Goal: Task Accomplishment & Management: Use online tool/utility

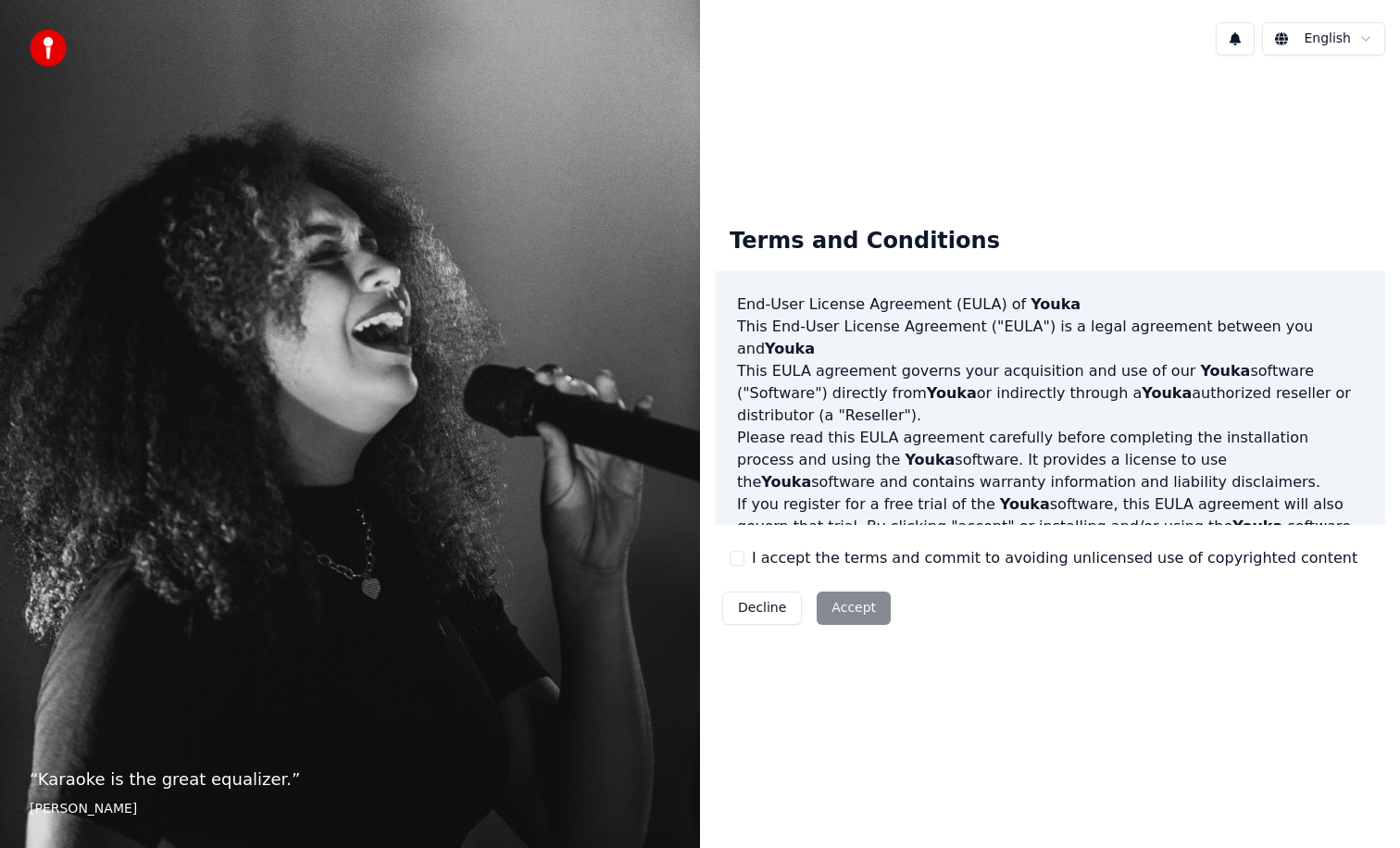
click at [749, 560] on div "I accept the terms and commit to avoiding unlicensed use of copyrighted content" at bounding box center [1043, 557] width 628 height 22
click at [739, 558] on button "I accept the terms and commit to avoiding unlicensed use of copyrighted content" at bounding box center [736, 557] width 14 height 14
click at [853, 604] on button "Accept" at bounding box center [853, 608] width 74 height 34
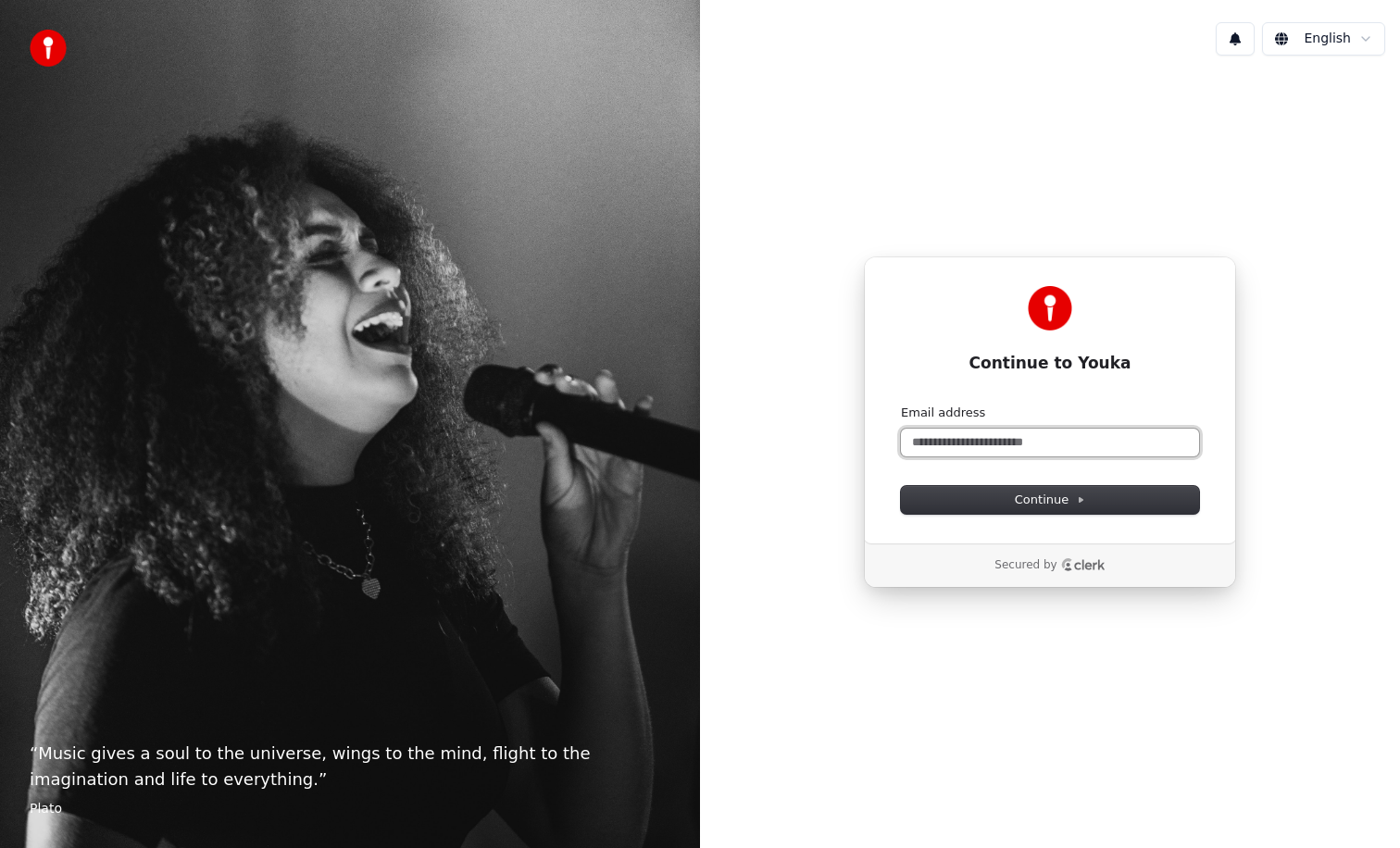
click at [960, 438] on input "Email address" at bounding box center [1050, 442] width 298 height 28
click at [901, 405] on button "submit" at bounding box center [901, 405] width 0 height 0
type input "**********"
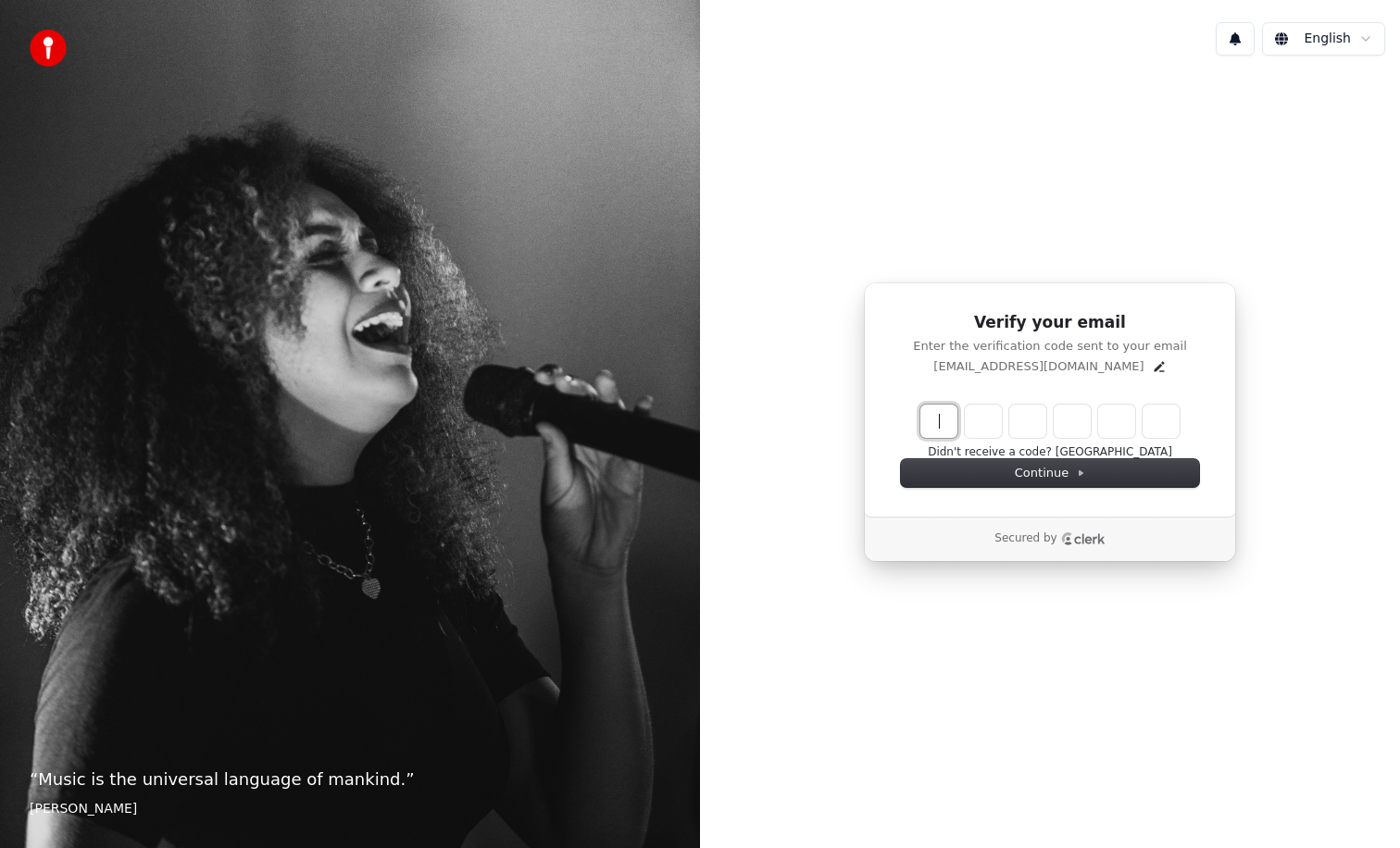
paste input "******"
type input "******"
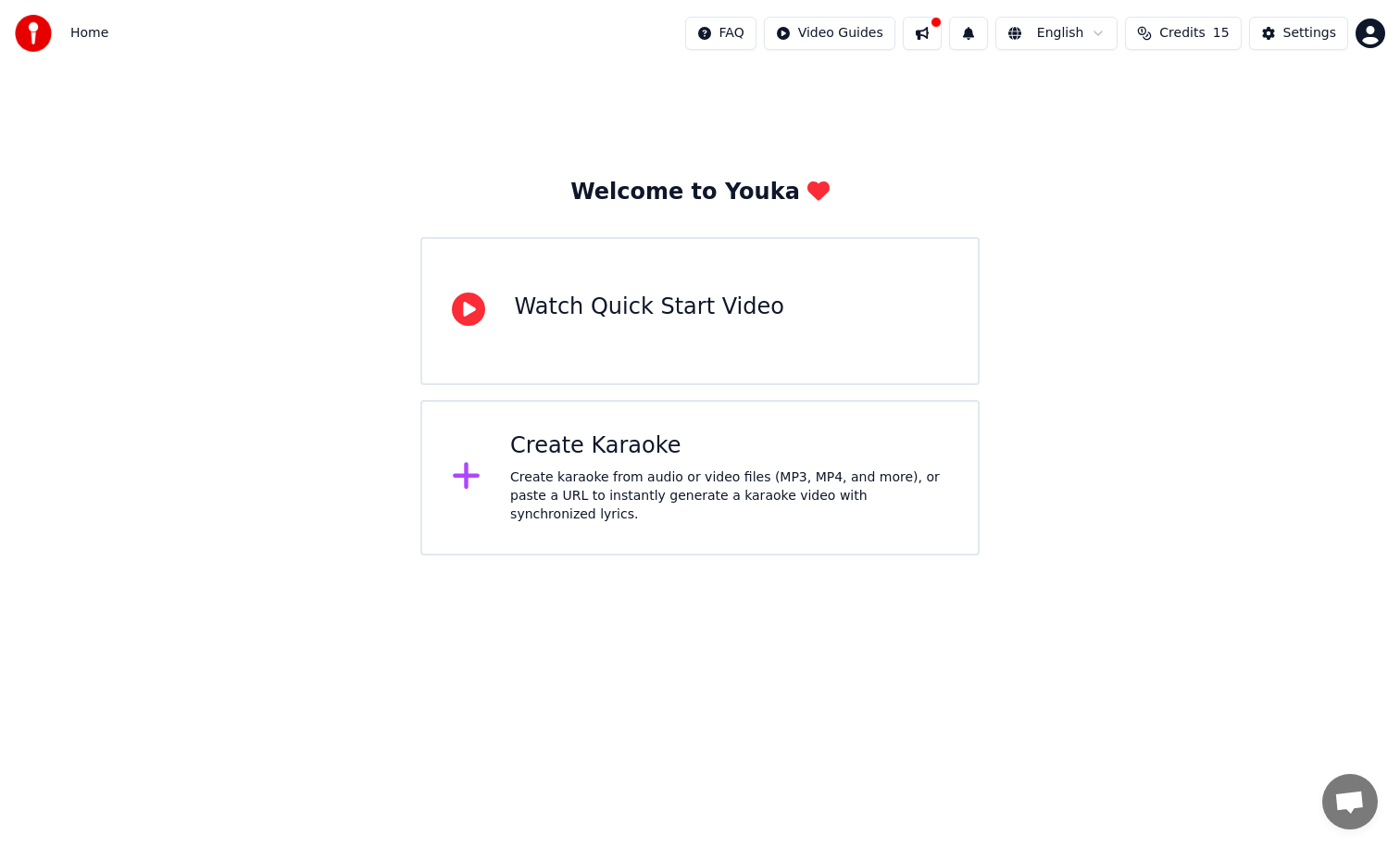
click at [685, 493] on div "Create karaoke from audio or video files (MP3, MP4, and more), or paste a URL t…" at bounding box center [729, 496] width 438 height 56
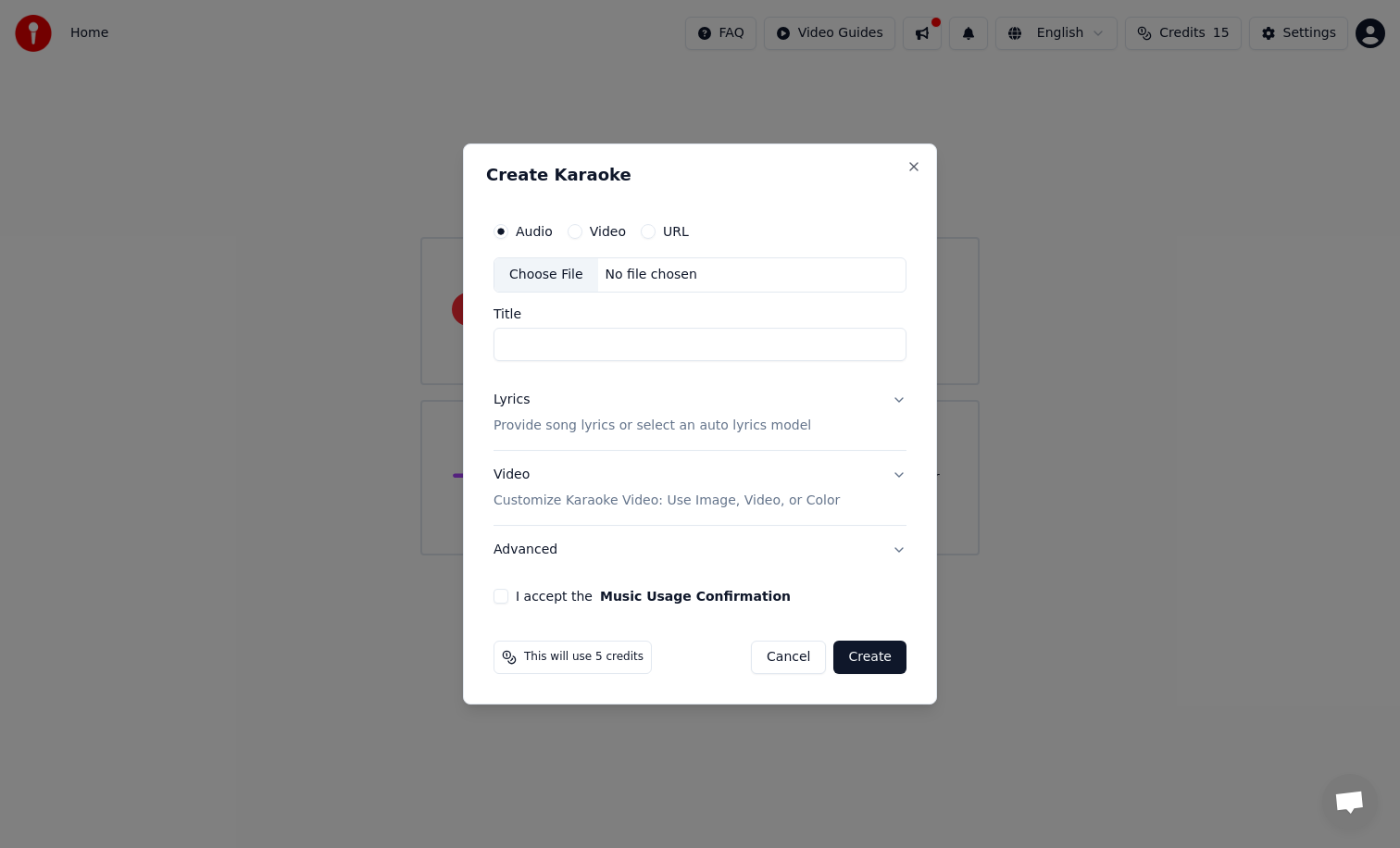
click at [529, 277] on div "Choose File" at bounding box center [546, 274] width 104 height 34
click at [548, 343] on input "Title" at bounding box center [700, 344] width 413 height 34
click at [635, 426] on p "Provide song lyrics or select an auto lyrics model" at bounding box center [652, 425] width 318 height 18
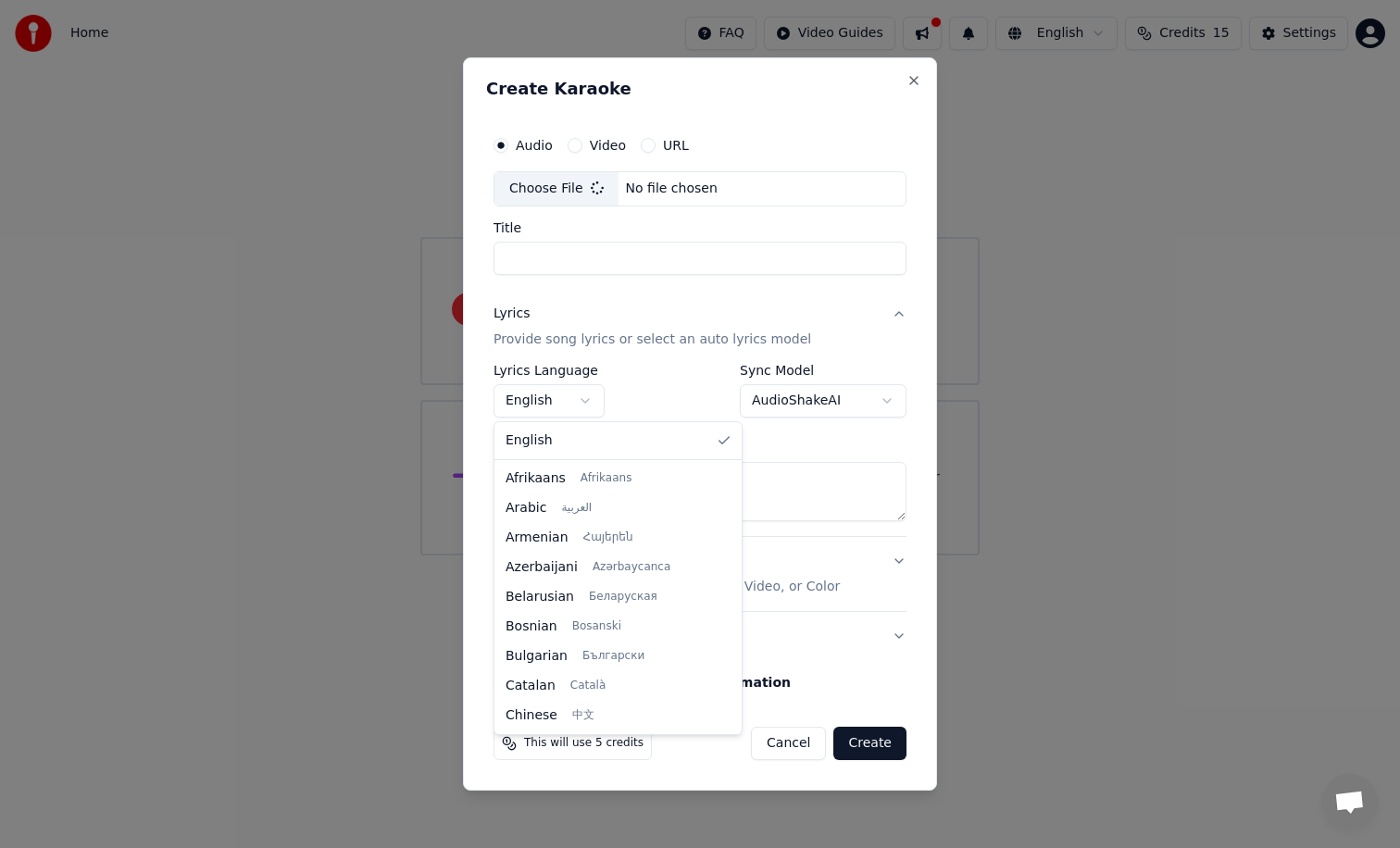
click at [543, 399] on body "**********" at bounding box center [700, 277] width 1400 height 555
type input "**********"
select select "**"
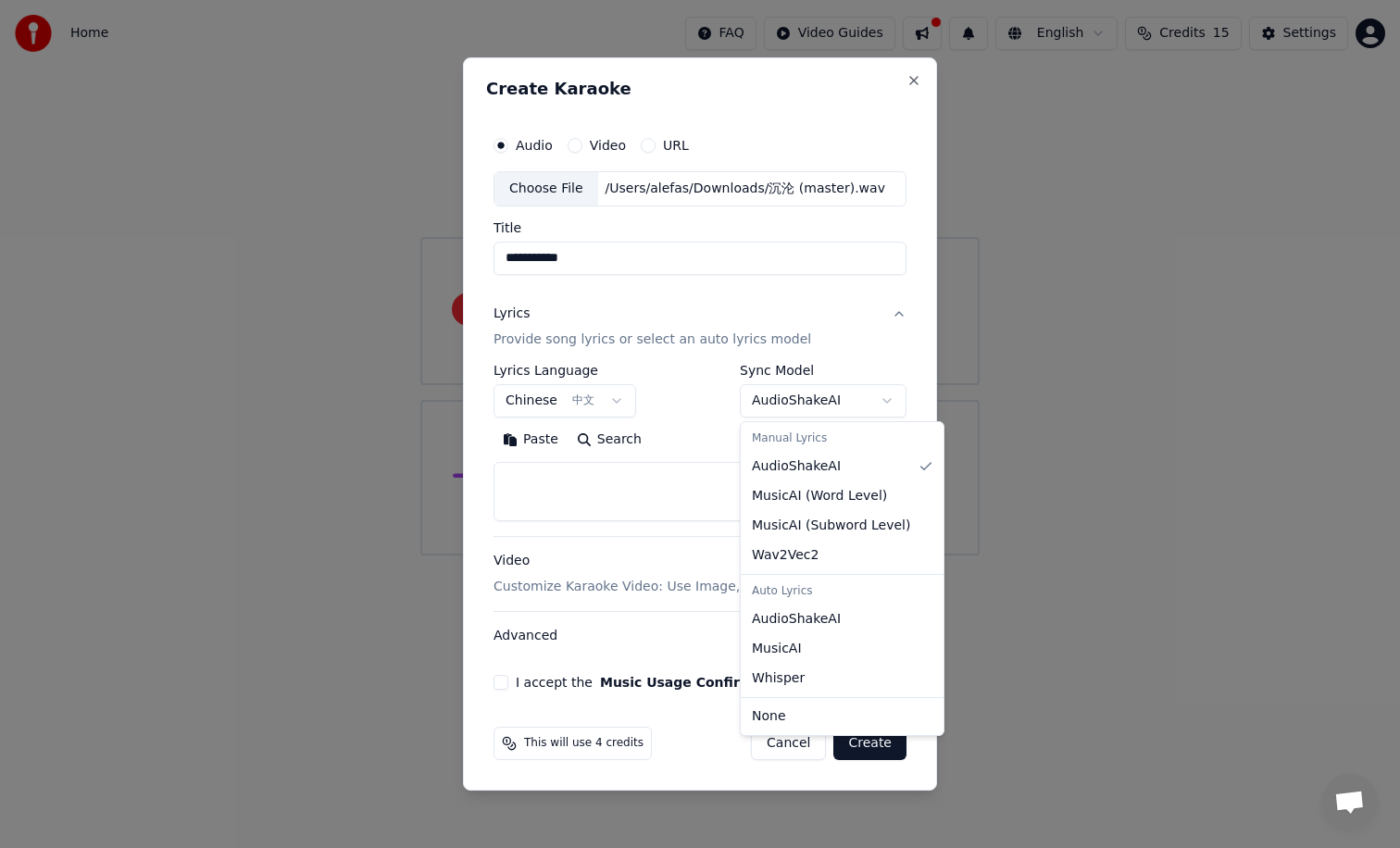
click at [831, 401] on body "**********" at bounding box center [700, 277] width 1400 height 555
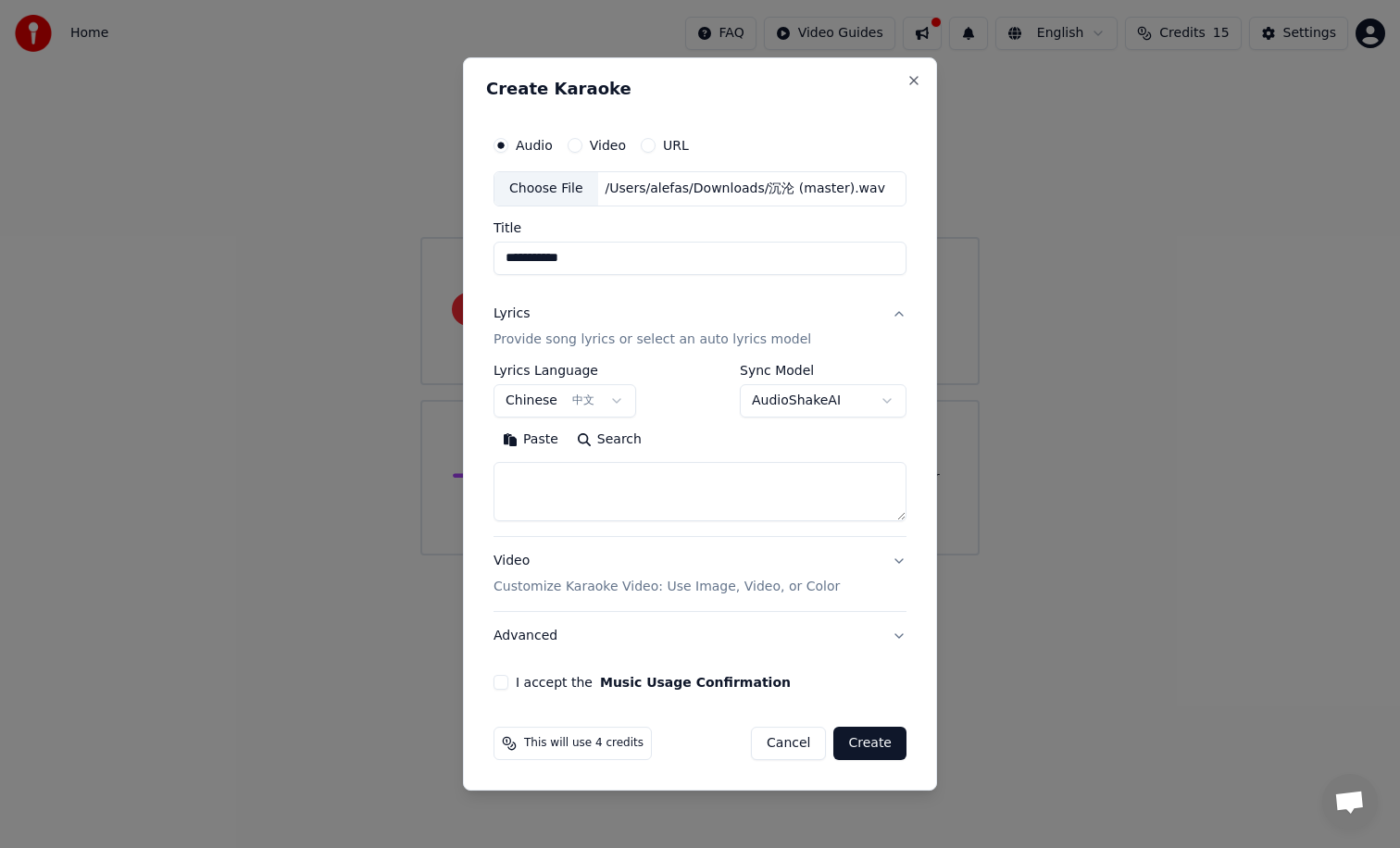
click at [832, 400] on body "**********" at bounding box center [700, 277] width 1400 height 555
click at [835, 402] on body "**********" at bounding box center [700, 277] width 1400 height 555
click at [835, 401] on body "**********" at bounding box center [700, 277] width 1400 height 555
click at [609, 489] on textarea at bounding box center [700, 491] width 413 height 59
paste textarea "**********"
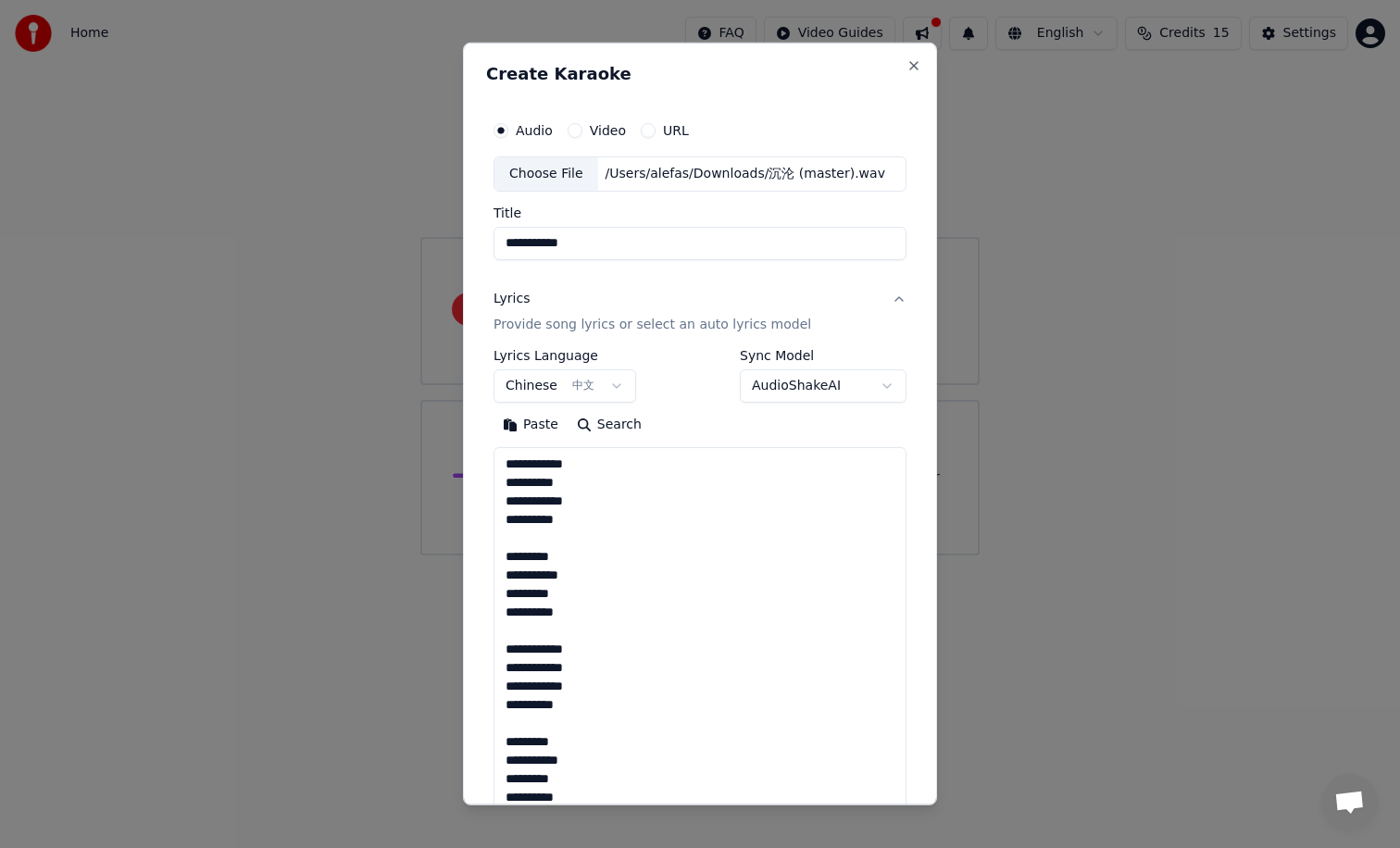
scroll to position [540, 0]
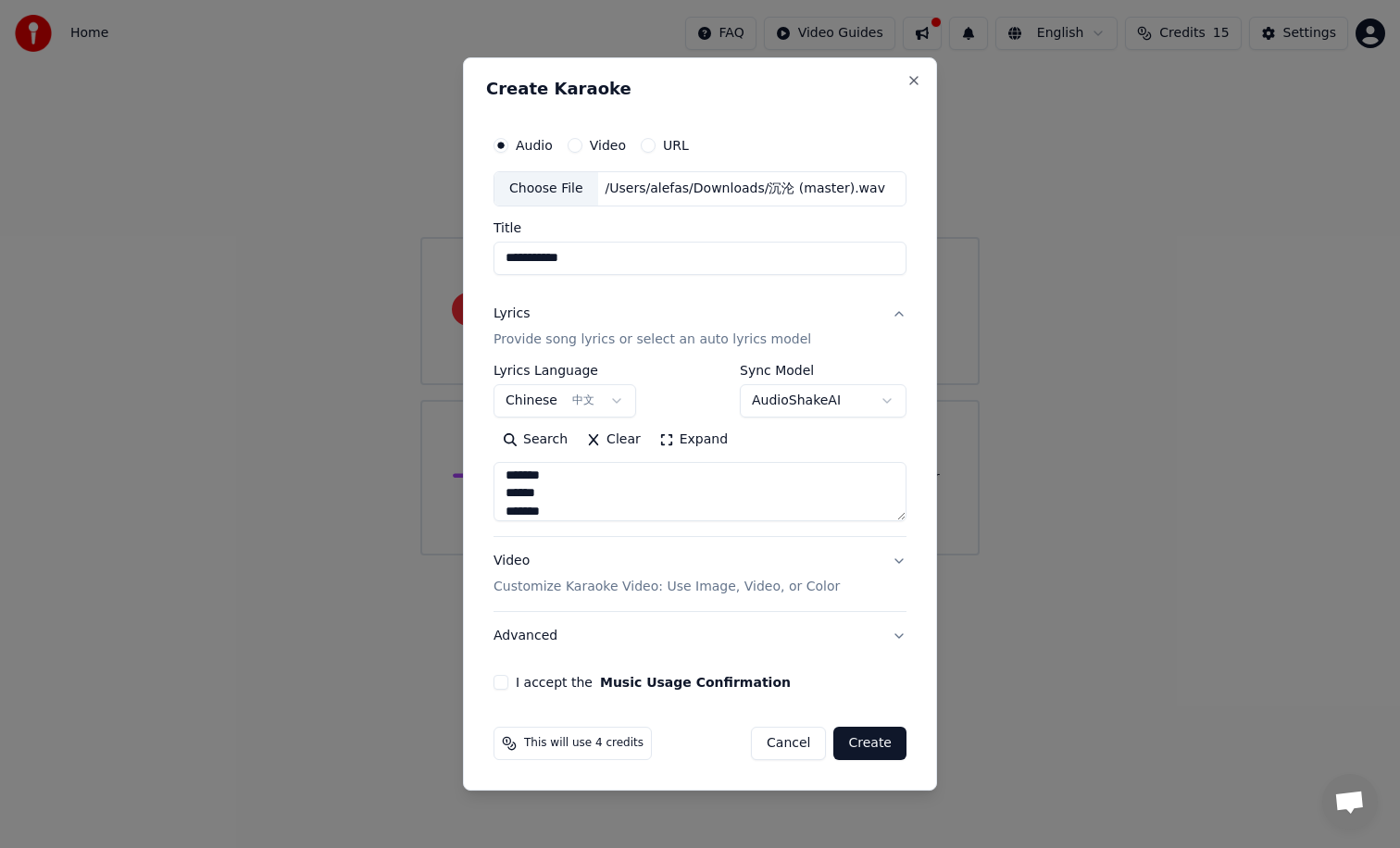
type textarea "**********"
click at [504, 677] on button "I accept the Music Usage Confirmation" at bounding box center [500, 681] width 14 height 14
click at [770, 587] on p "Customize Karaoke Video: Use Image, Video, or Color" at bounding box center [666, 586] width 346 height 18
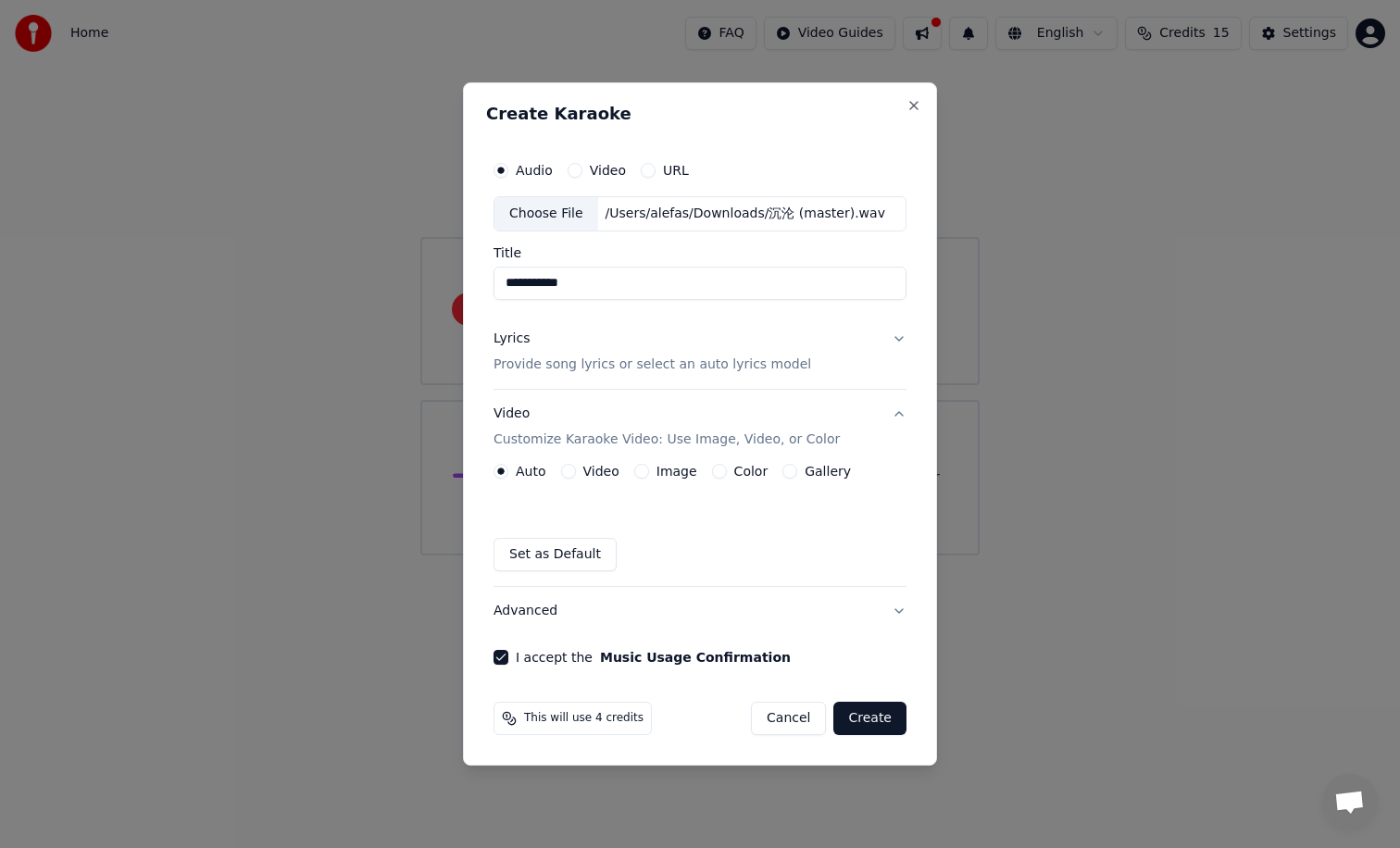
drag, startPoint x: 592, startPoint y: 279, endPoint x: 529, endPoint y: 284, distance: 63.2
click at [529, 284] on input "**********" at bounding box center [700, 283] width 413 height 34
type input "**"
click at [885, 326] on button "Lyrics Provide song lyrics or select an auto lyrics model" at bounding box center [700, 351] width 413 height 74
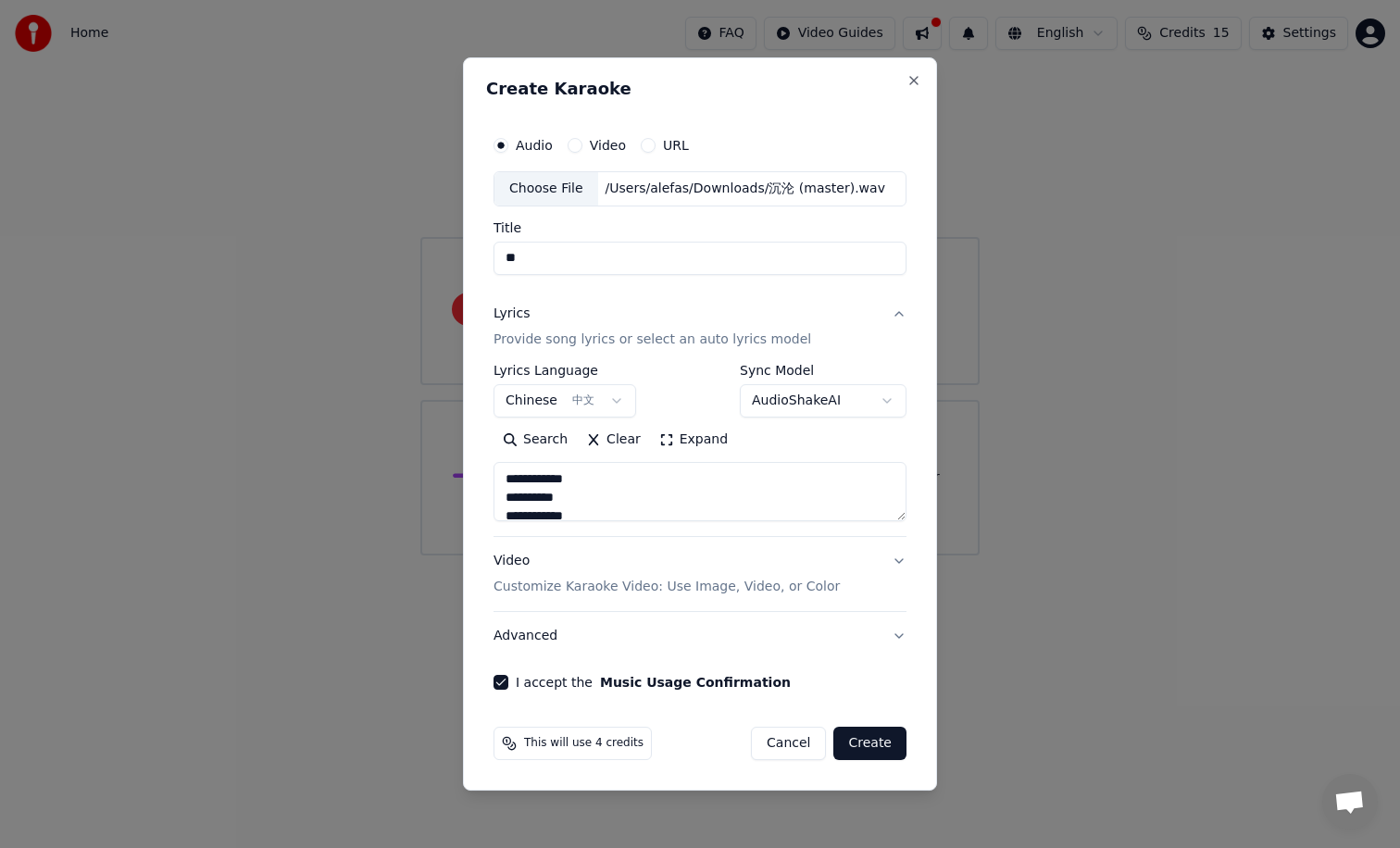
click at [890, 334] on button "Lyrics Provide song lyrics or select an auto lyrics model" at bounding box center [700, 326] width 413 height 74
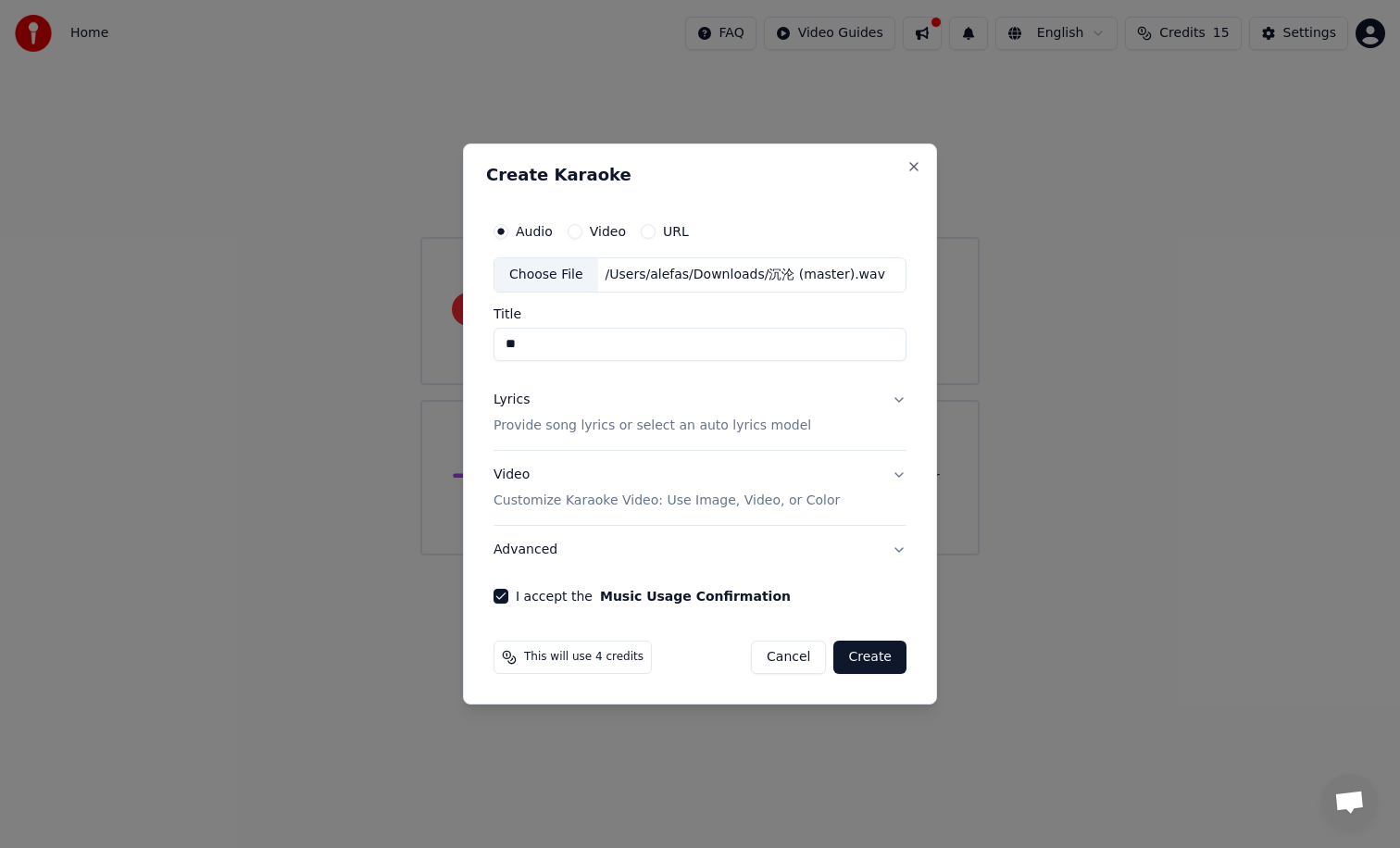
click at [886, 396] on button "Lyrics Provide song lyrics or select an auto lyrics model" at bounding box center [700, 412] width 413 height 74
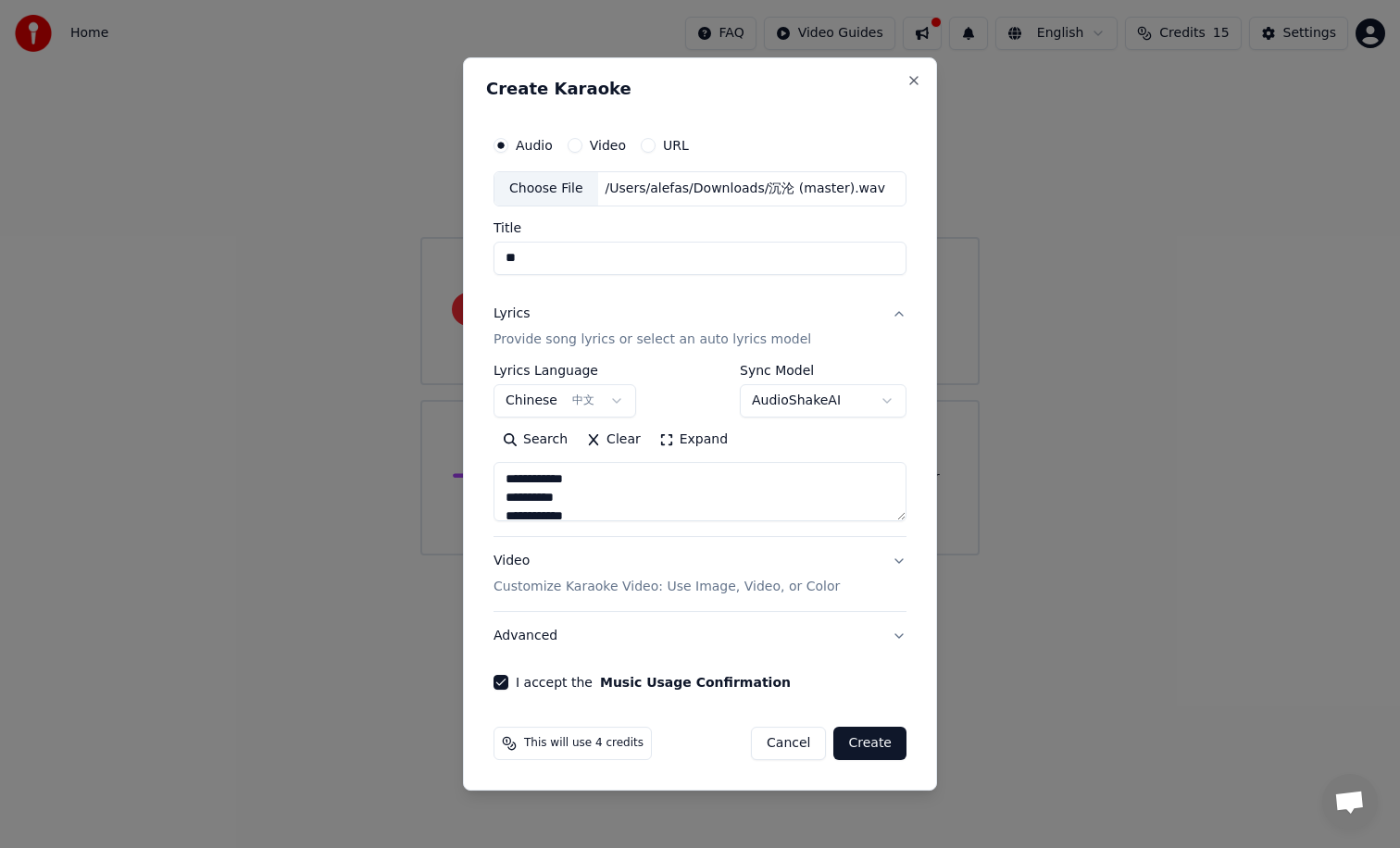
click at [892, 562] on button "Video Customize Karaoke Video: Use Image, Video, or Color" at bounding box center [700, 574] width 413 height 74
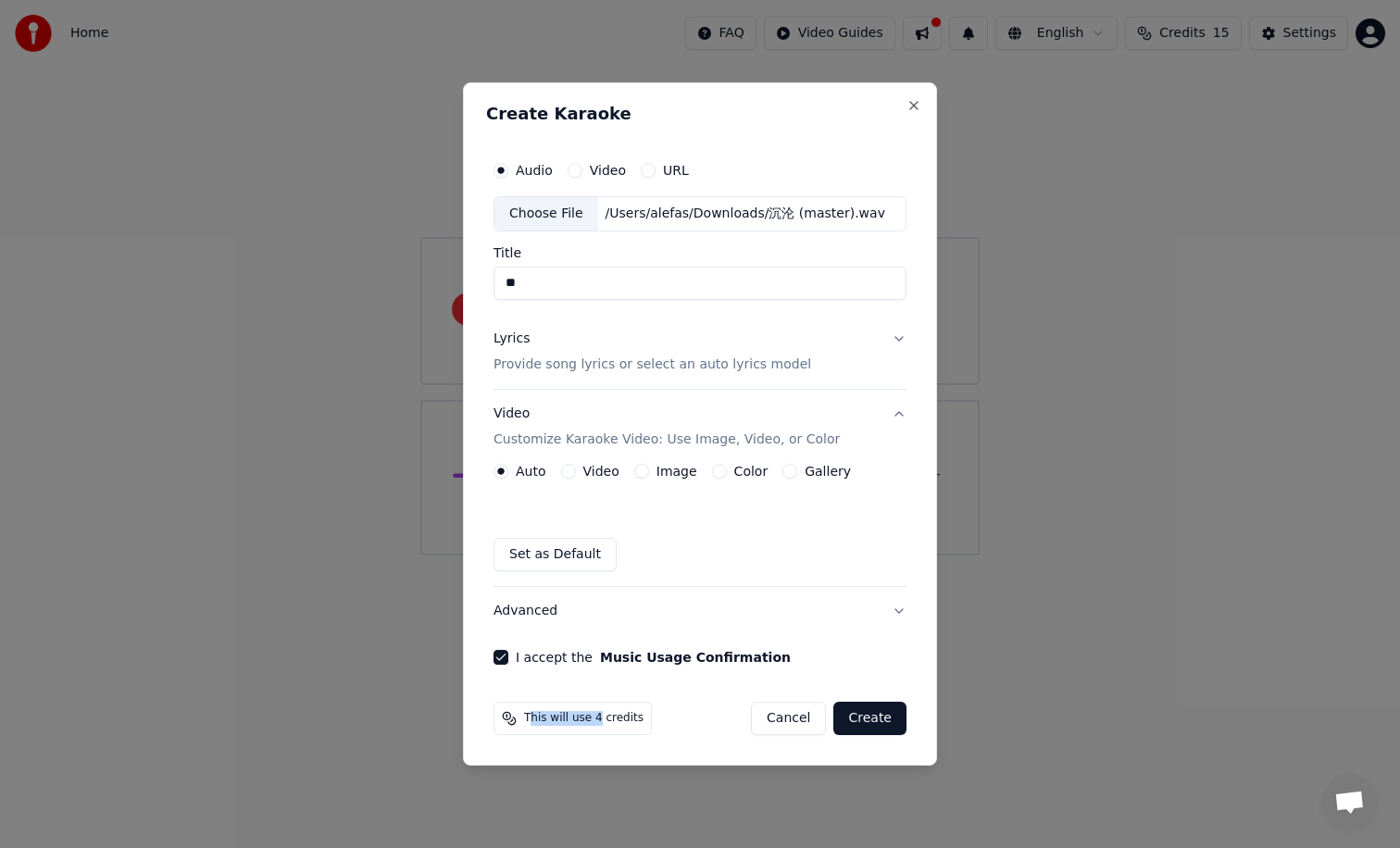
drag, startPoint x: 531, startPoint y: 718, endPoint x: 597, endPoint y: 718, distance: 66.0
click at [597, 718] on span "This will use 4 credits" at bounding box center [583, 718] width 119 height 14
click at [860, 717] on button "Create" at bounding box center [869, 718] width 73 height 34
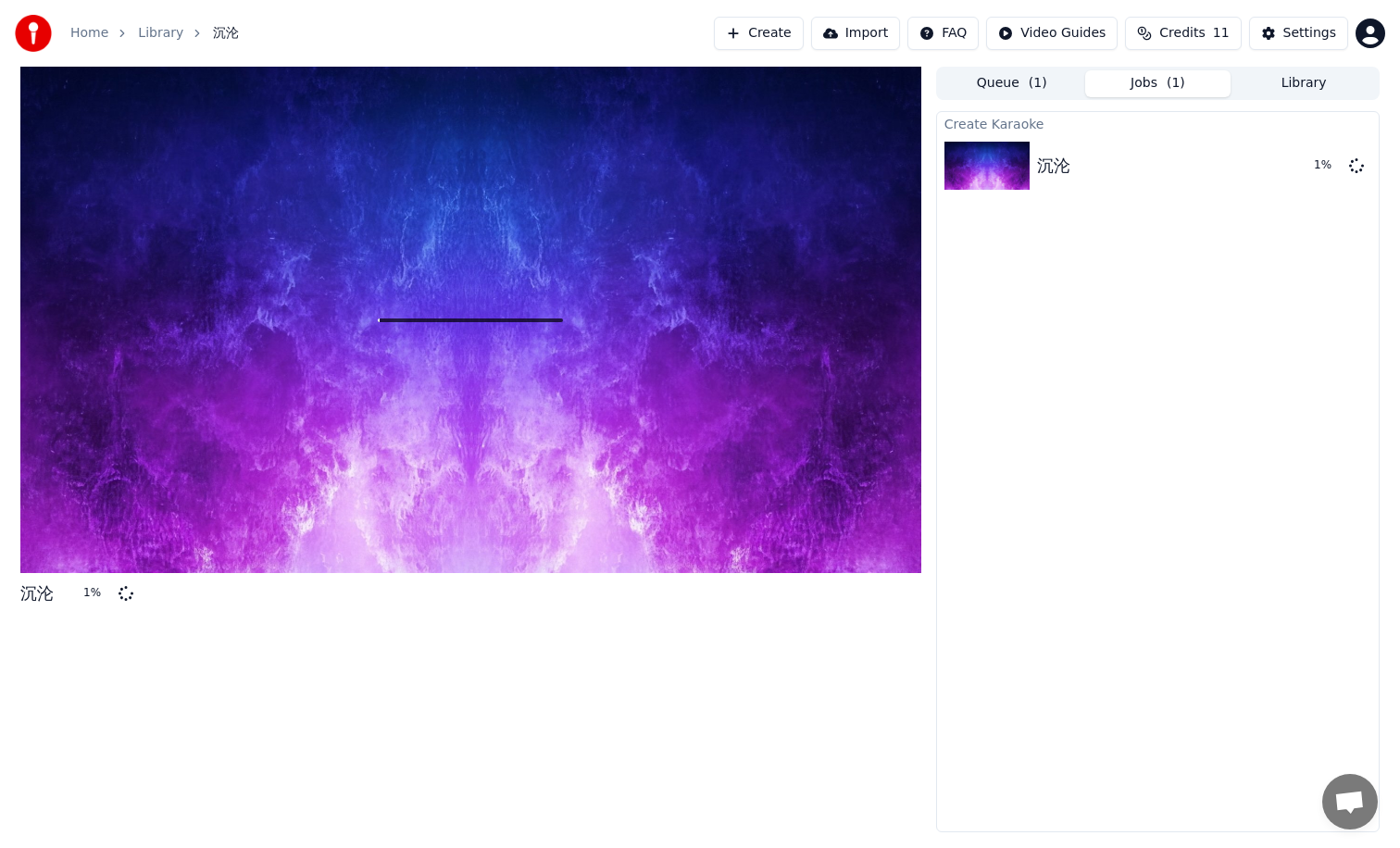
click at [1194, 31] on span "Credits" at bounding box center [1181, 33] width 45 height 18
click at [1180, 33] on span "Credits" at bounding box center [1181, 33] width 45 height 18
click at [1372, 33] on html "Home Library 沉沦 Create Import FAQ Video Guides Credits 11 Settings 沉沦 2 % Queue…" at bounding box center [700, 424] width 1400 height 848
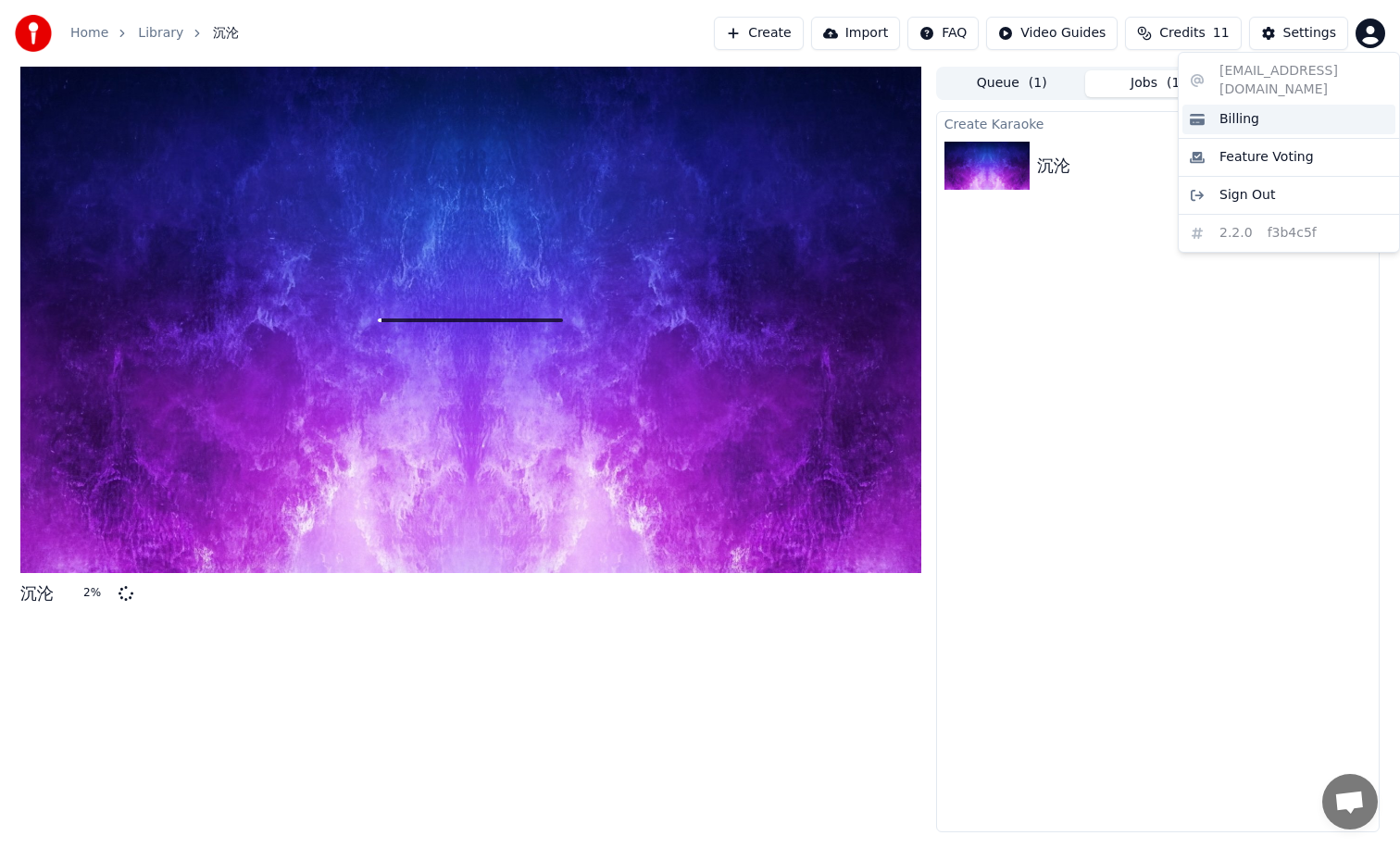
click at [1285, 105] on div "Billing" at bounding box center [1289, 119] width 213 height 30
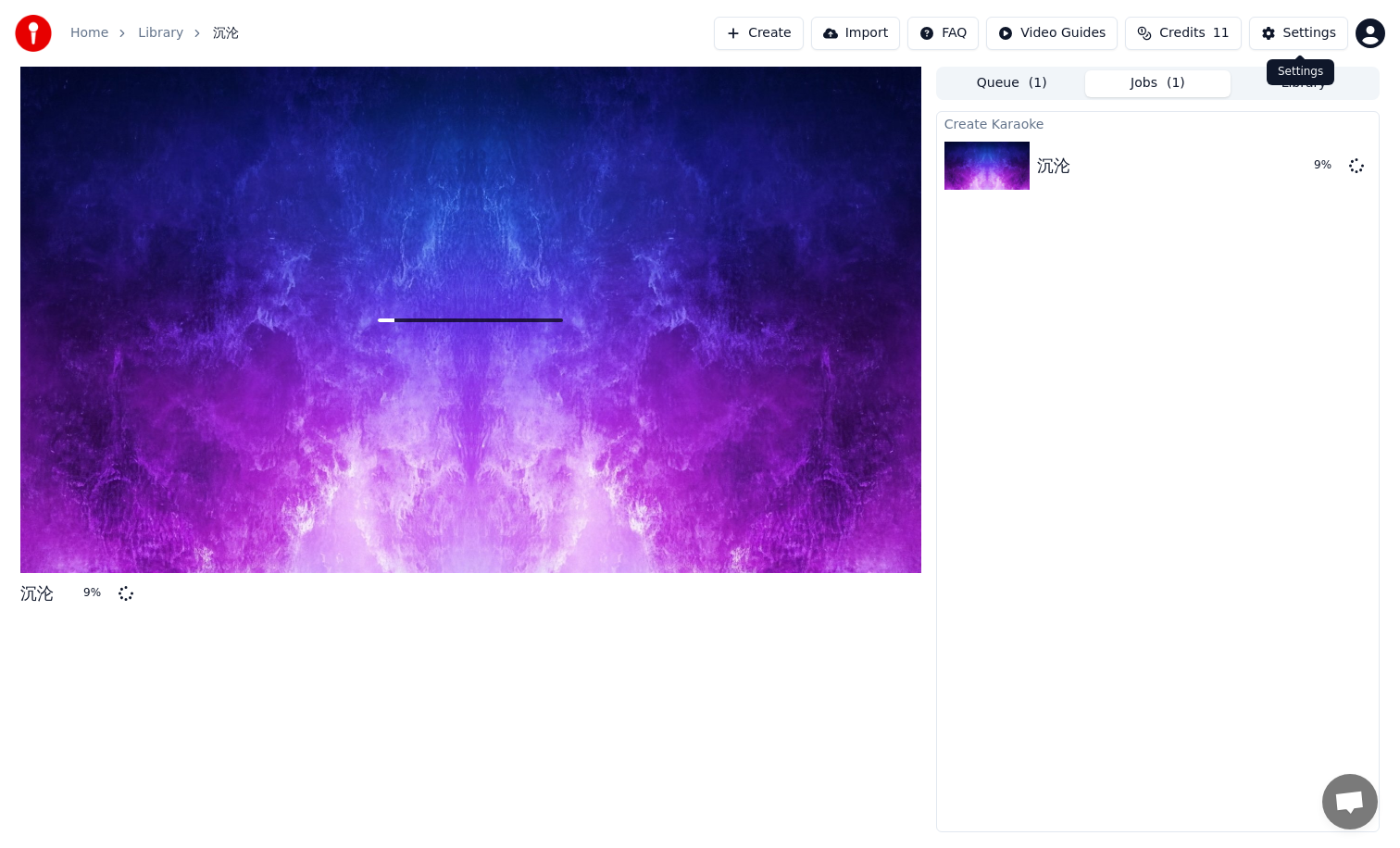
click at [1364, 27] on html "Home Library 沉沦 Create Import FAQ Video Guides Credits 11 Settings 沉沦 9 % Queue…" at bounding box center [700, 424] width 1400 height 848
click at [1173, 31] on html "Home Library 沉沦 Create Import FAQ Video Guides Credits 11 Settings 沉沦 10 % Queu…" at bounding box center [700, 424] width 1400 height 848
click at [1176, 34] on span "Credits" at bounding box center [1181, 33] width 45 height 18
click at [1185, 171] on button "Refresh" at bounding box center [1188, 171] width 95 height 34
click at [1086, 119] on td "15" at bounding box center [1082, 123] width 53 height 34
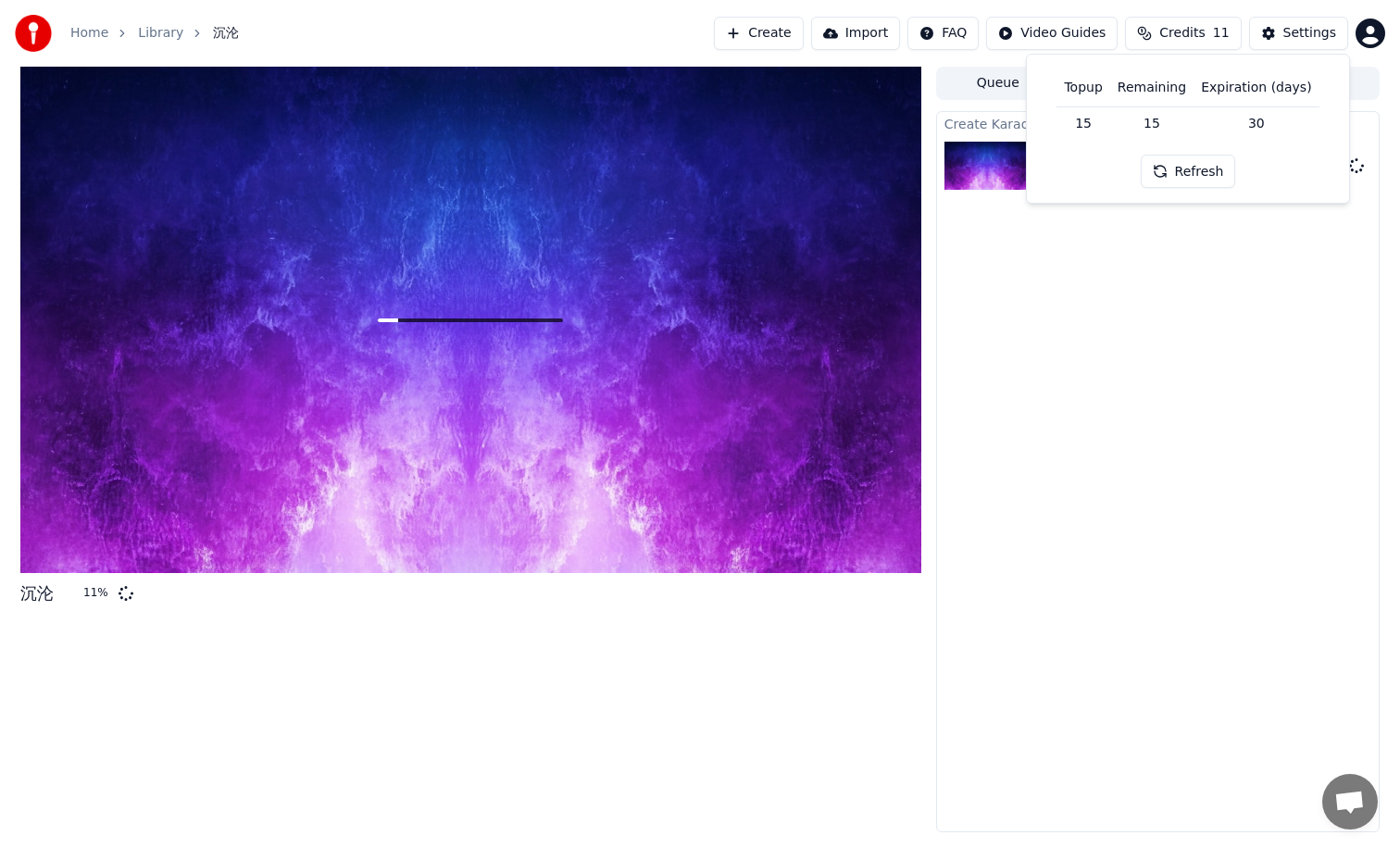
click at [1110, 387] on div "Create Karaoke 沉沦 11 %" at bounding box center [1158, 472] width 443 height 721
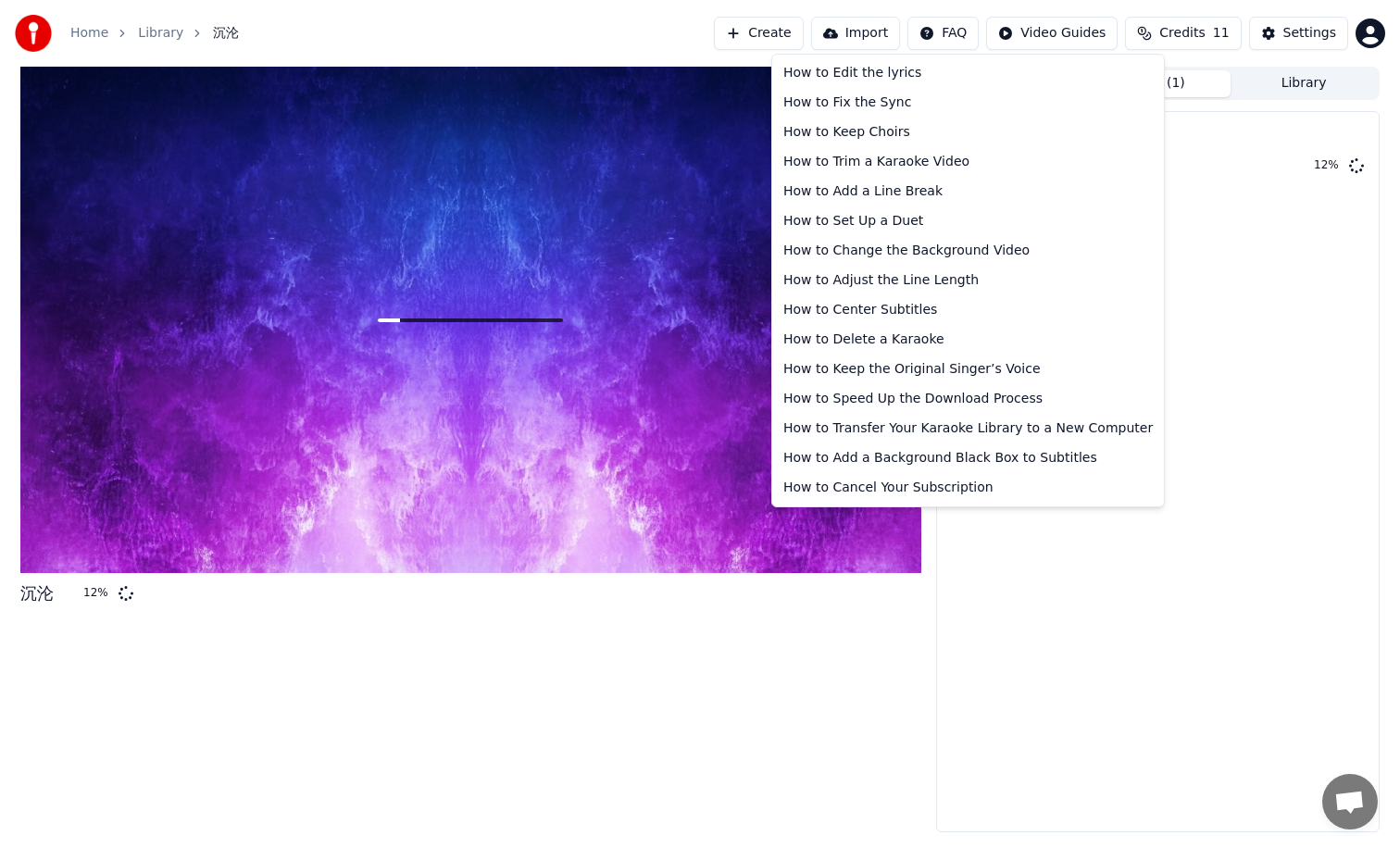
click at [949, 28] on html "Home Library 沉沦 Create Import FAQ Video Guides Credits 11 Settings 沉沦 12 % Queu…" at bounding box center [700, 424] width 1400 height 848
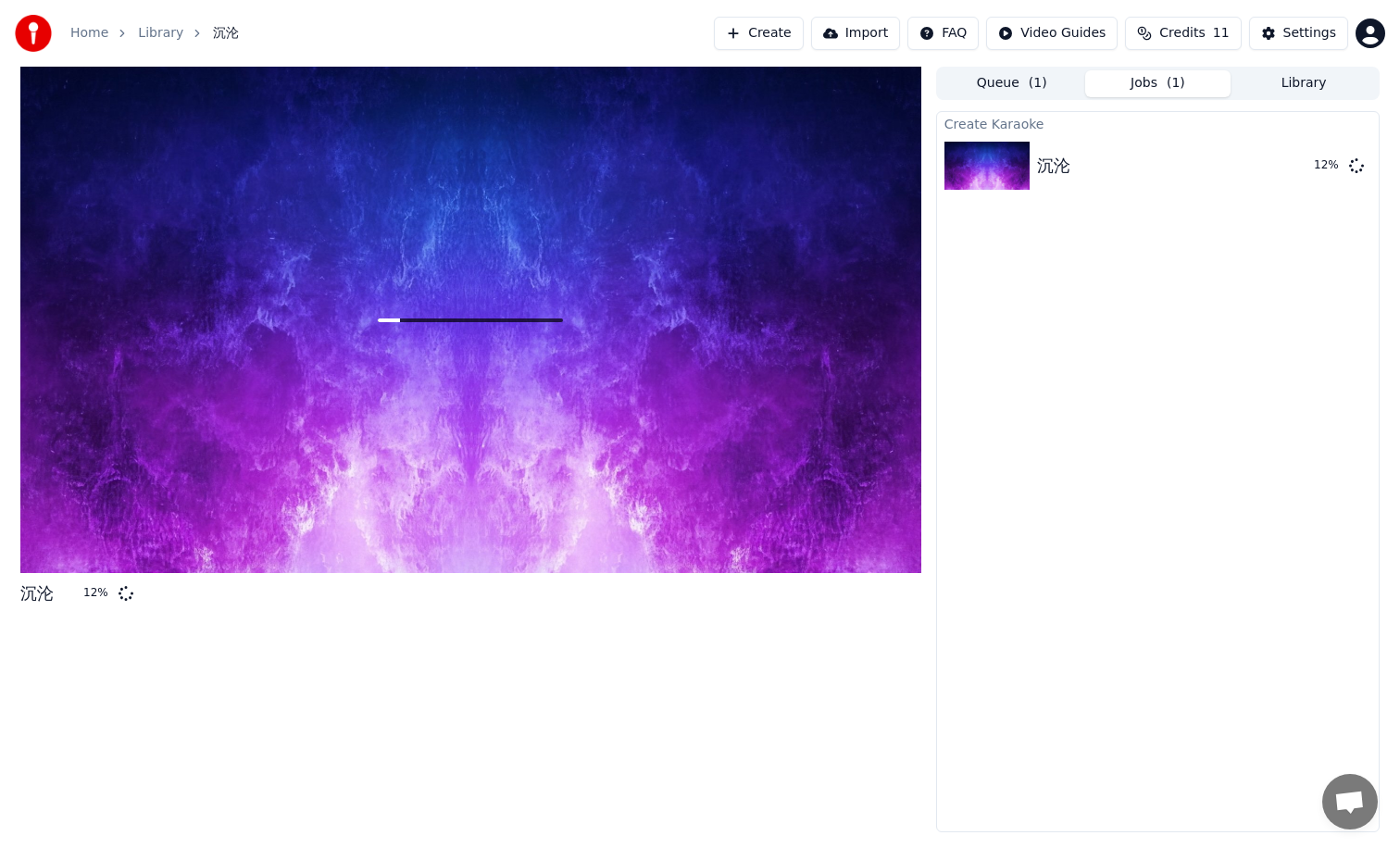
click at [1045, 29] on html "Home Library 沉沦 Create Import FAQ Video Guides Credits 11 Settings 沉沦 12 % Queu…" at bounding box center [700, 424] width 1400 height 848
click at [1045, 29] on html "Home Library 沉沦 Create Import FAQ Video Guides Credits 11 Settings 沉沦 13 % Queu…" at bounding box center [700, 424] width 1400 height 848
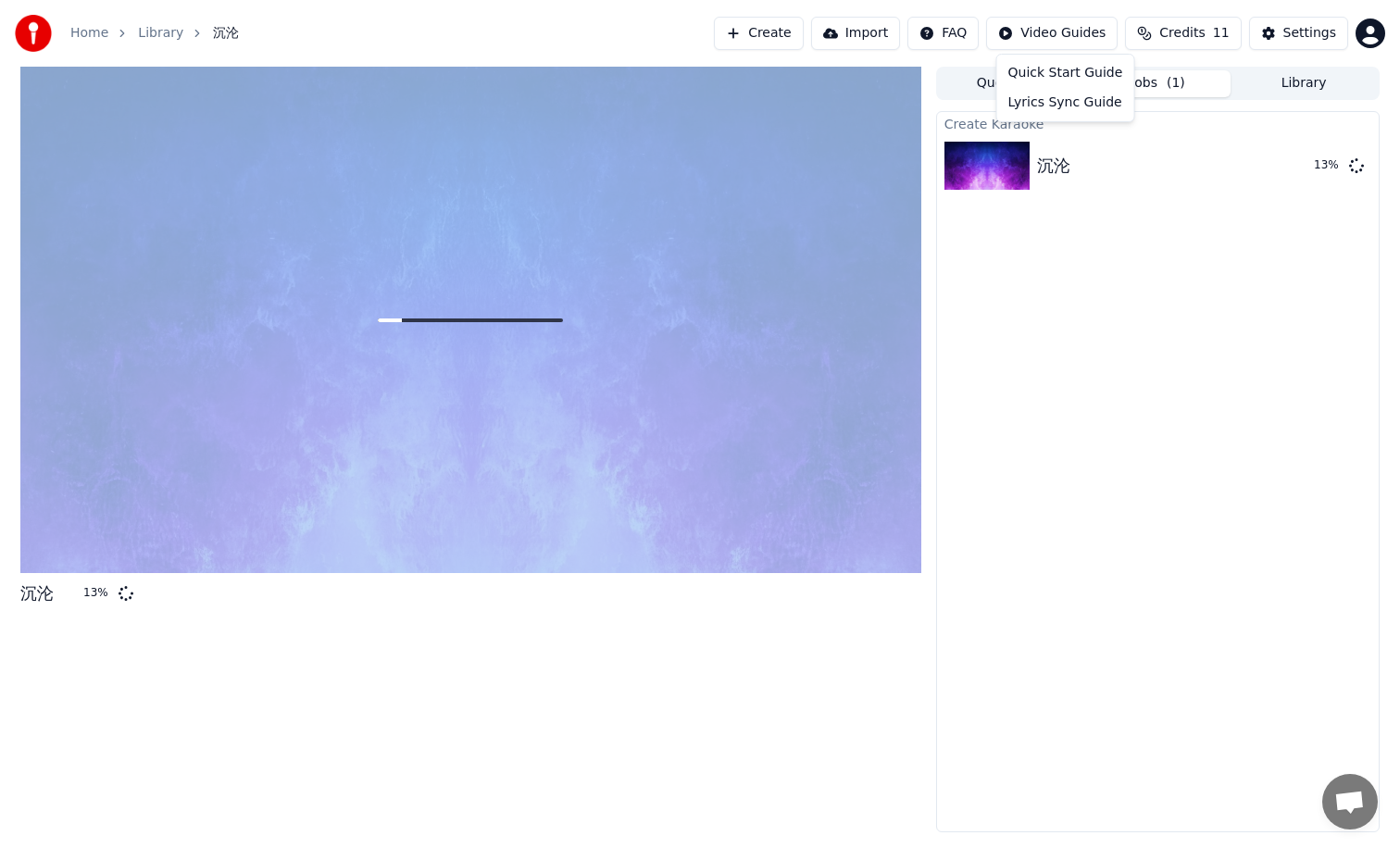
click at [1045, 29] on html "Home Library 沉沦 Create Import FAQ Video Guides Credits 11 Settings 沉沦 13 % Queu…" at bounding box center [700, 424] width 1400 height 848
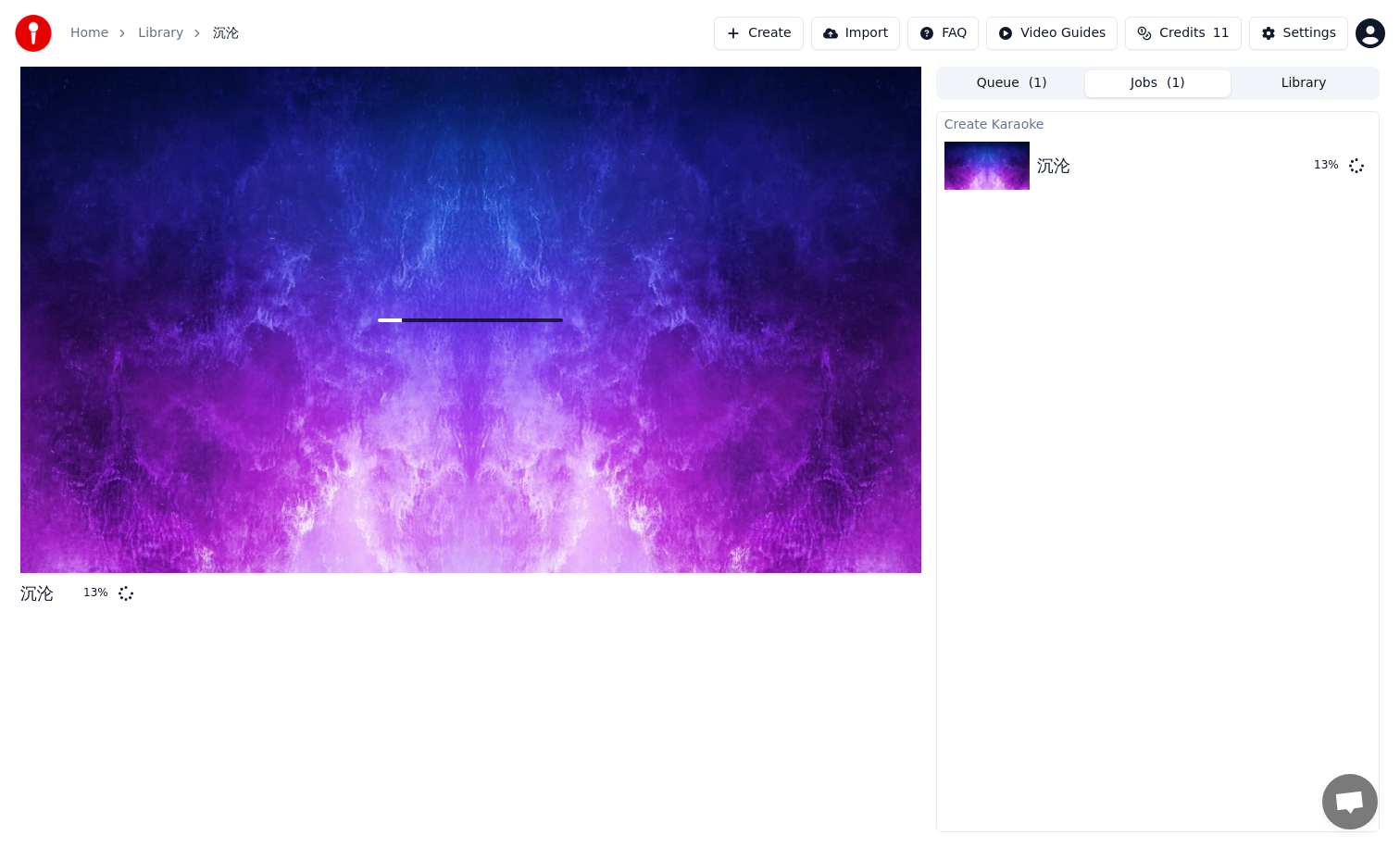
click at [571, 410] on div at bounding box center [470, 319] width 901 height 506
click at [1365, 28] on html "Home Library 沉沦 Create Import FAQ Video Guides Credits 11 Settings 沉沦 14 % Queu…" at bounding box center [700, 424] width 1400 height 848
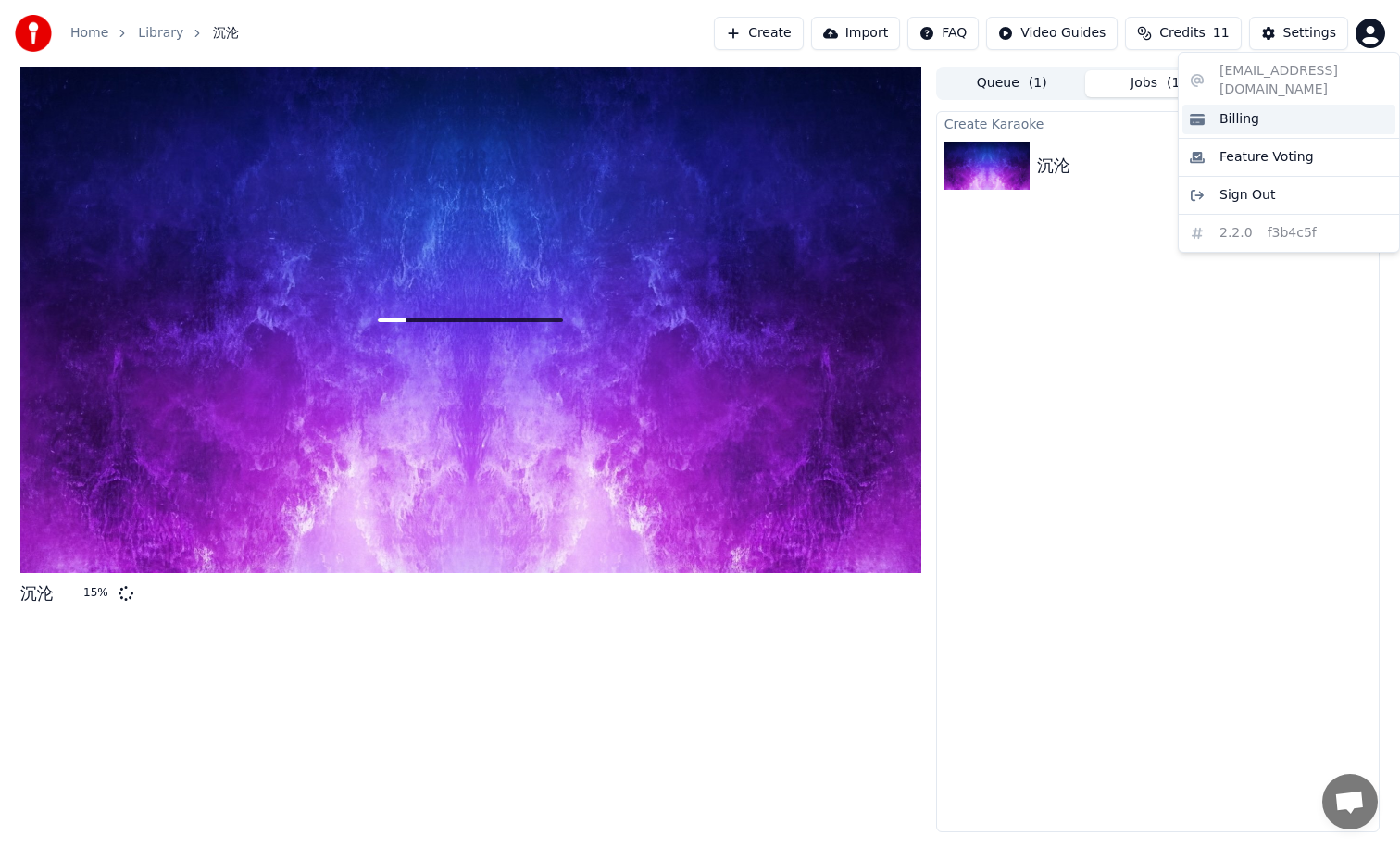
click at [1247, 110] on span "Billing" at bounding box center [1239, 119] width 39 height 18
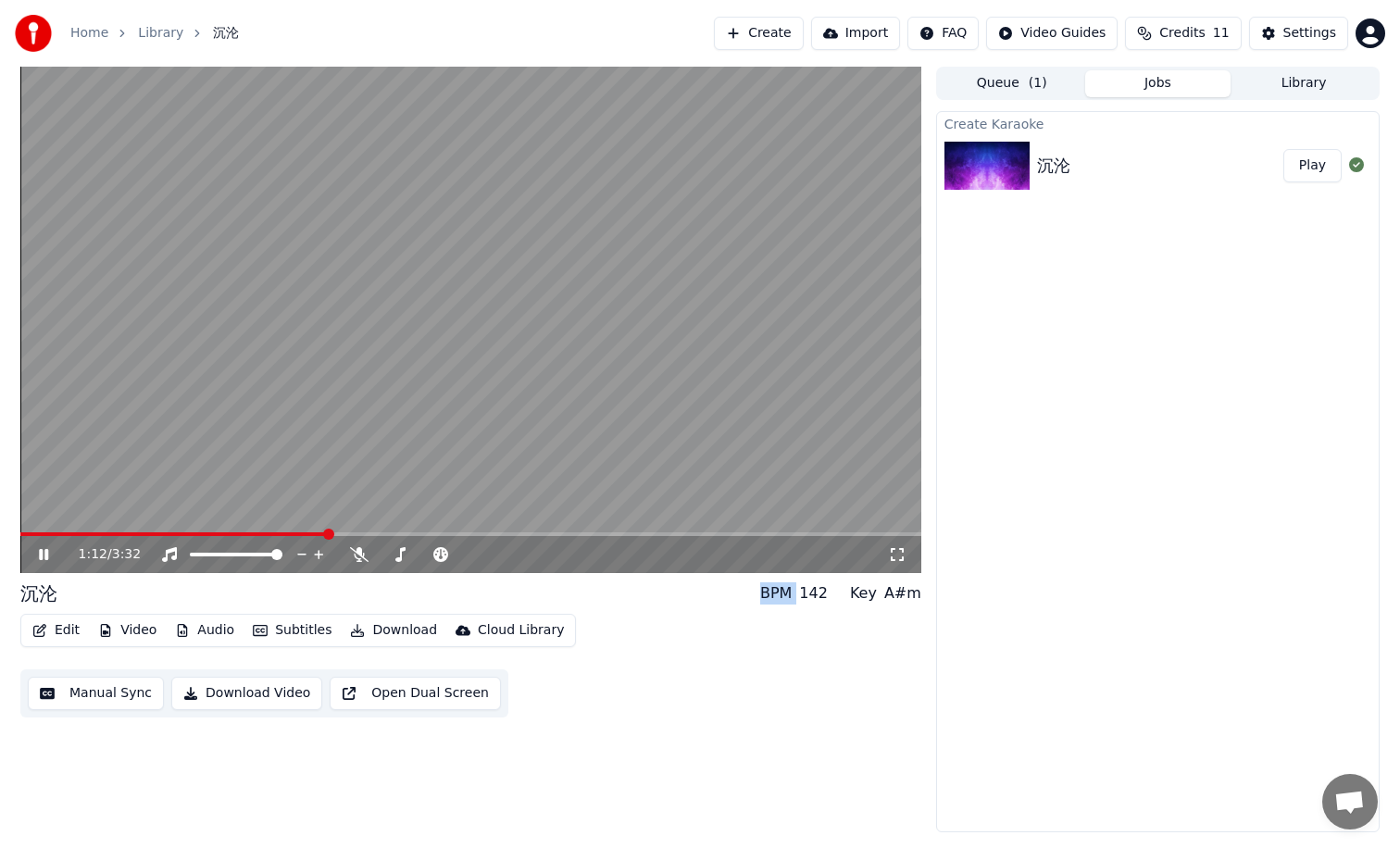
click at [42, 555] on icon at bounding box center [57, 554] width 43 height 14
click at [20, 529] on span at bounding box center [26, 534] width 12 height 12
click at [43, 558] on icon at bounding box center [44, 554] width 12 height 13
click at [415, 552] on span at bounding box center [417, 554] width 12 height 12
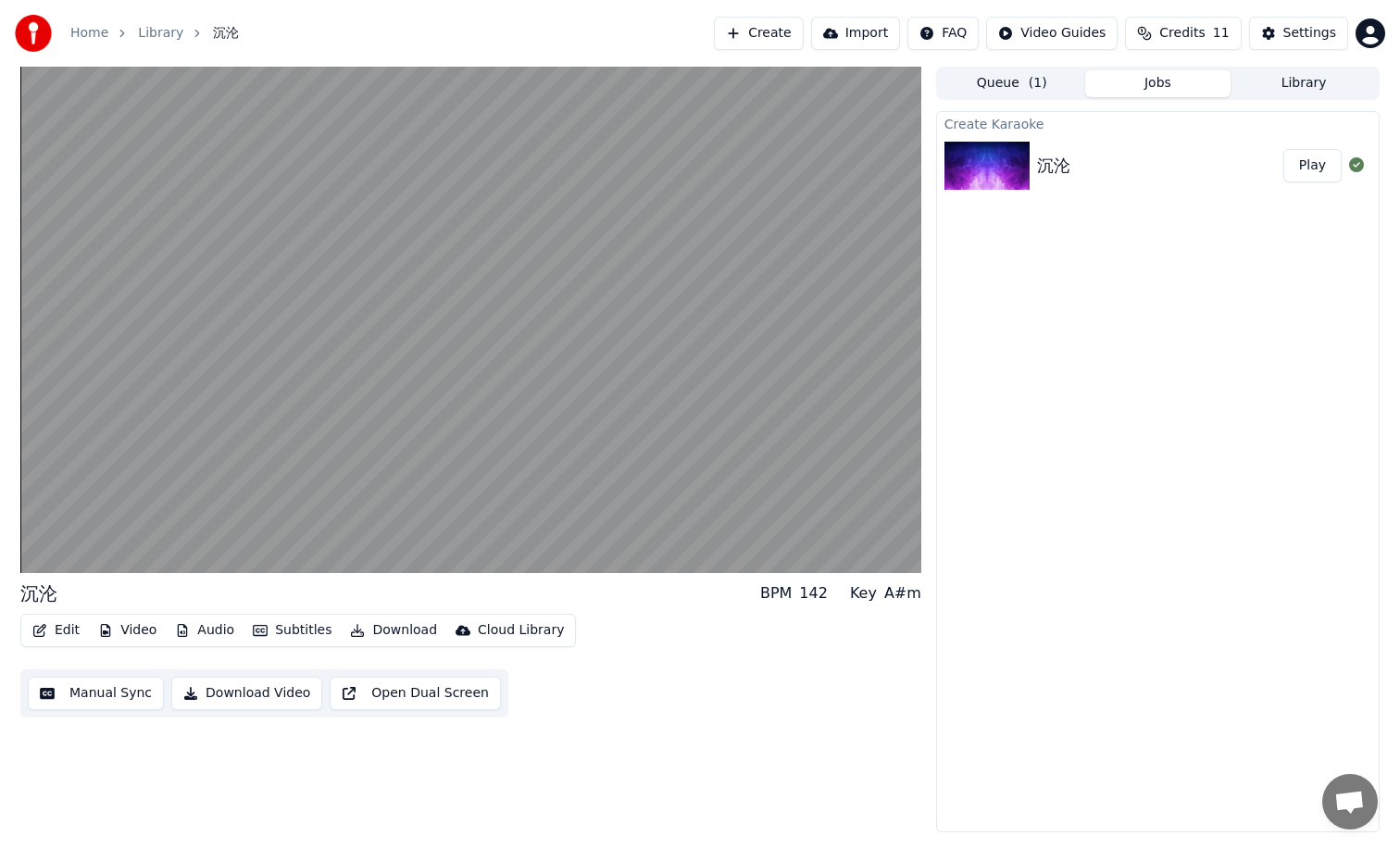
drag, startPoint x: 541, startPoint y: 602, endPoint x: 724, endPoint y: 482, distance: 218.8
click at [541, 602] on div "沉沦 BPM 142 Key A#m" at bounding box center [470, 593] width 901 height 26
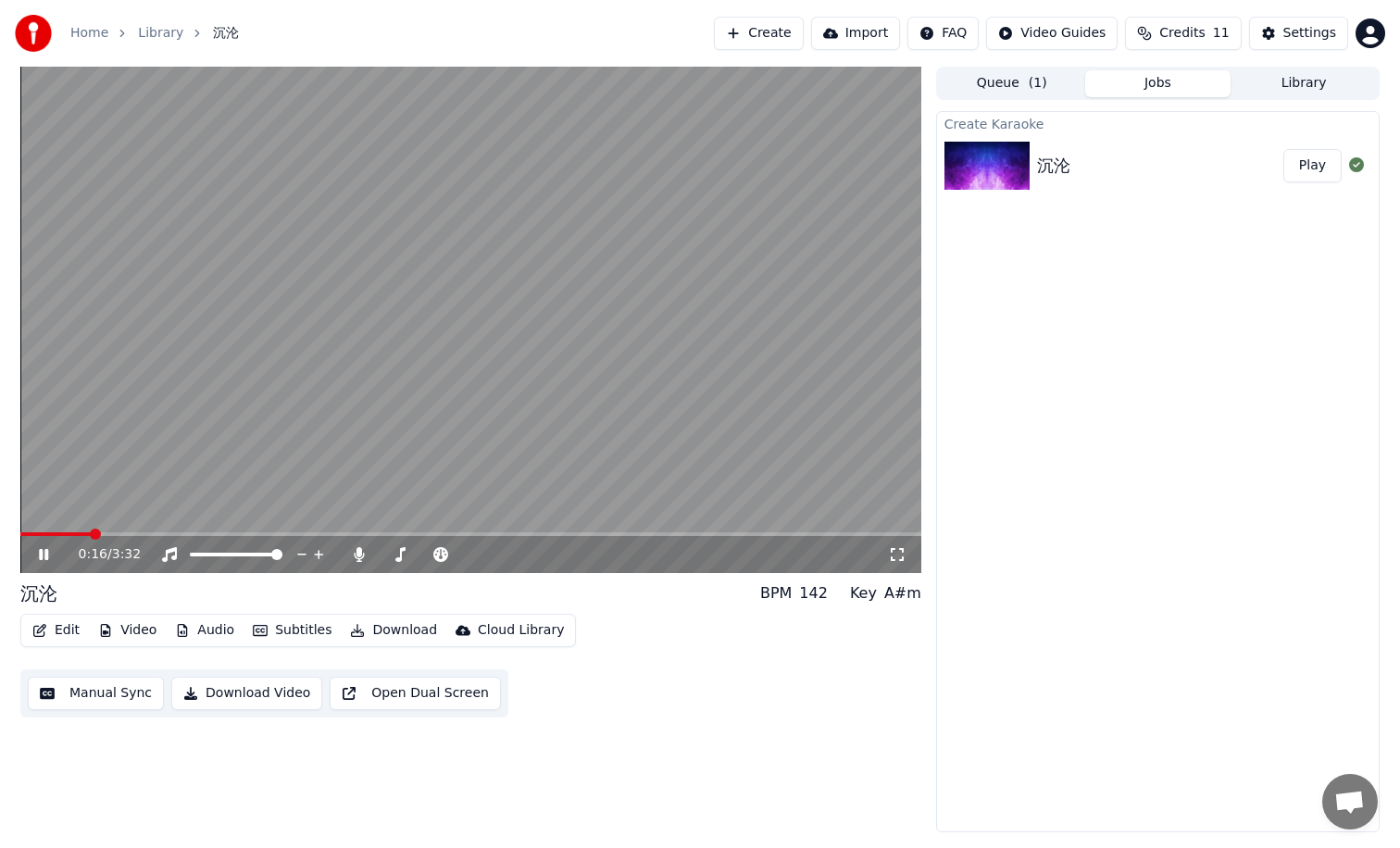
click at [1316, 27] on div "Settings" at bounding box center [1309, 33] width 53 height 18
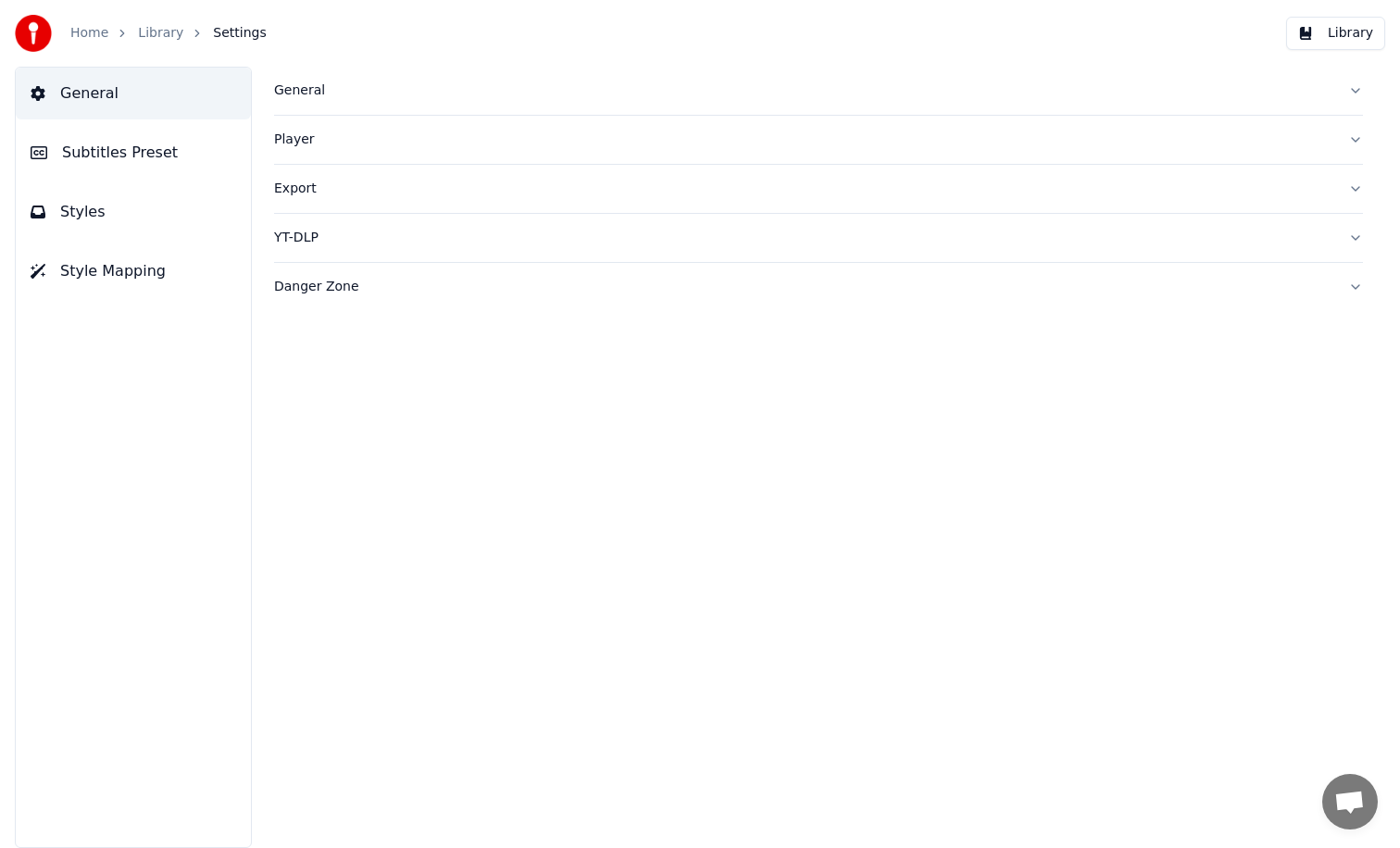
click at [330, 141] on div "Player" at bounding box center [804, 139] width 1059 height 18
click at [331, 355] on div "Export" at bounding box center [804, 355] width 1059 height 18
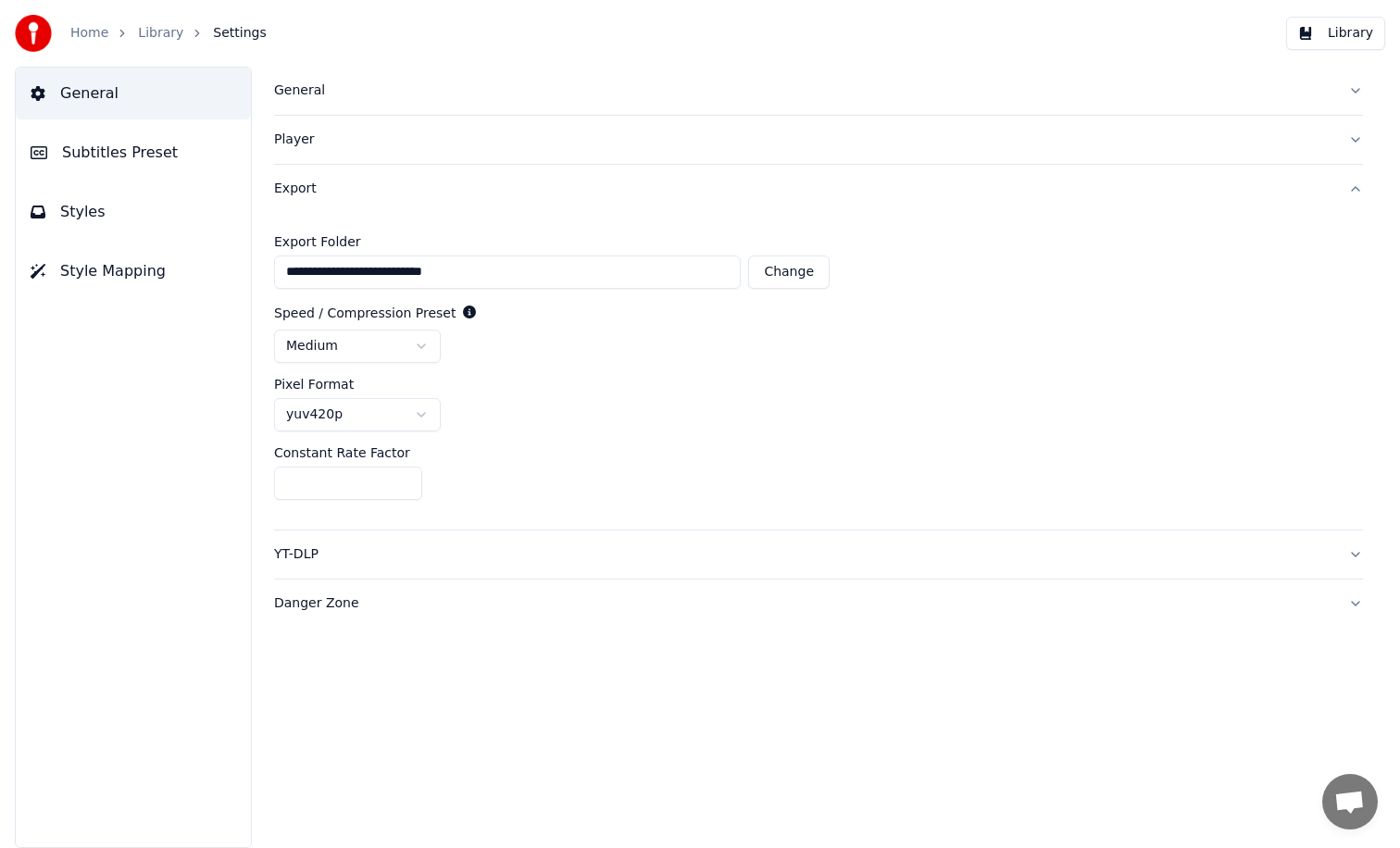
click at [329, 555] on div "YT-DLP" at bounding box center [804, 554] width 1059 height 18
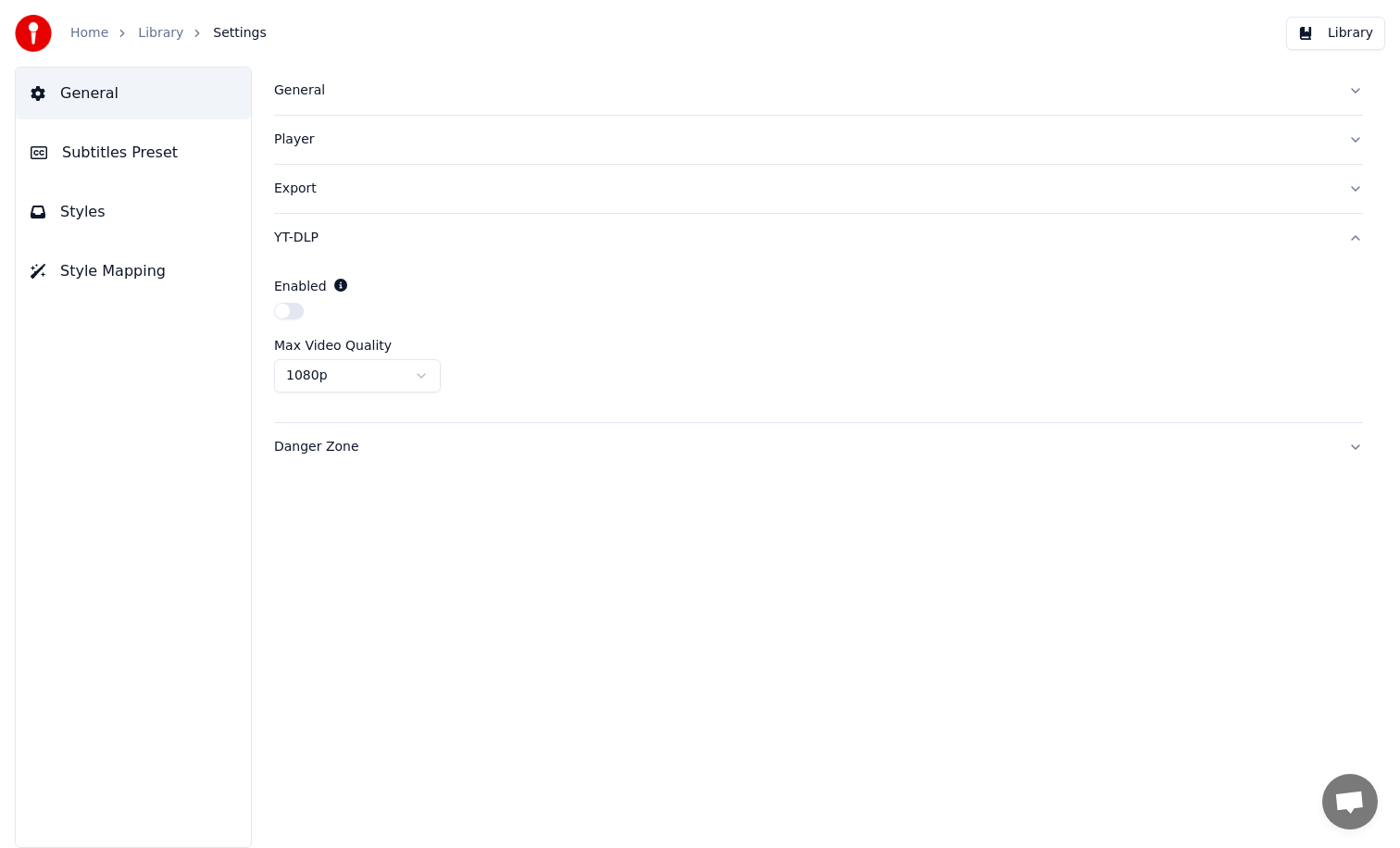
click at [318, 82] on div "General" at bounding box center [804, 90] width 1059 height 18
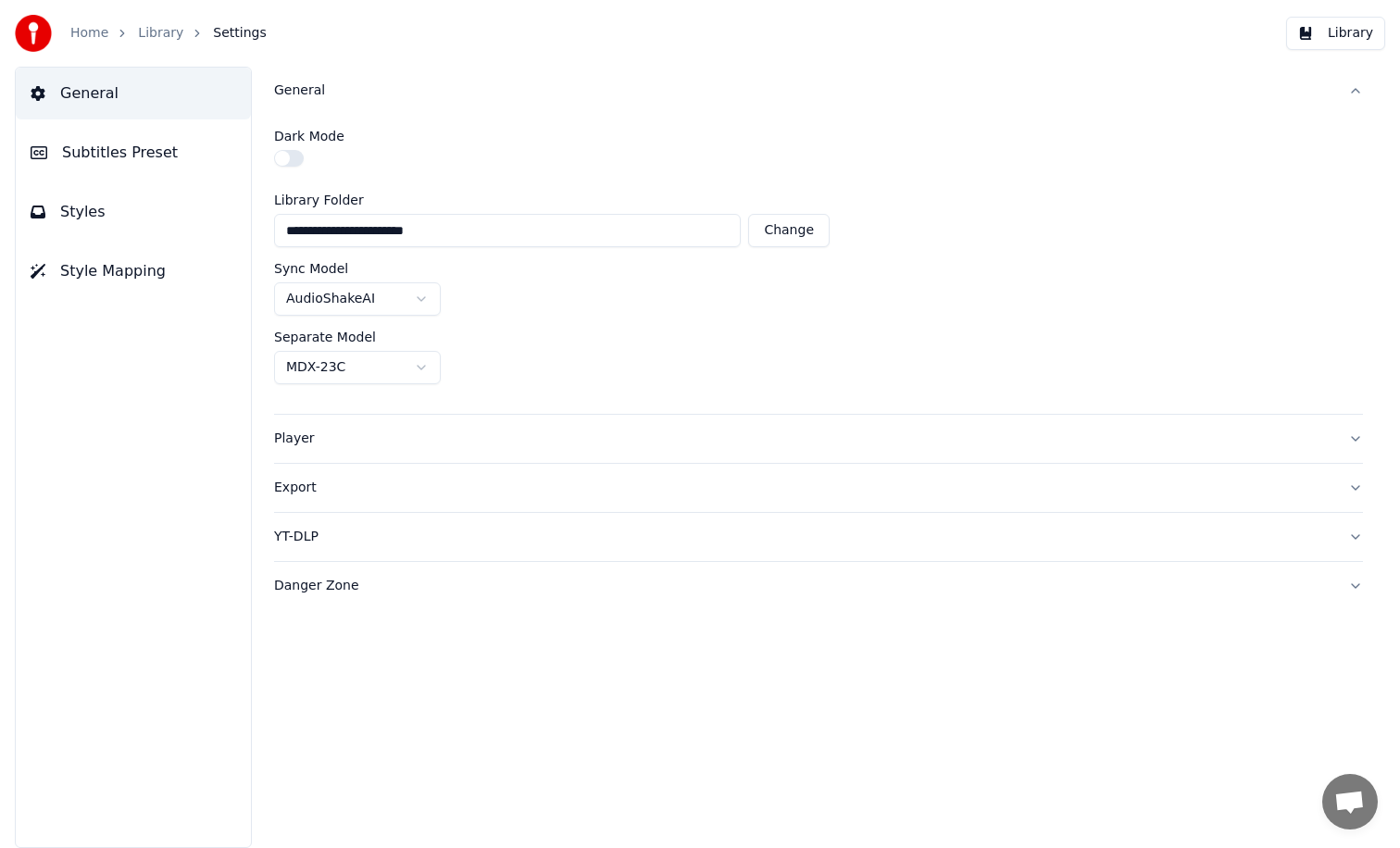
click at [90, 37] on link "Home" at bounding box center [89, 33] width 38 height 18
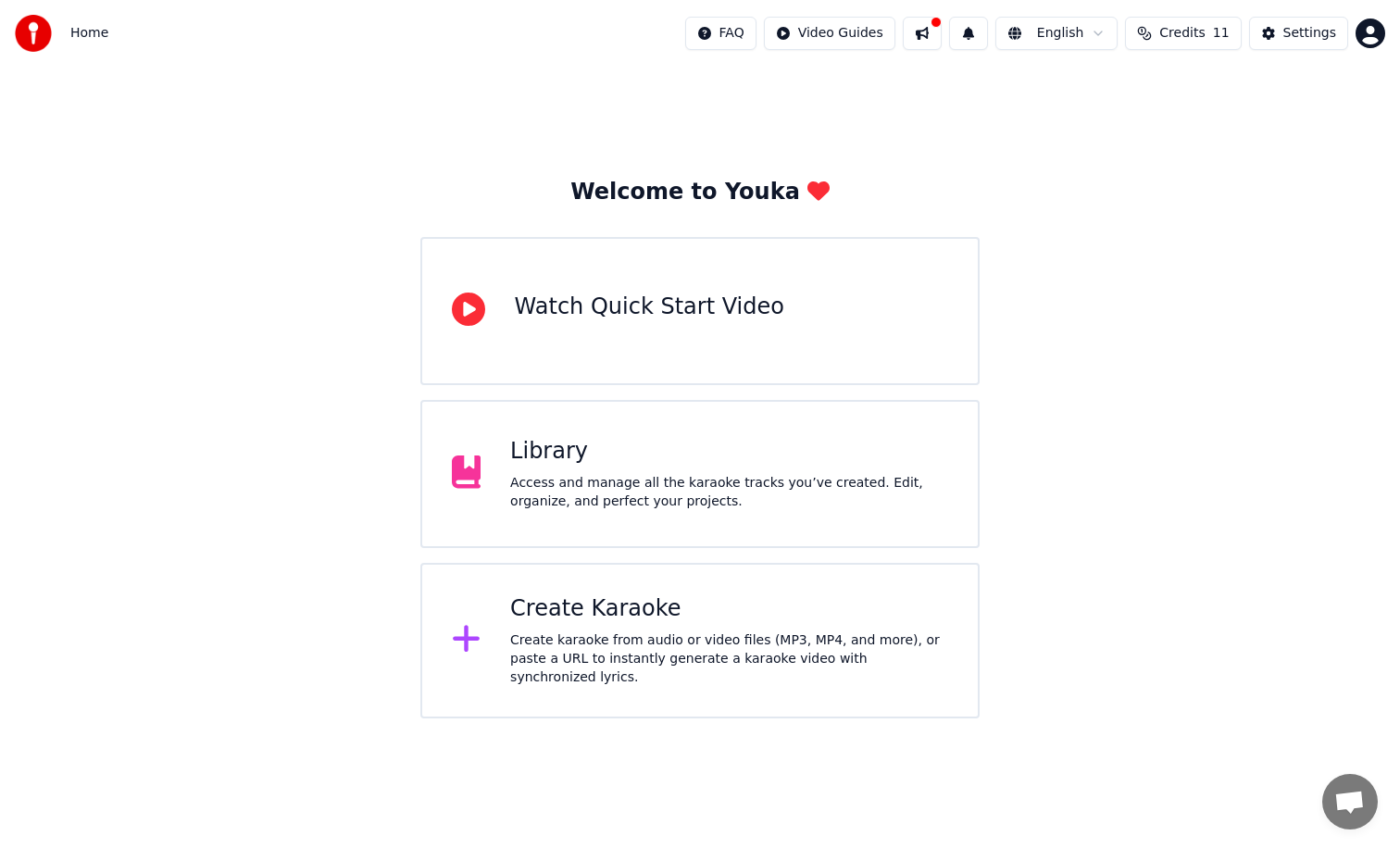
click at [572, 464] on div "Library" at bounding box center [729, 451] width 438 height 30
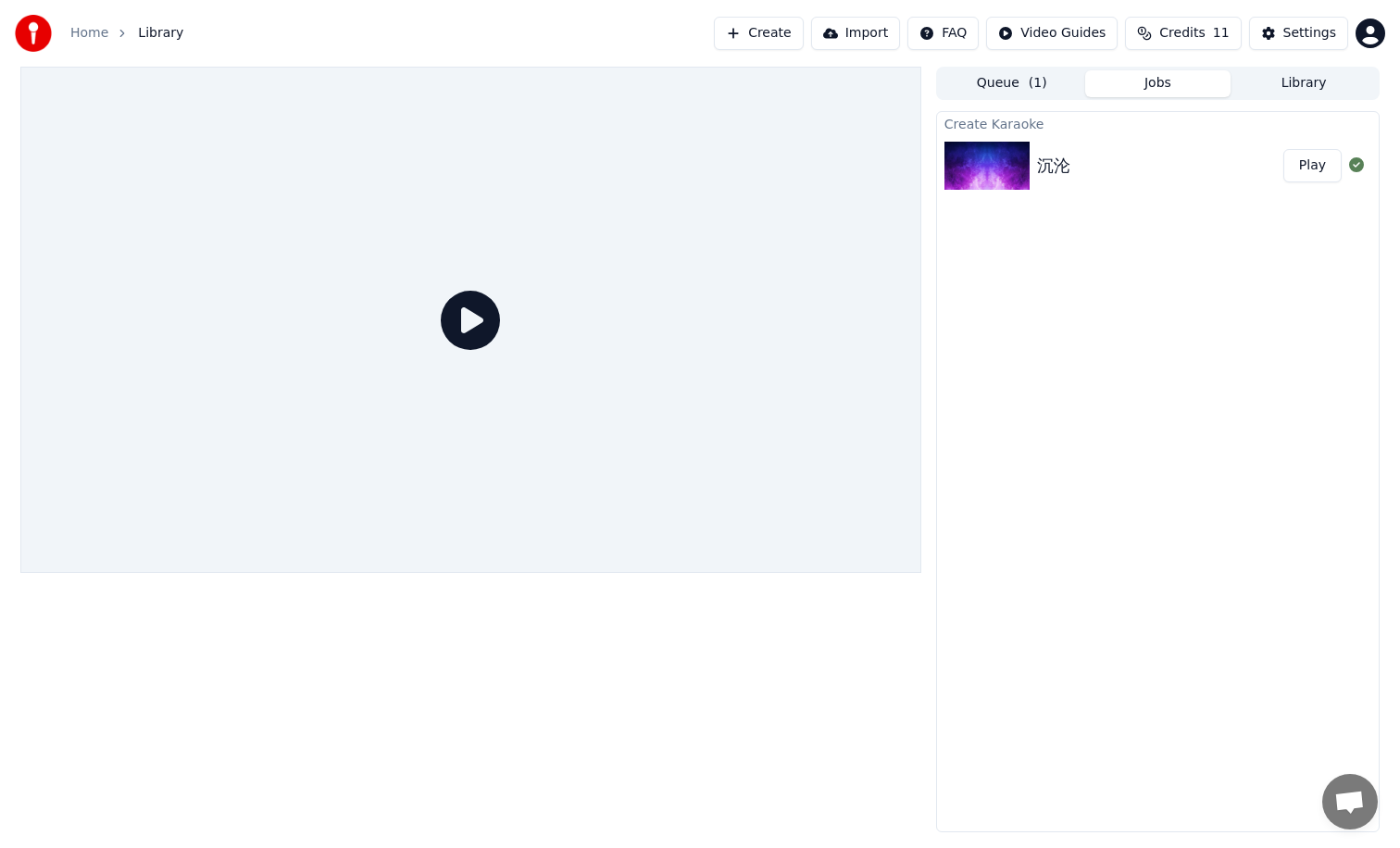
click at [1315, 166] on button "Play" at bounding box center [1312, 165] width 59 height 34
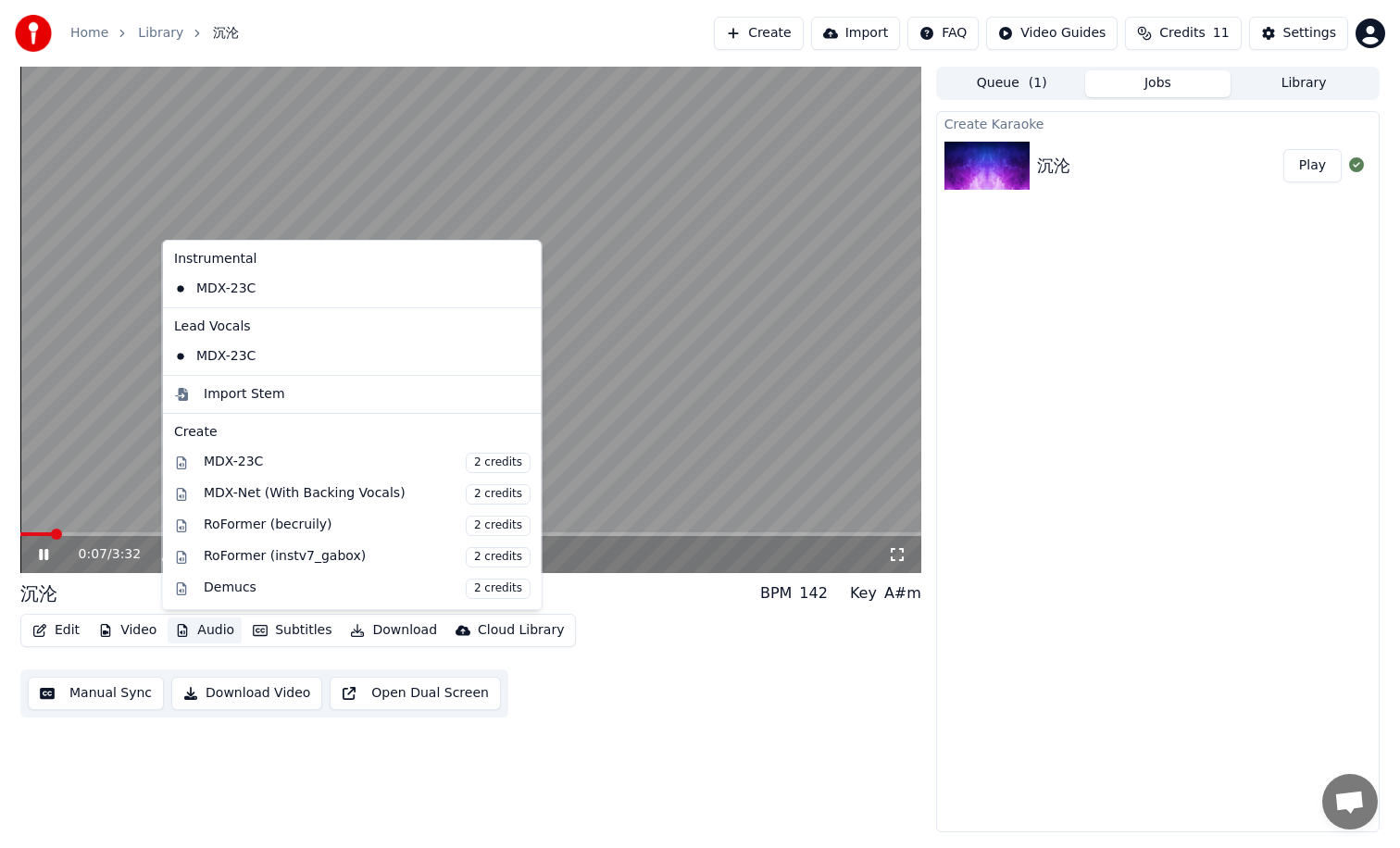
click at [188, 630] on button "Audio" at bounding box center [204, 630] width 74 height 26
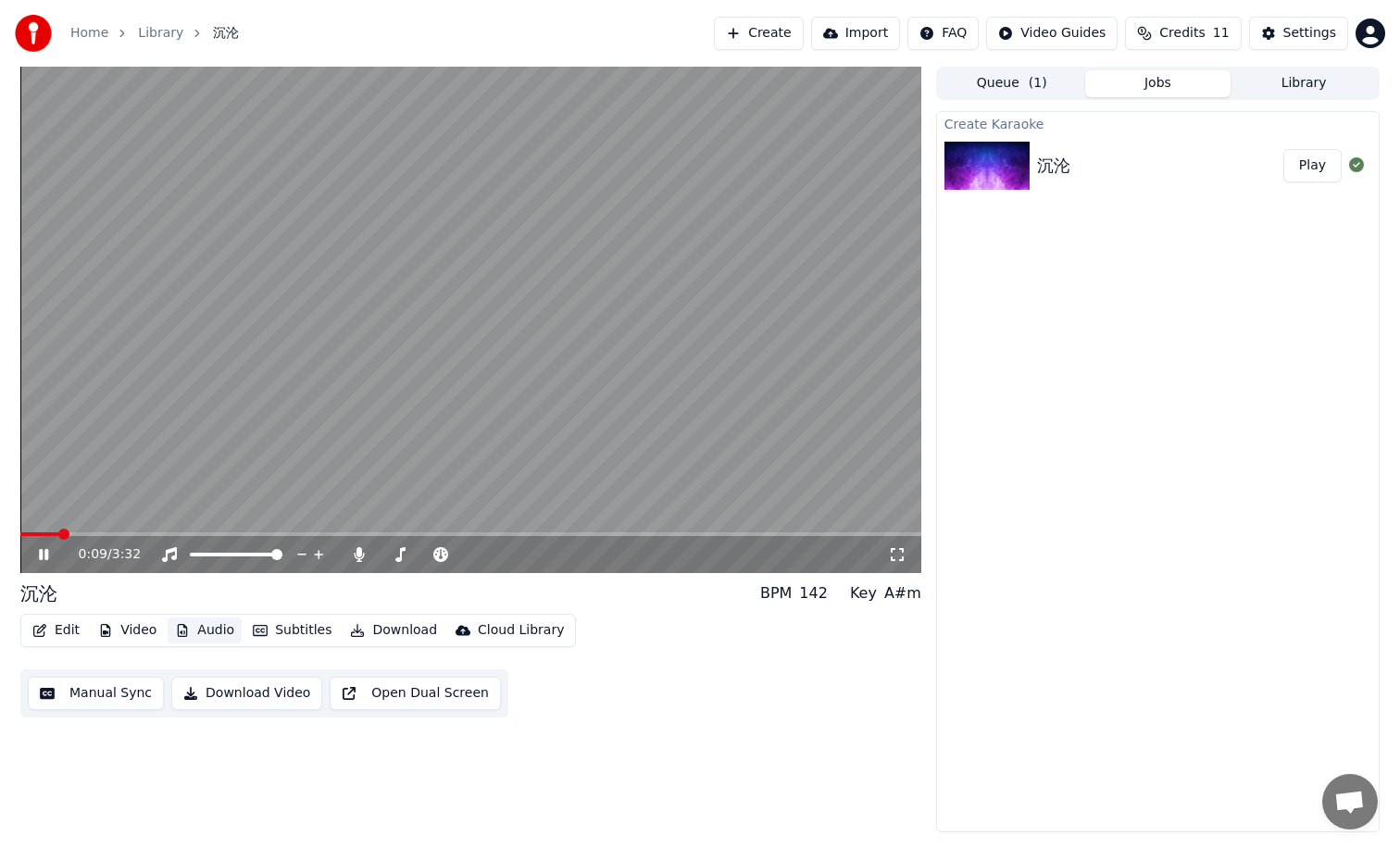
click at [212, 641] on button "Audio" at bounding box center [204, 630] width 74 height 26
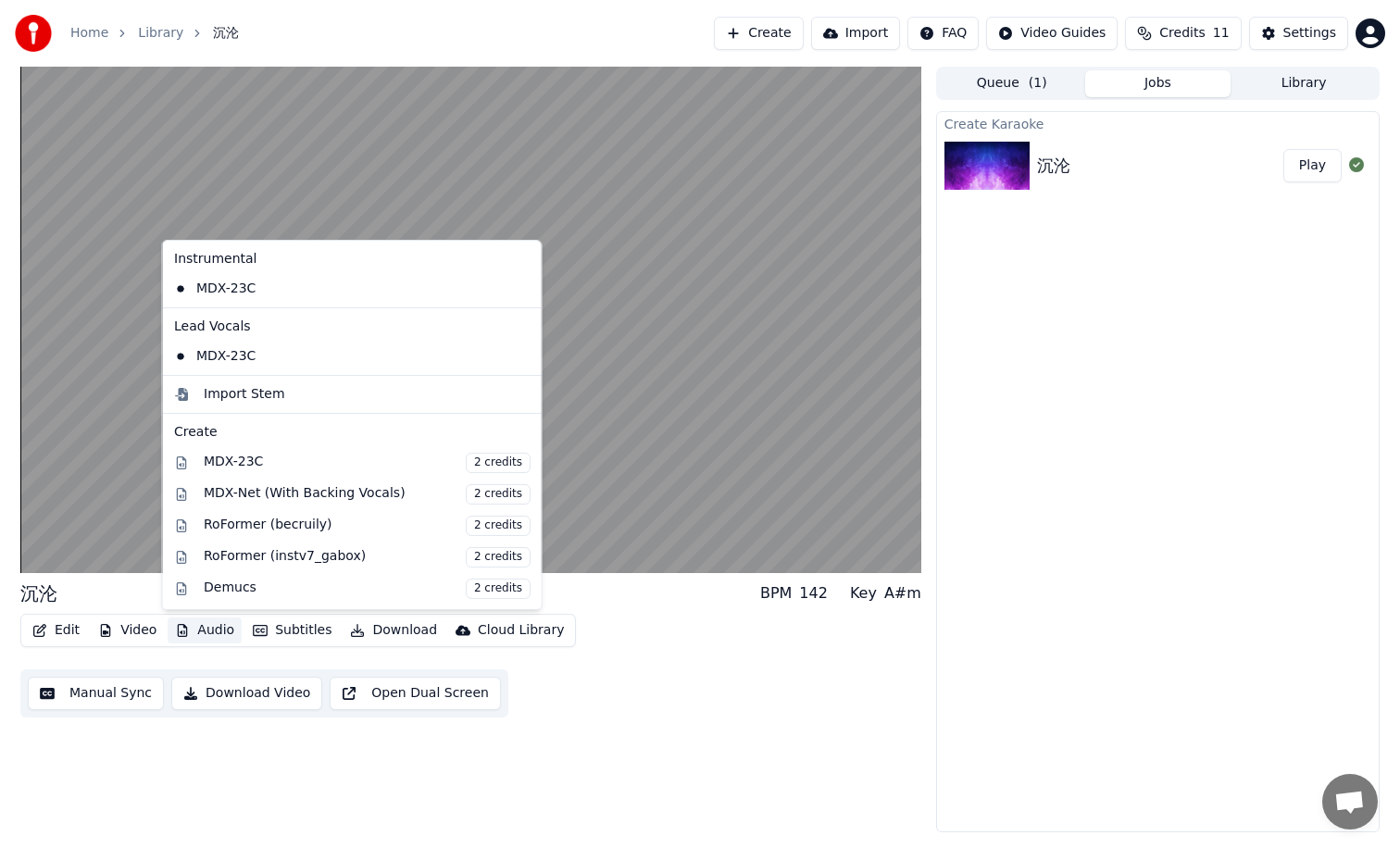
click at [201, 641] on button "Audio" at bounding box center [204, 630] width 74 height 26
click at [199, 639] on button "Audio" at bounding box center [204, 630] width 74 height 26
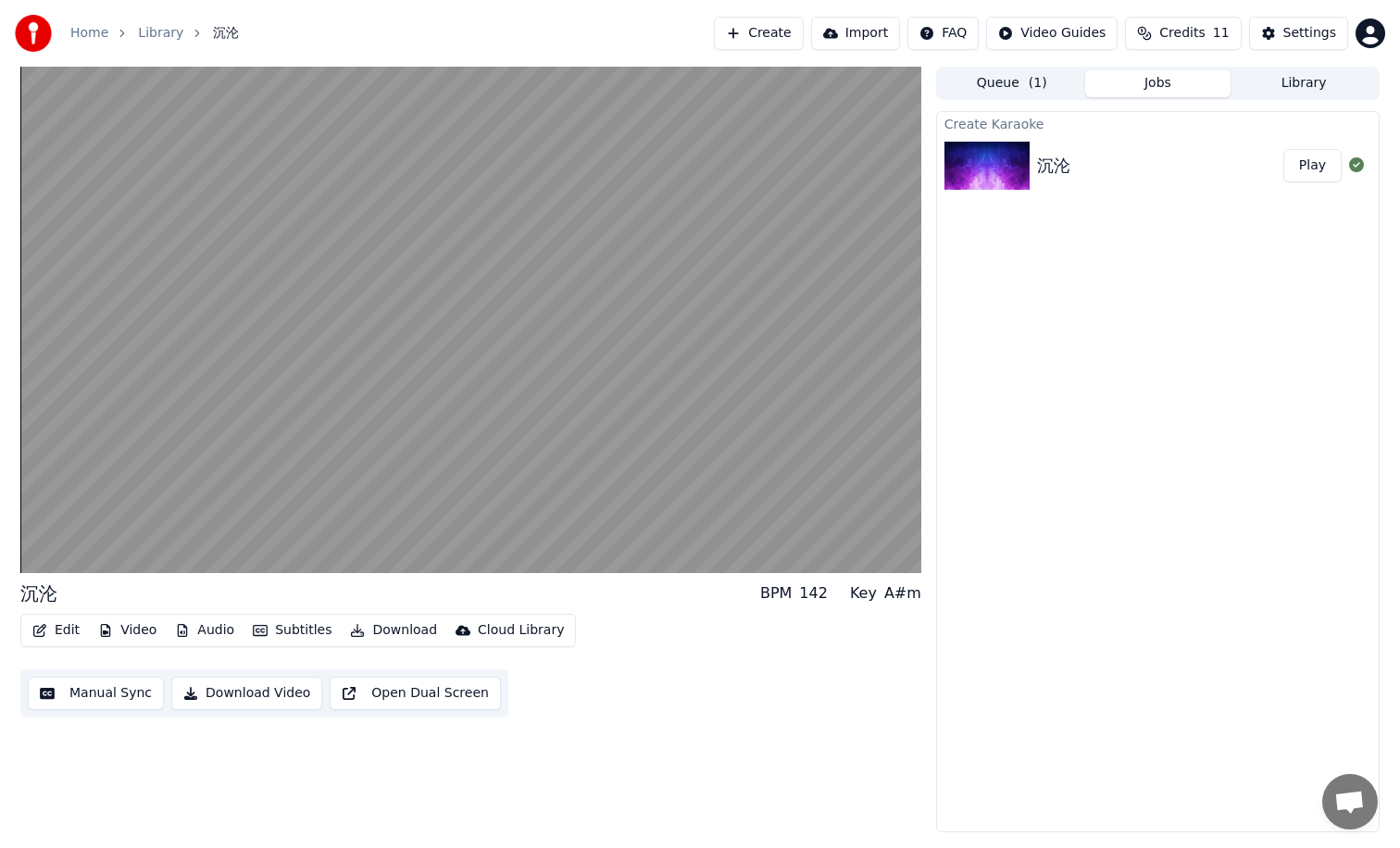
click at [143, 633] on button "Video" at bounding box center [128, 630] width 73 height 26
click at [133, 632] on button "Video" at bounding box center [128, 630] width 73 height 26
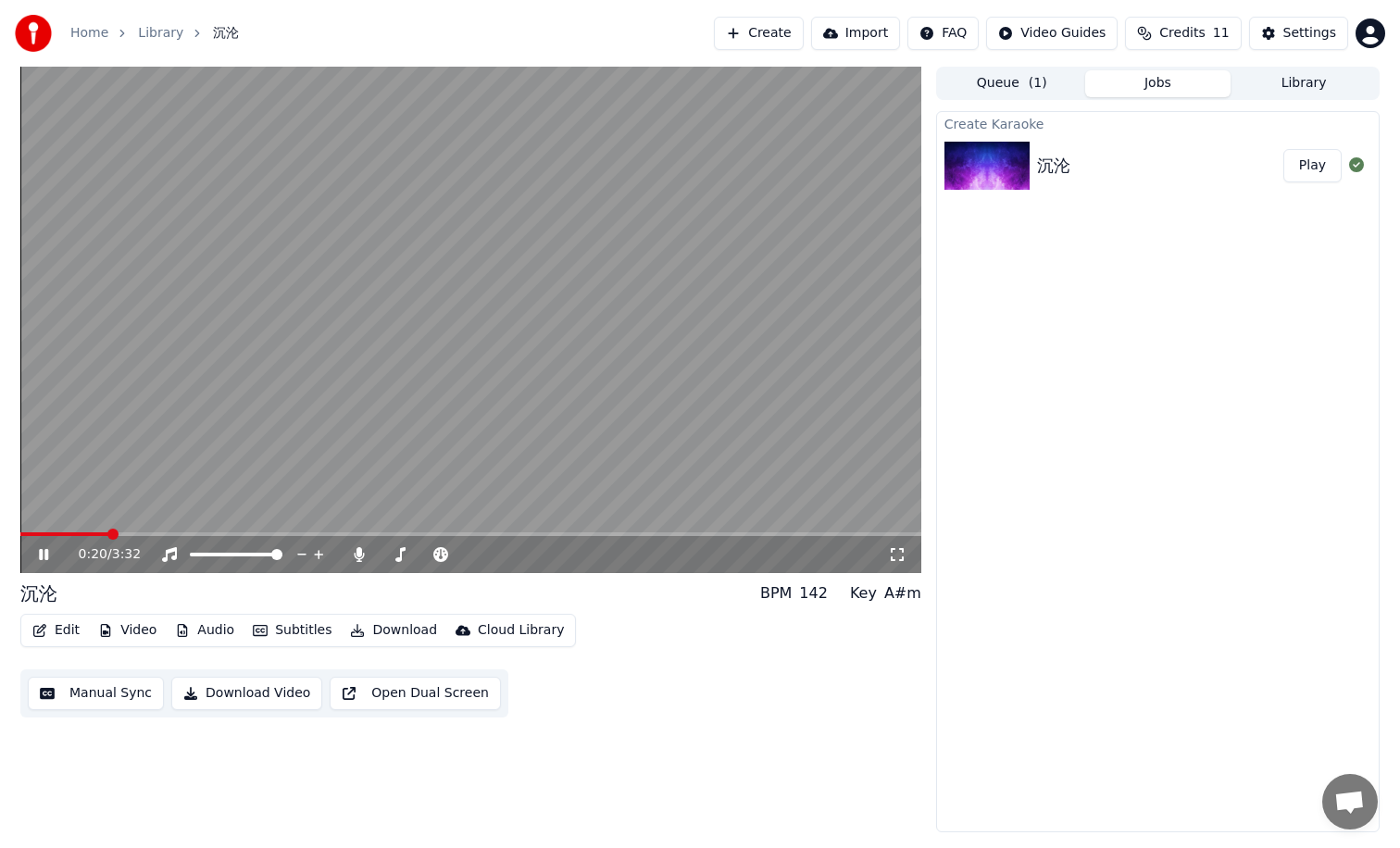
click at [47, 552] on icon at bounding box center [44, 554] width 10 height 12
click at [53, 557] on icon at bounding box center [57, 554] width 43 height 14
click at [20, 530] on span at bounding box center [26, 534] width 12 height 12
click at [409, 360] on video at bounding box center [470, 319] width 901 height 506
click at [35, 556] on div "0:04 / 3:32" at bounding box center [470, 554] width 886 height 18
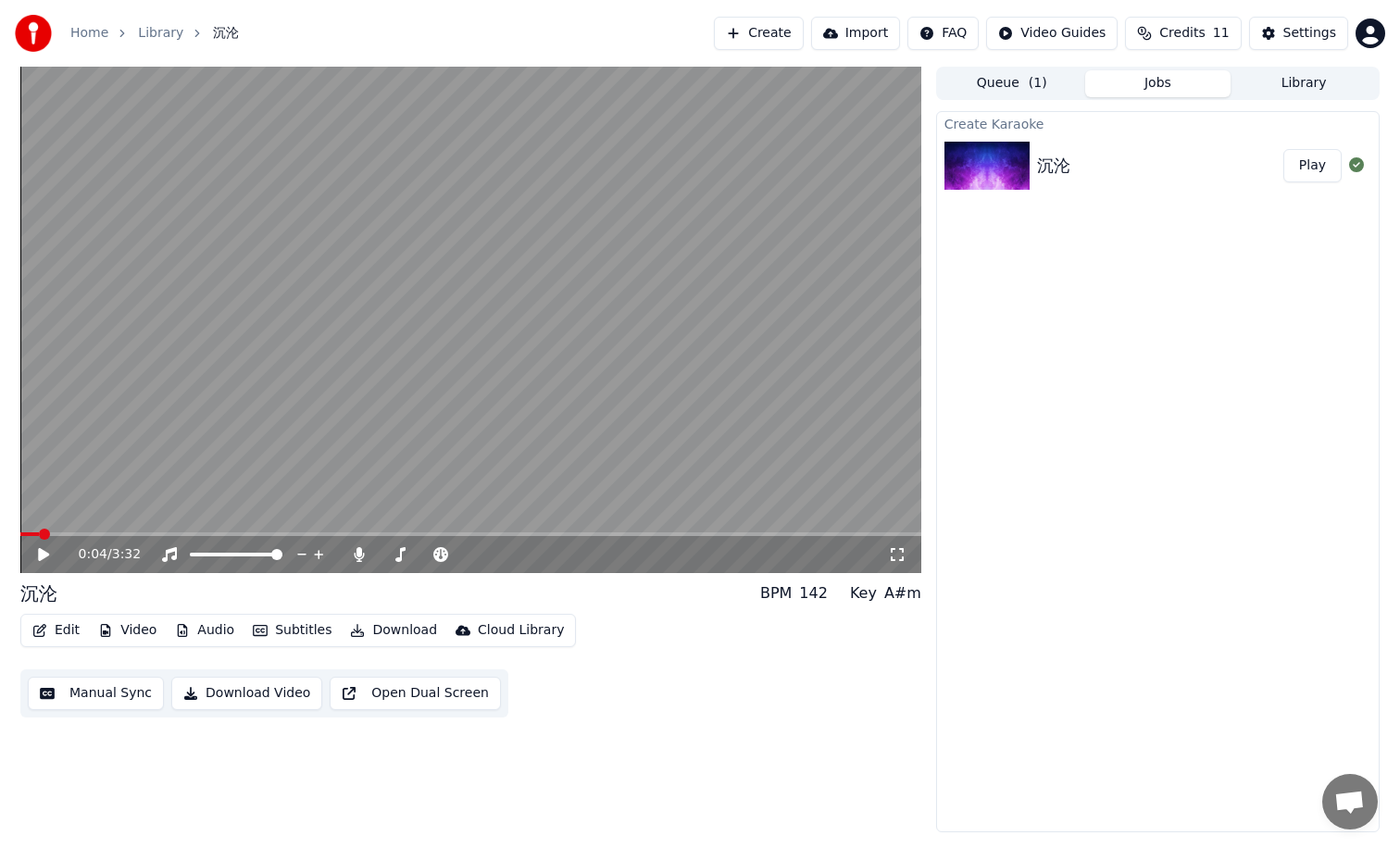
click at [46, 556] on icon at bounding box center [44, 554] width 12 height 13
click at [278, 628] on button "Subtitles" at bounding box center [292, 630] width 93 height 26
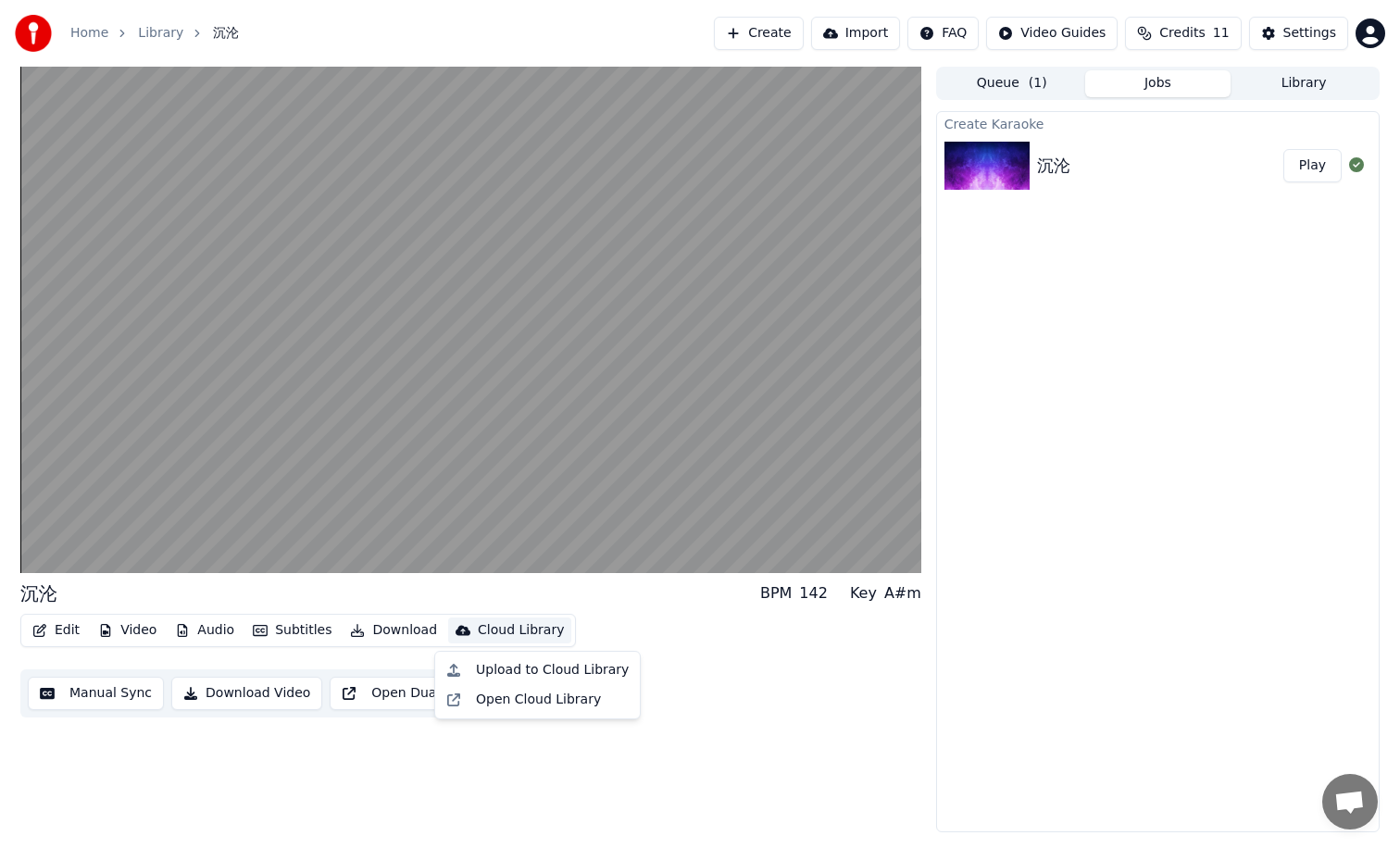
click at [729, 729] on div "沉沦 BPM 142 Key A#m Edit Video Audio Subtitles Download Cloud Library Manual Syn…" at bounding box center [470, 449] width 901 height 766
click at [50, 629] on button "Edit" at bounding box center [56, 630] width 62 height 26
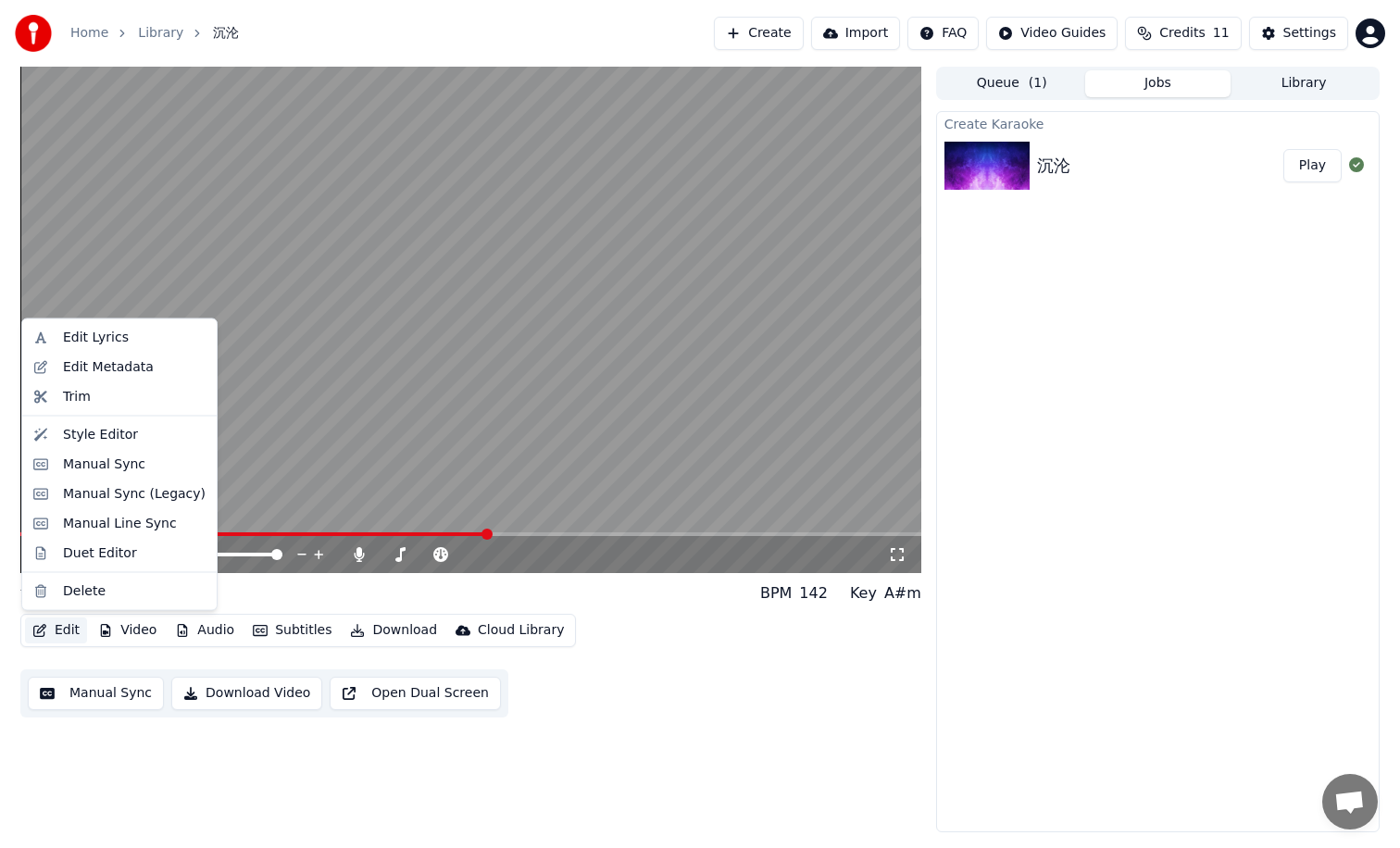
click at [287, 463] on video at bounding box center [470, 319] width 901 height 506
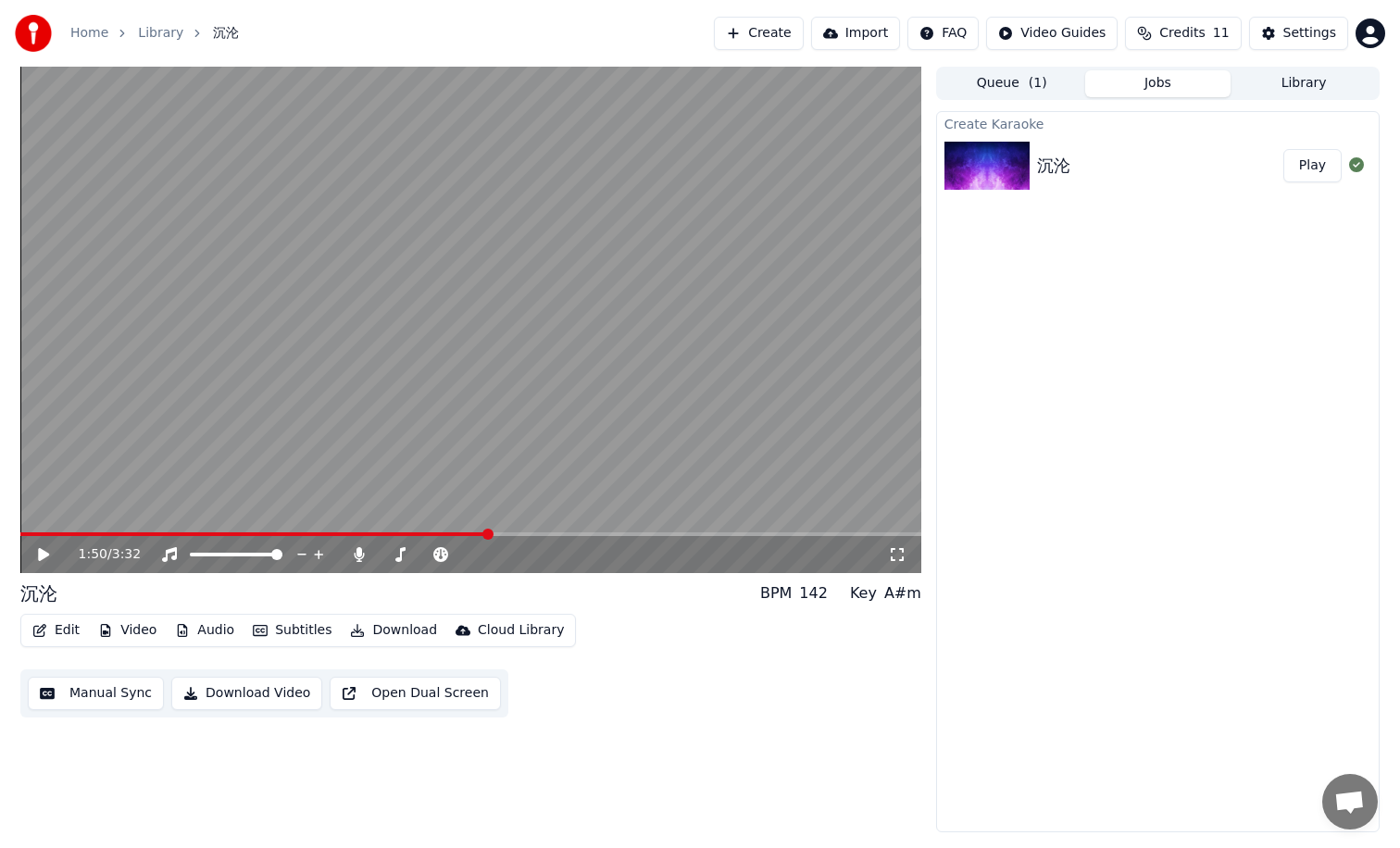
click at [289, 469] on video at bounding box center [470, 319] width 901 height 506
click at [699, 536] on span at bounding box center [359, 534] width 678 height 4
click at [760, 538] on div "2:41 / 3:32" at bounding box center [470, 554] width 901 height 37
click at [760, 534] on span at bounding box center [470, 534] width 901 height 4
click at [736, 536] on div "2:54 / 3:32" at bounding box center [470, 553] width 901 height 40
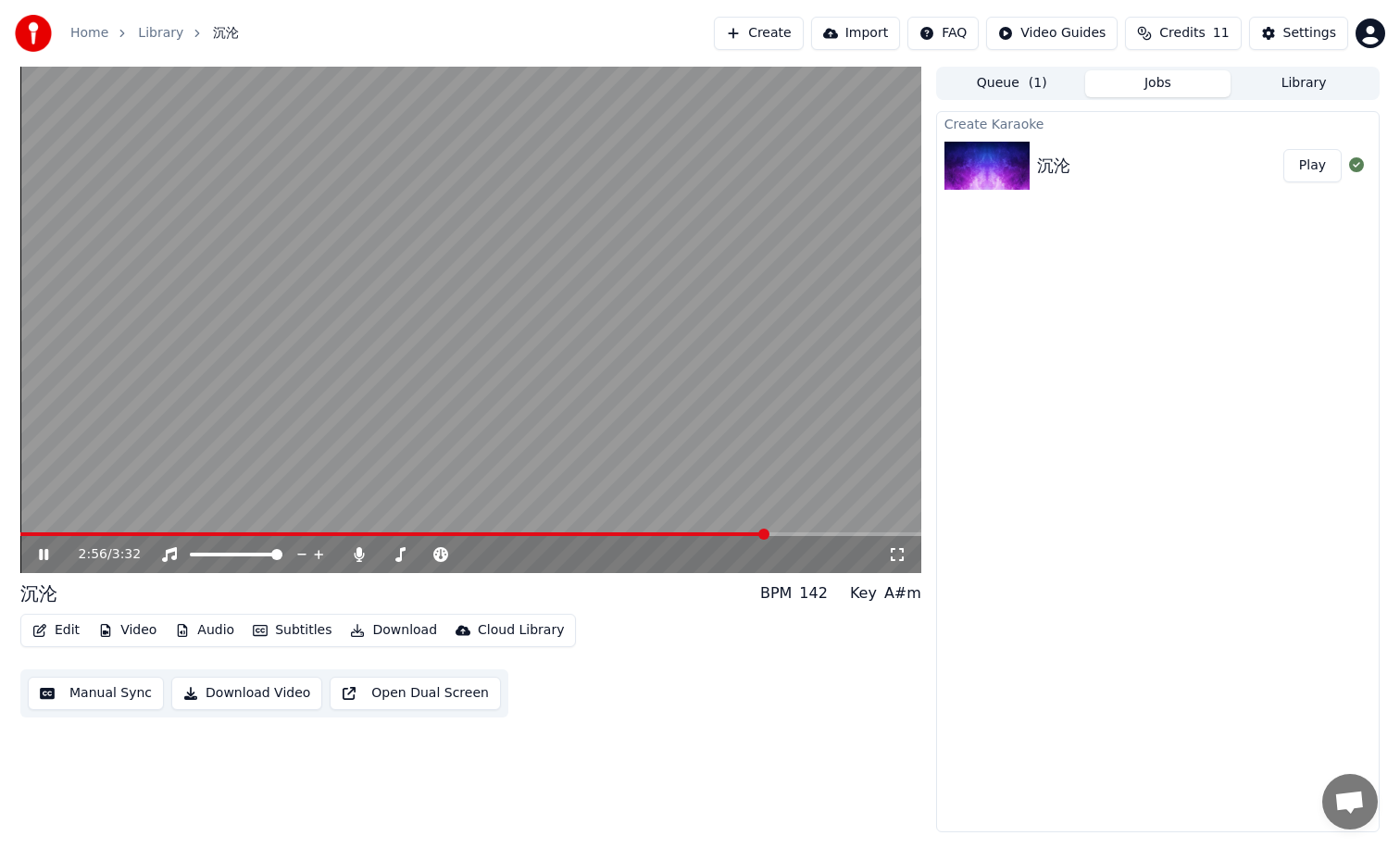
click at [729, 534] on span at bounding box center [393, 534] width 747 height 4
click at [719, 536] on div "2:49 / 3:32" at bounding box center [470, 554] width 901 height 37
click at [728, 535] on span at bounding box center [374, 534] width 708 height 4
click at [713, 534] on span at bounding box center [379, 534] width 718 height 4
click at [577, 382] on video at bounding box center [470, 319] width 901 height 506
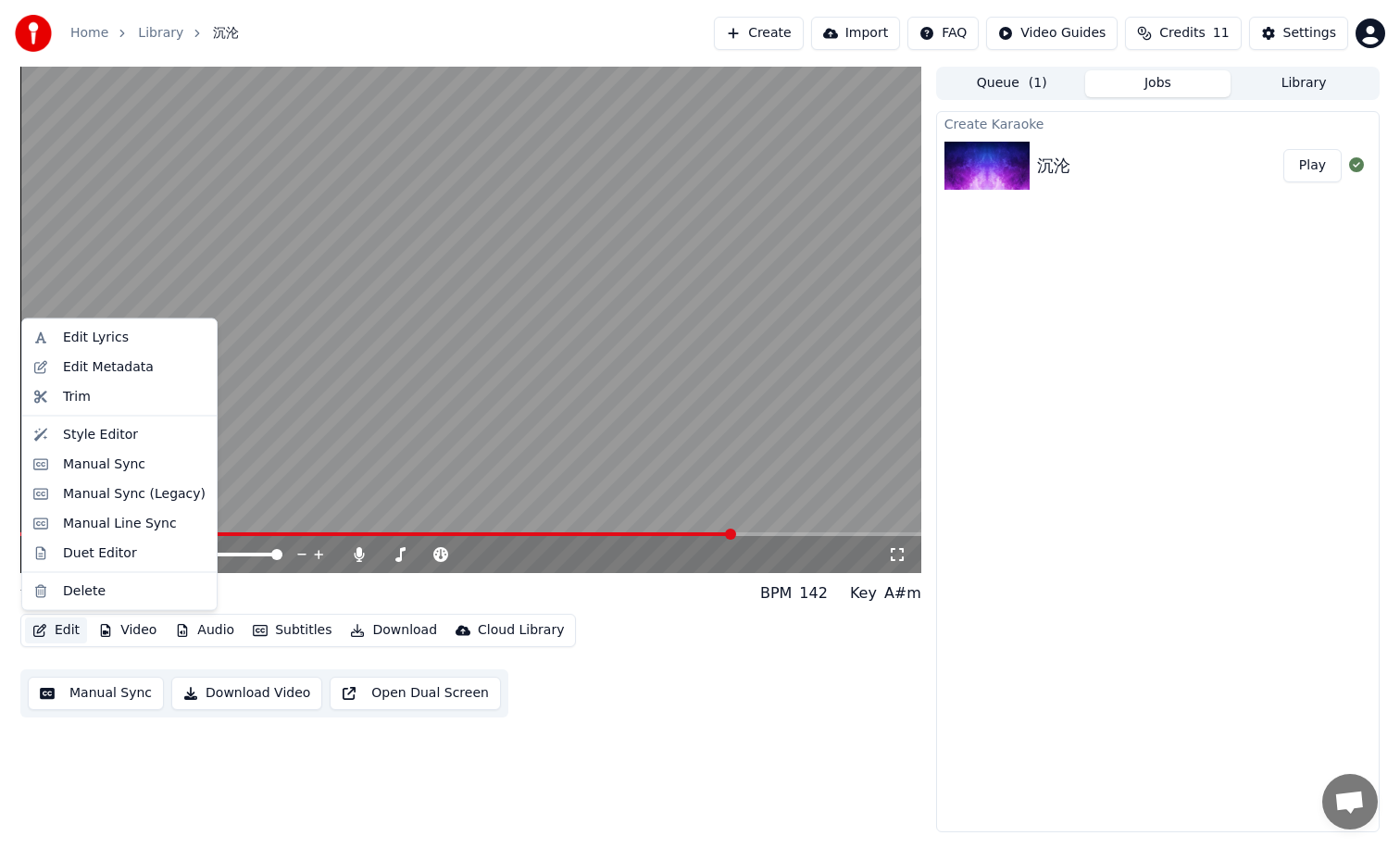
click at [53, 625] on button "Edit" at bounding box center [56, 630] width 62 height 26
click at [123, 461] on div "Manual Sync" at bounding box center [105, 463] width 83 height 18
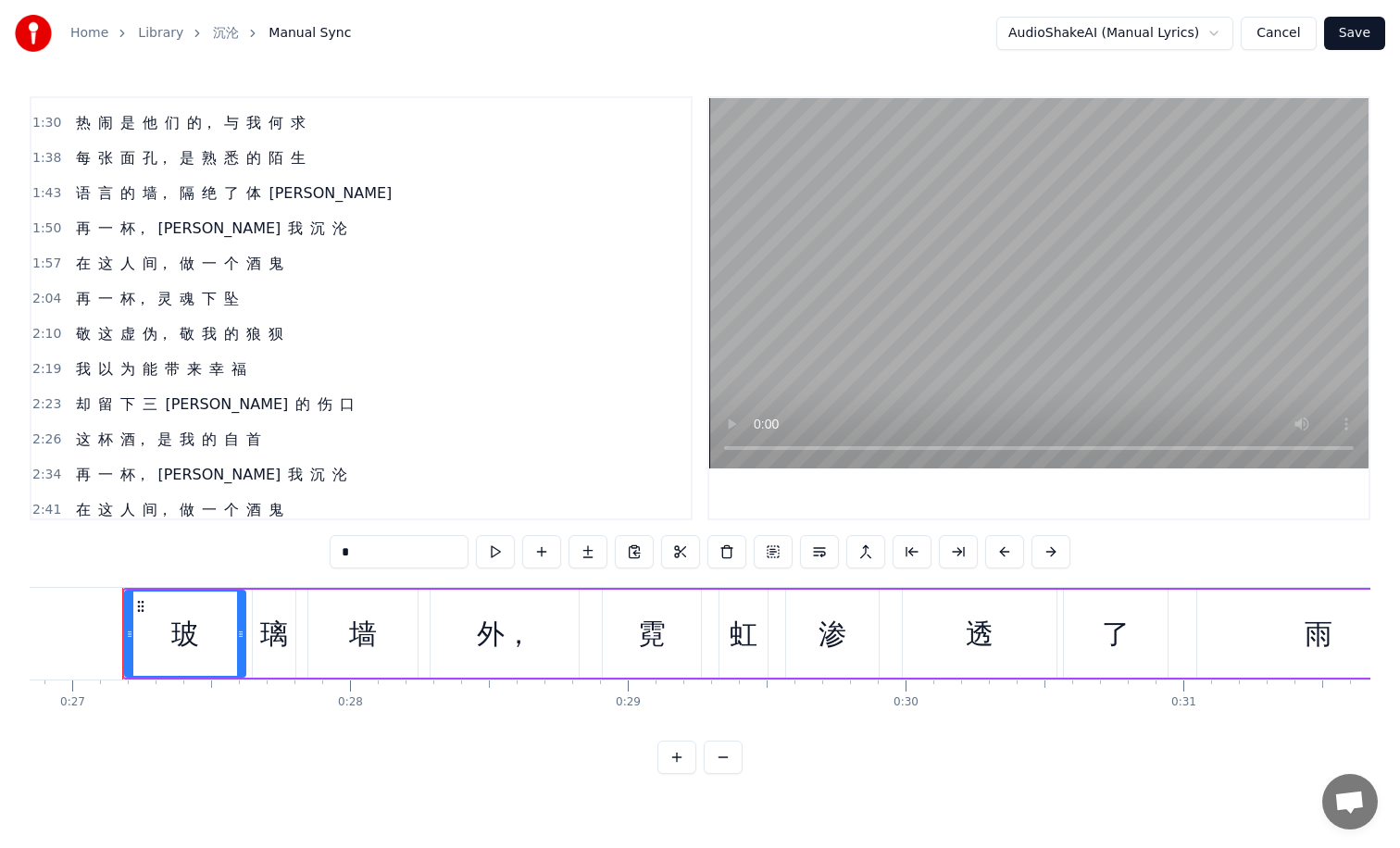
scroll to position [494, 0]
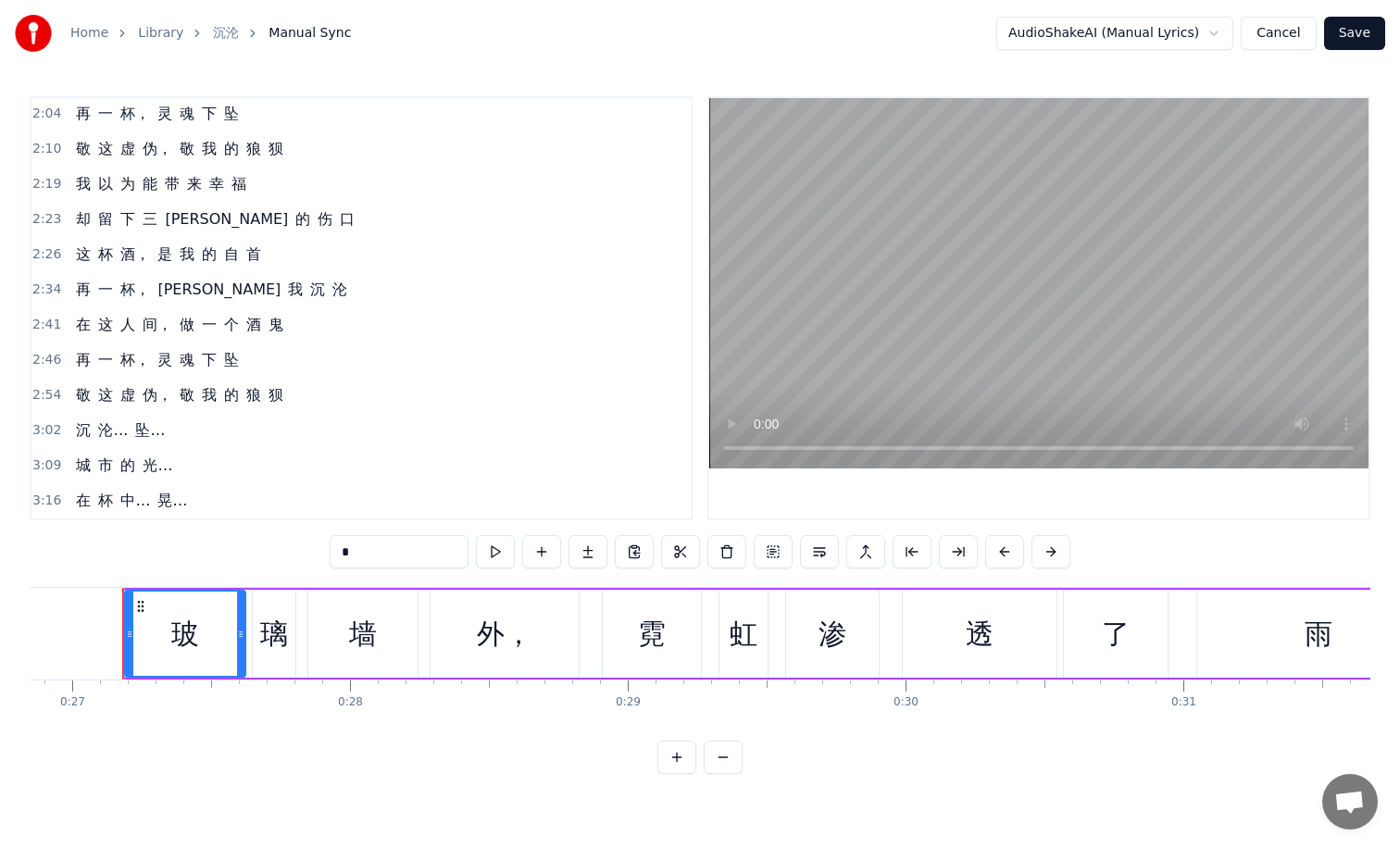
click at [81, 356] on span "再" at bounding box center [83, 360] width 18 height 21
type input "*"
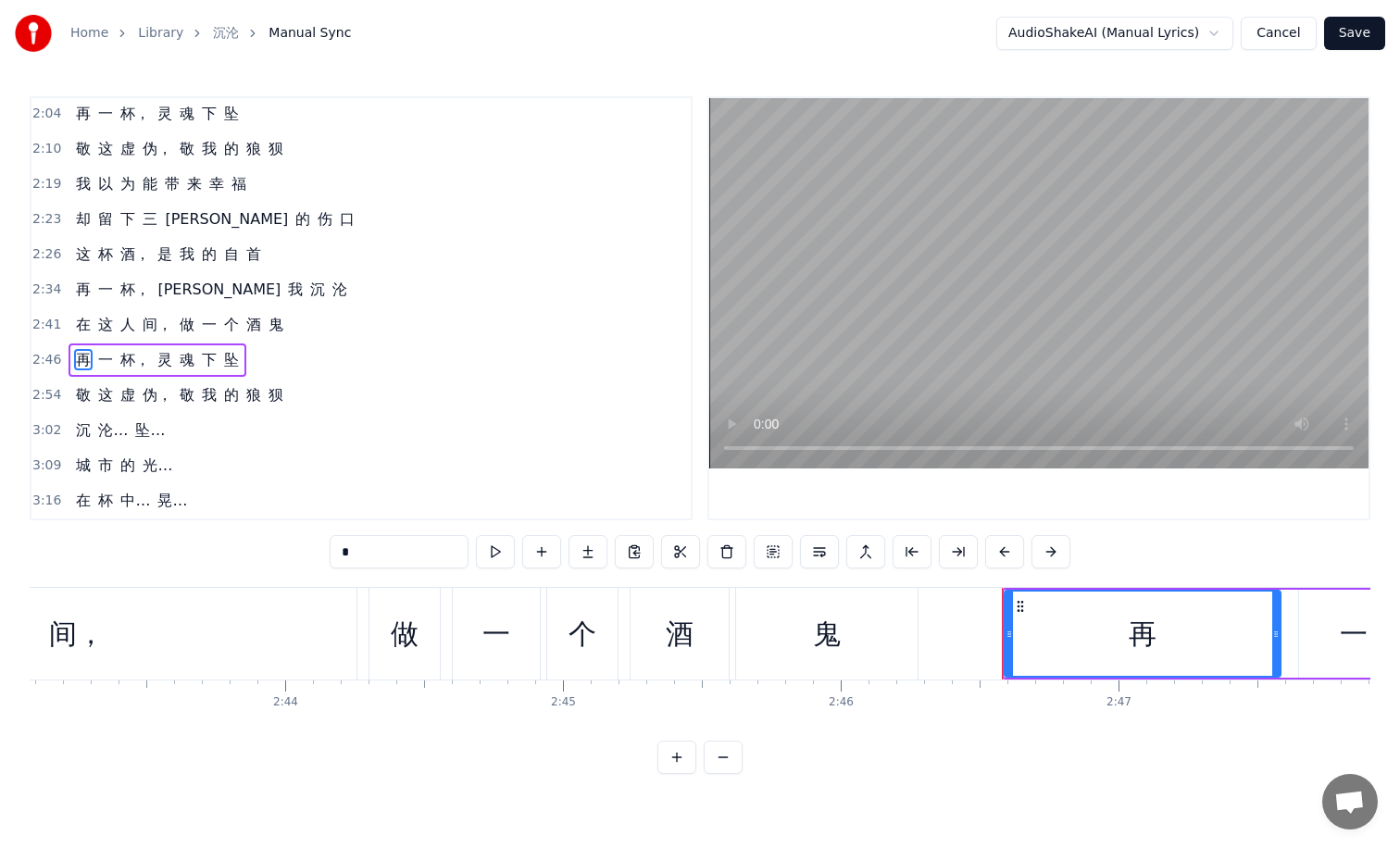
scroll to position [0, 46177]
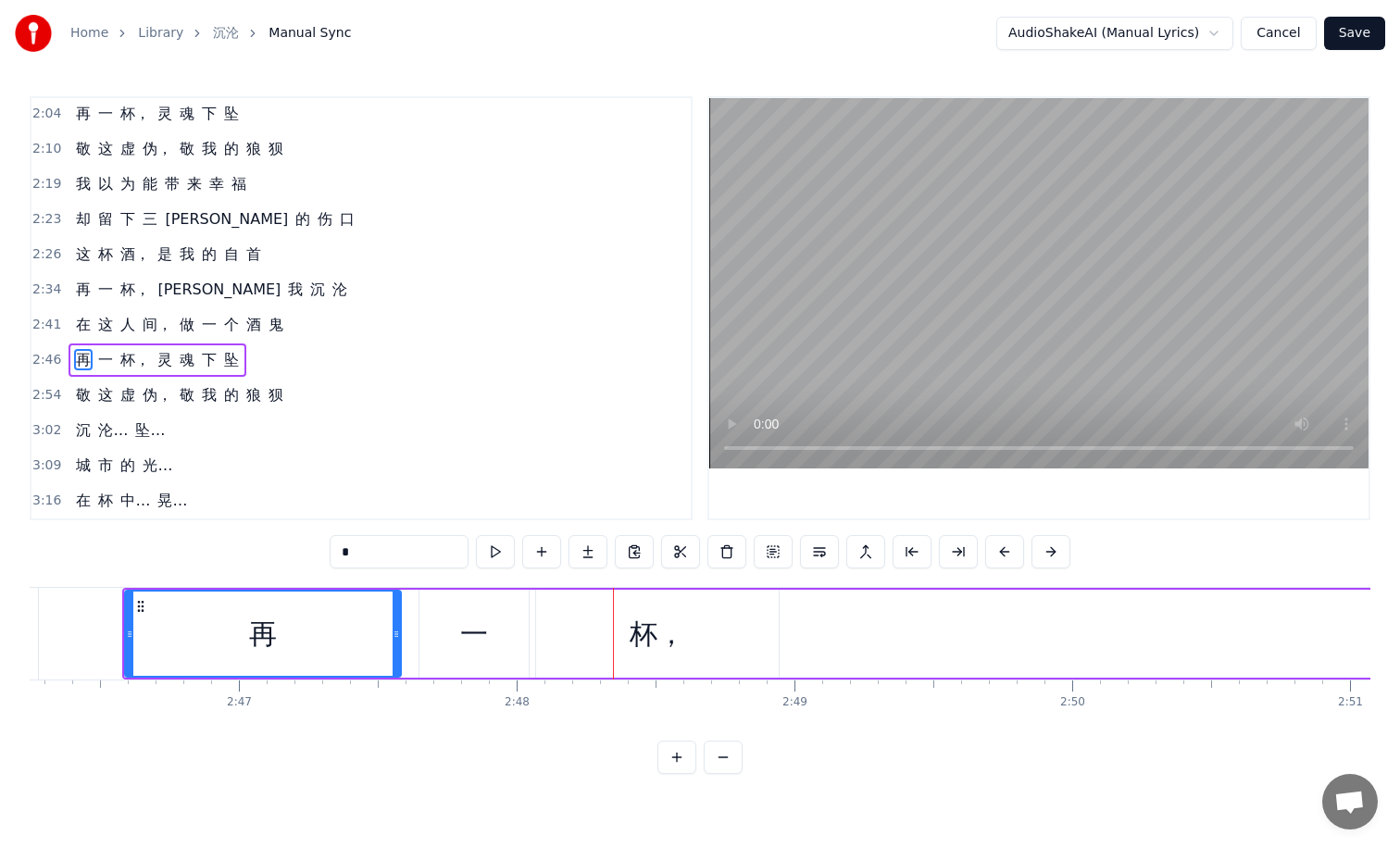
drag, startPoint x: 622, startPoint y: 634, endPoint x: 849, endPoint y: 624, distance: 227.2
click at [849, 624] on div "再 一 杯， 灵 魂 下 坠" at bounding box center [1240, 634] width 2237 height 92
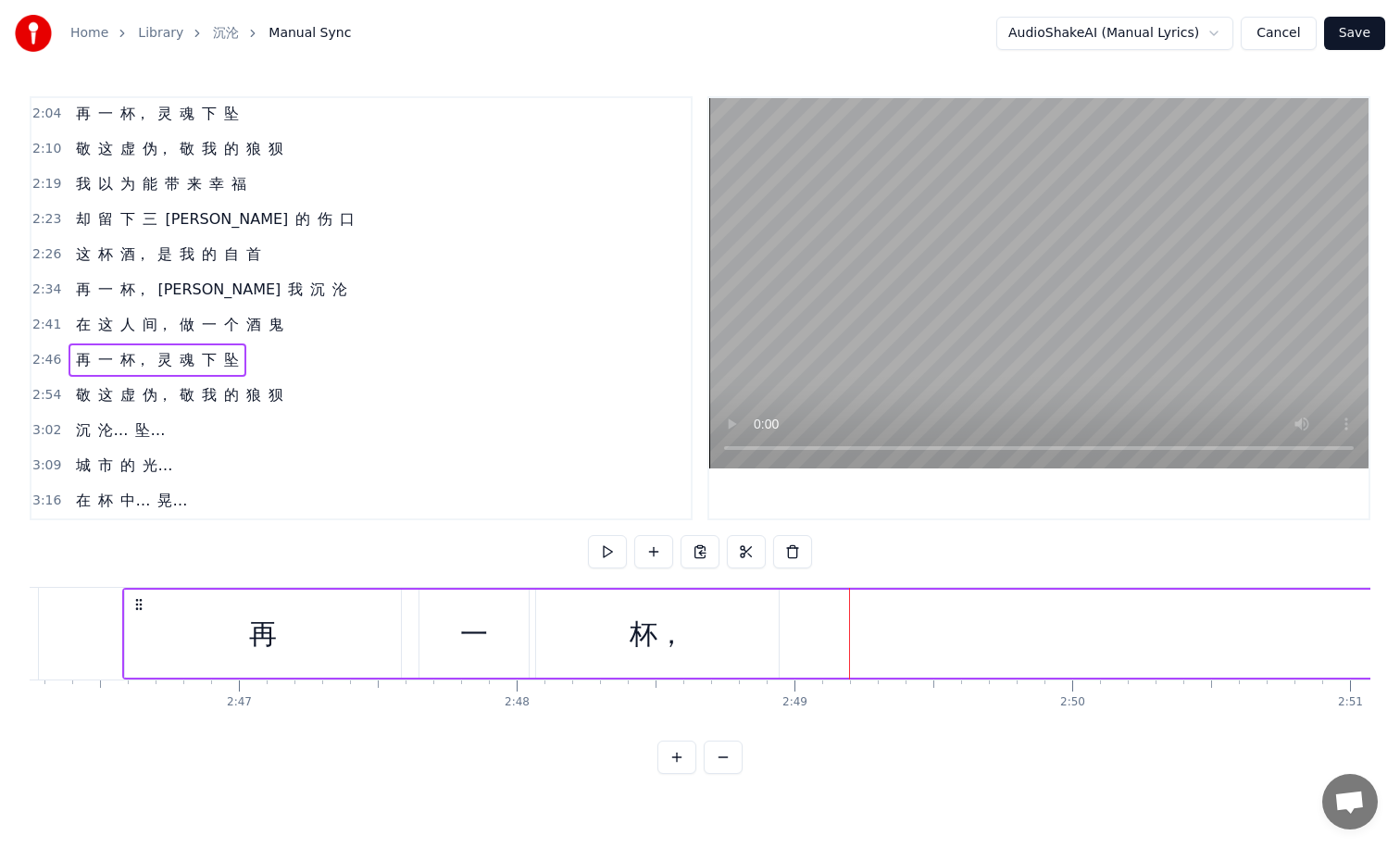
click at [264, 635] on div "再" at bounding box center [263, 633] width 28 height 41
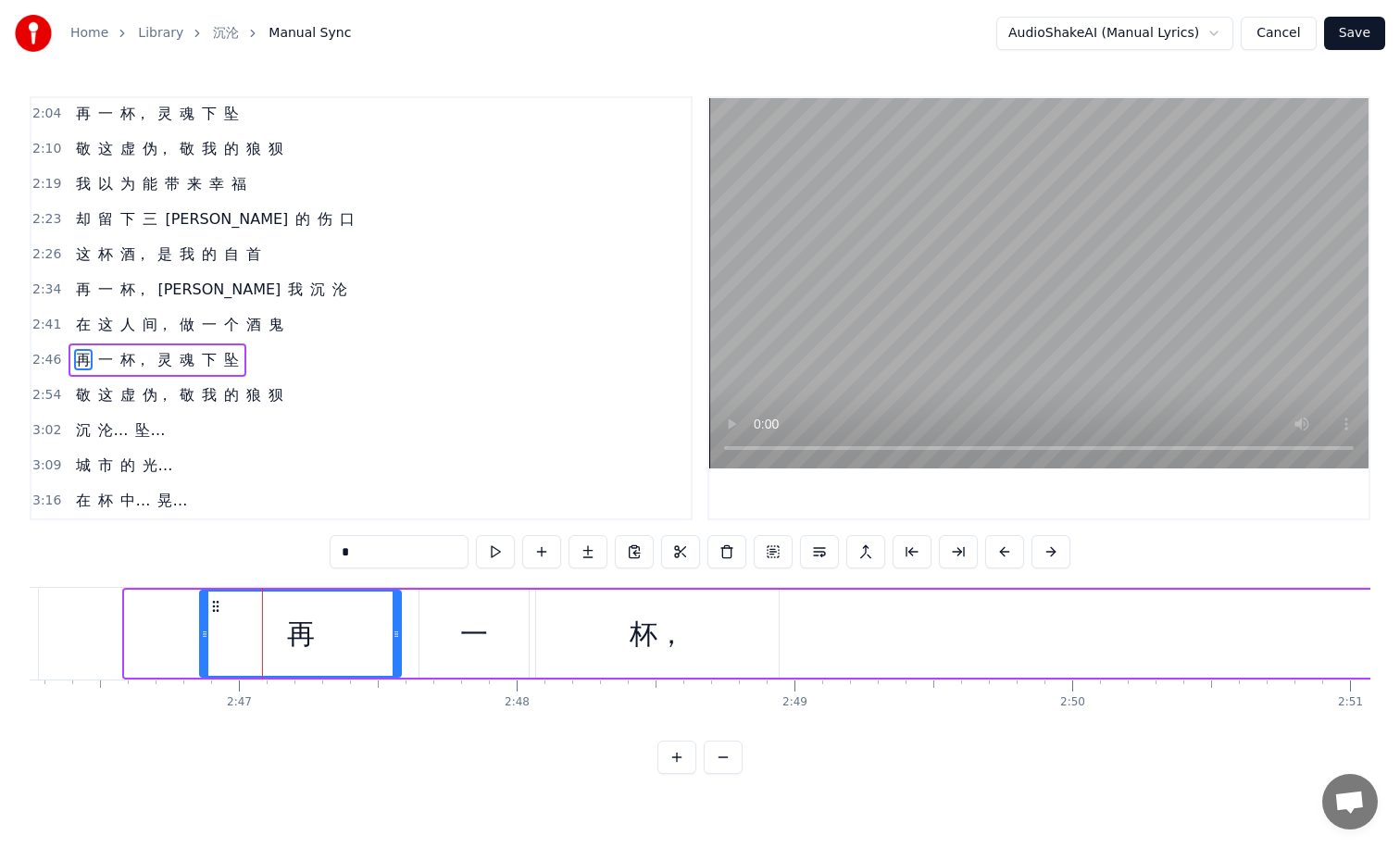
drag, startPoint x: 126, startPoint y: 633, endPoint x: 201, endPoint y: 633, distance: 75.0
click at [201, 633] on icon at bounding box center [204, 633] width 8 height 14
drag, startPoint x: 477, startPoint y: 636, endPoint x: 559, endPoint y: 634, distance: 82.0
click at [559, 634] on div "再 一 杯， 灵 魂 下 坠" at bounding box center [1278, 634] width 2162 height 92
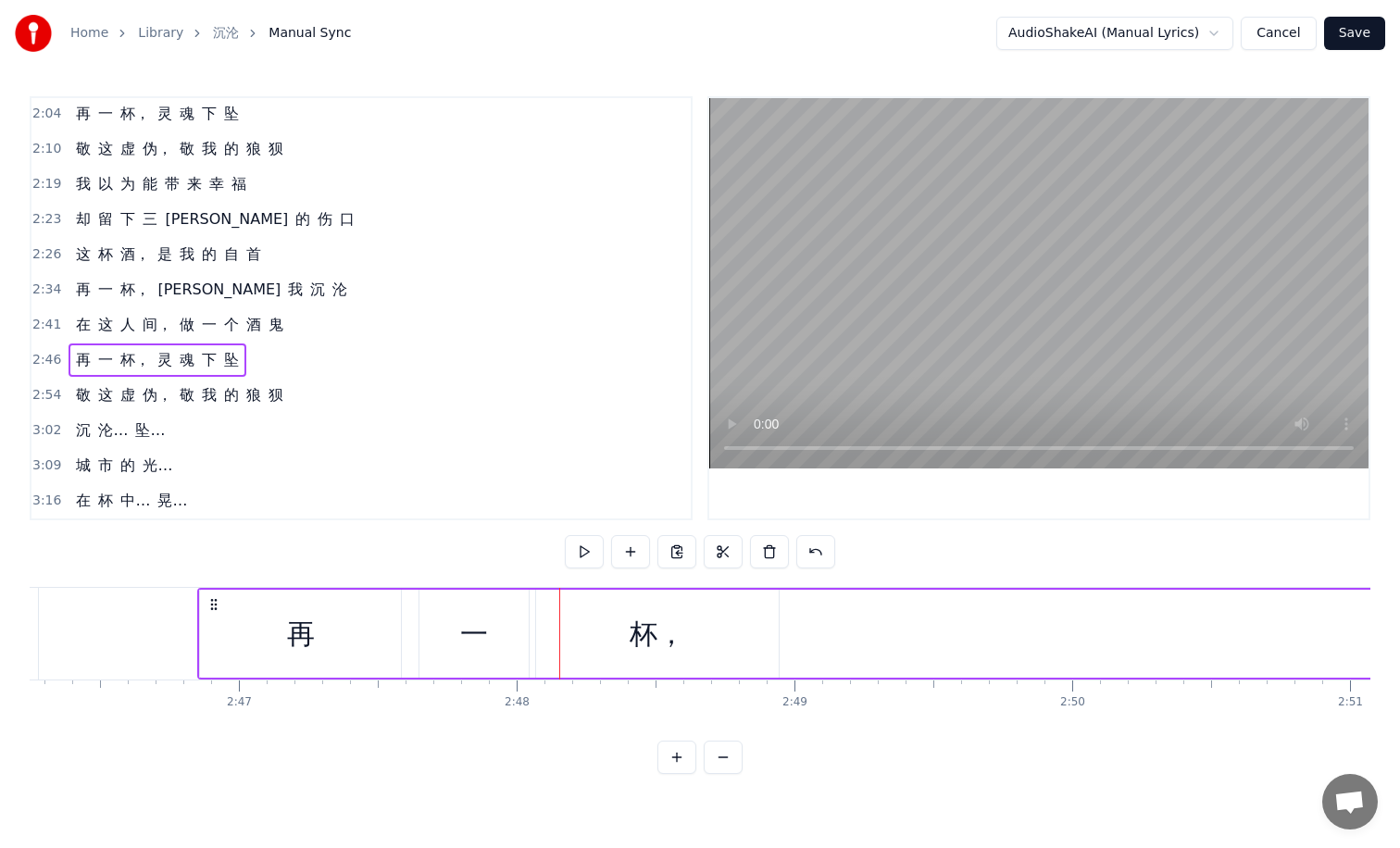
click at [643, 626] on div "杯，" at bounding box center [657, 633] width 56 height 41
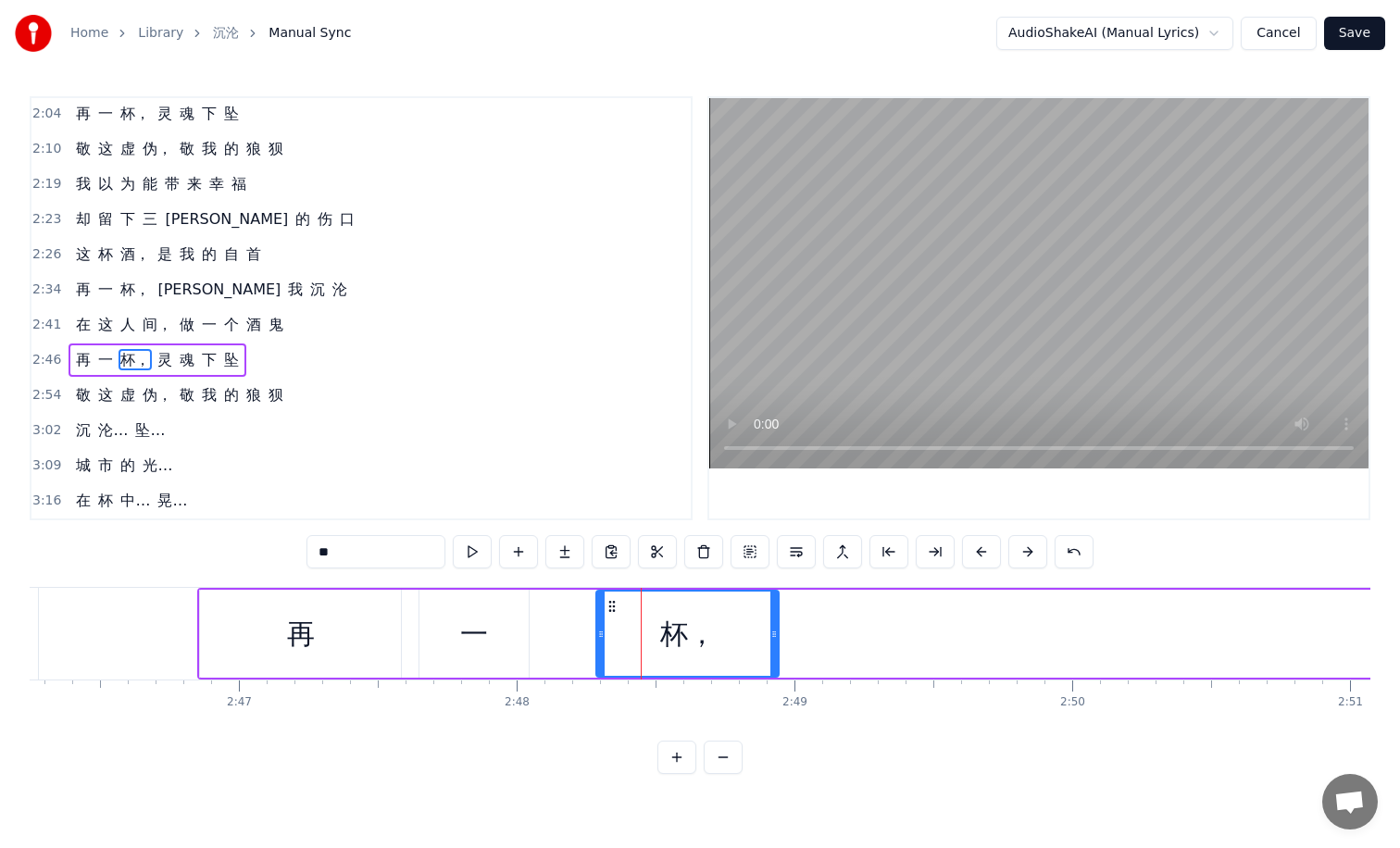
drag, startPoint x: 540, startPoint y: 624, endPoint x: 602, endPoint y: 623, distance: 62.0
click at [602, 623] on div at bounding box center [601, 634] width 8 height 84
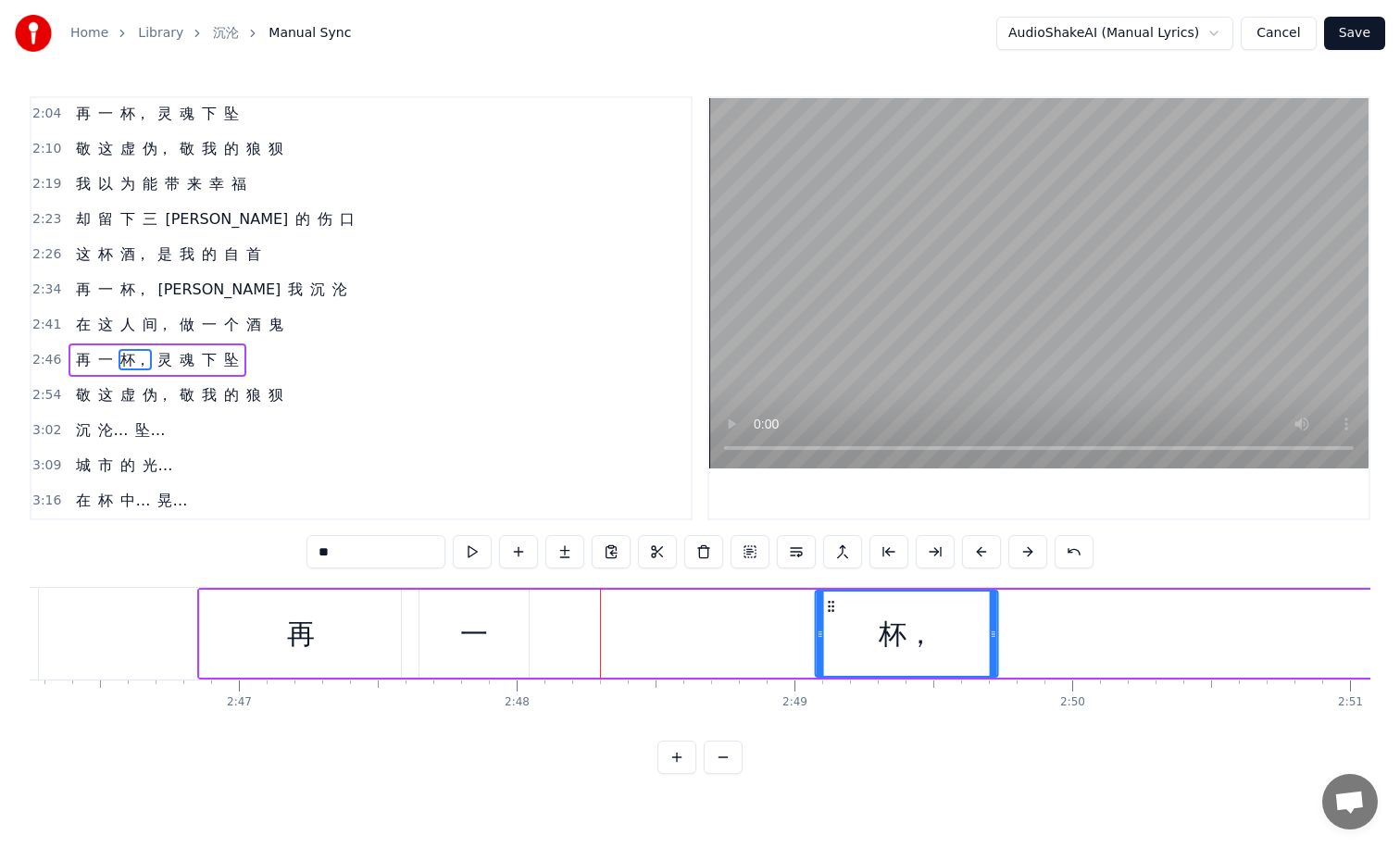
drag, startPoint x: 611, startPoint y: 603, endPoint x: 830, endPoint y: 615, distance: 219.3
click at [830, 615] on div "杯，" at bounding box center [907, 634] width 180 height 84
click at [477, 622] on div "一" at bounding box center [474, 633] width 28 height 41
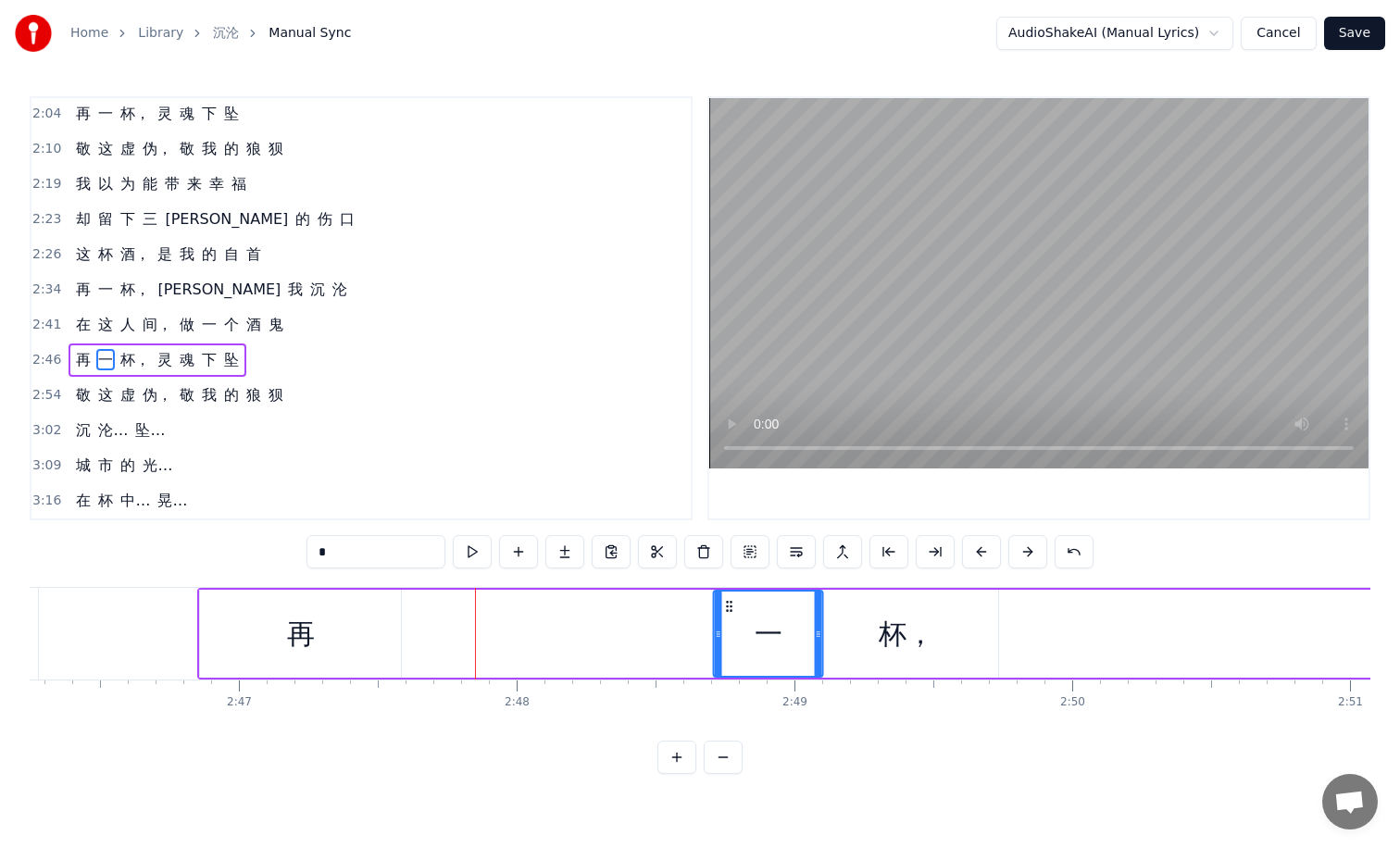
drag, startPoint x: 436, startPoint y: 602, endPoint x: 730, endPoint y: 606, distance: 294.0
click at [730, 606] on icon at bounding box center [729, 605] width 14 height 14
click at [221, 599] on div "再" at bounding box center [299, 634] width 201 height 88
type input "*"
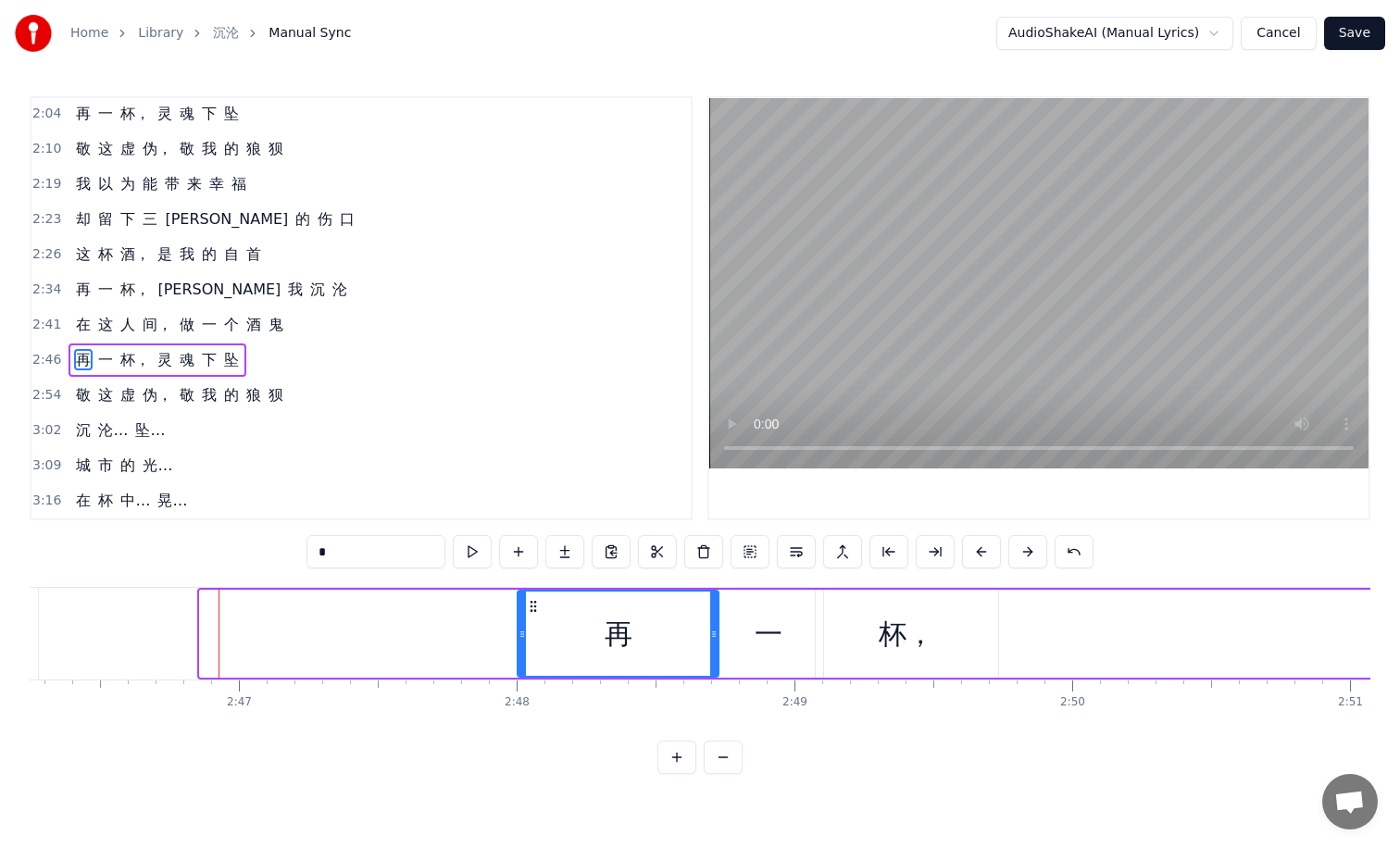
drag, startPoint x: 238, startPoint y: 605, endPoint x: 530, endPoint y: 617, distance: 292.2
click at [530, 617] on div "再" at bounding box center [617, 634] width 199 height 84
click at [680, 662] on div "再" at bounding box center [617, 634] width 199 height 84
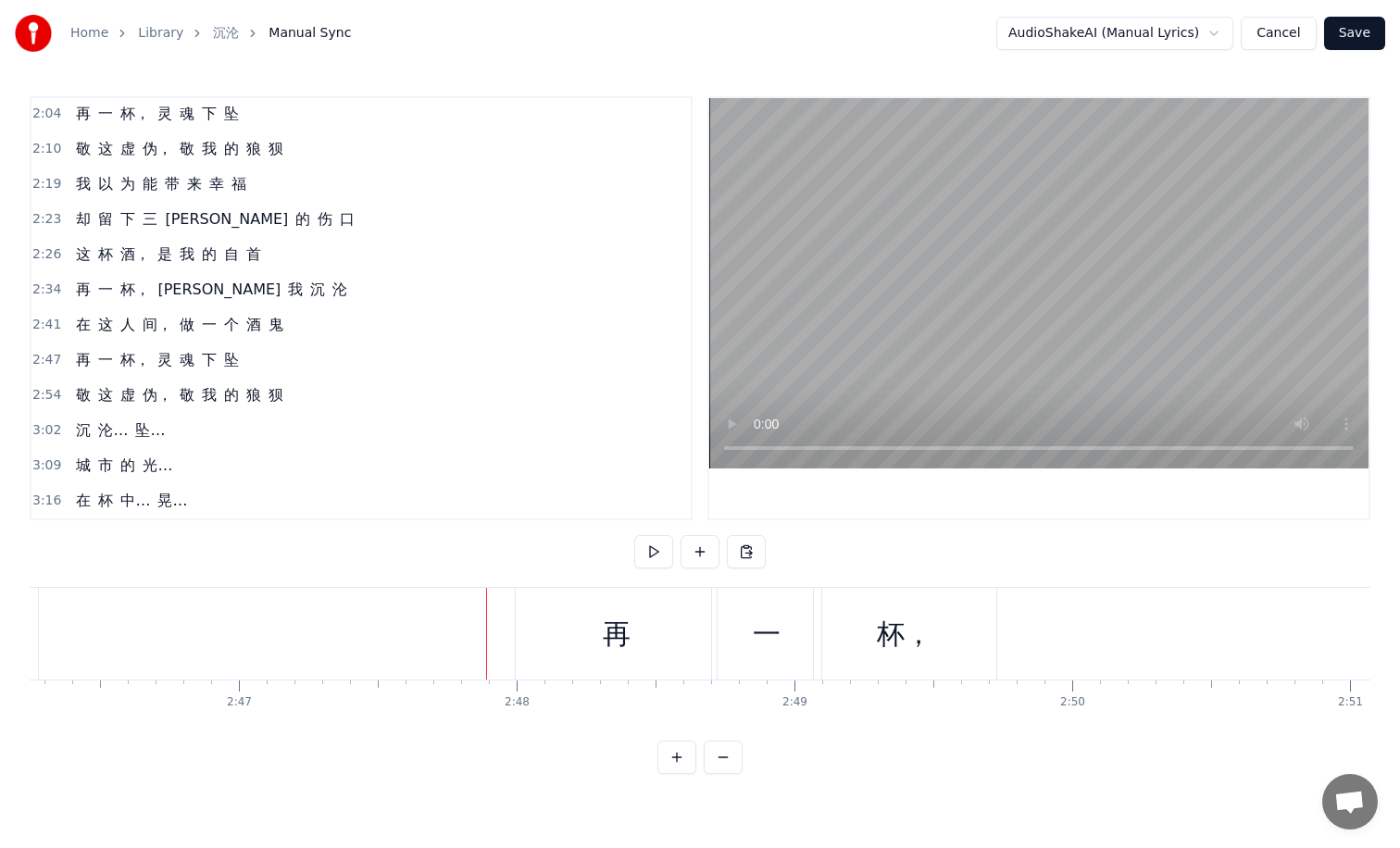
click at [568, 624] on div "再" at bounding box center [615, 634] width 201 height 92
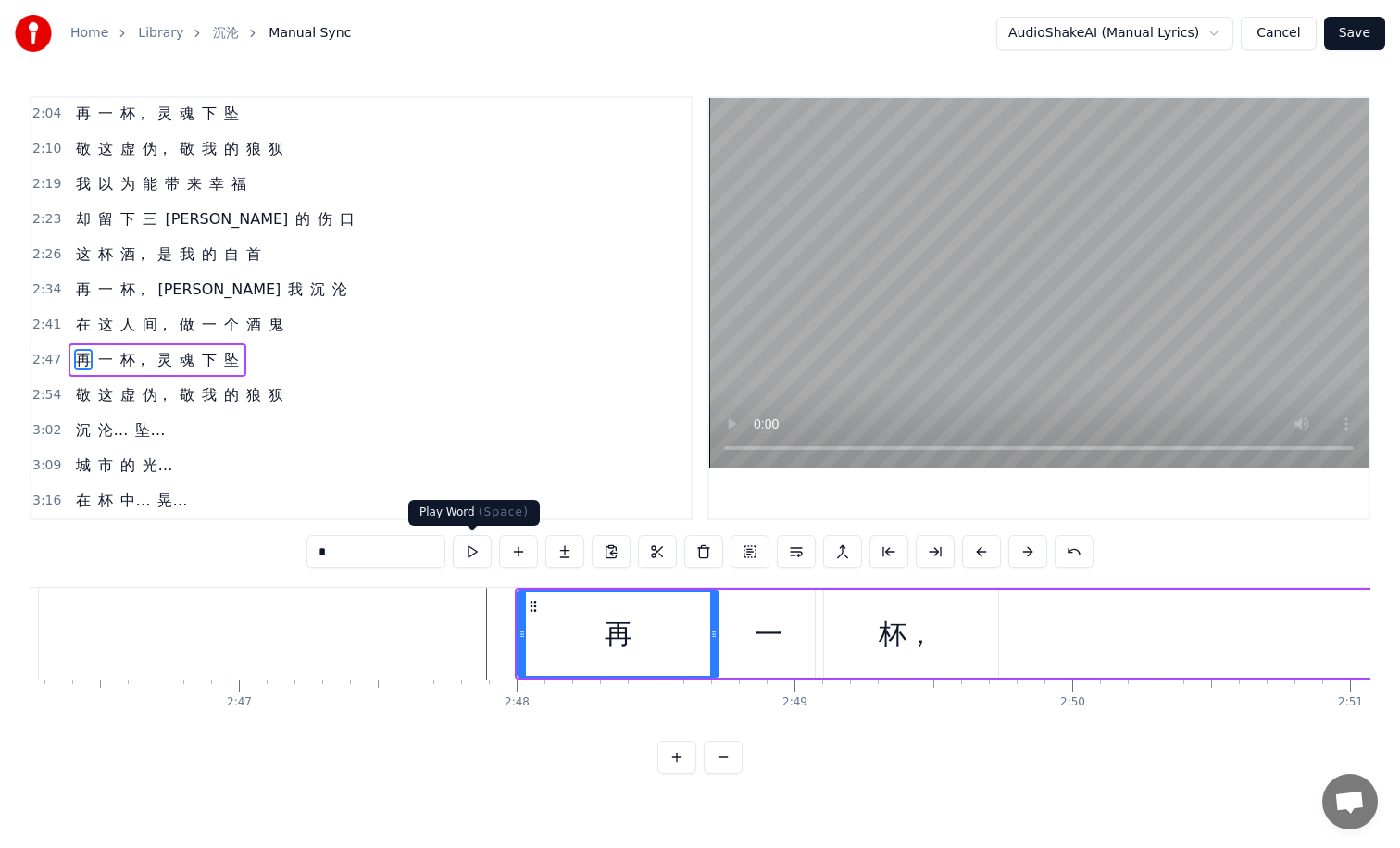
drag, startPoint x: 461, startPoint y: 547, endPoint x: 490, endPoint y: 550, distance: 29.2
click at [462, 547] on button at bounding box center [472, 552] width 39 height 34
click at [482, 549] on button at bounding box center [472, 552] width 39 height 34
click at [473, 552] on button at bounding box center [472, 552] width 39 height 34
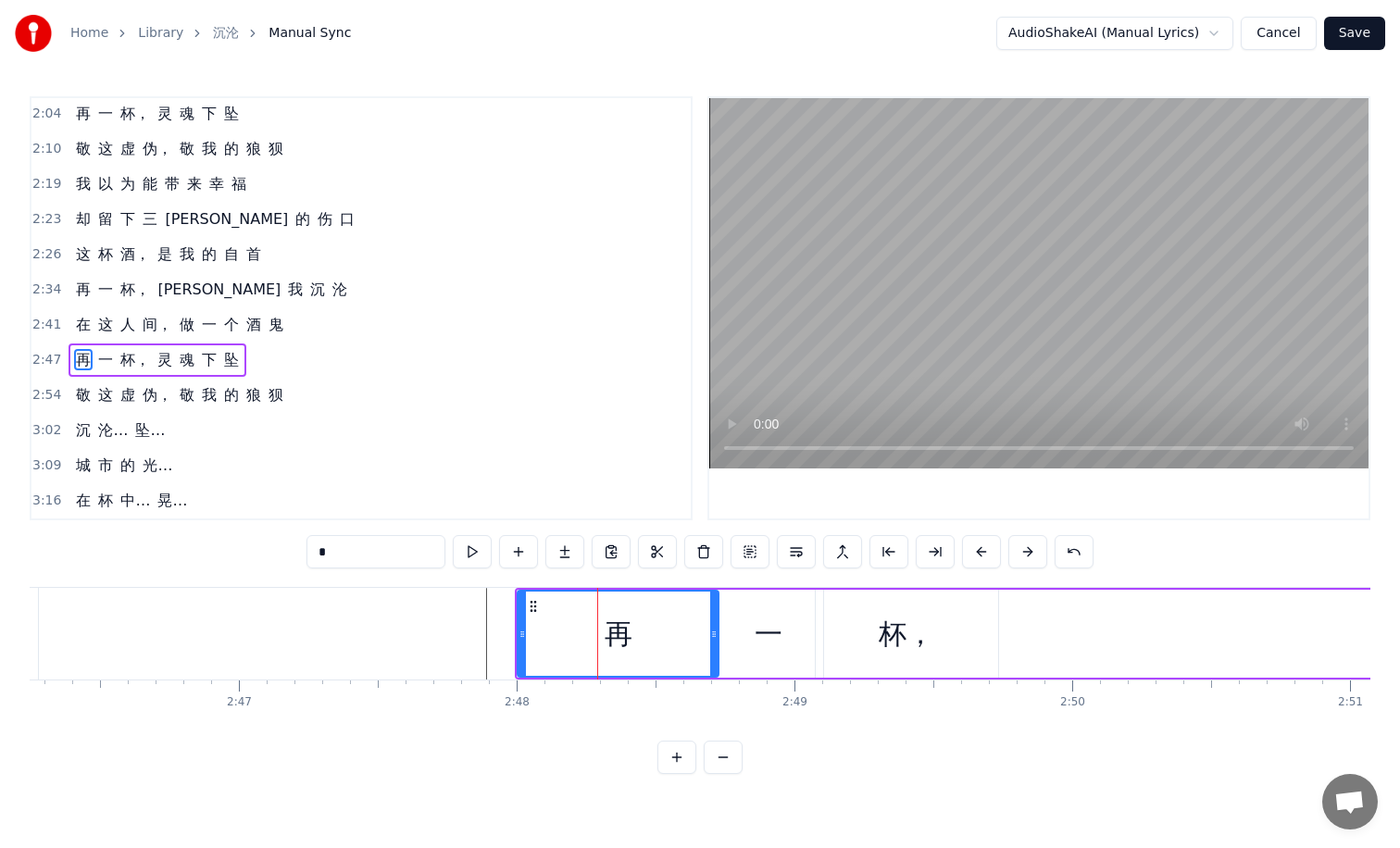
click at [472, 552] on button at bounding box center [472, 552] width 39 height 34
click at [471, 552] on button at bounding box center [472, 552] width 39 height 34
drag, startPoint x: 716, startPoint y: 630, endPoint x: 652, endPoint y: 625, distance: 64.2
click at [652, 626] on icon at bounding box center [650, 633] width 8 height 14
drag, startPoint x: 747, startPoint y: 634, endPoint x: 688, endPoint y: 629, distance: 59.2
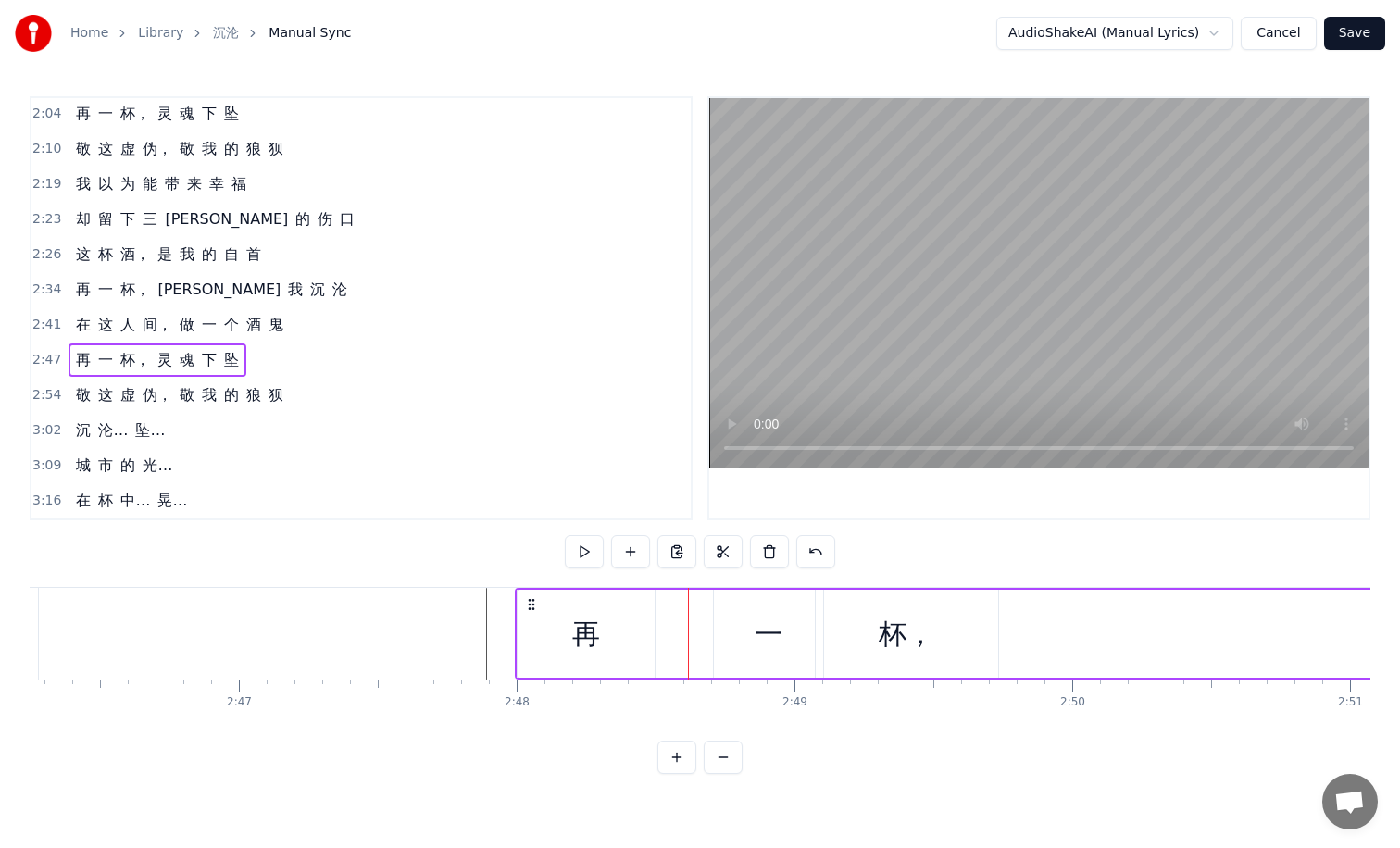
click at [750, 628] on div "一" at bounding box center [769, 634] width 109 height 88
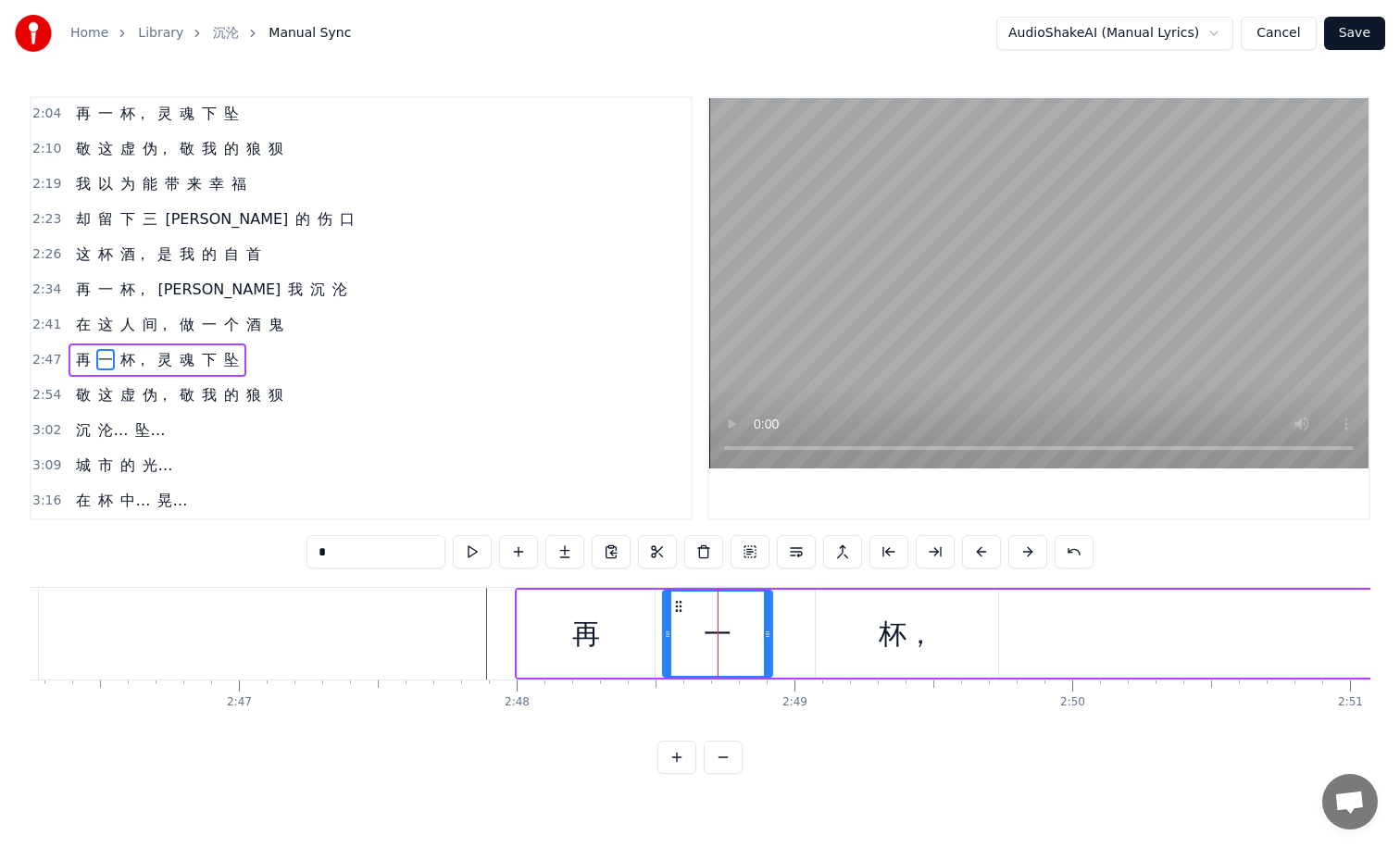
drag, startPoint x: 726, startPoint y: 604, endPoint x: 674, endPoint y: 603, distance: 52.0
click at [675, 603] on icon at bounding box center [678, 605] width 14 height 14
click at [699, 622] on div "一" at bounding box center [717, 634] width 107 height 84
click at [677, 639] on div "一" at bounding box center [717, 634] width 107 height 84
click at [478, 556] on button at bounding box center [472, 552] width 39 height 34
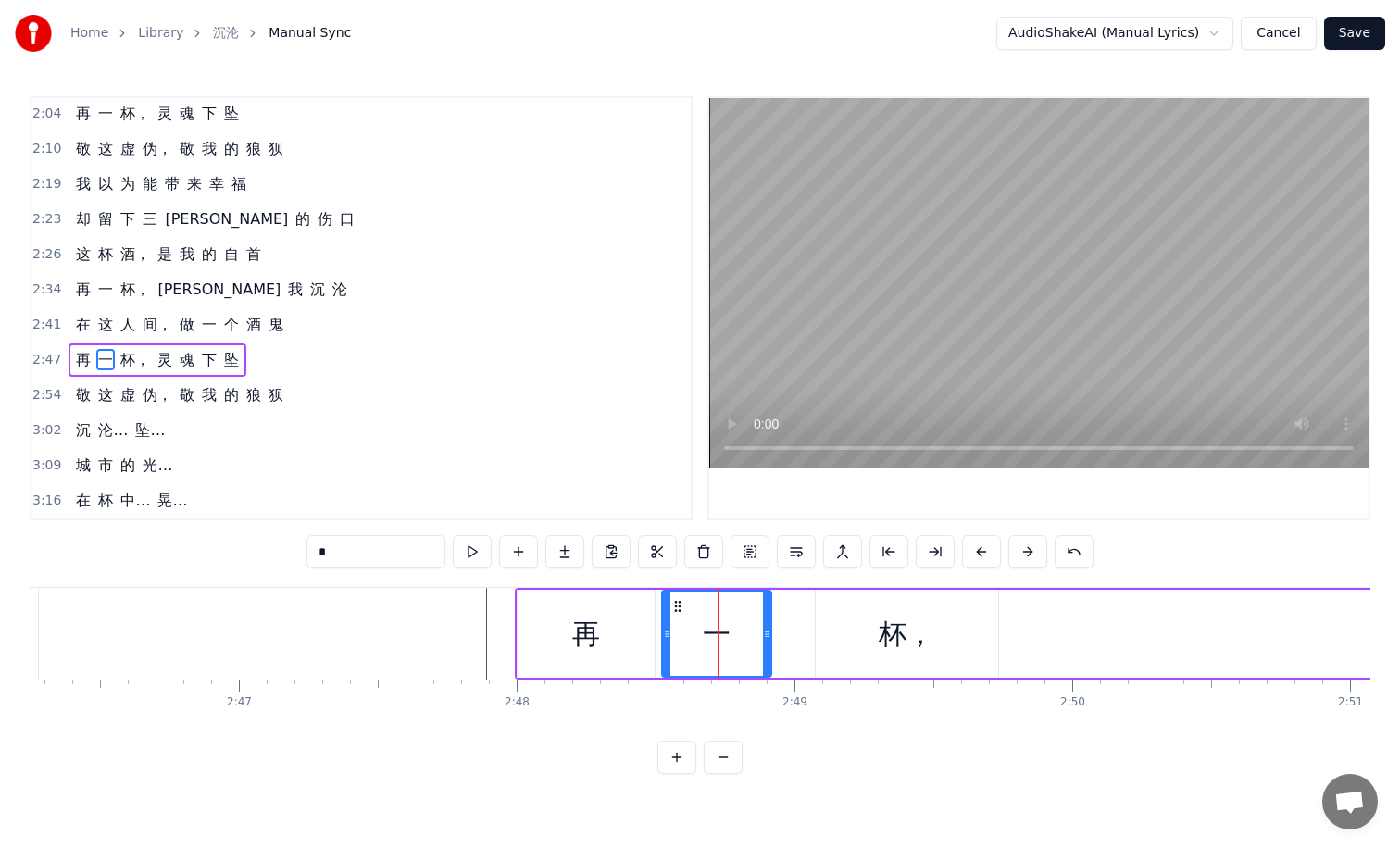
click at [473, 553] on button at bounding box center [472, 552] width 39 height 34
drag, startPoint x: 767, startPoint y: 630, endPoint x: 747, endPoint y: 630, distance: 20.0
click at [747, 631] on circle at bounding box center [747, 631] width 1 height 1
click at [884, 630] on div "杯，" at bounding box center [907, 633] width 56 height 41
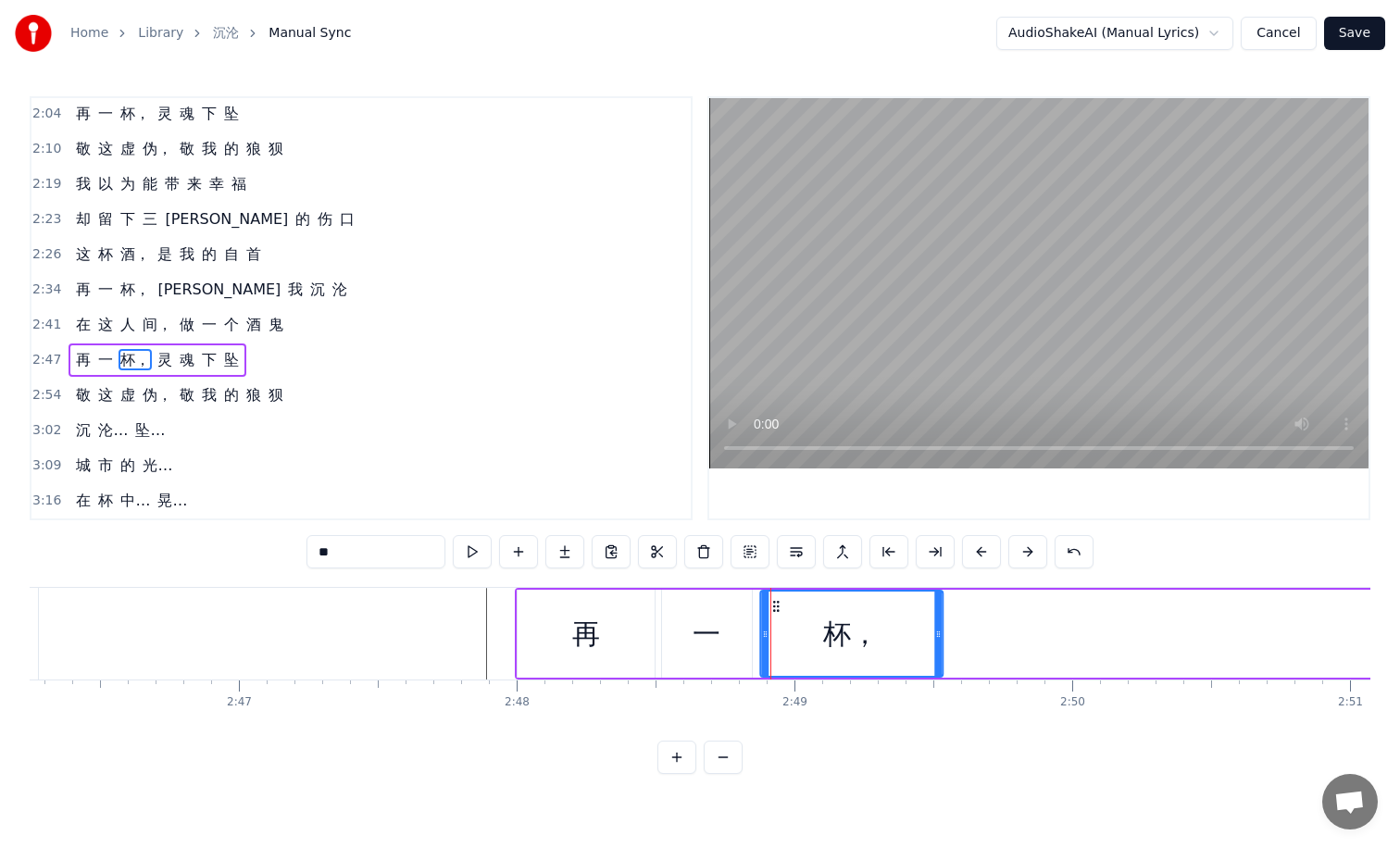
drag, startPoint x: 832, startPoint y: 605, endPoint x: 778, endPoint y: 603, distance: 54.0
click at [777, 604] on icon at bounding box center [775, 605] width 14 height 14
click at [477, 557] on button at bounding box center [472, 552] width 39 height 34
click at [145, 463] on span "光…" at bounding box center [157, 465] width 34 height 21
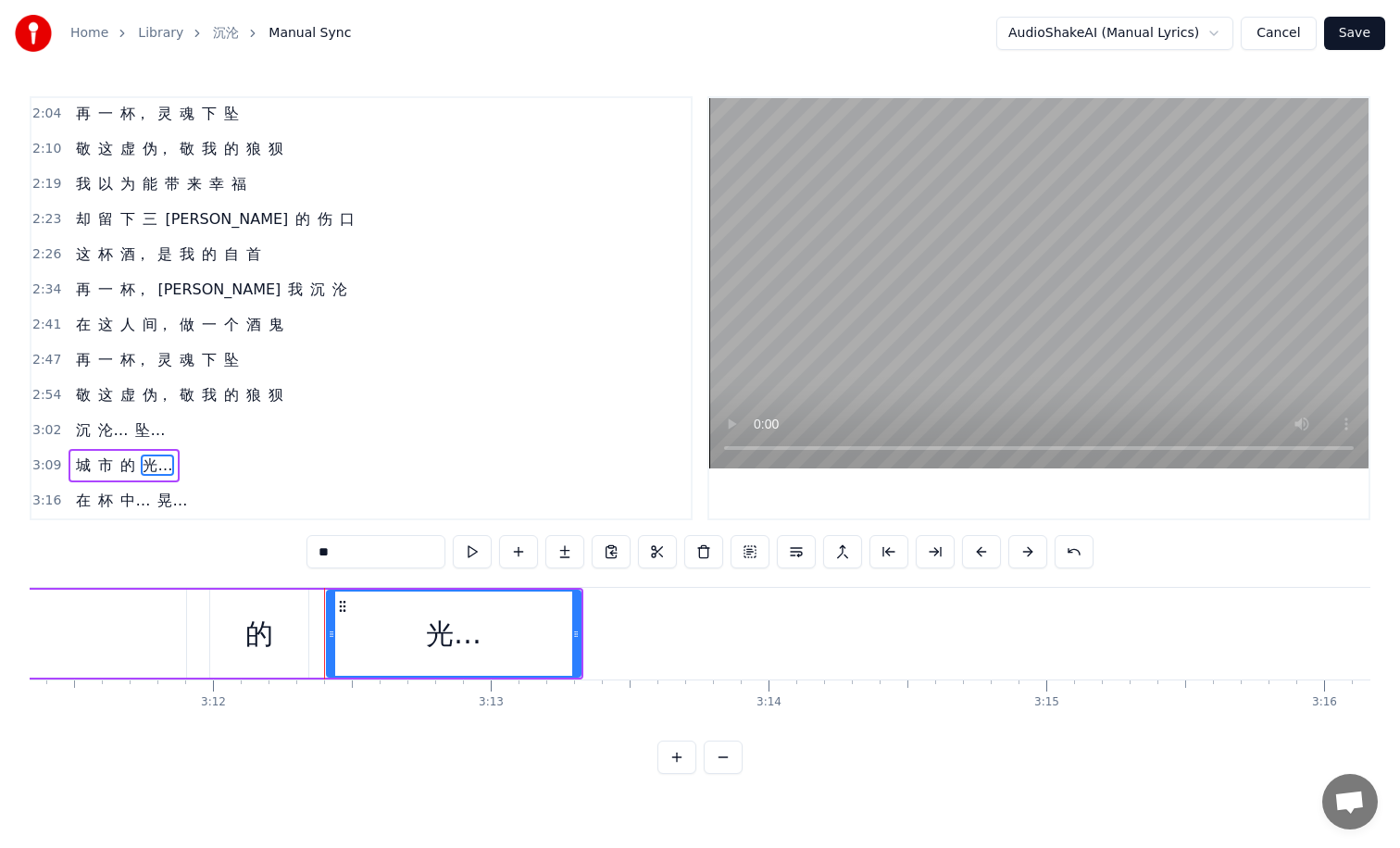
scroll to position [0, 53349]
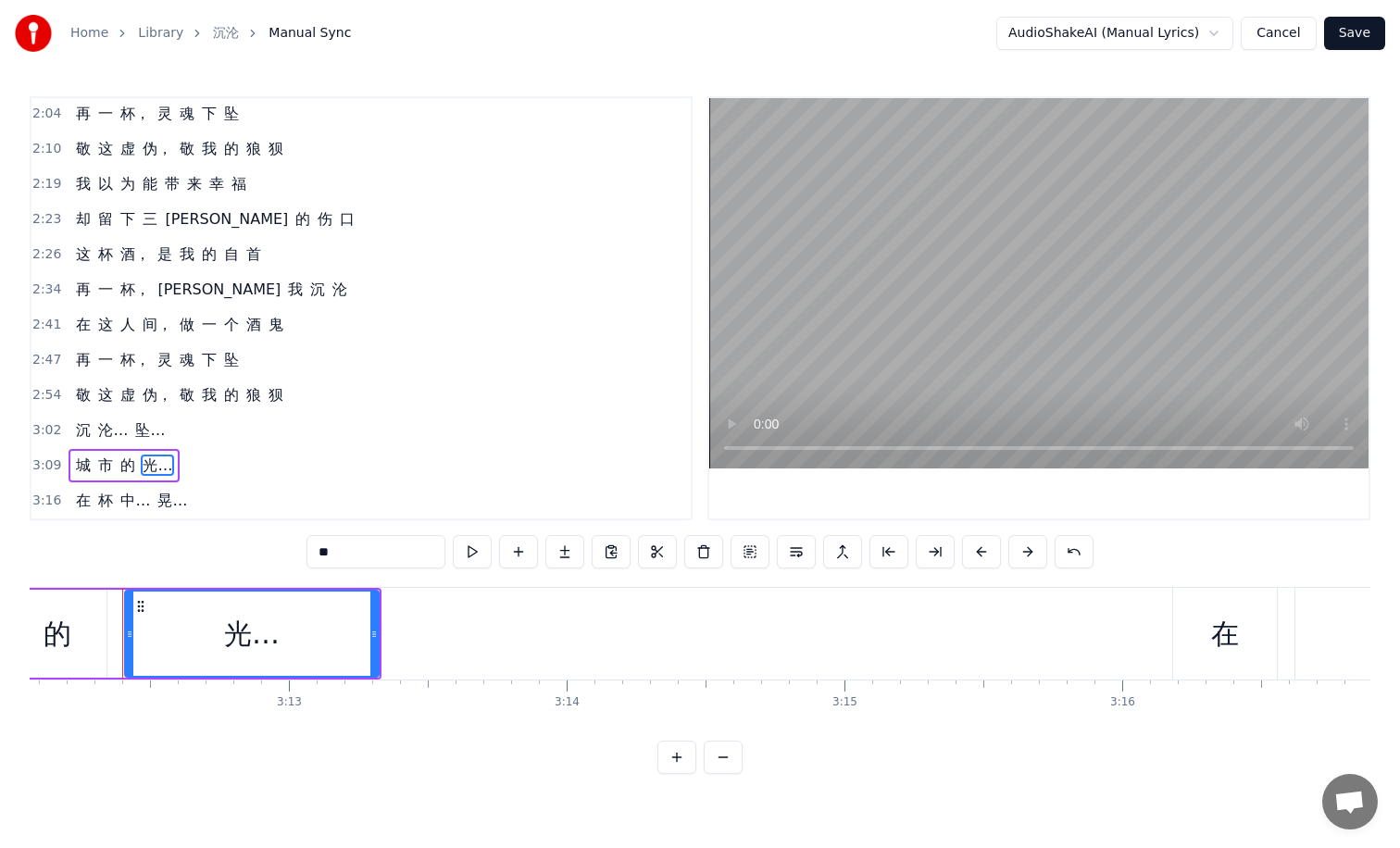
click at [155, 489] on span "晃…" at bounding box center [172, 500] width 34 height 21
type input "**"
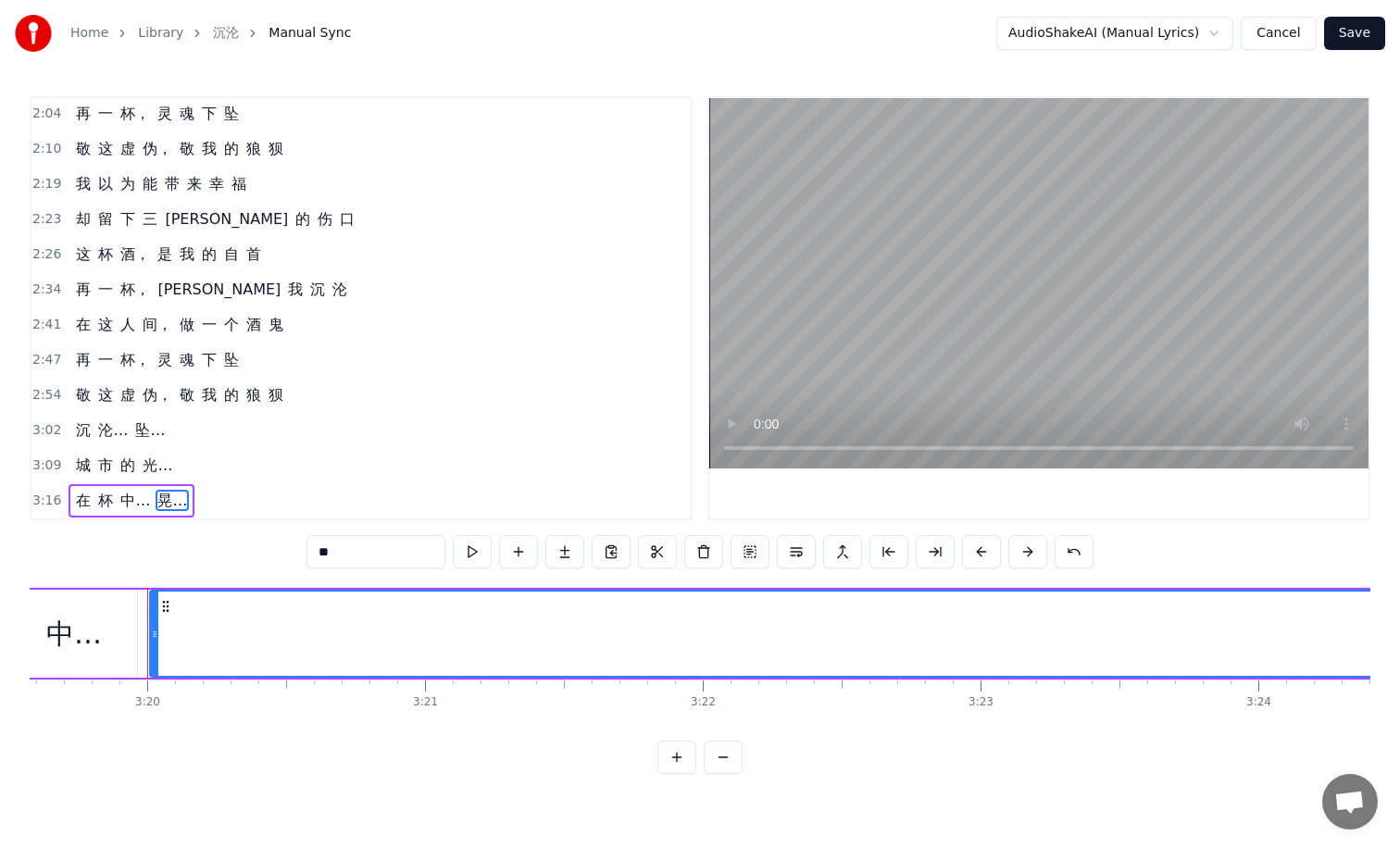
scroll to position [0, 55460]
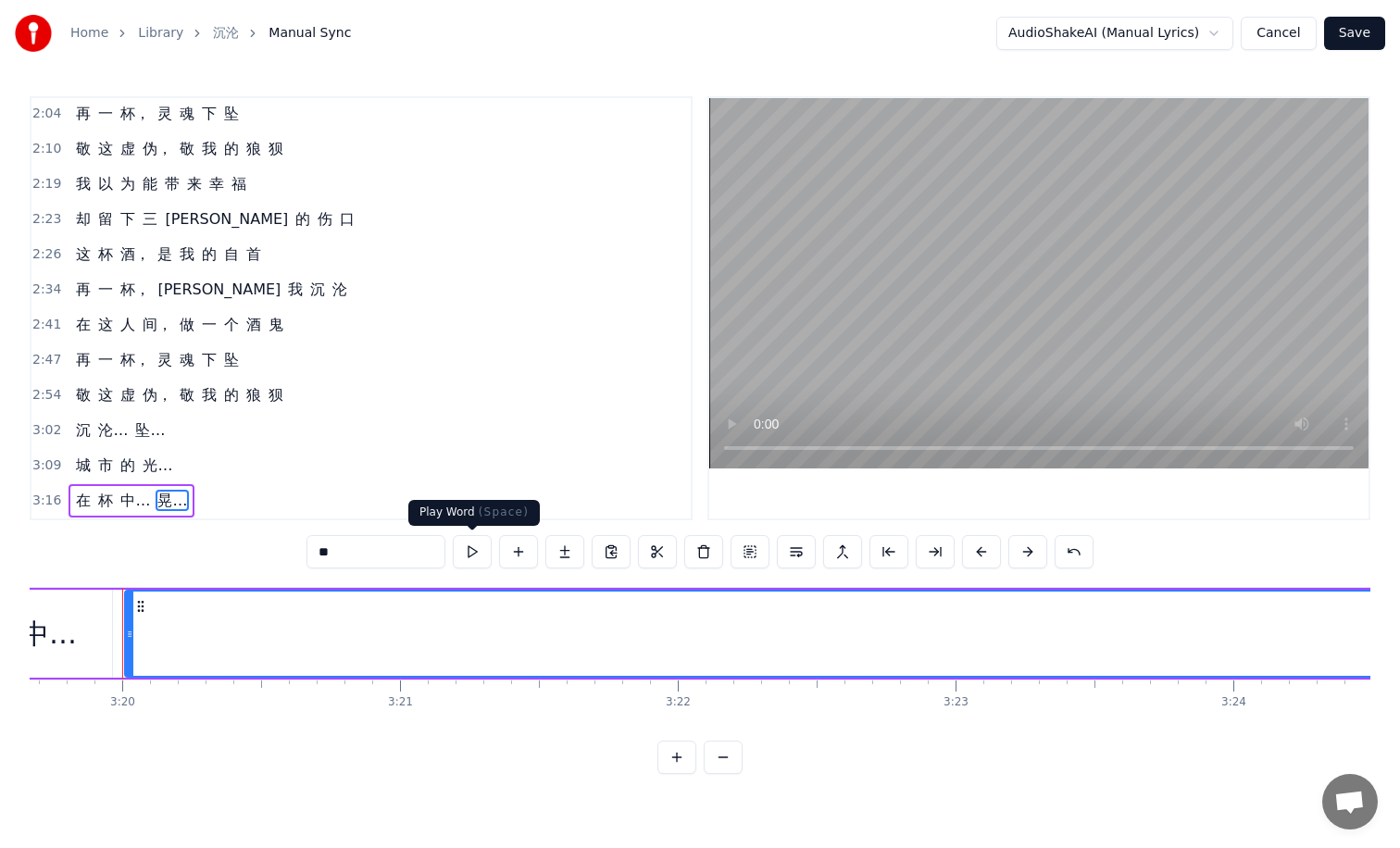
click at [484, 561] on button at bounding box center [472, 552] width 39 height 34
click at [463, 545] on button at bounding box center [472, 552] width 39 height 34
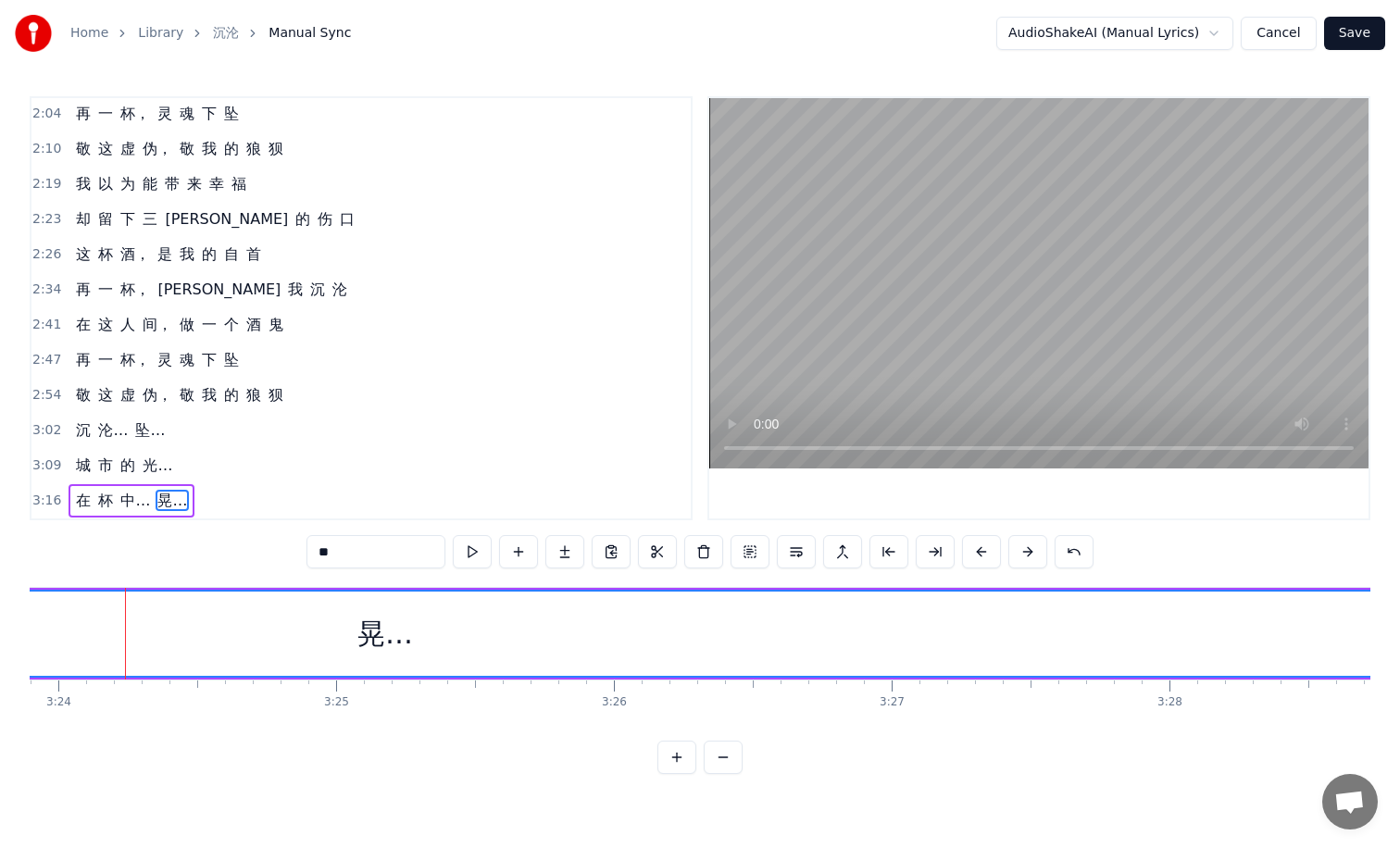
scroll to position [0, 56637]
click at [155, 495] on span "晃…" at bounding box center [172, 500] width 34 height 21
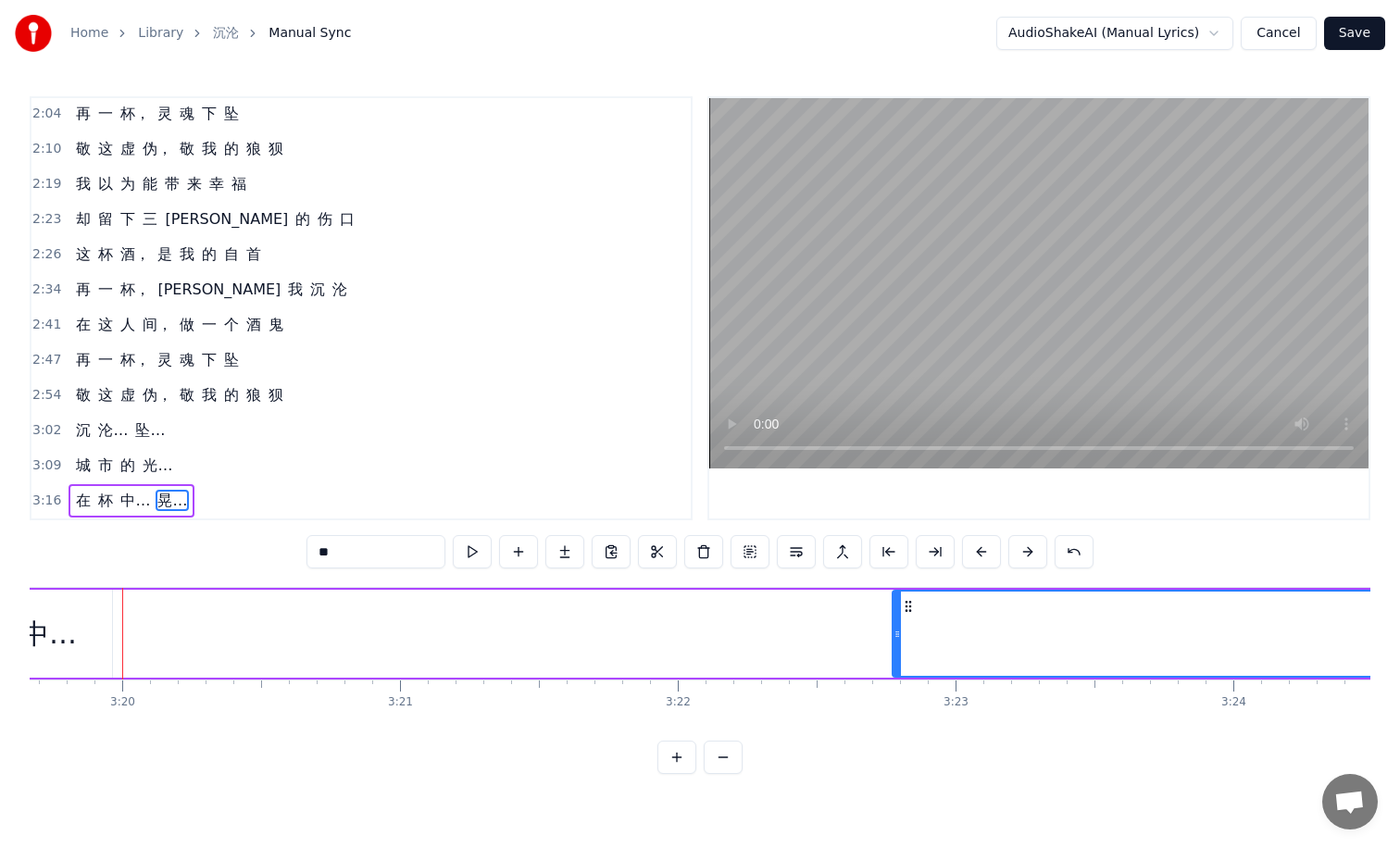
drag, startPoint x: 131, startPoint y: 626, endPoint x: 899, endPoint y: 669, distance: 769.2
click at [899, 669] on div at bounding box center [897, 634] width 8 height 84
click at [1362, 32] on button "Save" at bounding box center [1355, 33] width 61 height 34
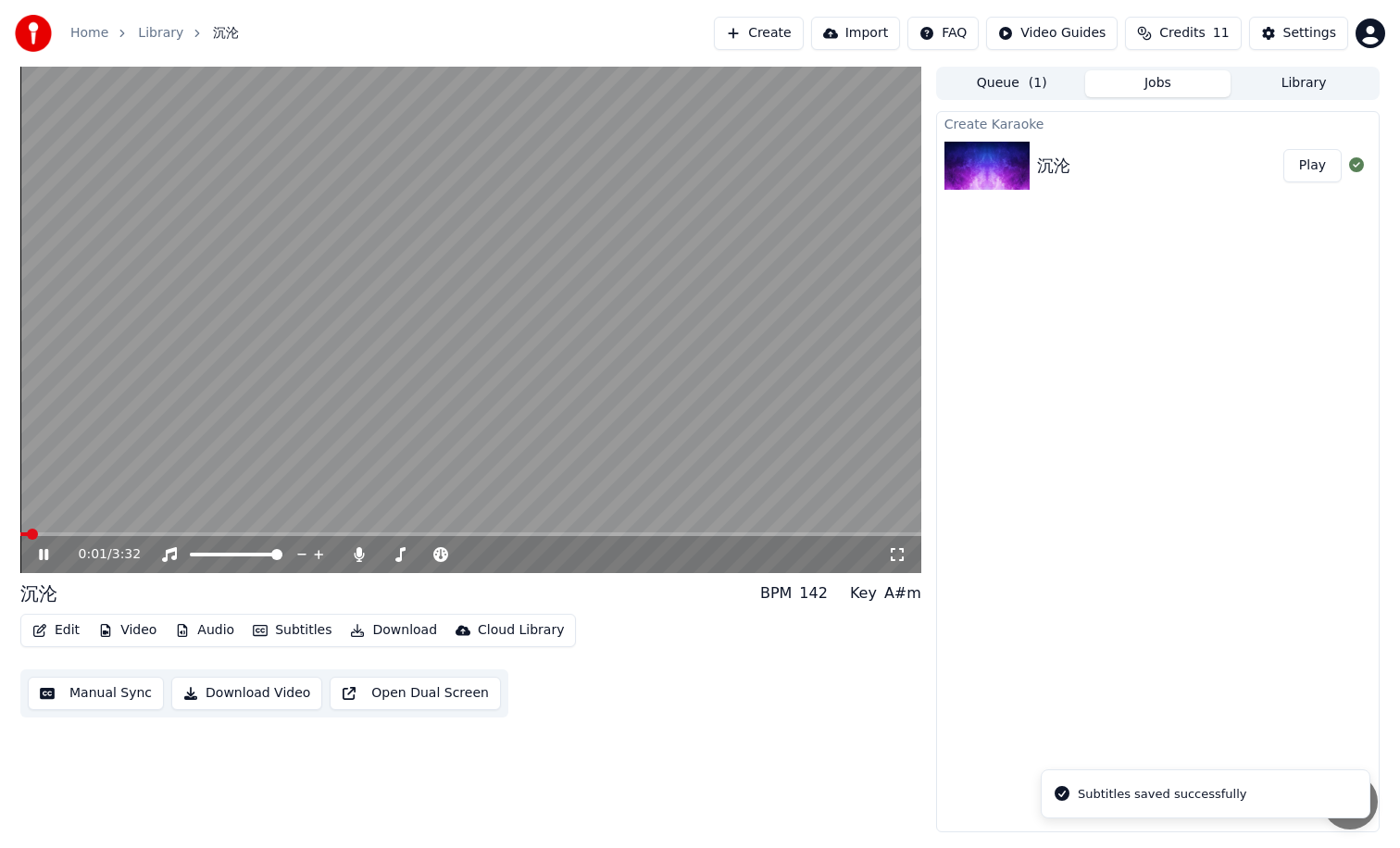
click at [540, 530] on video at bounding box center [470, 319] width 901 height 506
click at [640, 534] on span at bounding box center [470, 534] width 901 height 4
click at [45, 554] on icon at bounding box center [44, 554] width 12 height 13
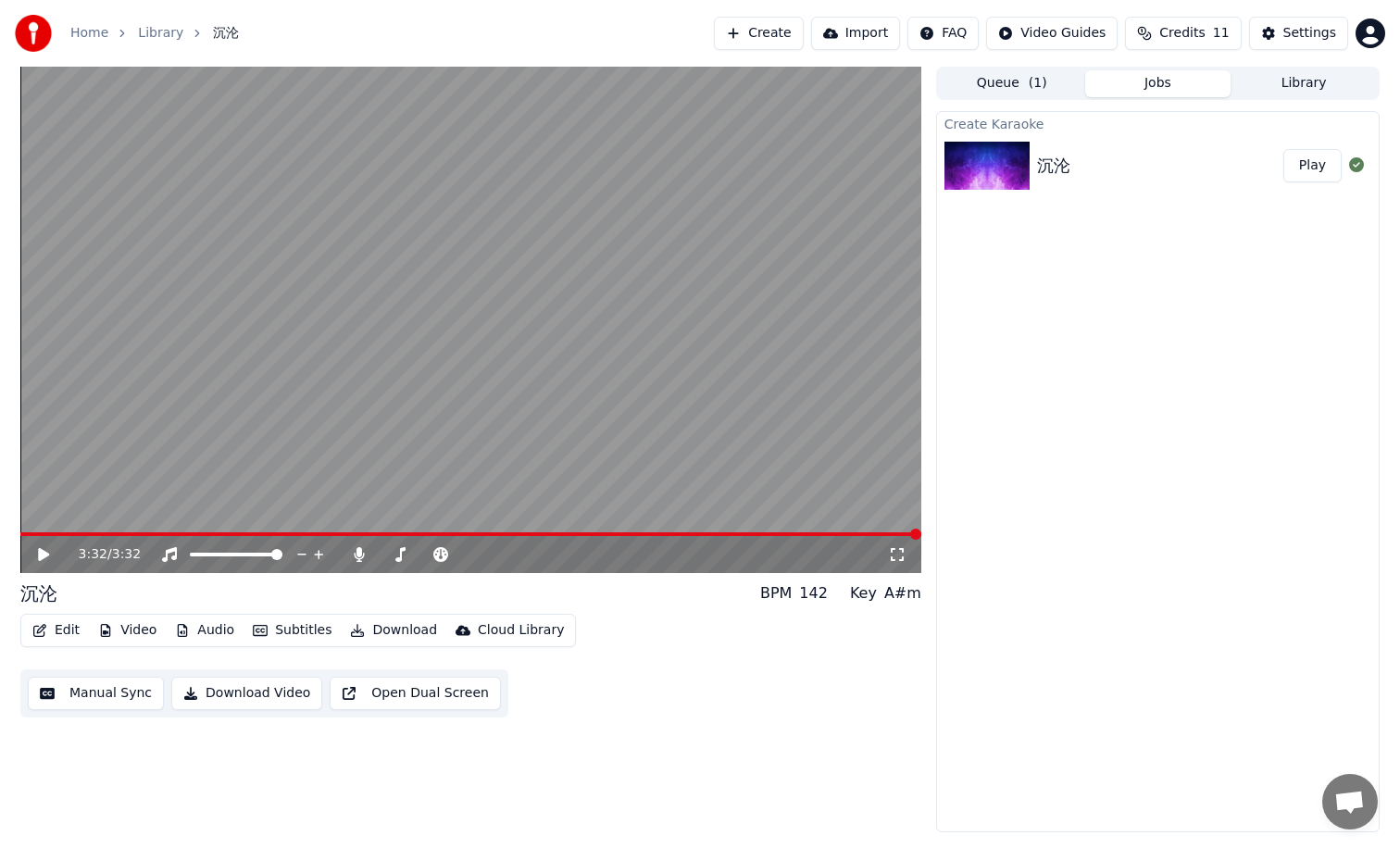
click at [131, 622] on button "Video" at bounding box center [128, 630] width 73 height 26
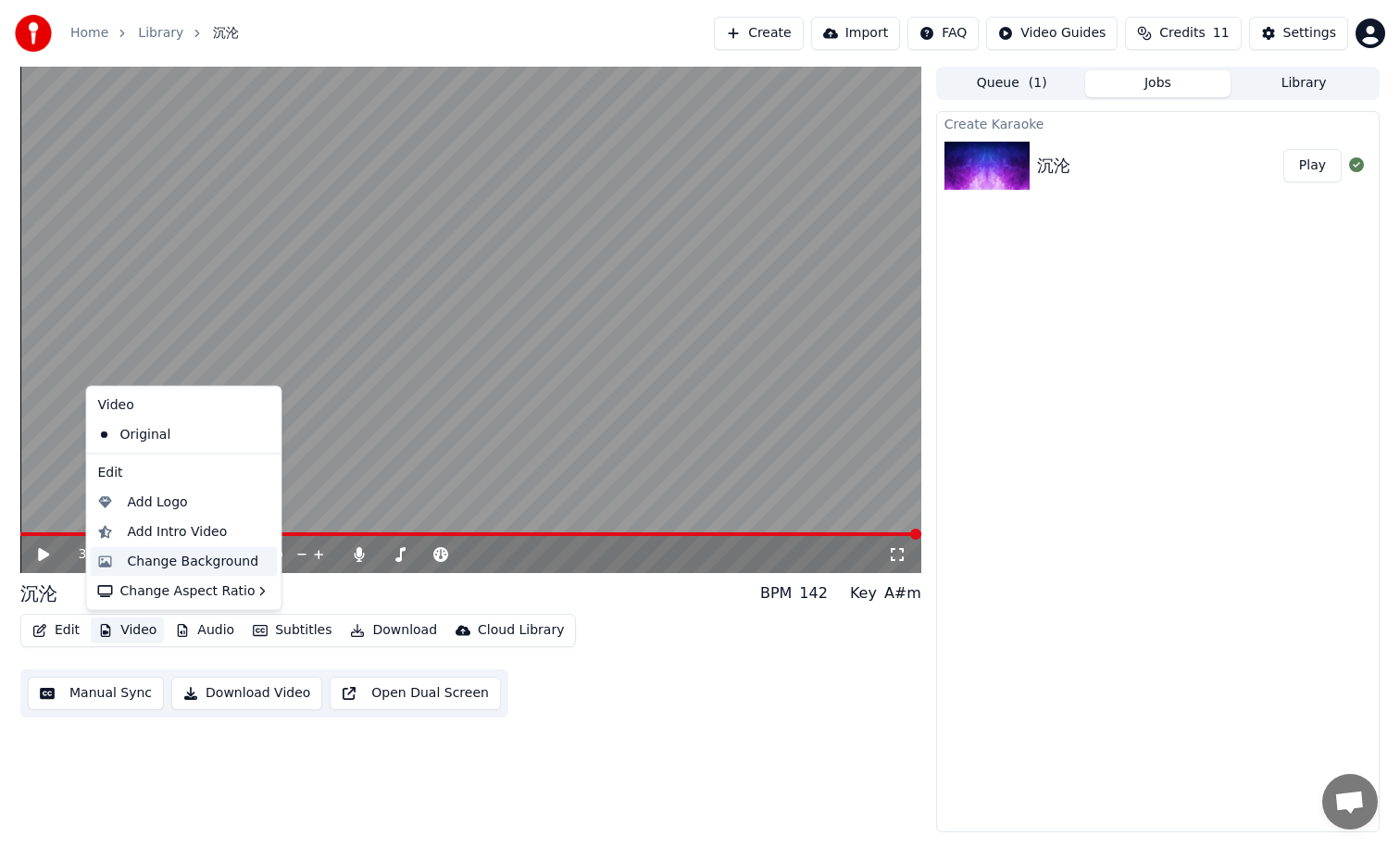
click at [170, 558] on div "Change Background" at bounding box center [193, 560] width 131 height 18
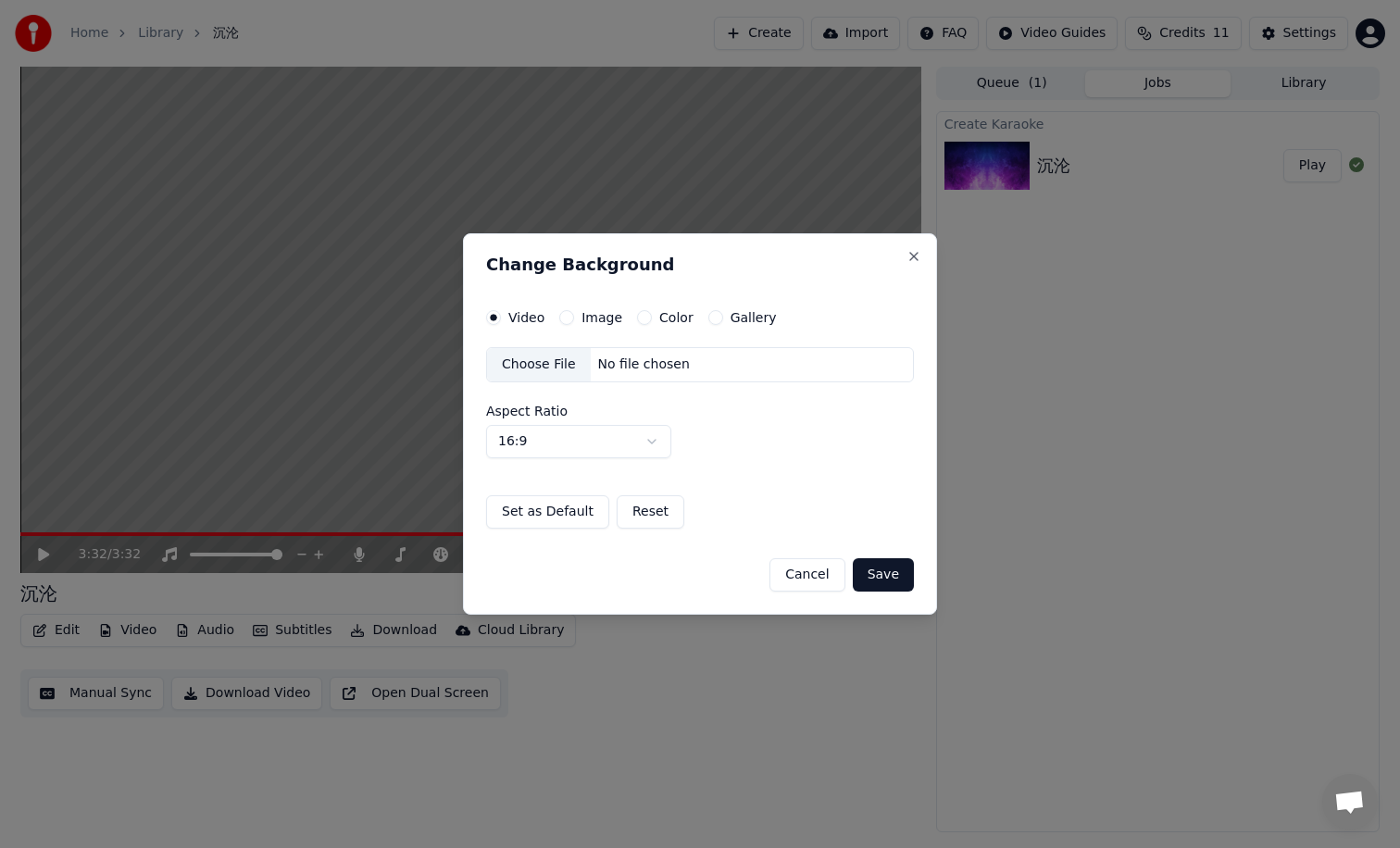
click at [806, 573] on button "Cancel" at bounding box center [807, 575] width 75 height 34
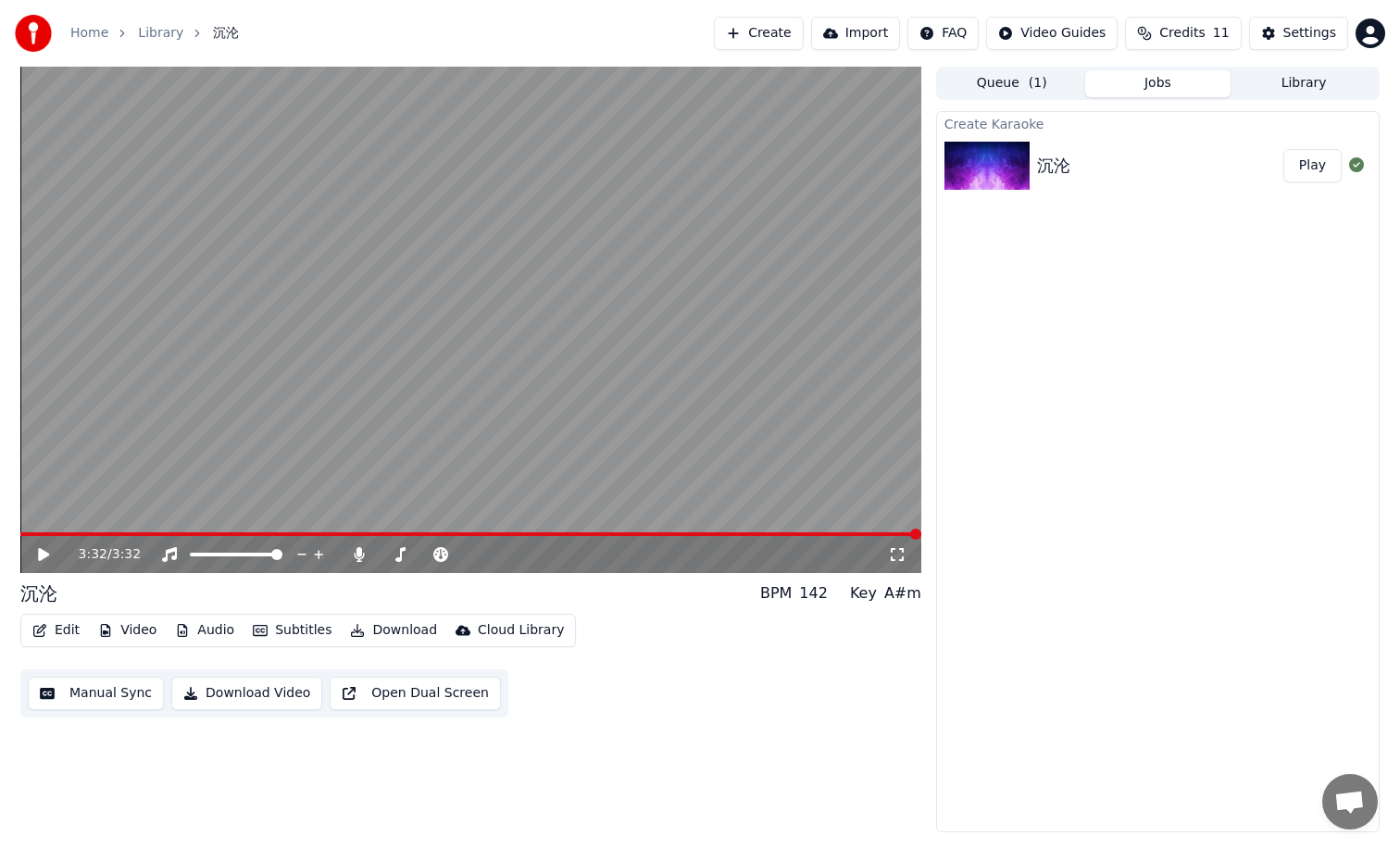
click at [150, 628] on button "Video" at bounding box center [128, 630] width 73 height 26
click at [207, 642] on button "Audio" at bounding box center [204, 630] width 74 height 26
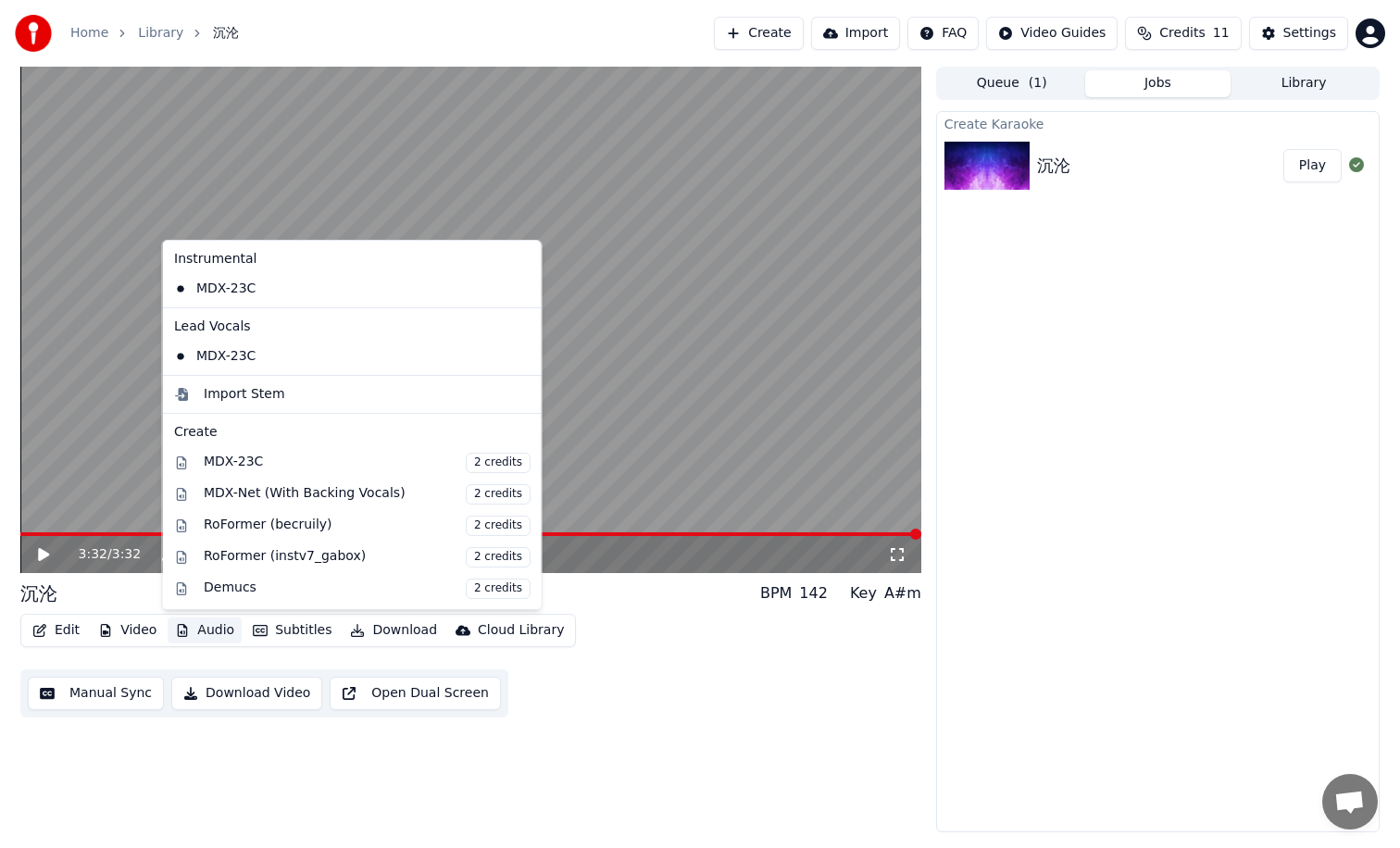
click at [198, 626] on button "Audio" at bounding box center [204, 630] width 74 height 26
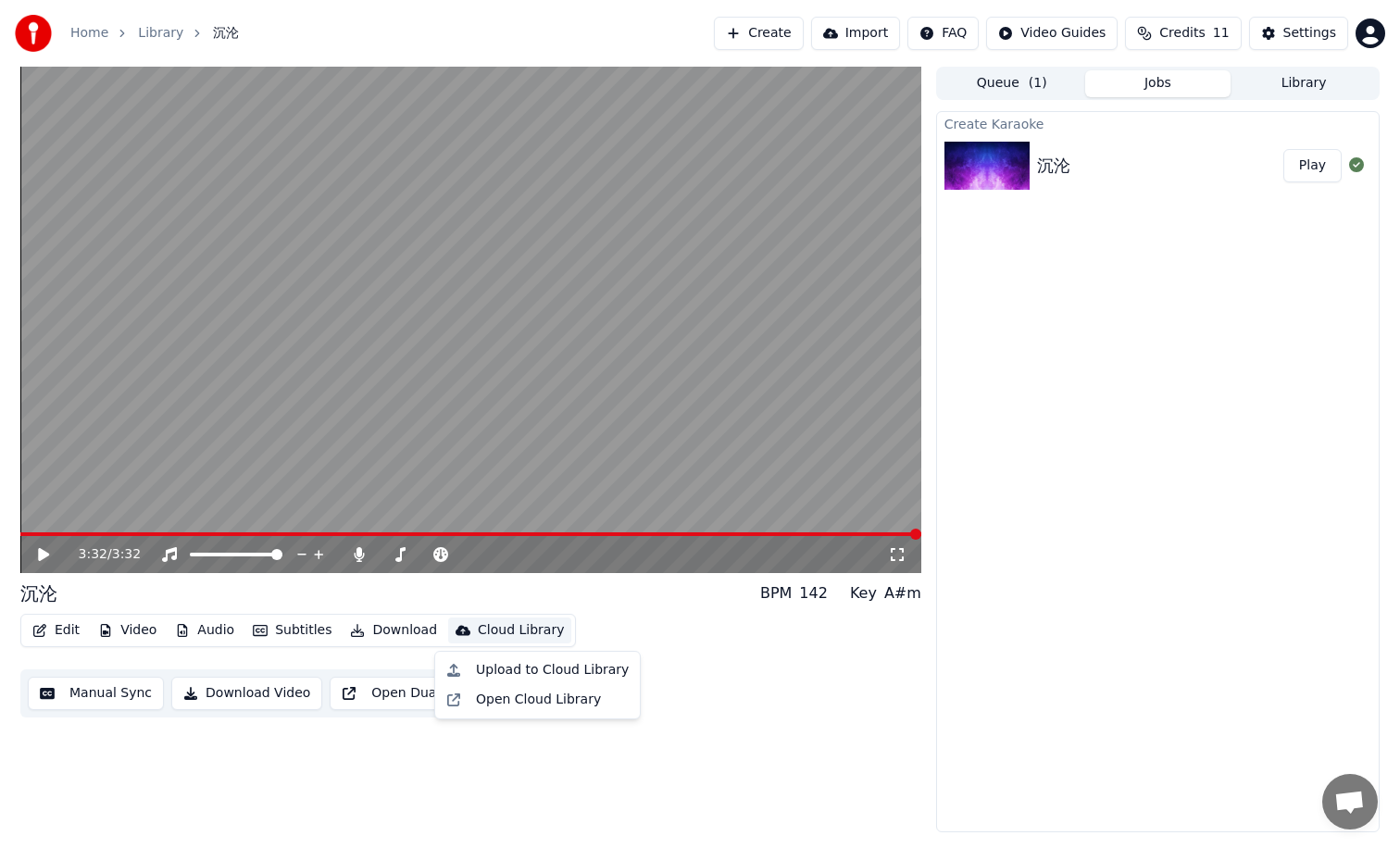
click at [205, 749] on div "3:32 / 3:32 沉沦 BPM 142 Key A#m Edit Video Audio Subtitles Download Cloud Librar…" at bounding box center [470, 449] width 901 height 766
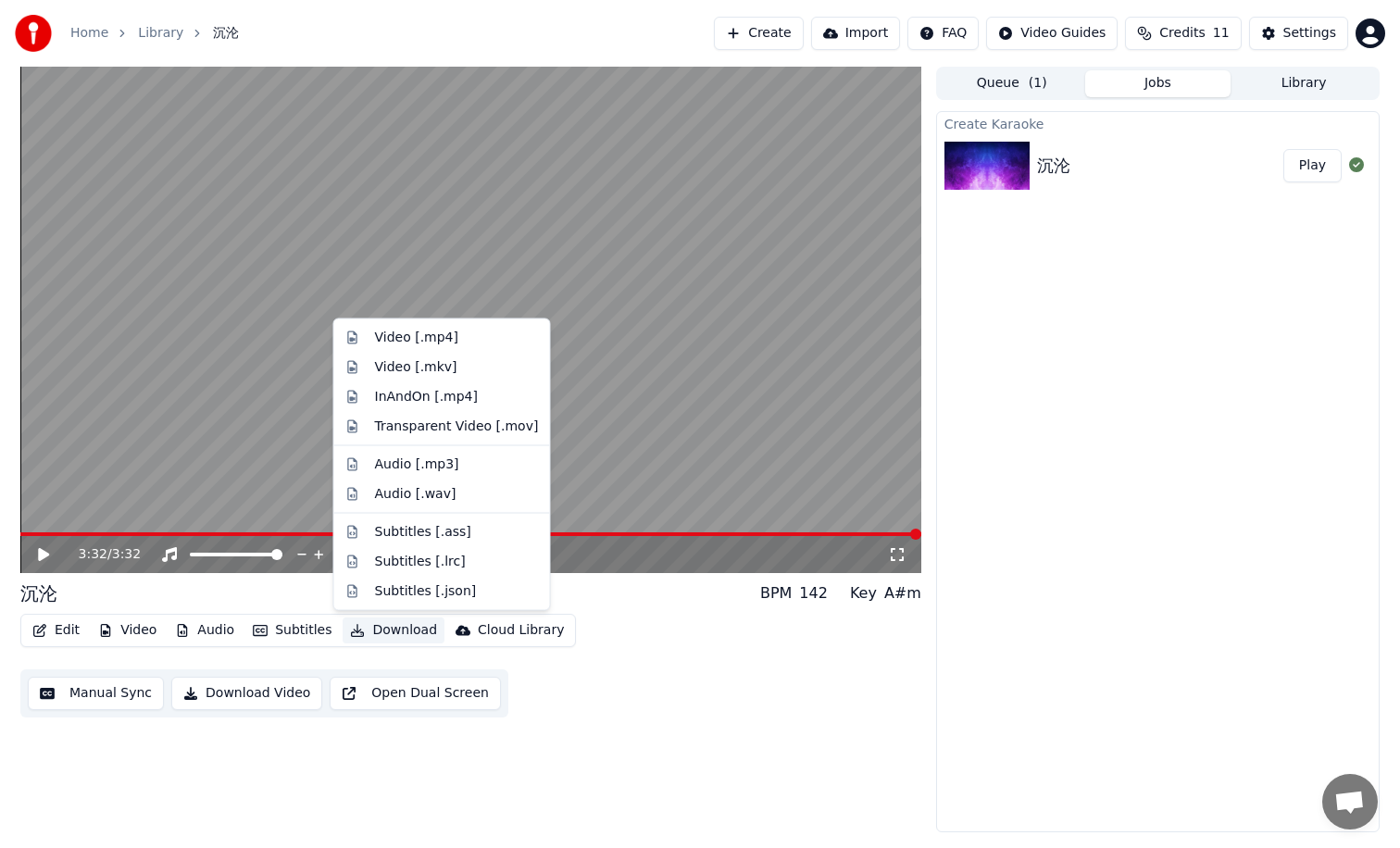
click at [383, 627] on button "Download" at bounding box center [393, 630] width 102 height 26
click at [462, 424] on div "Transparent Video [.mov]" at bounding box center [457, 425] width 164 height 18
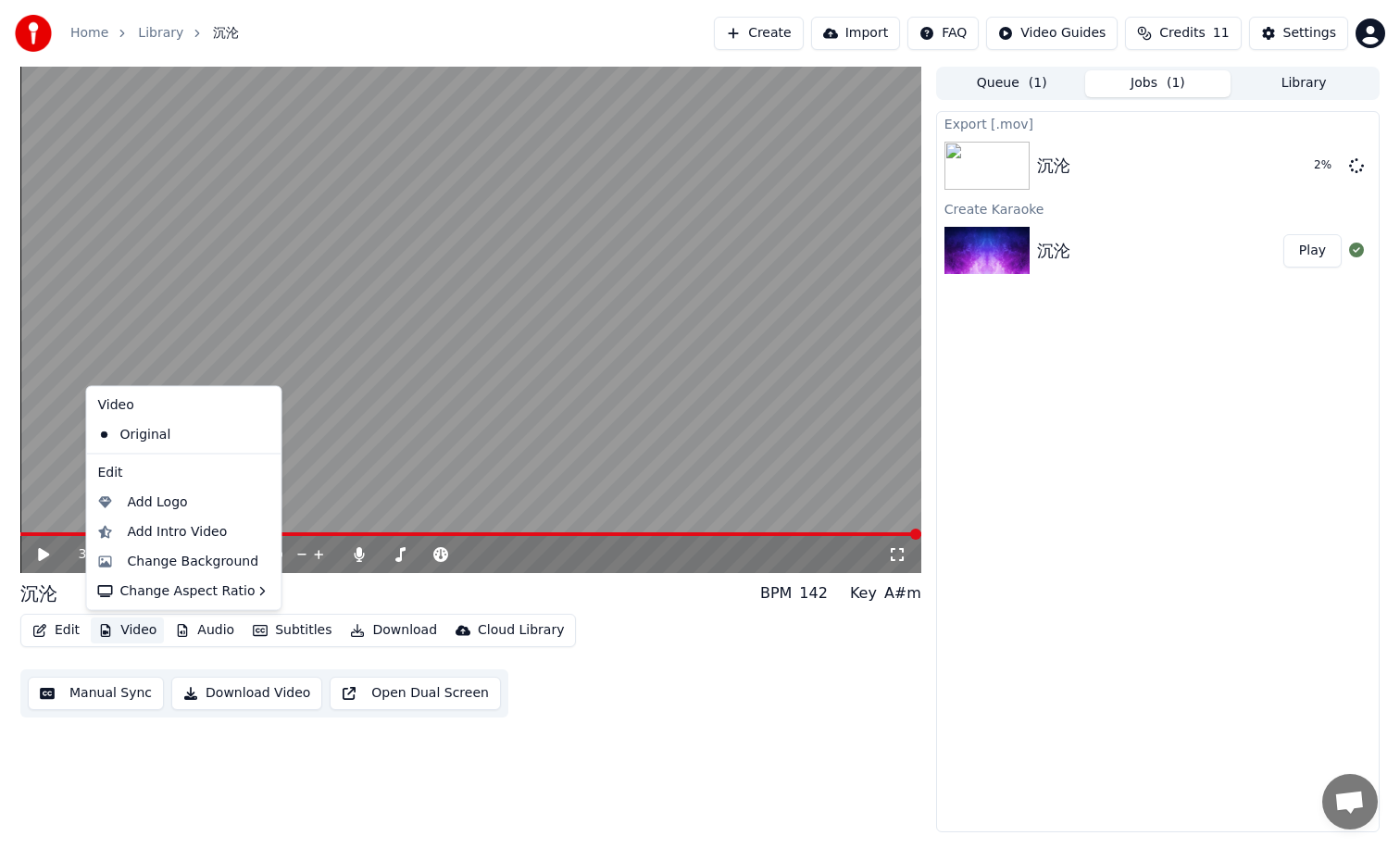
click at [94, 633] on button "Video" at bounding box center [128, 630] width 73 height 26
click at [258, 435] on icon at bounding box center [264, 434] width 13 height 14
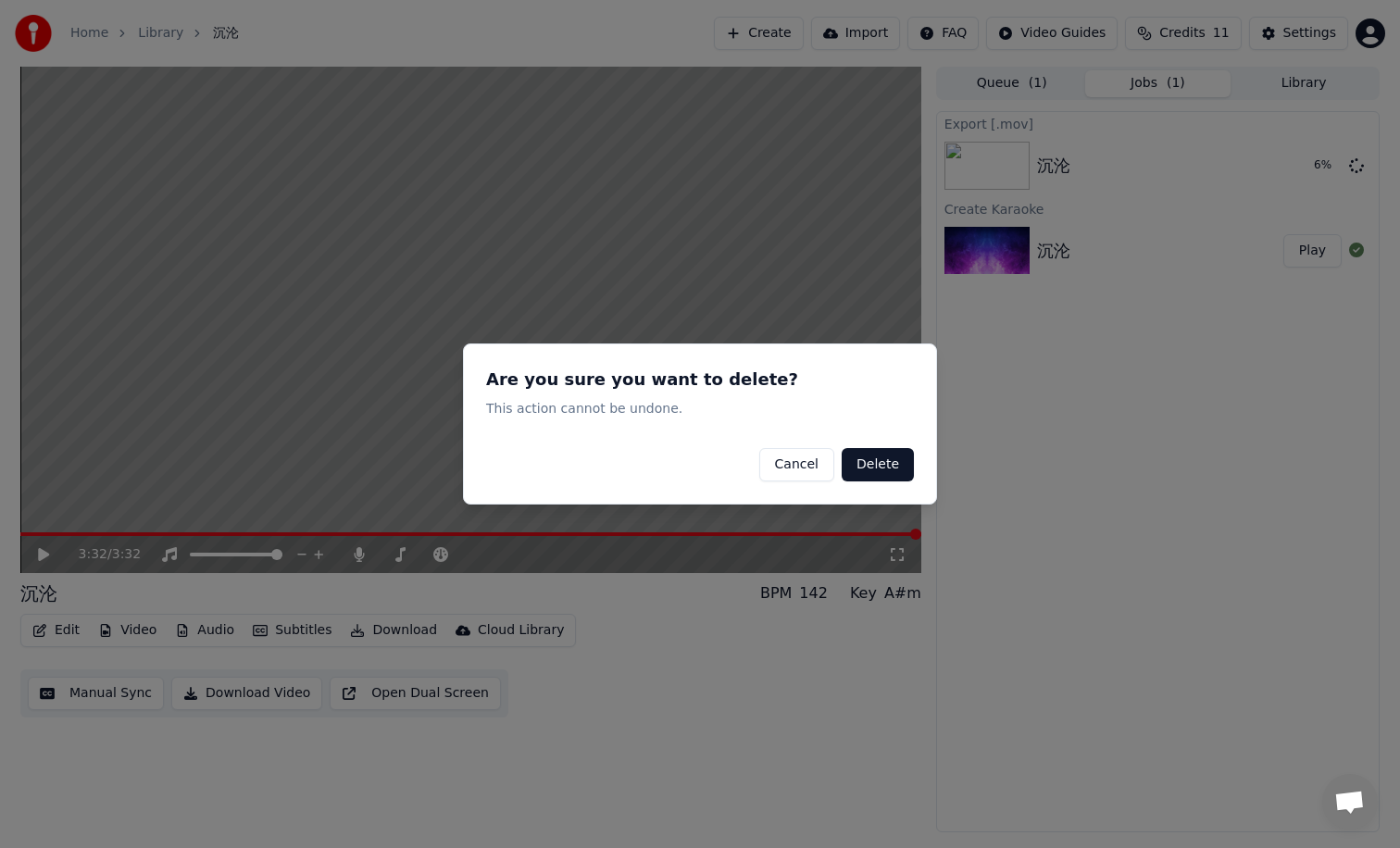
click at [883, 467] on button "Delete" at bounding box center [877, 464] width 72 height 34
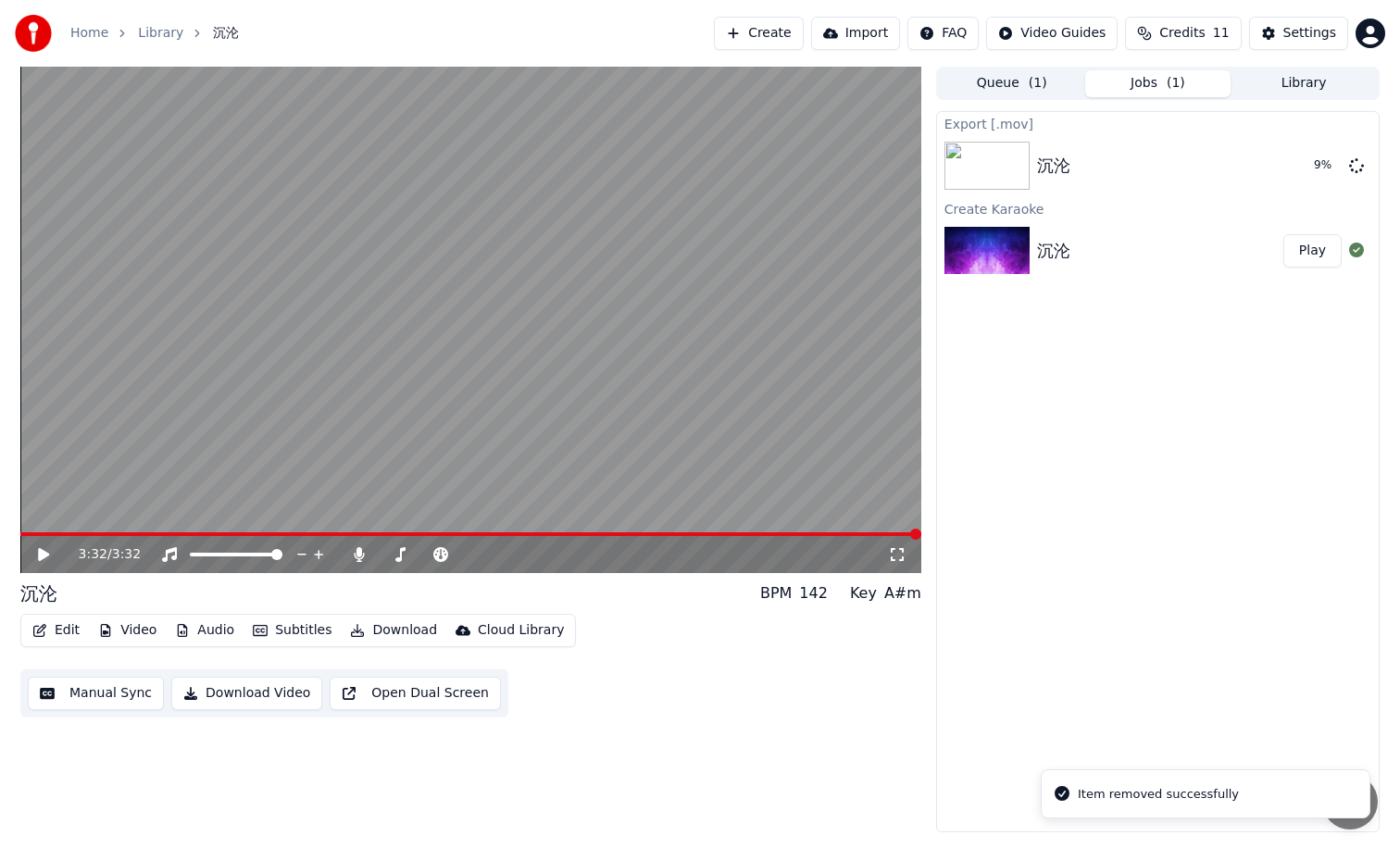
click at [46, 550] on icon at bounding box center [57, 554] width 43 height 14
click at [94, 529] on video at bounding box center [470, 319] width 901 height 506
click at [93, 533] on span at bounding box center [470, 534] width 901 height 4
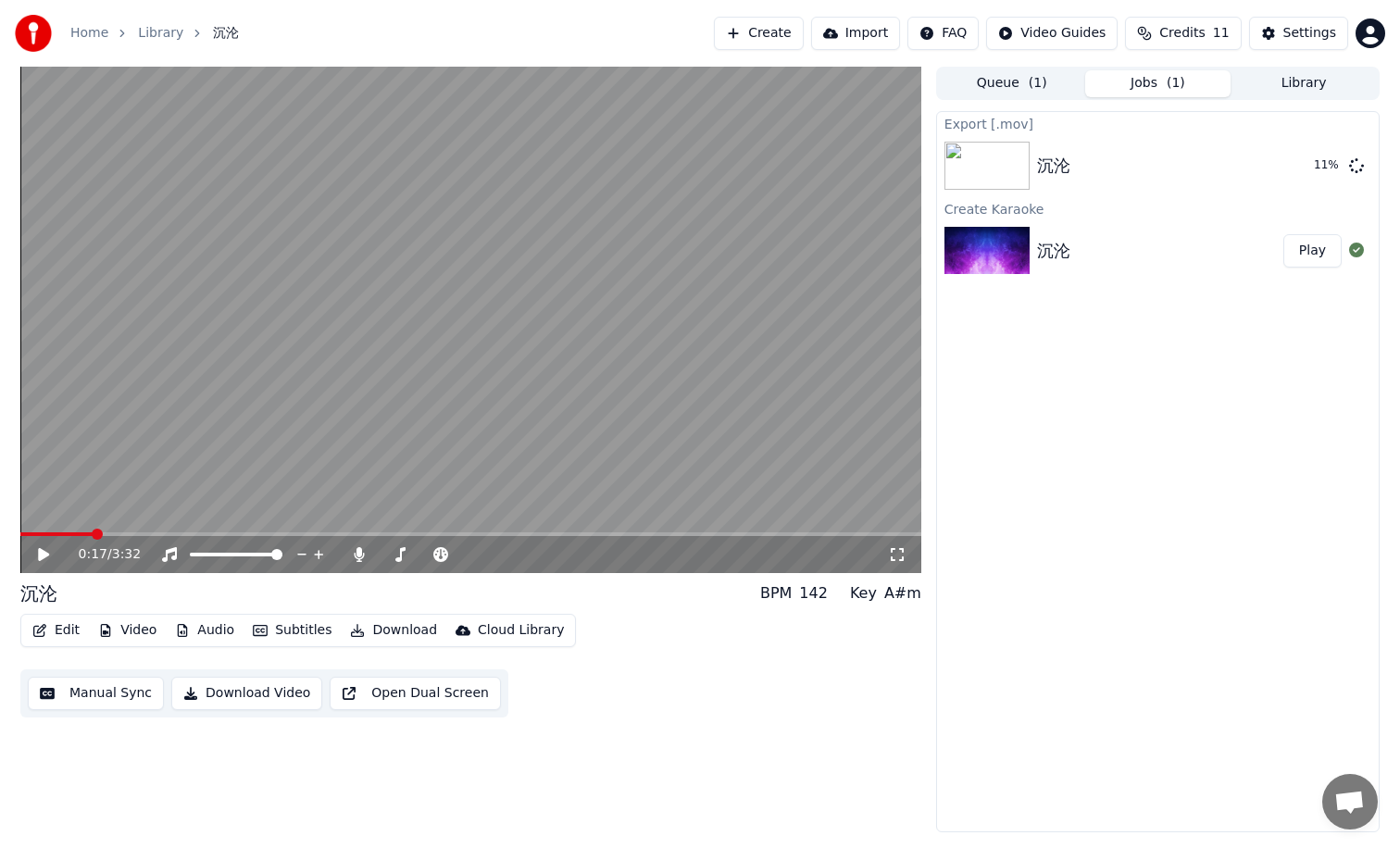
click at [256, 465] on video at bounding box center [470, 319] width 901 height 506
click at [615, 677] on div "Edit Video Audio Subtitles Download Cloud Library Manual Sync Download Video Op…" at bounding box center [470, 666] width 901 height 104
click at [1036, 28] on html "Home Library 沉沦 Create Import FAQ Video Guides Credits 11 Settings 0:22 / 3:32 …" at bounding box center [700, 424] width 1400 height 848
click at [1041, 69] on div "Quick Start Guide" at bounding box center [1065, 73] width 130 height 30
click at [392, 330] on video at bounding box center [470, 319] width 901 height 506
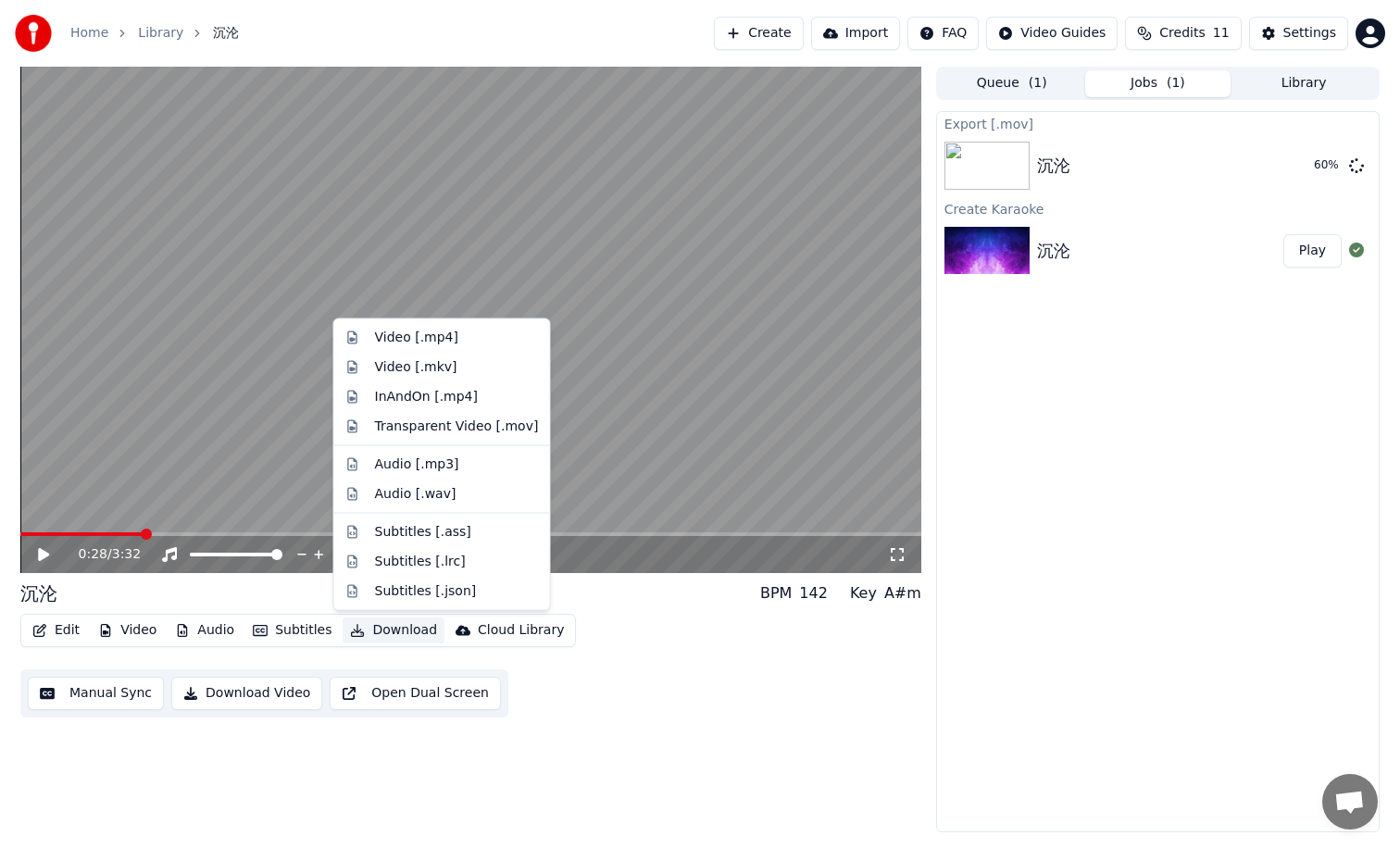
click at [388, 625] on button "Download" at bounding box center [393, 630] width 102 height 26
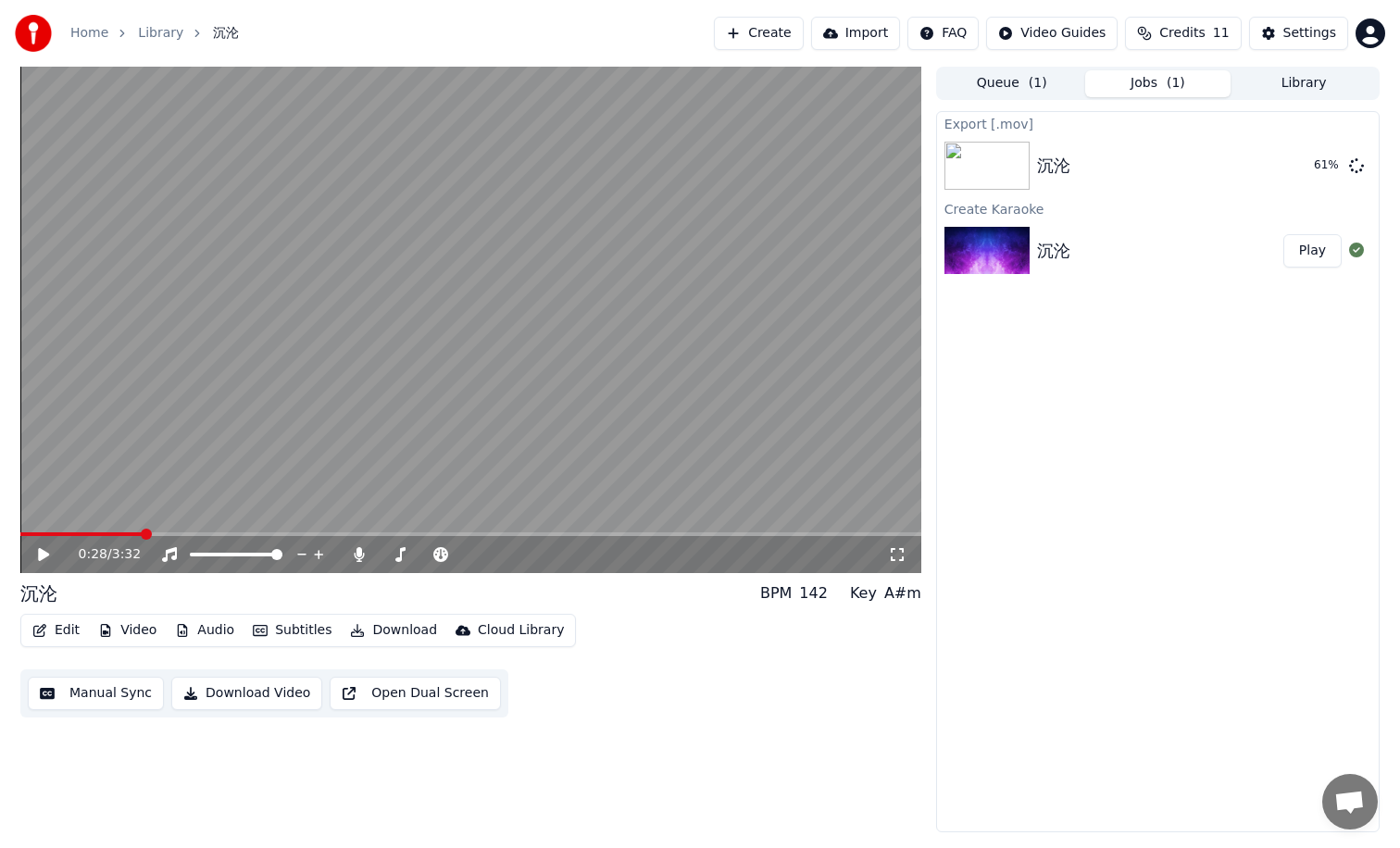
click at [677, 632] on div "Edit Video Audio Subtitles Download Cloud Library Manual Sync Download Video Op…" at bounding box center [470, 666] width 901 height 104
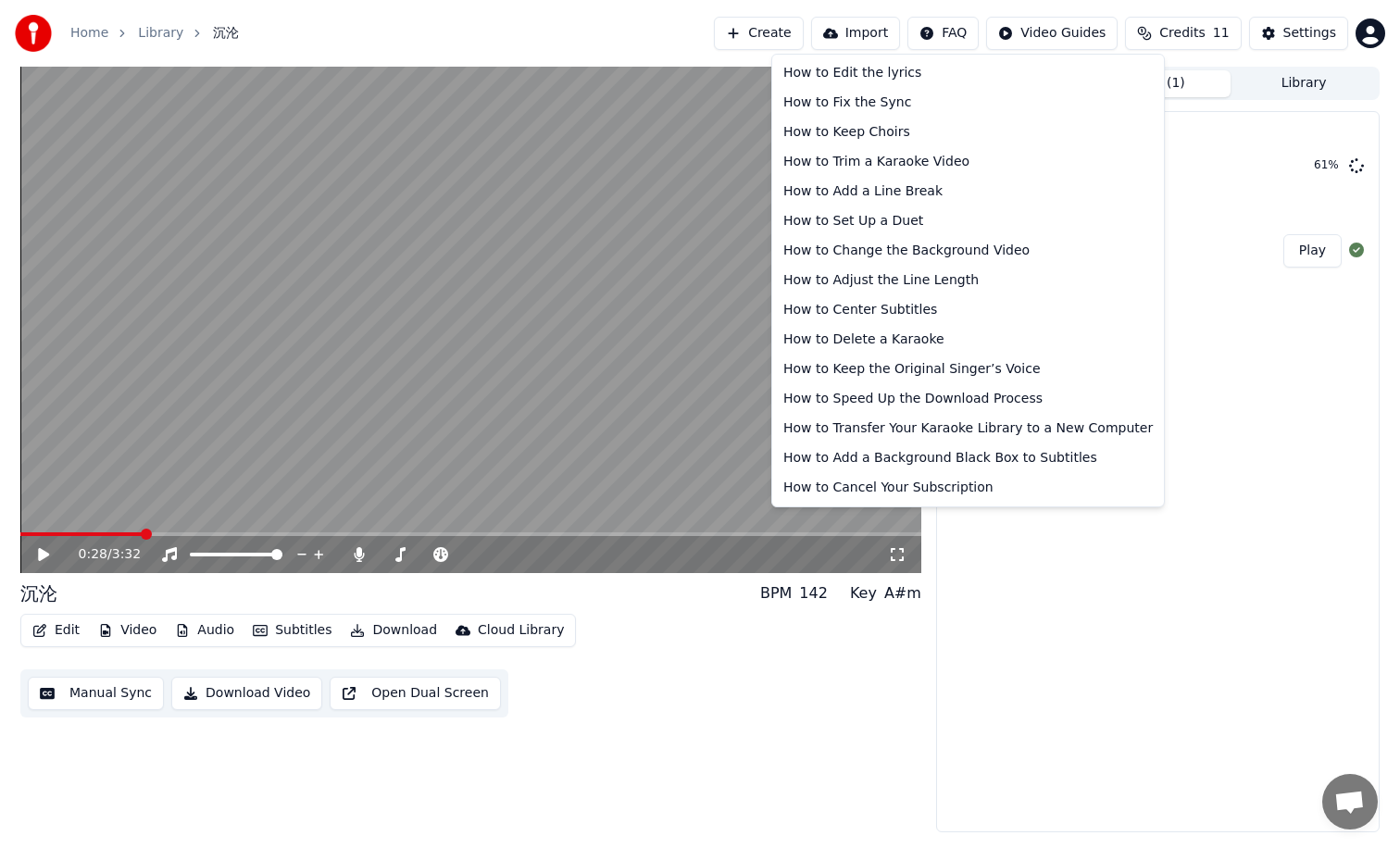
click at [957, 33] on html "Home Library 沉沦 Create Import FAQ Video Guides Credits 11 Settings 0:28 / 3:32 …" at bounding box center [700, 424] width 1400 height 848
click at [1232, 321] on html "Home Library 沉沦 Create Import FAQ Video Guides Credits 11 Settings 0:28 / 3:32 …" at bounding box center [700, 424] width 1400 height 848
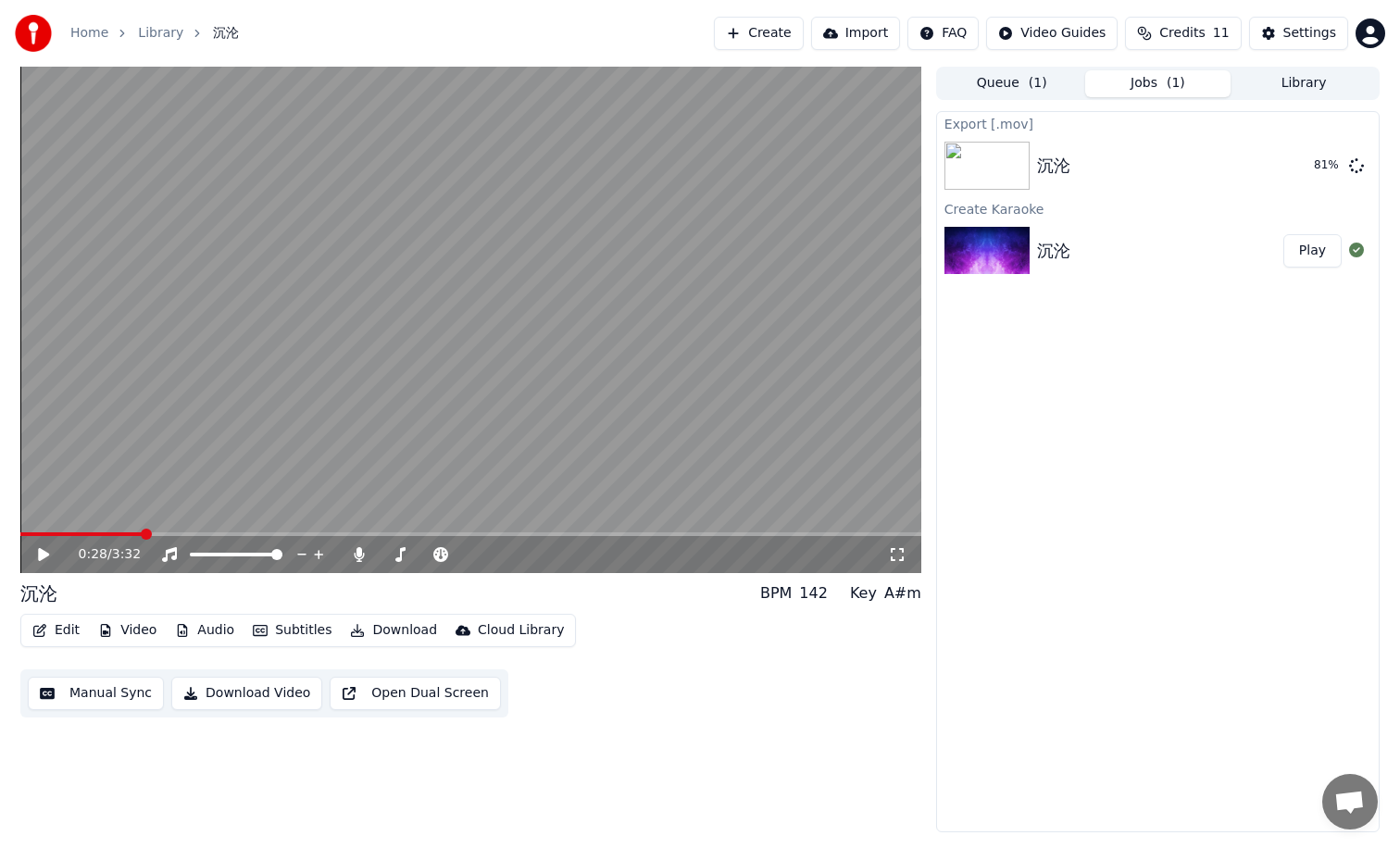
click at [952, 28] on html "Home Library 沉沦 Create Import FAQ Video Guides Credits 11 Settings 0:28 / 3:32 …" at bounding box center [700, 424] width 1400 height 848
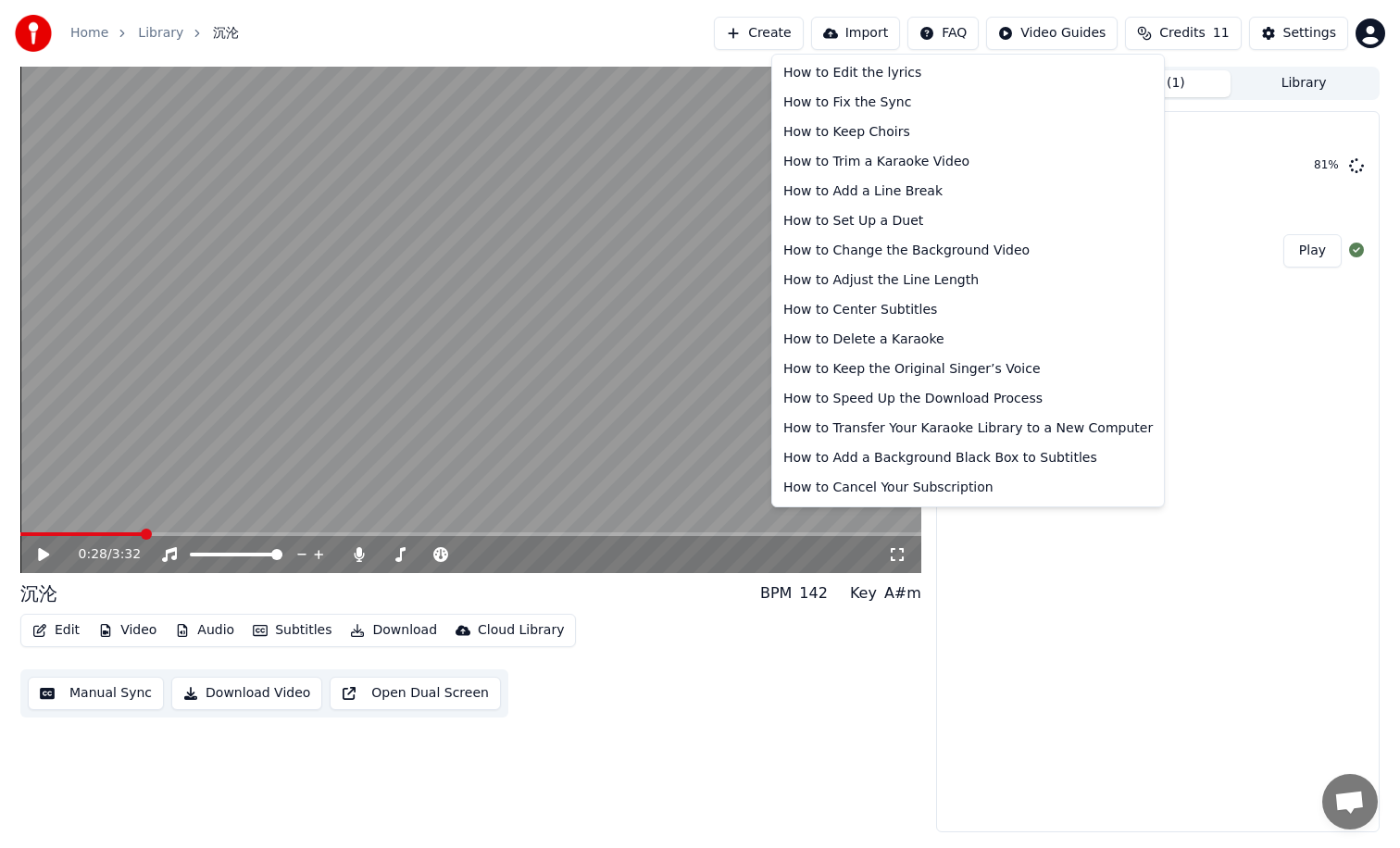
click at [952, 29] on html "Home Library 沉沦 Create Import FAQ Video Guides Credits 11 Settings 0:28 / 3:32 …" at bounding box center [700, 424] width 1400 height 848
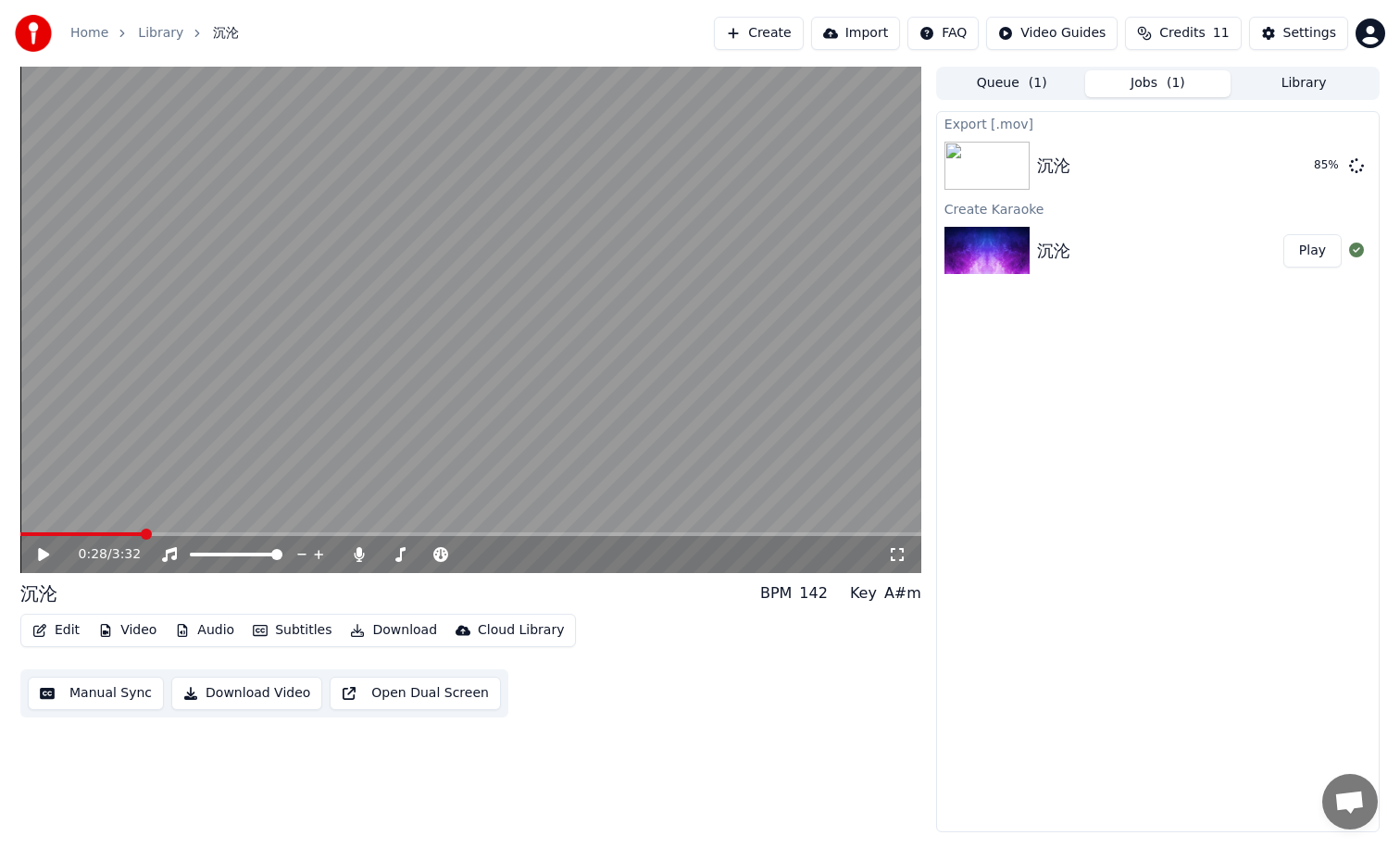
click at [41, 554] on icon at bounding box center [44, 554] width 12 height 13
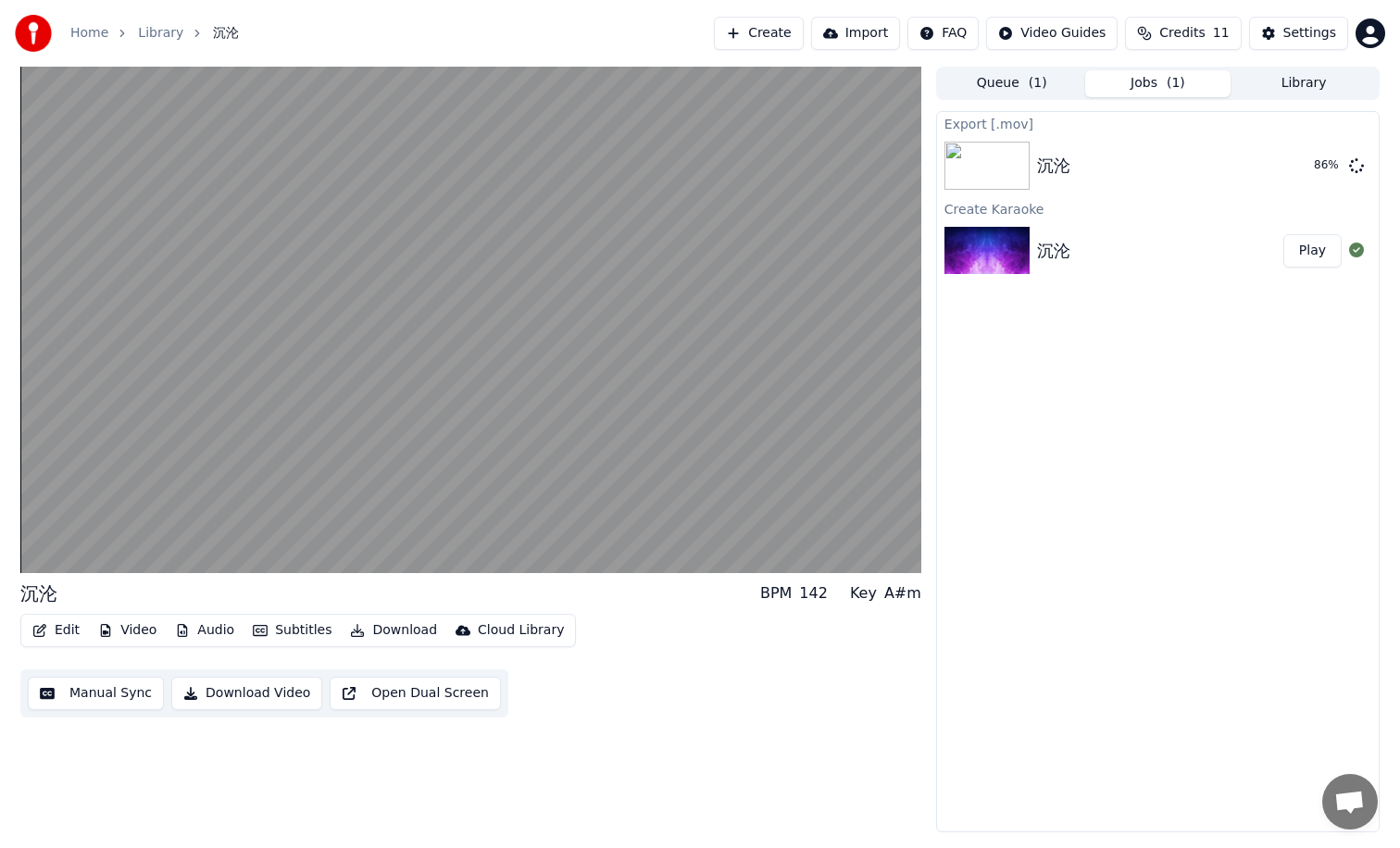
click at [1193, 35] on span "Credits" at bounding box center [1181, 33] width 45 height 18
click at [1313, 36] on div "Settings" at bounding box center [1309, 33] width 53 height 18
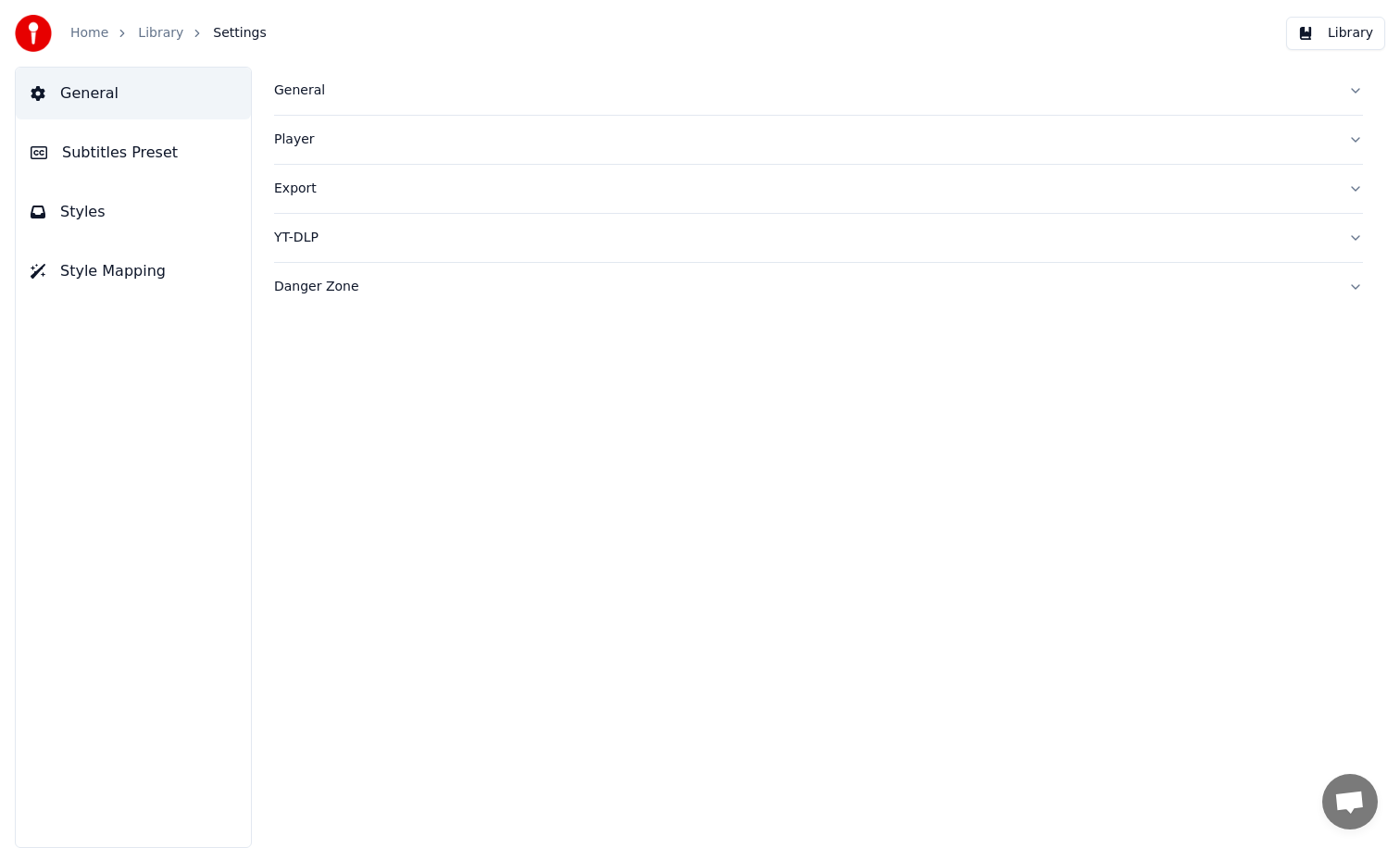
click at [142, 28] on link "Library" at bounding box center [160, 33] width 45 height 18
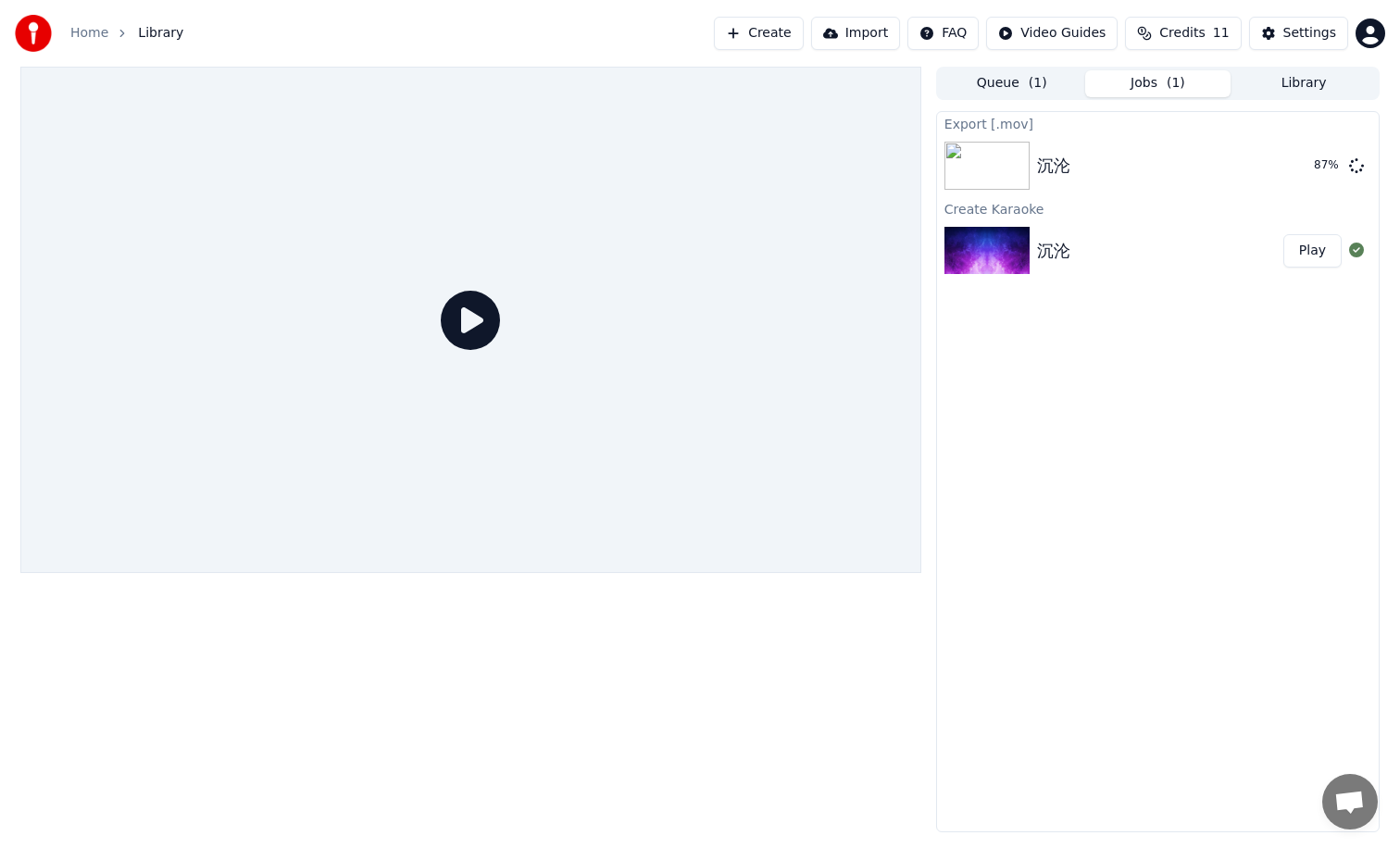
click at [477, 325] on icon at bounding box center [470, 320] width 59 height 59
click at [1315, 251] on button "Play" at bounding box center [1312, 250] width 59 height 34
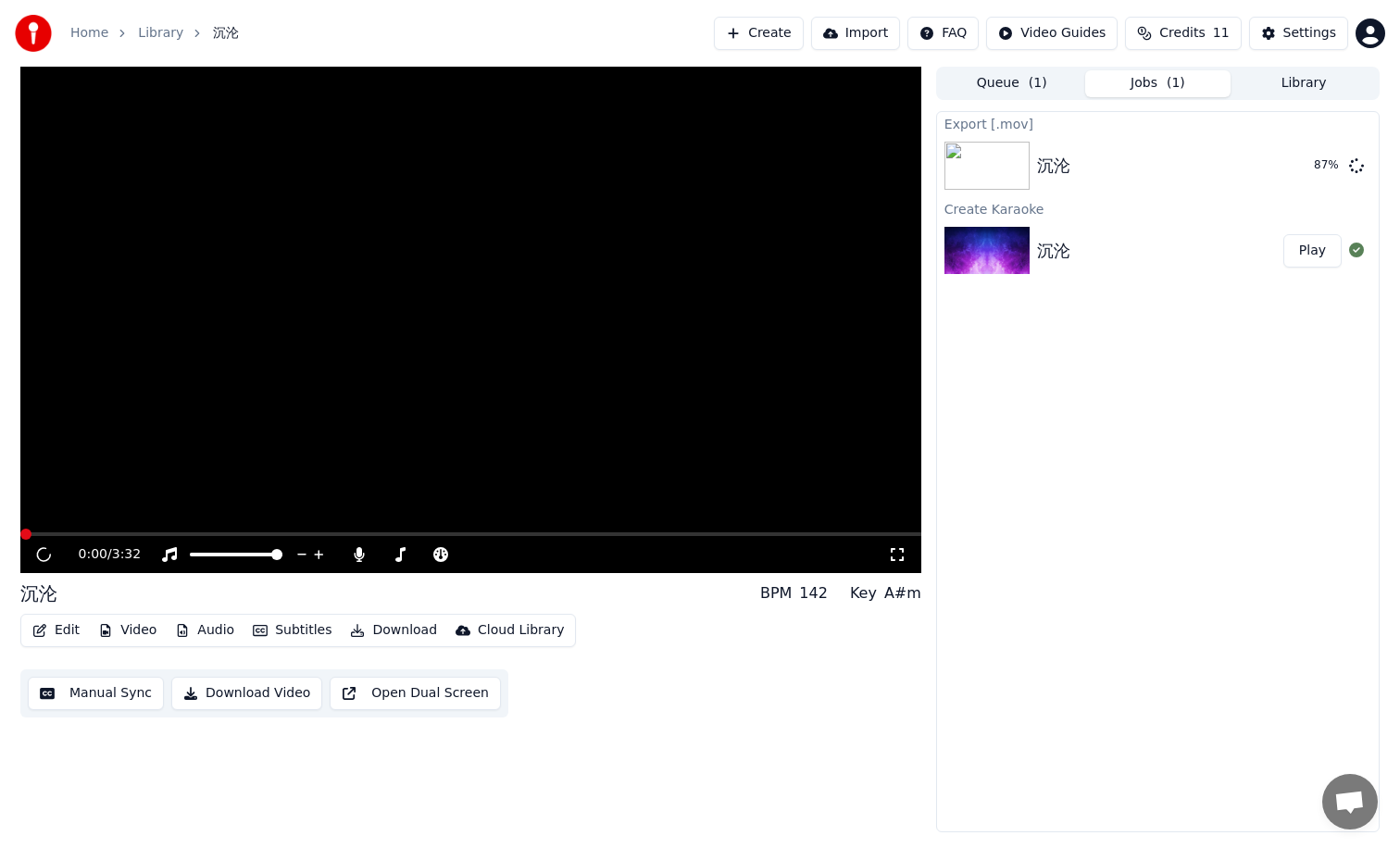
click at [1309, 252] on button "Play" at bounding box center [1312, 250] width 59 height 34
click at [1381, 790] on div "0:00 / 3:32 沉沦 BPM 142 Key A#m Edit Video Audio Subtitles Download Cloud Librar…" at bounding box center [700, 449] width 1388 height 766
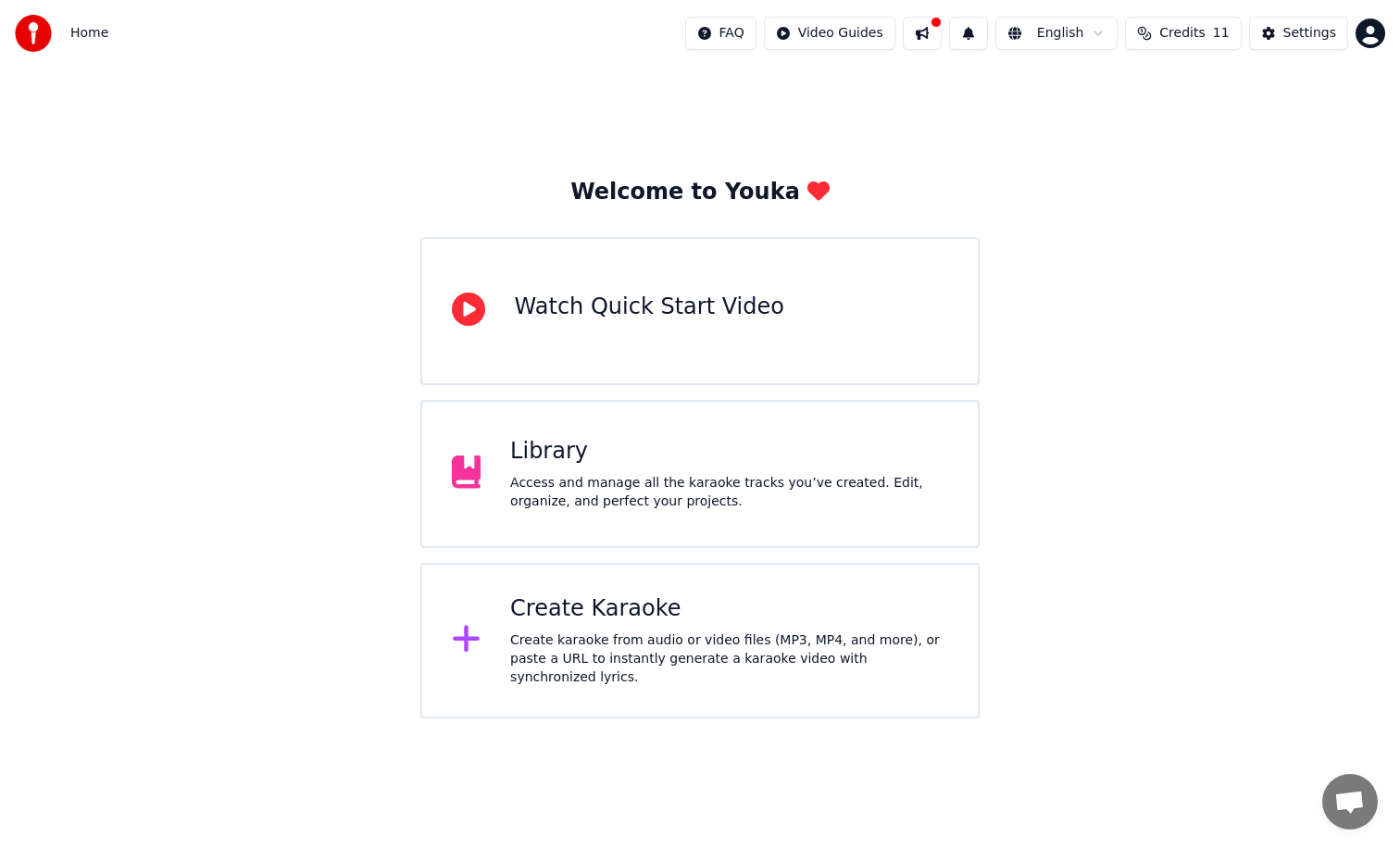
click at [660, 470] on div "Library Access and manage all the karaoke tracks you’ve created. Edit, organize…" at bounding box center [729, 473] width 438 height 74
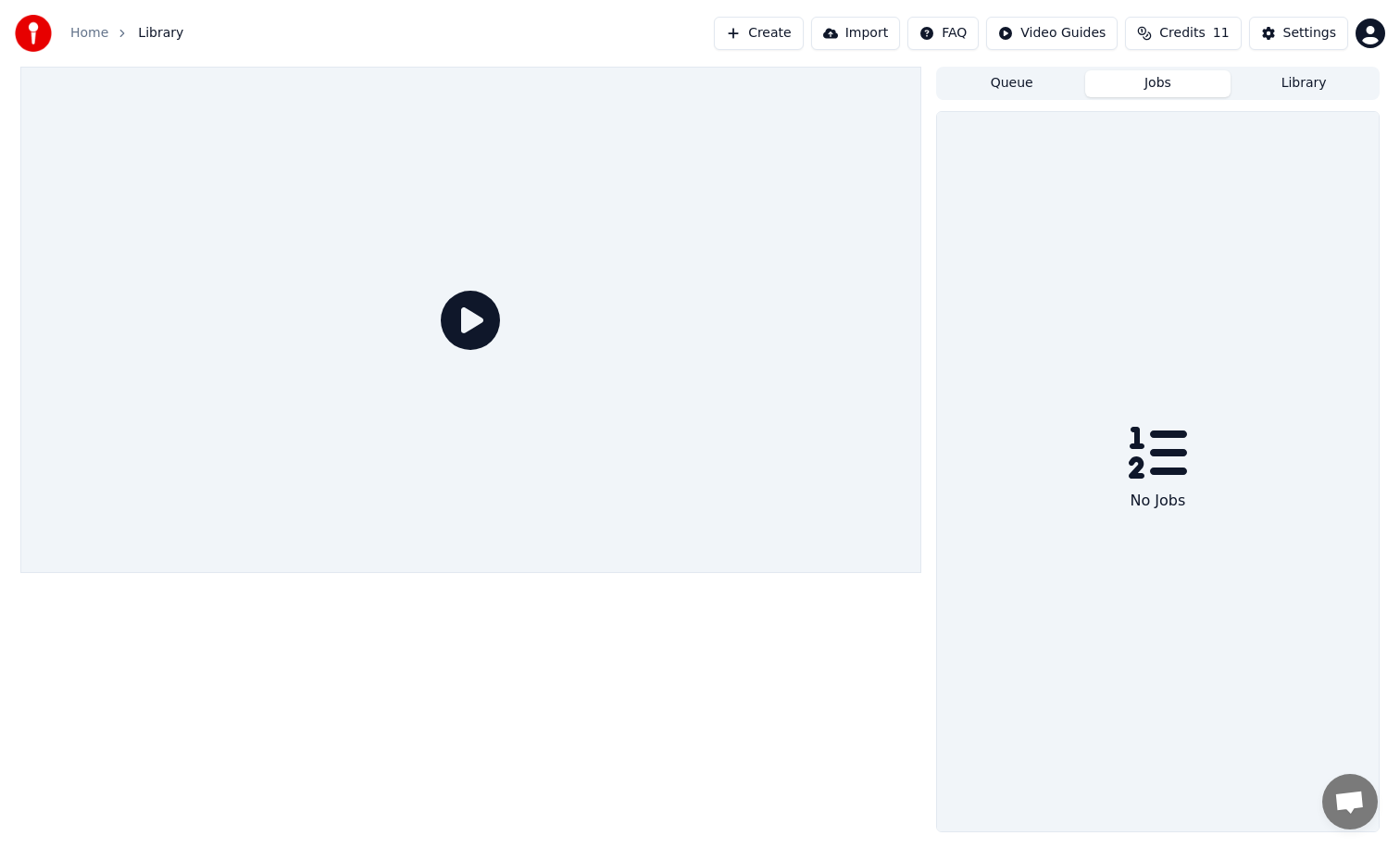
click at [1166, 82] on button "Jobs" at bounding box center [1158, 83] width 146 height 27
click at [1035, 82] on button "Queue" at bounding box center [1011, 83] width 146 height 27
click at [1123, 80] on button "Jobs" at bounding box center [1158, 83] width 146 height 27
click at [1287, 81] on button "Library" at bounding box center [1303, 83] width 146 height 27
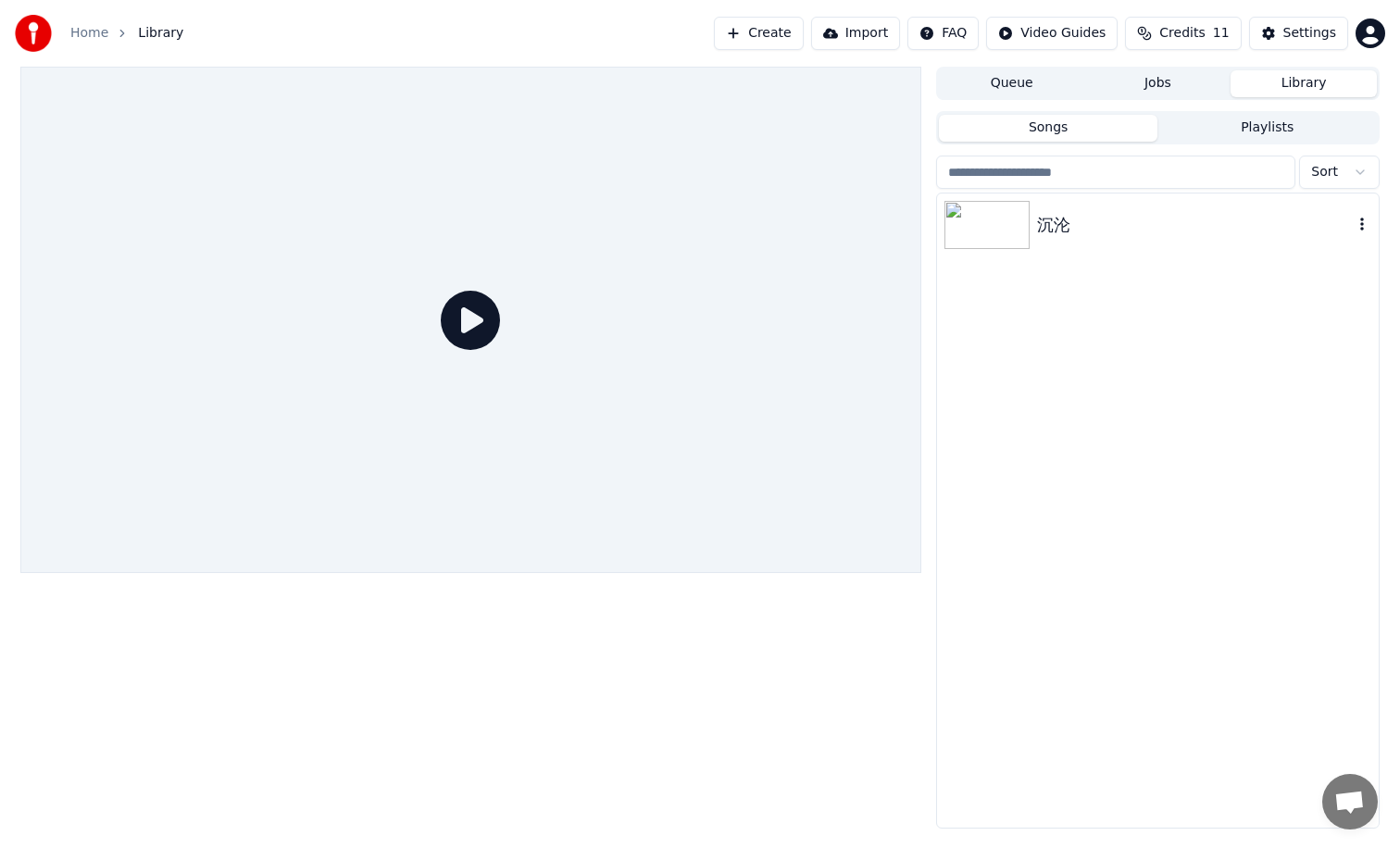
click at [1041, 232] on div "沉沦" at bounding box center [1195, 224] width 316 height 26
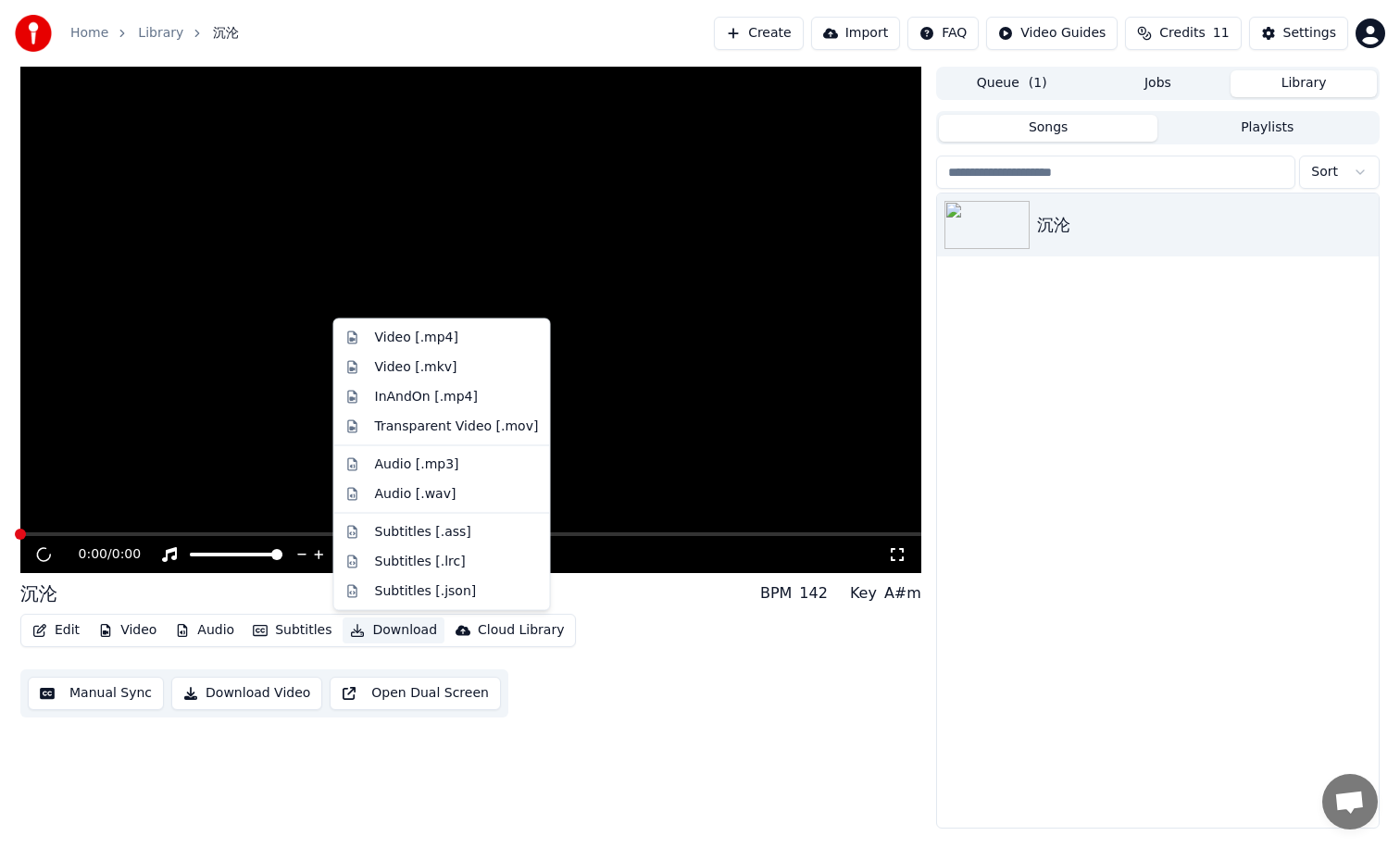
click at [393, 631] on button "Download" at bounding box center [393, 630] width 102 height 26
click at [476, 428] on div "Transparent Video [.mov]" at bounding box center [457, 425] width 164 height 18
click at [1184, 567] on div "沉沦" at bounding box center [1157, 510] width 441 height 634
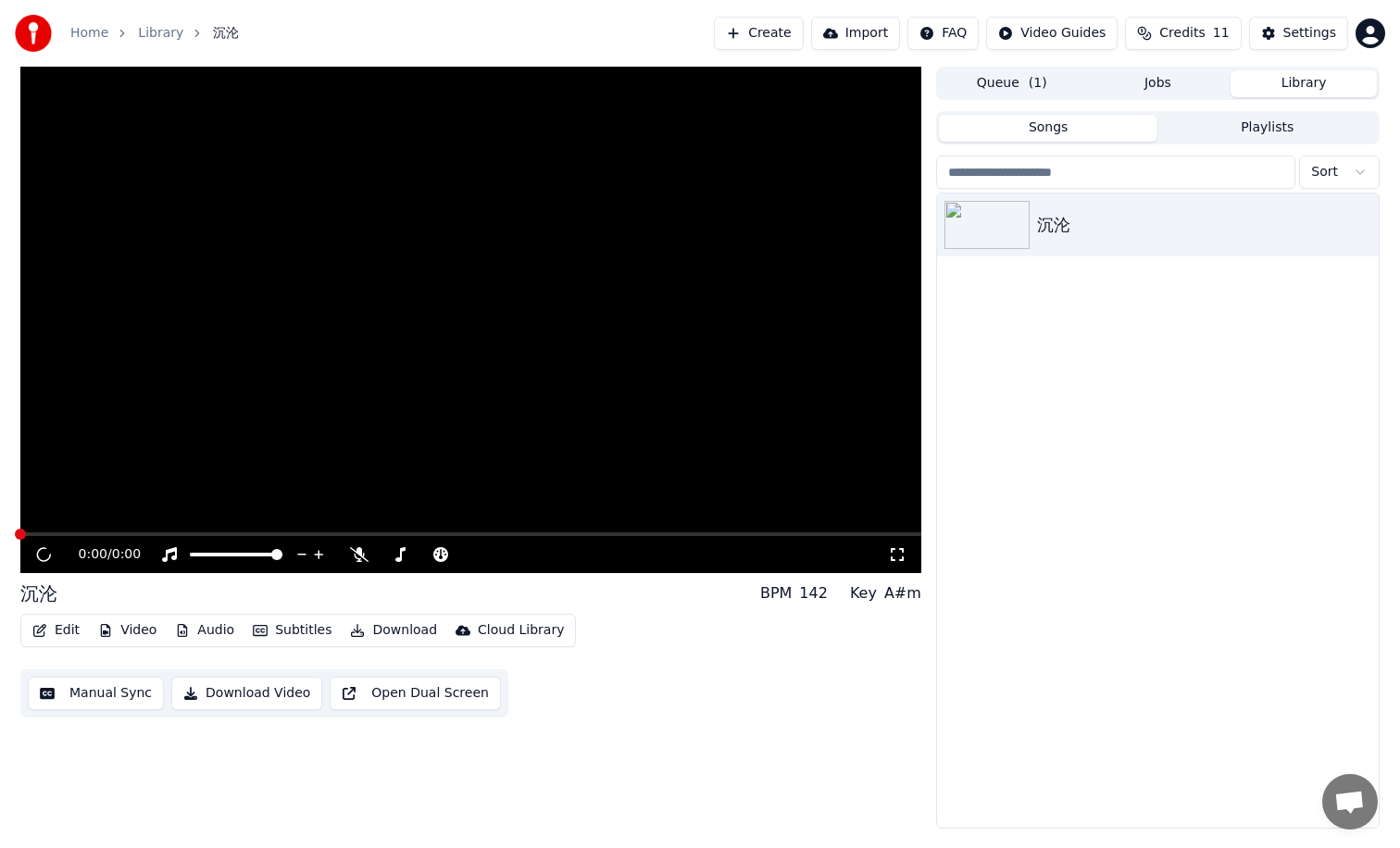
click at [517, 636] on div "Cloud Library" at bounding box center [521, 629] width 86 height 18
click at [519, 630] on div "Cloud Library" at bounding box center [521, 629] width 86 height 18
click at [448, 695] on button "Open Dual Screen" at bounding box center [415, 693] width 172 height 34
click at [97, 531] on video at bounding box center [470, 319] width 901 height 506
click at [91, 537] on div "0:00 / 0:00" at bounding box center [470, 554] width 901 height 37
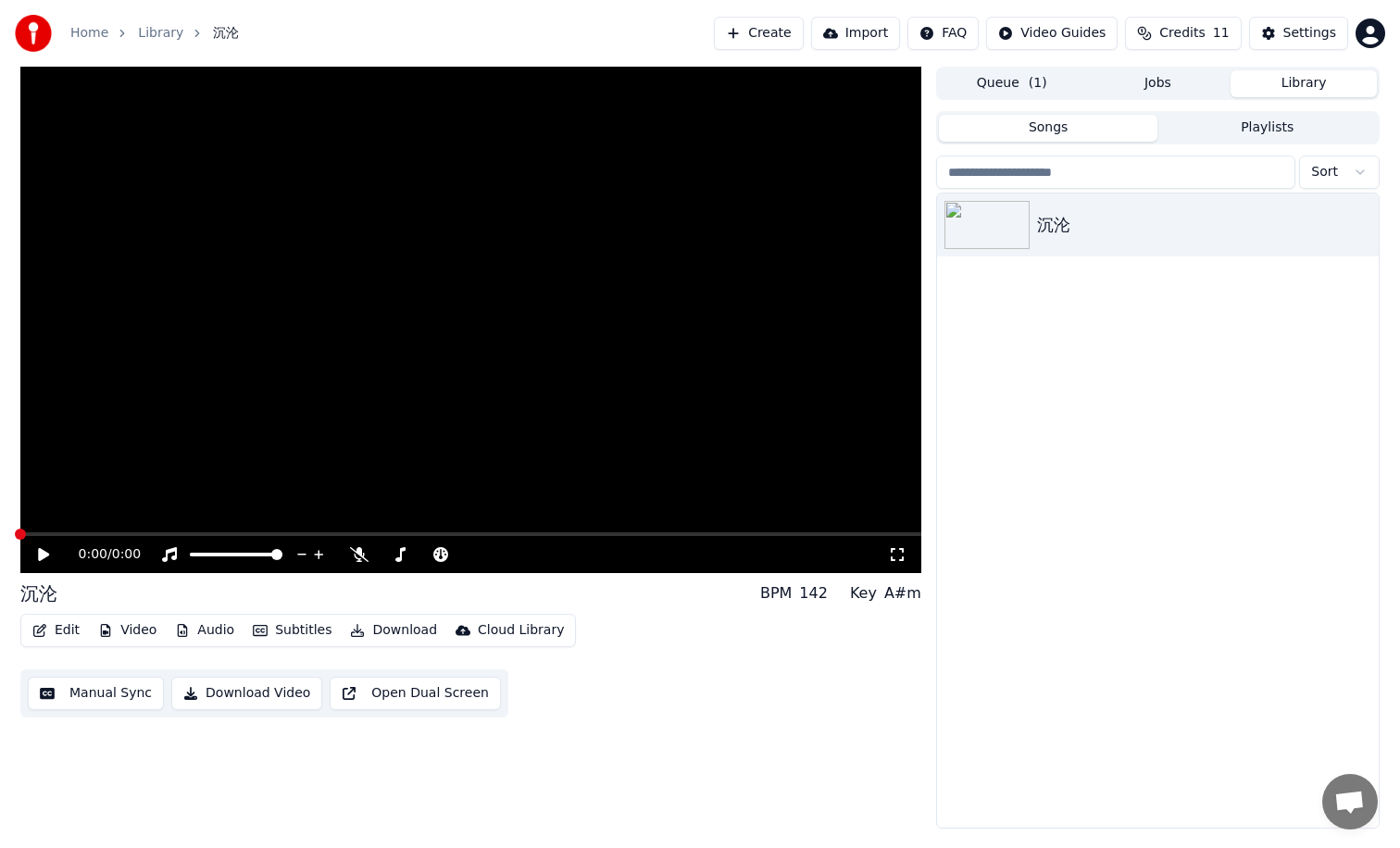
click at [49, 554] on icon at bounding box center [57, 554] width 43 height 14
click at [26, 535] on span at bounding box center [20, 534] width 12 height 12
click at [76, 535] on span at bounding box center [470, 534] width 901 height 4
click at [1363, 221] on icon "button" at bounding box center [1362, 224] width 4 height 13
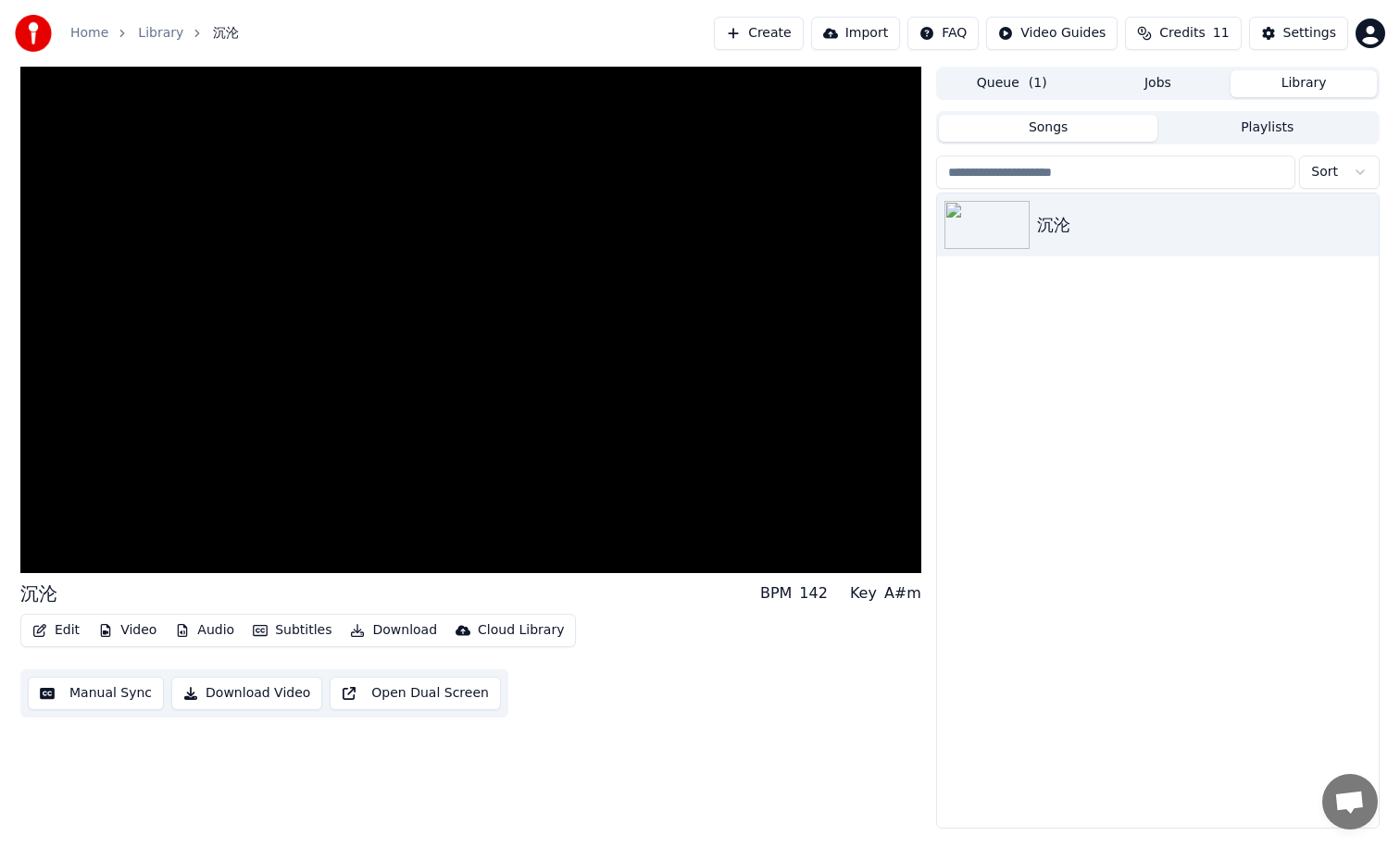
click at [1115, 492] on div "沉沦" at bounding box center [1157, 510] width 441 height 634
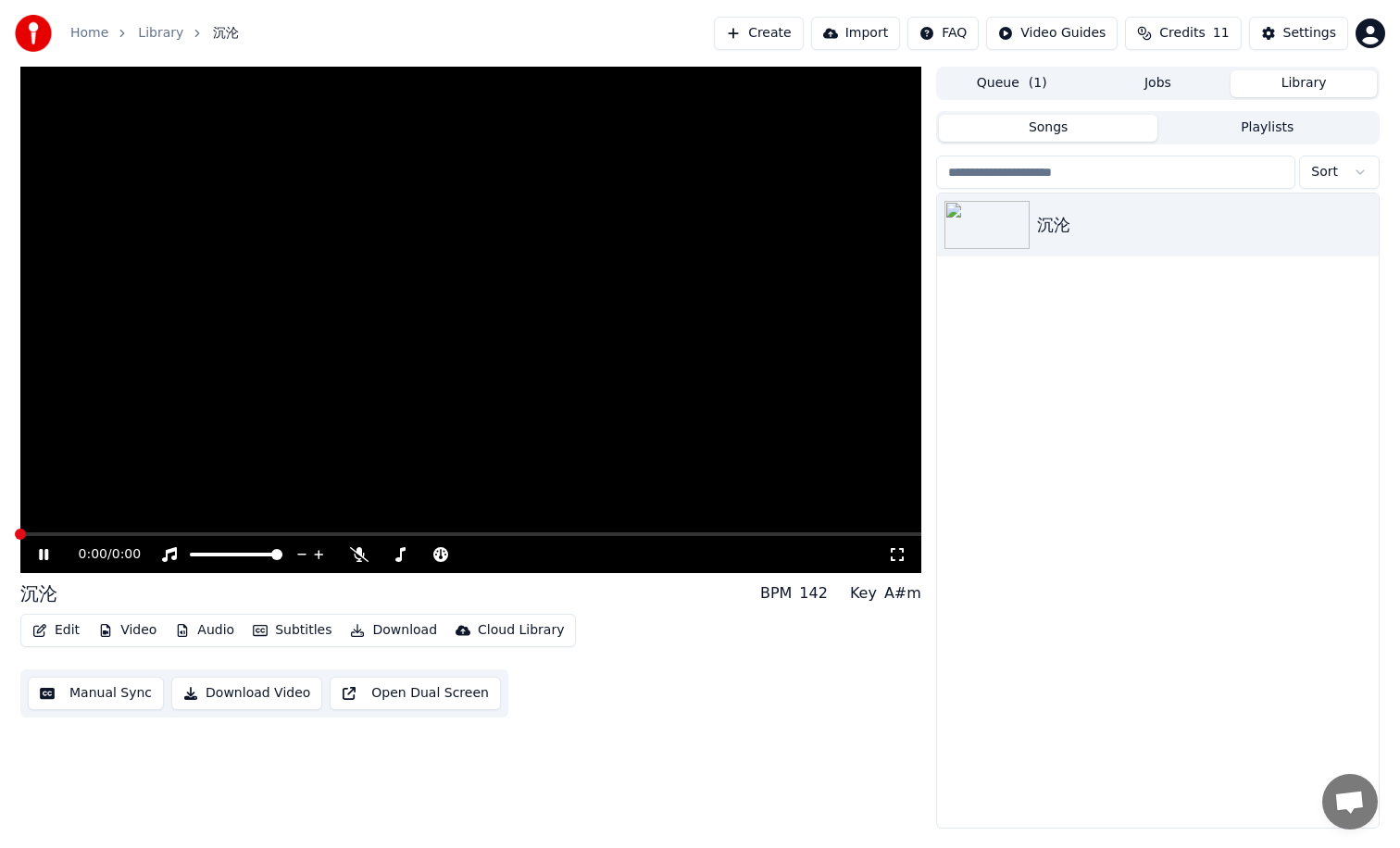
click at [412, 628] on button "Download" at bounding box center [393, 630] width 102 height 26
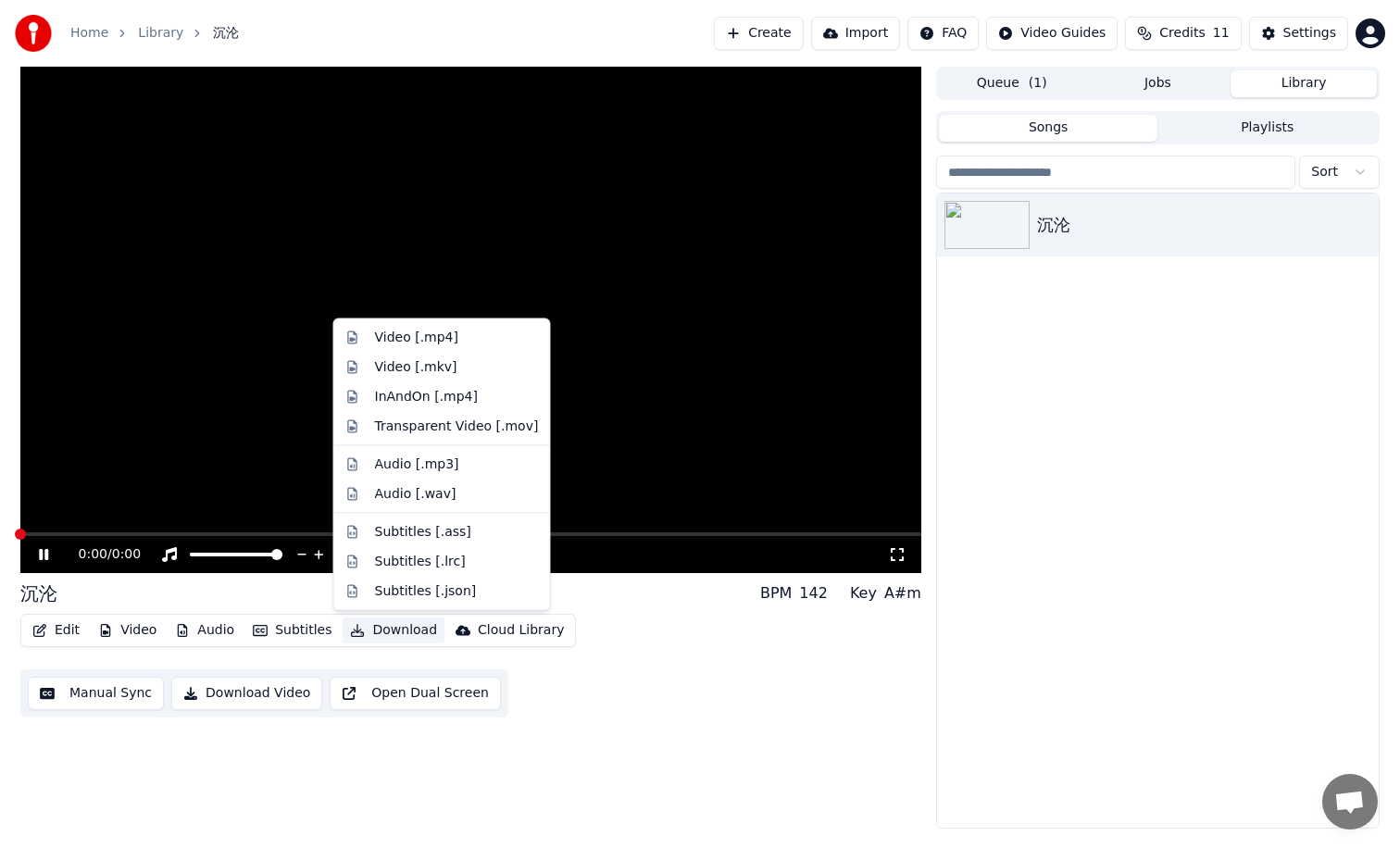
drag, startPoint x: 401, startPoint y: 630, endPoint x: 379, endPoint y: 609, distance: 30.4
click at [401, 631] on button "Download" at bounding box center [393, 630] width 102 height 26
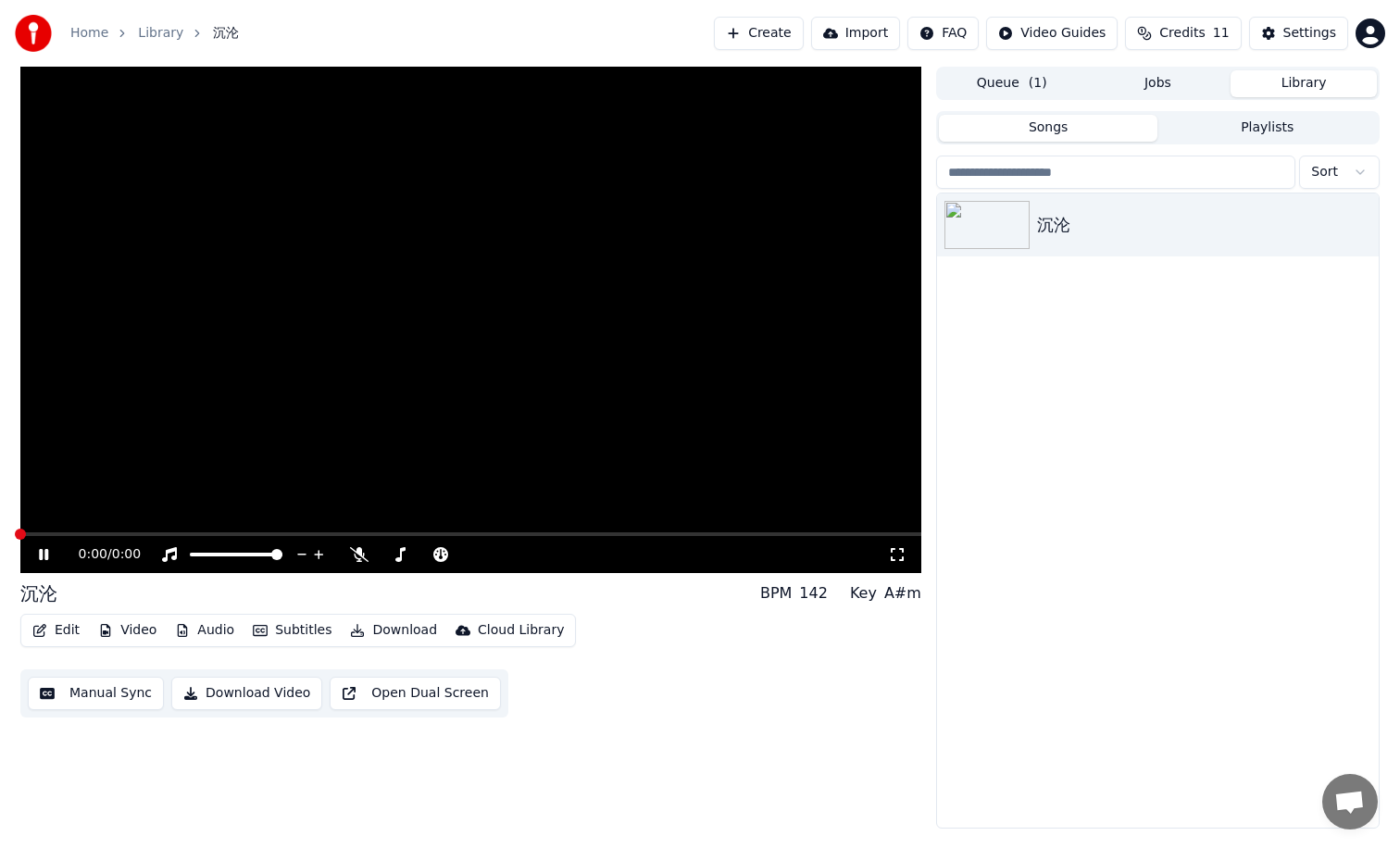
click at [1065, 394] on div "沉沦" at bounding box center [1157, 510] width 441 height 634
drag, startPoint x: 746, startPoint y: 622, endPoint x: 730, endPoint y: 623, distance: 16.0
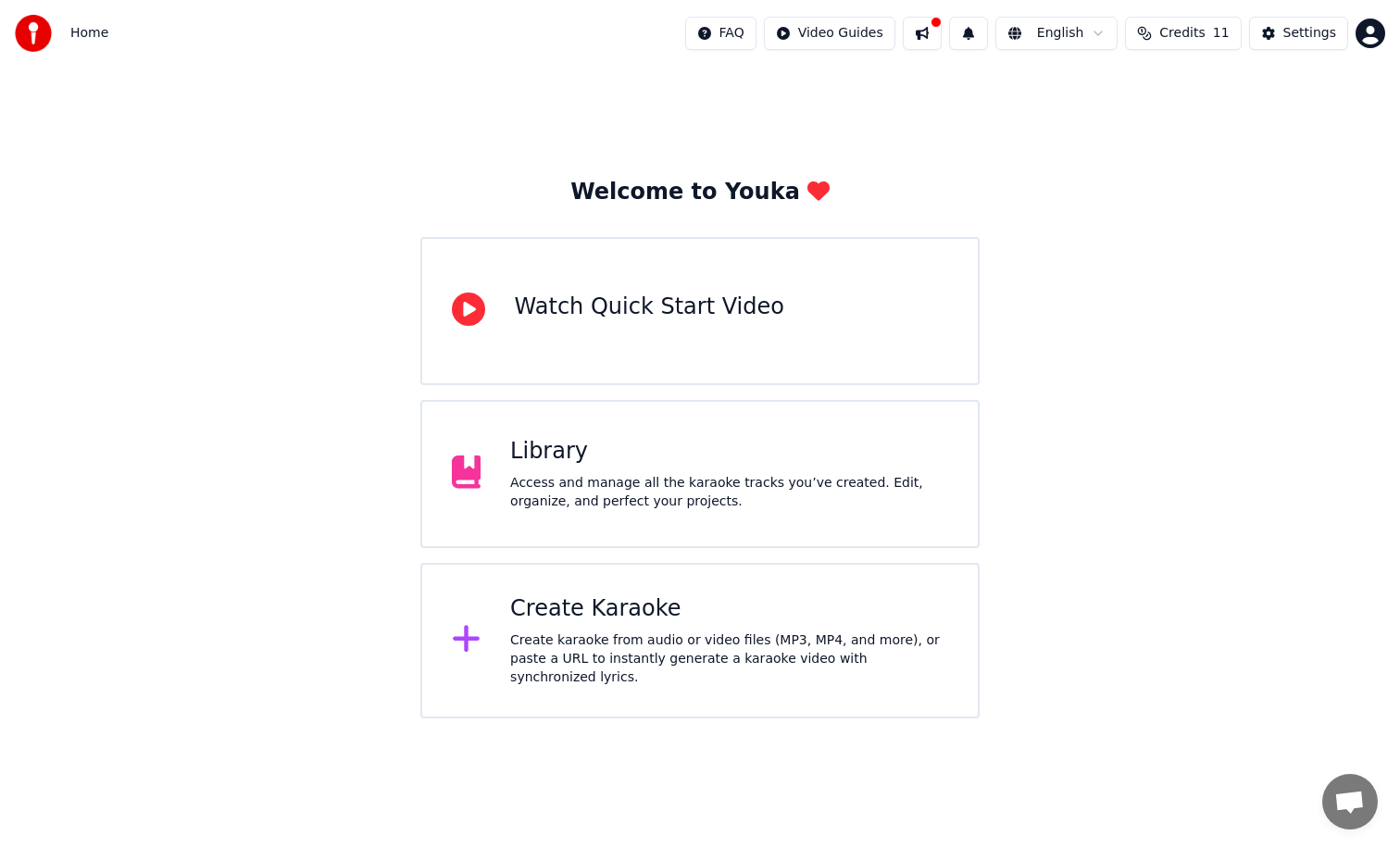
click at [717, 516] on div "Library Access and manage all the karaoke tracks you’ve created. Edit, organize…" at bounding box center [700, 474] width 560 height 148
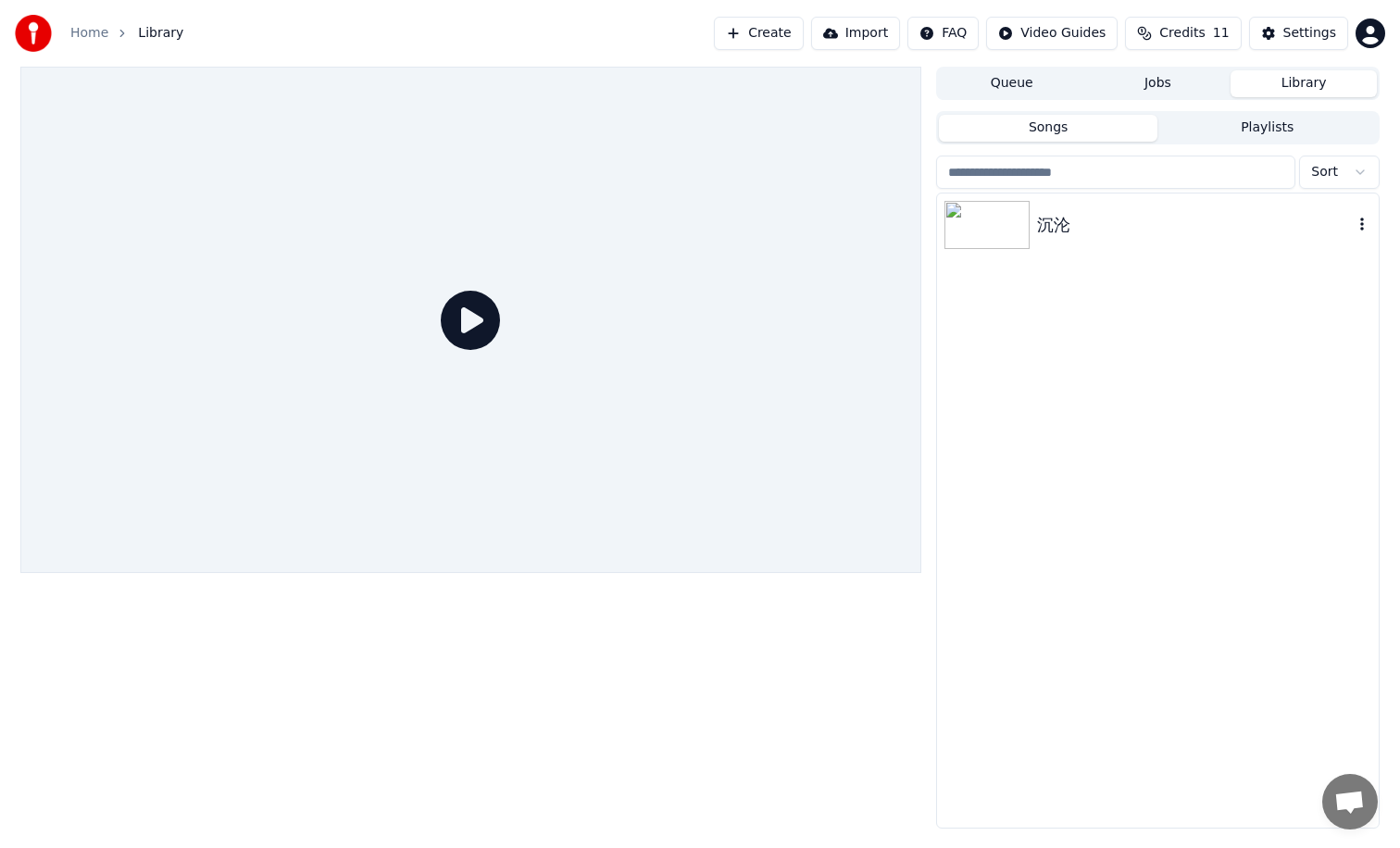
click at [1051, 222] on div "沉沦" at bounding box center [1195, 224] width 316 height 26
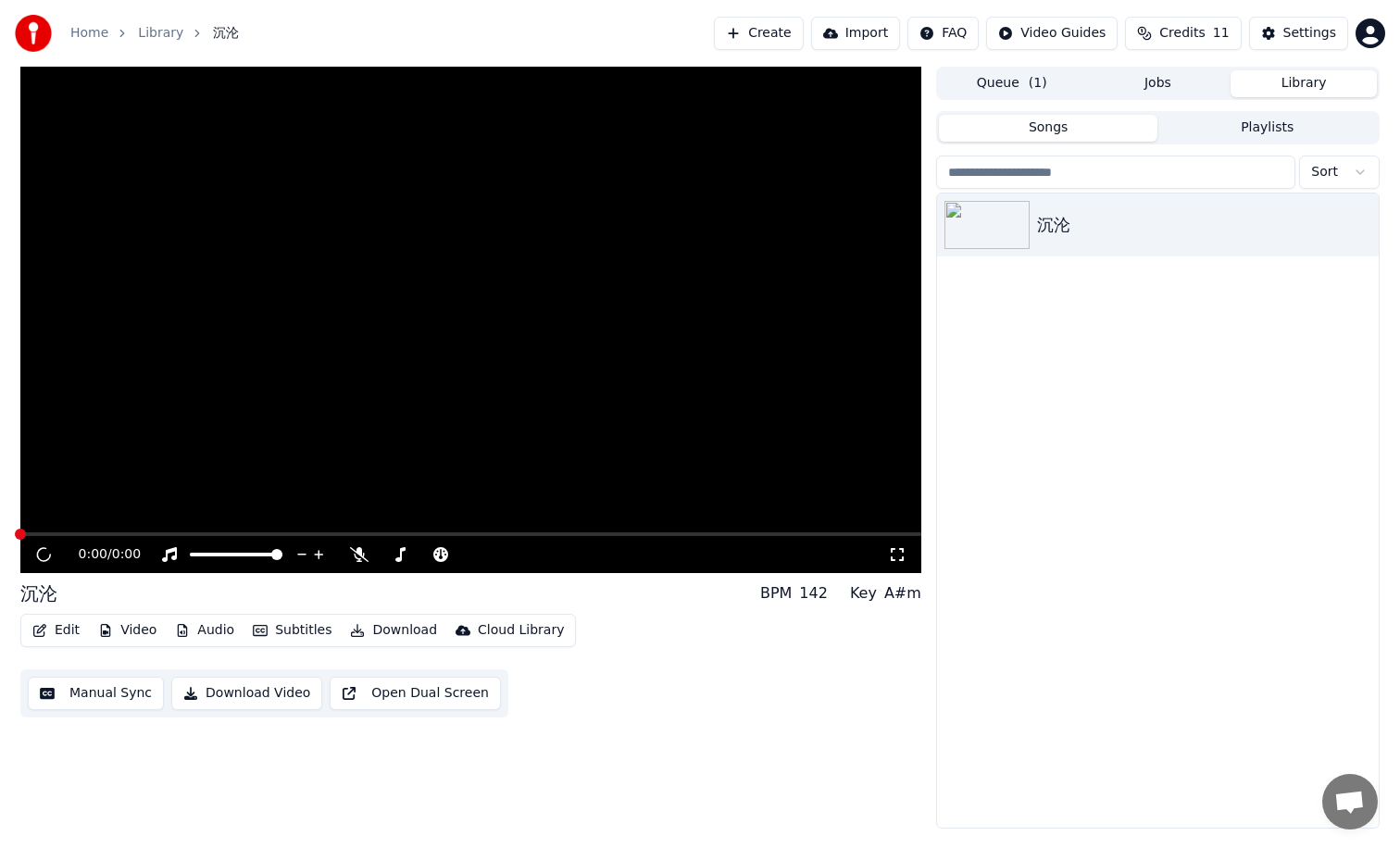
click at [1360, 171] on html "Home Library 沉沦 Create Import FAQ Video Guides Credits 11 Settings 0:00 / 0:00 …" at bounding box center [700, 424] width 1400 height 848
click at [1357, 171] on html "Home Library 沉沦 Create Import FAQ Video Guides Credits 11 Settings 0:00 / 0:00 …" at bounding box center [700, 424] width 1400 height 848
click at [762, 33] on button "Create" at bounding box center [759, 33] width 90 height 34
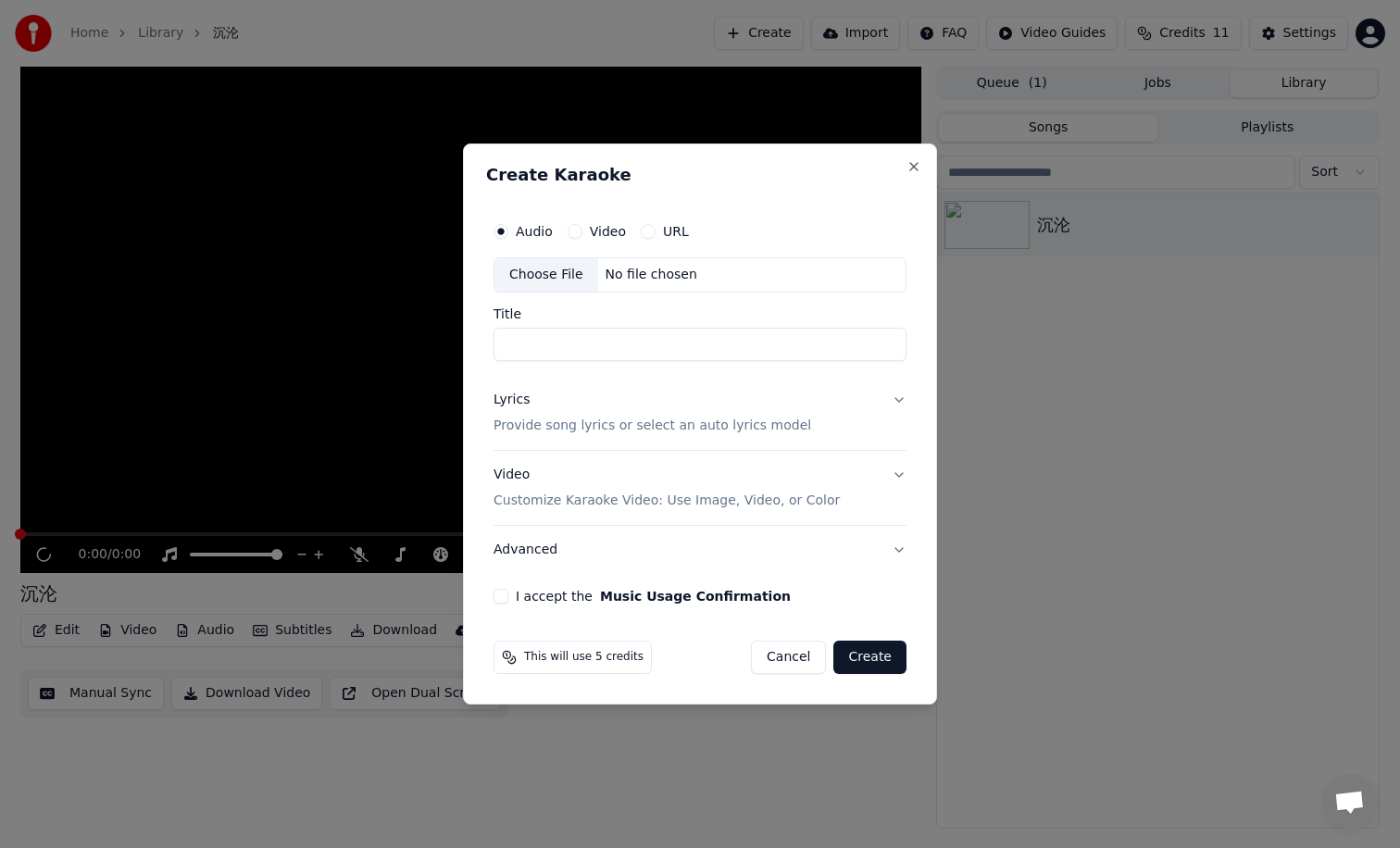
click at [537, 346] on input "Title" at bounding box center [700, 344] width 413 height 34
click at [583, 424] on p "Provide song lyrics or select an auto lyrics model" at bounding box center [652, 425] width 318 height 18
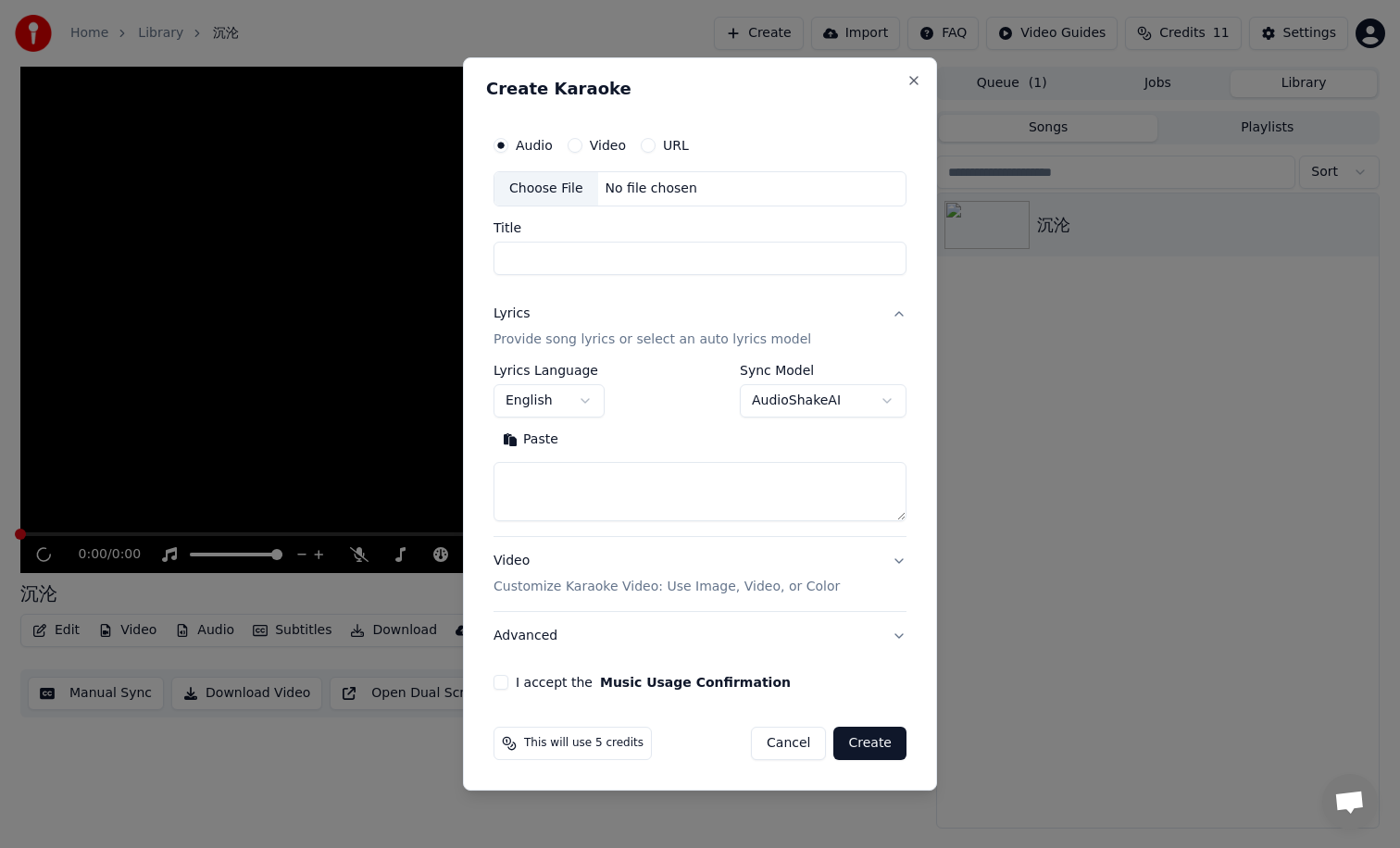
click at [559, 478] on textarea at bounding box center [700, 491] width 413 height 59
click at [560, 392] on body "**********" at bounding box center [700, 424] width 1400 height 848
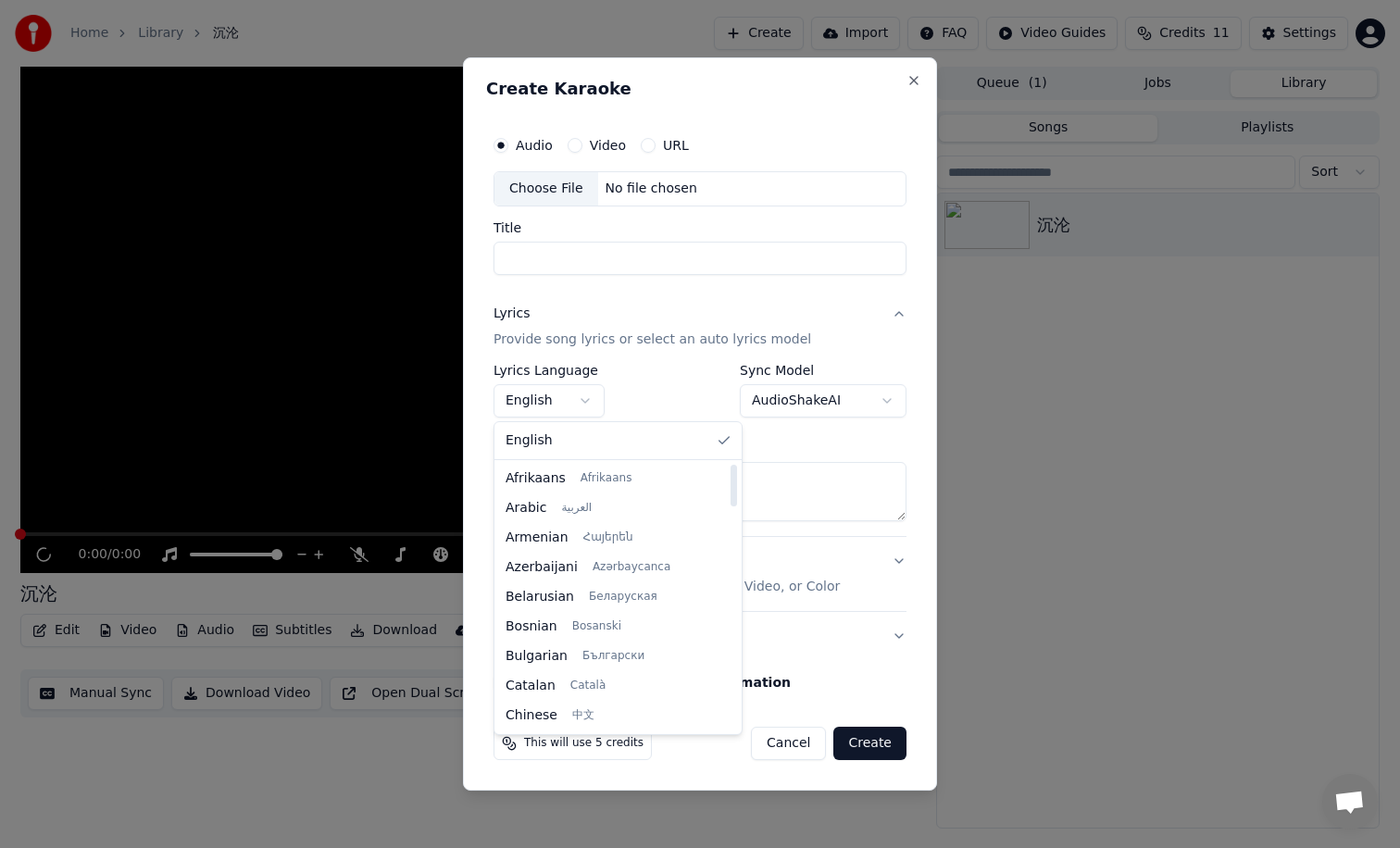
click at [664, 187] on body "**********" at bounding box center [700, 424] width 1400 height 848
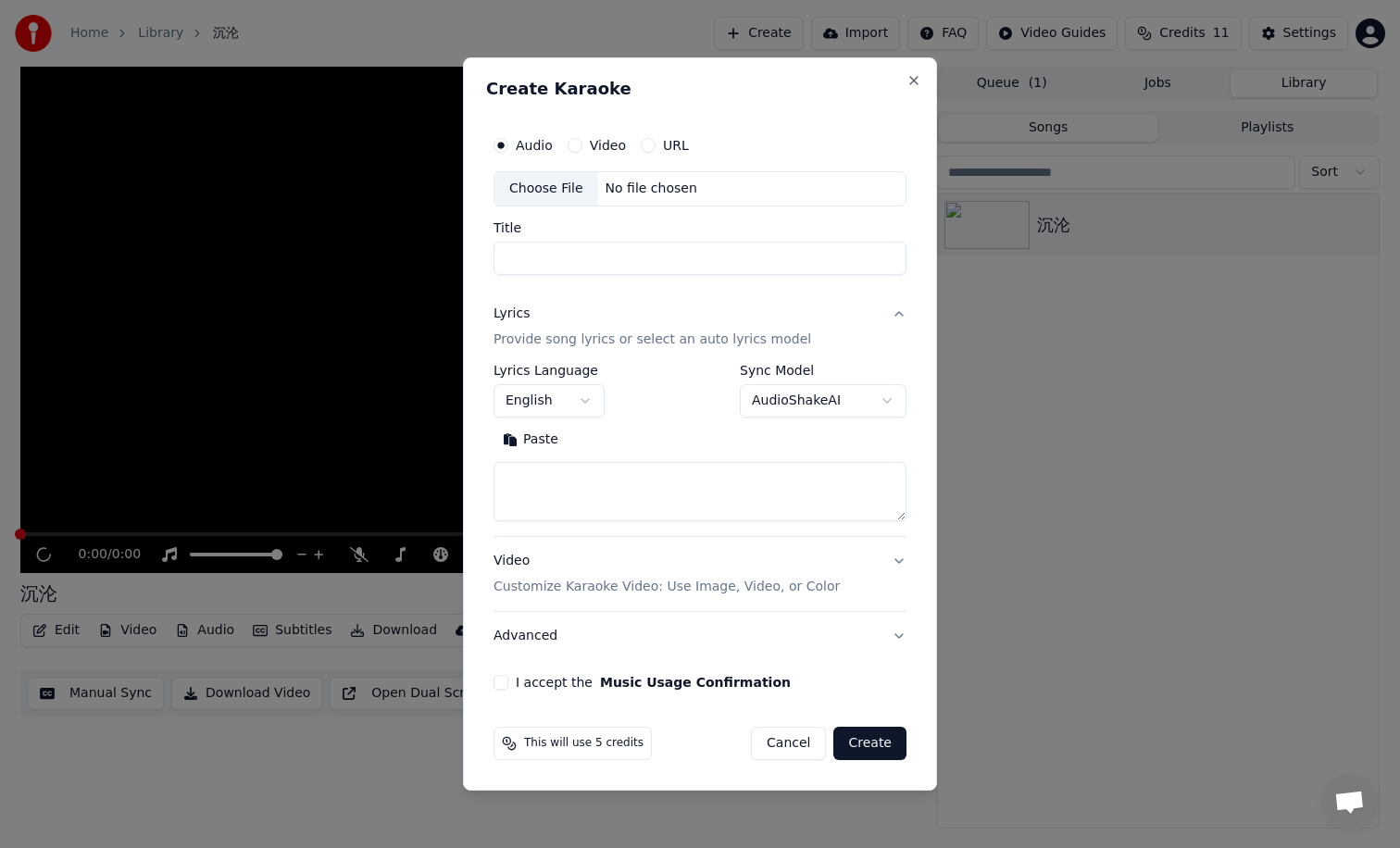
click at [574, 197] on div "Choose File" at bounding box center [546, 188] width 104 height 34
drag, startPoint x: 591, startPoint y: 260, endPoint x: 528, endPoint y: 255, distance: 63.2
click at [528, 255] on input "**********" at bounding box center [700, 258] width 413 height 34
type input "**"
click at [577, 394] on body "**********" at bounding box center [700, 424] width 1400 height 848
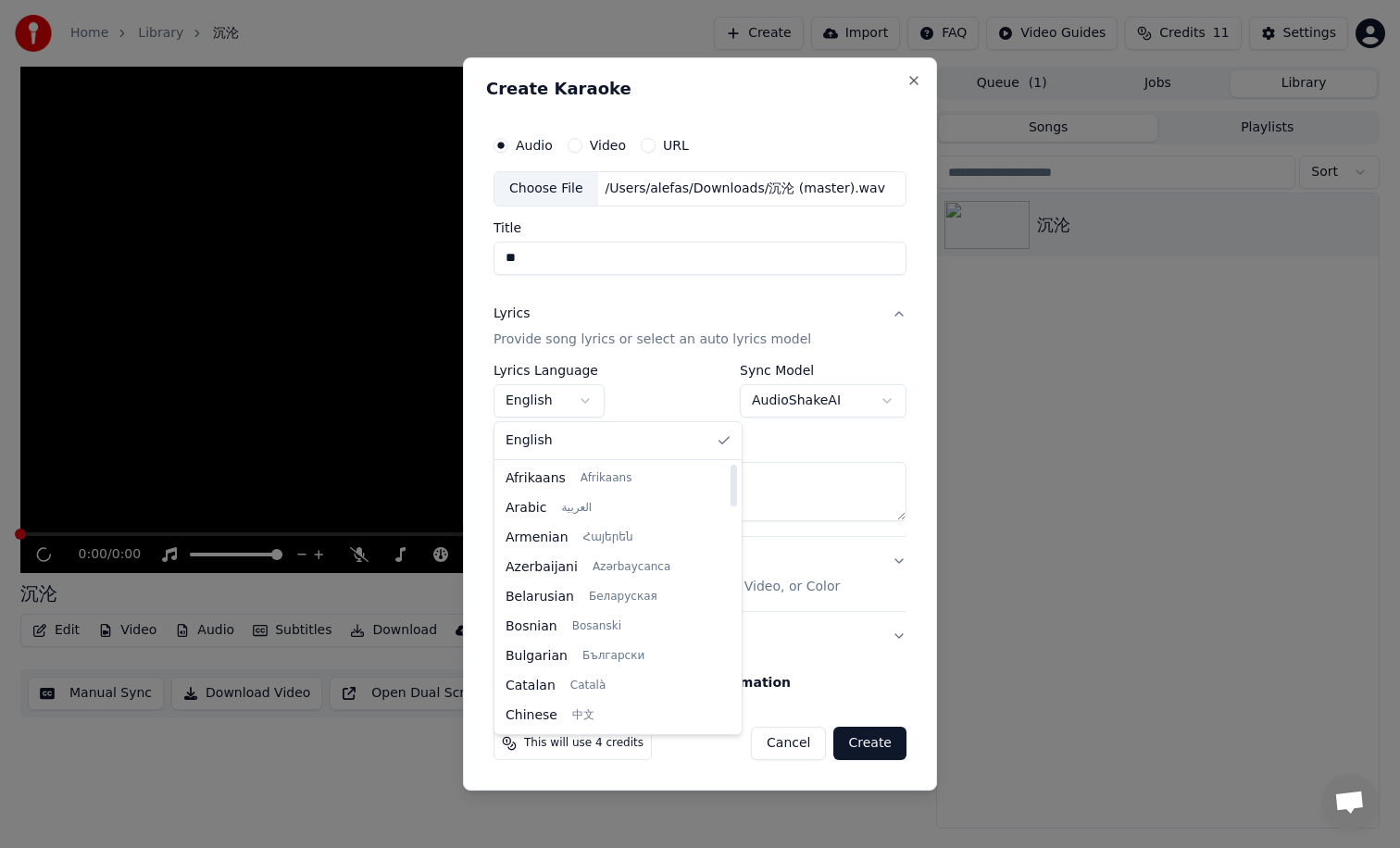
select select "**"
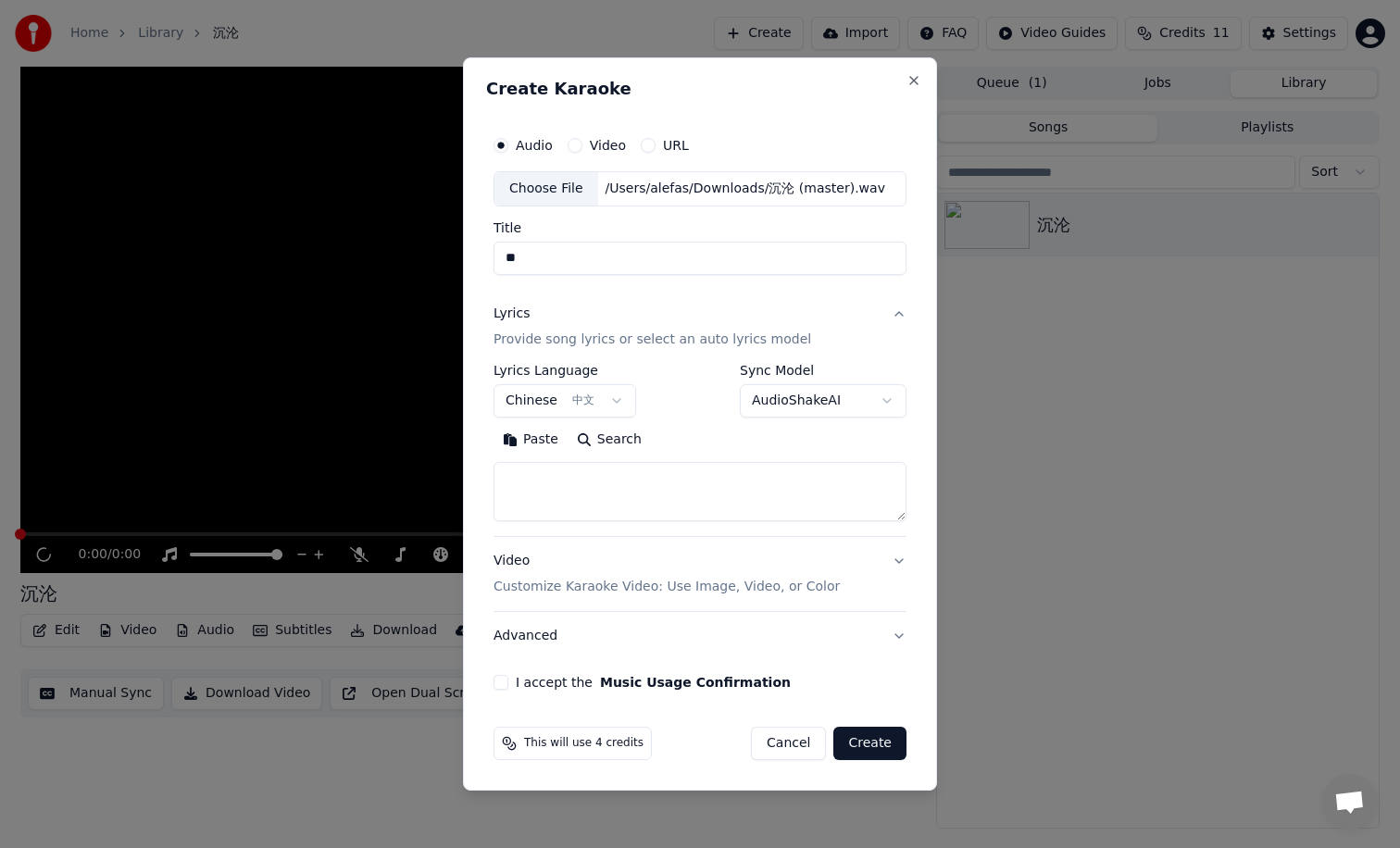
click at [556, 483] on textarea at bounding box center [700, 491] width 413 height 59
paste textarea "**********"
type textarea "**********"
click at [895, 557] on button "Video Customize Karaoke Video: Use Image, Video, or Color" at bounding box center [700, 574] width 413 height 74
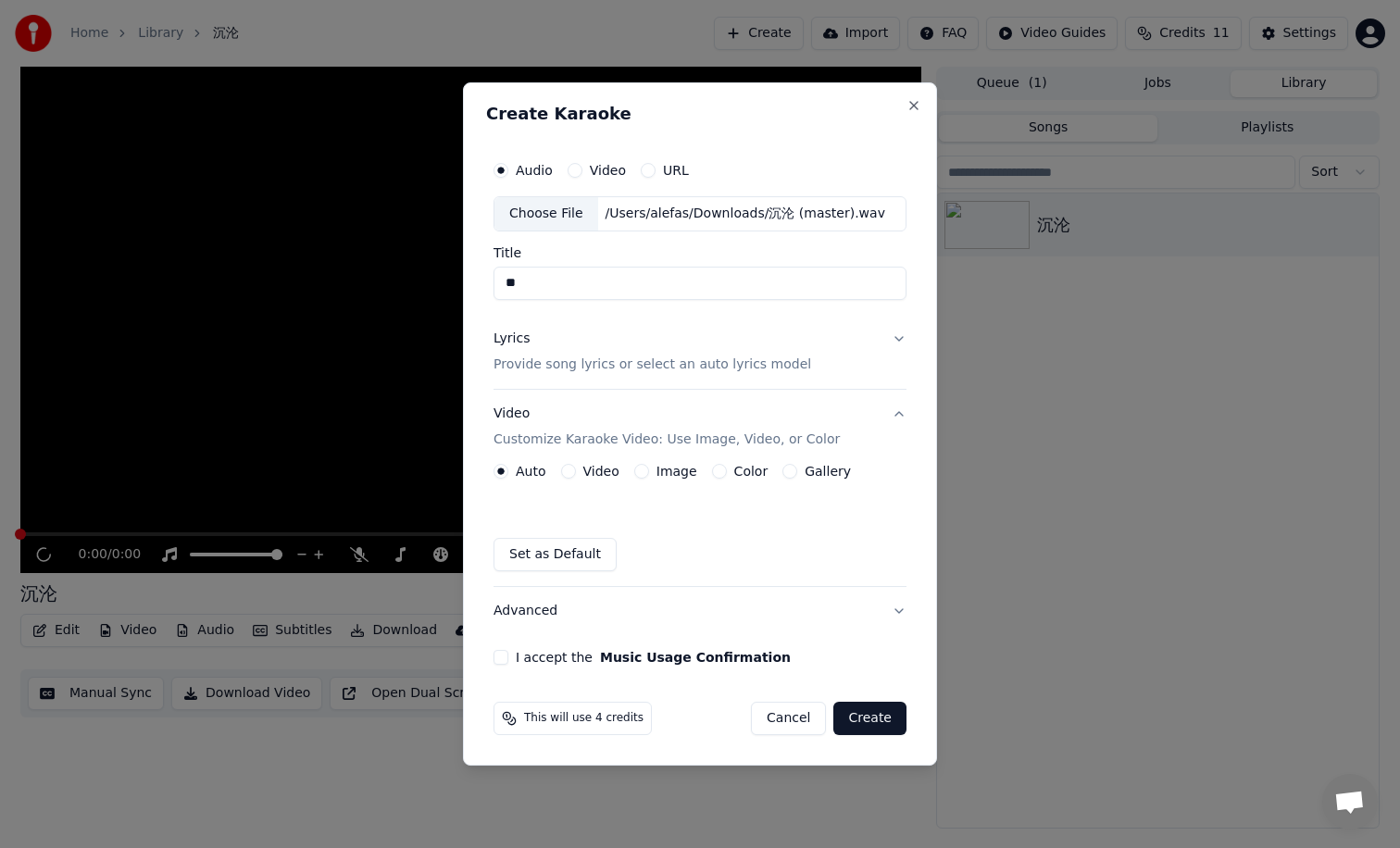
click at [502, 658] on button "I accept the Music Usage Confirmation" at bounding box center [500, 656] width 14 height 14
click at [884, 714] on button "Create" at bounding box center [869, 718] width 73 height 34
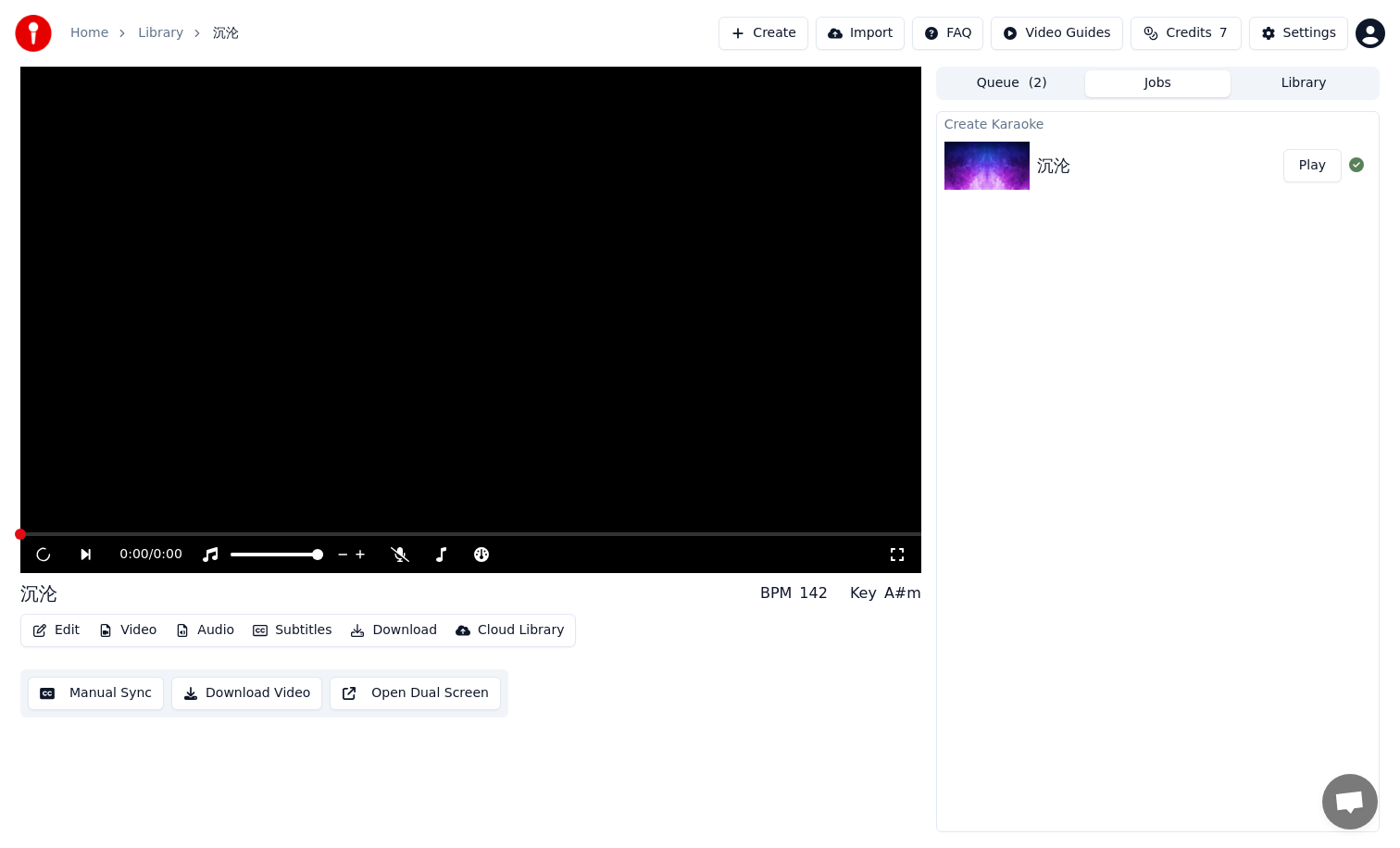
click at [1014, 92] on button "Queue ( 2 )" at bounding box center [1011, 83] width 146 height 27
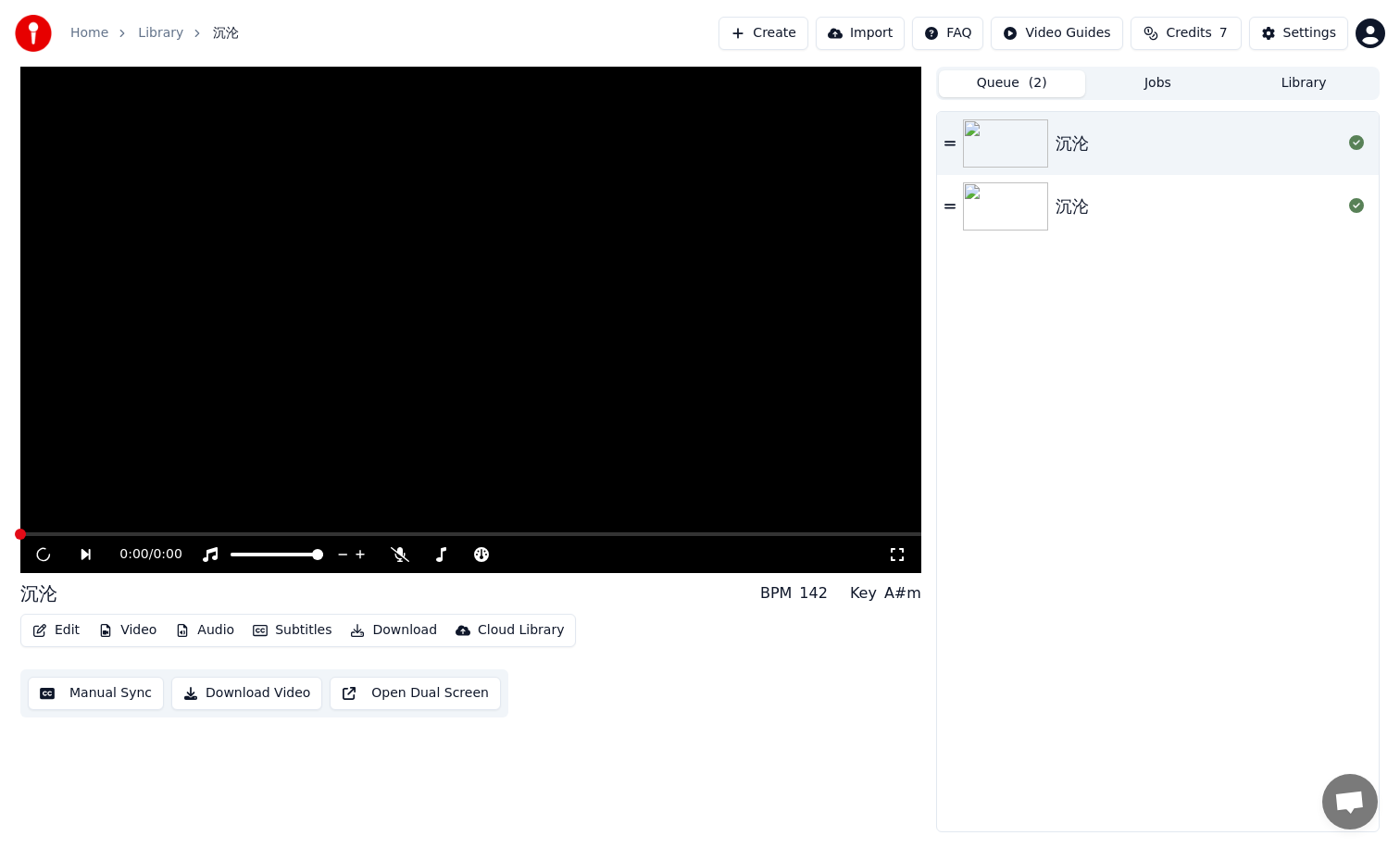
click at [994, 145] on img at bounding box center [1005, 143] width 85 height 48
click at [1017, 224] on img at bounding box center [1005, 206] width 85 height 48
click at [999, 133] on img at bounding box center [1005, 143] width 85 height 48
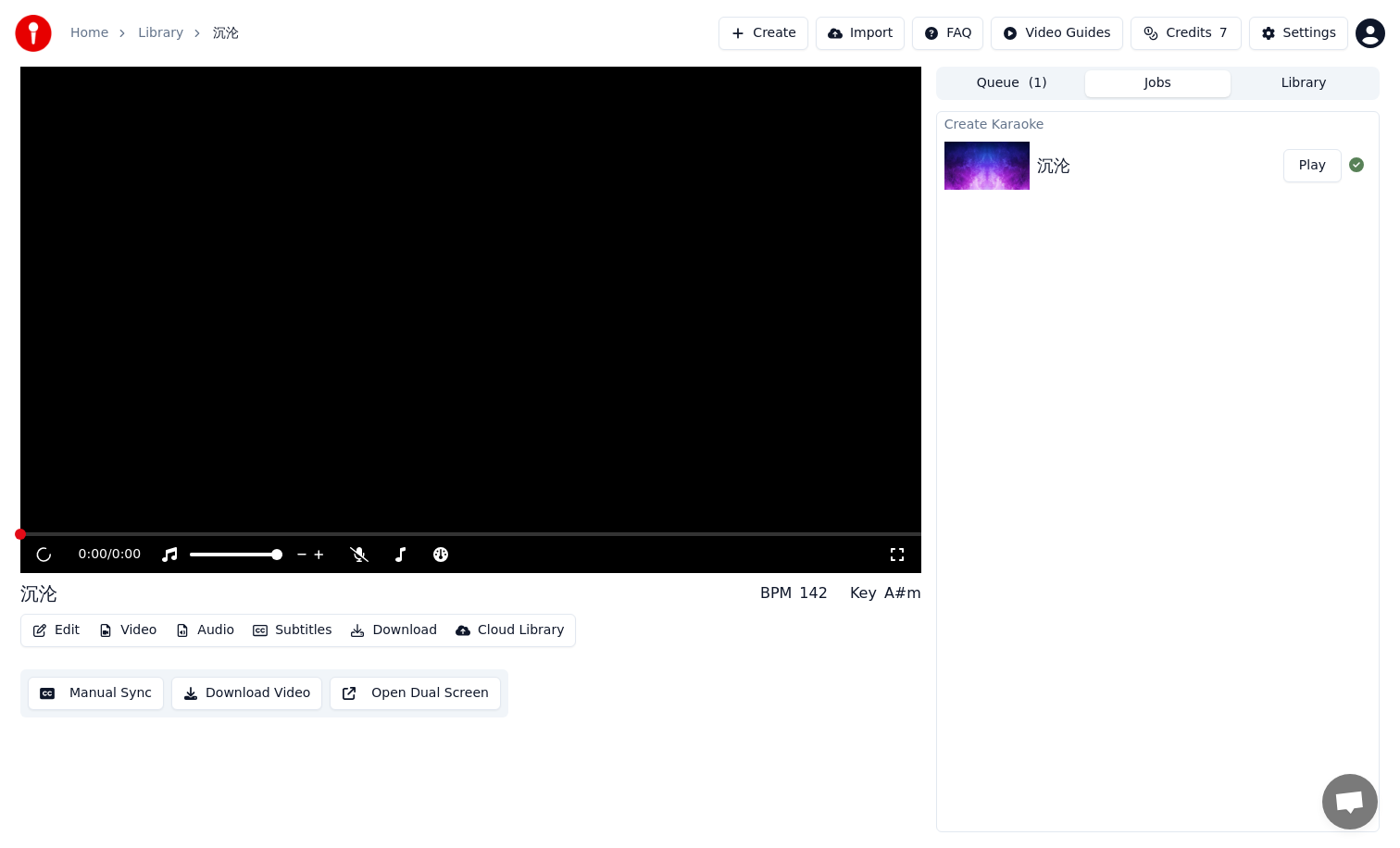
click at [1150, 71] on button "Jobs" at bounding box center [1158, 83] width 146 height 27
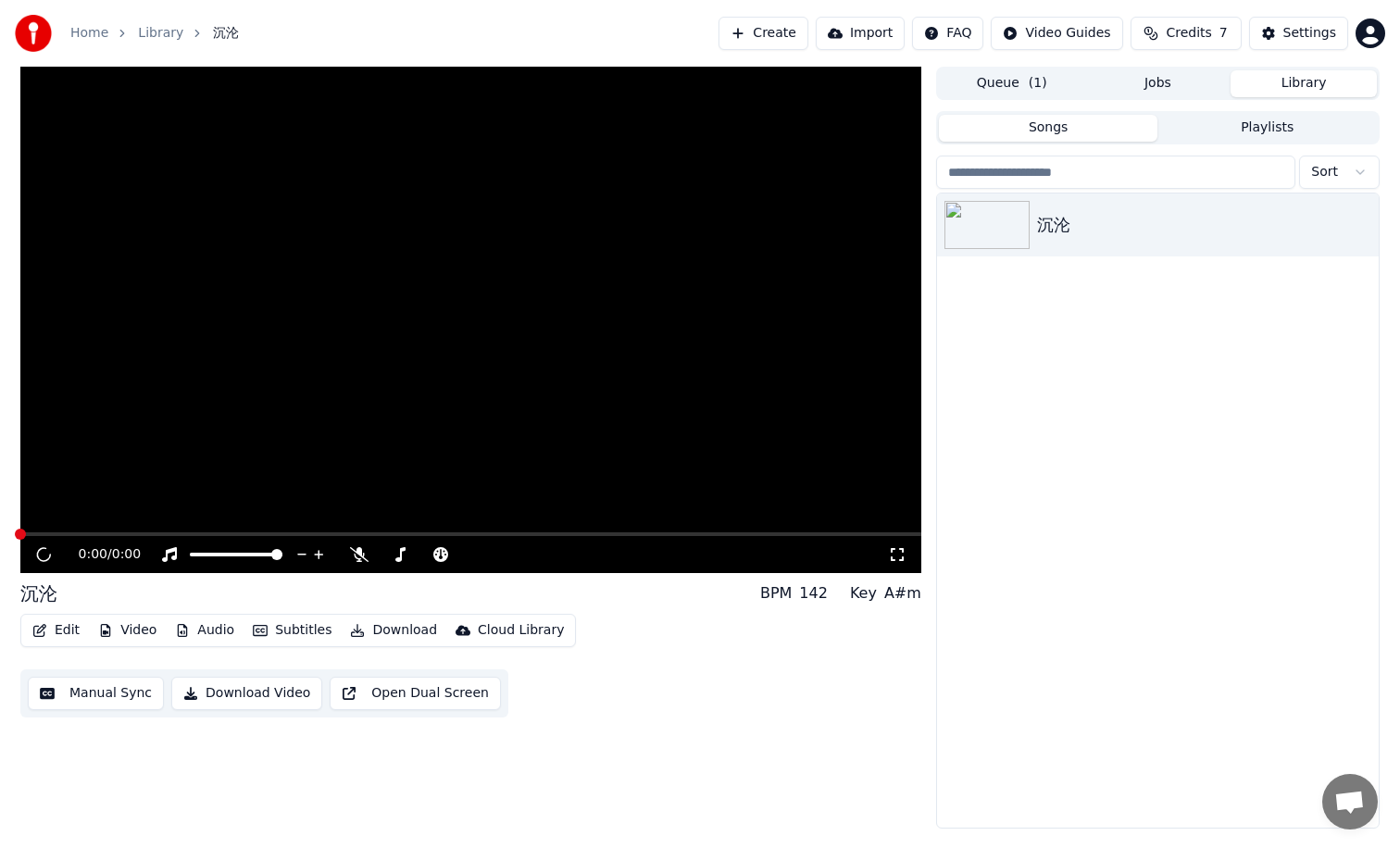
click at [1305, 85] on button "Library" at bounding box center [1303, 83] width 146 height 27
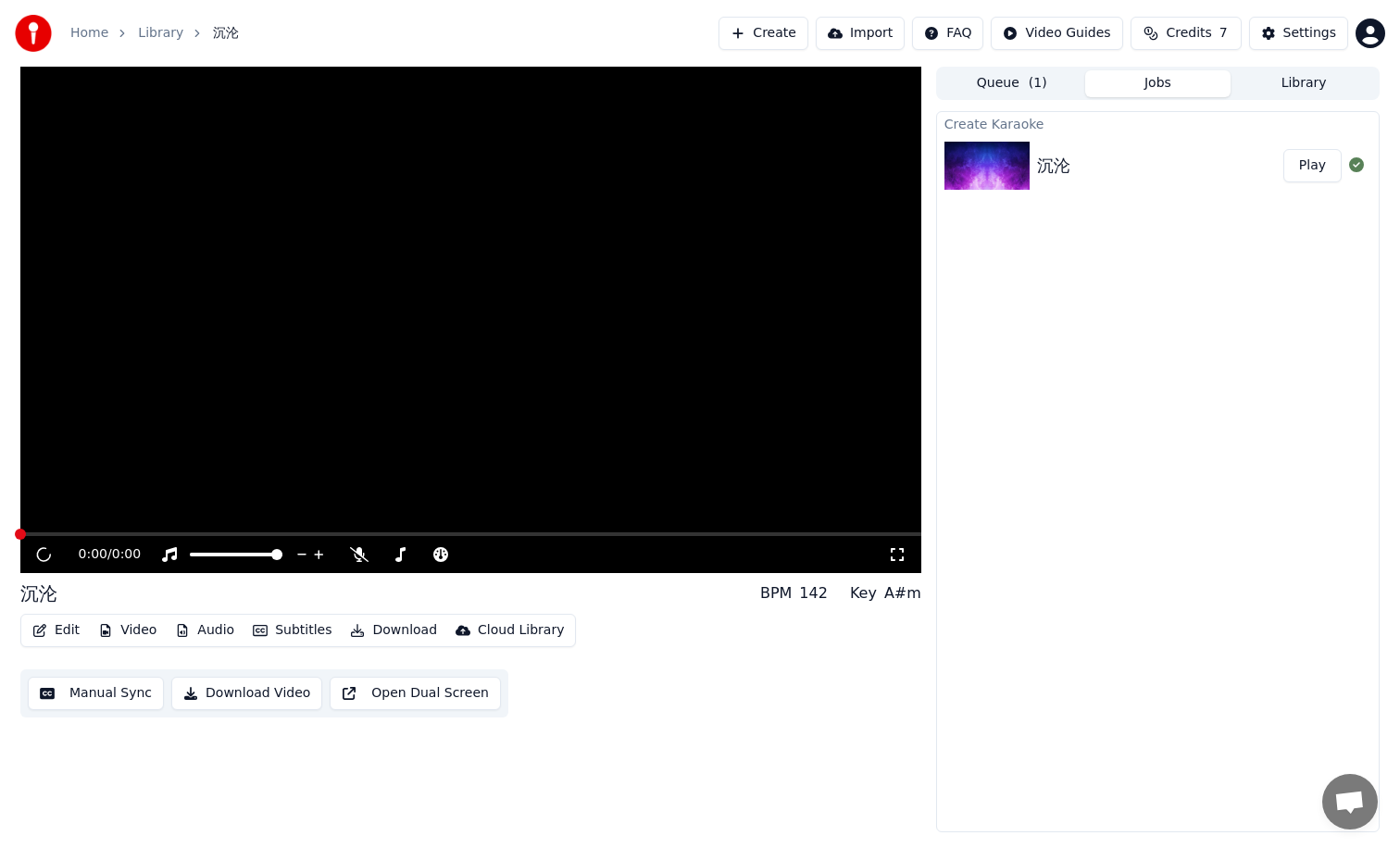
click at [1166, 87] on button "Jobs" at bounding box center [1158, 83] width 146 height 27
click at [1032, 85] on span "( 1 )" at bounding box center [1037, 82] width 18 height 18
click at [1151, 93] on button "Jobs" at bounding box center [1158, 83] width 146 height 27
click at [1061, 161] on div "沉沦" at bounding box center [1054, 165] width 34 height 26
click at [1304, 170] on button "Play" at bounding box center [1312, 165] width 59 height 34
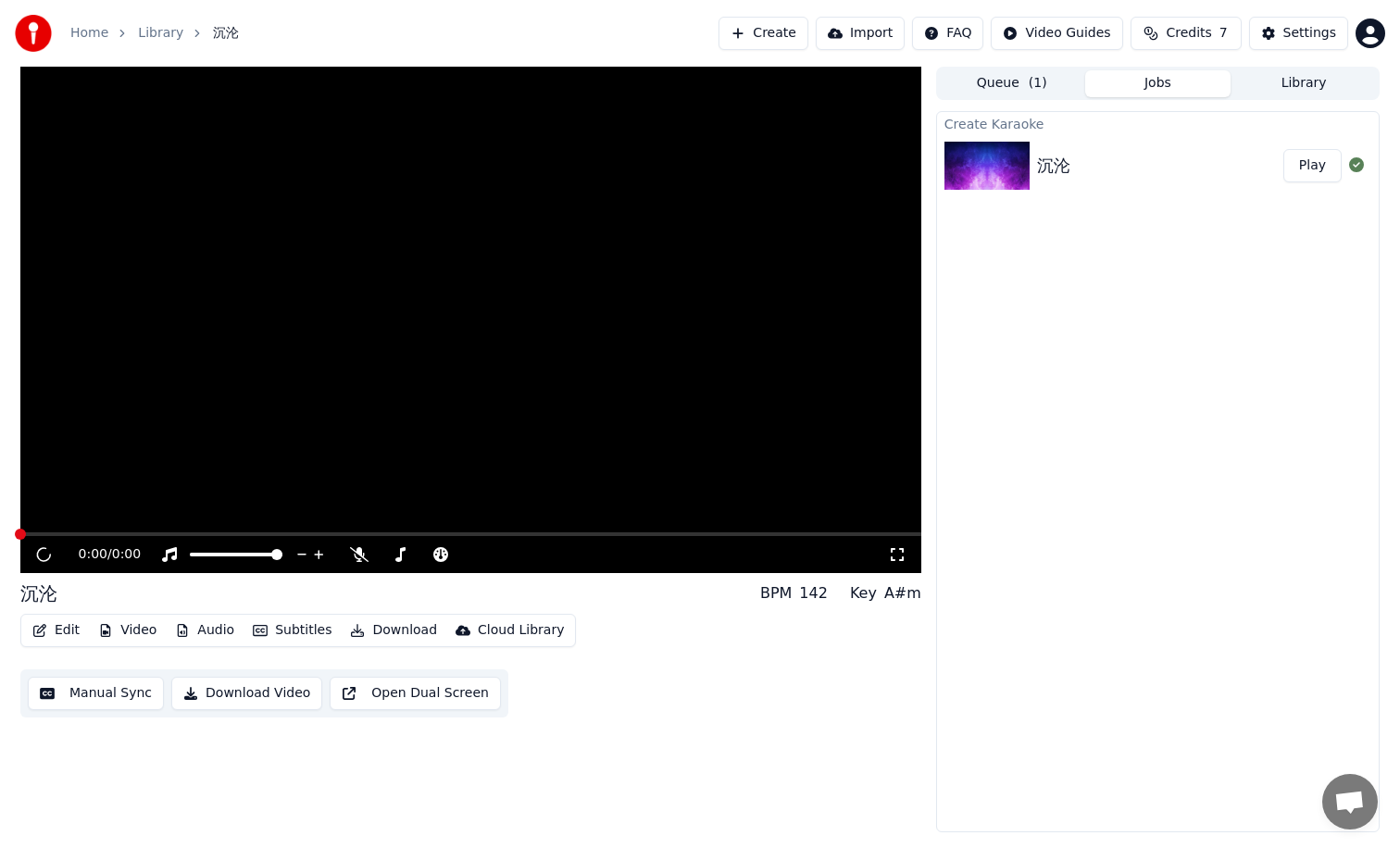
click at [1066, 439] on div "Create Karaoke 沉沦 Play" at bounding box center [1158, 472] width 443 height 721
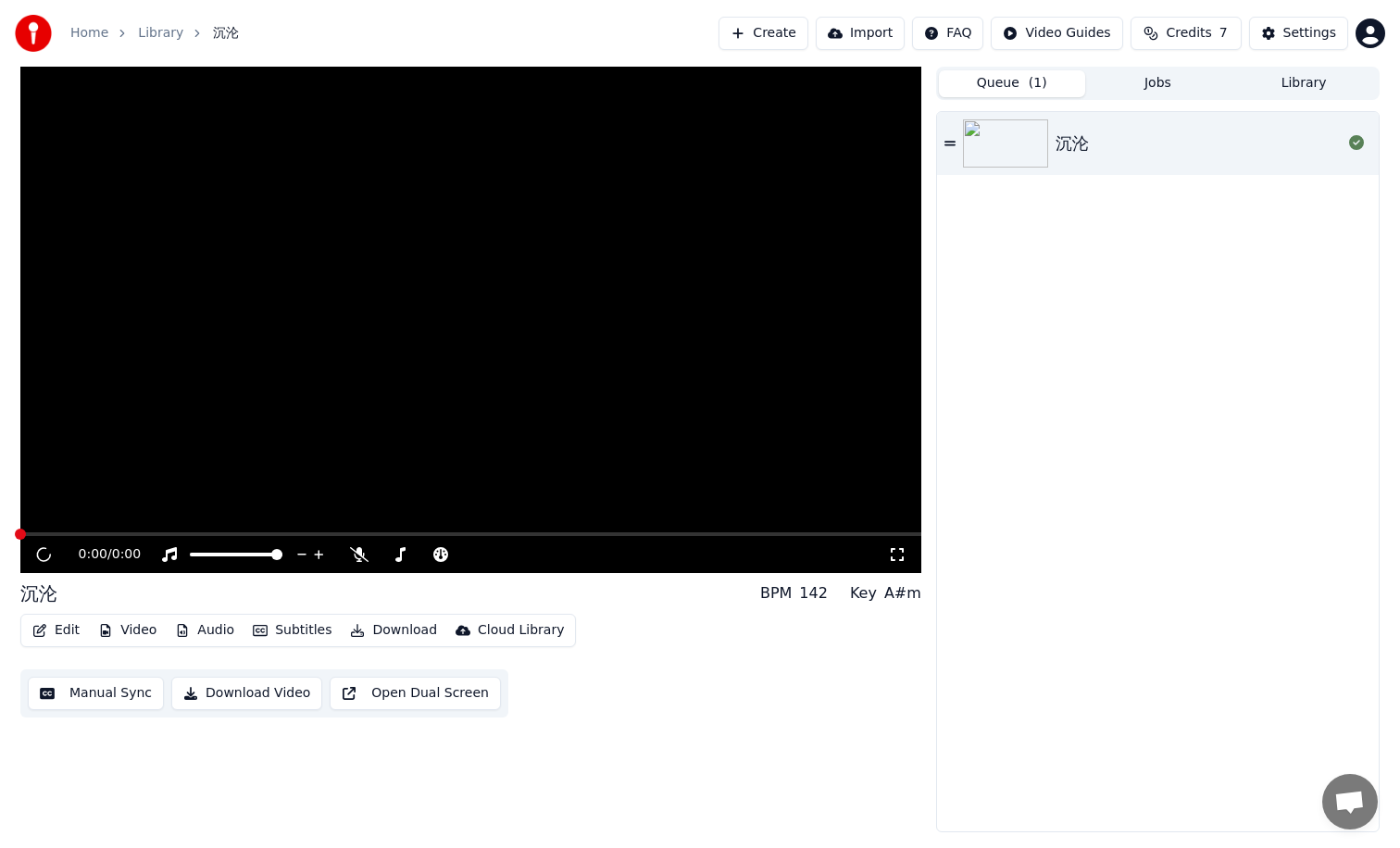
click at [1008, 75] on button "Queue ( 1 )" at bounding box center [1011, 83] width 146 height 27
click at [1175, 30] on span "Credits" at bounding box center [1188, 33] width 45 height 18
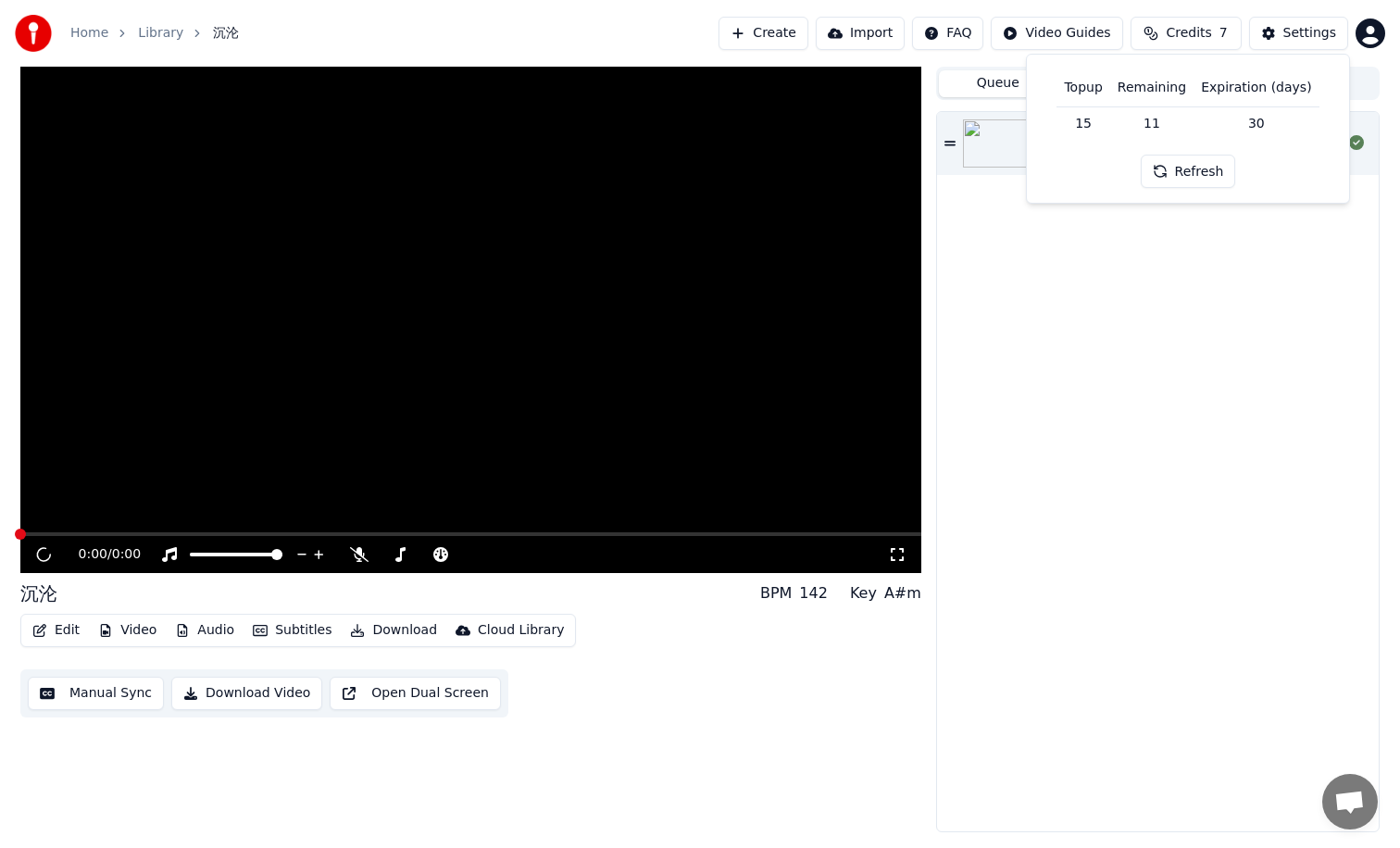
click at [1175, 30] on span "Credits" at bounding box center [1188, 33] width 45 height 18
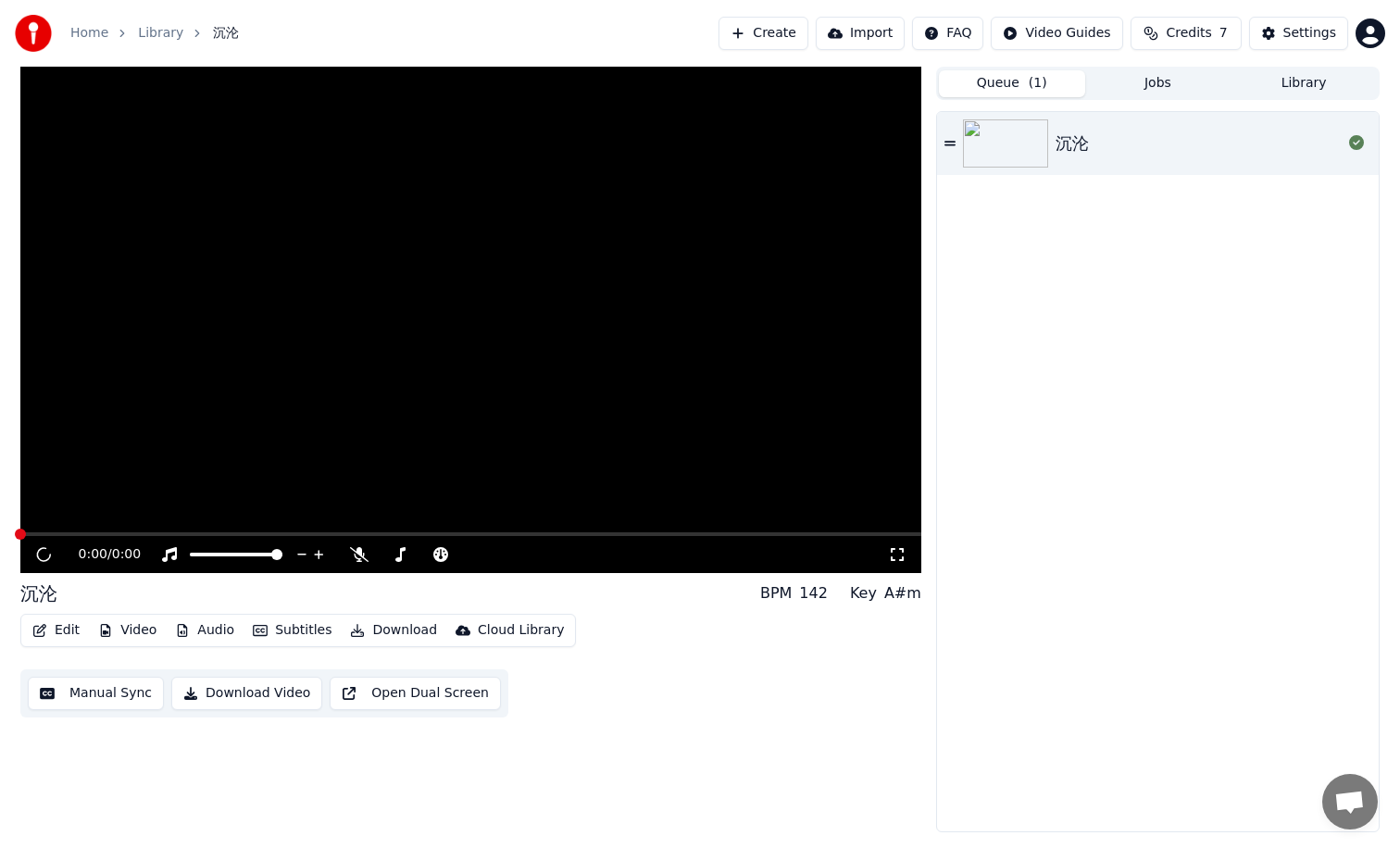
click at [1029, 137] on img at bounding box center [1005, 143] width 85 height 48
click at [1029, 422] on div "沉沦" at bounding box center [1157, 472] width 441 height 719
click at [282, 560] on span at bounding box center [277, 554] width 12 height 12
click at [1135, 301] on div "沉沦" at bounding box center [1157, 472] width 441 height 719
click at [1293, 40] on div "Settings" at bounding box center [1309, 33] width 53 height 18
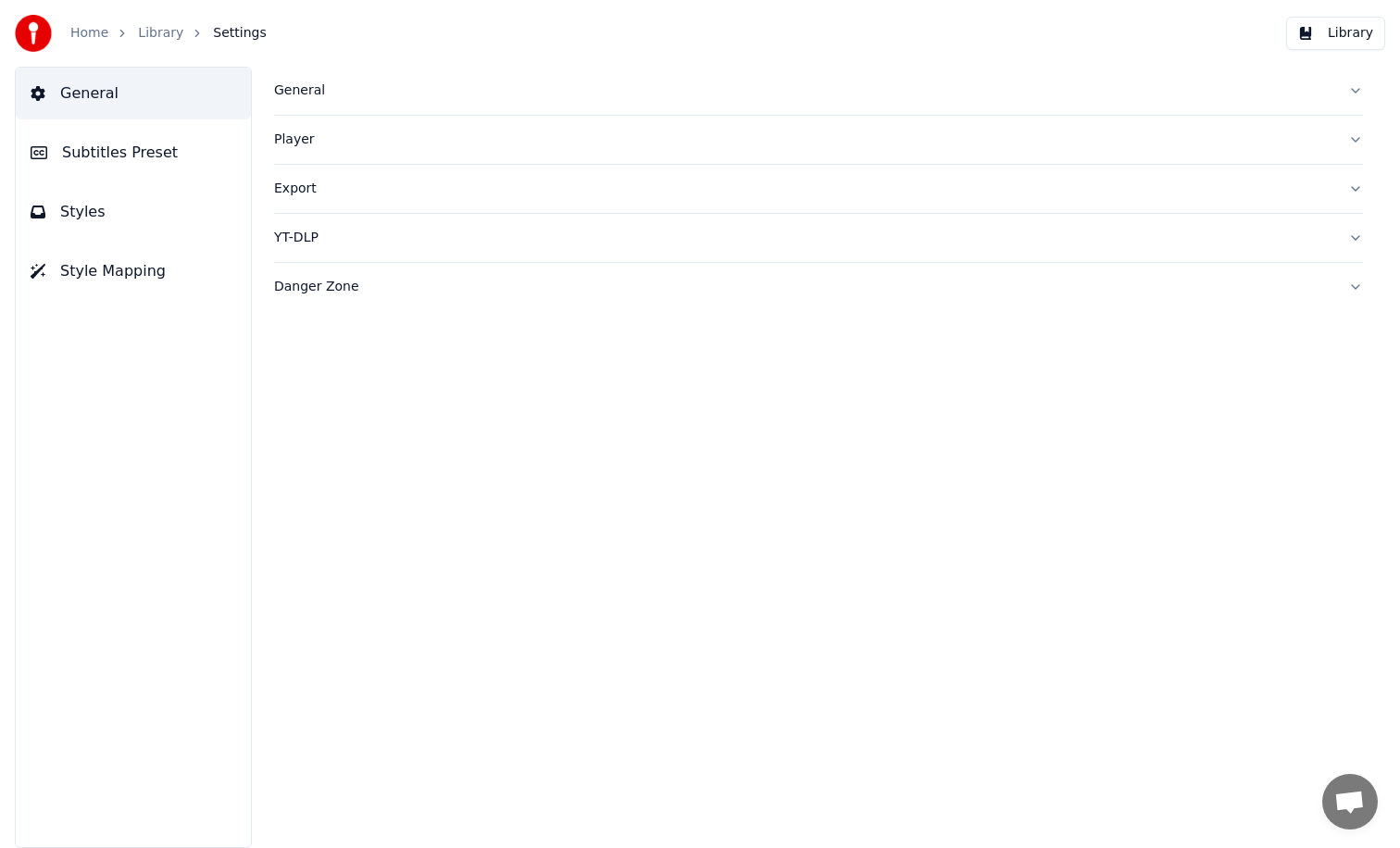
click at [87, 35] on link "Home" at bounding box center [89, 33] width 38 height 18
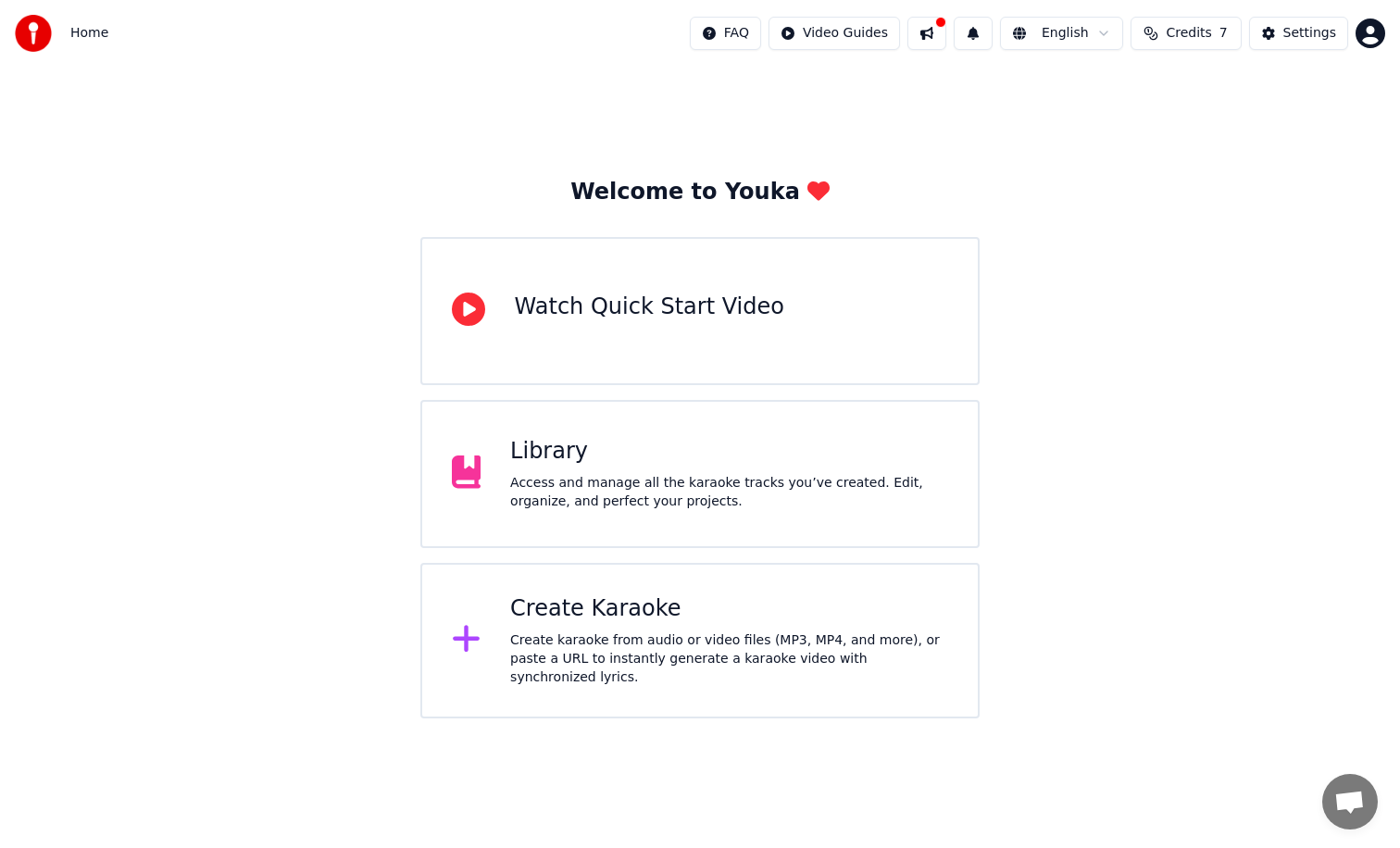
click at [649, 485] on div "Access and manage all the karaoke tracks you’ve created. Edit, organize, and pe…" at bounding box center [729, 492] width 438 height 37
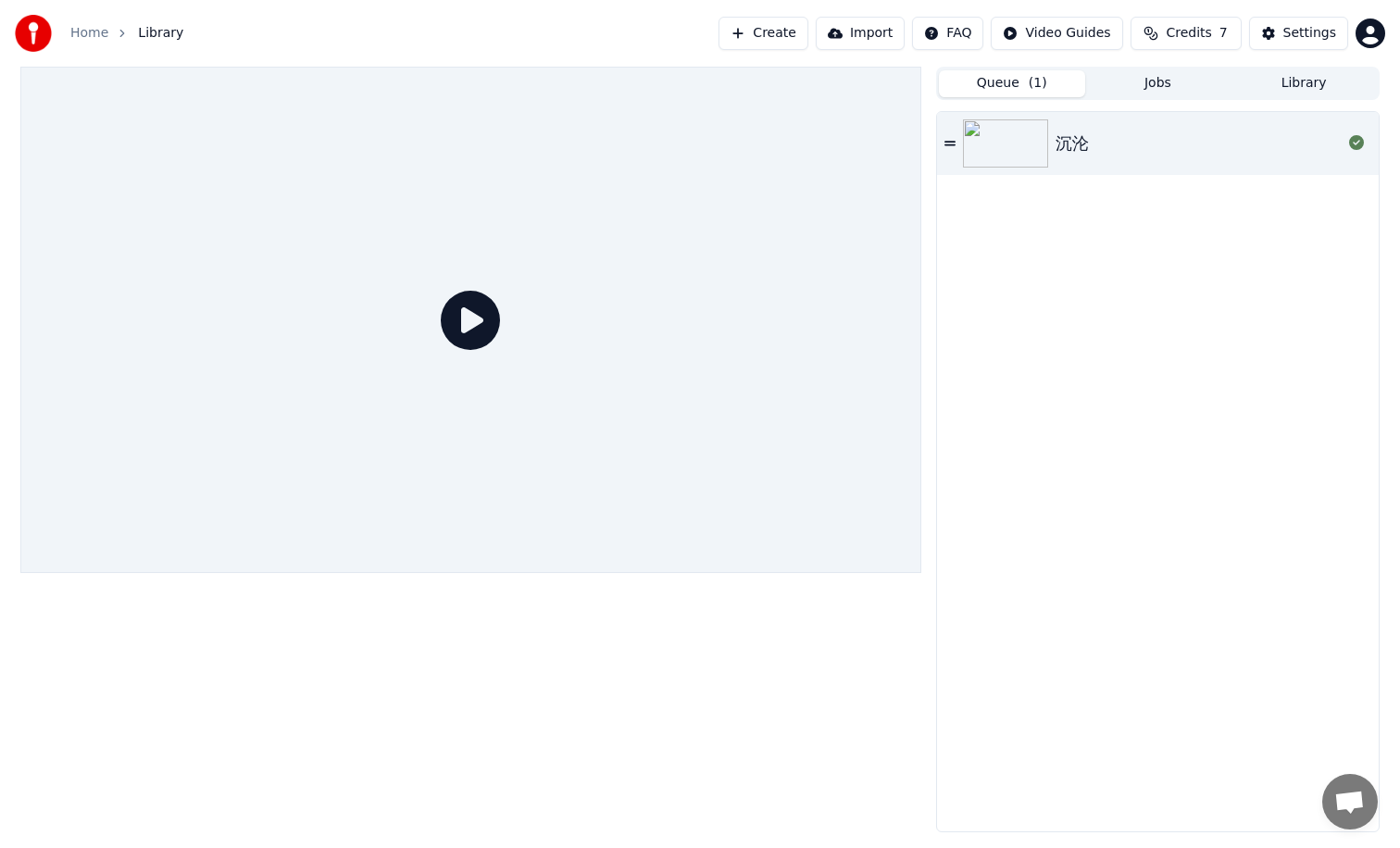
click at [463, 323] on icon at bounding box center [470, 320] width 59 height 59
click at [1152, 75] on button "Jobs" at bounding box center [1158, 83] width 146 height 27
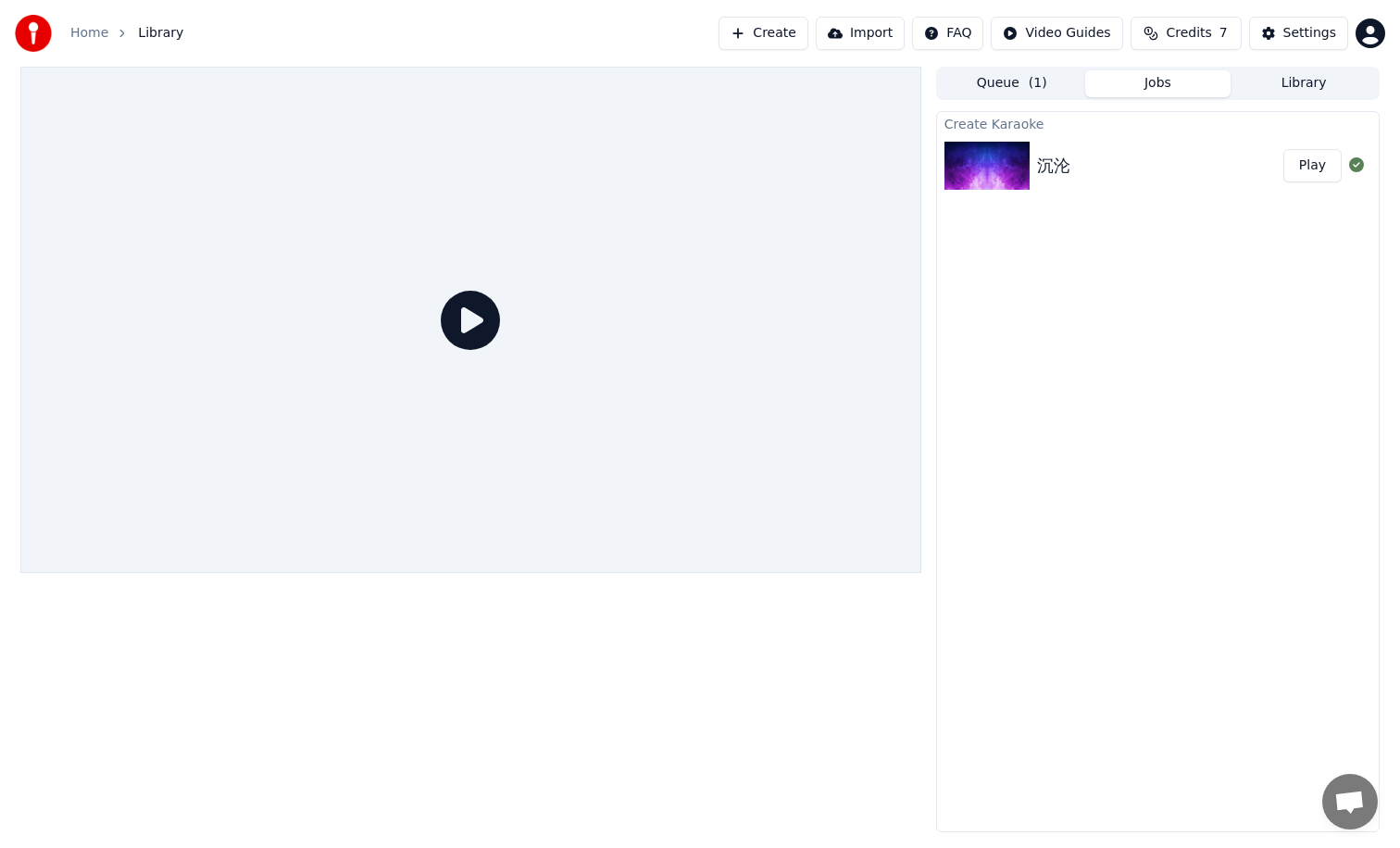
drag, startPoint x: 1007, startPoint y: 168, endPoint x: 1016, endPoint y: 172, distance: 9.8
click at [1007, 168] on img at bounding box center [986, 166] width 85 height 48
click at [1324, 171] on button "Play" at bounding box center [1312, 165] width 59 height 34
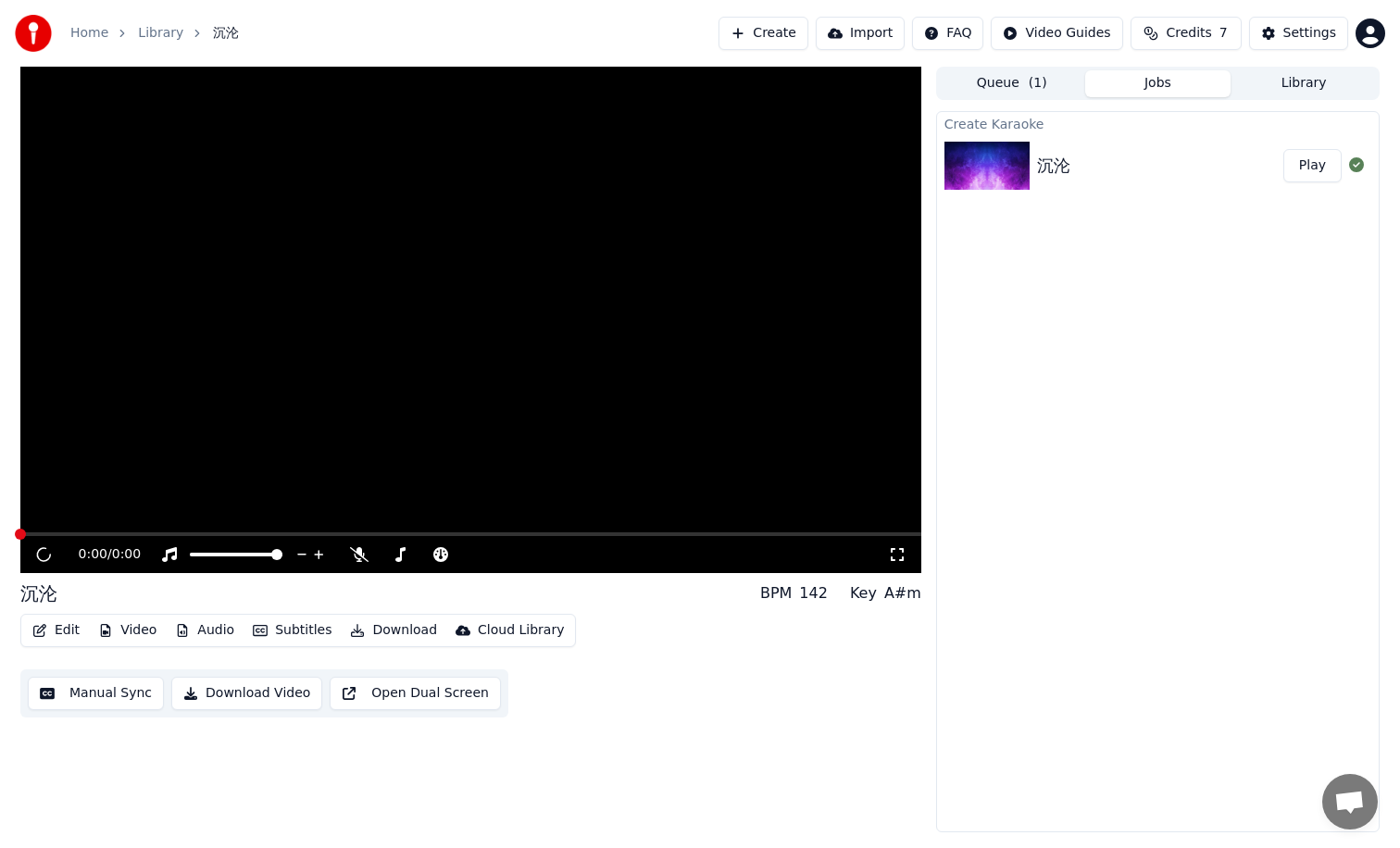
click at [1296, 86] on button "Library" at bounding box center [1303, 83] width 146 height 27
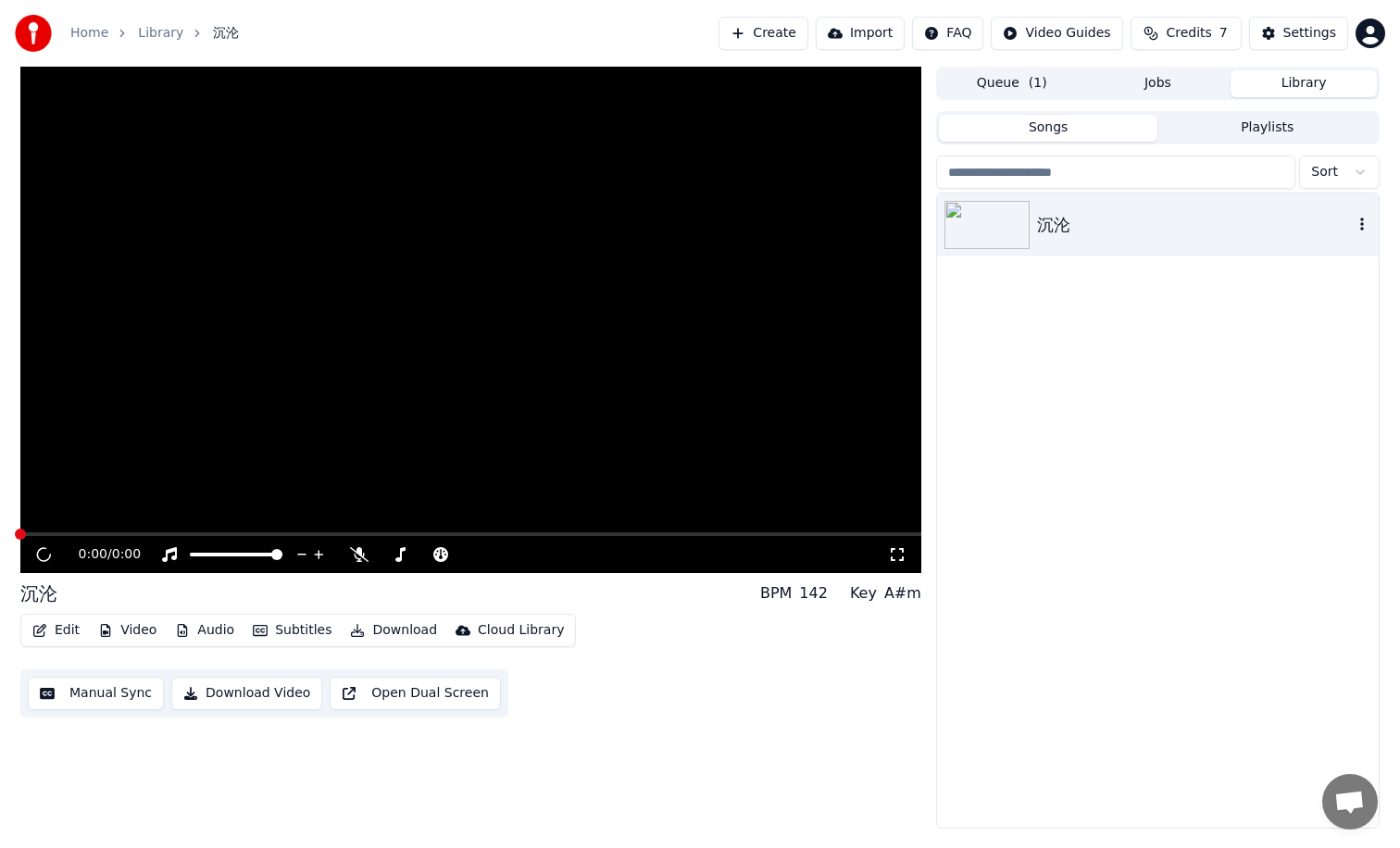
click at [1110, 224] on div "沉沦" at bounding box center [1195, 224] width 316 height 26
click at [1170, 216] on div "沉沦" at bounding box center [1195, 224] width 316 height 26
click at [1363, 222] on icon "button" at bounding box center [1362, 224] width 18 height 14
click at [1331, 345] on div "Debug Info" at bounding box center [1331, 347] width 143 height 30
click at [1356, 224] on icon "button" at bounding box center [1362, 224] width 18 height 14
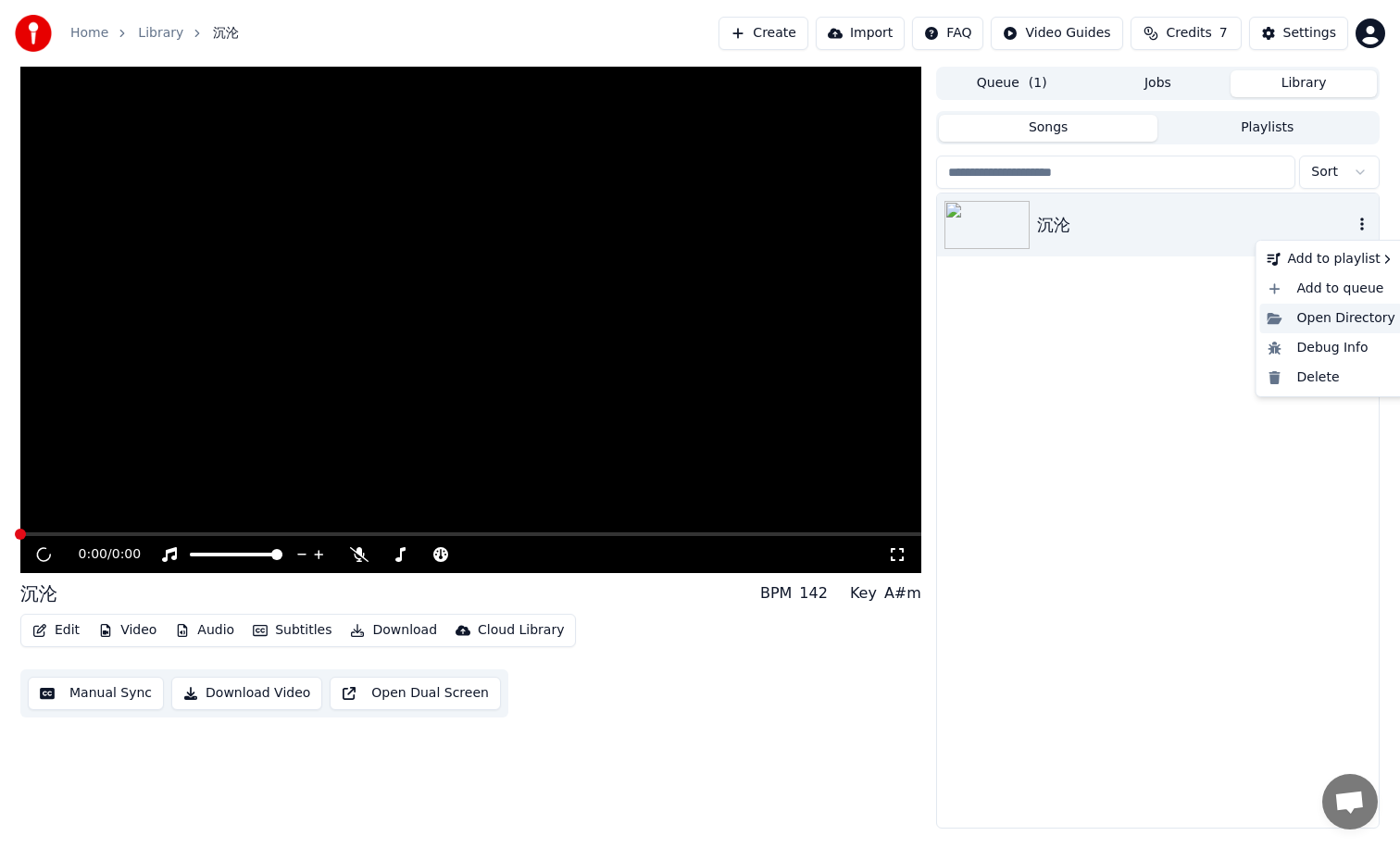
click at [1352, 307] on div "Open Directory" at bounding box center [1331, 318] width 143 height 30
click at [1364, 175] on html "Home Library 沉沦 Create Import FAQ Video Guides Credits 7 Settings 0:00 / 0:00 沉…" at bounding box center [700, 424] width 1400 height 848
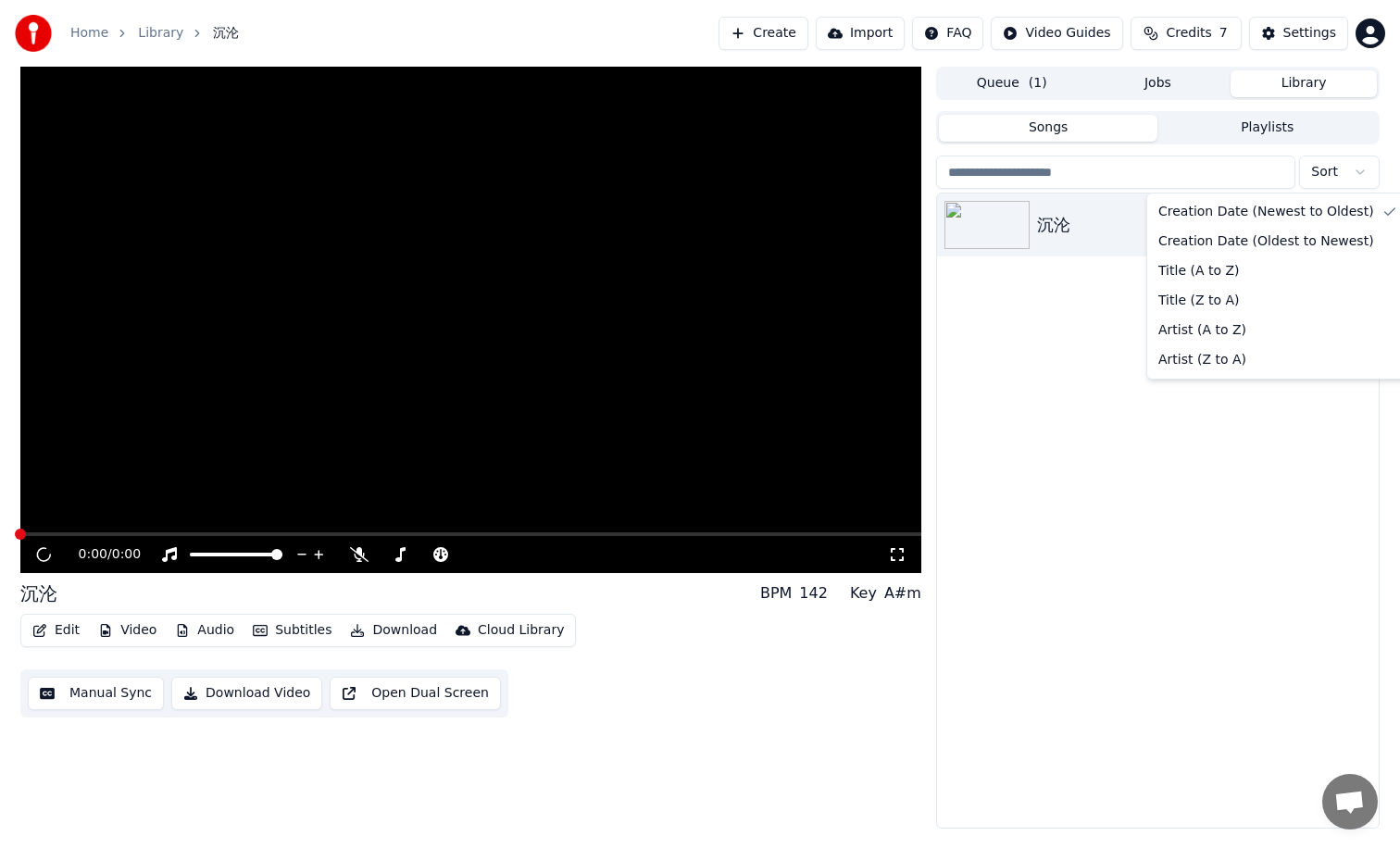
click at [1363, 174] on html "Home Library 沉沦 Create Import FAQ Video Guides Credits 7 Settings 0:00 / 0:00 沉…" at bounding box center [700, 424] width 1400 height 848
click at [1364, 215] on button "button" at bounding box center [1362, 224] width 18 height 22
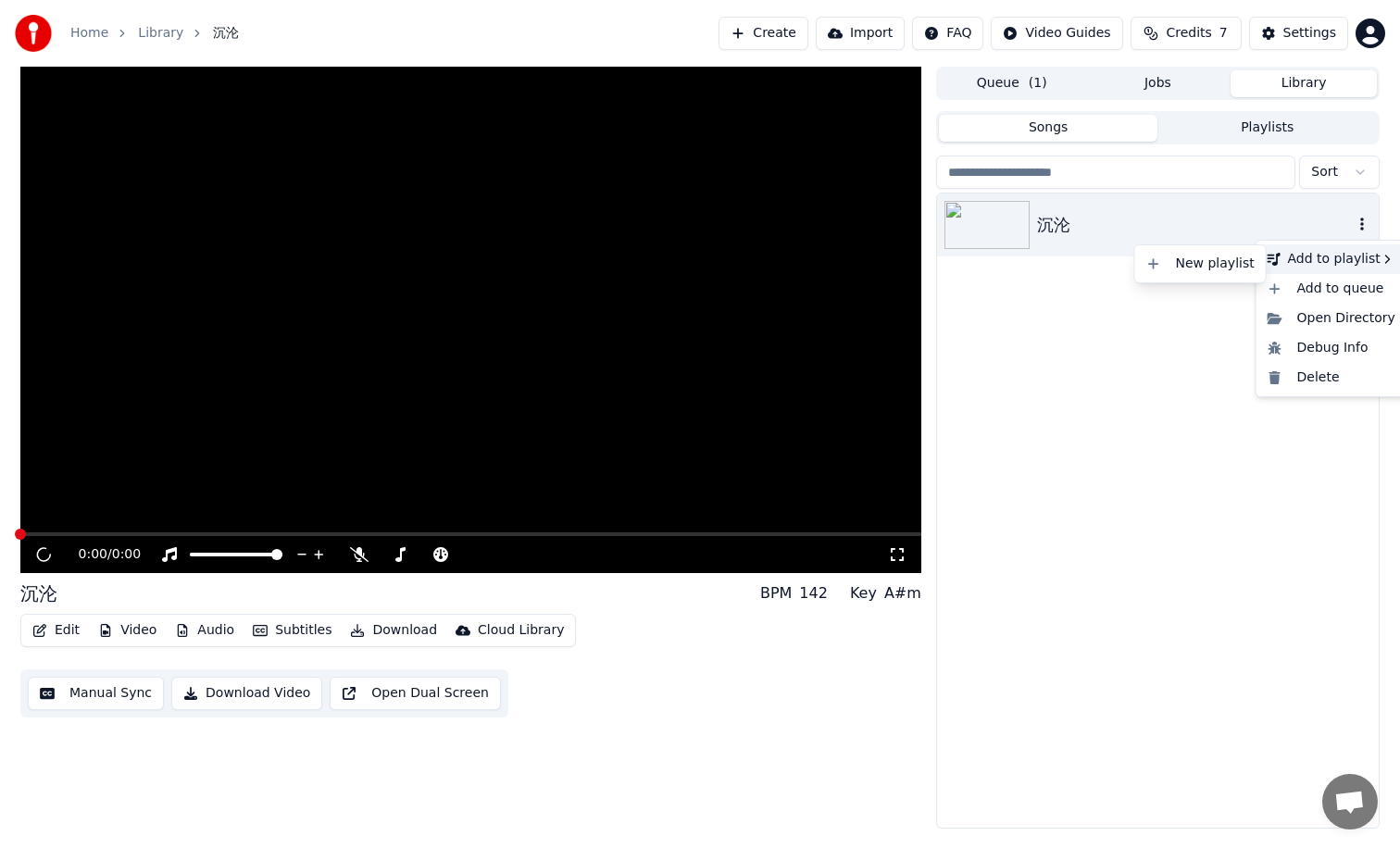
click at [1305, 266] on div "Add to playlist" at bounding box center [1331, 259] width 143 height 30
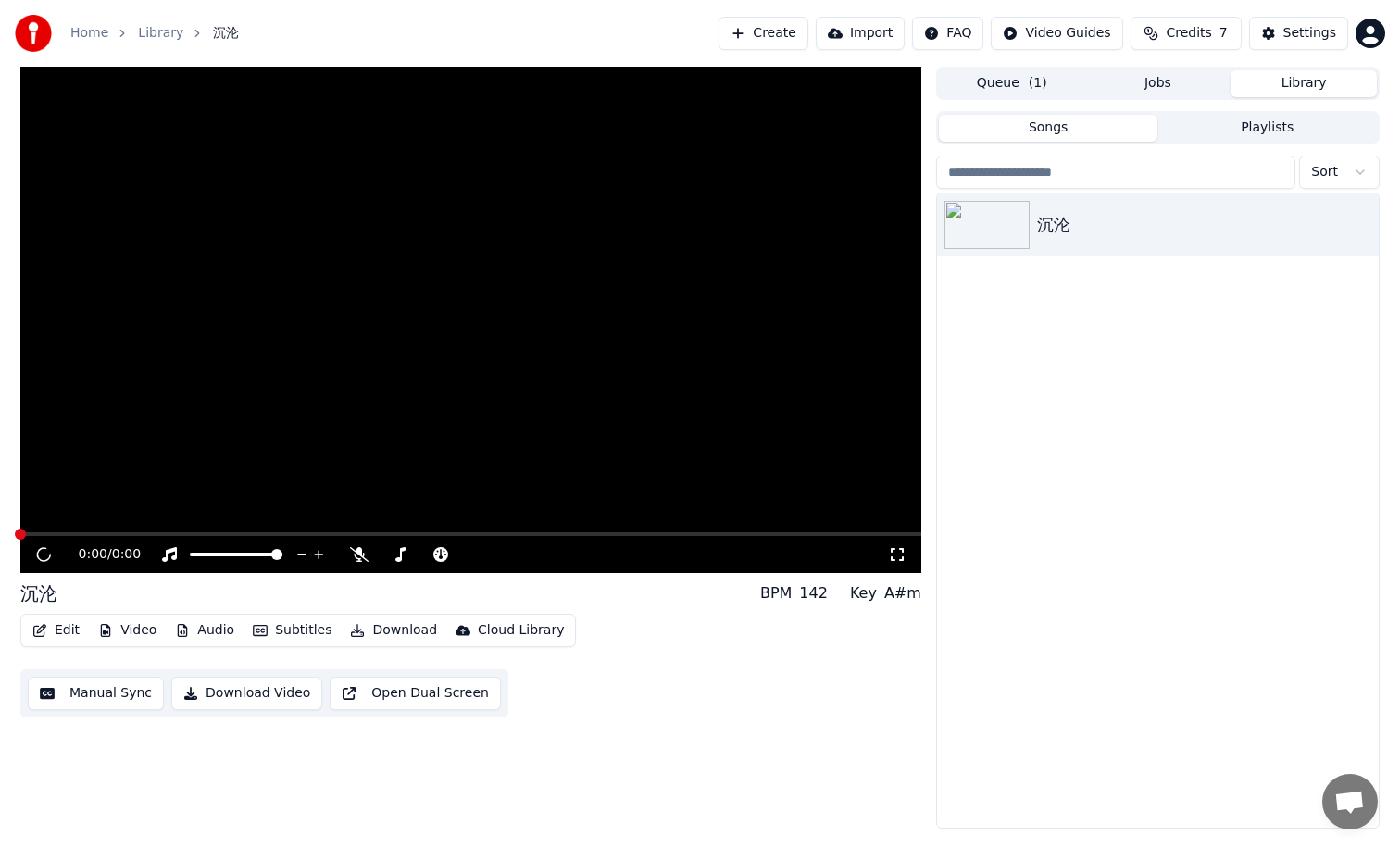
click at [1089, 148] on div "Songs Playlists Sort 沉沦" at bounding box center [1158, 470] width 443 height 718
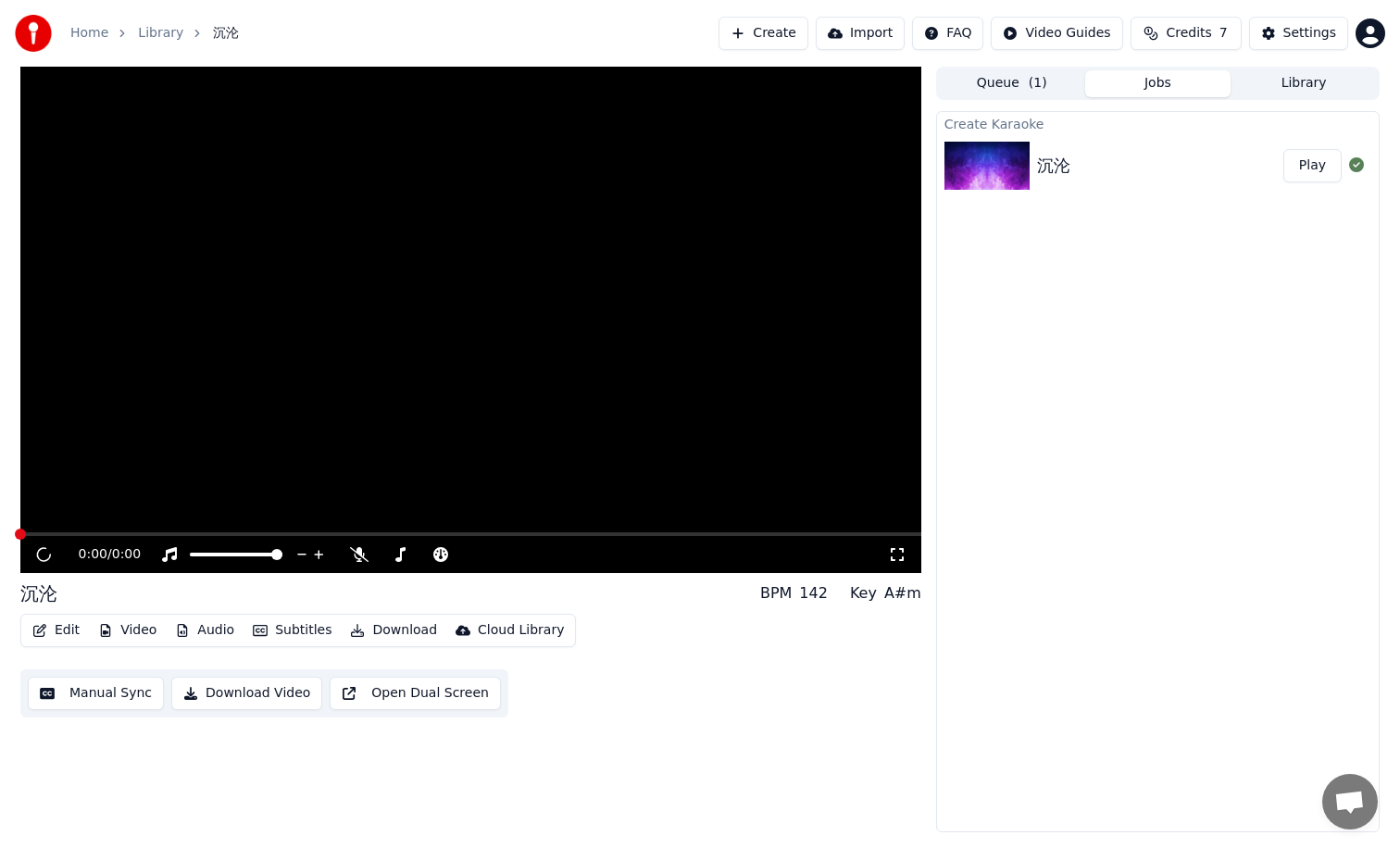
click at [1167, 87] on button "Jobs" at bounding box center [1158, 83] width 146 height 27
click at [1004, 82] on button "Queue ( 1 )" at bounding box center [1011, 83] width 146 height 27
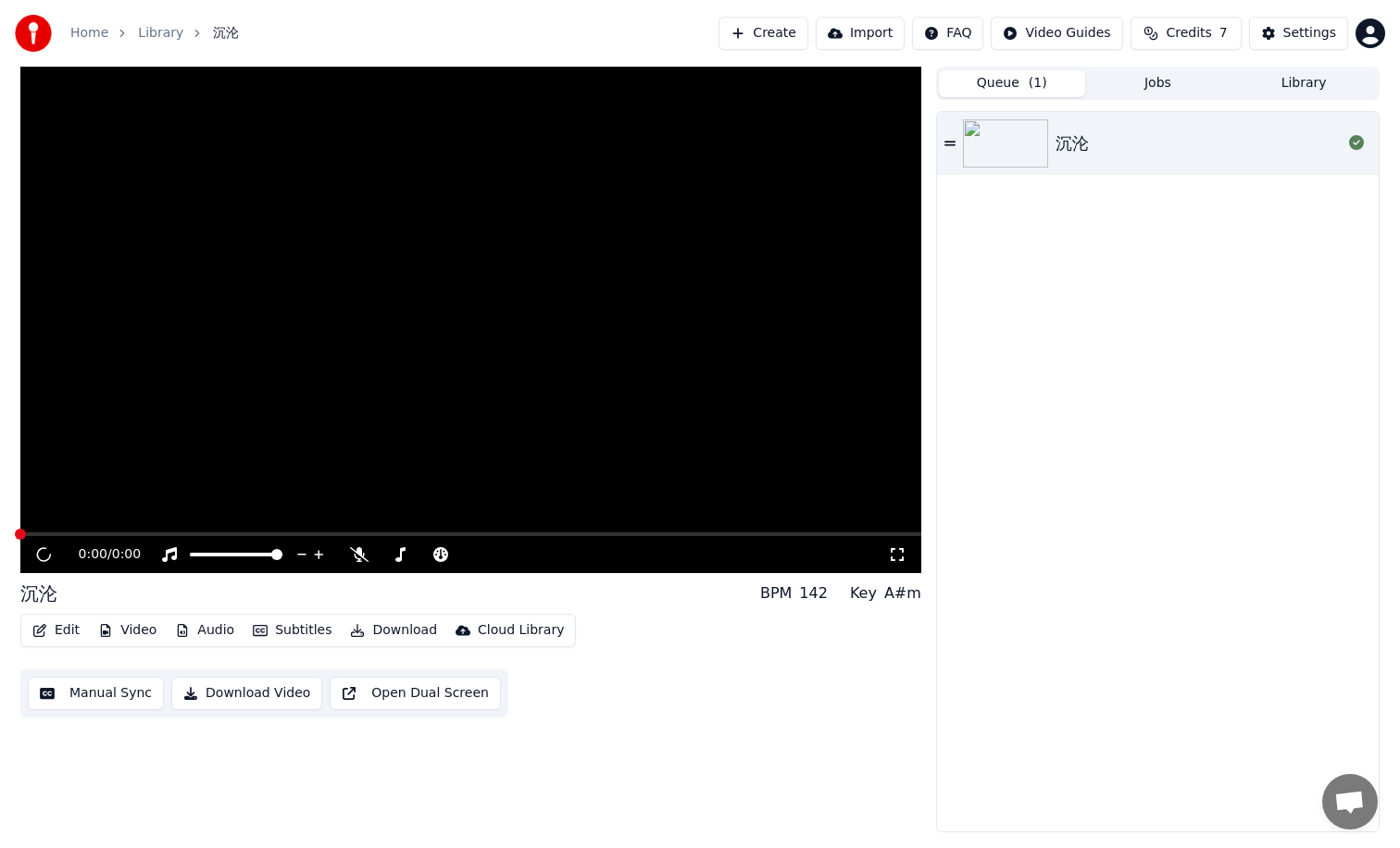
click at [1001, 145] on img at bounding box center [1005, 143] width 85 height 48
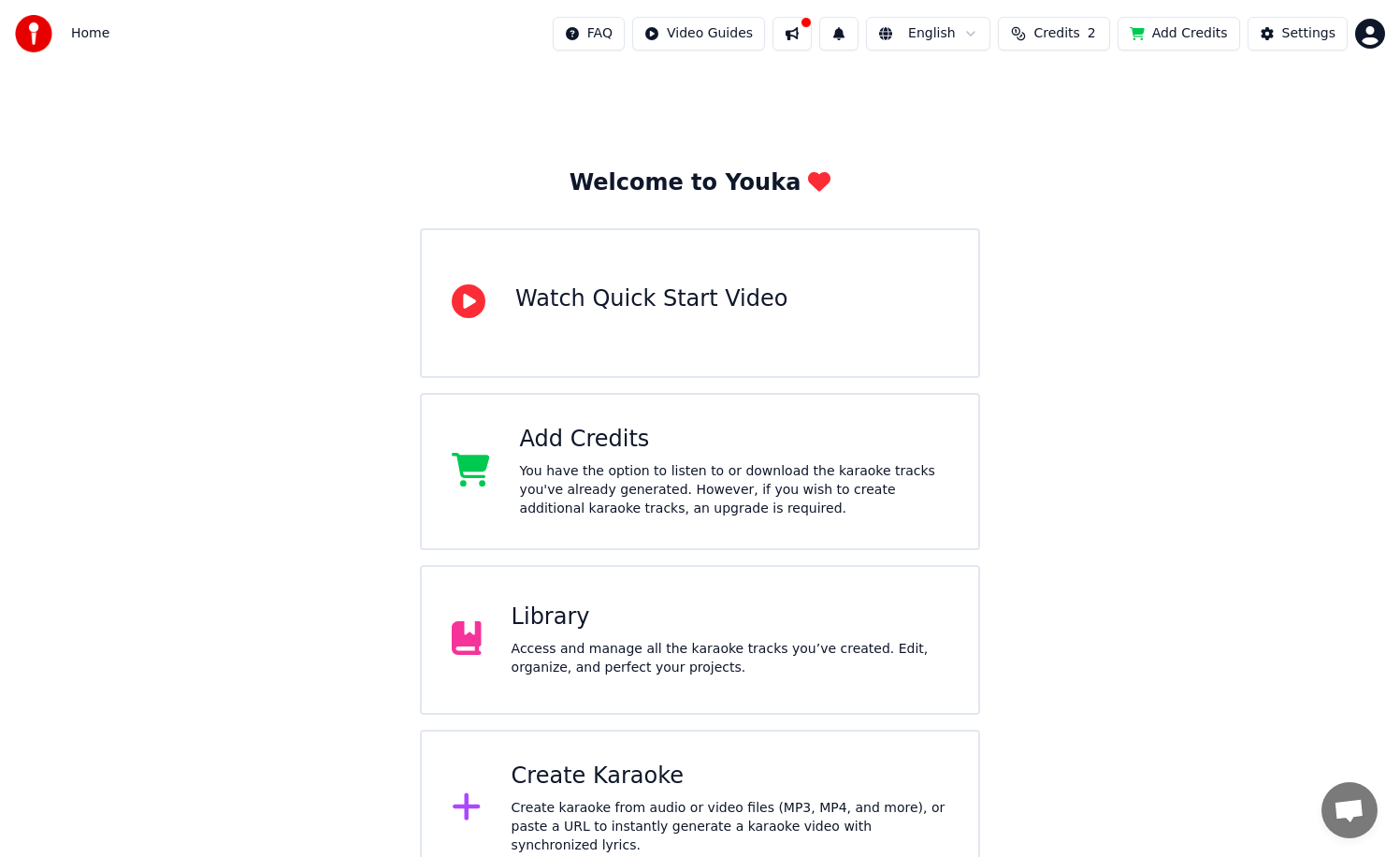
scroll to position [34, 0]
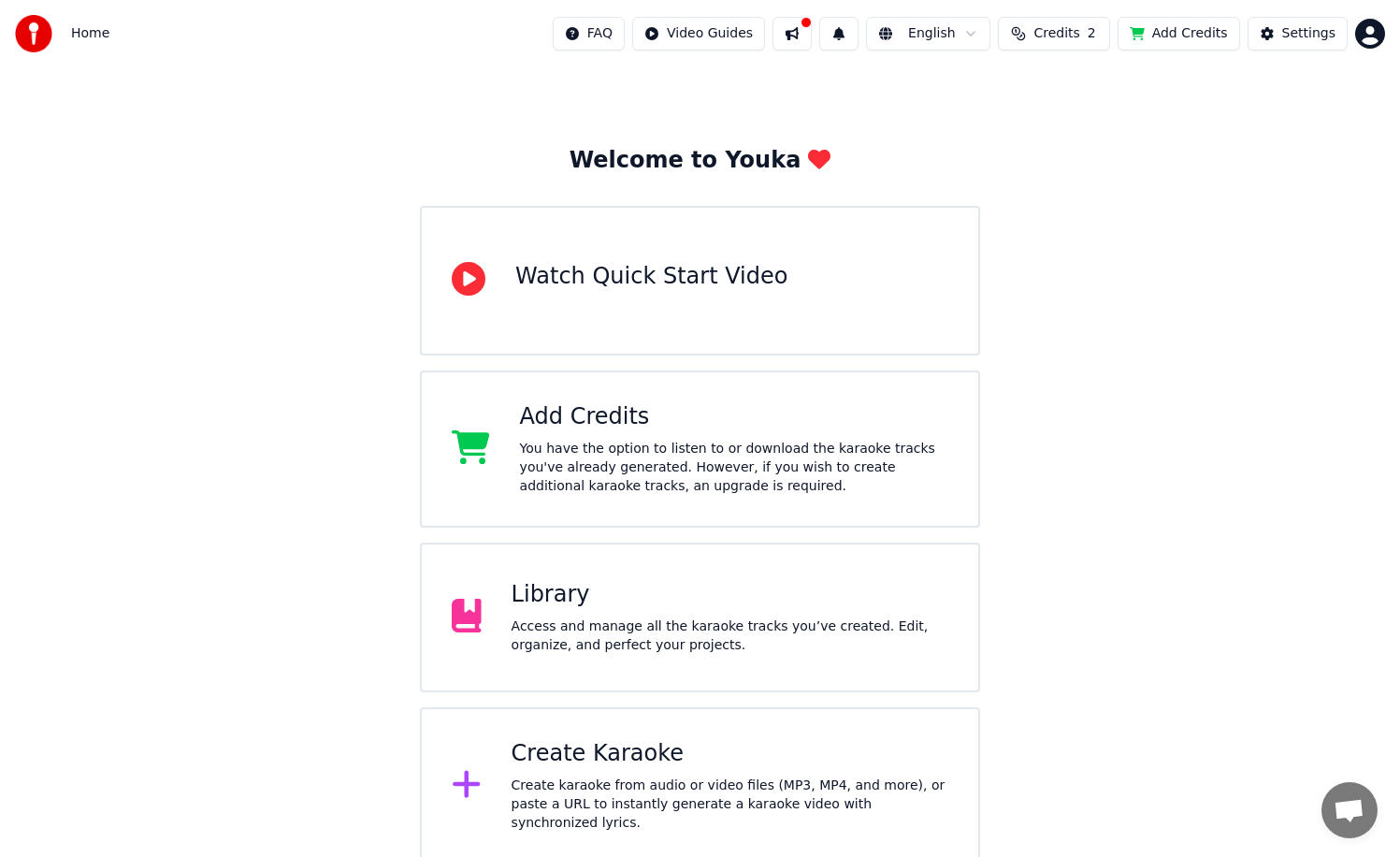
click at [586, 623] on div "Access and manage all the karaoke tracks you’ve created. Edit, organize, and pe…" at bounding box center [730, 636] width 437 height 38
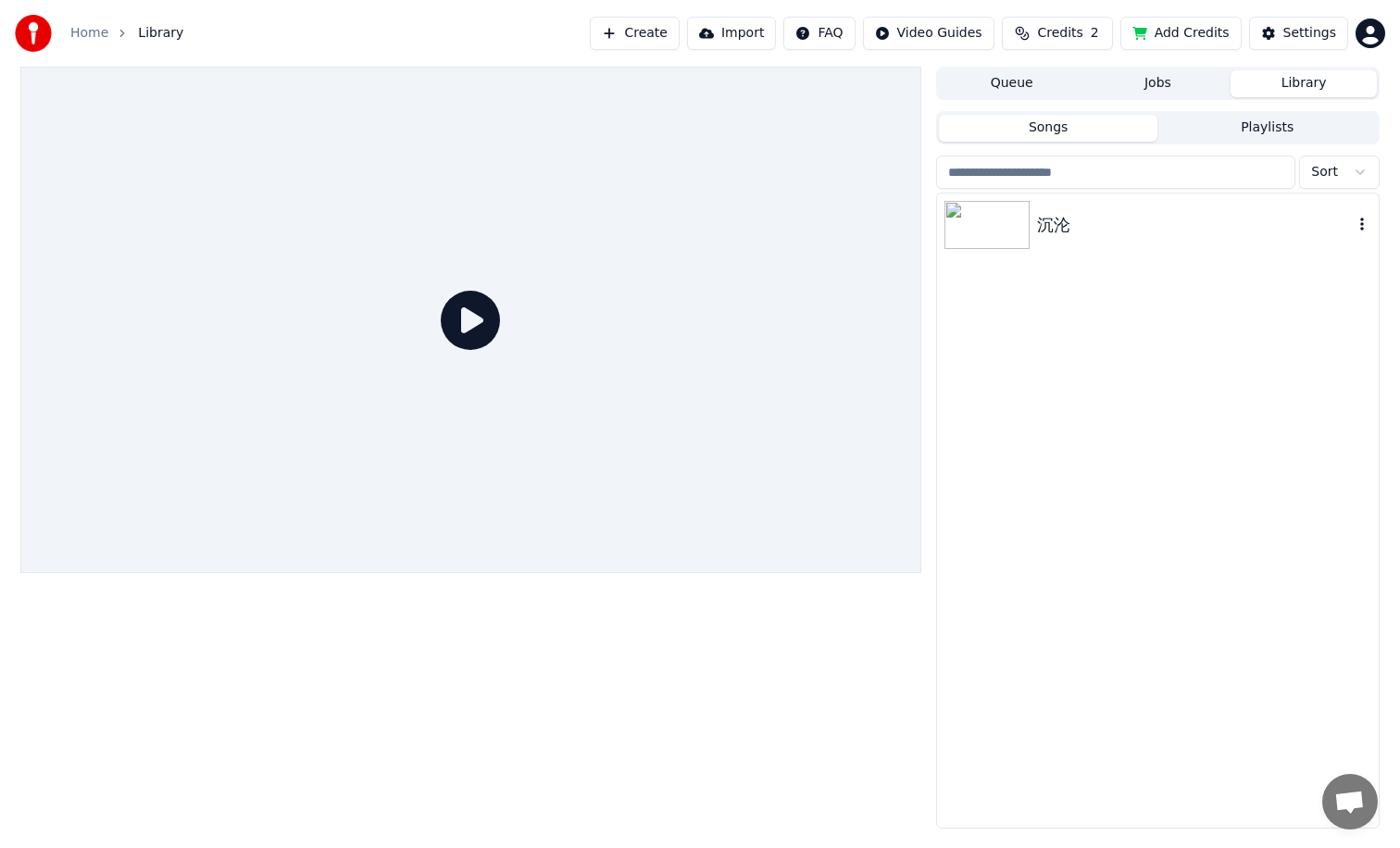
click at [1071, 236] on div "沉沦" at bounding box center [1195, 224] width 316 height 26
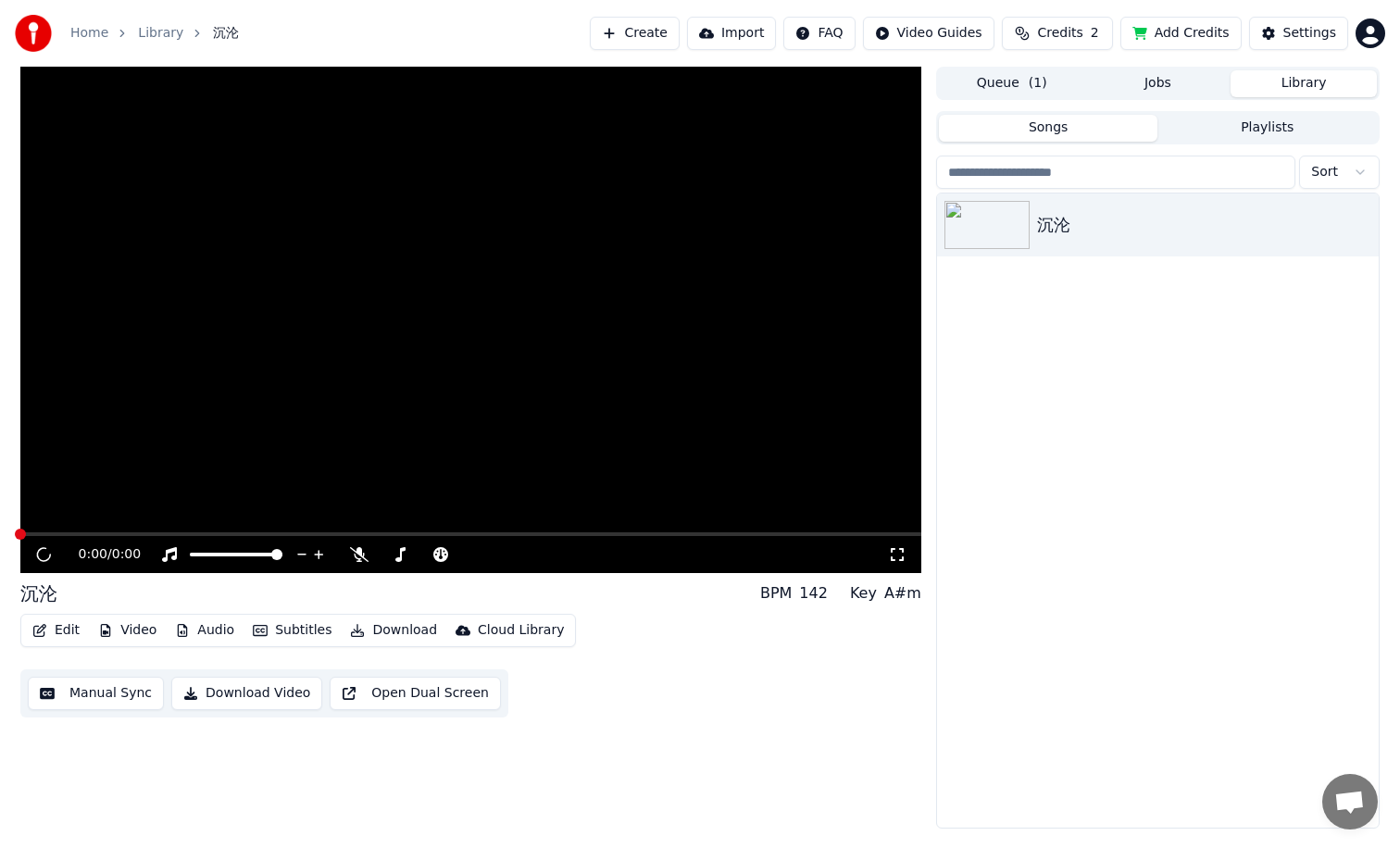
click at [1032, 92] on span "( 1 )" at bounding box center [1037, 82] width 18 height 18
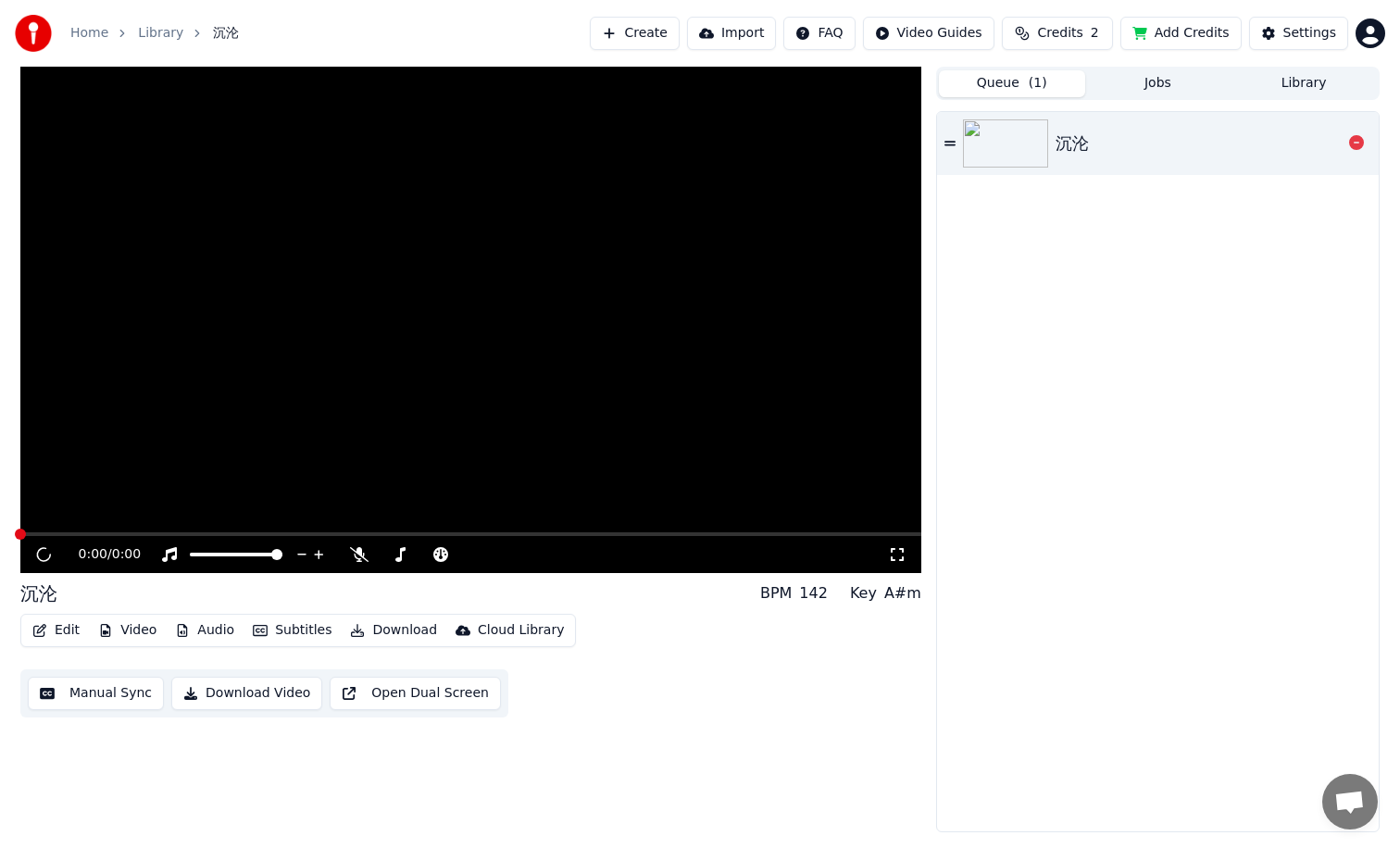
click at [1168, 153] on div "沉沦" at bounding box center [1198, 143] width 286 height 26
click at [1056, 35] on span "Credits" at bounding box center [1059, 33] width 45 height 18
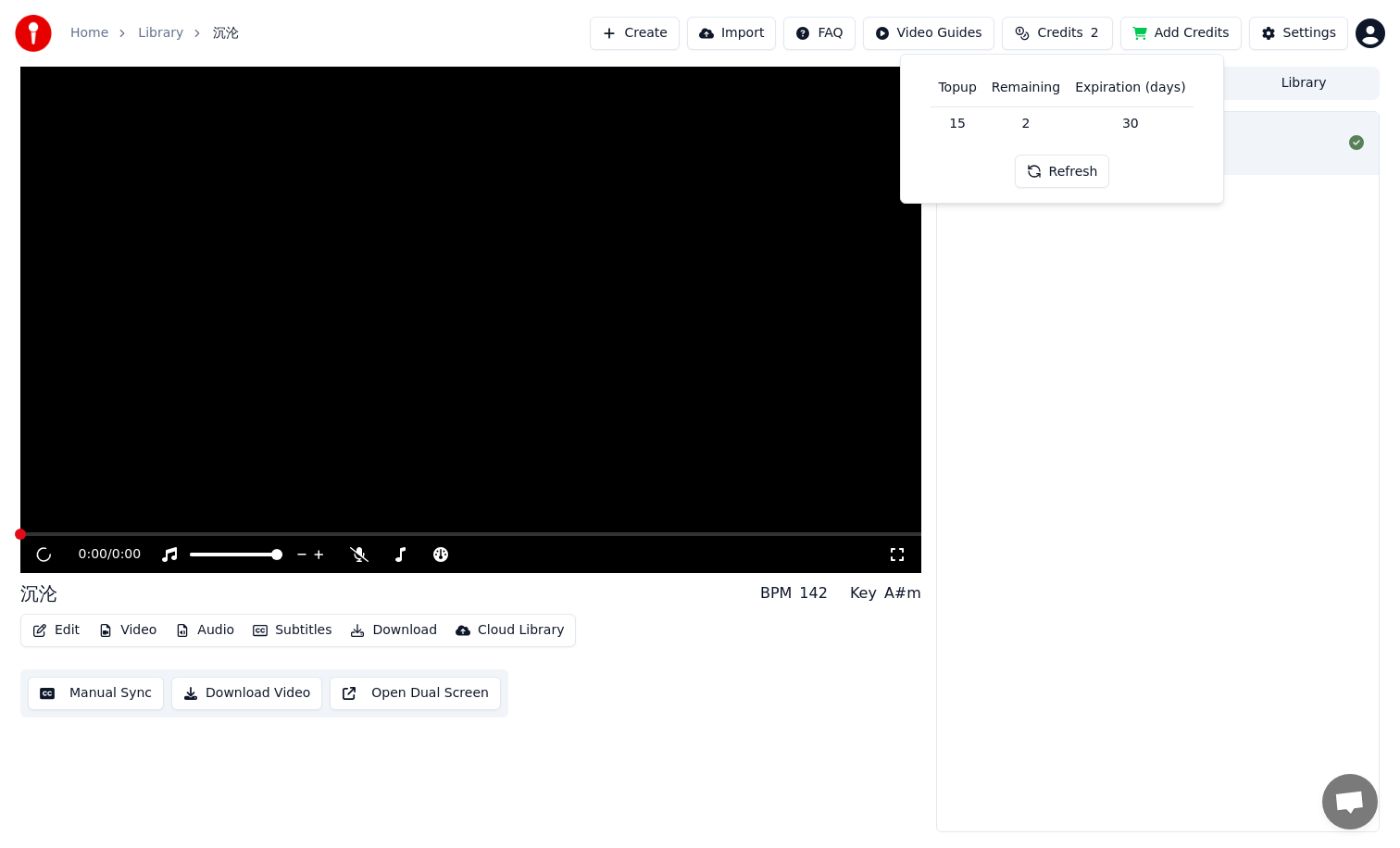
click at [1056, 35] on span "Credits" at bounding box center [1059, 33] width 45 height 18
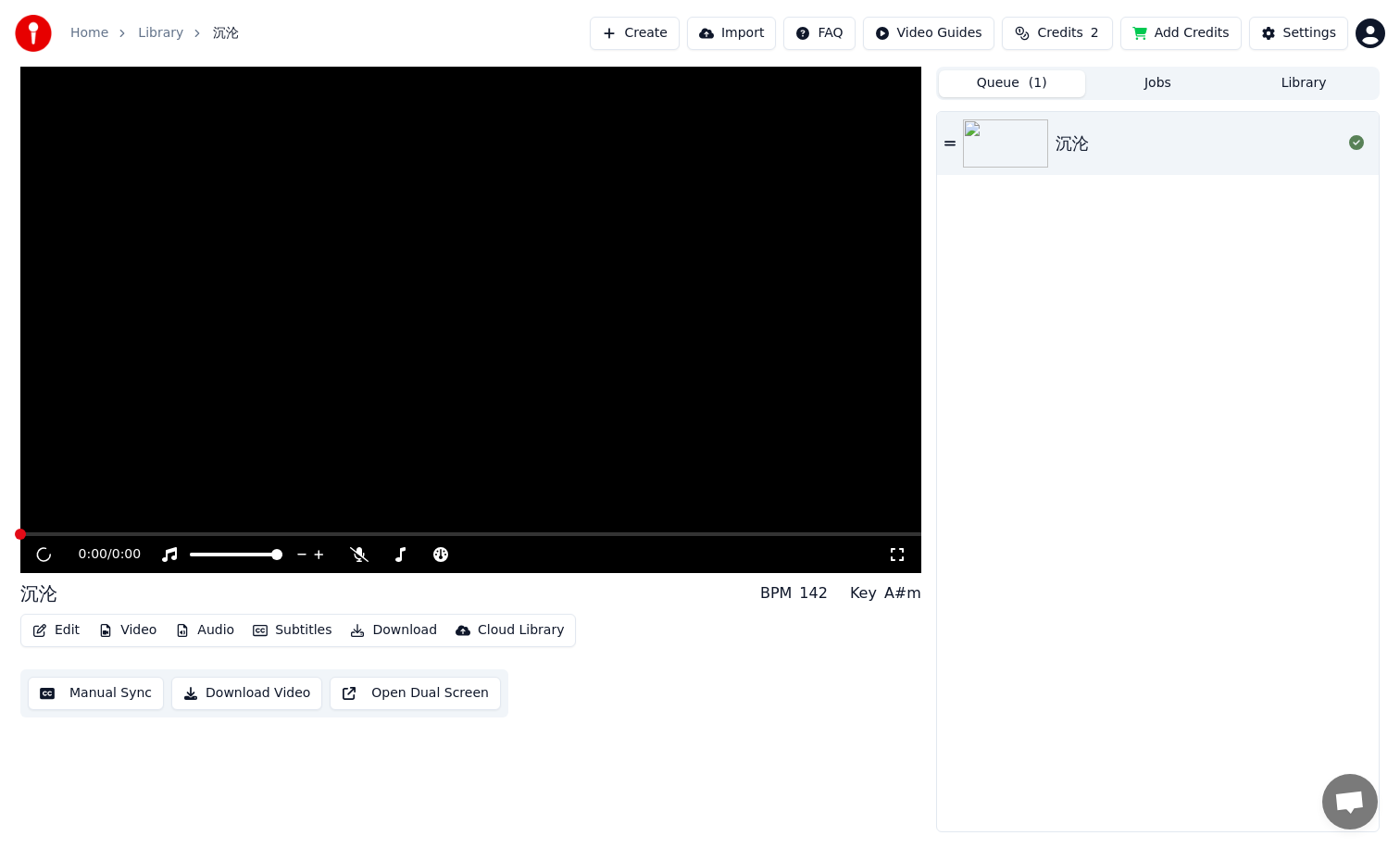
click at [1082, 33] on span "Credits" at bounding box center [1059, 33] width 45 height 18
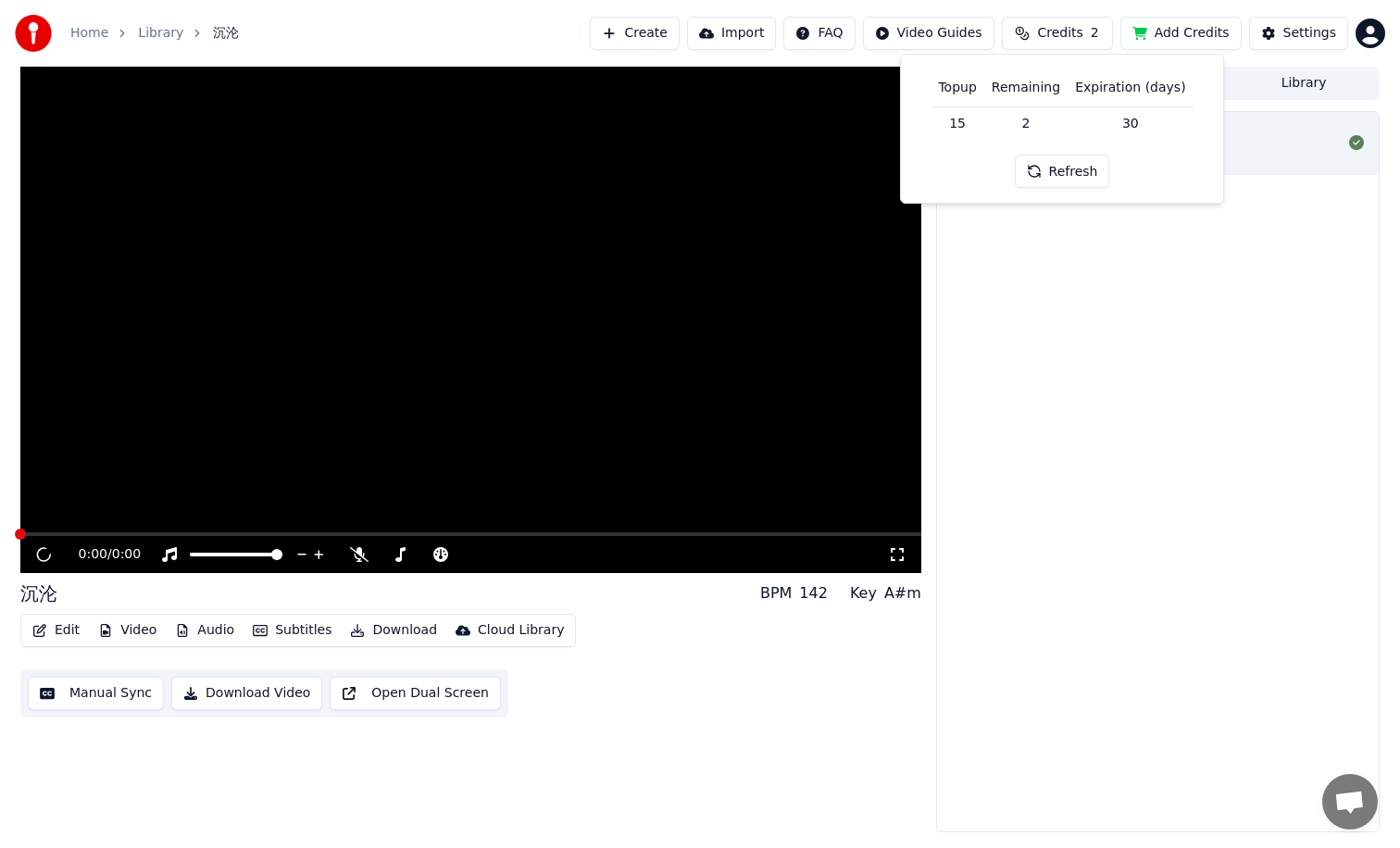
click at [1076, 171] on button "Refresh" at bounding box center [1062, 171] width 95 height 34
click at [1123, 340] on div "沉沦" at bounding box center [1157, 472] width 441 height 719
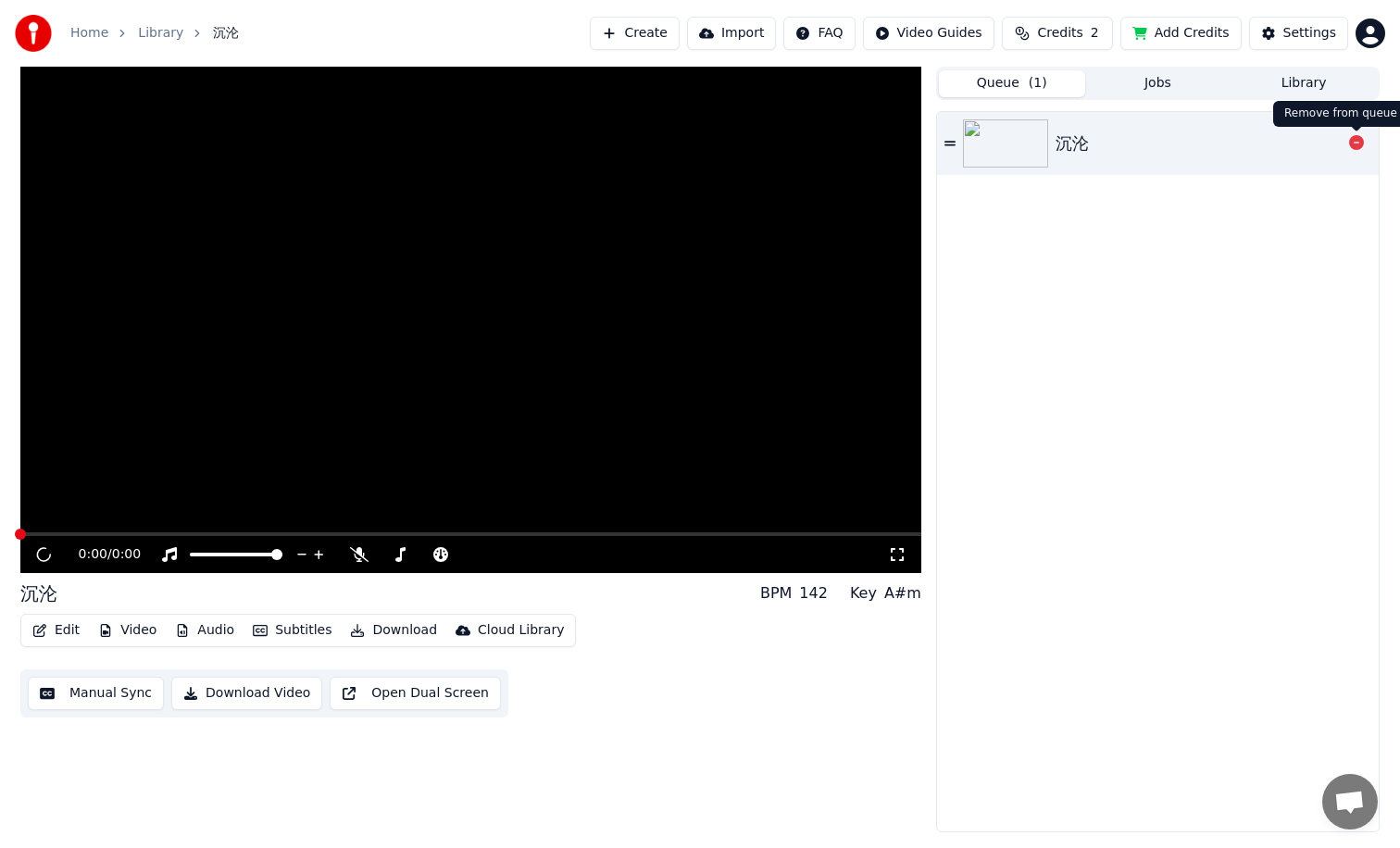
click at [1186, 367] on div "沉沦" at bounding box center [1157, 472] width 441 height 719
click at [1123, 365] on div "沉沦" at bounding box center [1157, 472] width 441 height 719
click at [1047, 502] on div "沉沦" at bounding box center [1157, 472] width 441 height 719
click at [1187, 30] on button "Add Credits" at bounding box center [1181, 33] width 121 height 34
click at [1283, 35] on button "Settings" at bounding box center [1298, 33] width 99 height 34
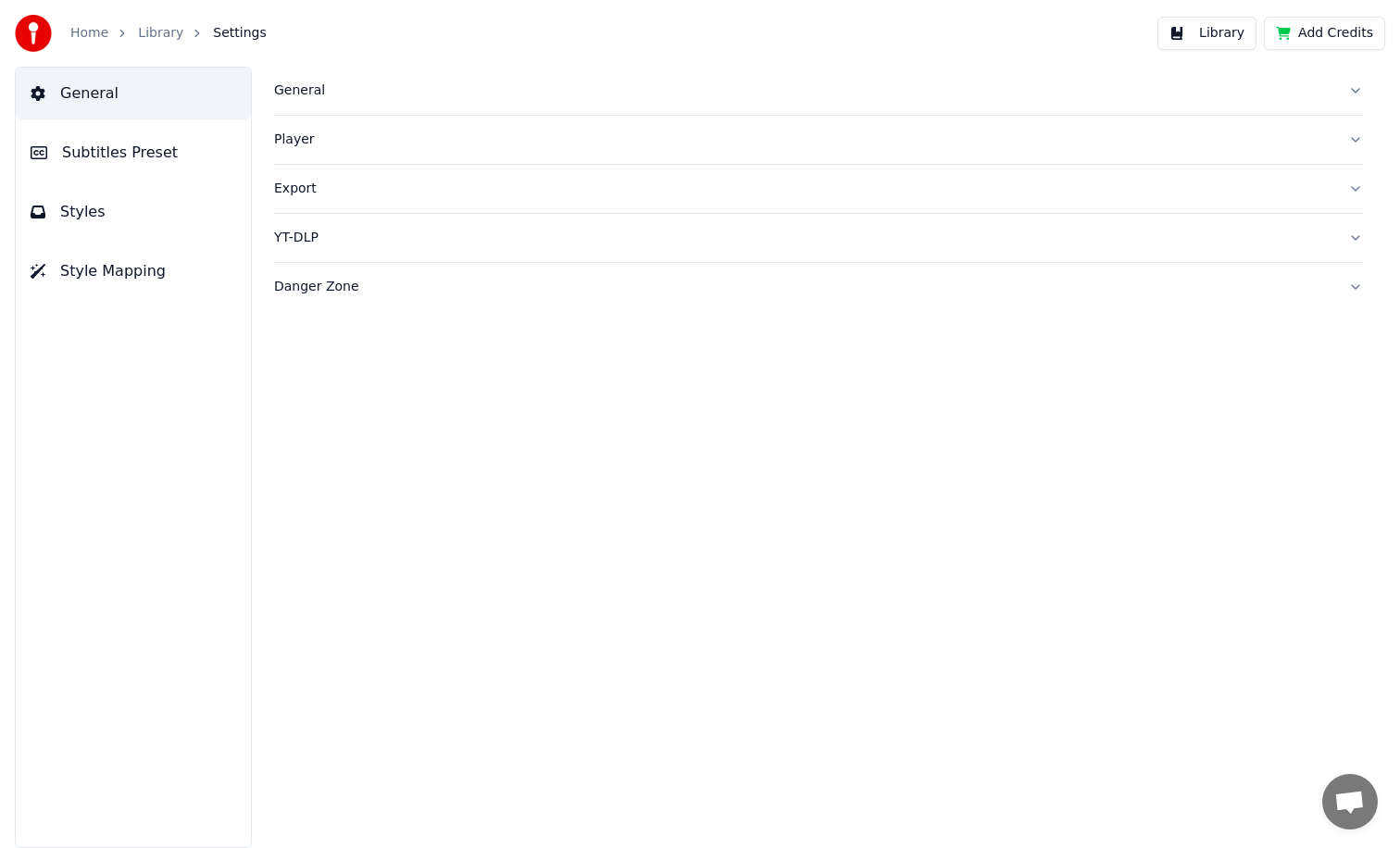
click at [104, 155] on span "Subtitles Preset" at bounding box center [120, 153] width 116 height 22
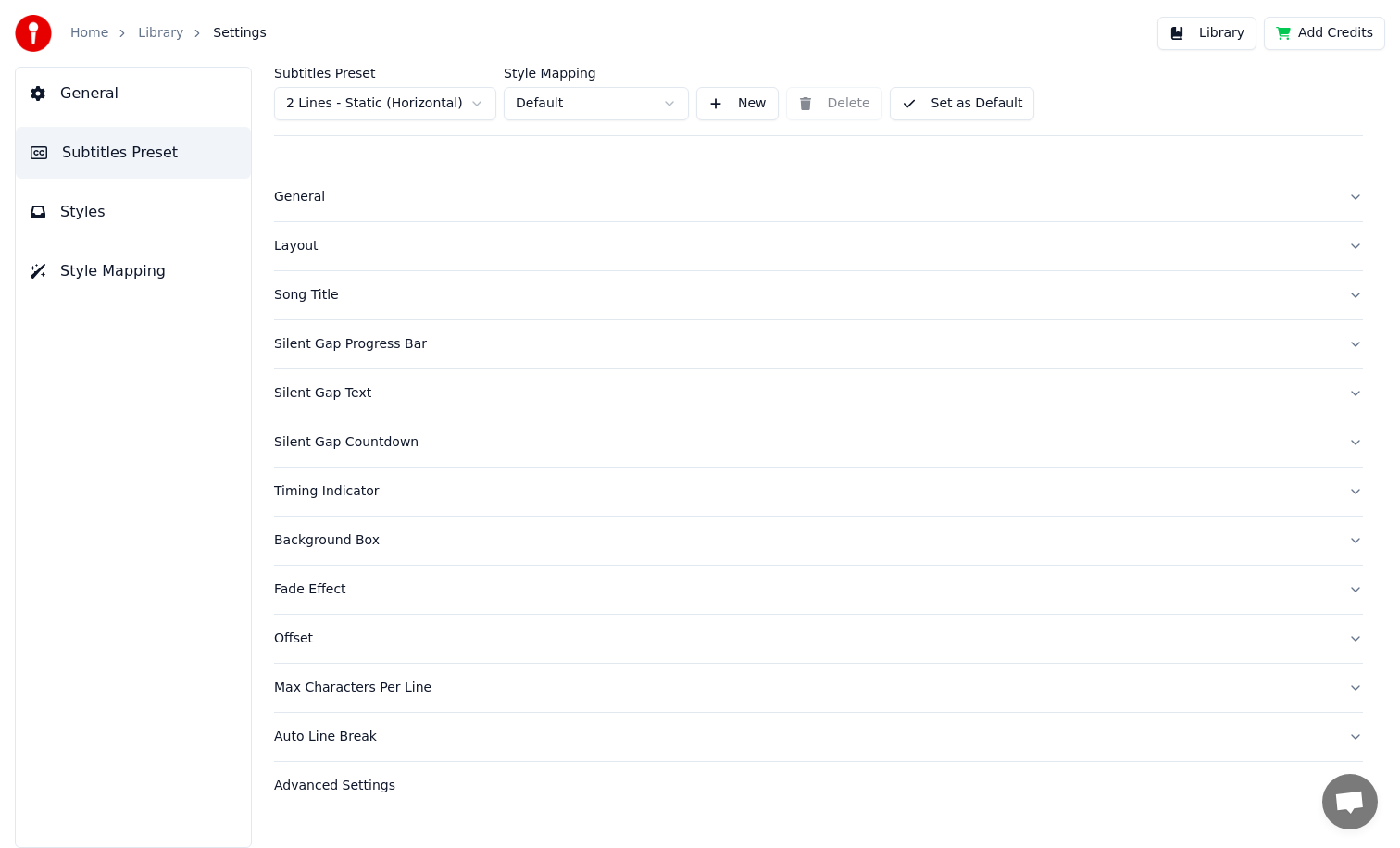
click at [136, 216] on button "Styles" at bounding box center [132, 212] width 235 height 52
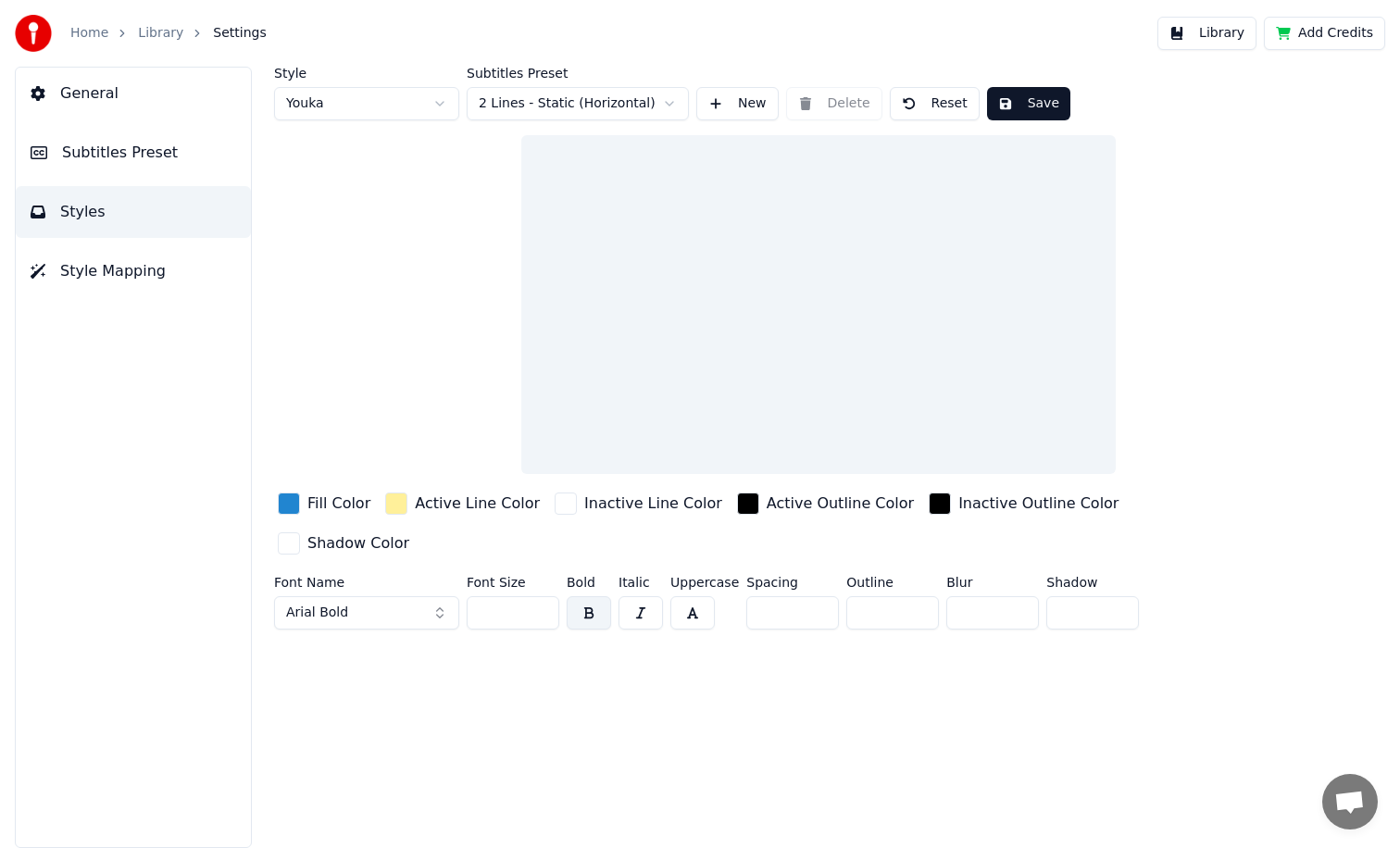
click at [158, 153] on span "Subtitles Preset" at bounding box center [120, 153] width 116 height 22
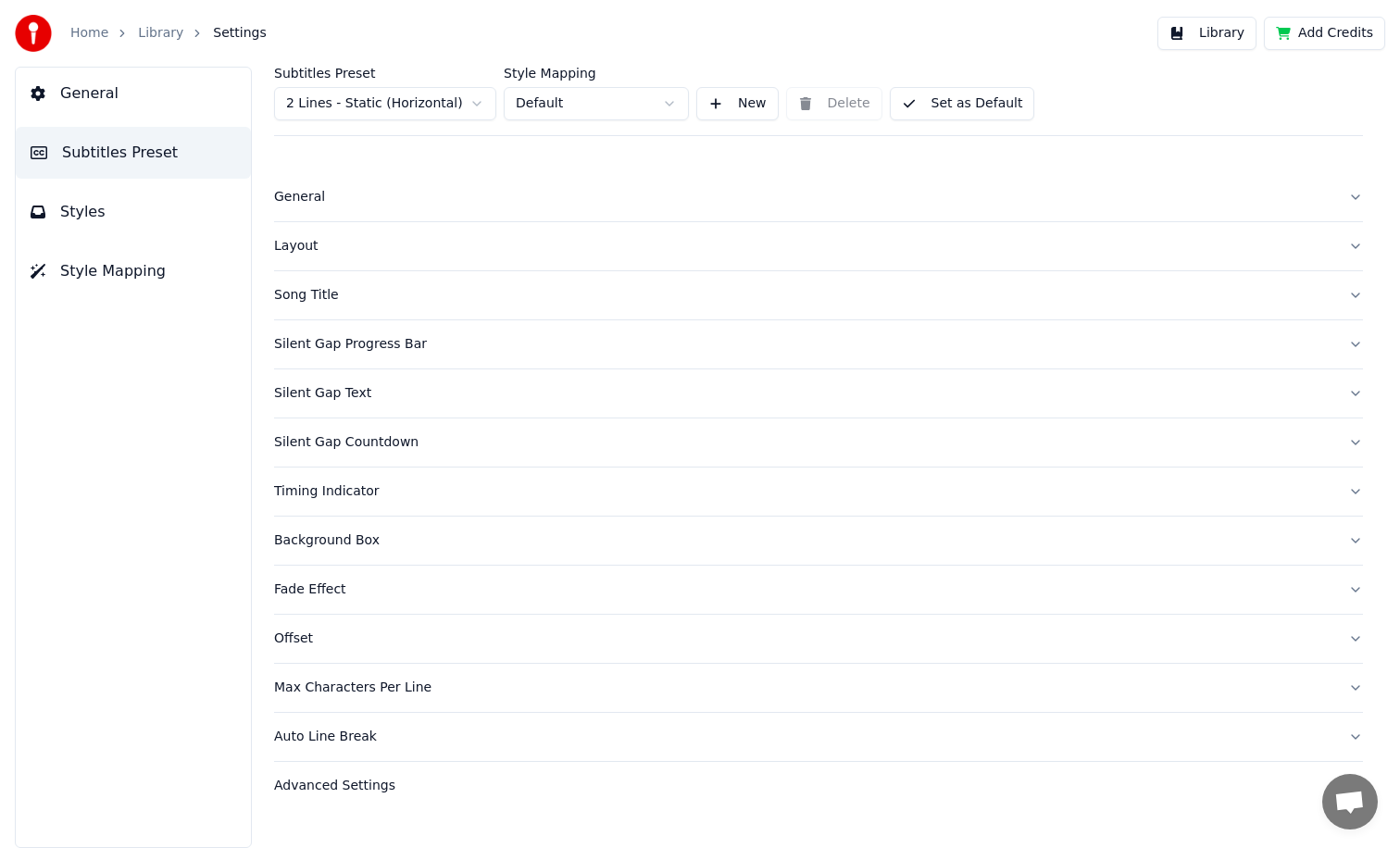
click at [347, 790] on div "Advanced Settings" at bounding box center [804, 786] width 1059 height 18
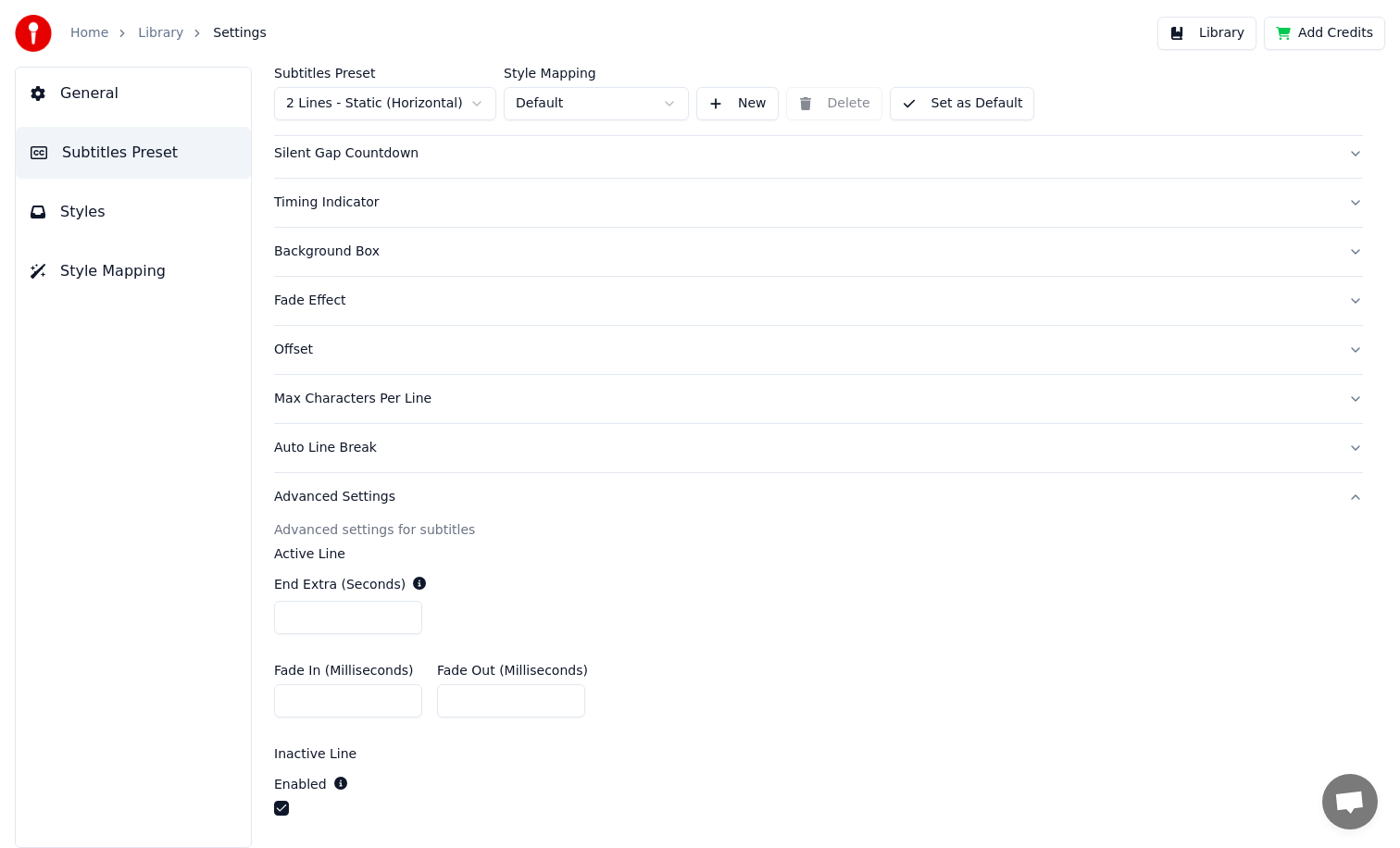
scroll to position [99, 0]
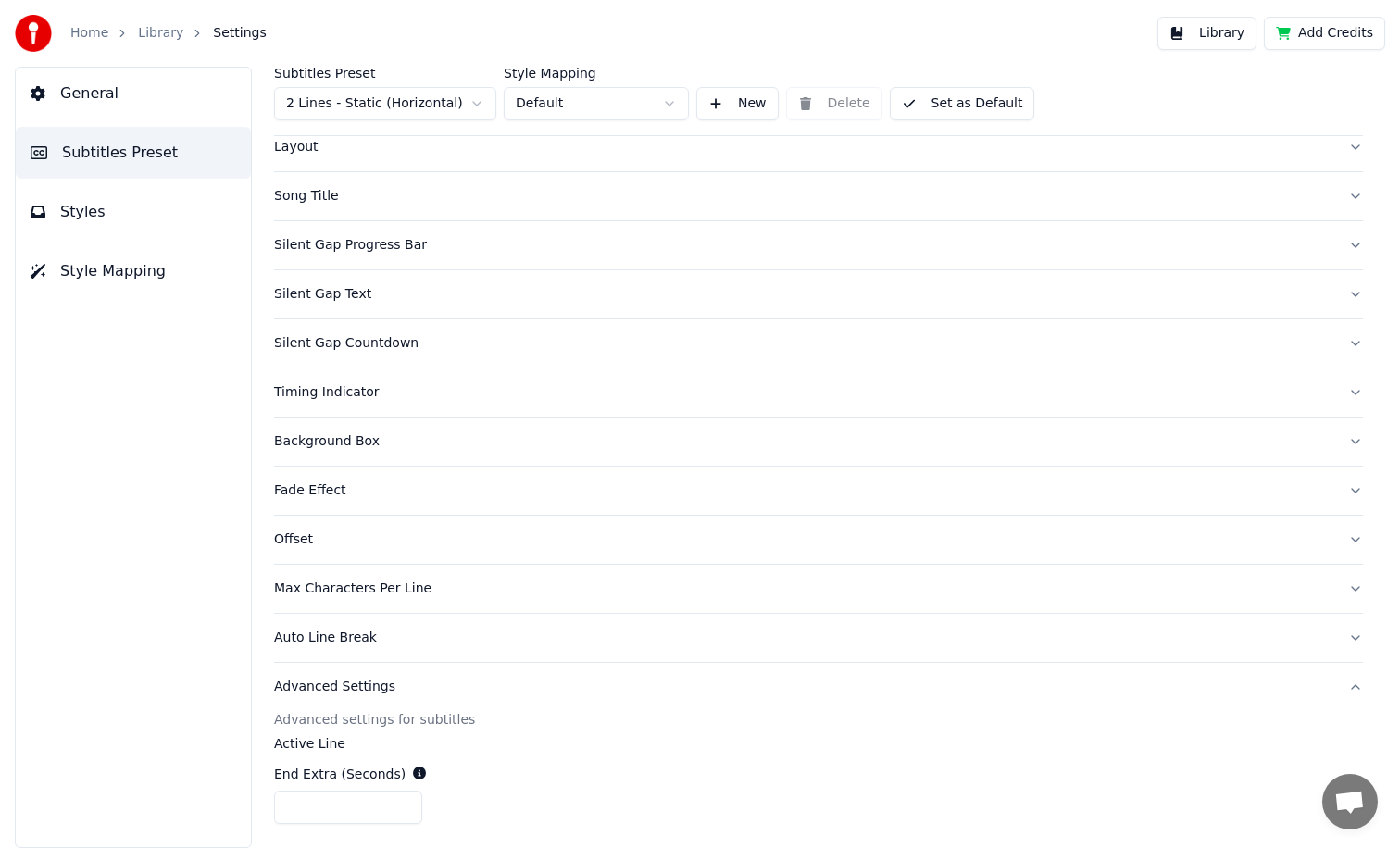
click at [325, 392] on div "Timing Indicator" at bounding box center [804, 391] width 1059 height 18
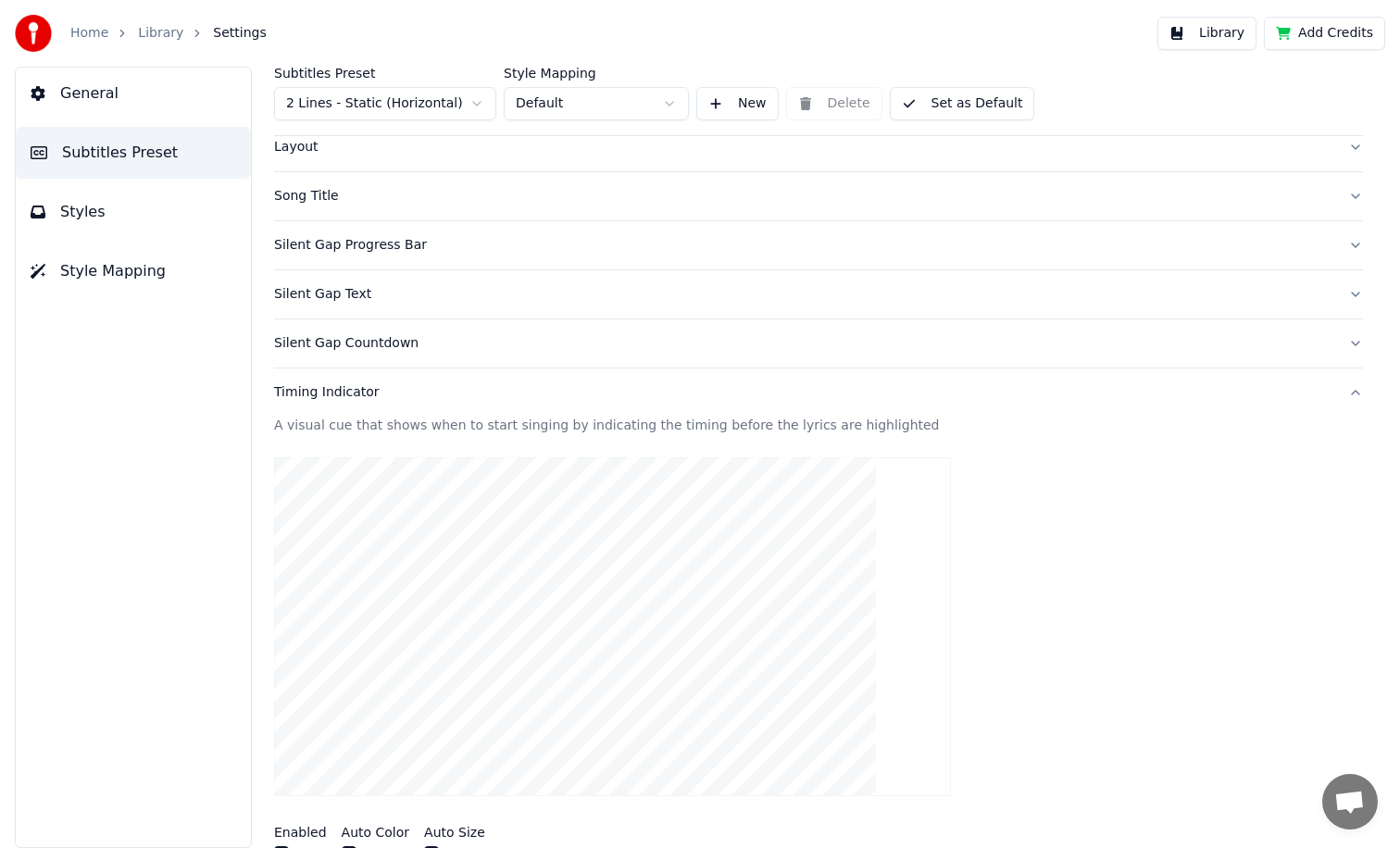
click at [307, 198] on div "Song Title" at bounding box center [804, 196] width 1059 height 18
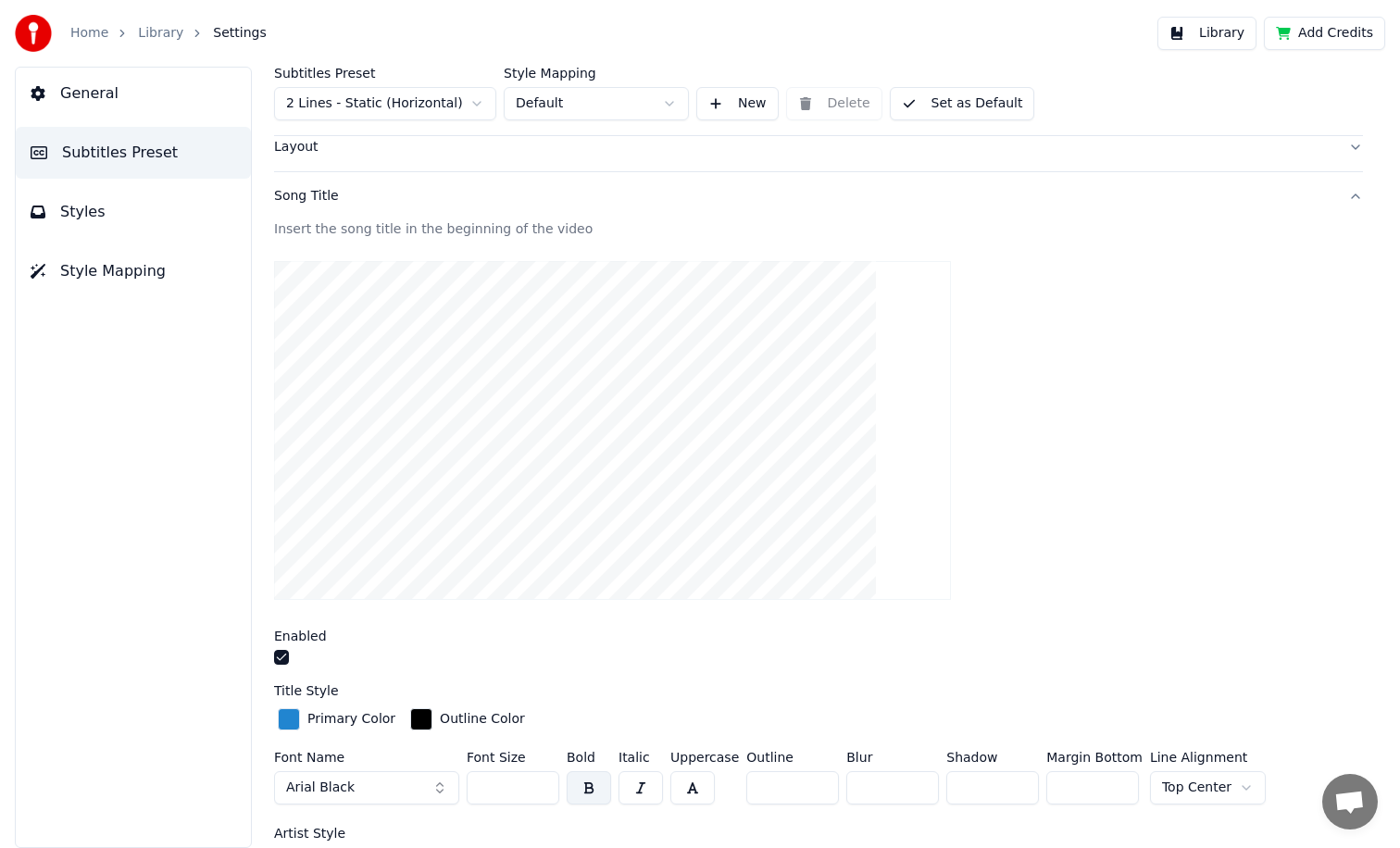
scroll to position [0, 0]
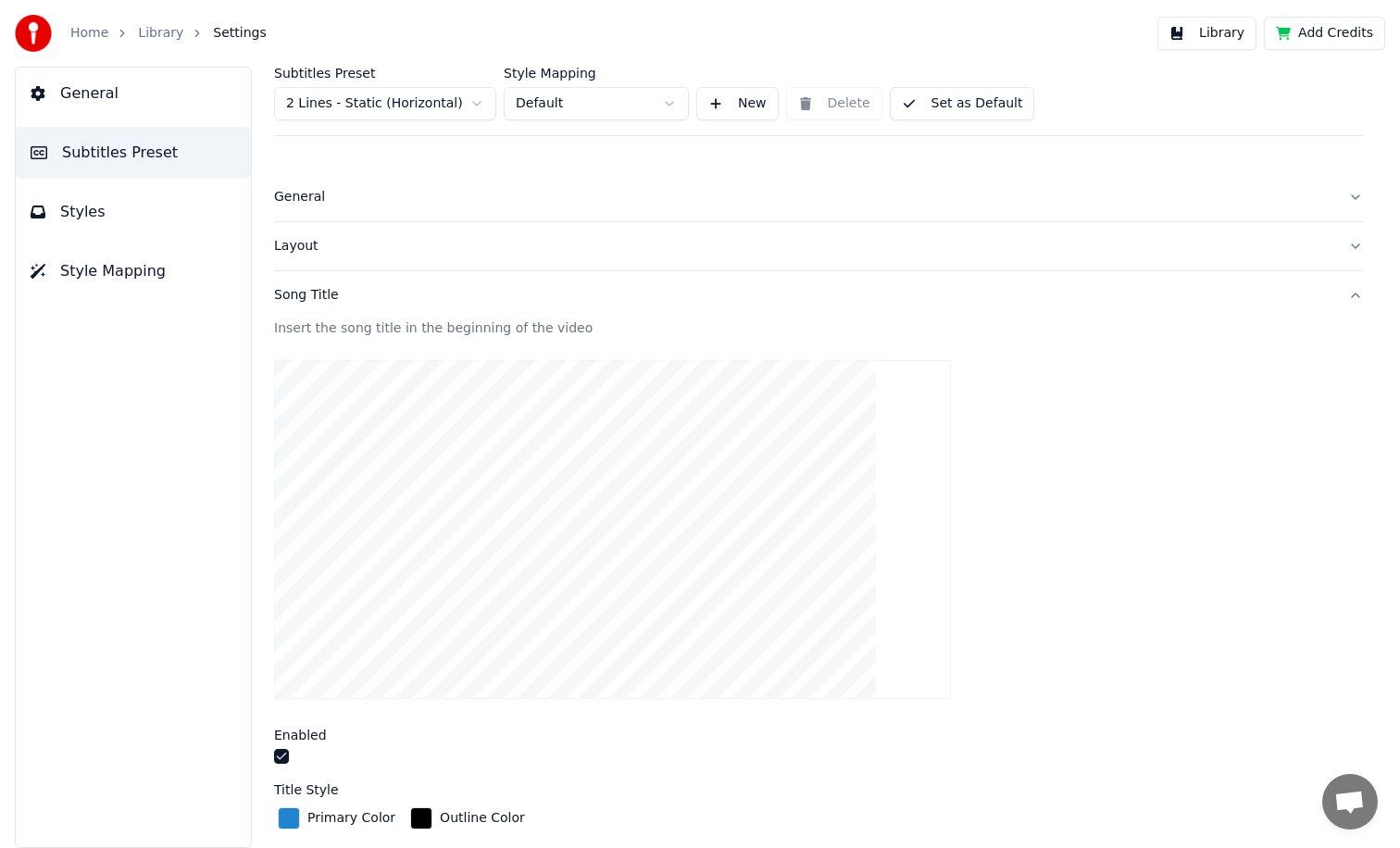
click at [327, 293] on div "Song Title" at bounding box center [804, 294] width 1059 height 18
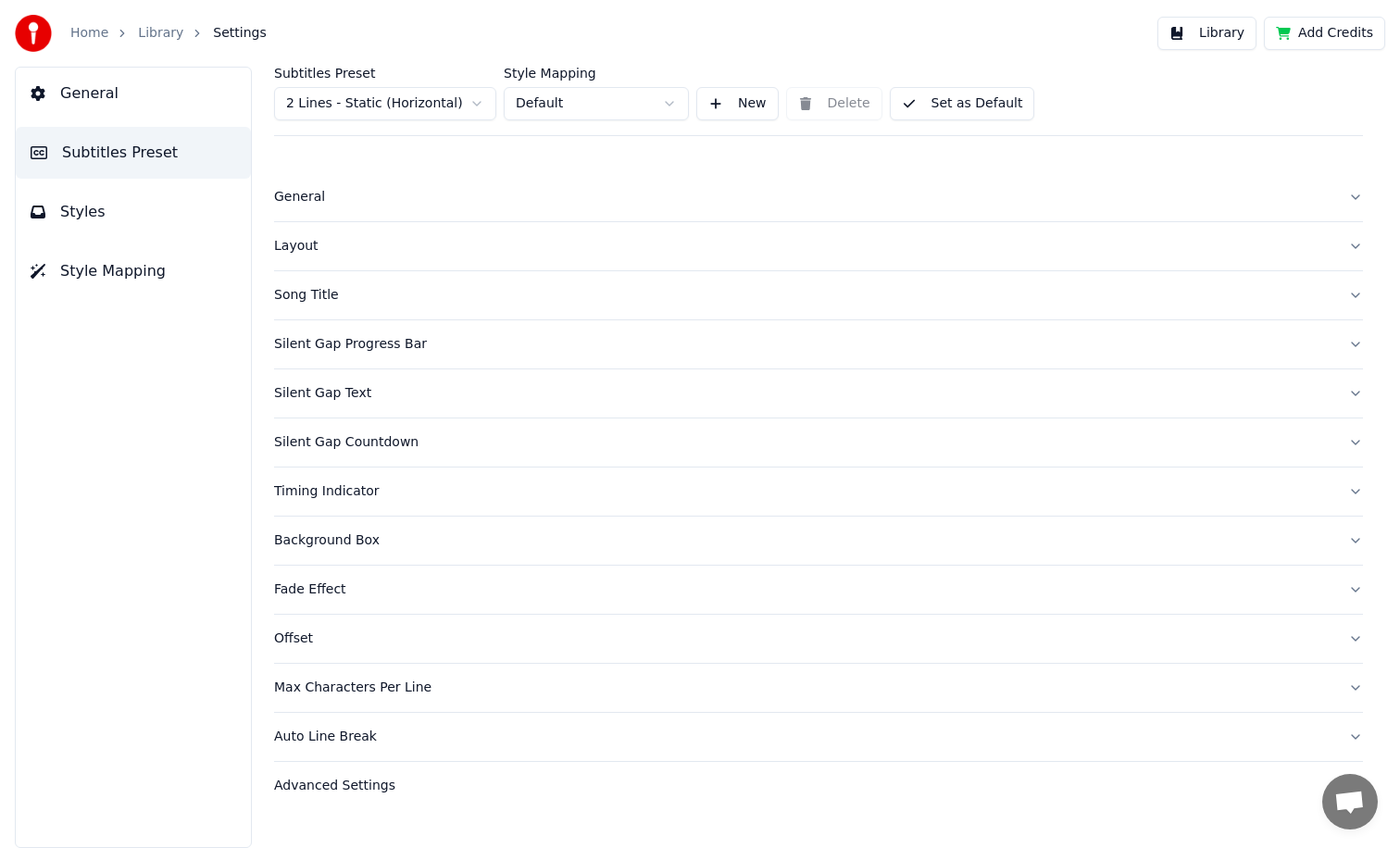
click at [309, 192] on div "General" at bounding box center [804, 197] width 1059 height 18
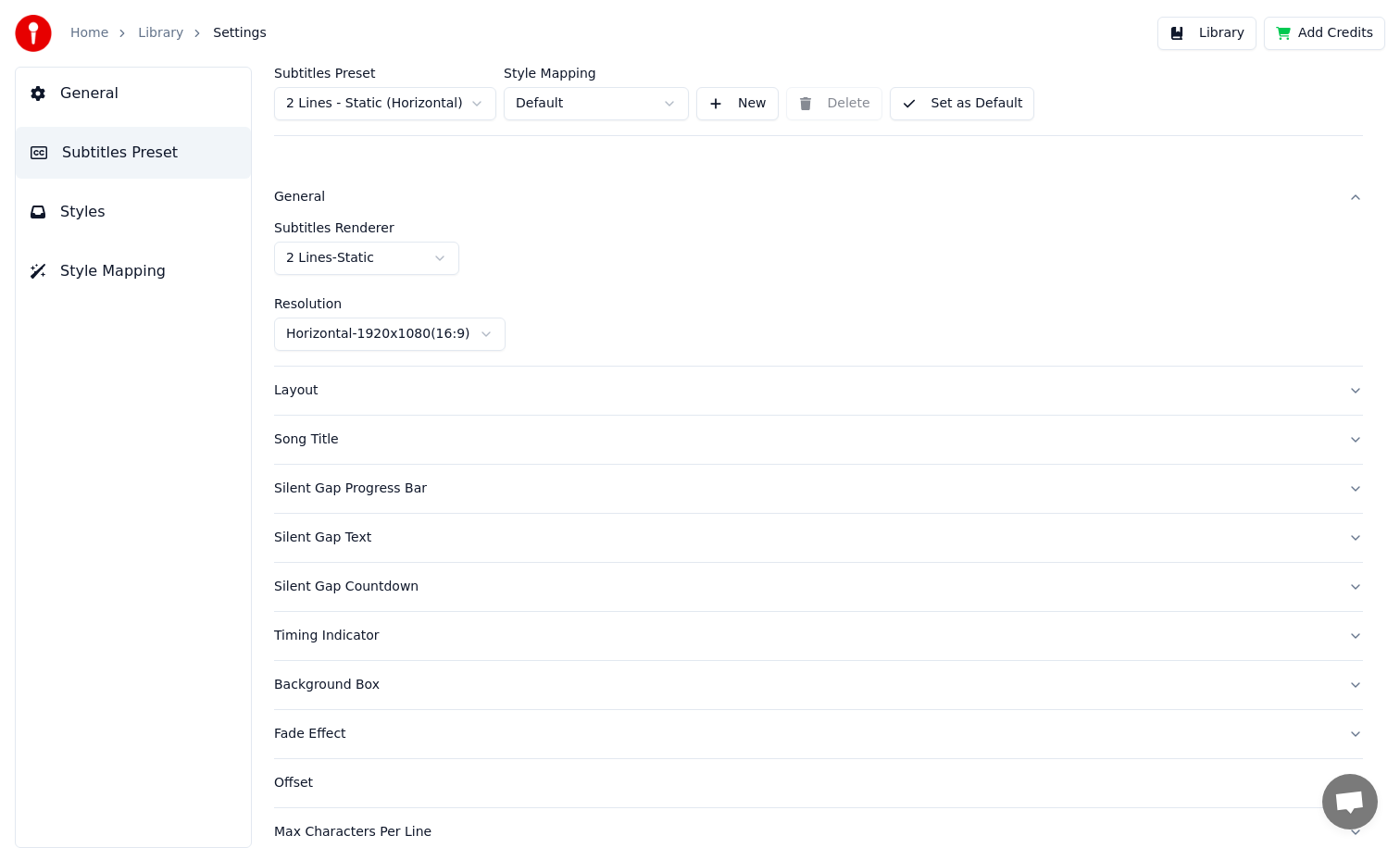
click at [306, 198] on div "General" at bounding box center [804, 197] width 1059 height 18
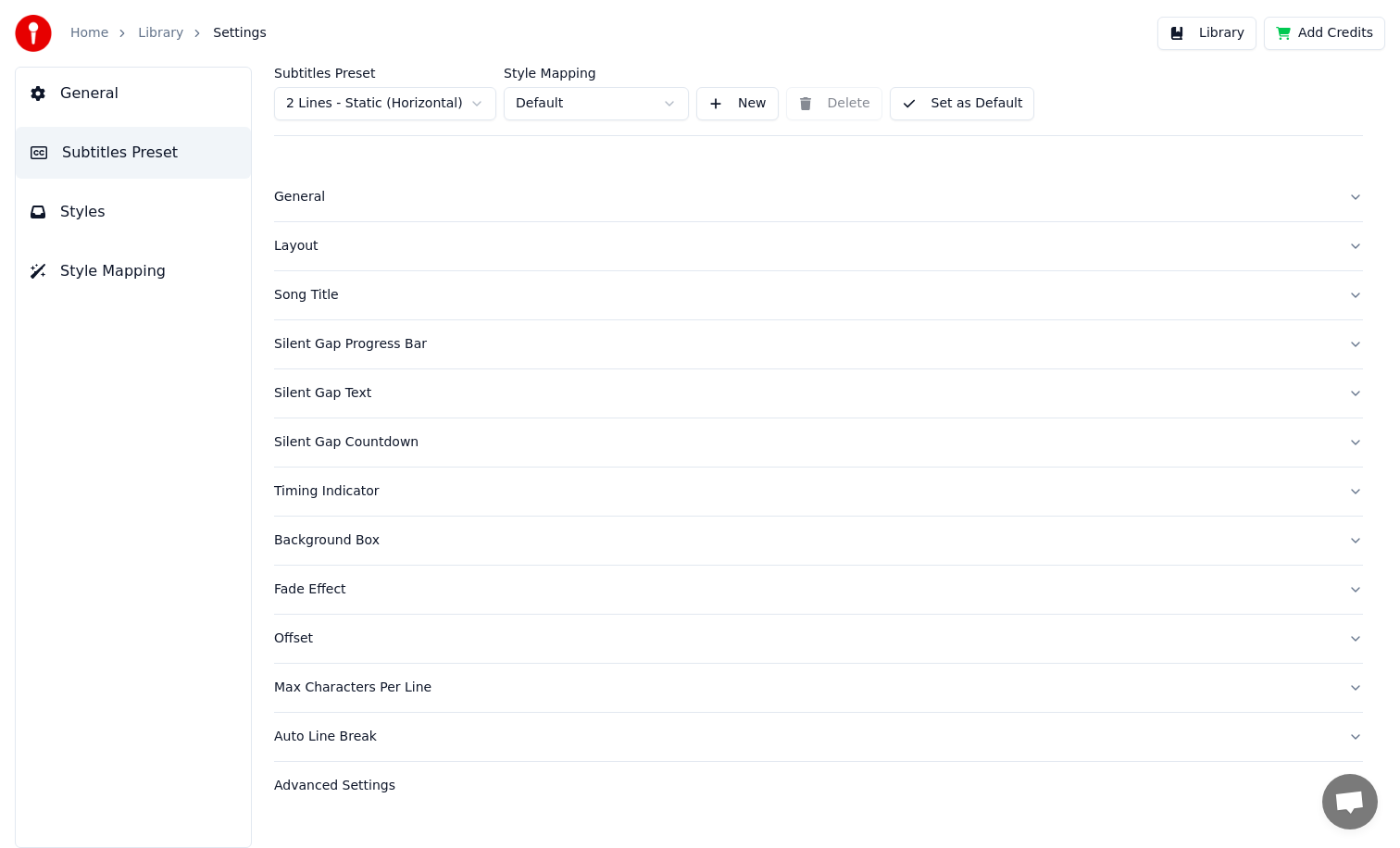
click at [90, 218] on span "Styles" at bounding box center [83, 211] width 45 height 22
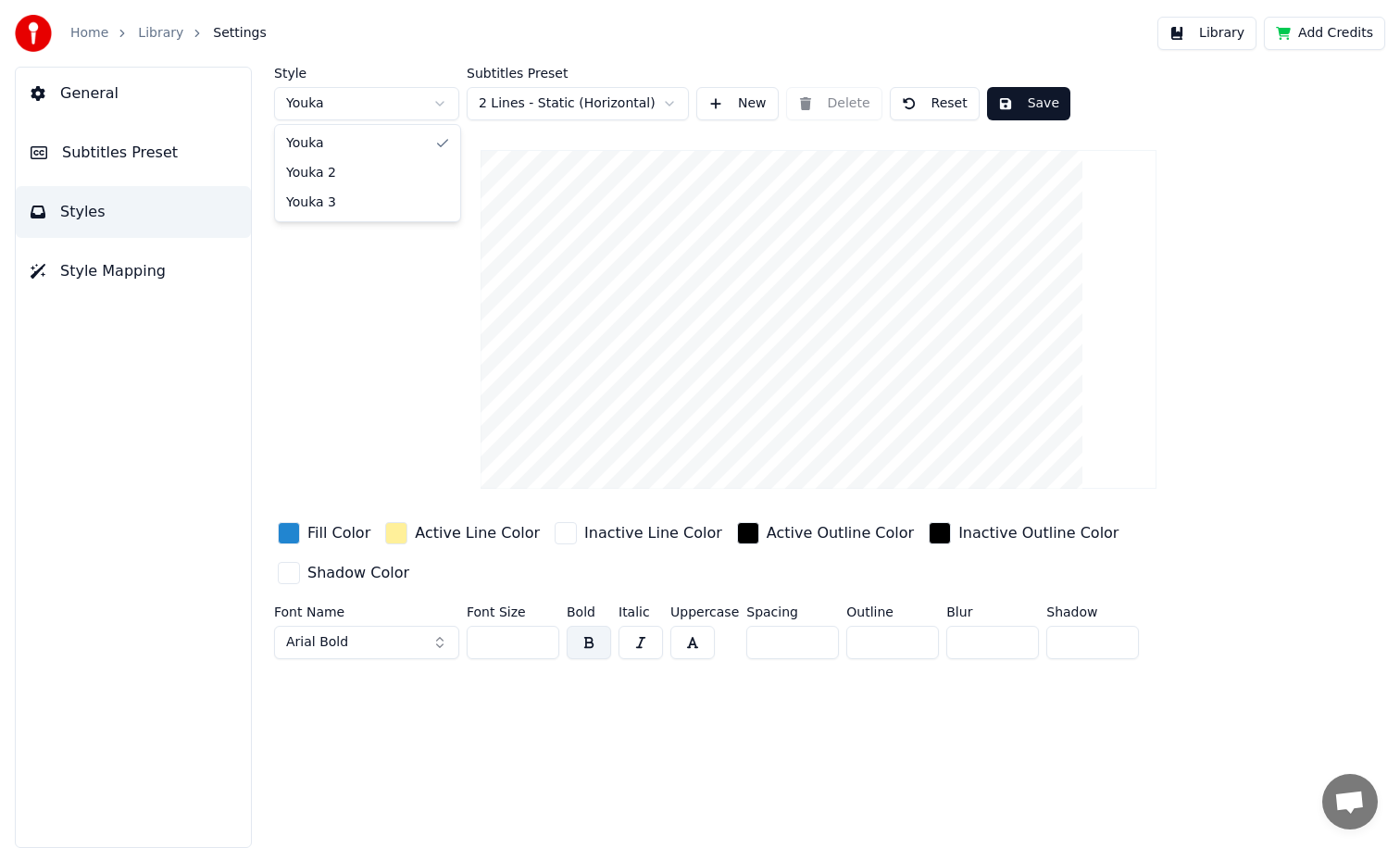
click at [418, 92] on html "Home Library Settings Library Add Credits General Subtitles Preset Styles Style…" at bounding box center [700, 424] width 1400 height 848
click at [424, 96] on html "Home Library Settings Library Add Credits General Subtitles Preset Styles Style…" at bounding box center [700, 424] width 1400 height 848
click at [398, 95] on html "Home Library Settings Library Add Credits General Subtitles Preset Styles Style…" at bounding box center [700, 424] width 1400 height 848
click at [409, 104] on html "Home Library Settings Library Add Credits General Subtitles Preset Styles Style…" at bounding box center [700, 424] width 1400 height 848
click at [407, 102] on html "Home Library Settings Library Add Credits General Subtitles Preset Styles Style…" at bounding box center [700, 424] width 1400 height 848
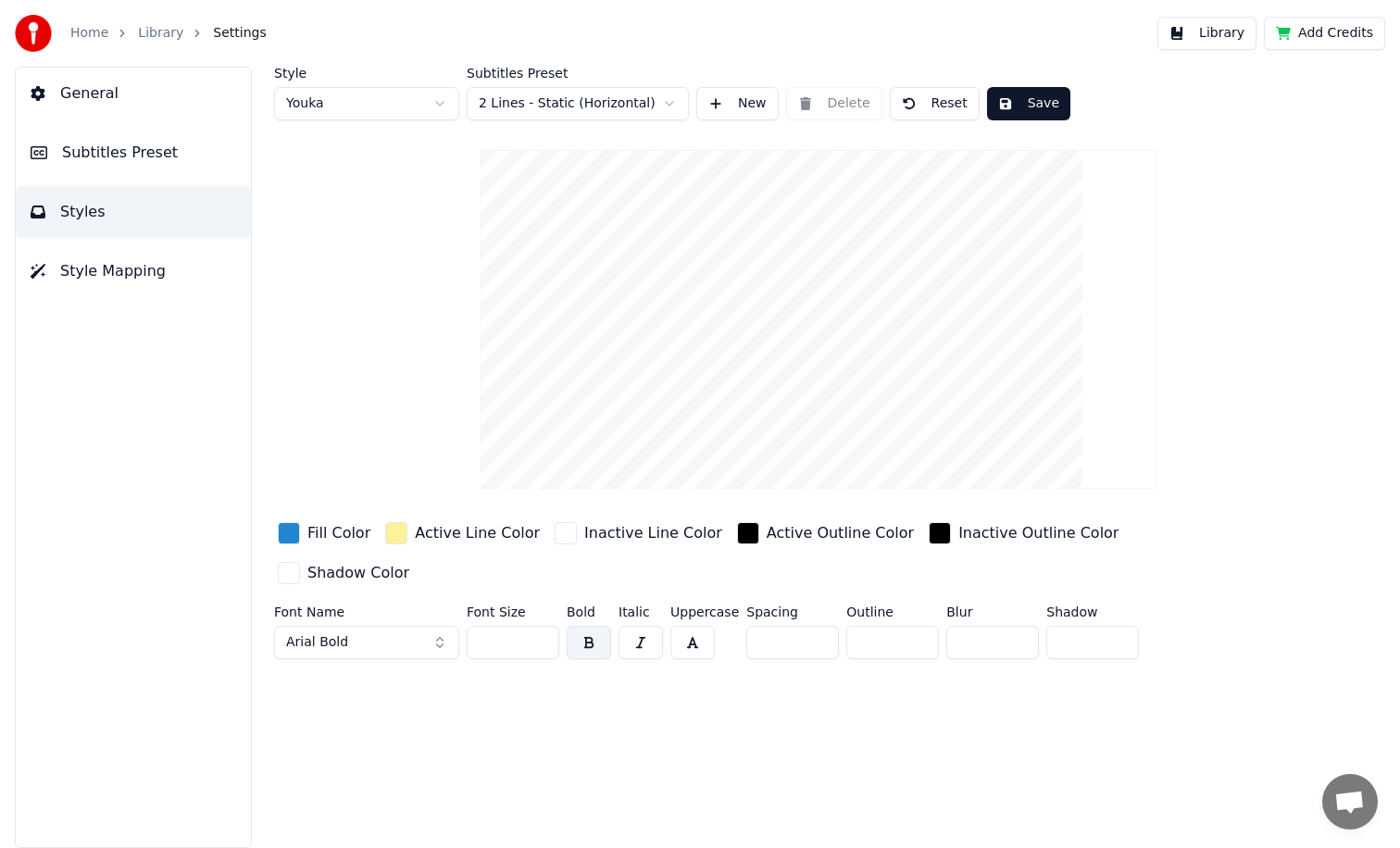
click at [644, 92] on html "Home Library Settings Library Add Credits General Subtitles Preset Styles Style…" at bounding box center [700, 424] width 1400 height 848
click at [645, 97] on html "Home Library Settings Library Add Credits General Subtitles Preset Styles Style…" at bounding box center [700, 424] width 1400 height 848
click at [344, 633] on span "Arial Bold" at bounding box center [317, 642] width 62 height 18
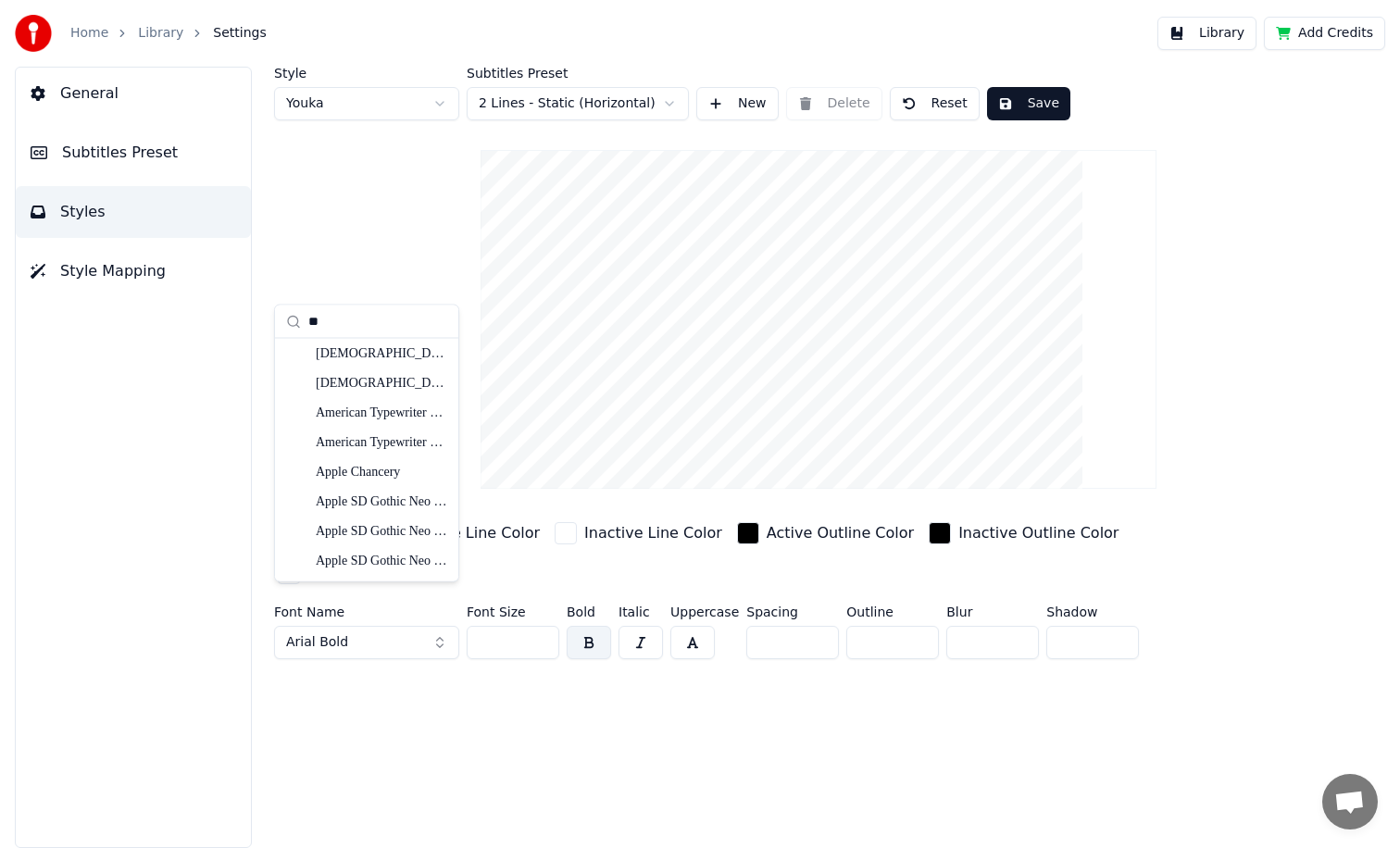
scroll to position [27, 0]
type input "*"
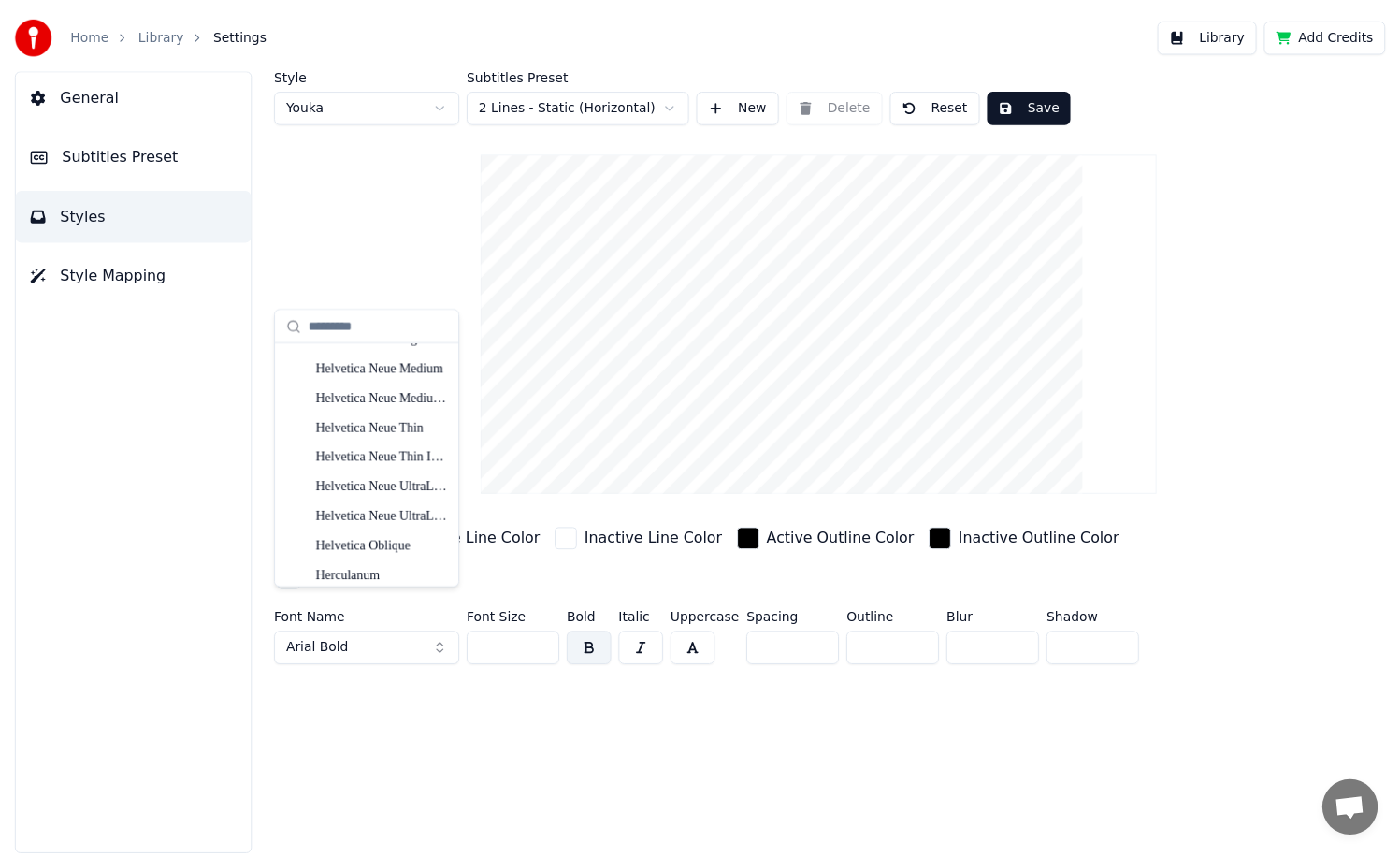
scroll to position [6647, 0]
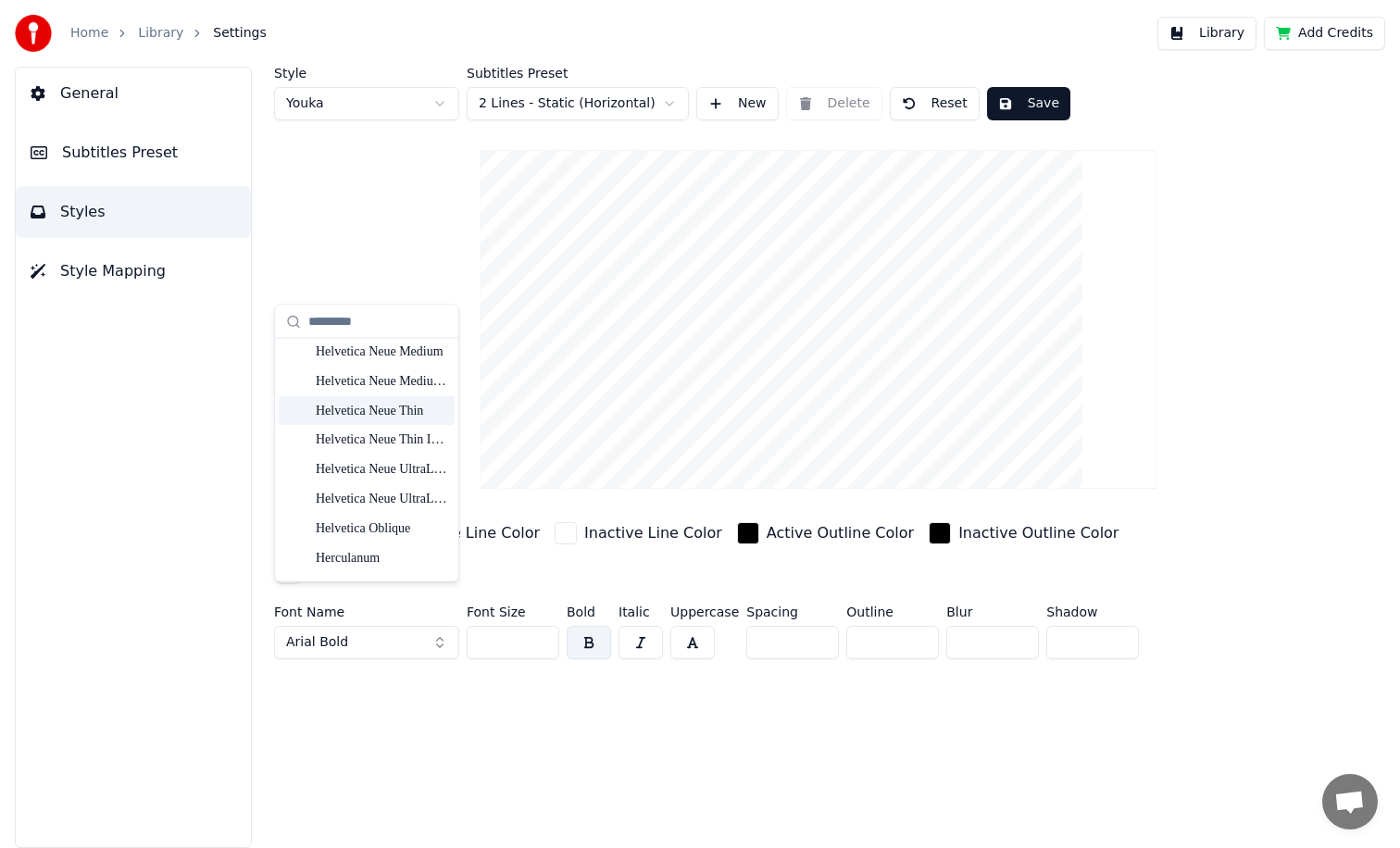
click at [398, 174] on div "Style Youka Subtitles Preset 2 Lines - Static (Horizontal) New Delete Reset Sav…" at bounding box center [819, 365] width 1089 height 600
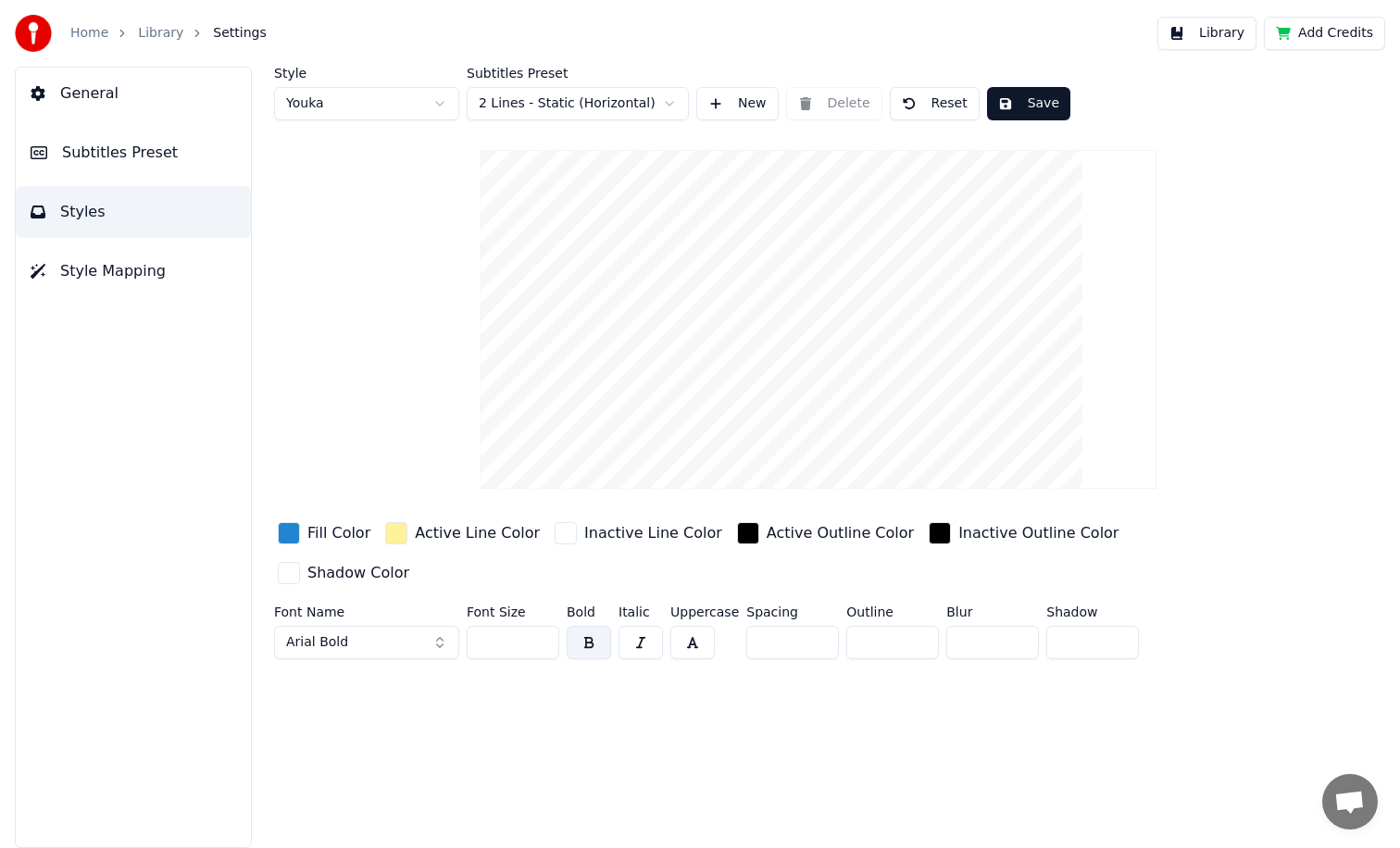
click at [105, 87] on span "General" at bounding box center [89, 93] width 59 height 22
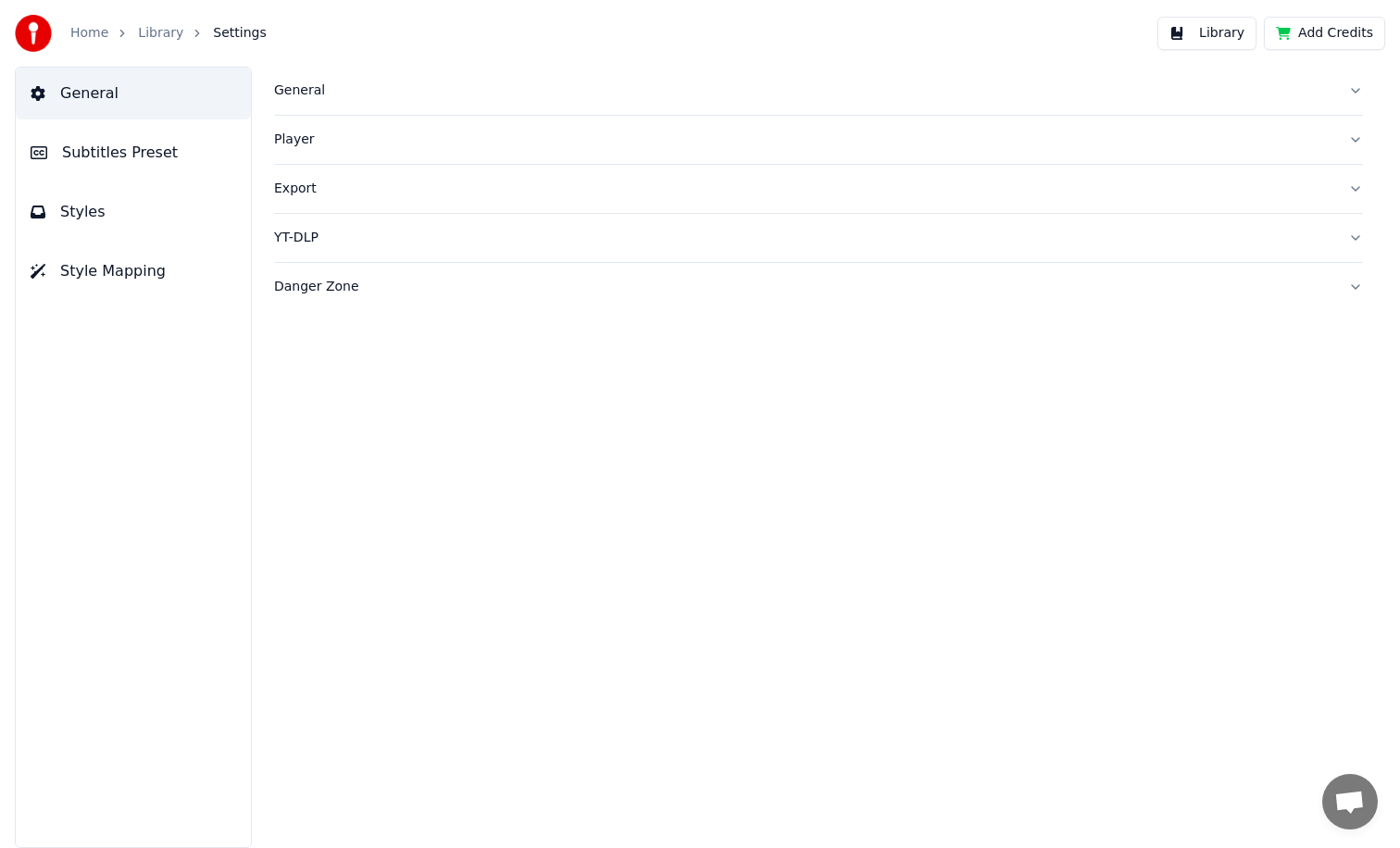
click at [301, 187] on div "Export" at bounding box center [804, 188] width 1059 height 18
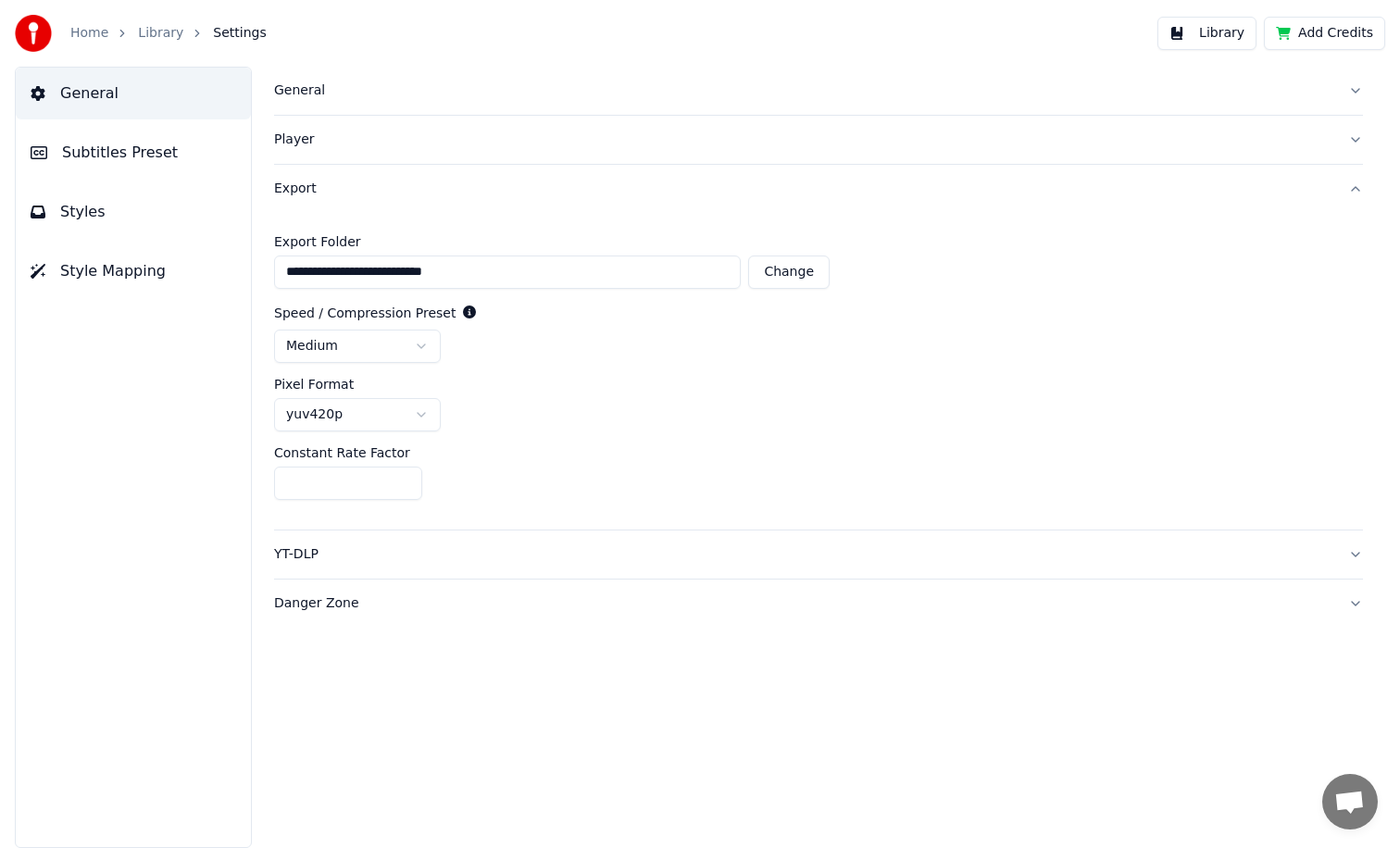
click at [441, 414] on div "yuv420p" at bounding box center [819, 414] width 1089 height 34
click at [422, 418] on html "**********" at bounding box center [700, 424] width 1400 height 848
drag, startPoint x: 423, startPoint y: 418, endPoint x: 453, endPoint y: 418, distance: 30.0
click at [423, 417] on html "**********" at bounding box center [700, 424] width 1400 height 848
click at [320, 600] on div "Danger Zone" at bounding box center [804, 602] width 1059 height 18
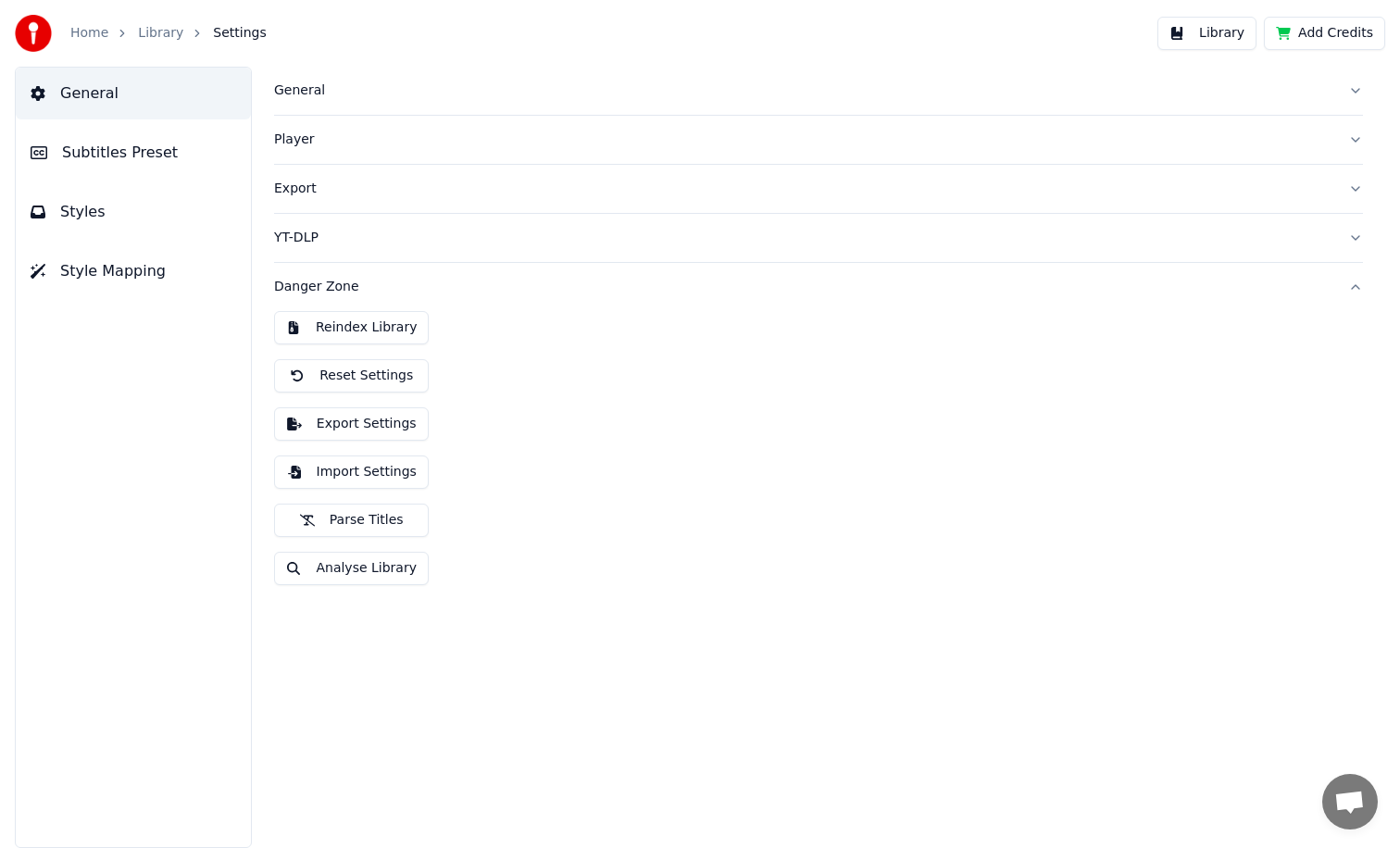
click at [365, 329] on button "Reindex Library" at bounding box center [351, 327] width 154 height 34
click at [89, 25] on link "Home" at bounding box center [89, 33] width 38 height 18
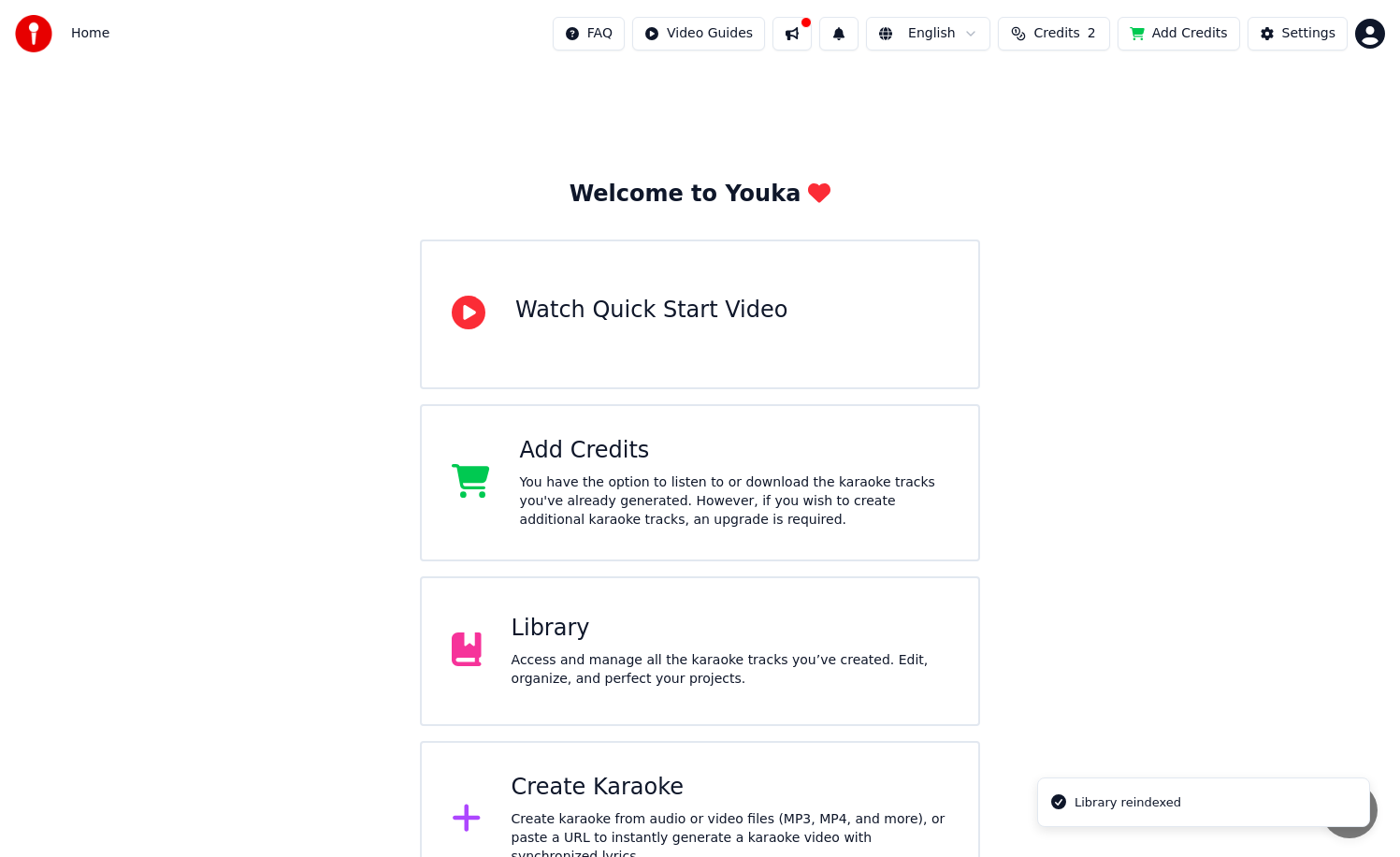
click at [807, 36] on button at bounding box center [792, 33] width 40 height 34
drag, startPoint x: 1160, startPoint y: 555, endPoint x: 1149, endPoint y: 548, distance: 13.0
click at [1159, 555] on div "Welcome to Youka Watch Quick Start Video Add Credits You have the option to lis…" at bounding box center [700, 482] width 1400 height 831
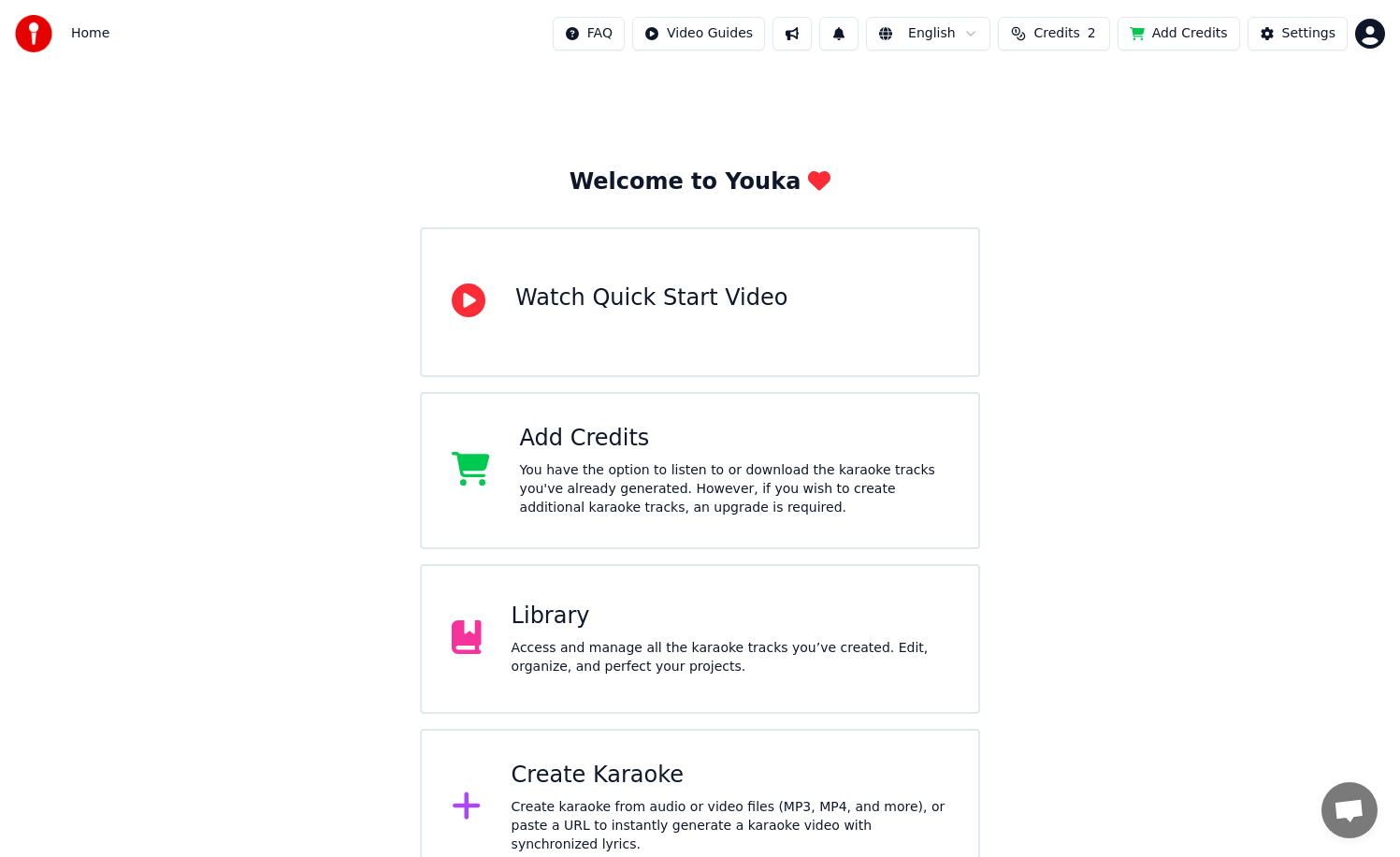
scroll to position [34, 0]
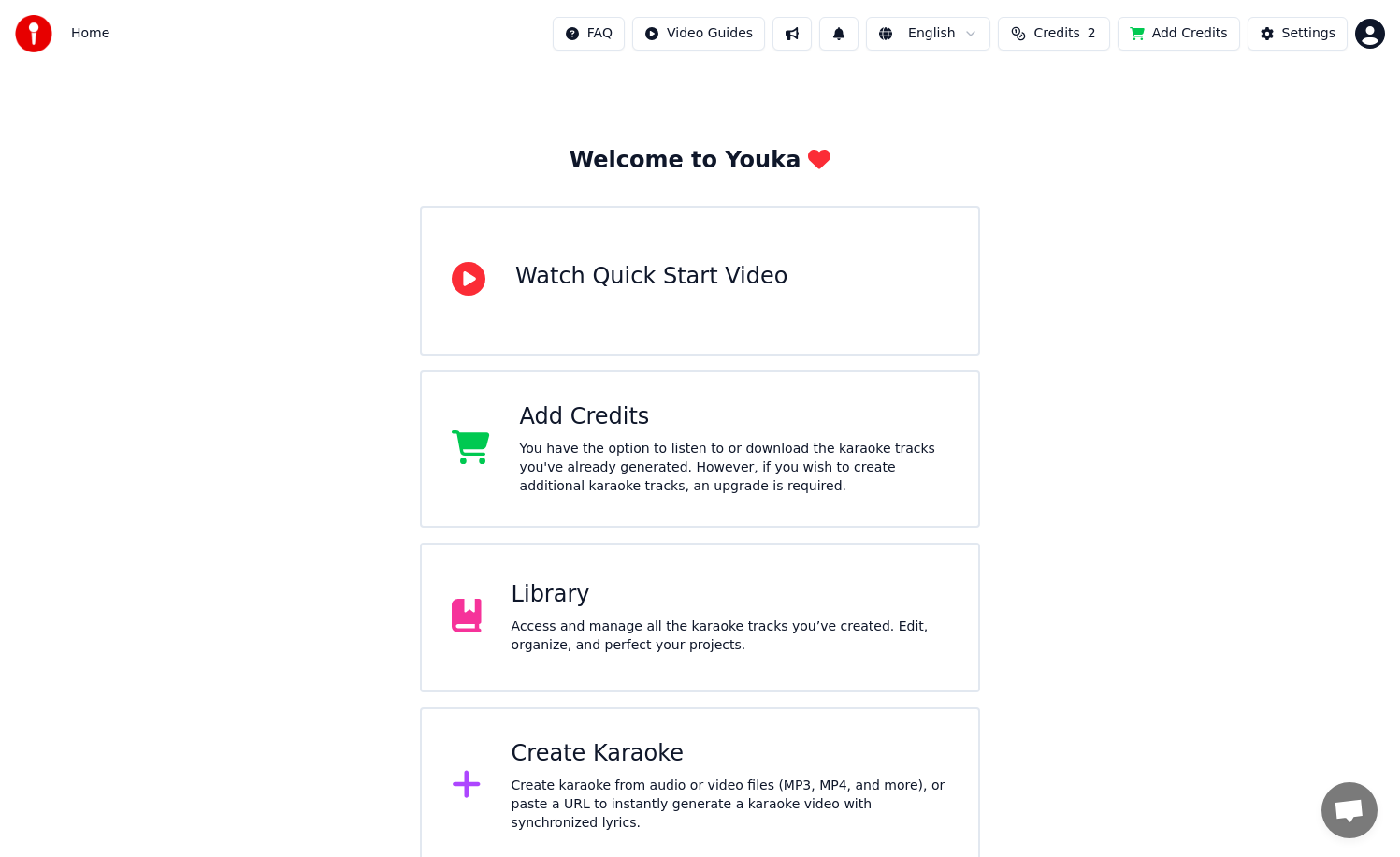
click at [672, 632] on div "Access and manage all the karaoke tracks you’ve created. Edit, organize, and pe…" at bounding box center [730, 636] width 437 height 38
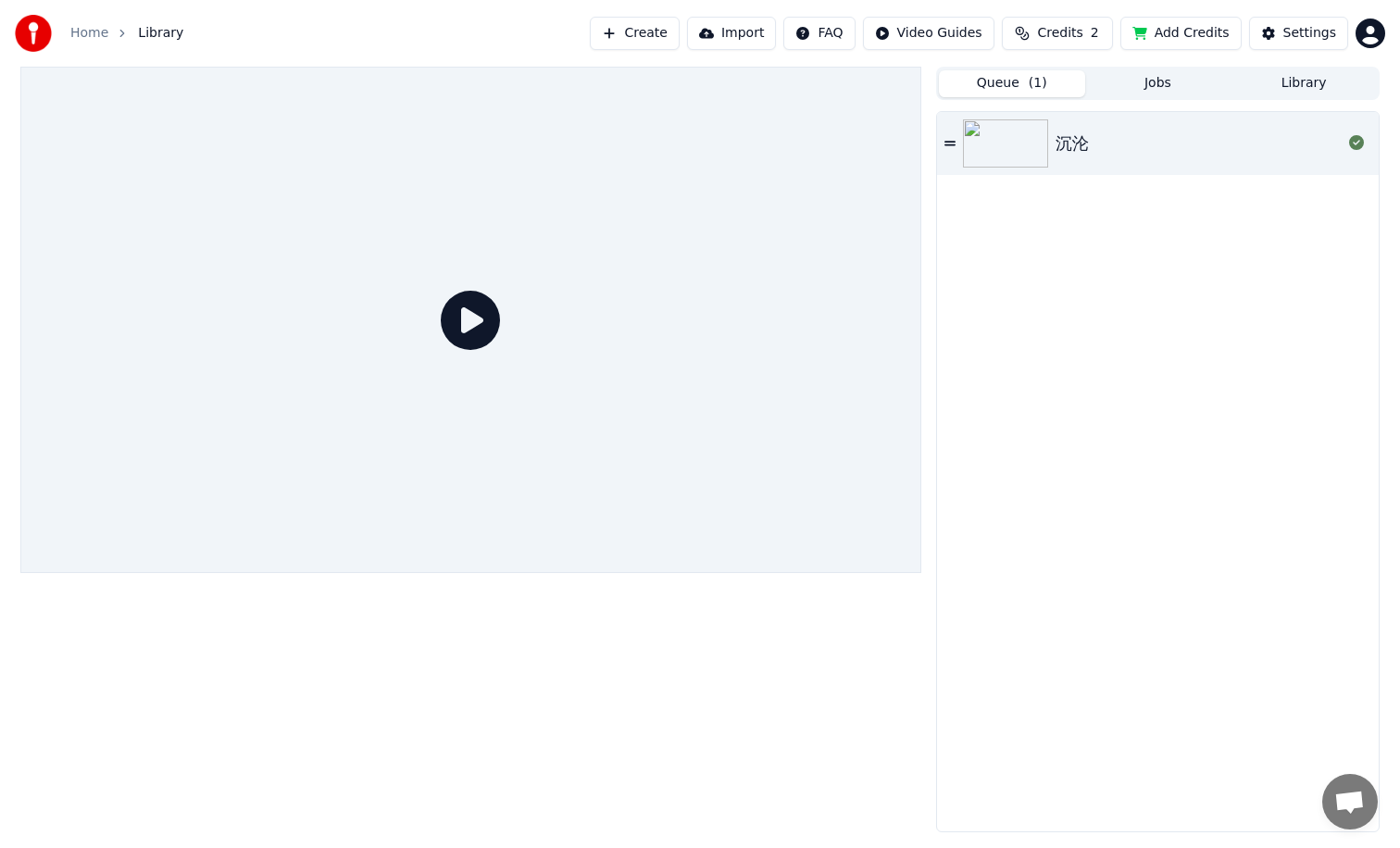
click at [1299, 75] on button "Library" at bounding box center [1303, 83] width 146 height 27
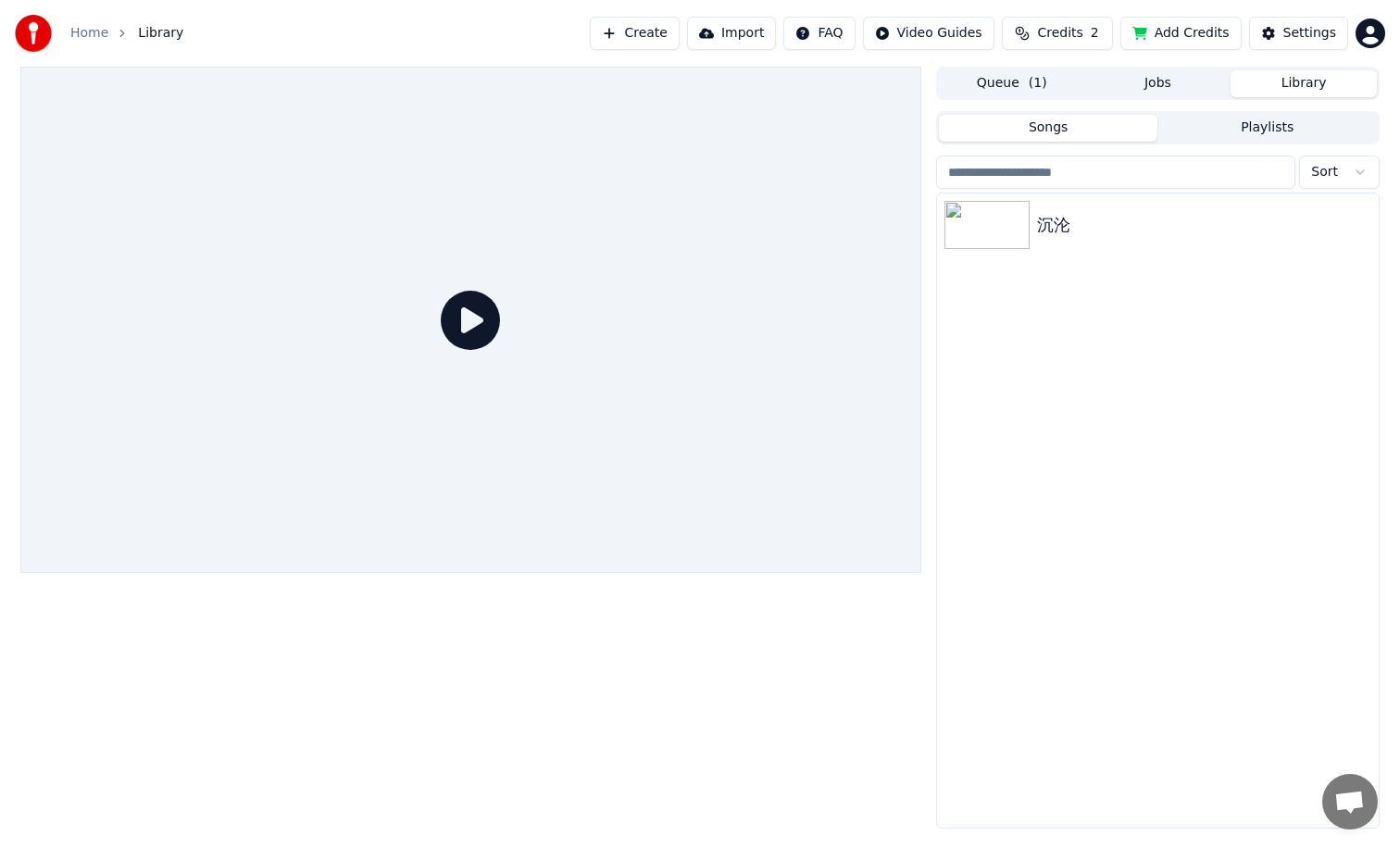
click at [1015, 74] on button "Queue ( 1 )" at bounding box center [1011, 83] width 146 height 27
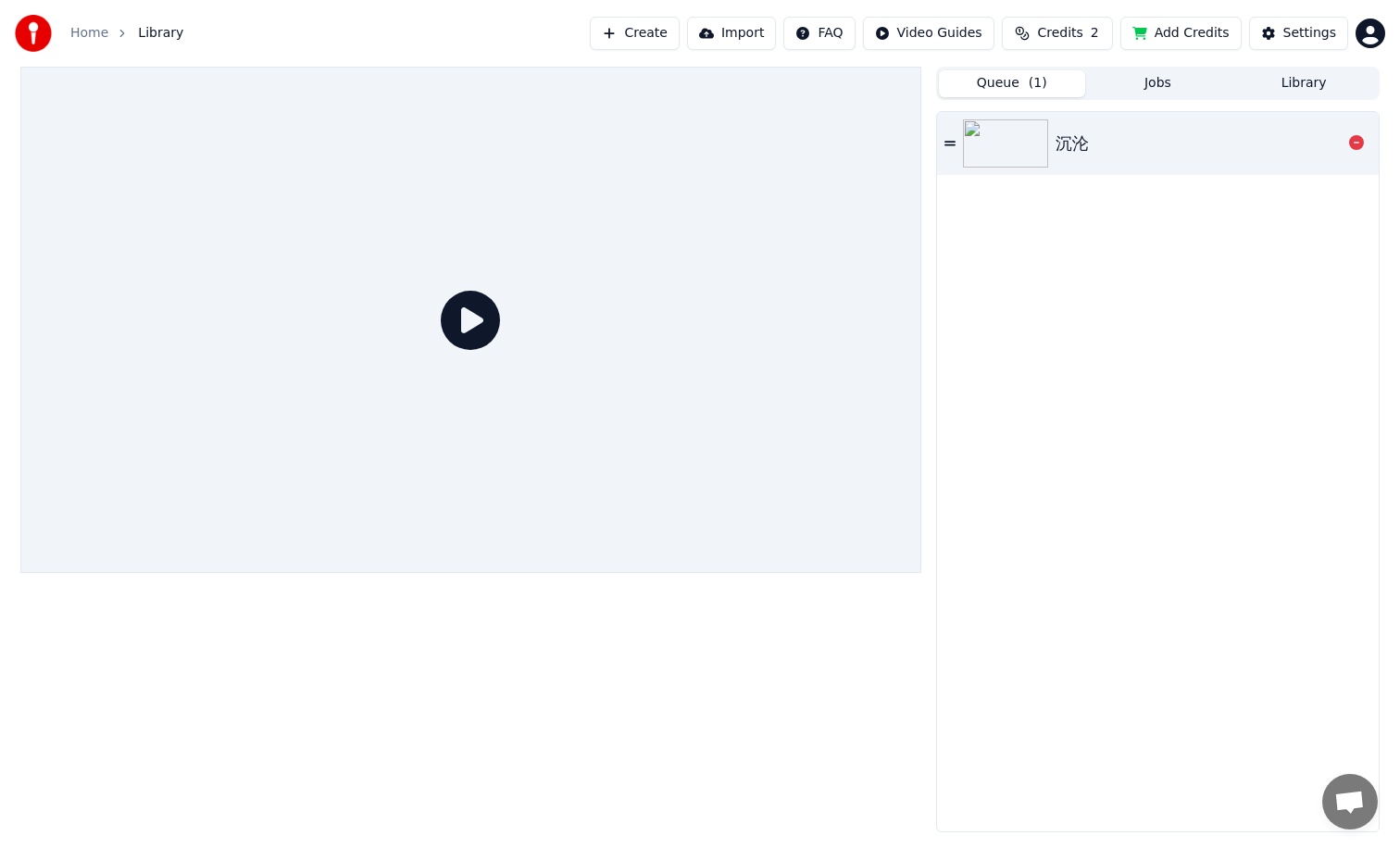
click at [1041, 150] on img at bounding box center [1005, 143] width 85 height 48
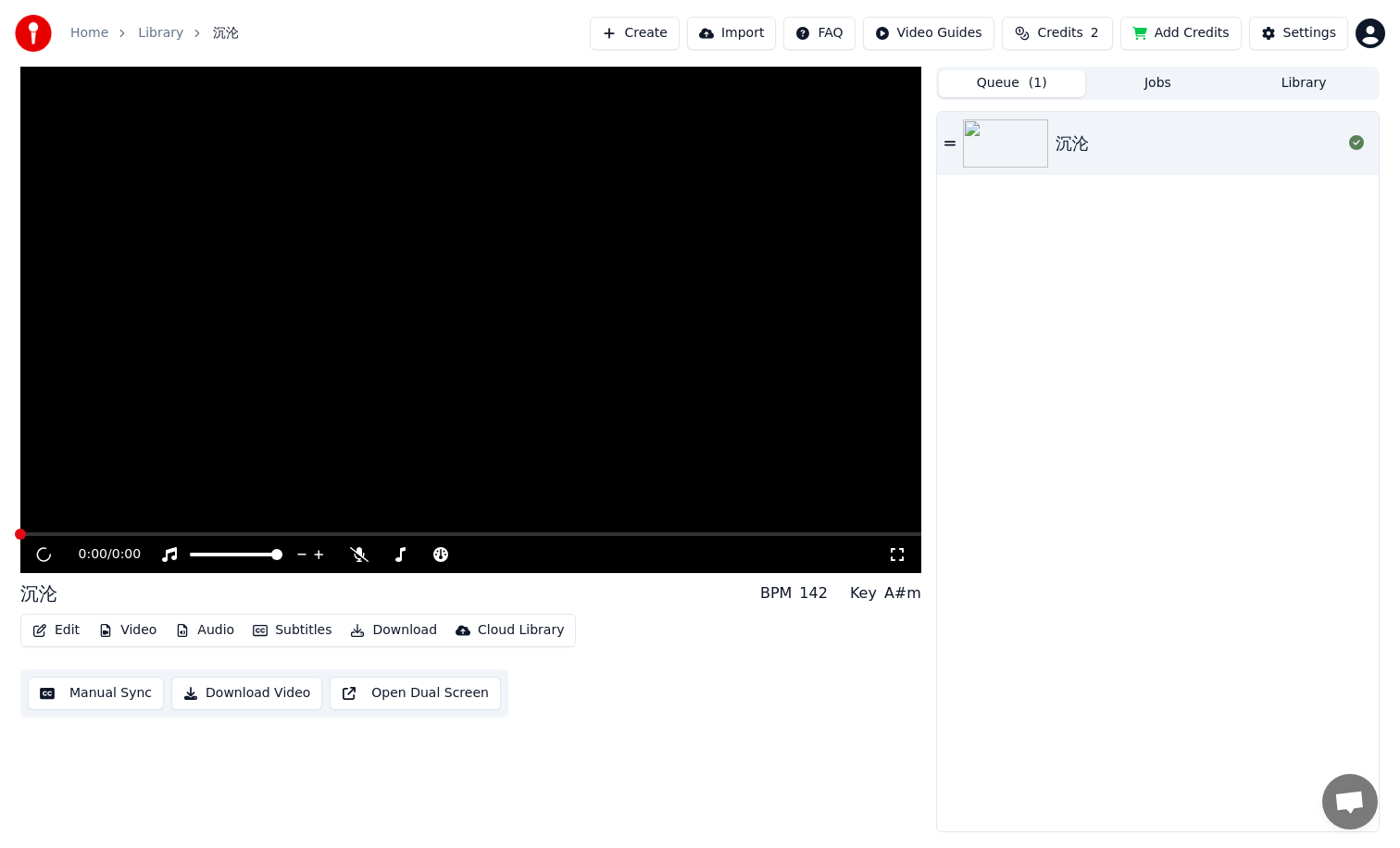
click at [370, 616] on div "Edit Video Audio Subtitles Download Cloud Library" at bounding box center [297, 630] width 556 height 34
click at [370, 621] on button "Download" at bounding box center [393, 630] width 102 height 26
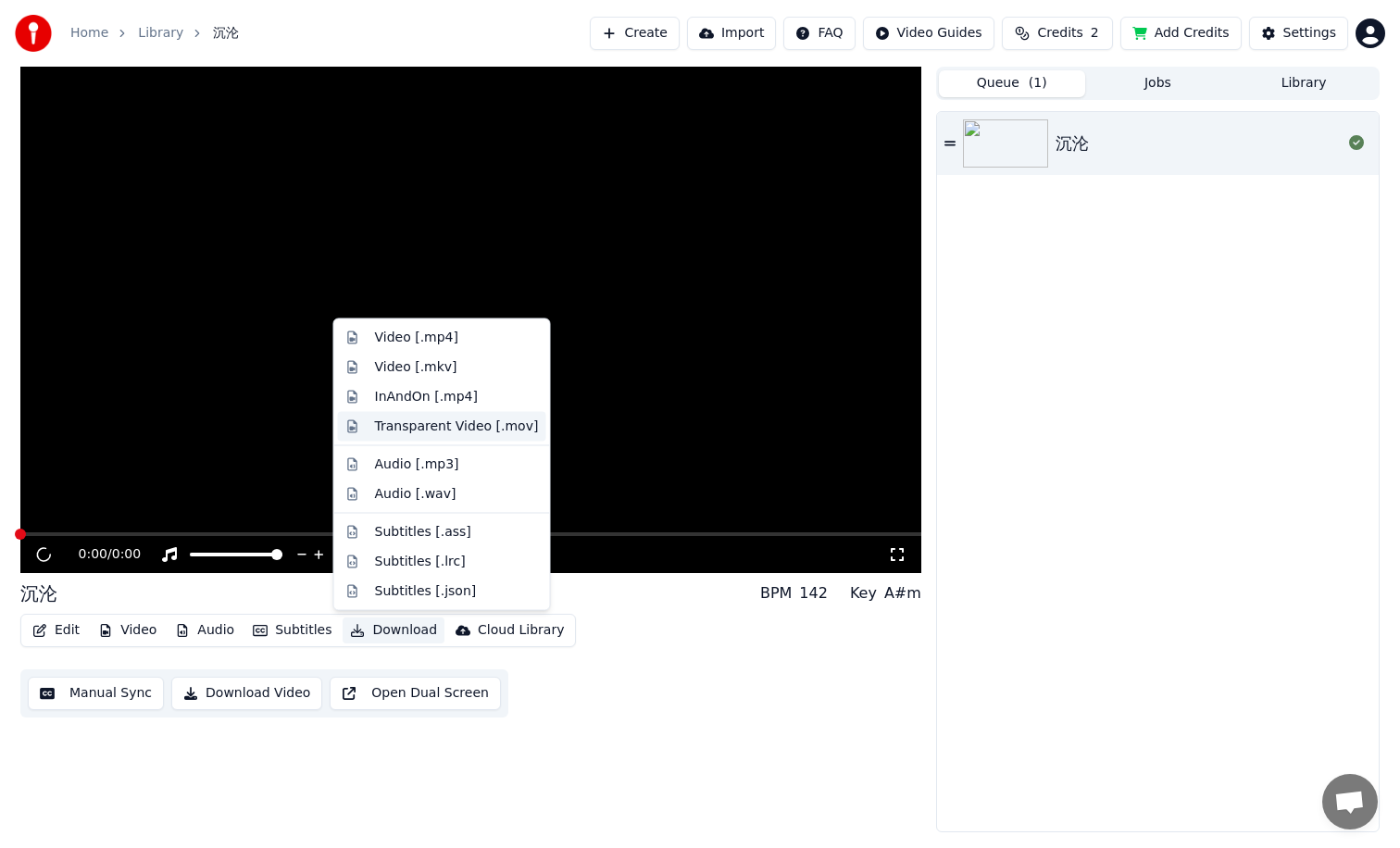
click at [468, 425] on div "Transparent Video [.mov]" at bounding box center [457, 425] width 164 height 18
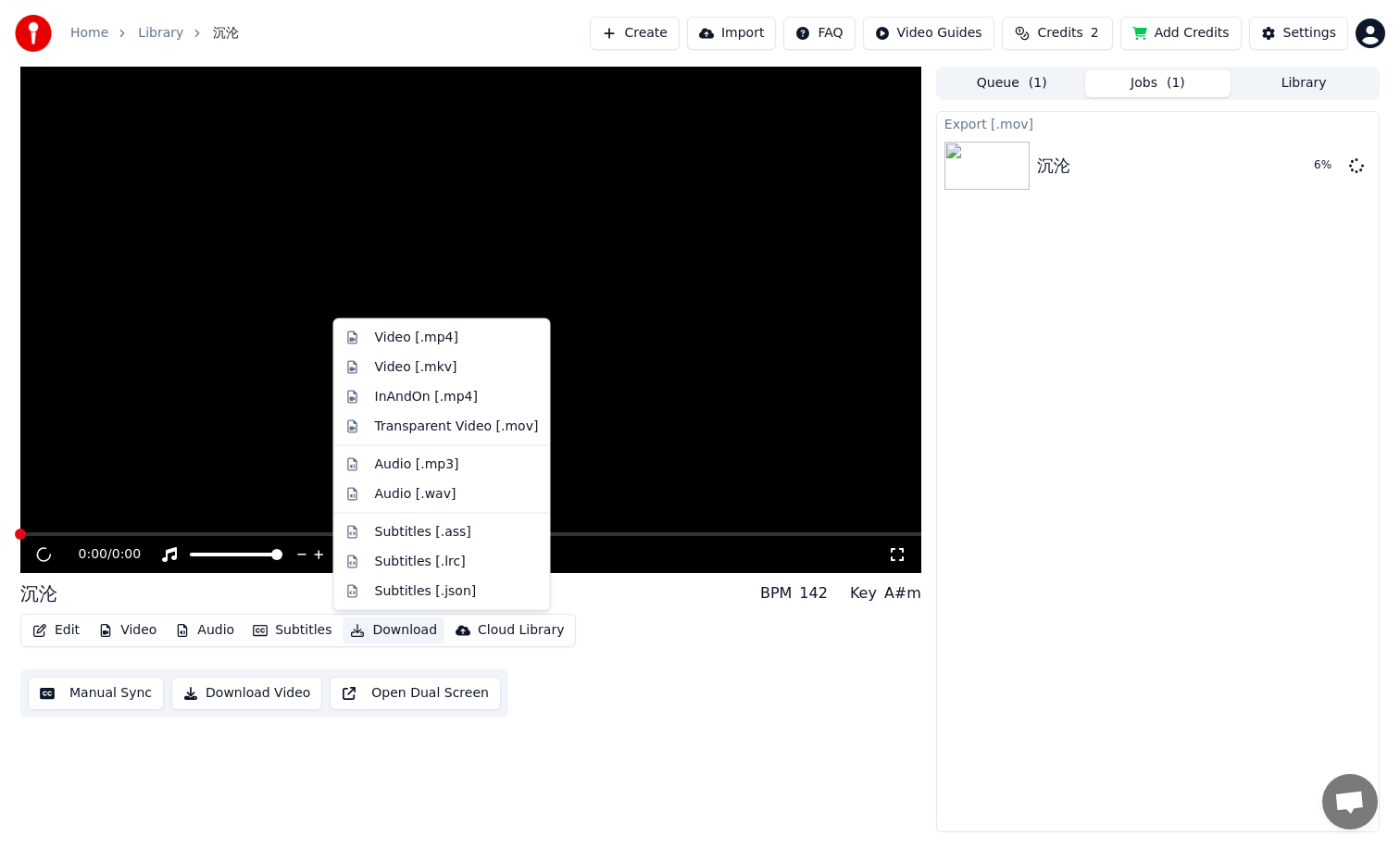
click at [355, 630] on icon "button" at bounding box center [357, 630] width 14 height 13
click at [409, 598] on div "Subtitles [.json]" at bounding box center [426, 590] width 102 height 18
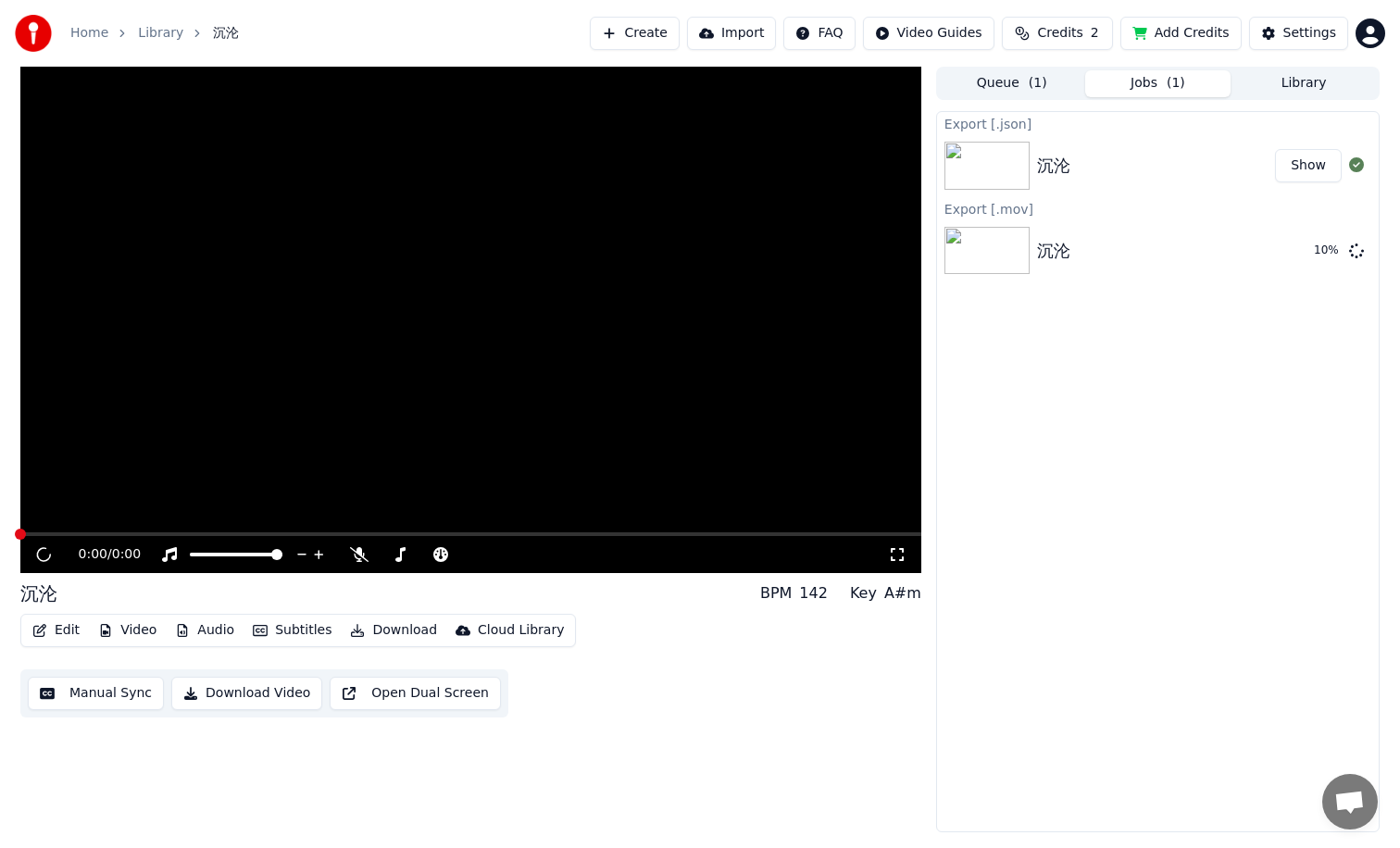
click at [1311, 173] on button "Show" at bounding box center [1308, 165] width 66 height 34
click at [375, 634] on button "Download" at bounding box center [393, 630] width 102 height 26
click at [1068, 534] on div "Export [.json] 沉沦 Show Export [.mov] 沉沦 45 %" at bounding box center [1158, 472] width 443 height 721
click at [1194, 387] on div "Export [.json] 沉沦 Show Export [.mov] 沉沦 58 %" at bounding box center [1158, 472] width 443 height 721
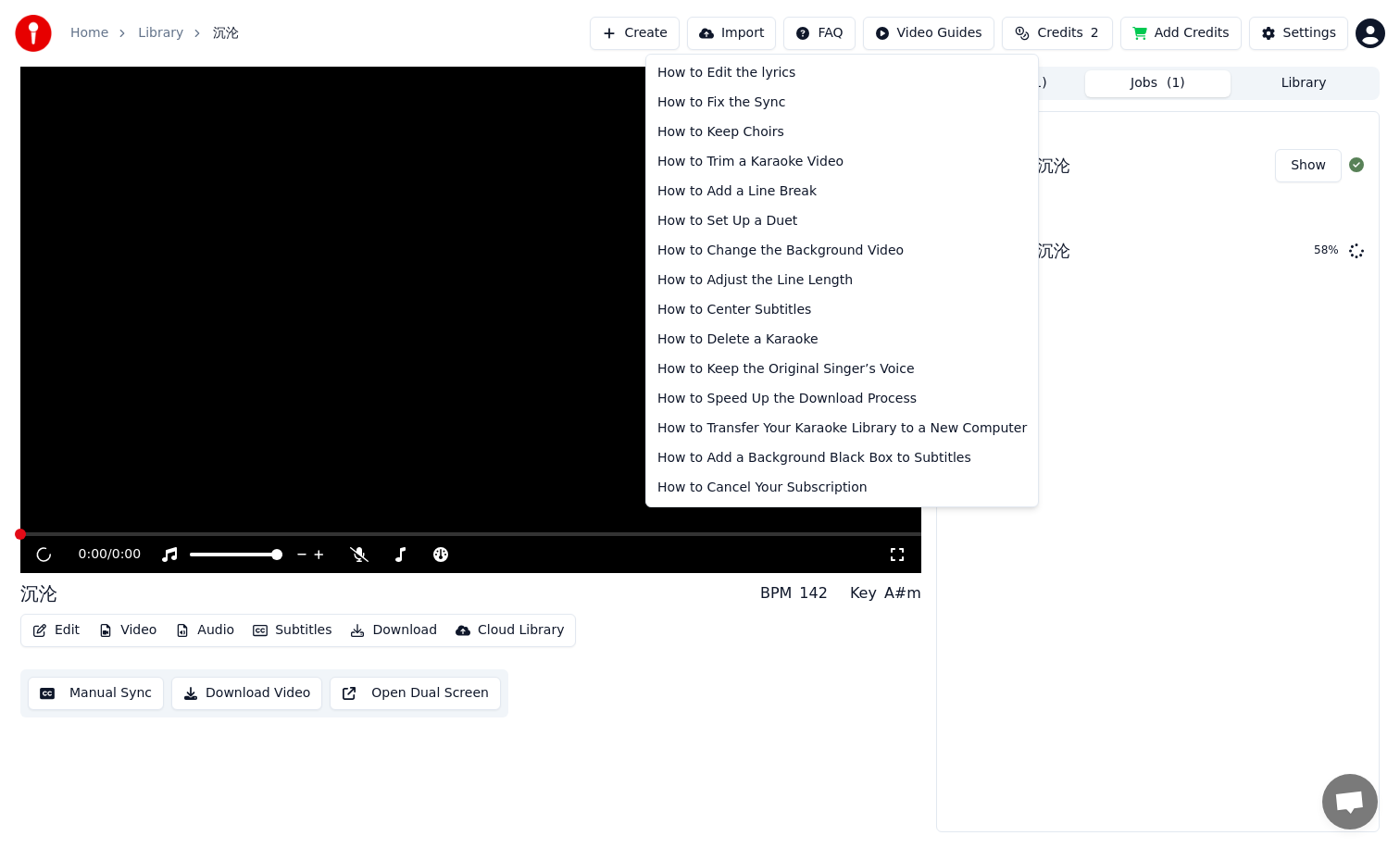
click at [830, 31] on html "Home Library 沉沦 Create Import FAQ Video Guides Credits 2 Add Credits Settings 0…" at bounding box center [700, 424] width 1400 height 848
drag, startPoint x: 1361, startPoint y: 519, endPoint x: 1336, endPoint y: 506, distance: 28.2
click at [1356, 516] on html "Home Library 沉沦 Create Import FAQ Video Guides Credits 2 Add Credits Settings 0…" at bounding box center [700, 424] width 1400 height 848
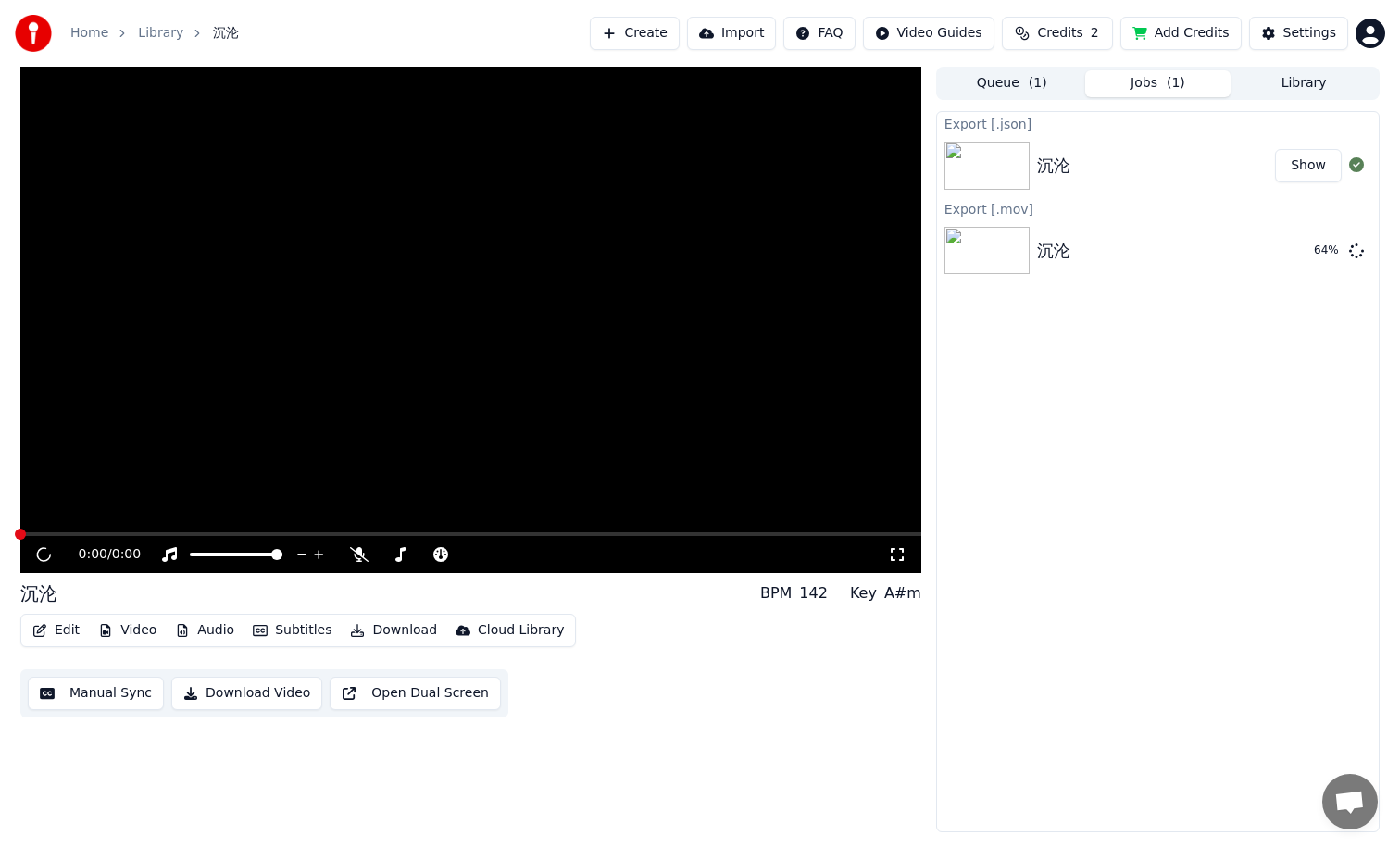
click at [1091, 389] on div "Export [.json] 沉沦 Show Export [.mov] 沉沦 64 %" at bounding box center [1158, 472] width 443 height 721
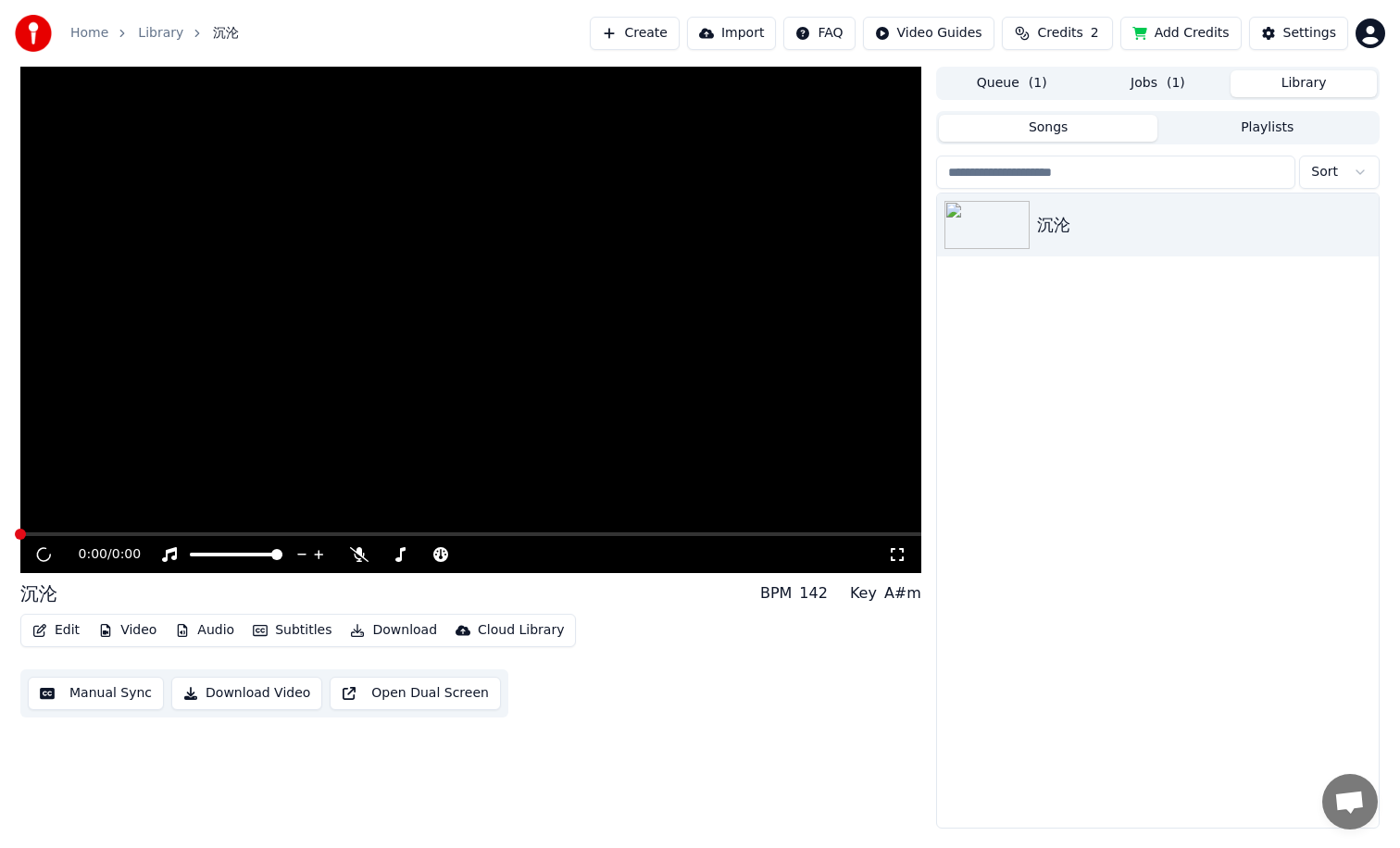
click at [1279, 85] on button "Library" at bounding box center [1303, 83] width 146 height 27
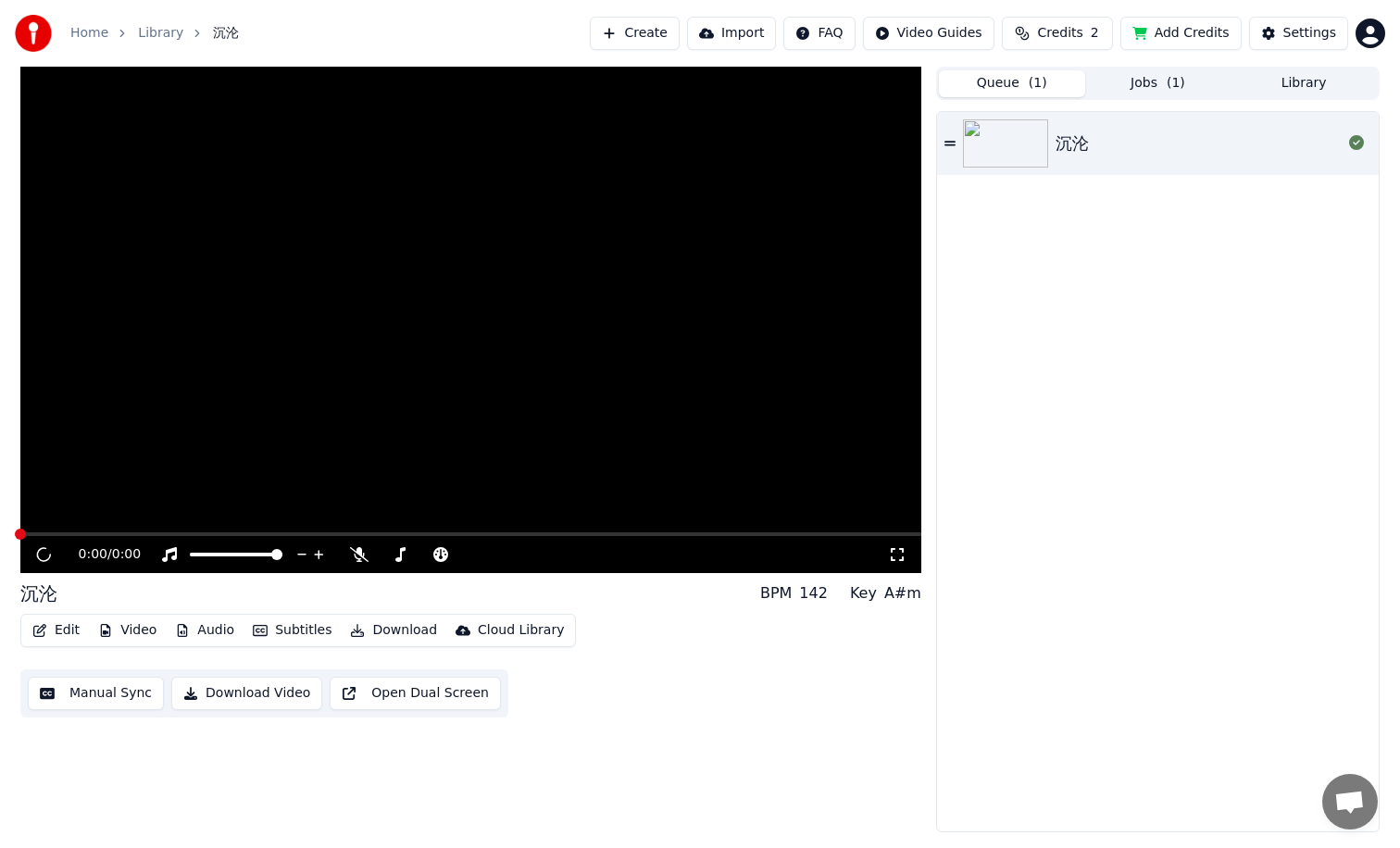
click at [1015, 80] on button "Queue ( 1 )" at bounding box center [1011, 83] width 146 height 27
click at [1357, 144] on icon at bounding box center [1356, 142] width 14 height 14
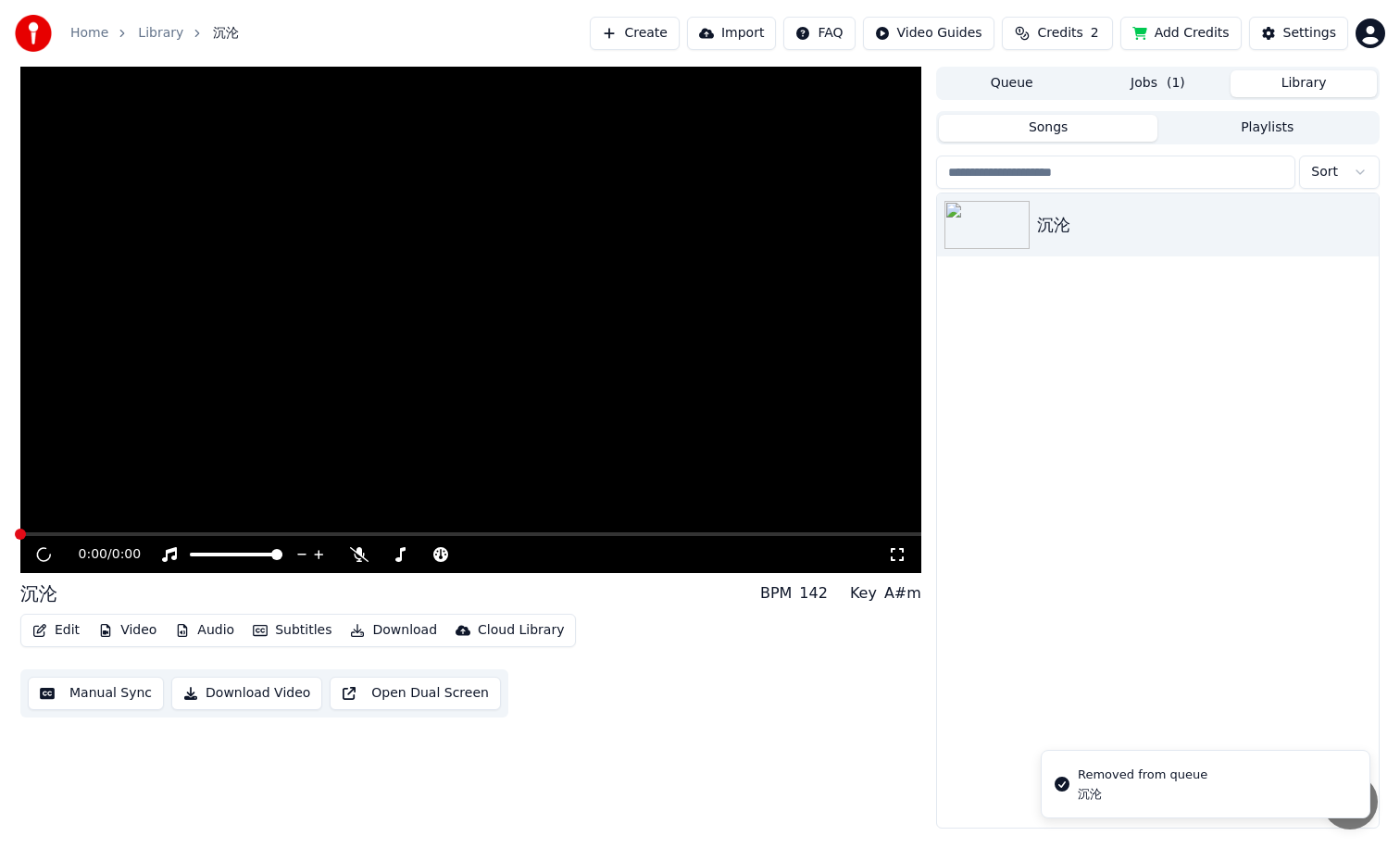
click at [1295, 86] on button "Library" at bounding box center [1303, 83] width 146 height 27
click at [1160, 79] on button "Jobs ( 1 )" at bounding box center [1158, 83] width 146 height 27
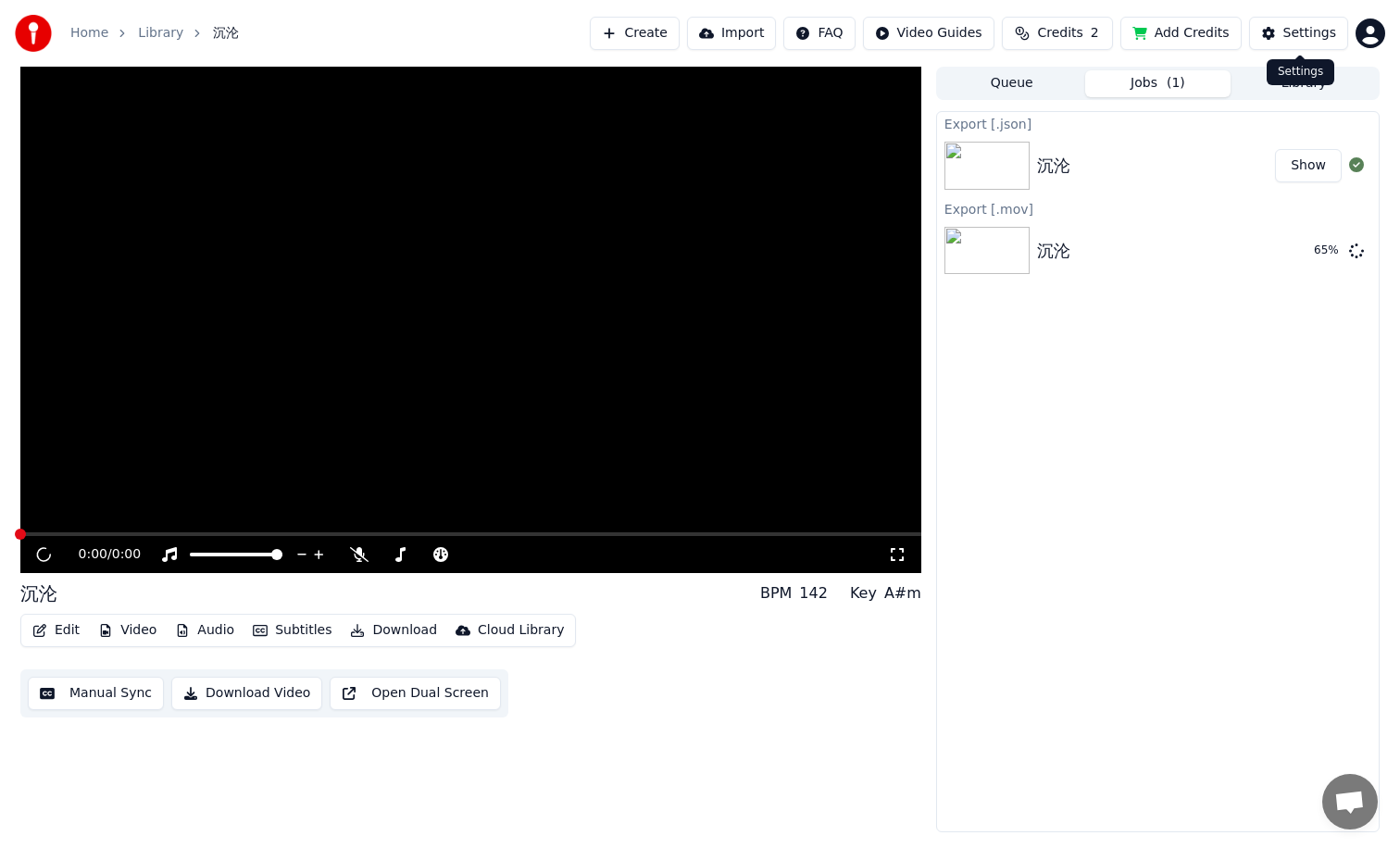
click at [1306, 73] on div "Settings Settings" at bounding box center [1300, 72] width 67 height 26
click at [1272, 83] on div "Settings Settings" at bounding box center [1300, 72] width 67 height 26
click at [1281, 76] on button "Library" at bounding box center [1303, 83] width 146 height 27
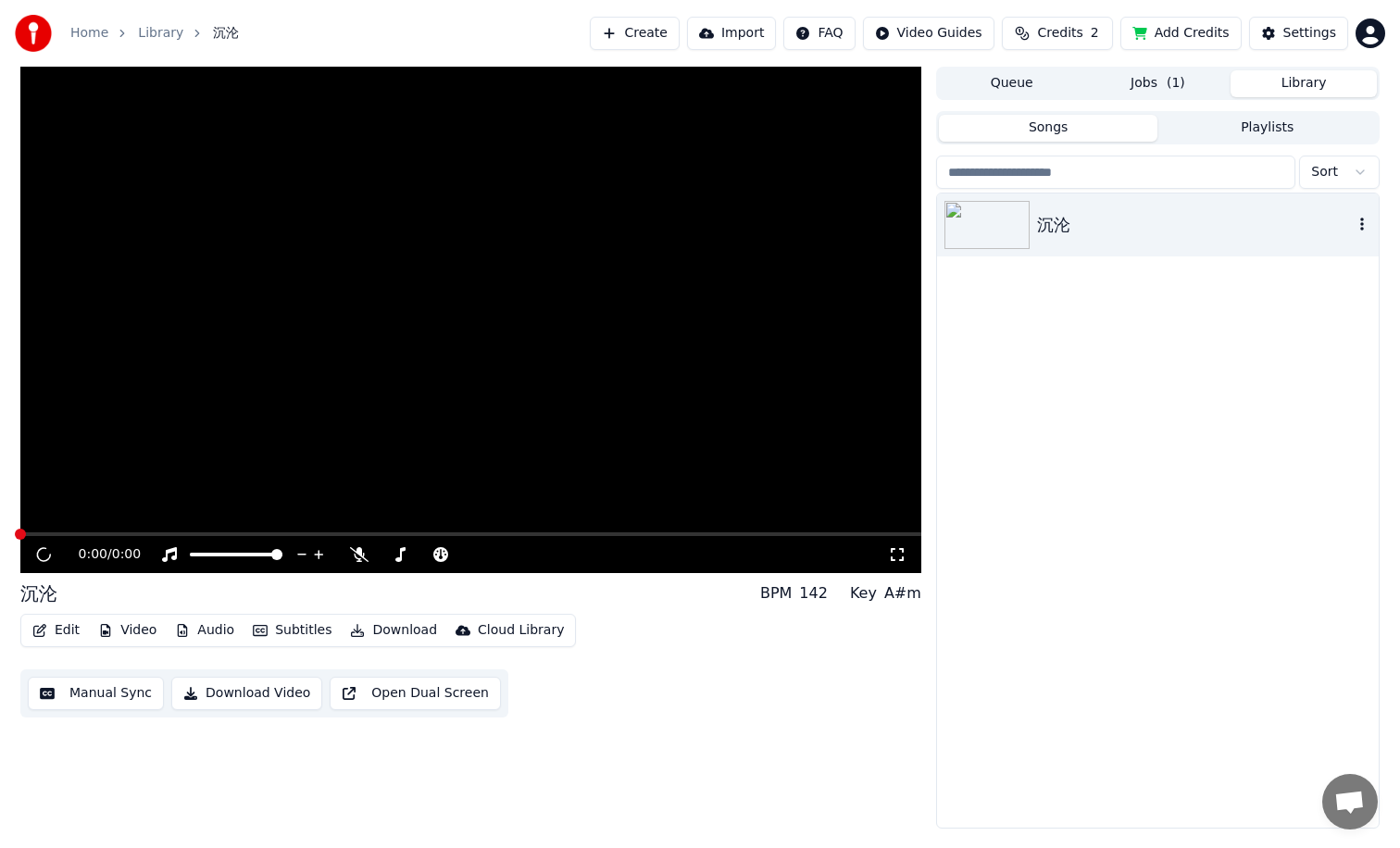
click at [1224, 209] on div "沉沦" at bounding box center [1157, 225] width 441 height 63
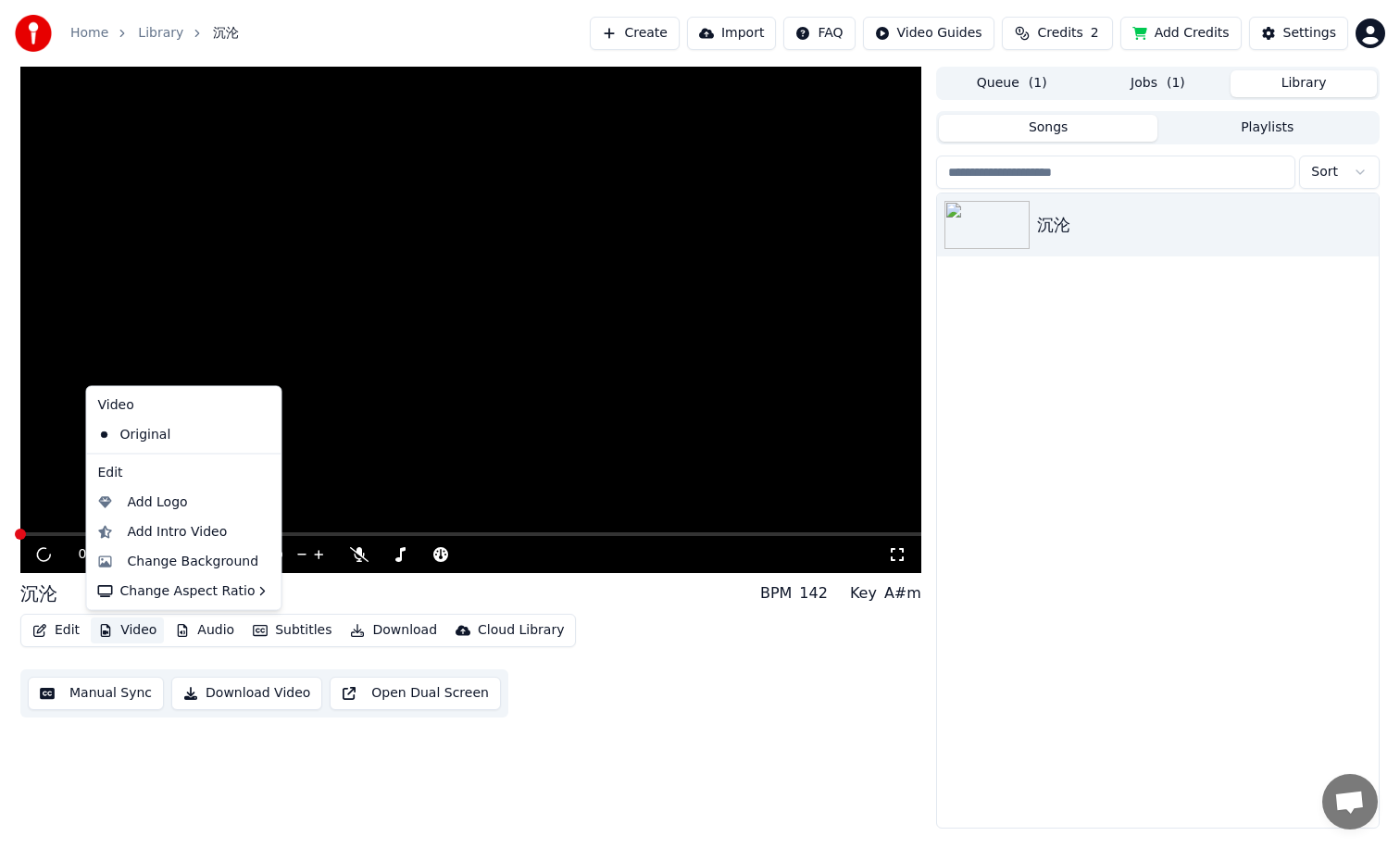
click at [126, 633] on button "Video" at bounding box center [128, 630] width 73 height 26
click at [151, 435] on div "Original" at bounding box center [171, 434] width 159 height 30
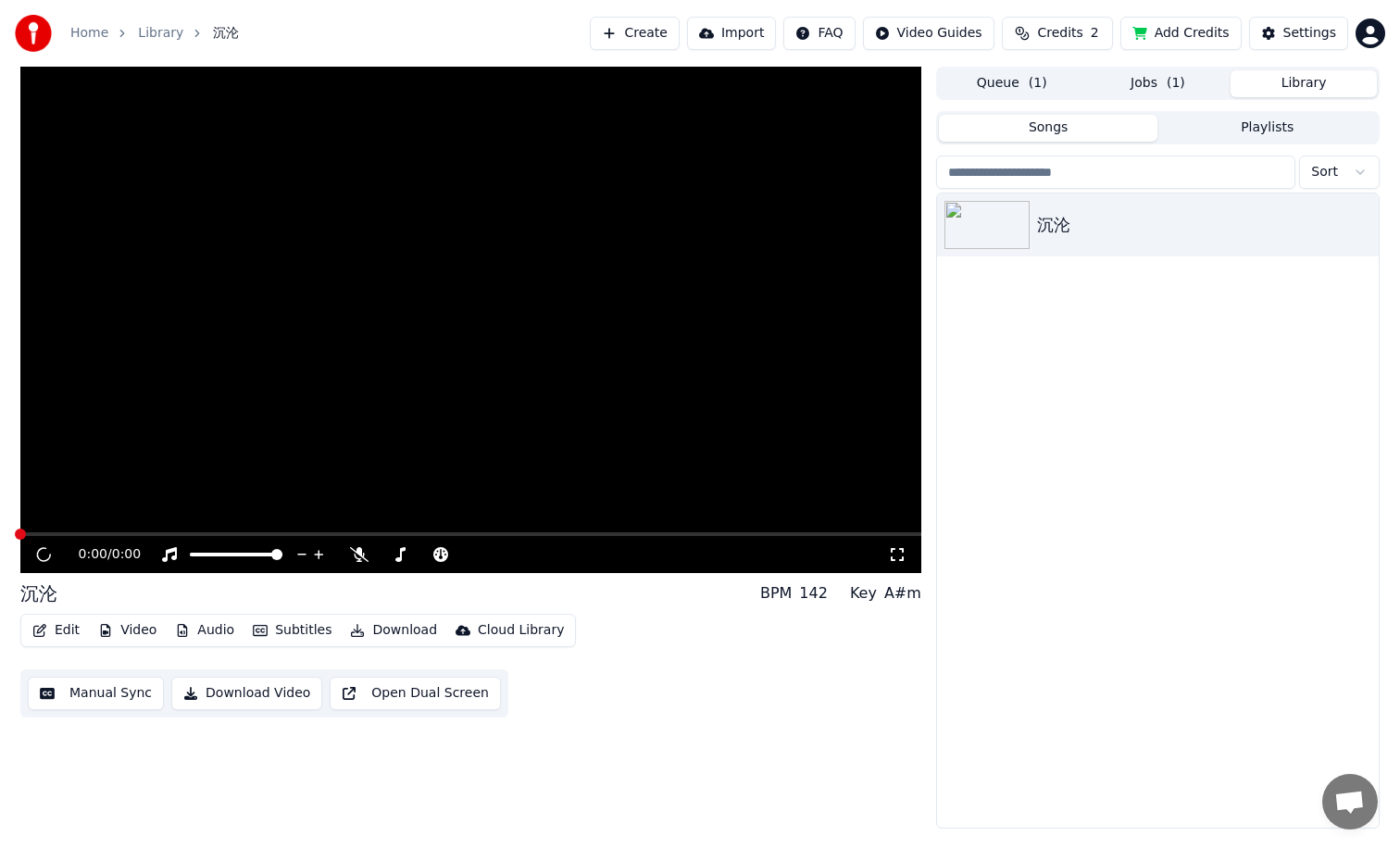
click at [107, 634] on icon "button" at bounding box center [105, 630] width 14 height 13
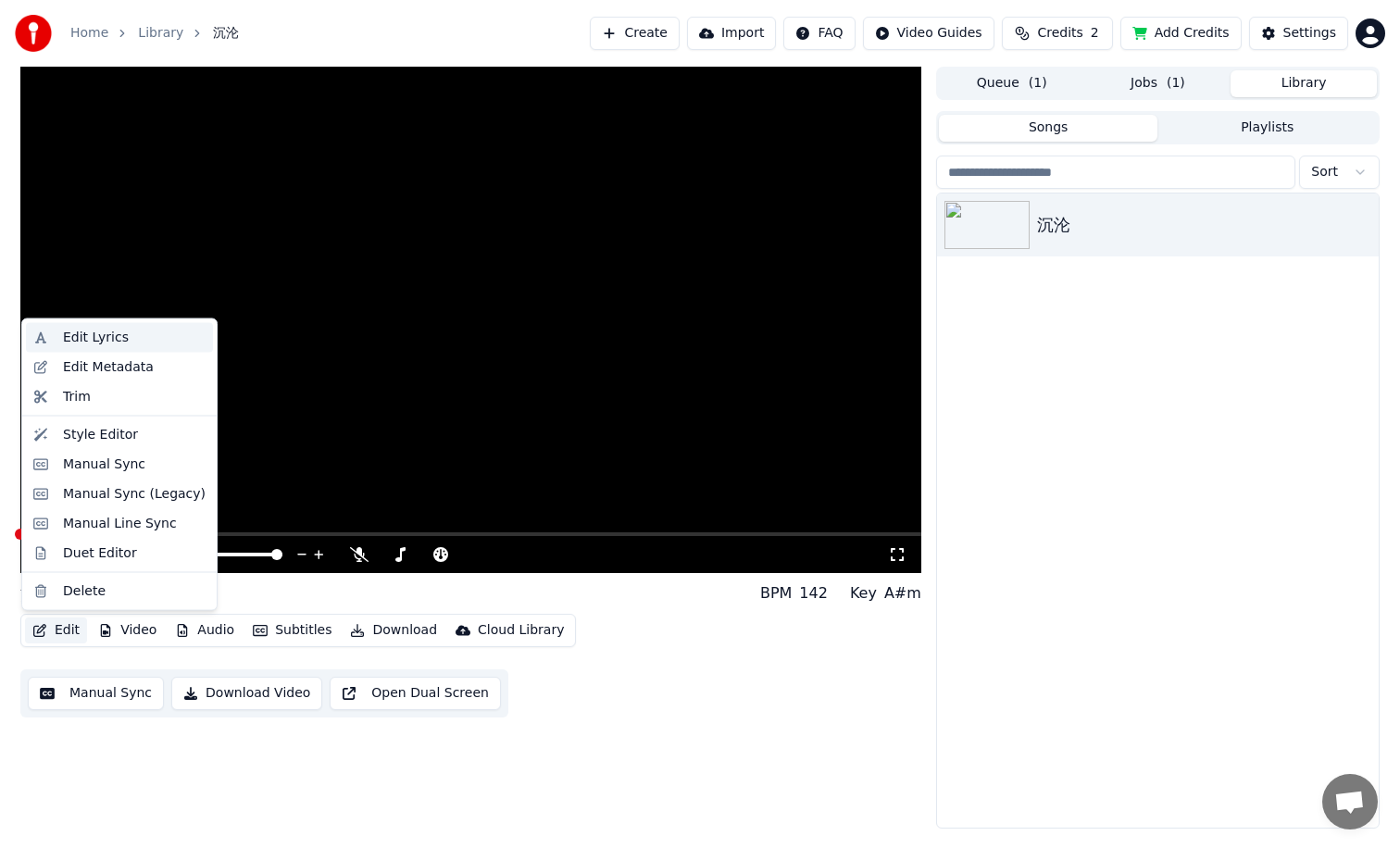
click at [96, 336] on div "Edit Lyrics" at bounding box center [96, 338] width 66 height 18
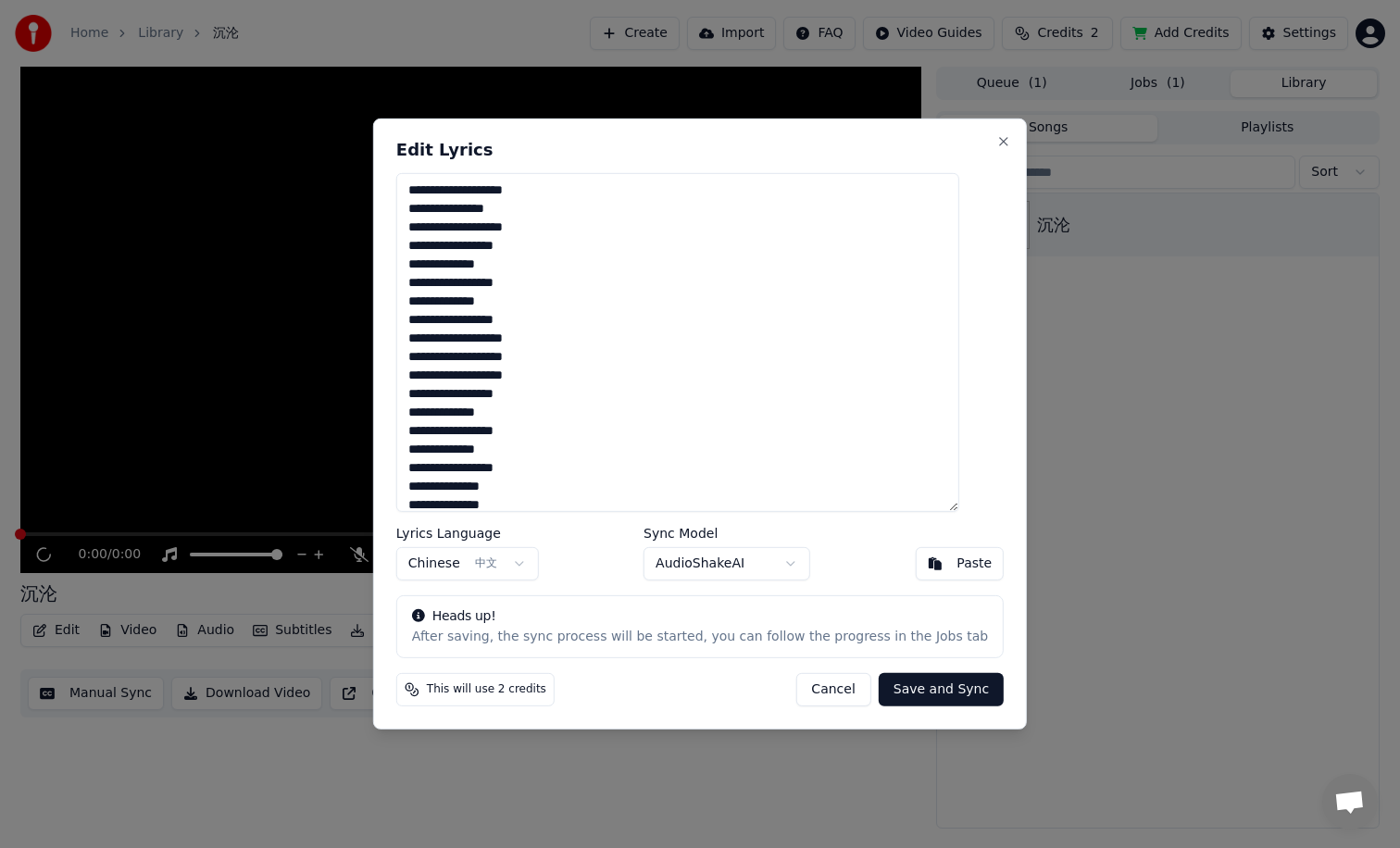
scroll to position [158, 0]
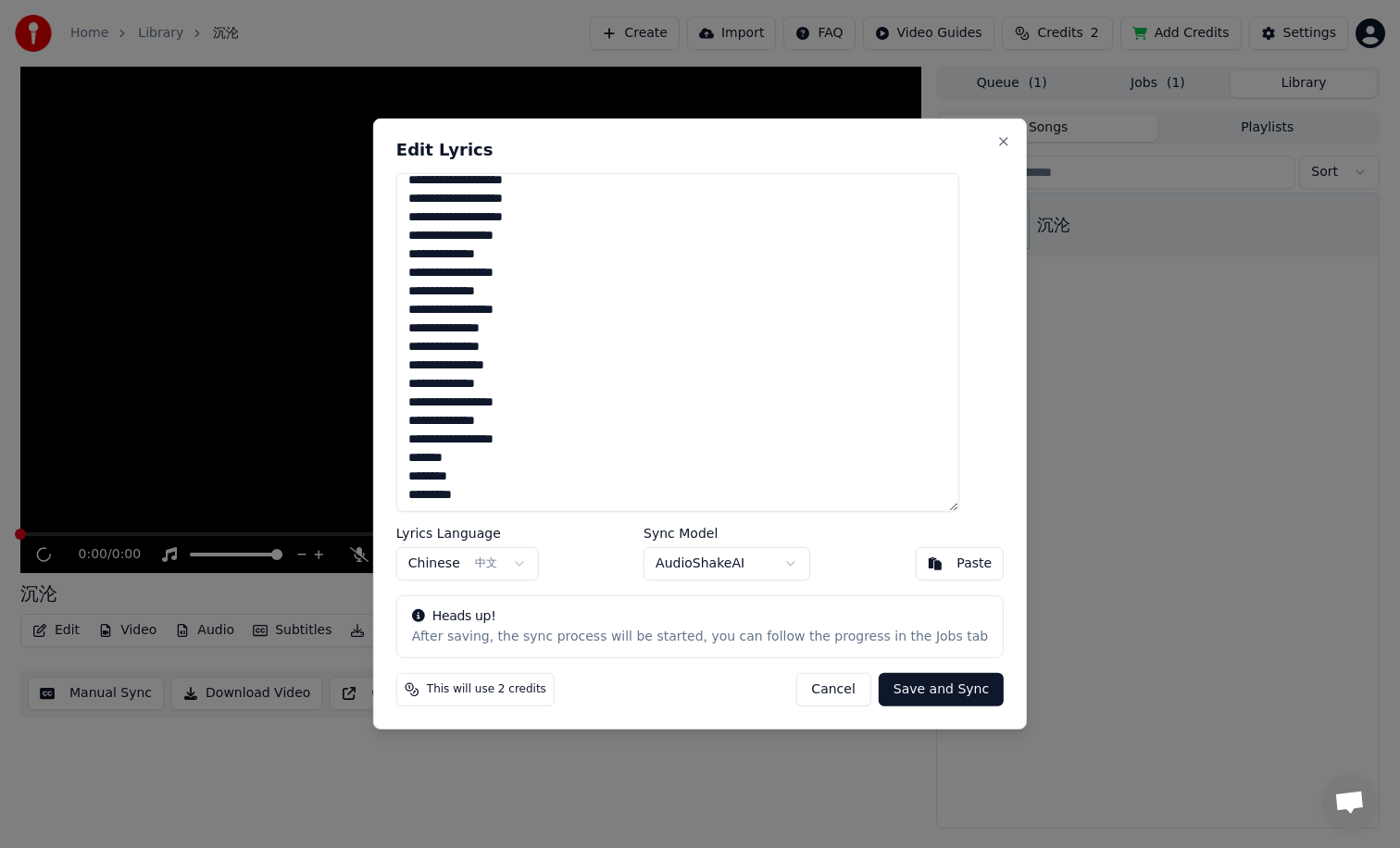
click at [819, 697] on button "Cancel" at bounding box center [833, 689] width 75 height 34
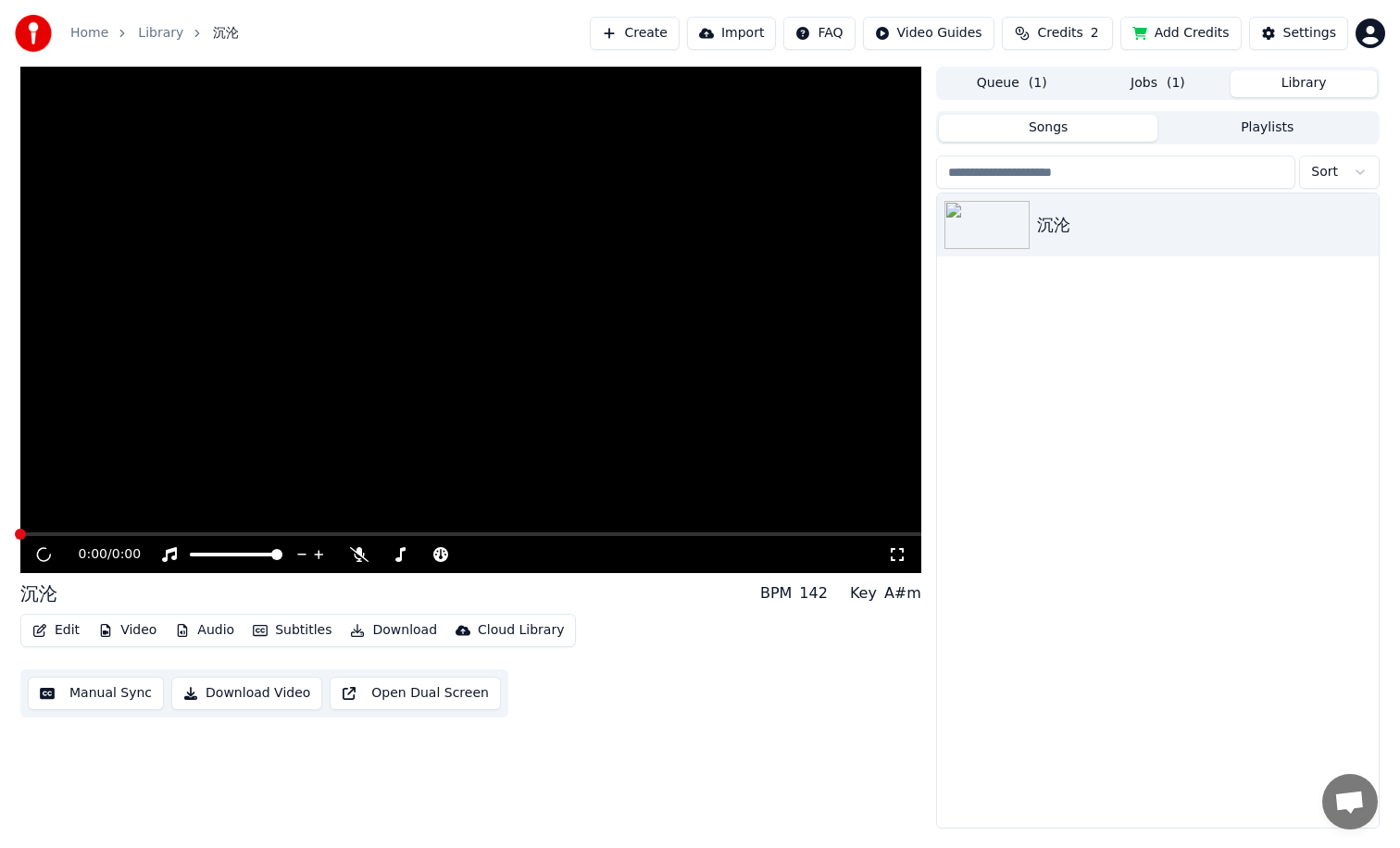
click at [69, 628] on button "Edit" at bounding box center [56, 630] width 62 height 26
click at [520, 667] on div "Upload to Cloud Library" at bounding box center [552, 670] width 153 height 18
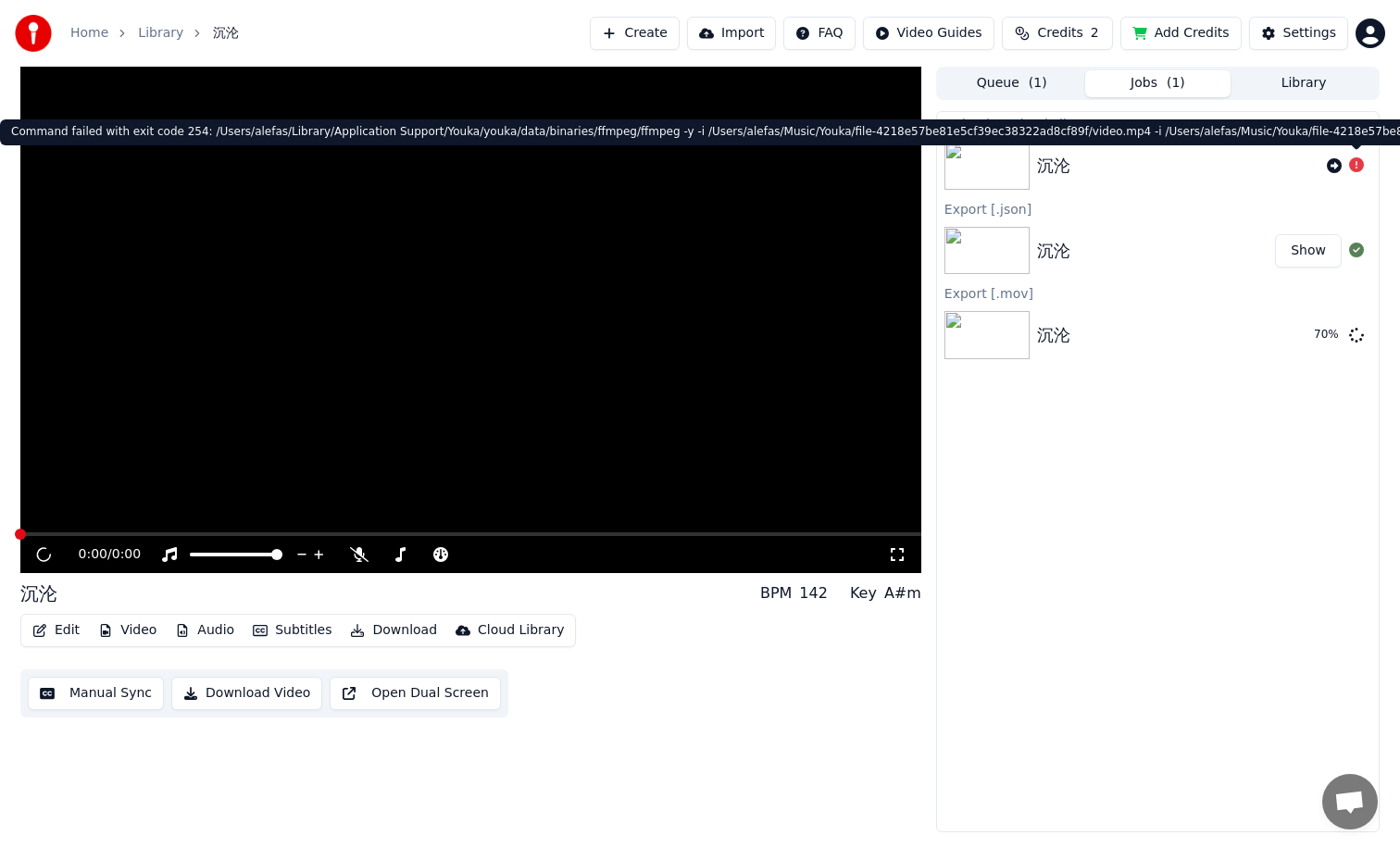
click at [1360, 169] on icon at bounding box center [1356, 164] width 14 height 14
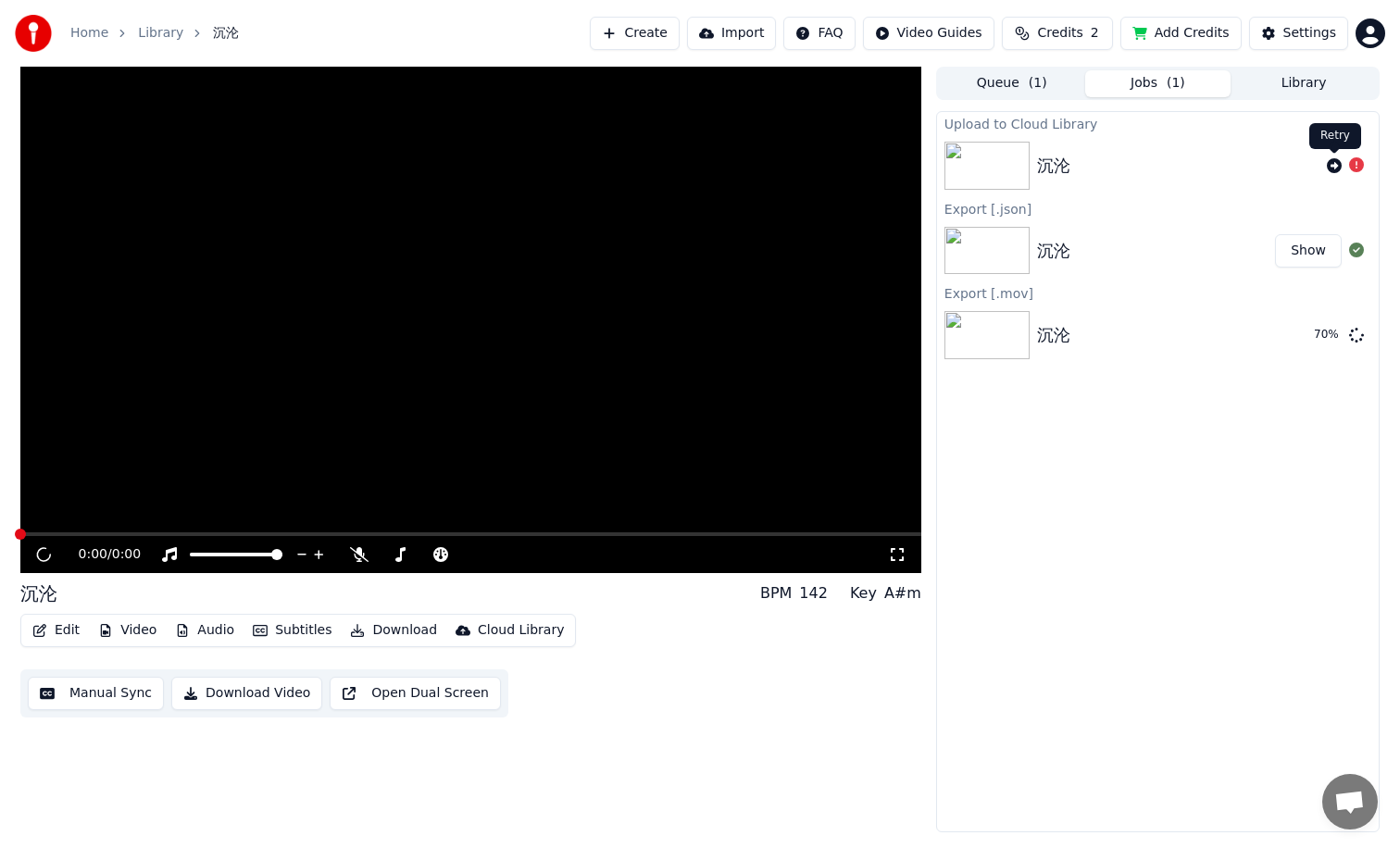
click at [1227, 158] on div "沉沦" at bounding box center [1178, 165] width 282 height 26
click at [1085, 506] on div "Upload to Cloud Library 沉沦 Export [.json] 沉沦 Show Export [.mov] 沉沦 70 %" at bounding box center [1158, 472] width 443 height 721
click at [1301, 31] on div "Settings" at bounding box center [1309, 33] width 53 height 18
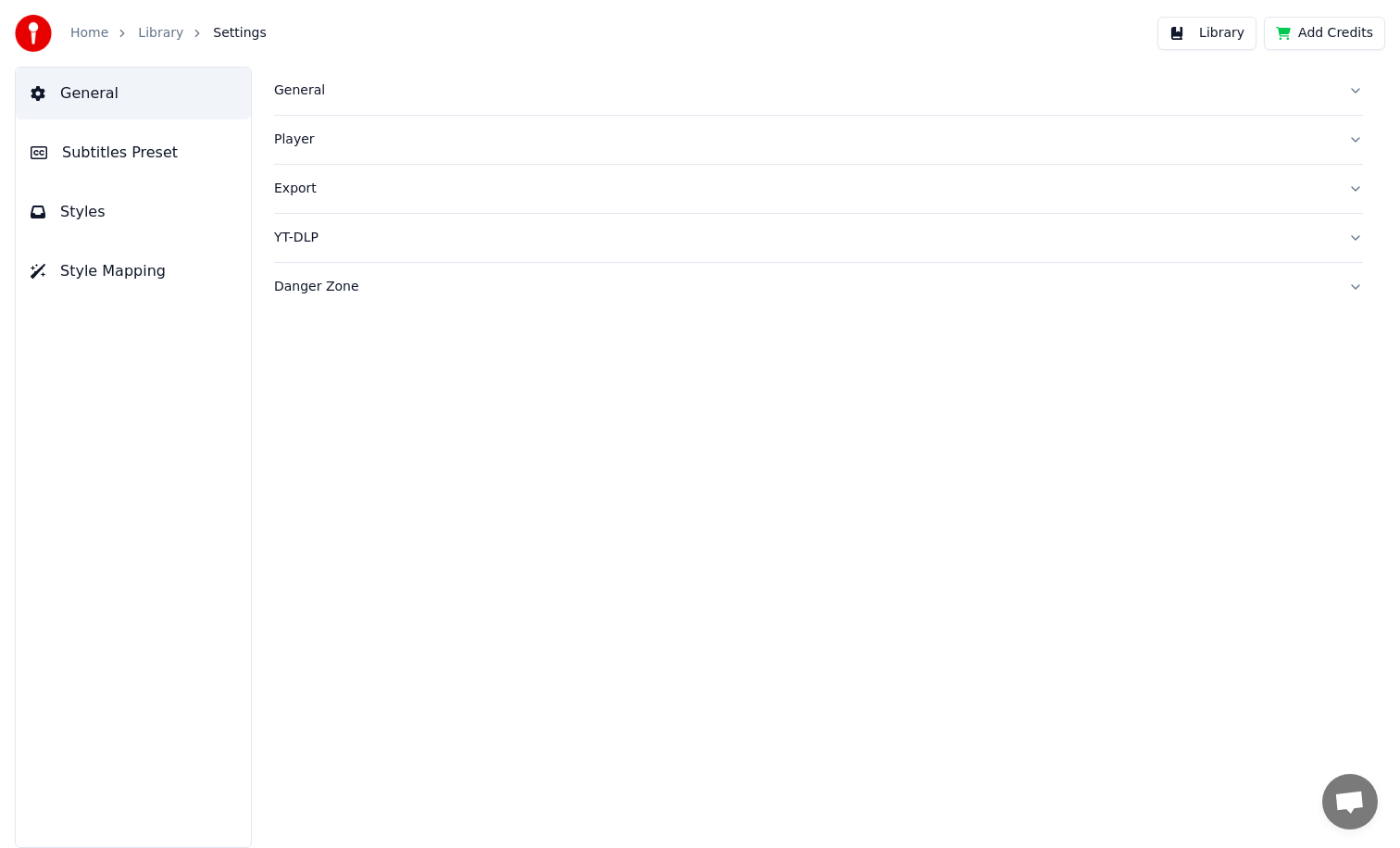
click at [297, 185] on div "Export" at bounding box center [804, 188] width 1059 height 18
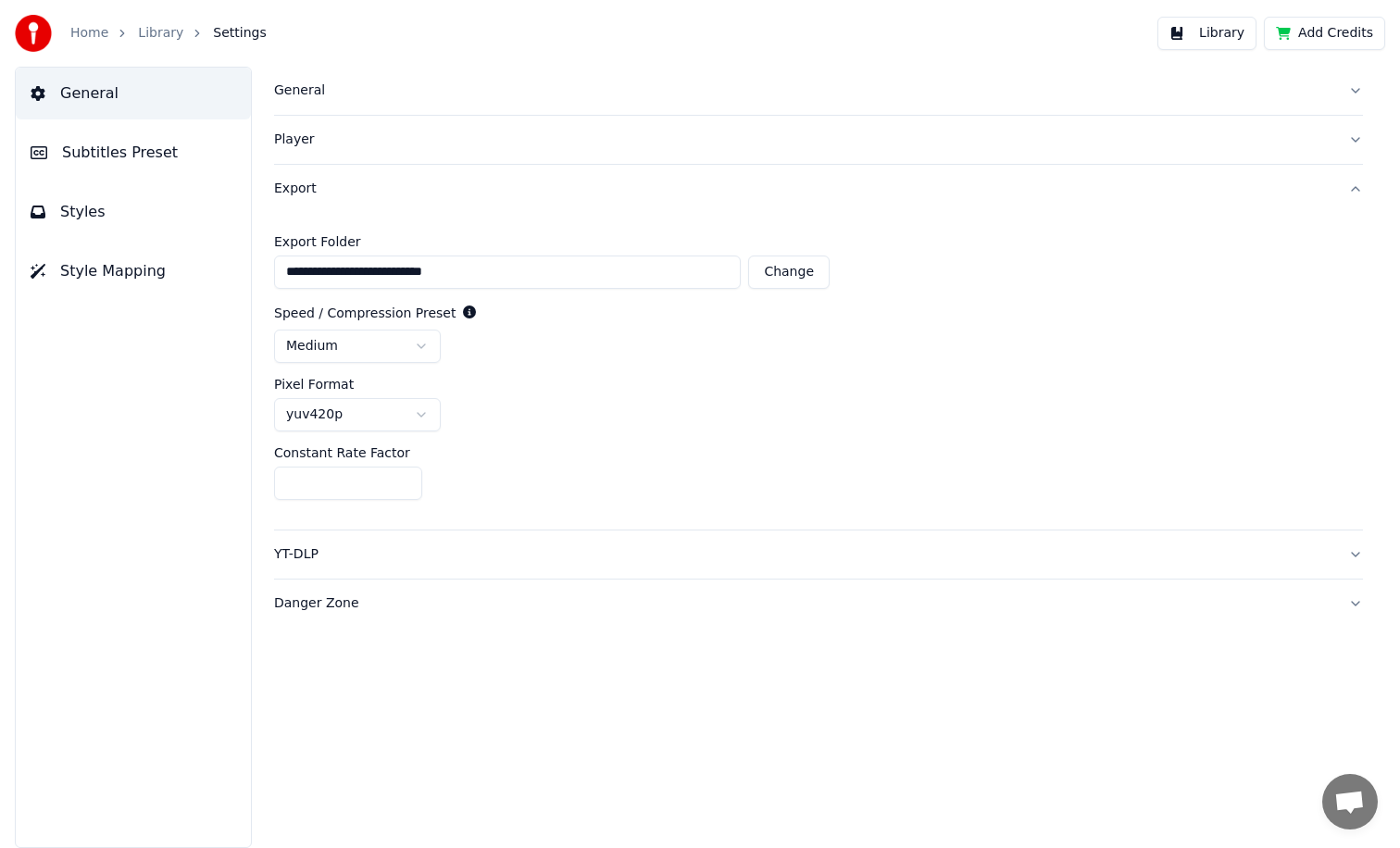
click at [313, 562] on div "YT-DLP" at bounding box center [804, 554] width 1059 height 18
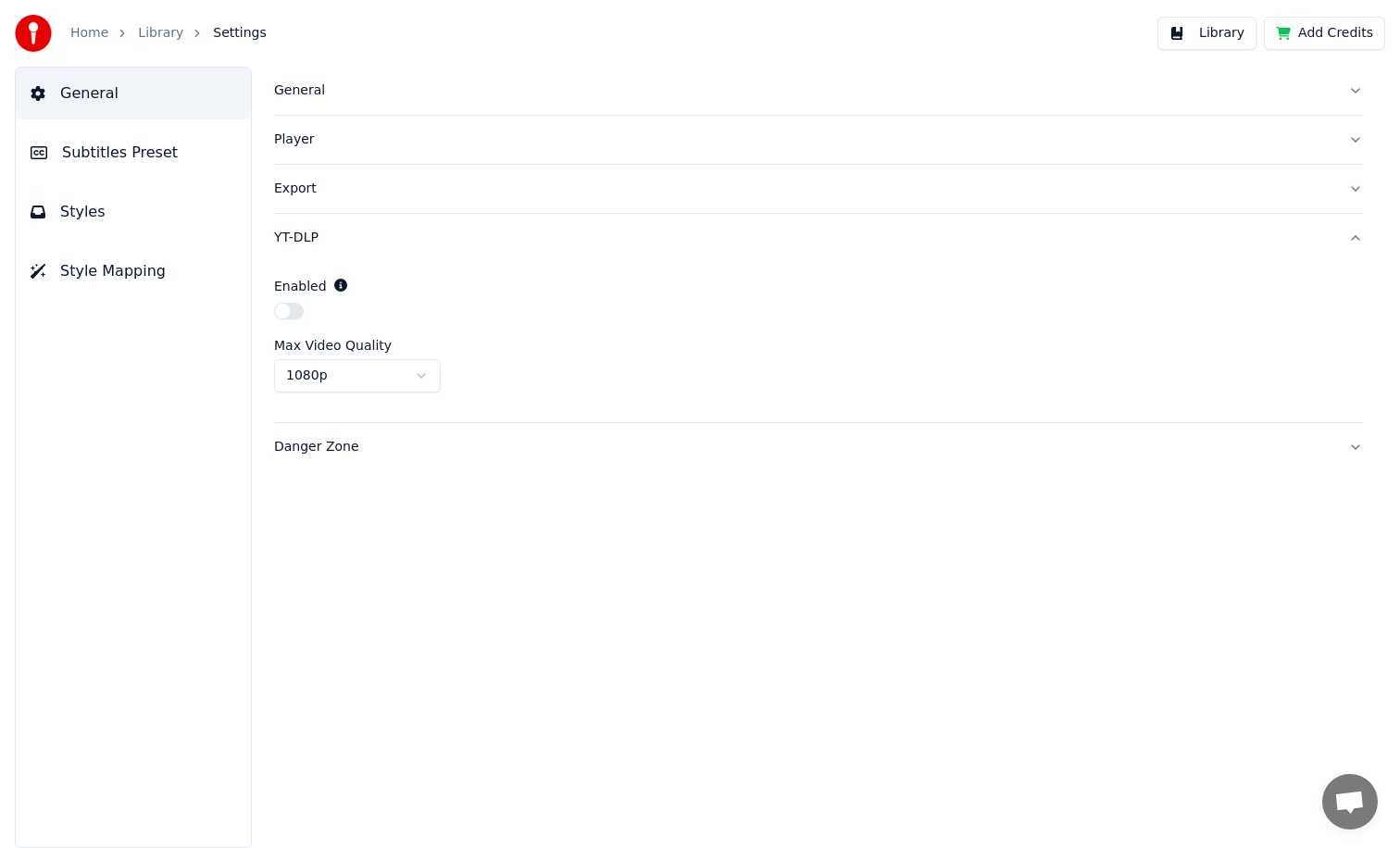
click at [318, 445] on div "Danger Zone" at bounding box center [804, 446] width 1059 height 18
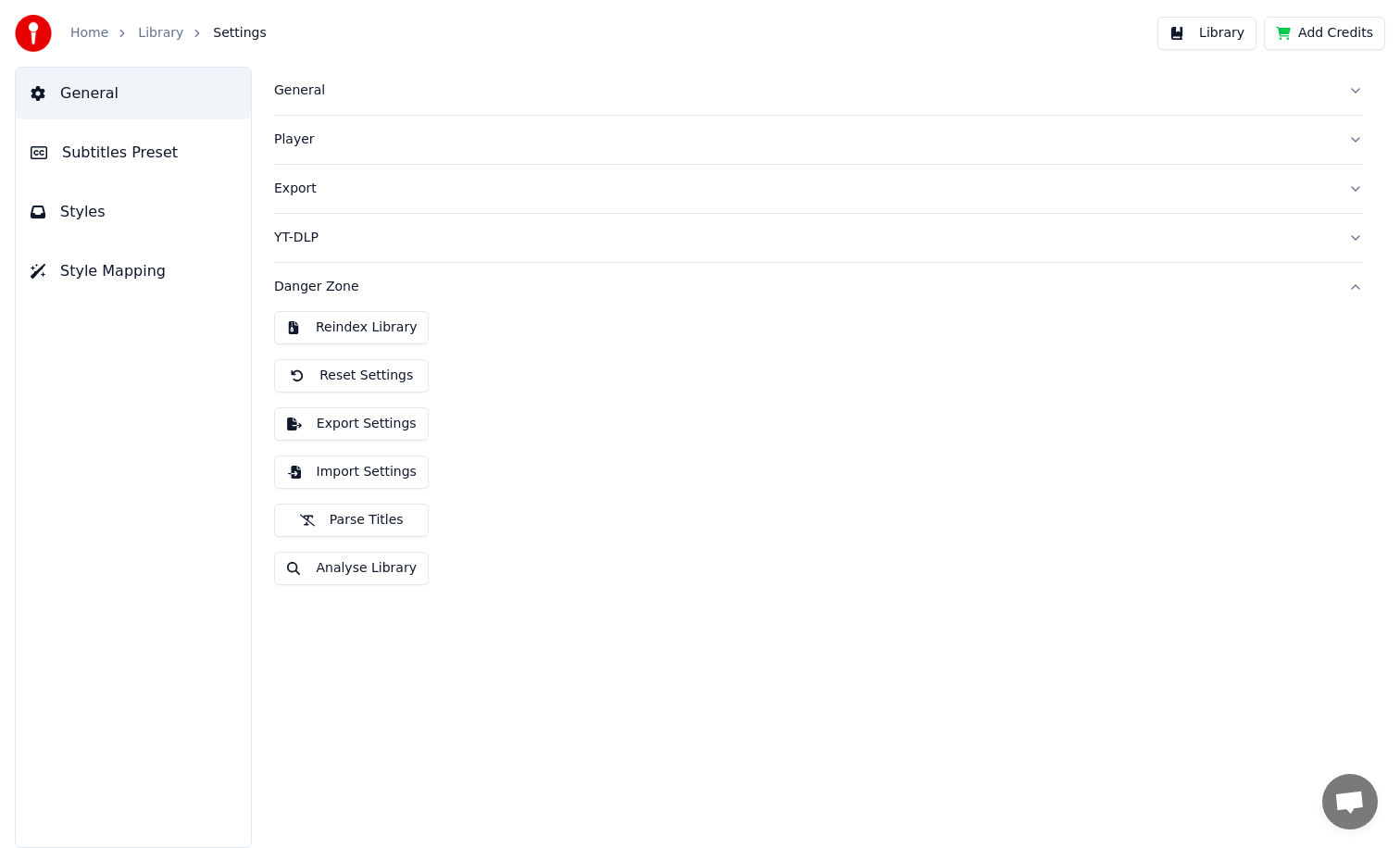
click at [350, 428] on button "Export Settings" at bounding box center [351, 424] width 154 height 34
click at [303, 90] on div "General" at bounding box center [804, 90] width 1059 height 18
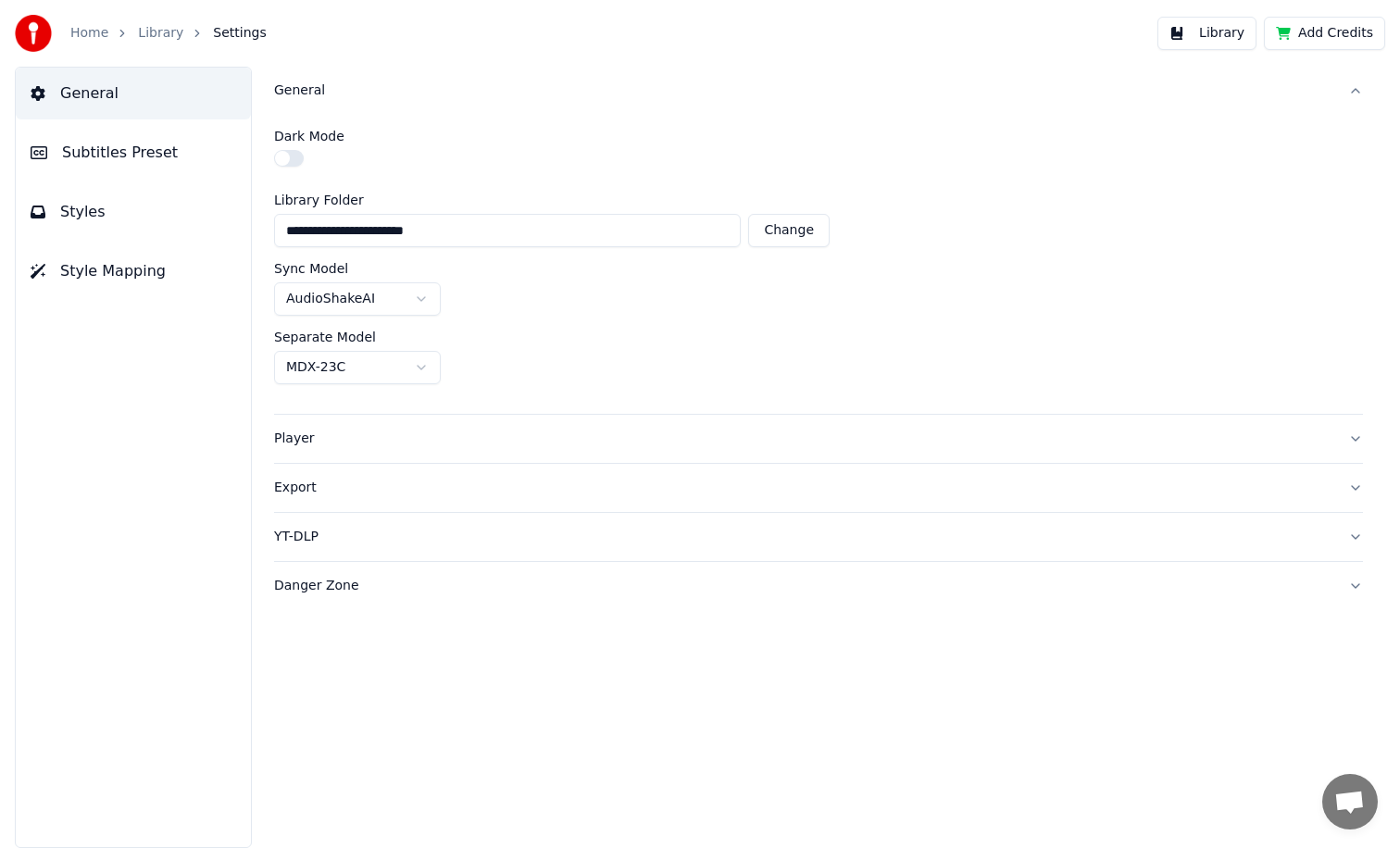
click at [109, 149] on span "Subtitles Preset" at bounding box center [120, 153] width 116 height 22
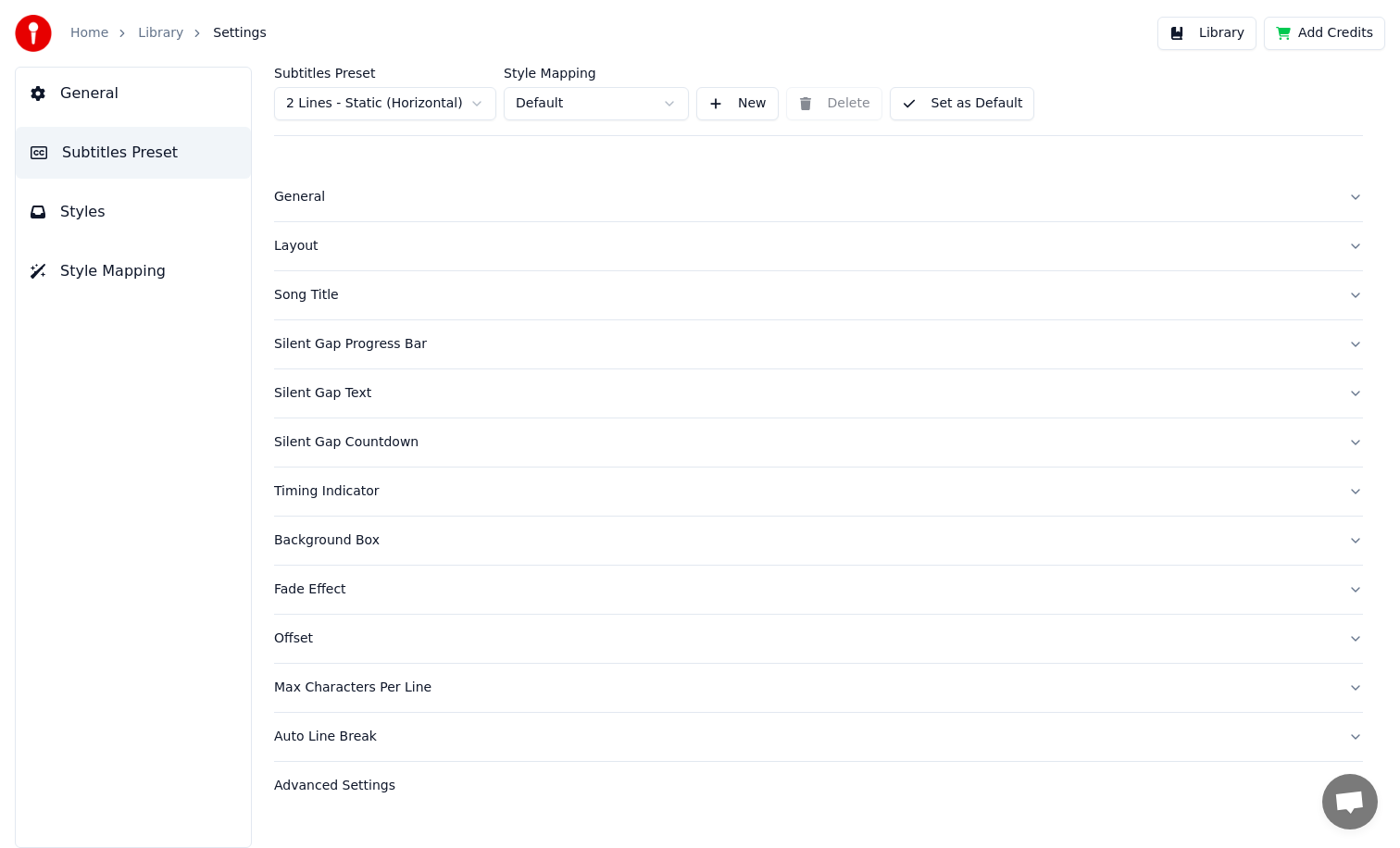
click at [289, 251] on div "Layout" at bounding box center [804, 246] width 1059 height 18
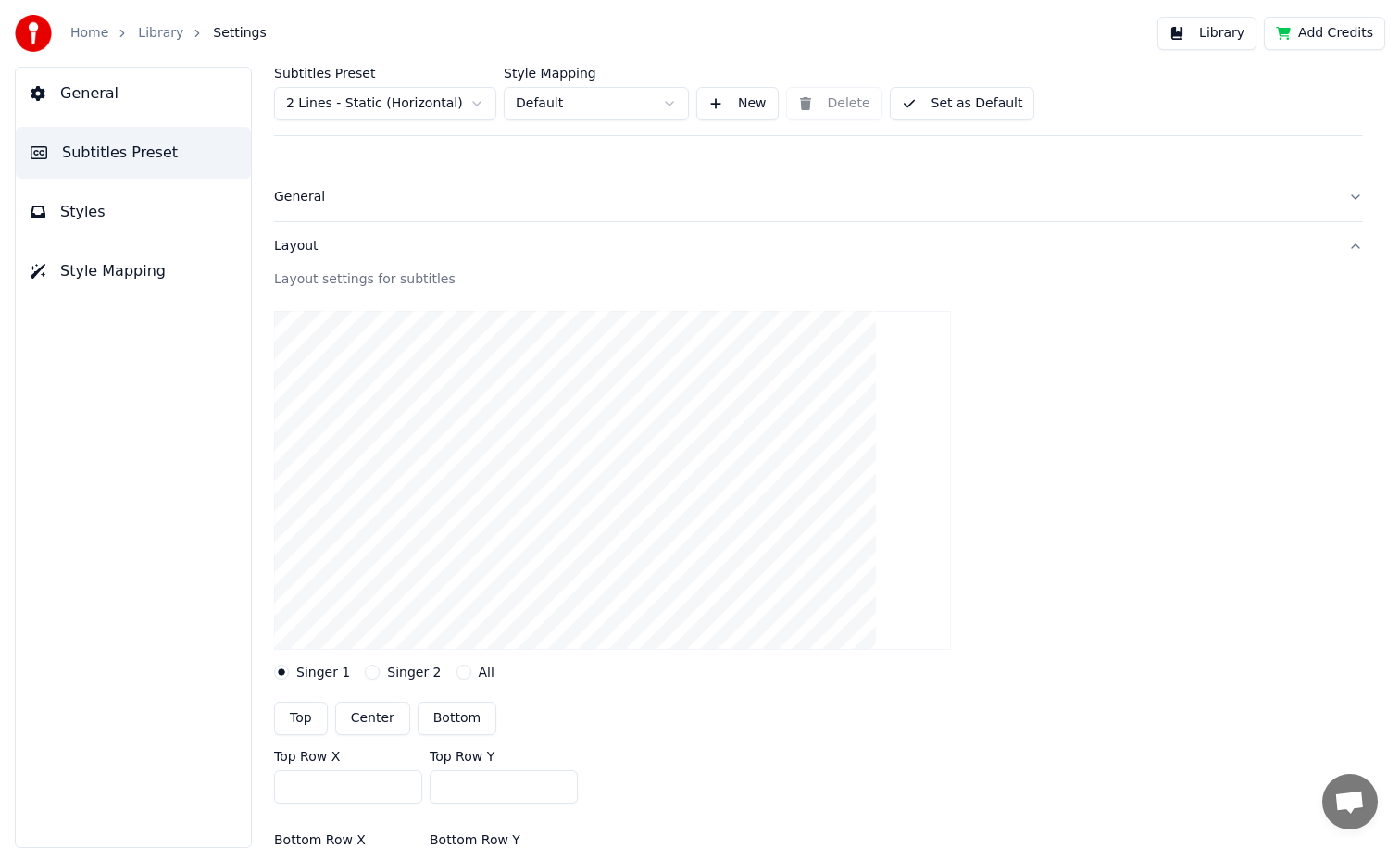
click at [307, 202] on div "General" at bounding box center [804, 197] width 1059 height 18
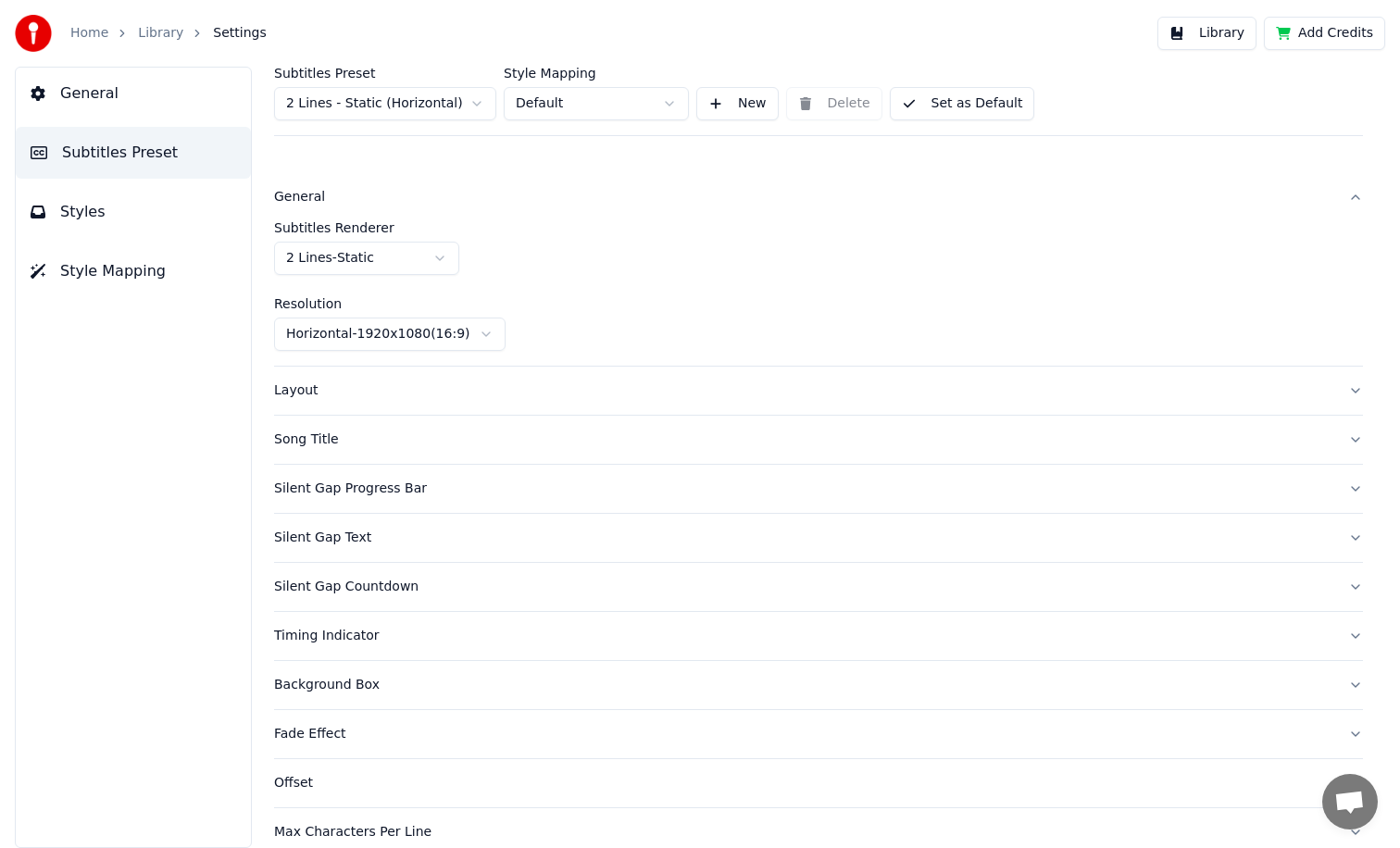
click at [320, 446] on div "Song Title" at bounding box center [804, 439] width 1059 height 18
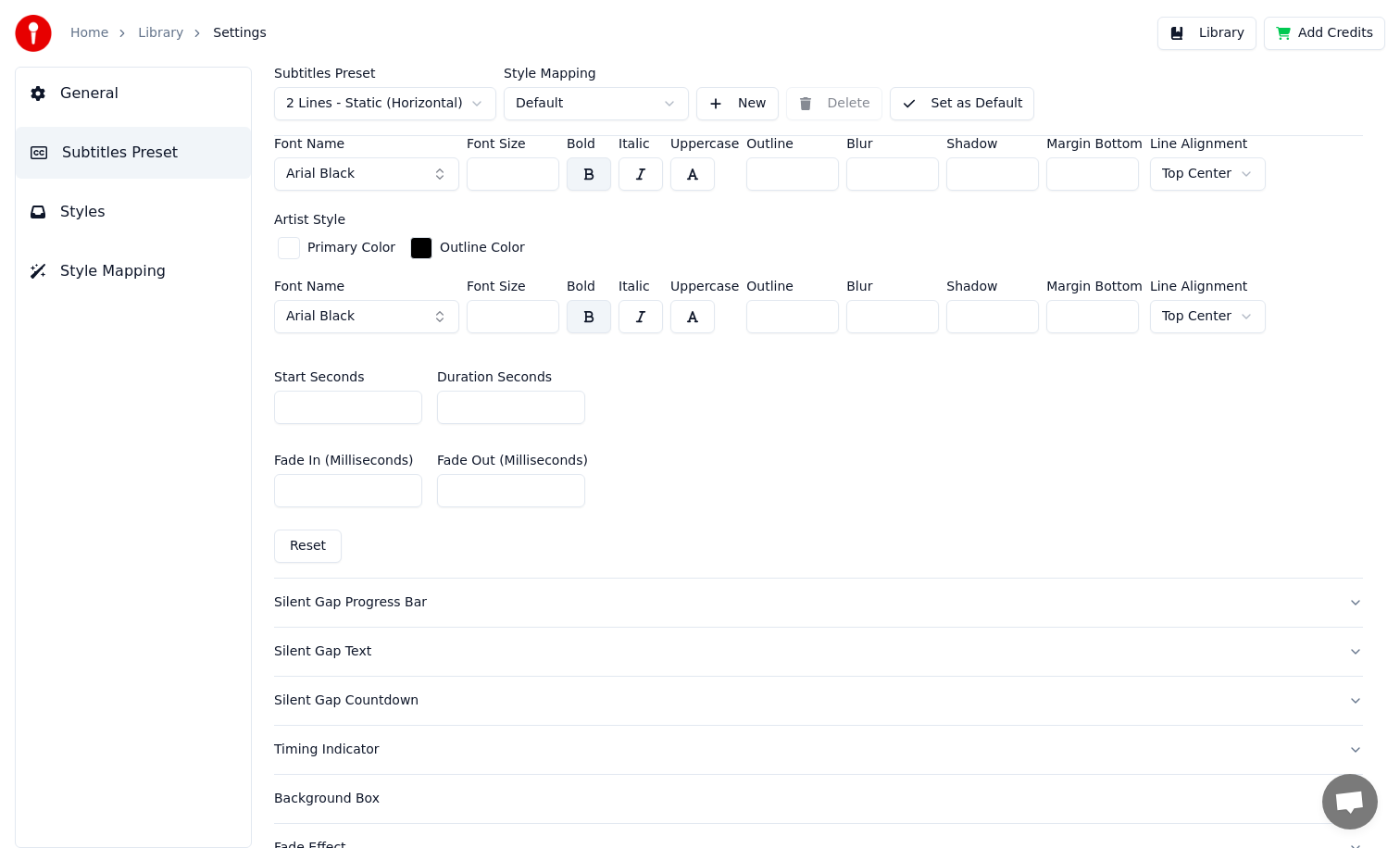
scroll to position [945, 0]
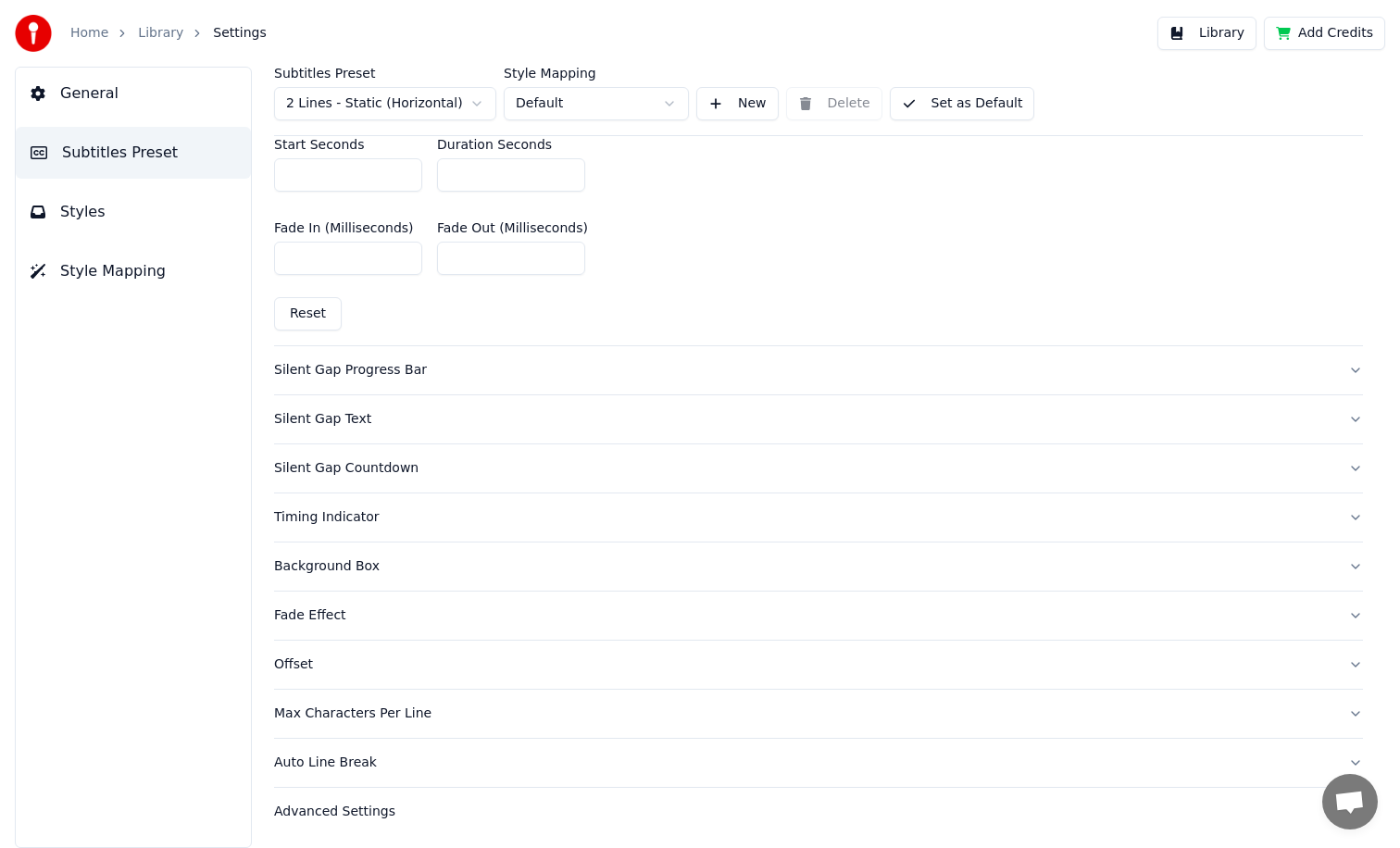
click at [338, 523] on div "Timing Indicator" at bounding box center [804, 517] width 1059 height 18
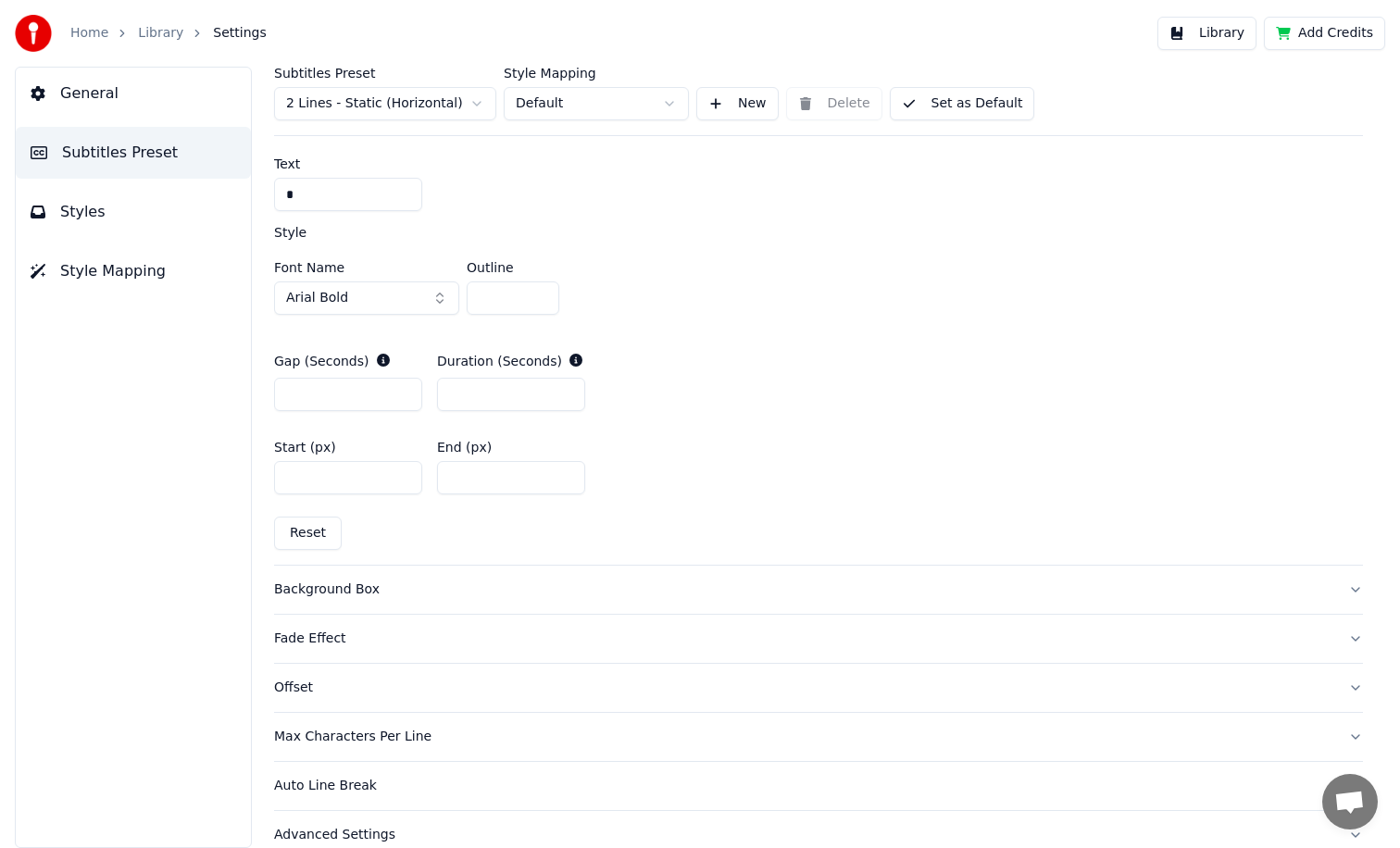
scroll to position [861, 0]
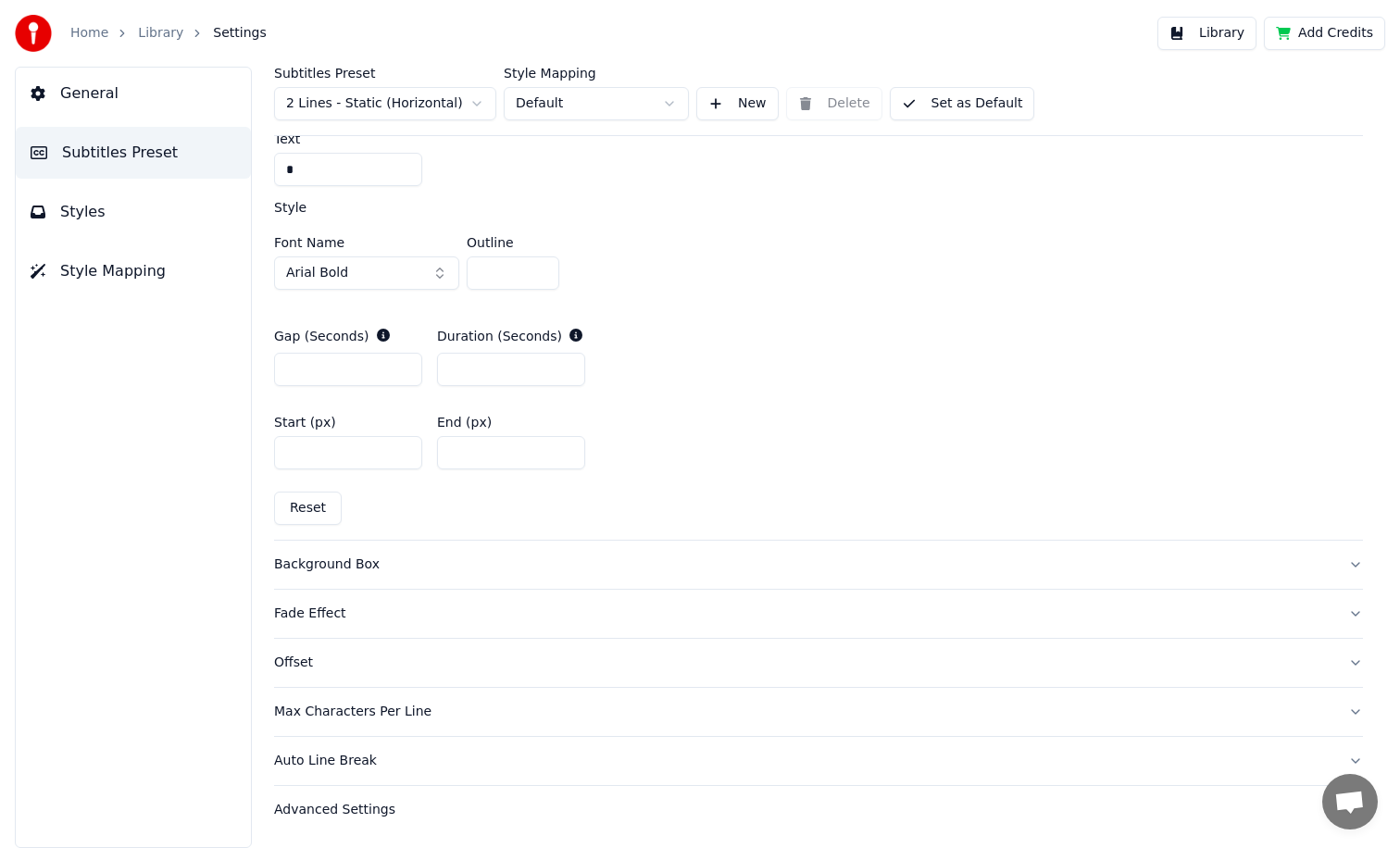
click at [119, 226] on button "Styles" at bounding box center [132, 212] width 235 height 52
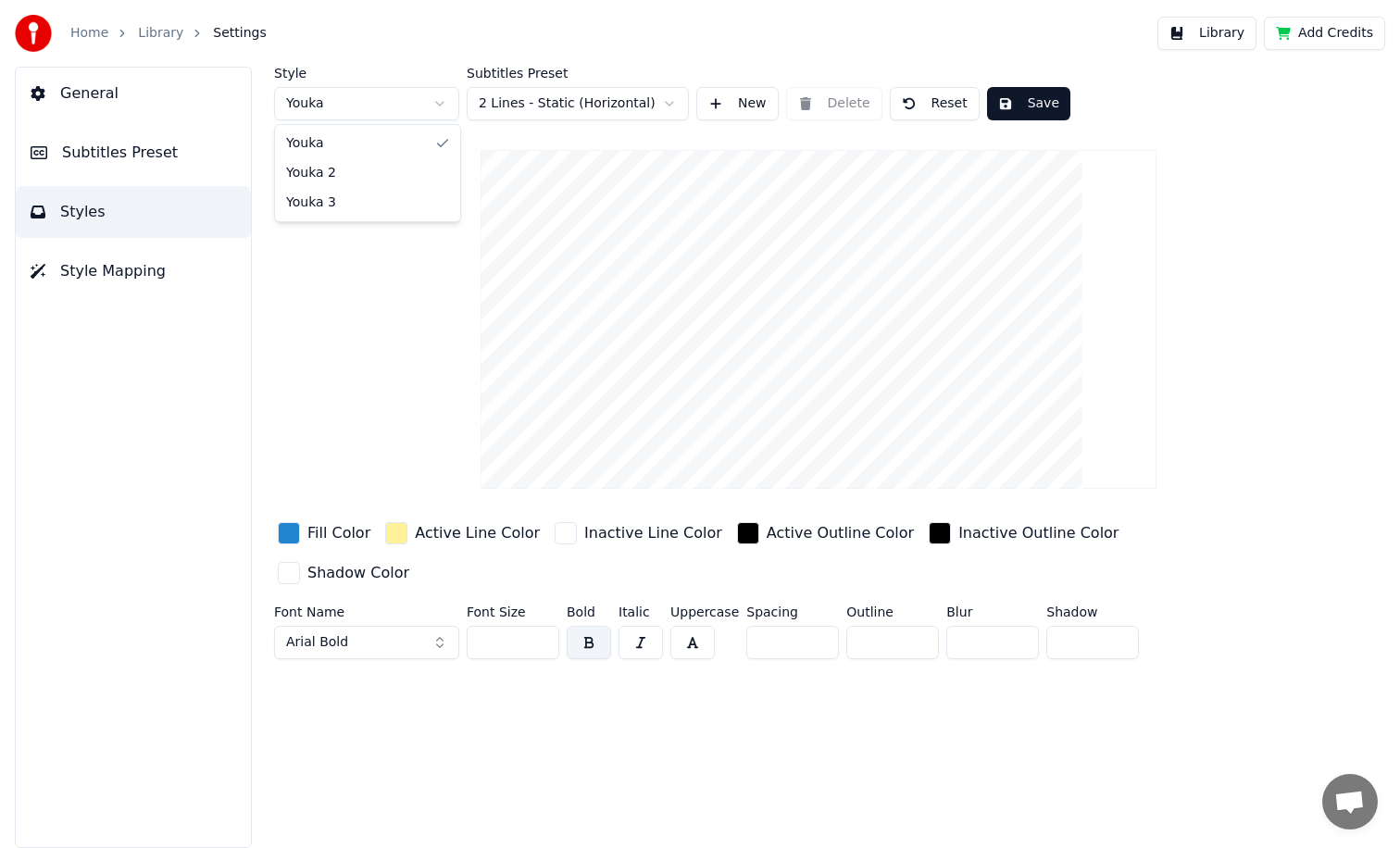
click at [409, 106] on html "Home Library Settings Library Add Credits General Subtitles Preset Styles Style…" at bounding box center [700, 424] width 1400 height 848
click at [409, 625] on button "Arial Bold" at bounding box center [367, 642] width 185 height 34
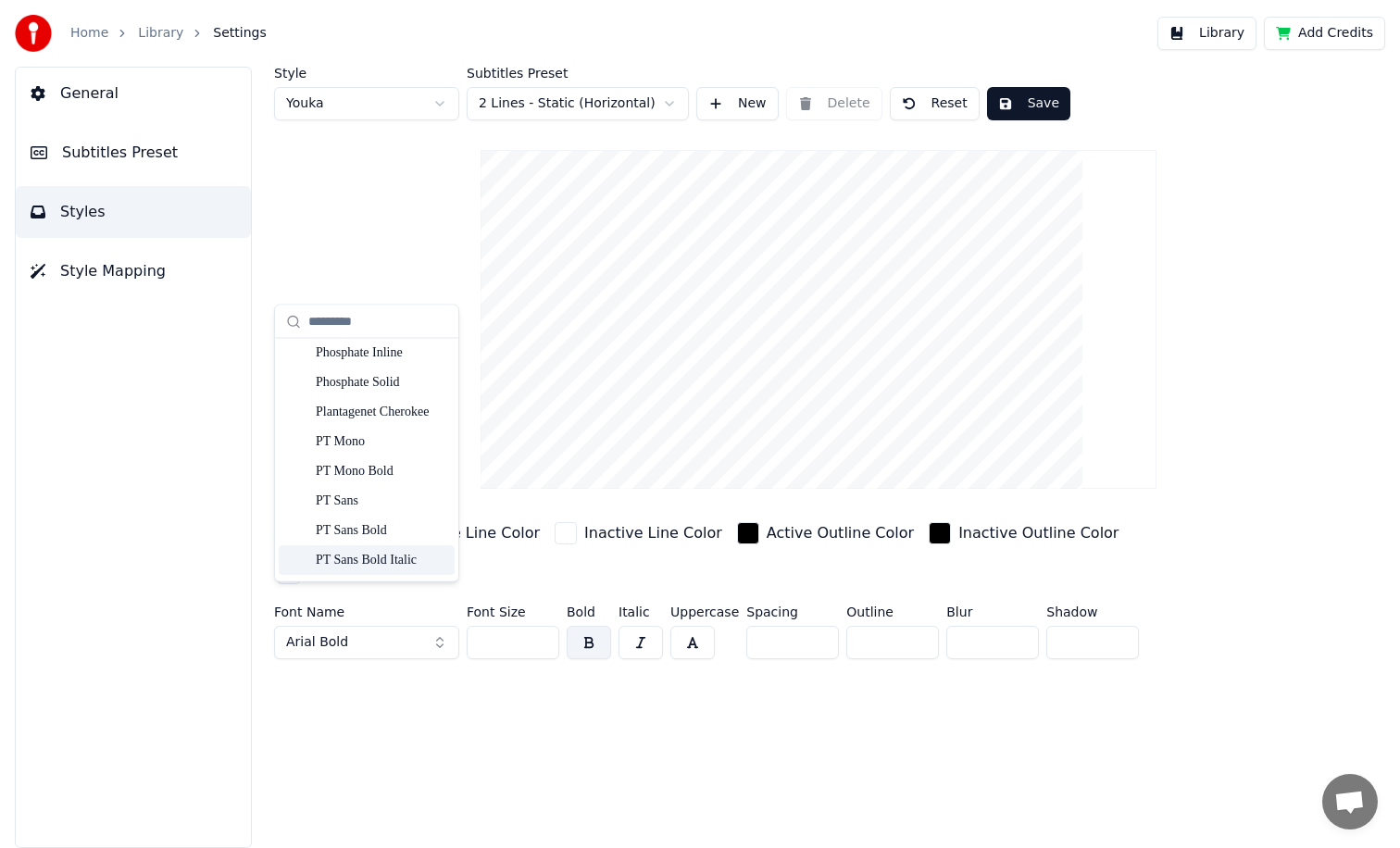
scroll to position [15623, 0]
click at [389, 713] on div "Style Youka Subtitles Preset 2 Lines - Static (Horizontal) New Delete Reset Sav…" at bounding box center [819, 457] width 1163 height 781
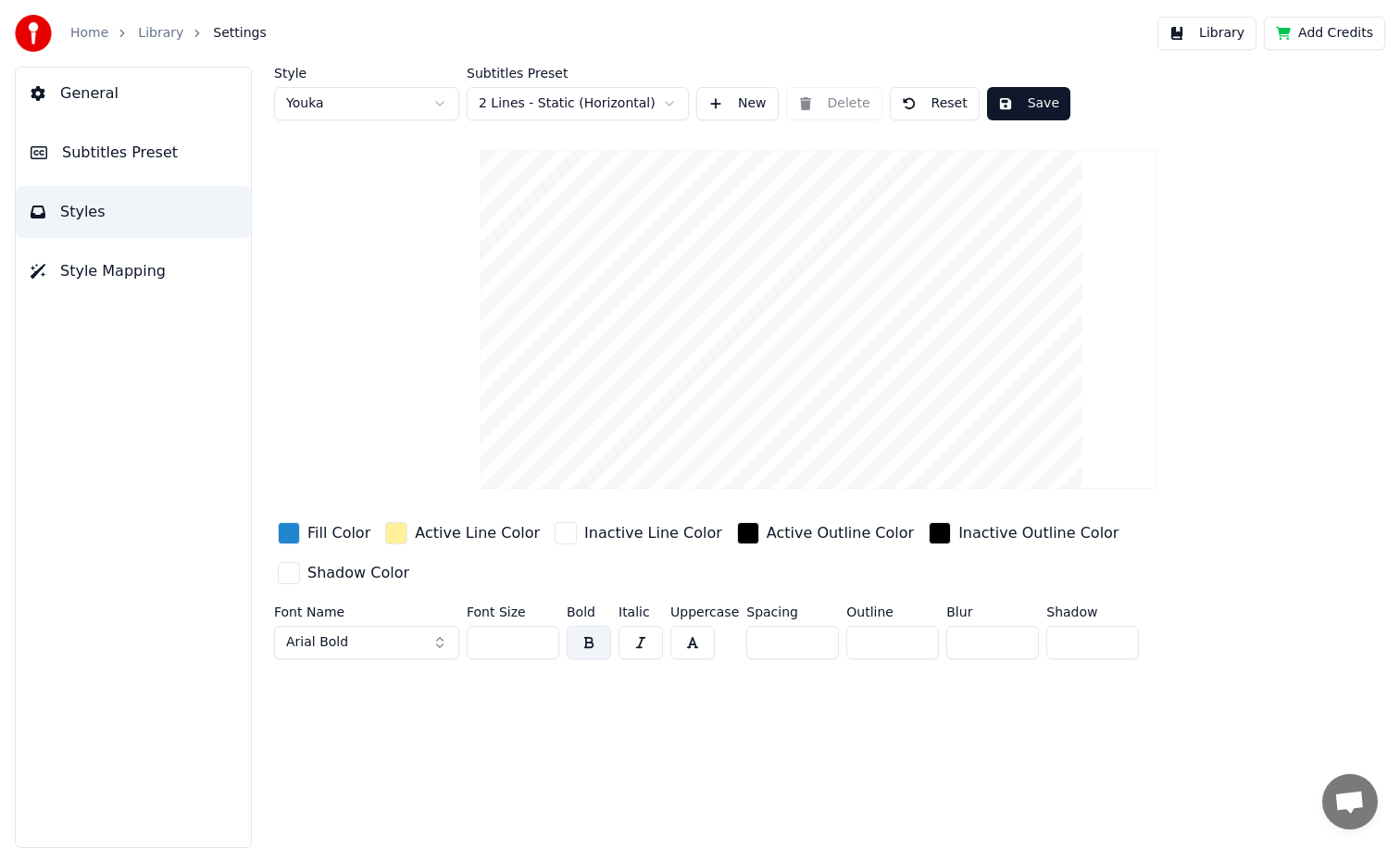
click at [410, 625] on button "Arial Bold" at bounding box center [367, 642] width 185 height 34
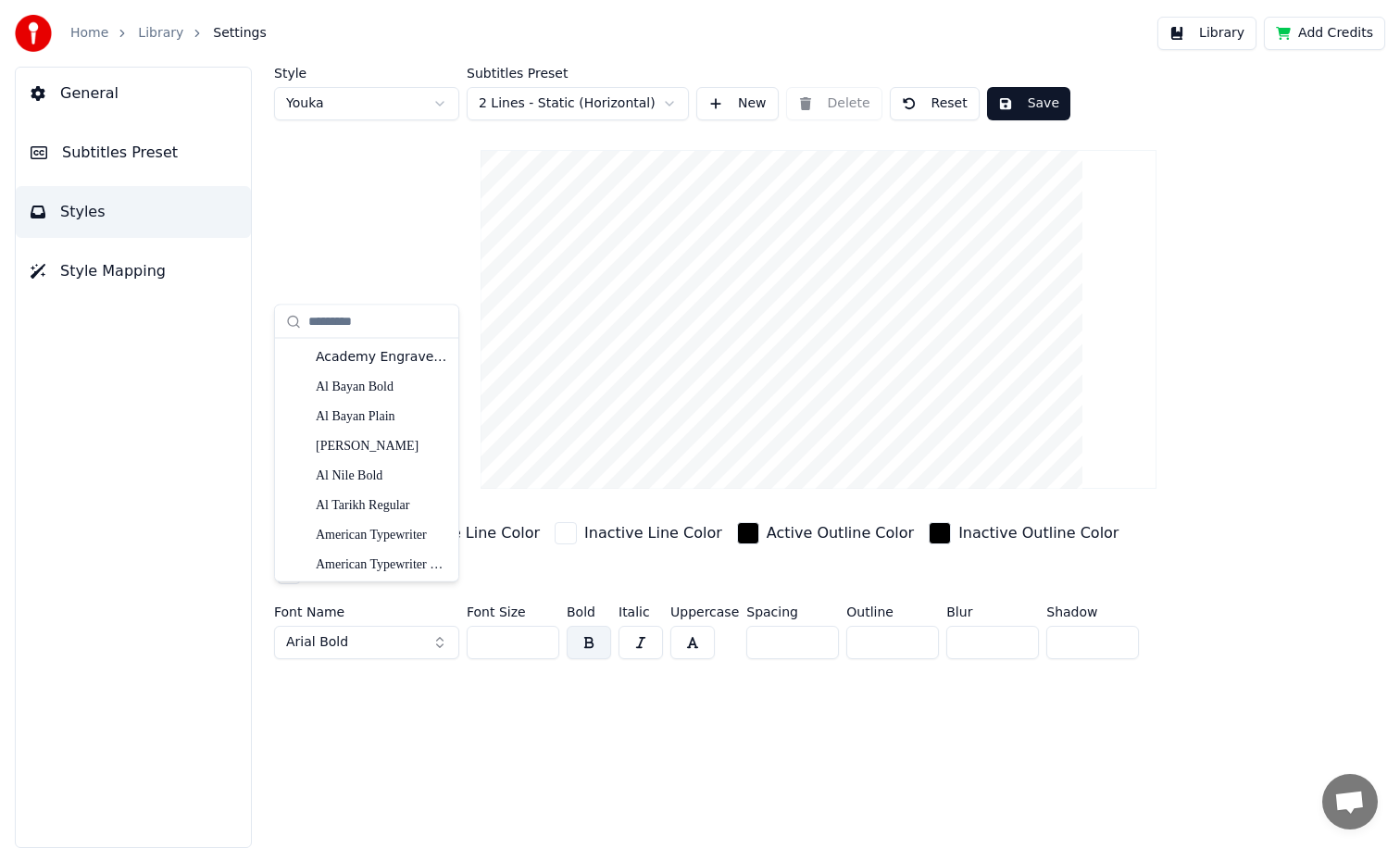
click at [407, 625] on button "Arial Bold" at bounding box center [367, 642] width 185 height 34
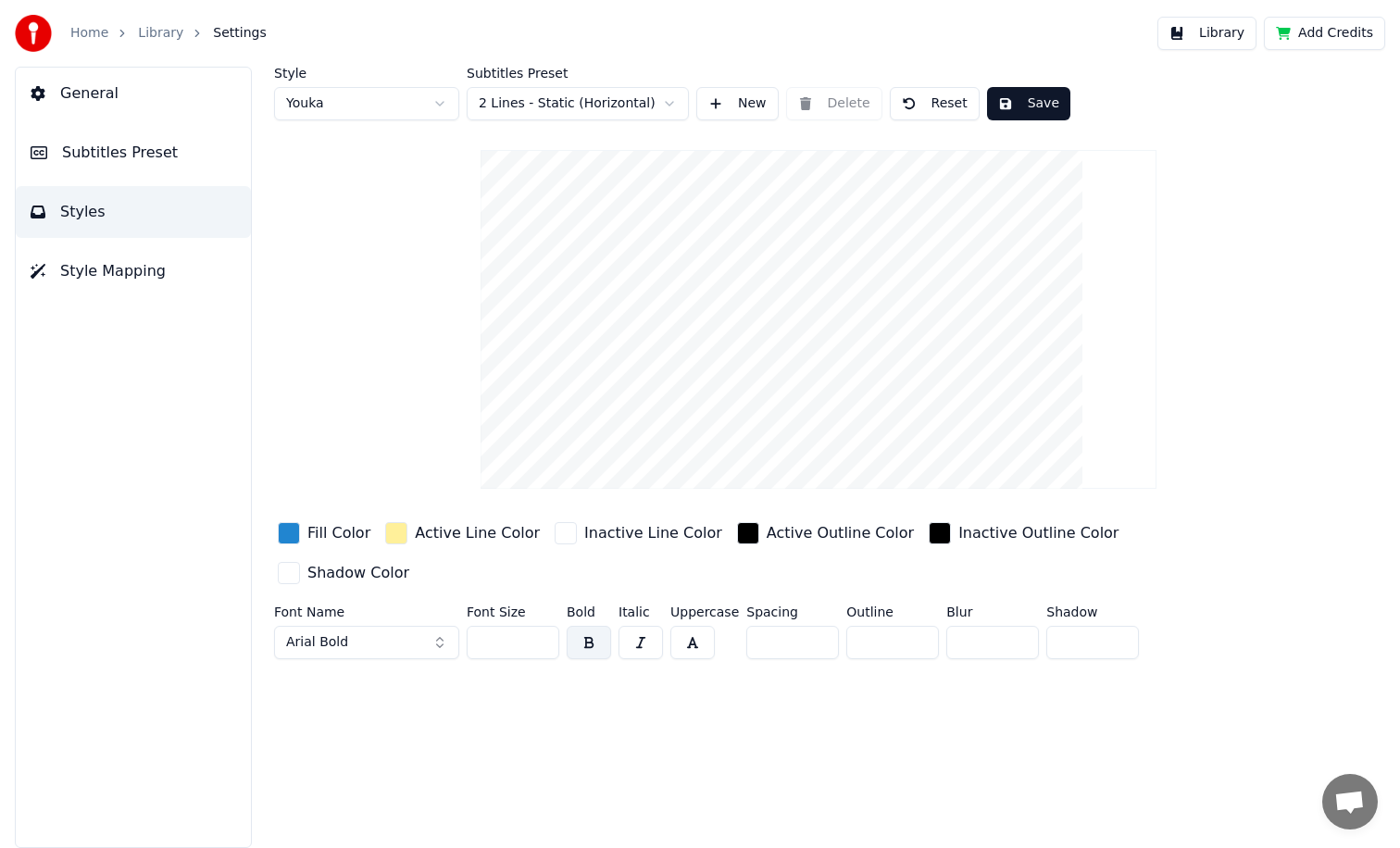
click at [423, 653] on div "Style Youka Subtitles Preset 2 Lines - Static (Horizontal) New Delete Reset Sav…" at bounding box center [819, 457] width 1163 height 781
click at [356, 625] on button "Arial Bold" at bounding box center [367, 642] width 185 height 34
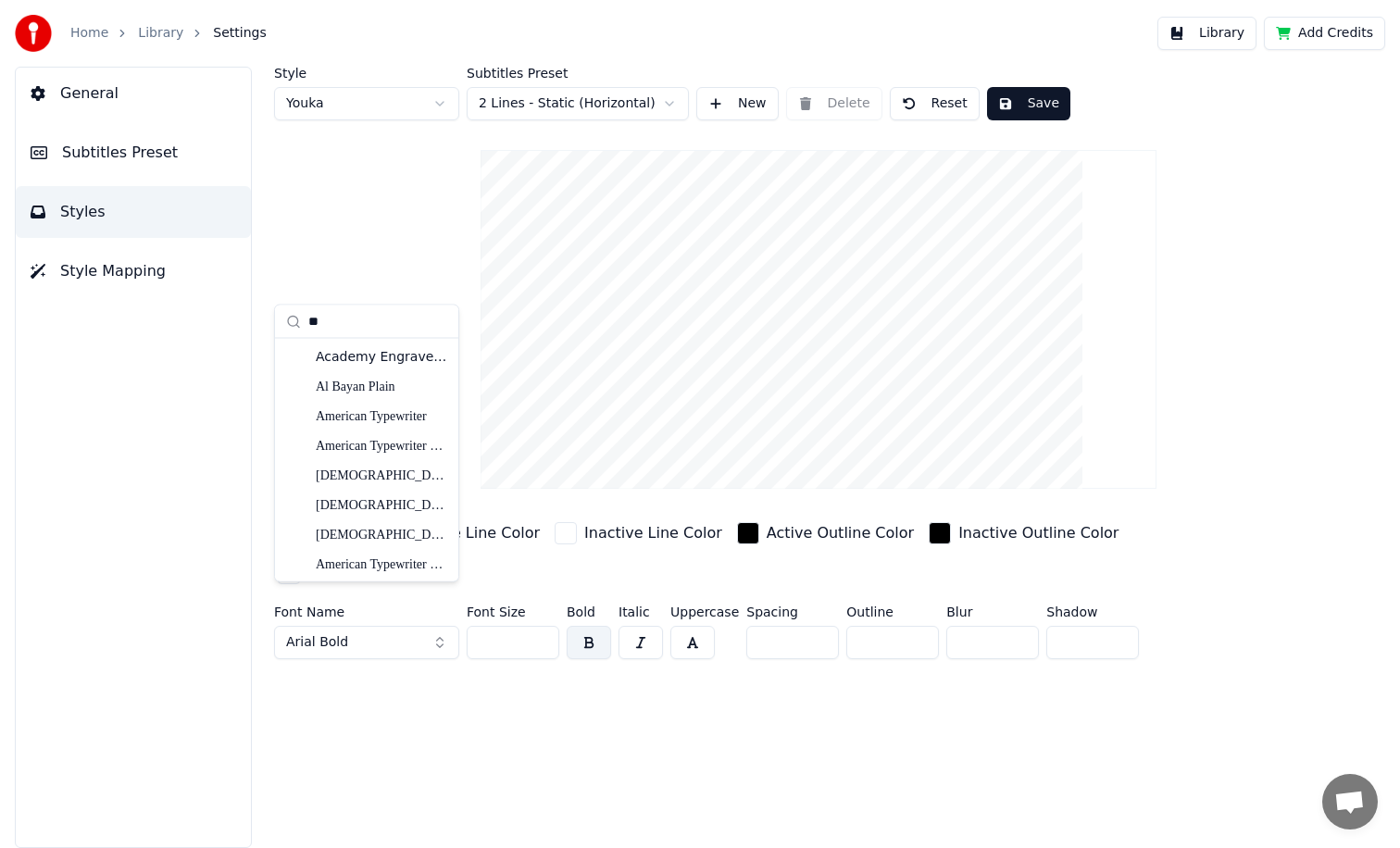
type input "*"
click at [350, 327] on input "text" at bounding box center [377, 321] width 139 height 37
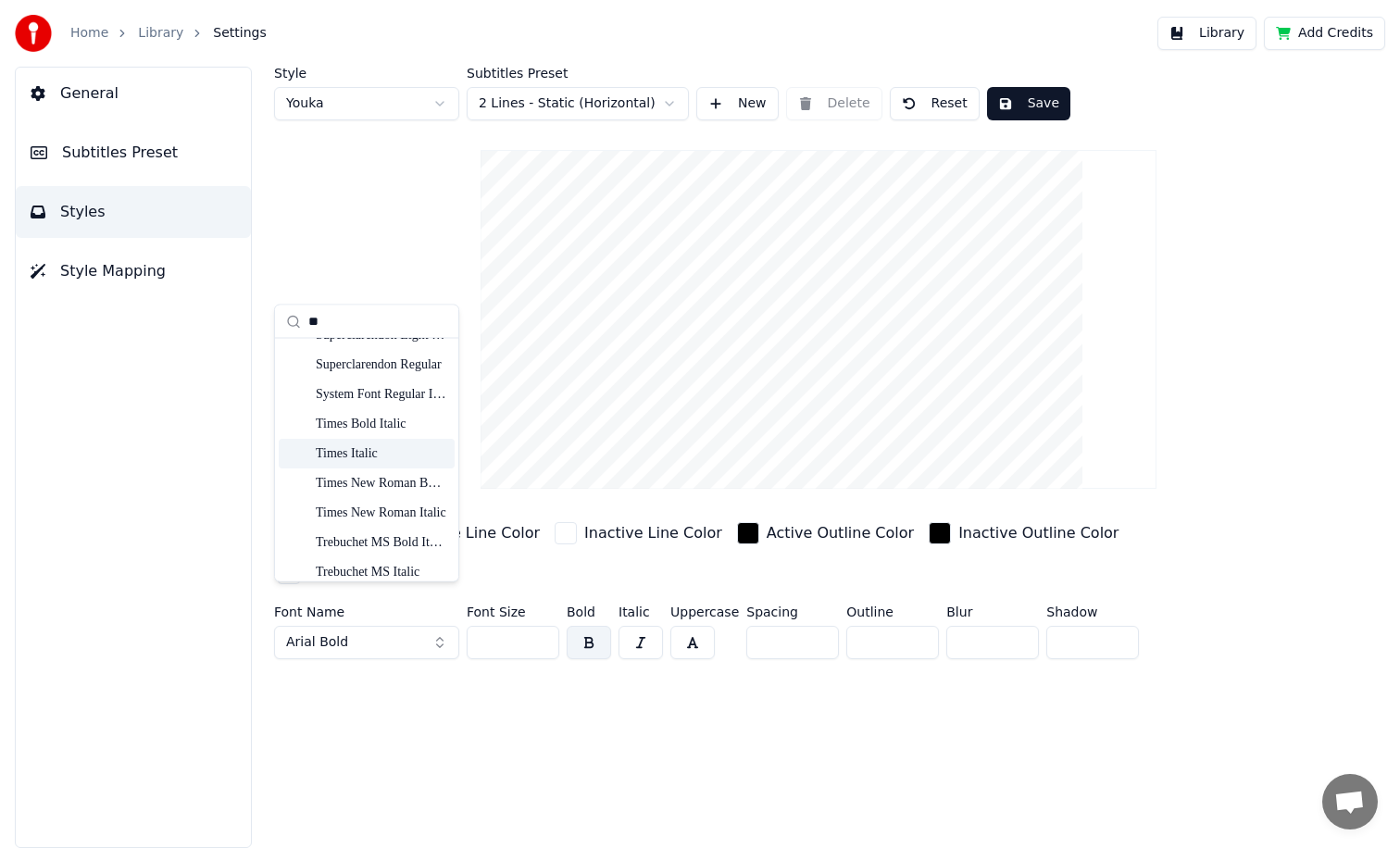
scroll to position [3496, 0]
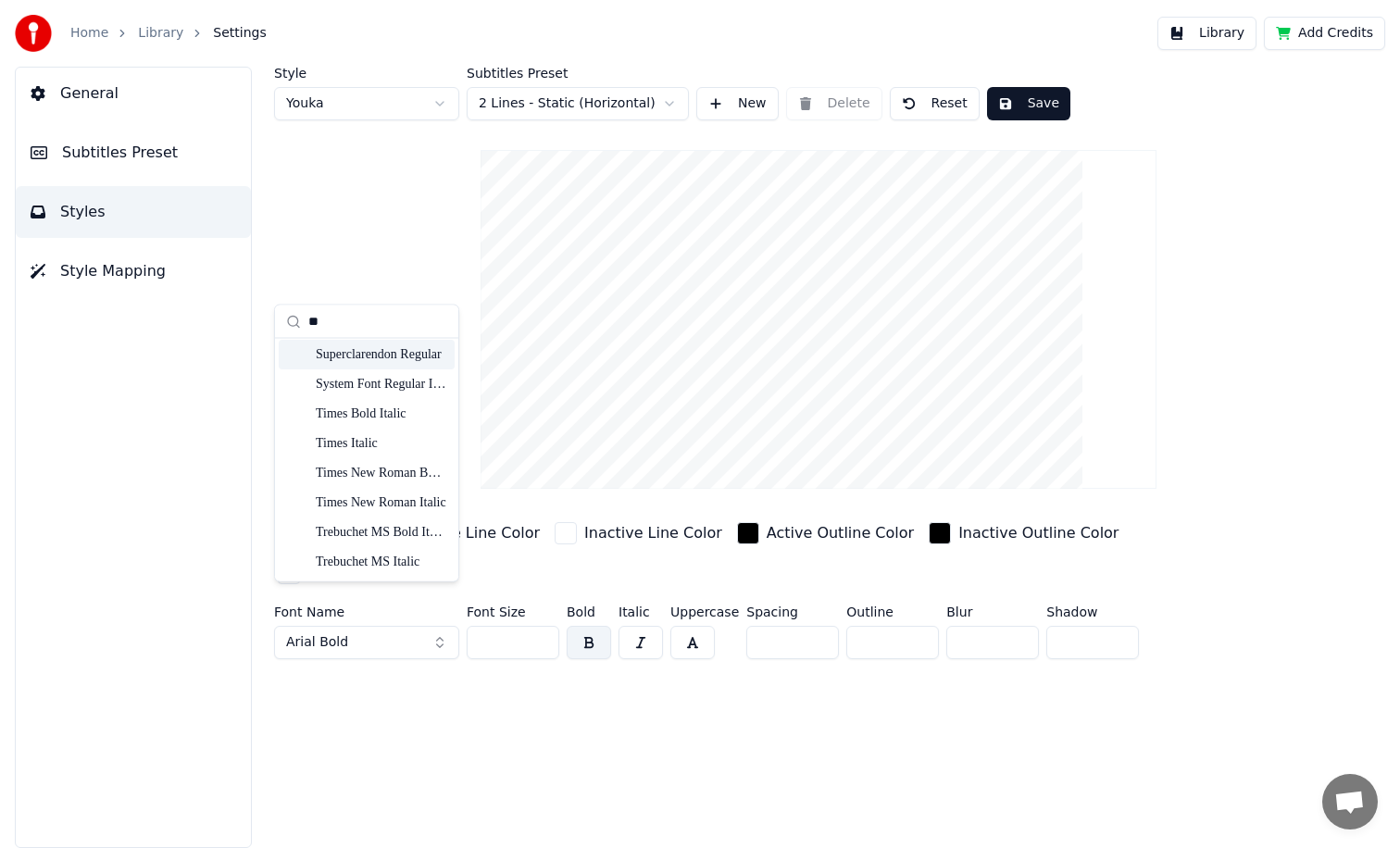
type input "**"
click at [390, 248] on div "Style Youka Subtitles Preset 2 Lines - Static (Horizontal) New Delete Reset Sav…" at bounding box center [819, 365] width 1089 height 600
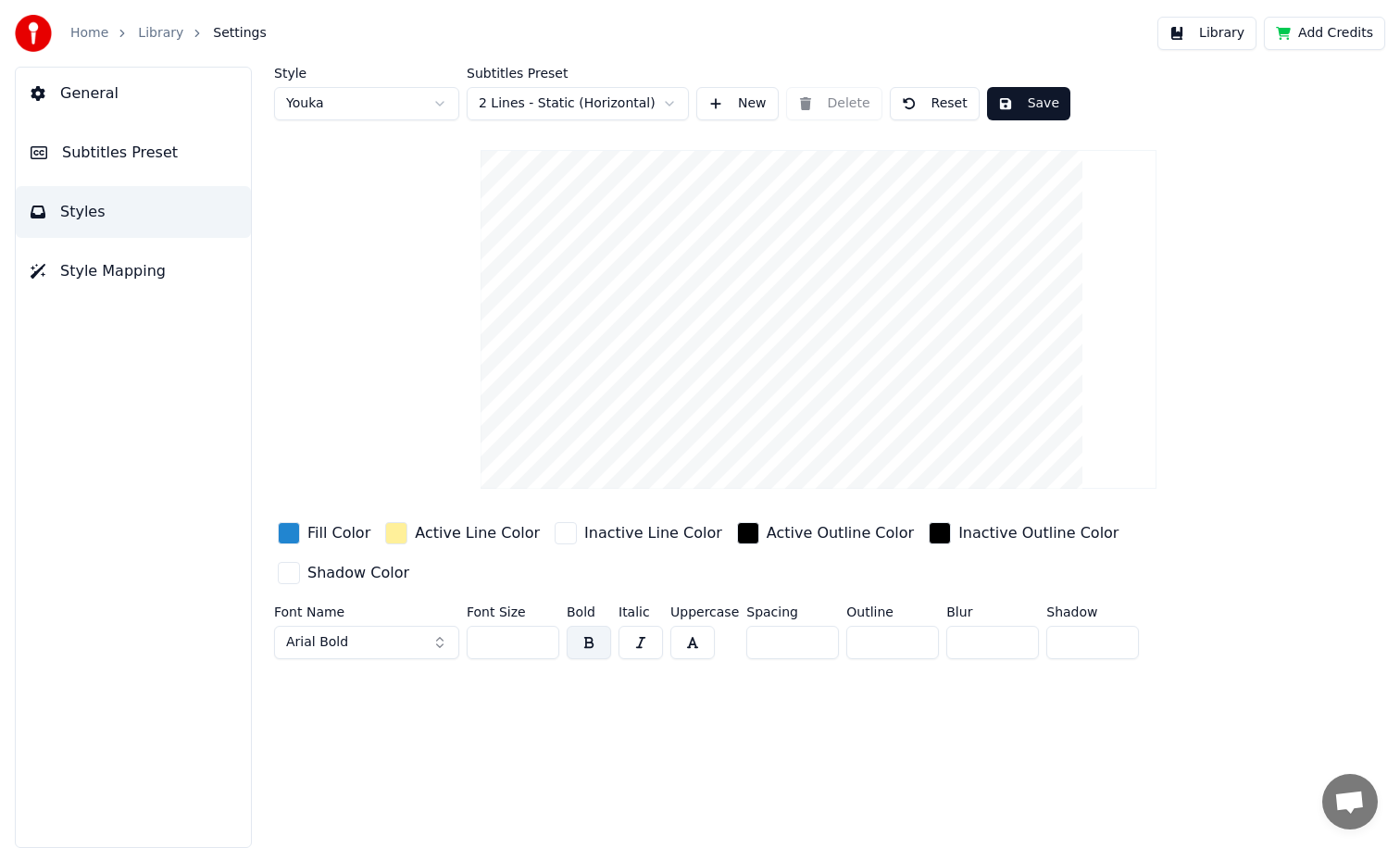
click at [346, 625] on button "Arial Bold" at bounding box center [367, 642] width 185 height 34
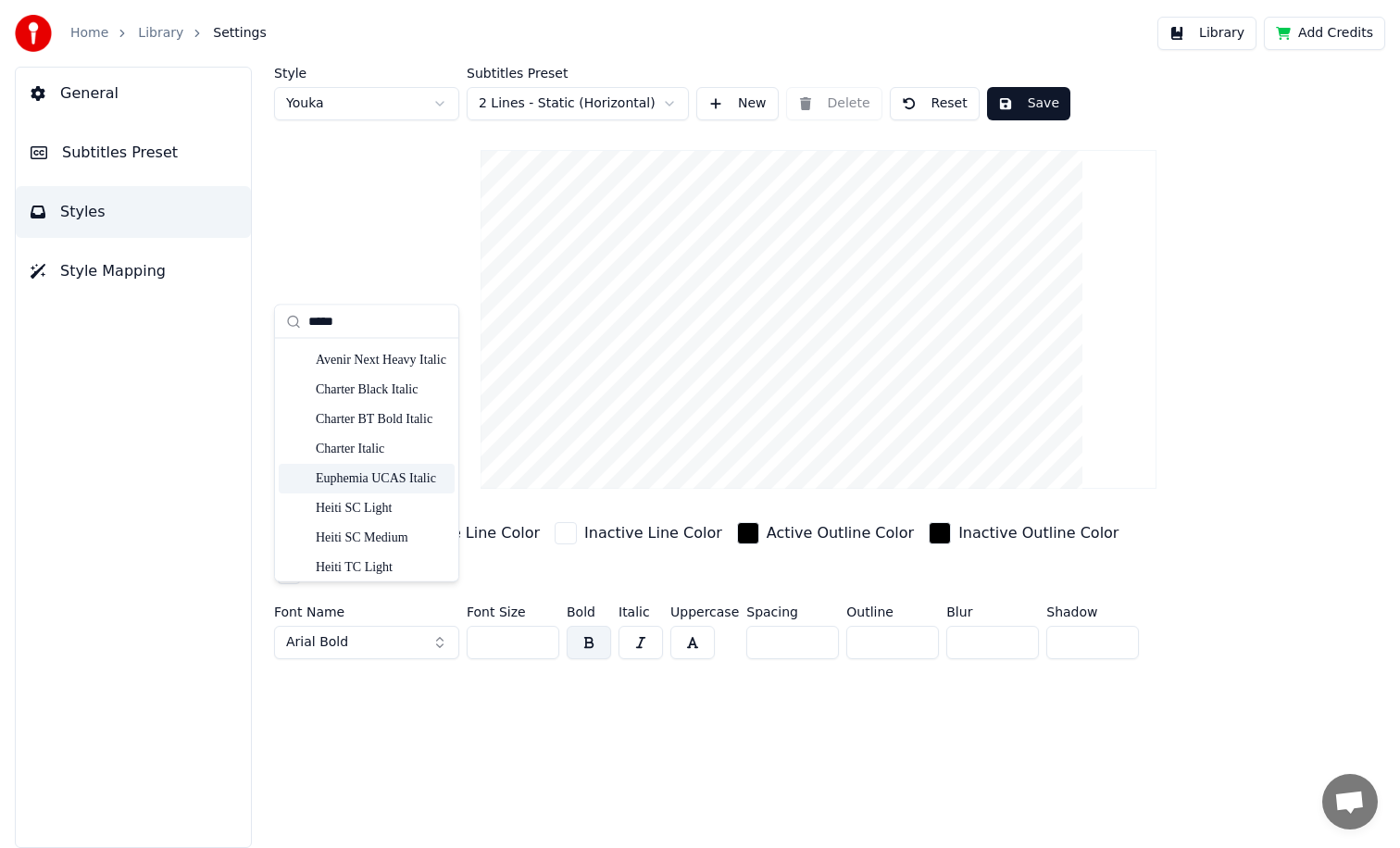
scroll to position [181, 0]
type input "*****"
click at [362, 414] on div "Heiti SC Light" at bounding box center [381, 412] width 131 height 18
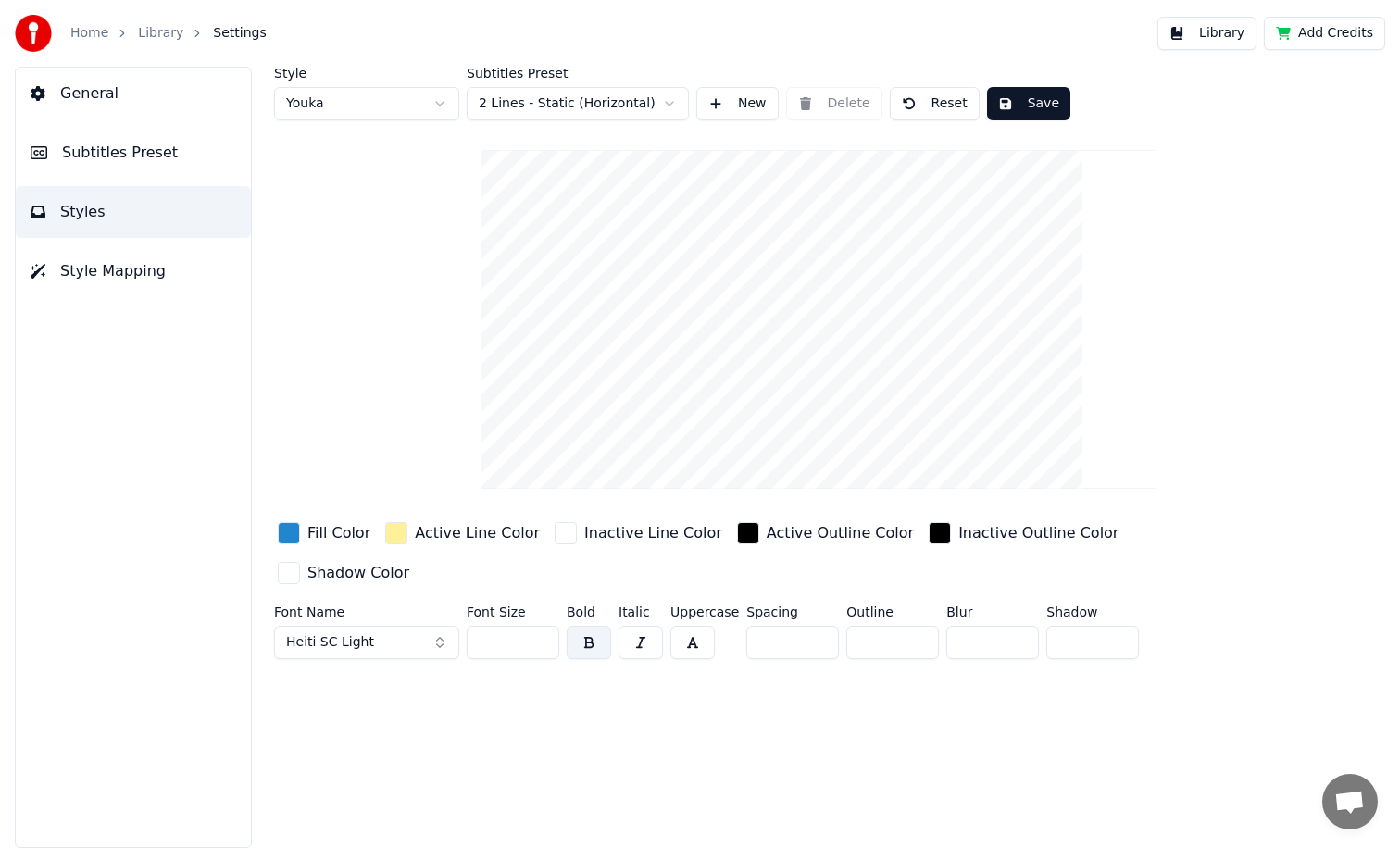
click at [404, 672] on div "Style Youka Subtitles Preset 2 Lines - Static (Horizontal) New Delete Reset Sav…" at bounding box center [819, 457] width 1163 height 781
click at [382, 391] on div "Style Youka Subtitles Preset 2 Lines - Static (Horizontal) New Delete Reset Sav…" at bounding box center [819, 365] width 1089 height 600
click at [320, 633] on span "Heiti SC Light" at bounding box center [330, 642] width 88 height 18
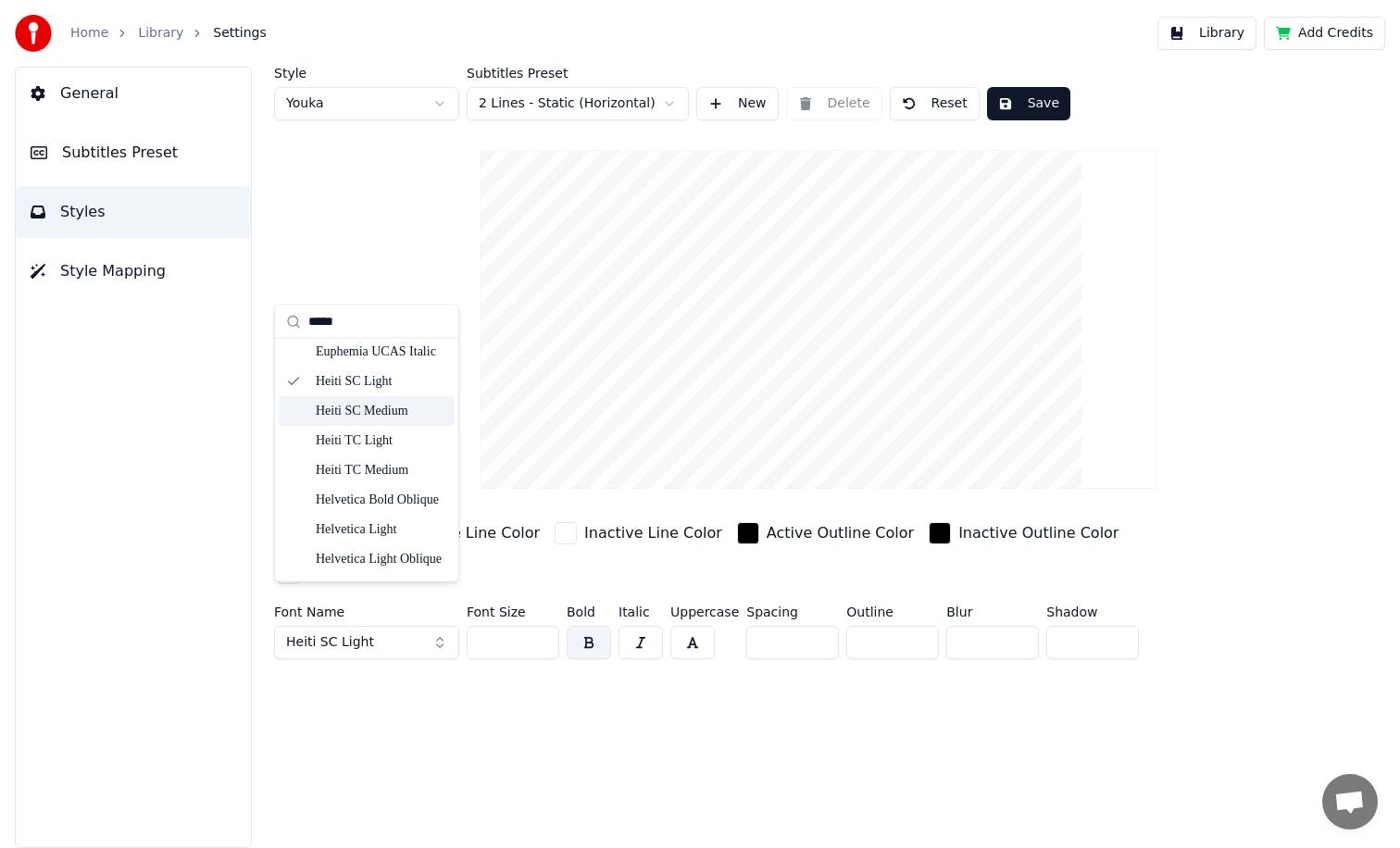
scroll to position [201, 0]
type input "*****"
click at [377, 411] on div "Heiti SC Medium" at bounding box center [366, 421] width 176 height 30
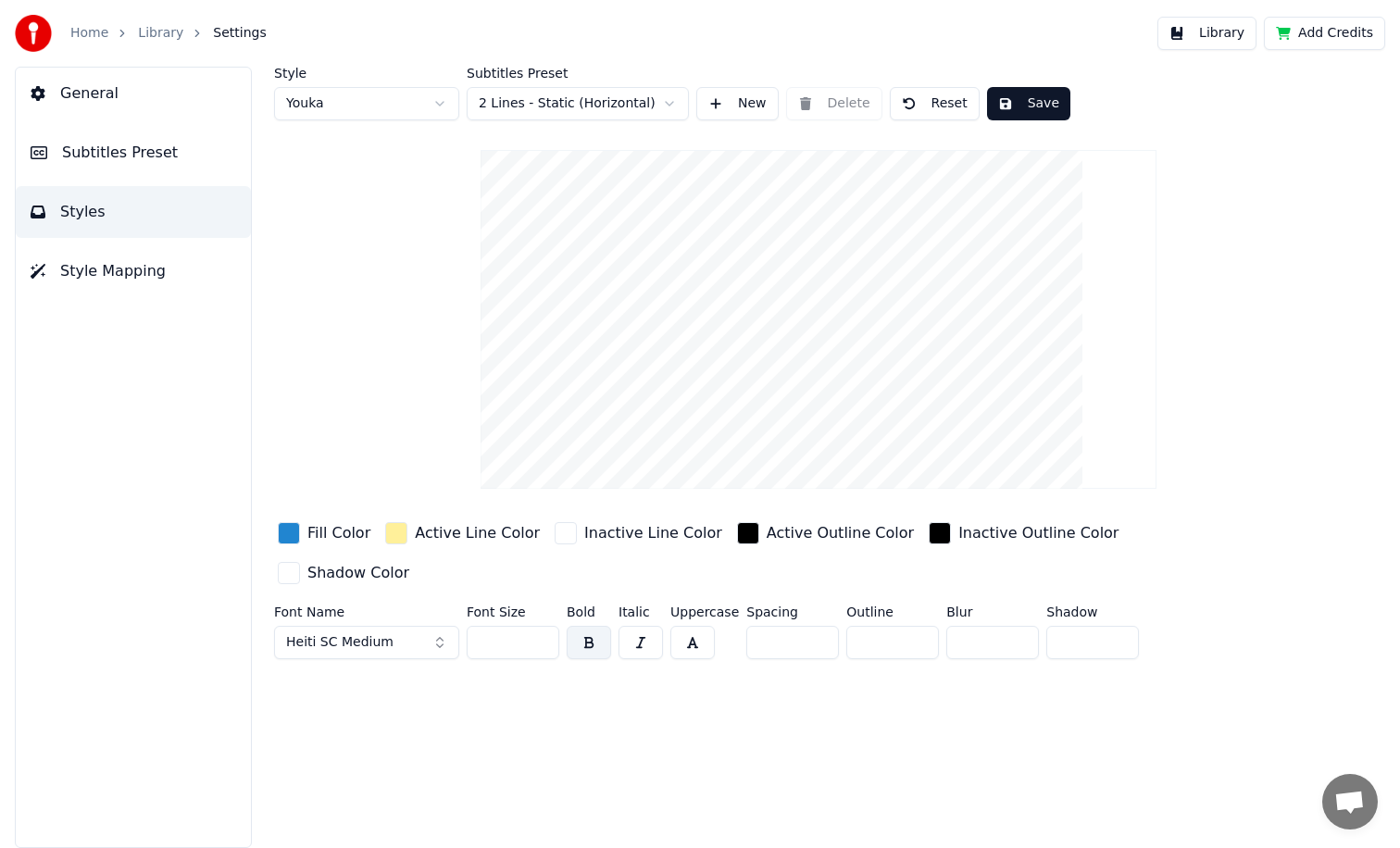
click at [588, 721] on div "Style Youka Subtitles Preset 2 Lines - Static (Horizontal) New Delete Reset Sav…" at bounding box center [819, 457] width 1163 height 781
click at [380, 256] on div "Style Youka Subtitles Preset 2 Lines - Static (Horizontal) New Delete Reset Sav…" at bounding box center [819, 365] width 1089 height 600
click at [92, 25] on div "Home Library Settings" at bounding box center [140, 33] width 251 height 37
click at [92, 37] on link "Home" at bounding box center [89, 33] width 38 height 18
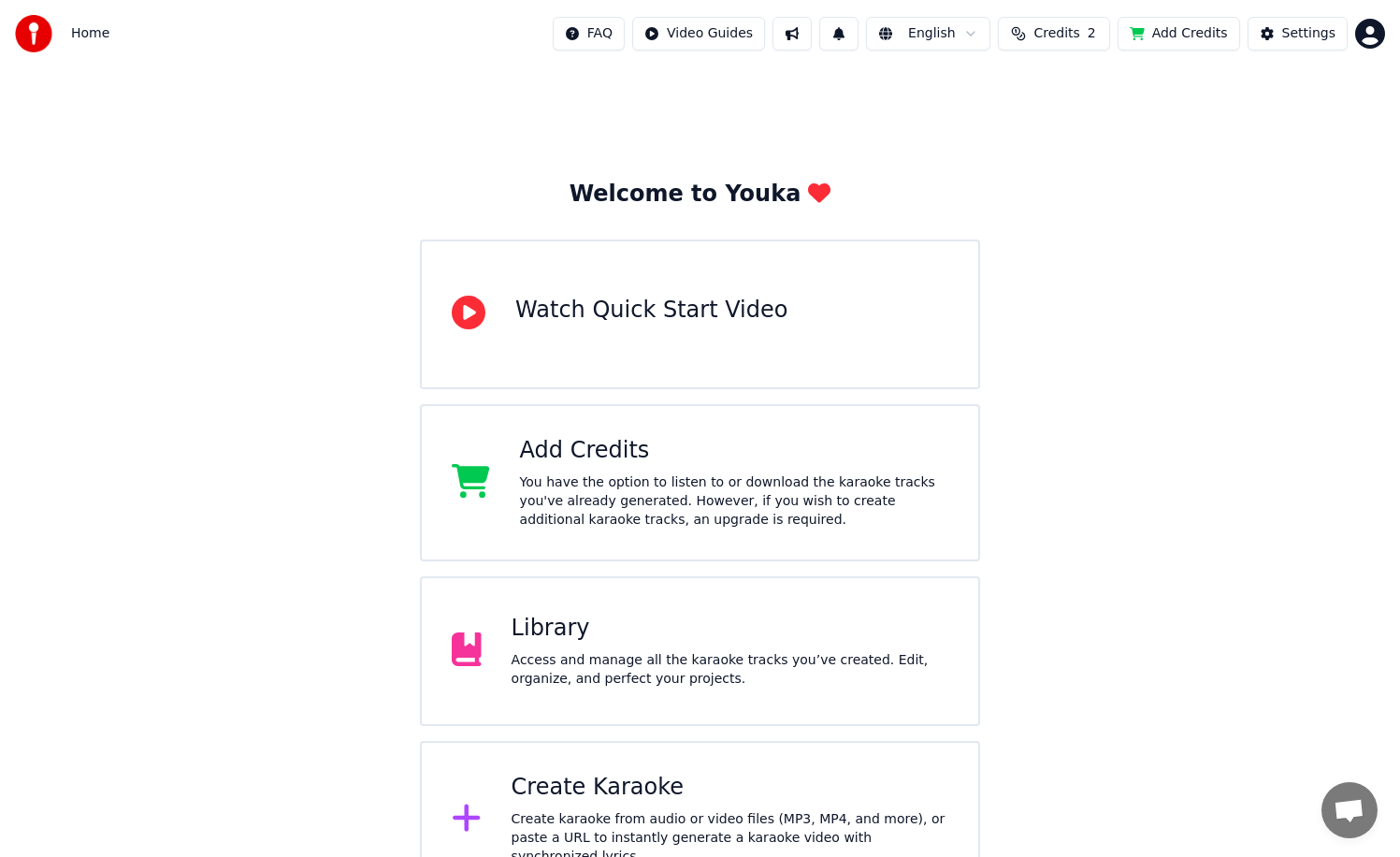
click at [645, 639] on div "Library" at bounding box center [730, 628] width 437 height 30
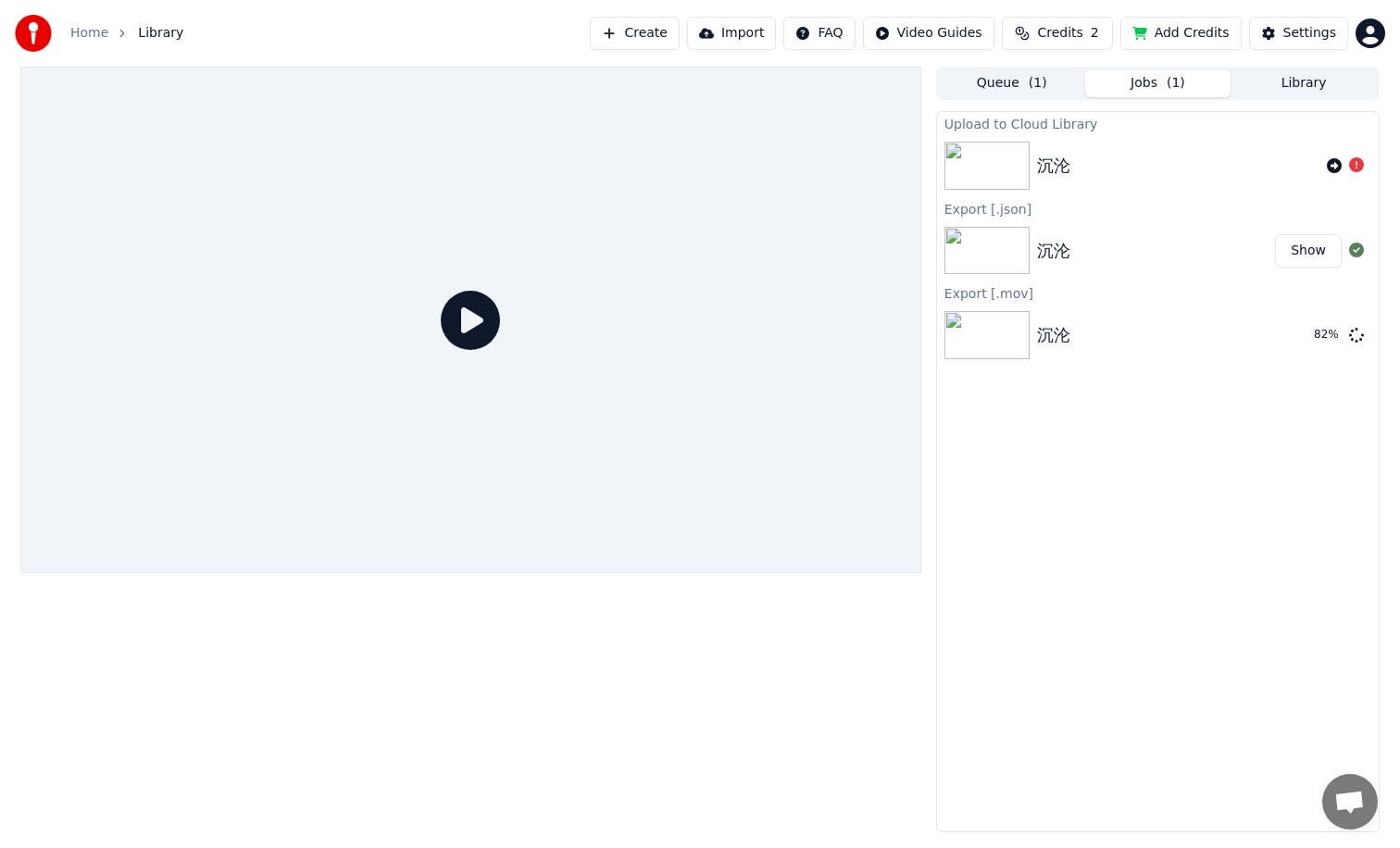
click at [1115, 241] on div "沉沦" at bounding box center [1156, 250] width 238 height 26
click at [1301, 252] on button "Show" at bounding box center [1308, 250] width 66 height 34
click at [1299, 84] on button "Library" at bounding box center [1303, 83] width 146 height 27
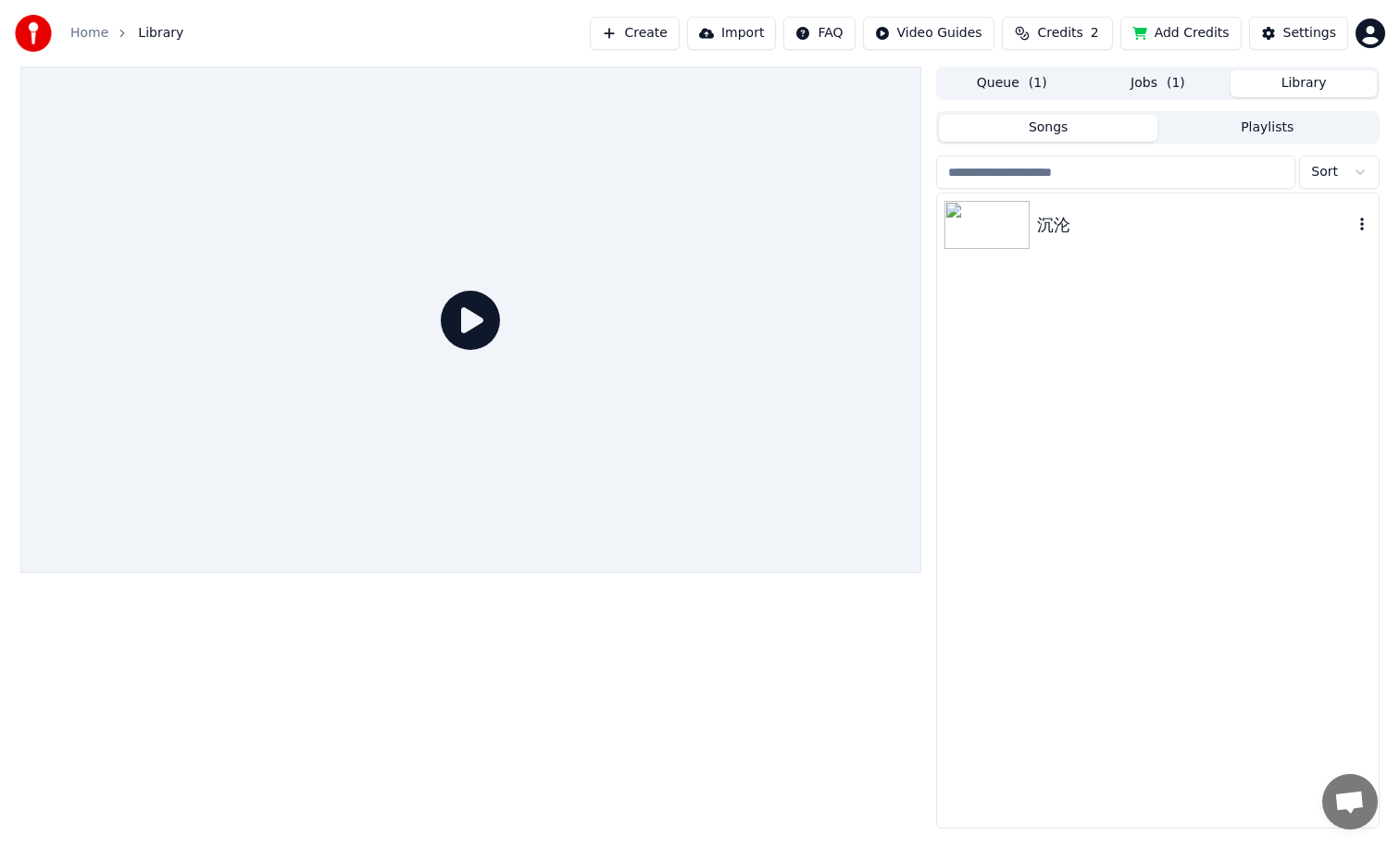
click at [1074, 226] on div "沉沦" at bounding box center [1195, 224] width 316 height 26
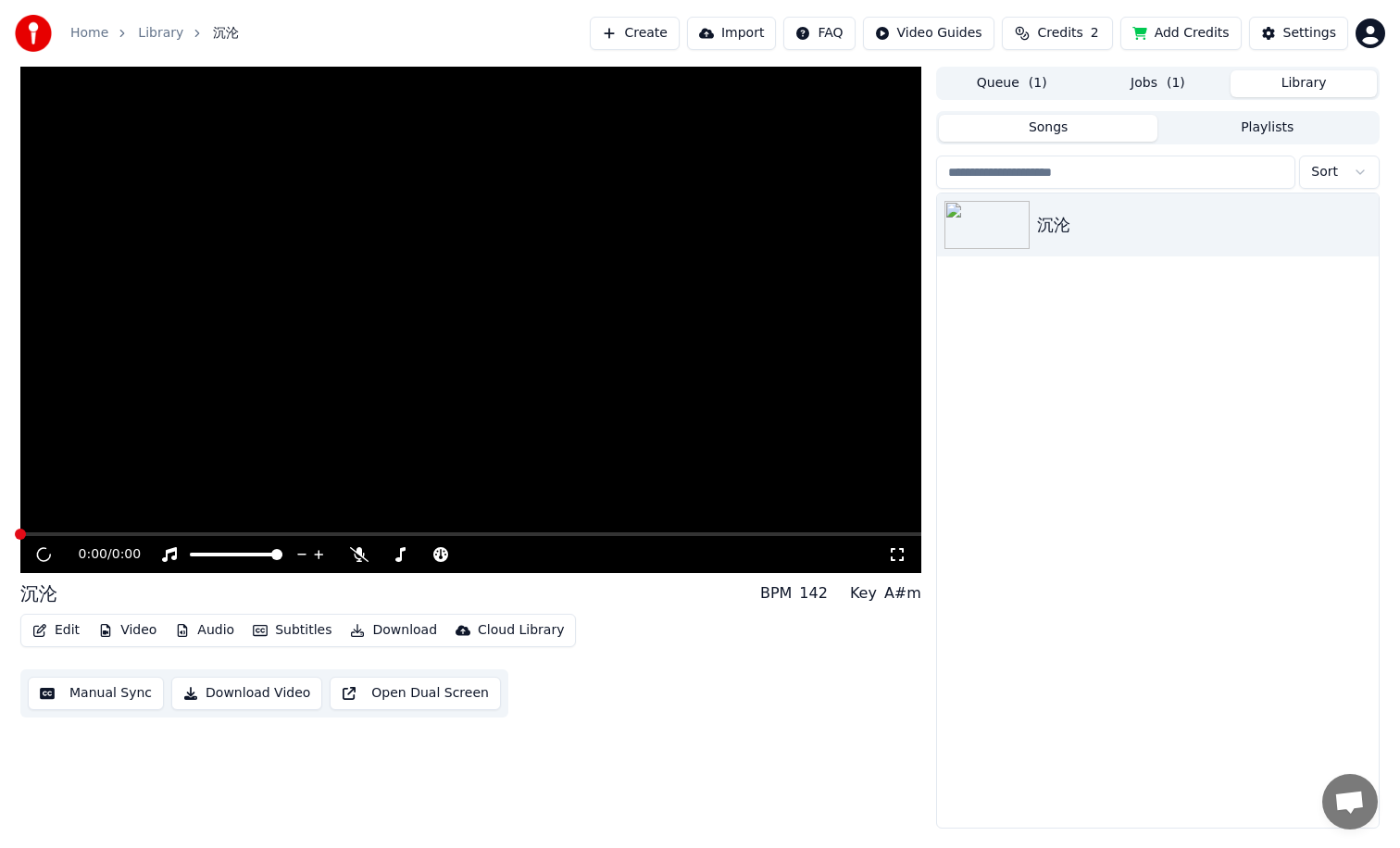
click at [56, 626] on button "Edit" at bounding box center [56, 630] width 62 height 26
click at [59, 632] on button "Edit" at bounding box center [56, 630] width 62 height 26
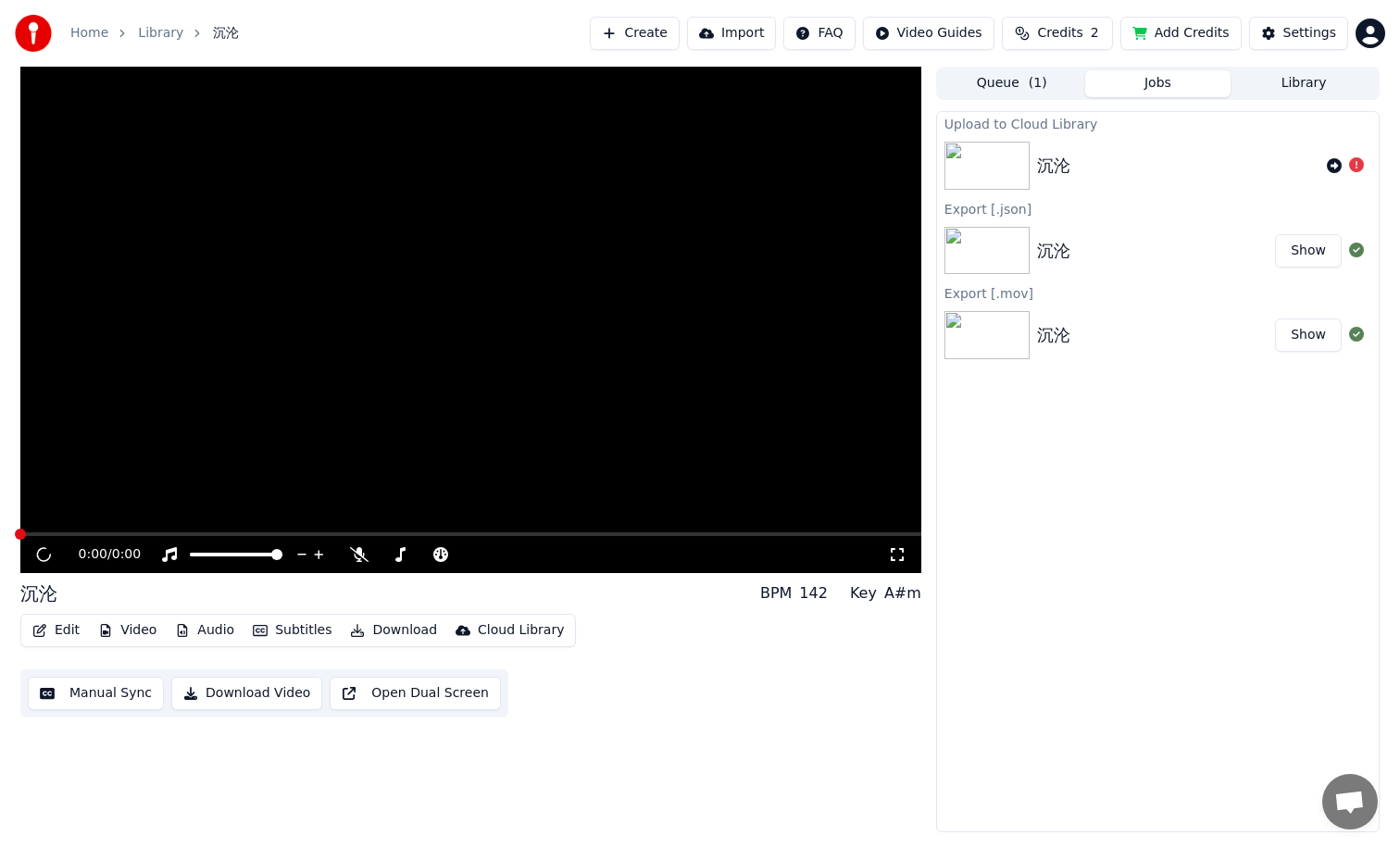
click at [1172, 86] on button "Jobs" at bounding box center [1158, 83] width 146 height 27
click at [1309, 339] on button "Show" at bounding box center [1308, 335] width 66 height 34
click at [998, 82] on button "Queue ( 1 )" at bounding box center [1011, 83] width 146 height 27
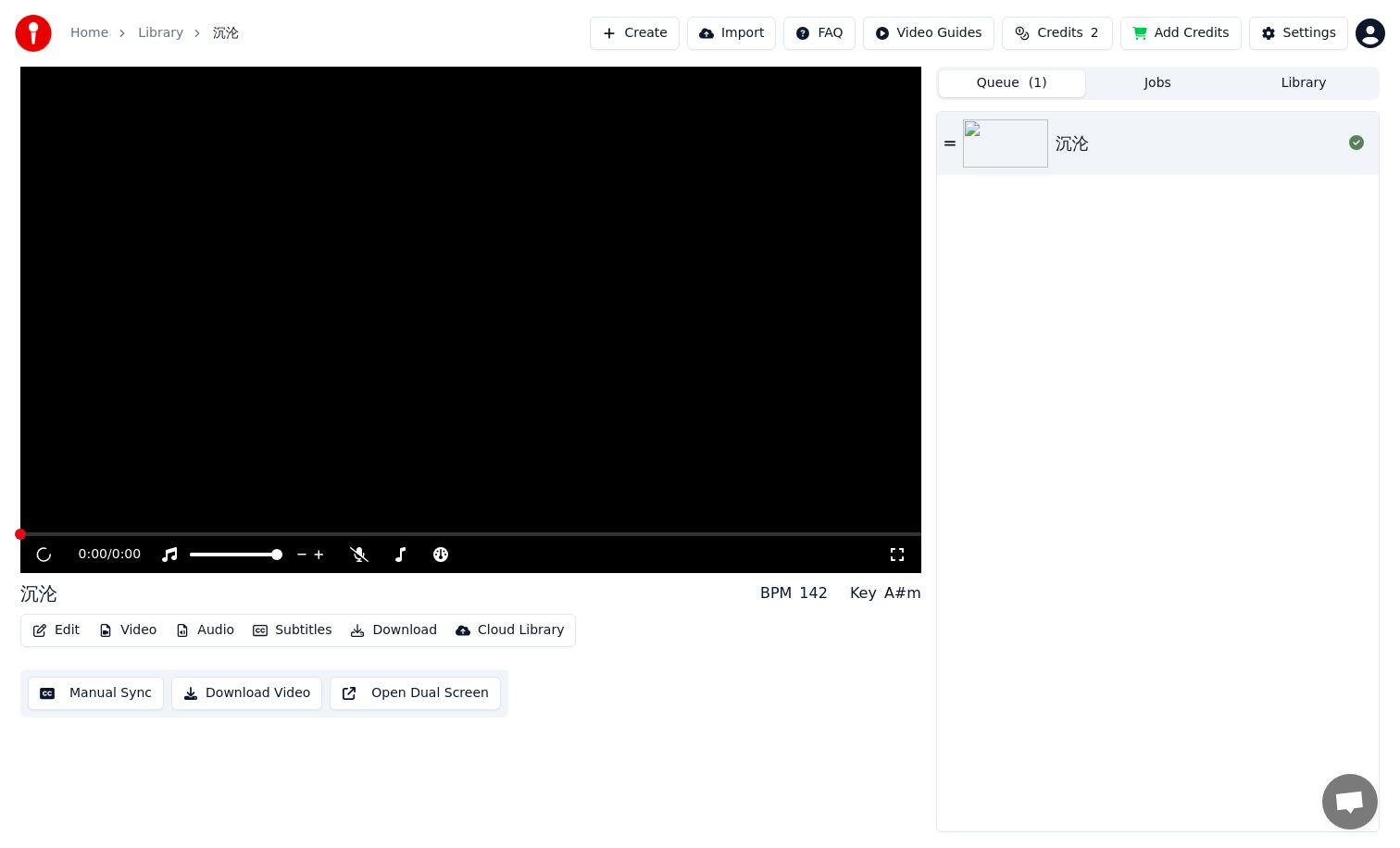
click at [1174, 35] on button "Add Credits" at bounding box center [1181, 33] width 121 height 34
click at [1360, 143] on icon at bounding box center [1356, 142] width 14 height 14
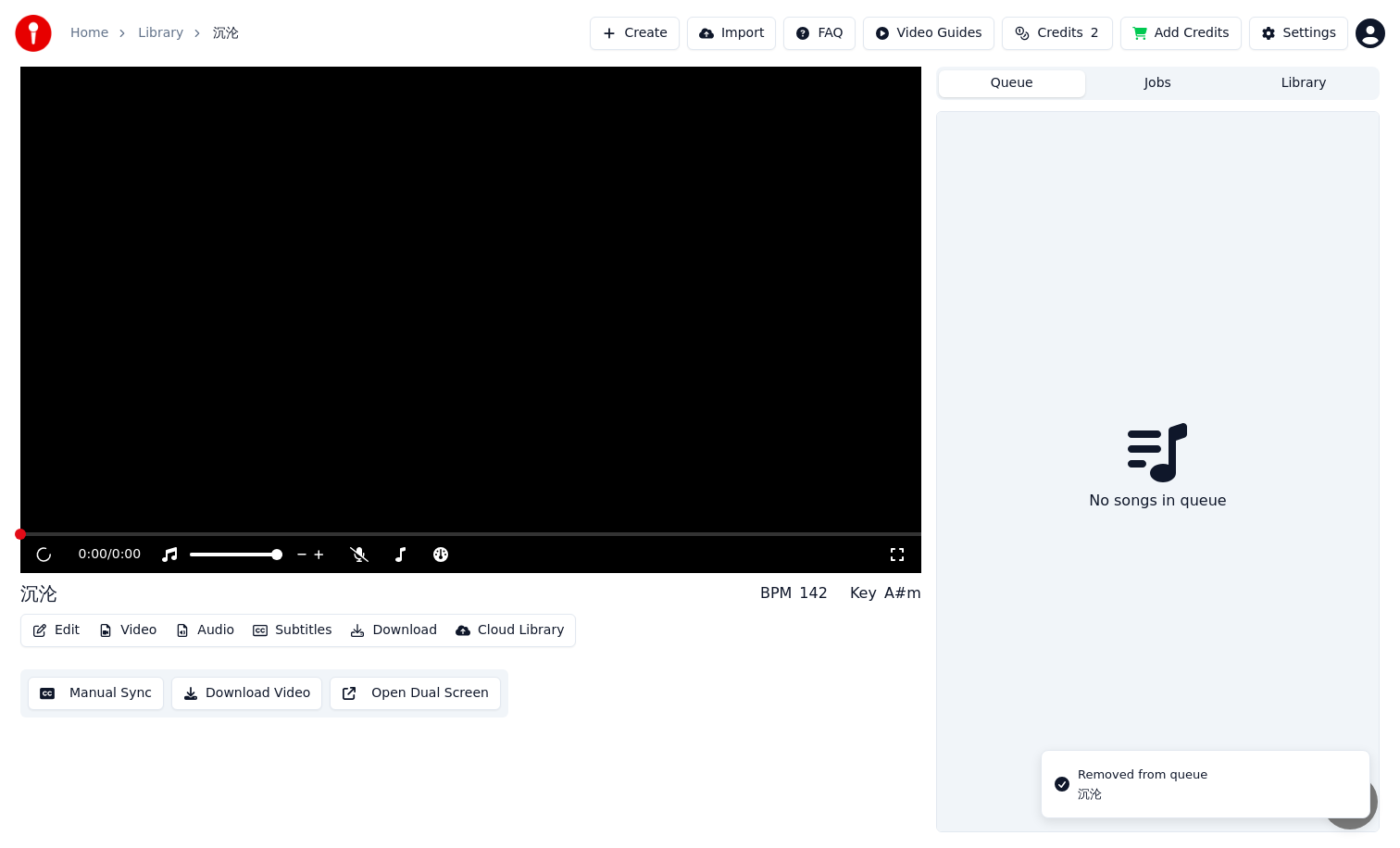
click at [86, 34] on link "Home" at bounding box center [89, 33] width 38 height 18
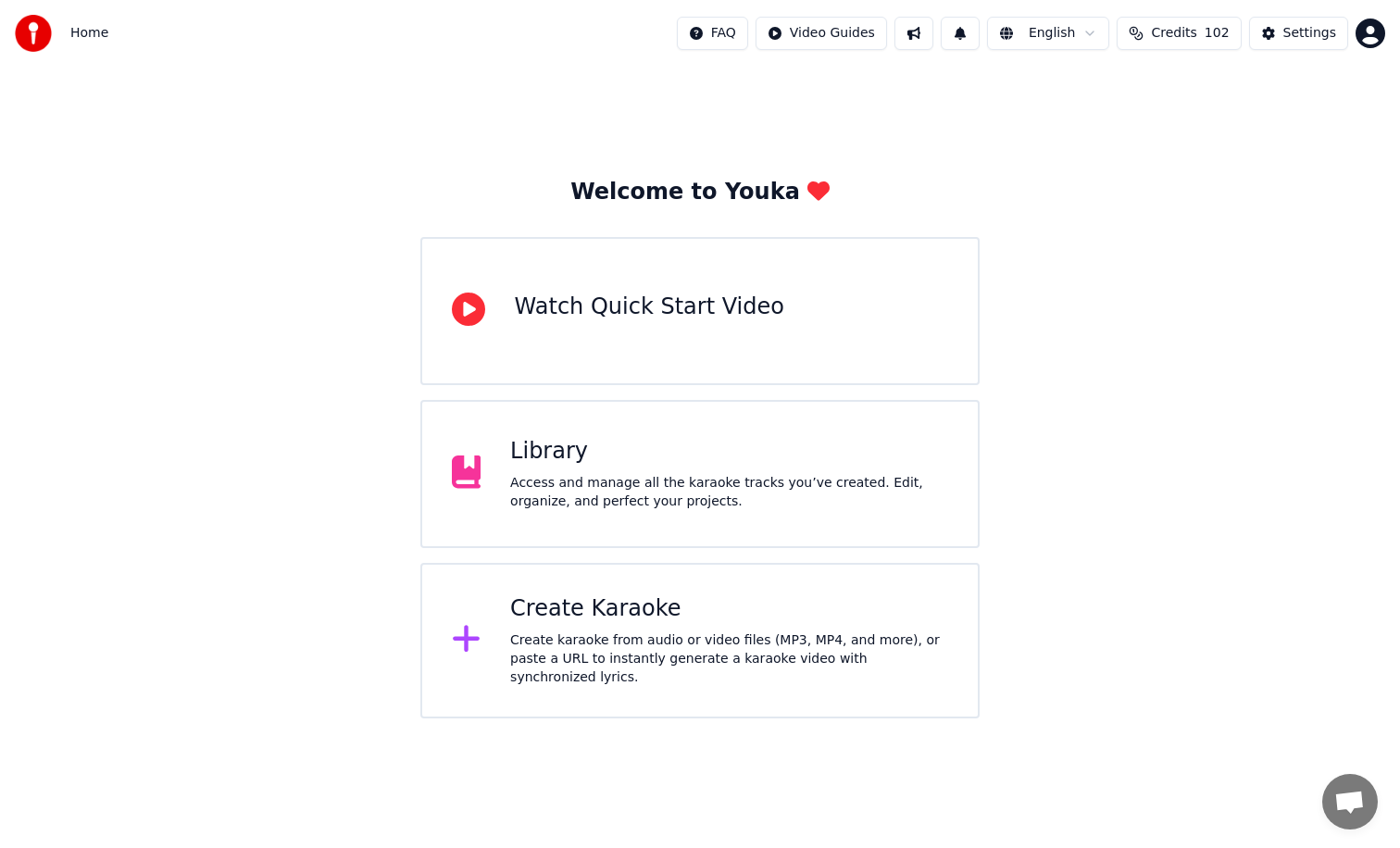
click at [652, 629] on div "Create Karaoke Create karaoke from audio or video files (MP3, MP4, and more), o…" at bounding box center [729, 640] width 438 height 92
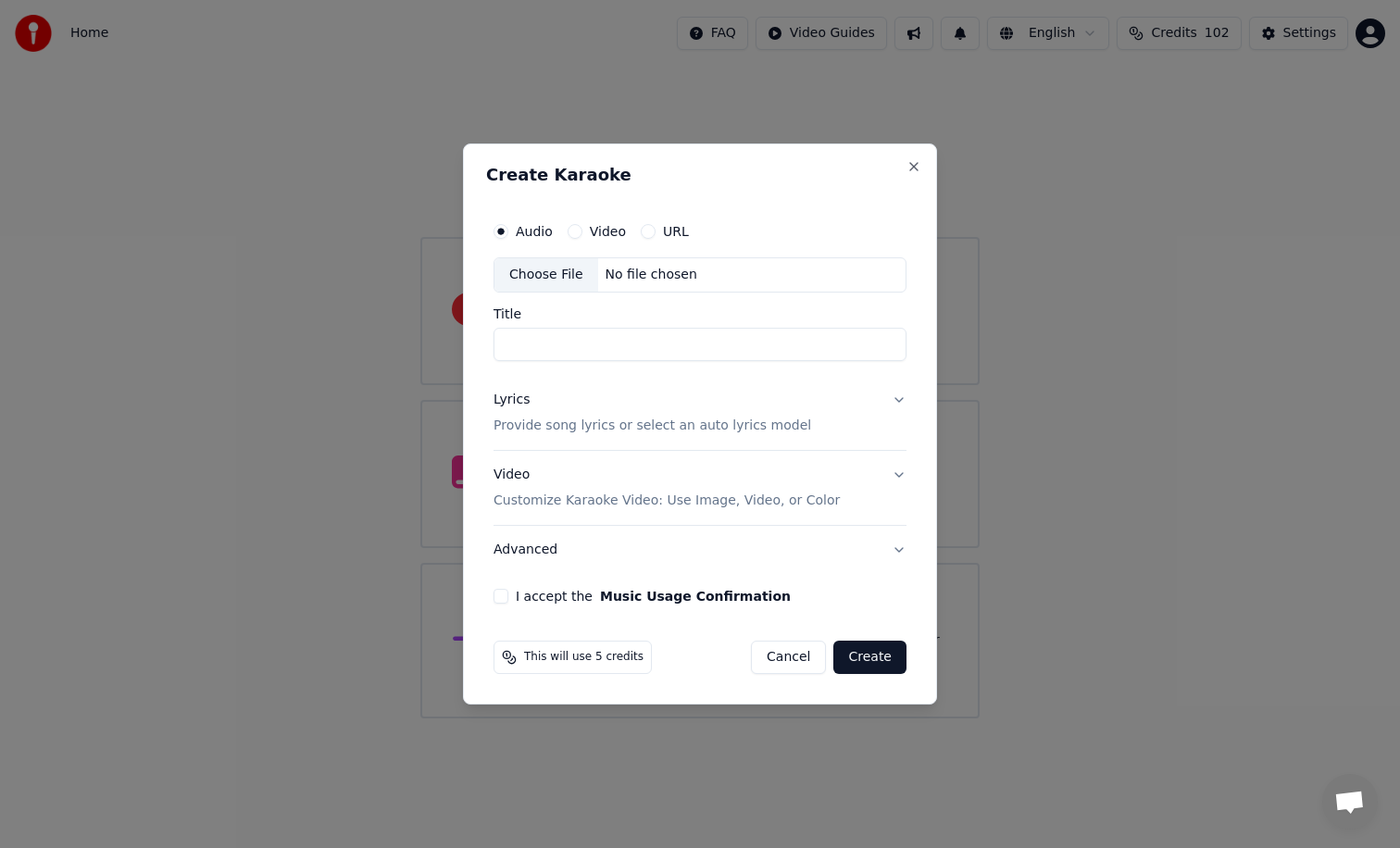
click at [572, 230] on button "Video" at bounding box center [574, 231] width 14 height 14
click at [522, 235] on label "Audio" at bounding box center [534, 231] width 37 height 13
click at [509, 235] on button "Audio" at bounding box center [500, 231] width 14 height 14
click at [576, 276] on div "Choose File" at bounding box center [546, 274] width 104 height 34
drag, startPoint x: 593, startPoint y: 349, endPoint x: 530, endPoint y: 345, distance: 63.1
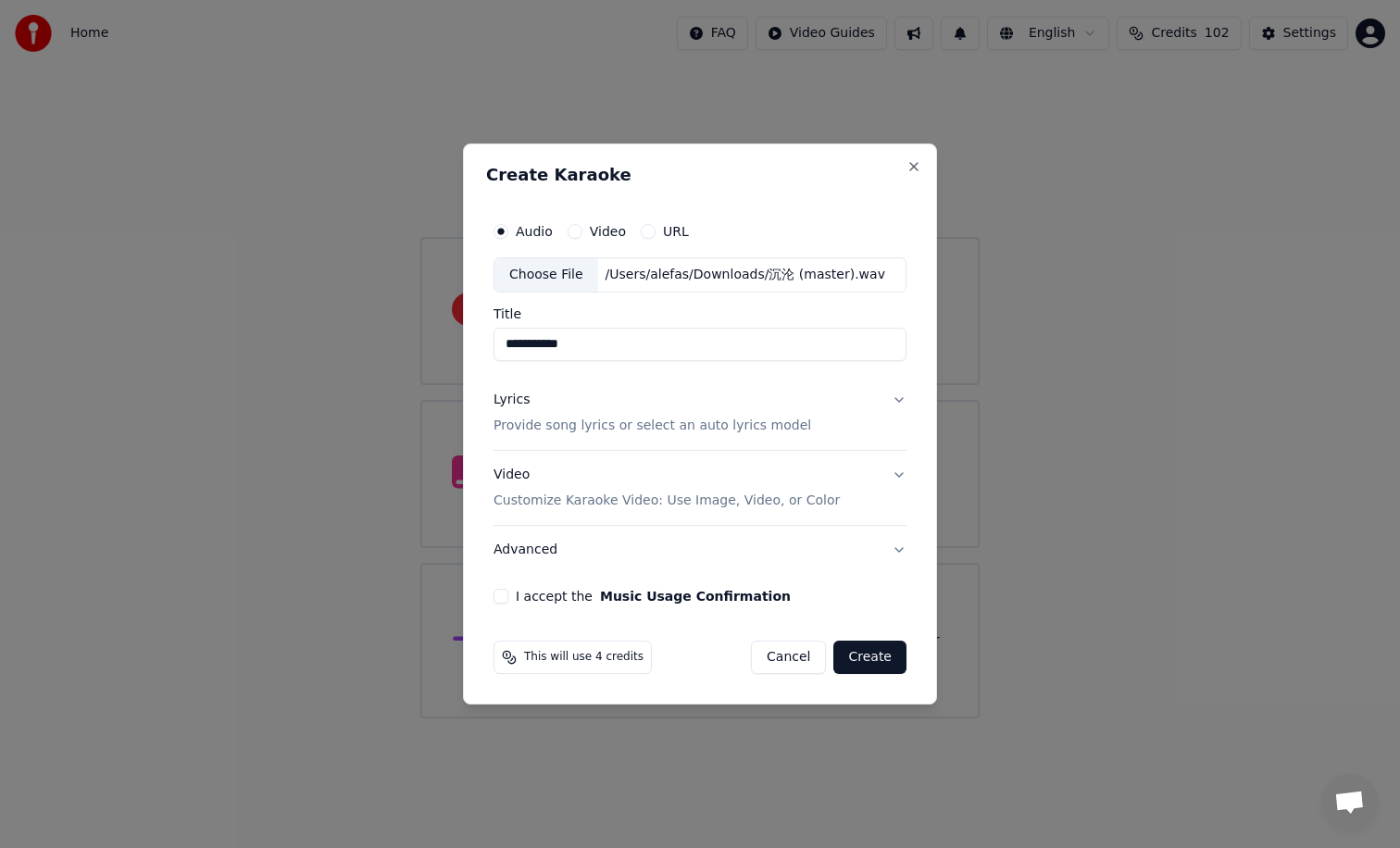
click at [530, 345] on input "**********" at bounding box center [700, 344] width 413 height 34
type input "**"
click at [644, 411] on div "Lyrics Provide song lyrics or select an auto lyrics model" at bounding box center [652, 412] width 318 height 44
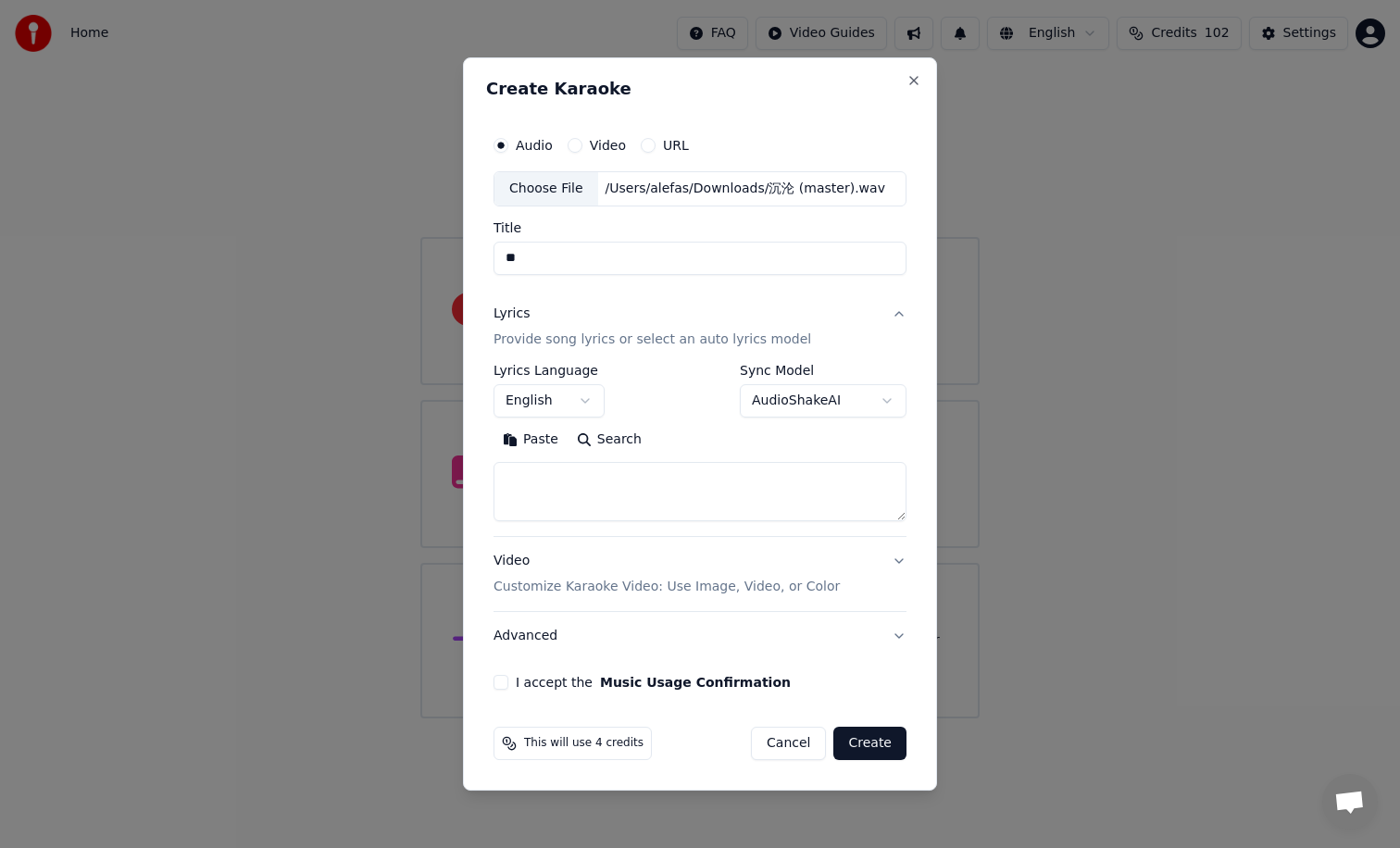
click at [574, 410] on body "**********" at bounding box center [700, 359] width 1400 height 718
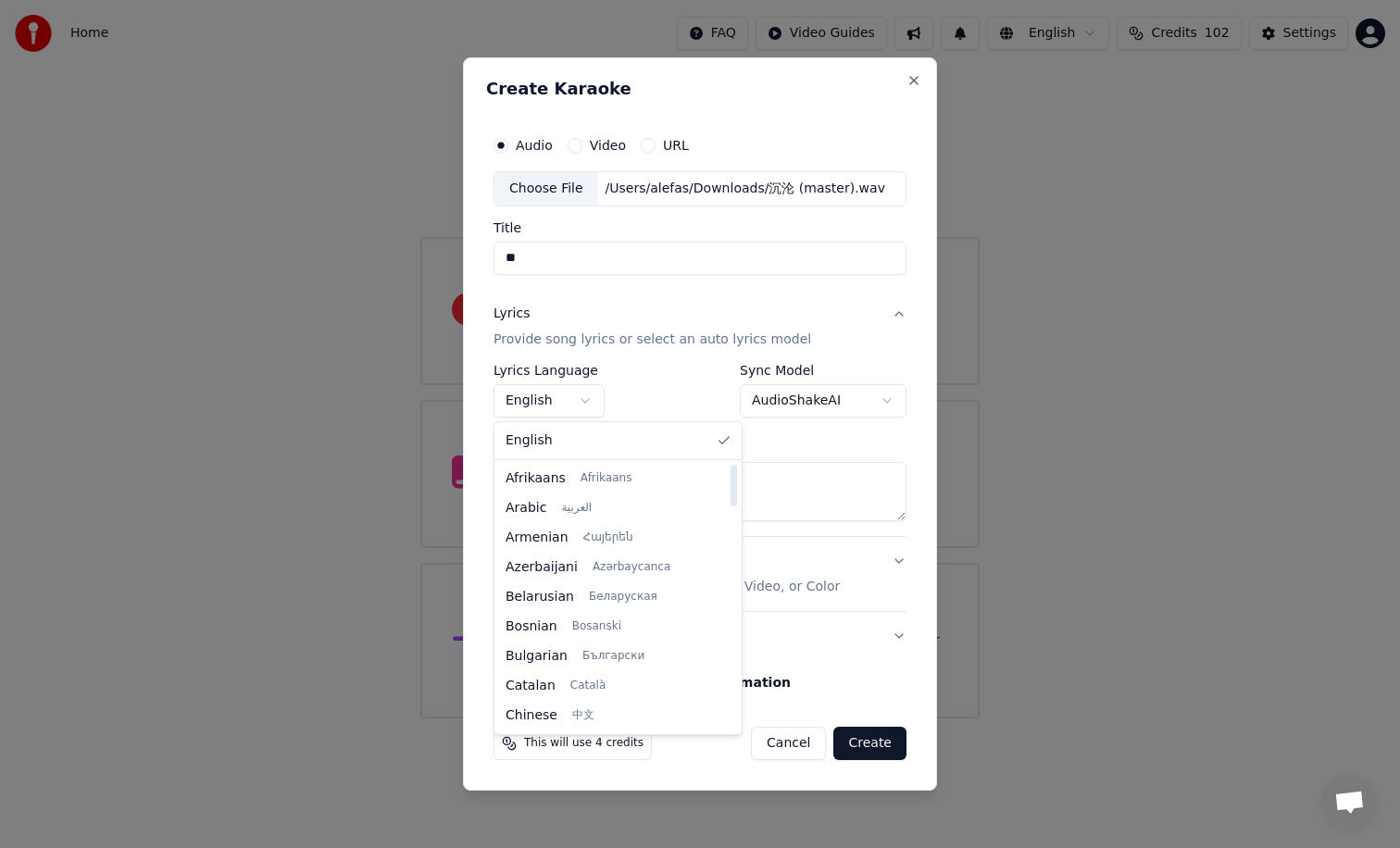
select select "**"
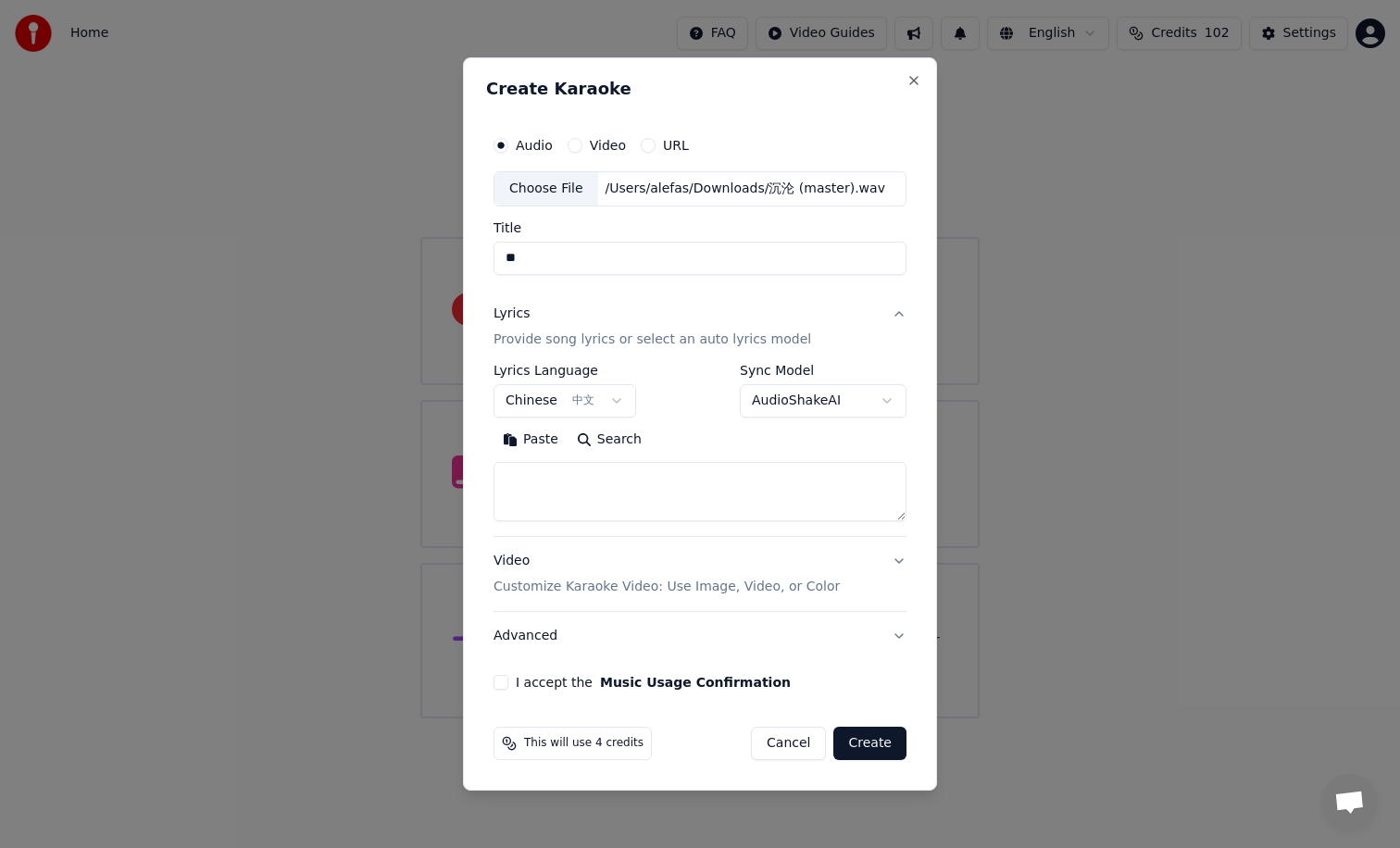
click at [560, 495] on textarea at bounding box center [700, 491] width 413 height 59
click at [558, 479] on textarea at bounding box center [700, 491] width 413 height 59
paste textarea "**********"
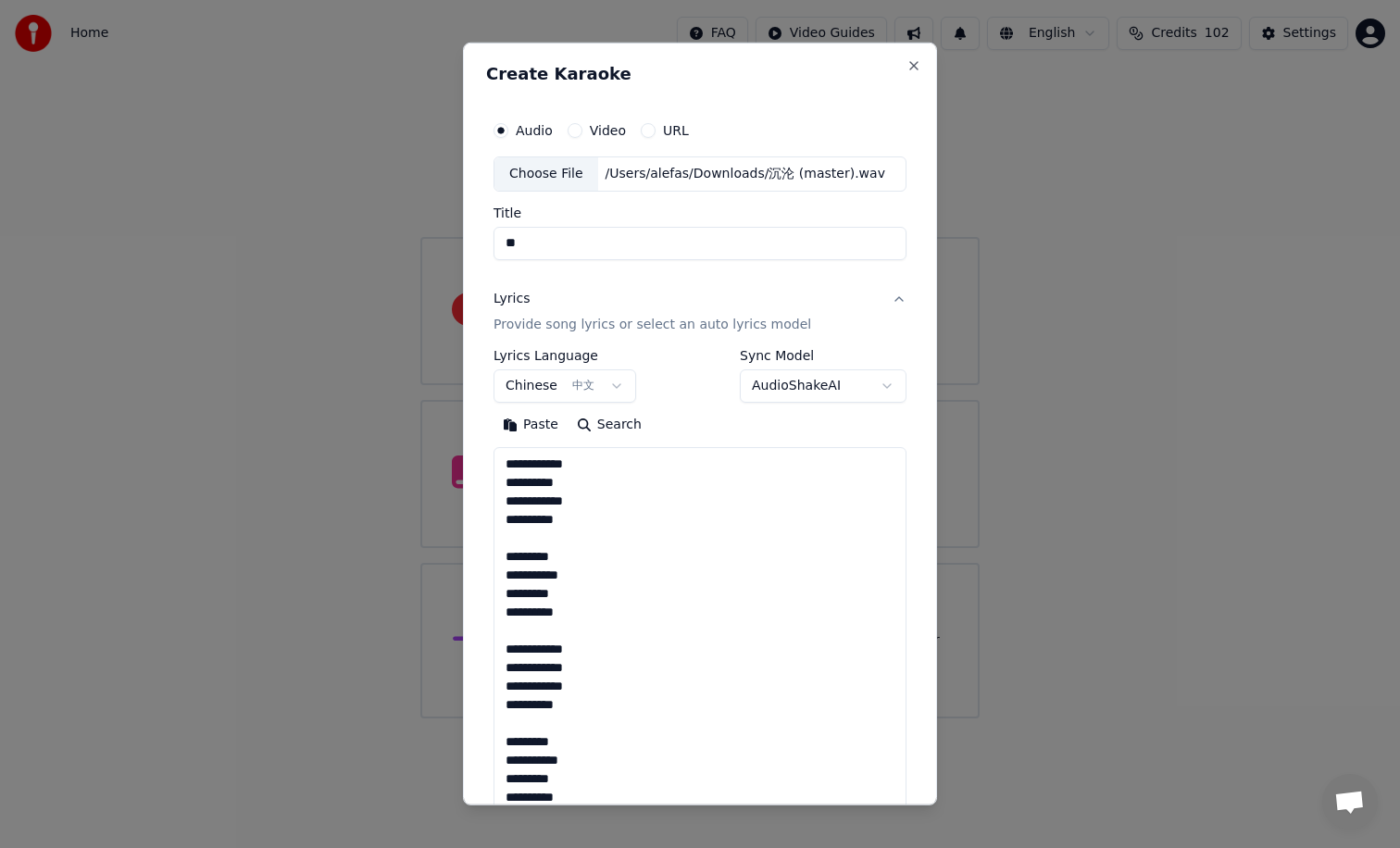
scroll to position [540, 0]
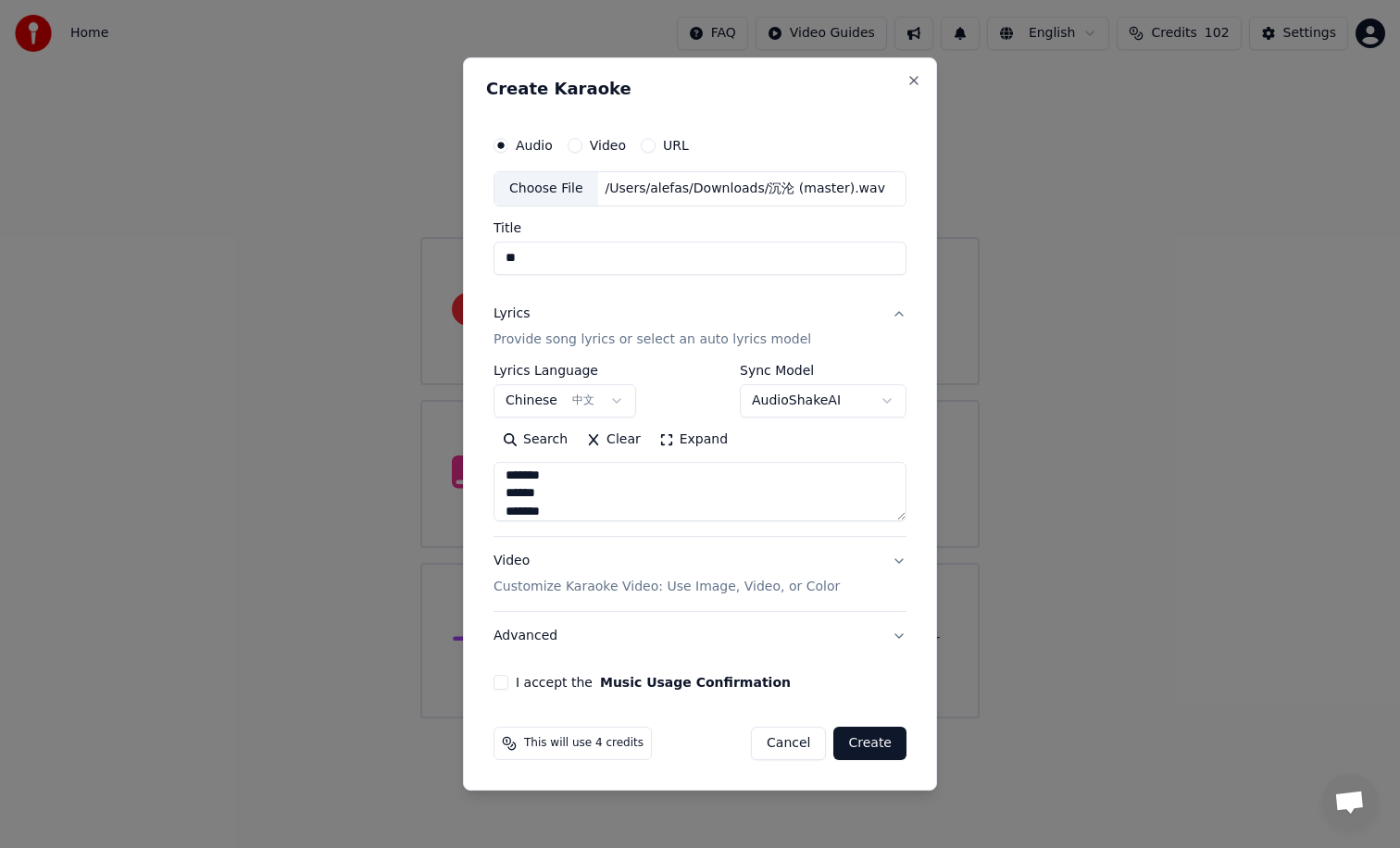
type textarea "**********"
click at [575, 676] on label "I accept the Music Usage Confirmation" at bounding box center [653, 682] width 275 height 13
click at [509, 676] on button "I accept the Music Usage Confirmation" at bounding box center [500, 681] width 14 height 14
click at [899, 636] on button "Advanced" at bounding box center [700, 636] width 413 height 48
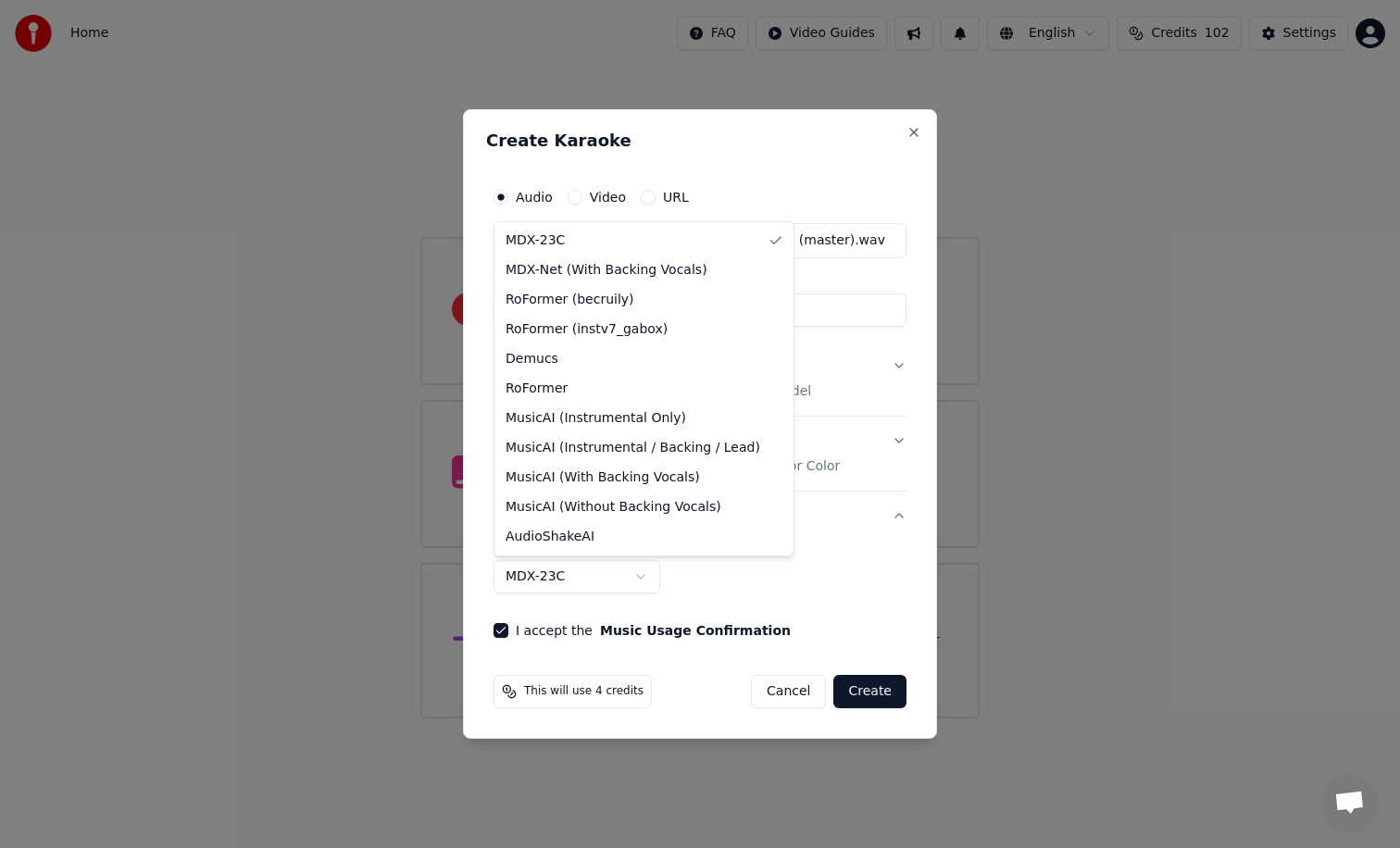
click at [641, 568] on body "**********" at bounding box center [700, 359] width 1400 height 718
click at [785, 586] on body "**********" at bounding box center [700, 359] width 1400 height 718
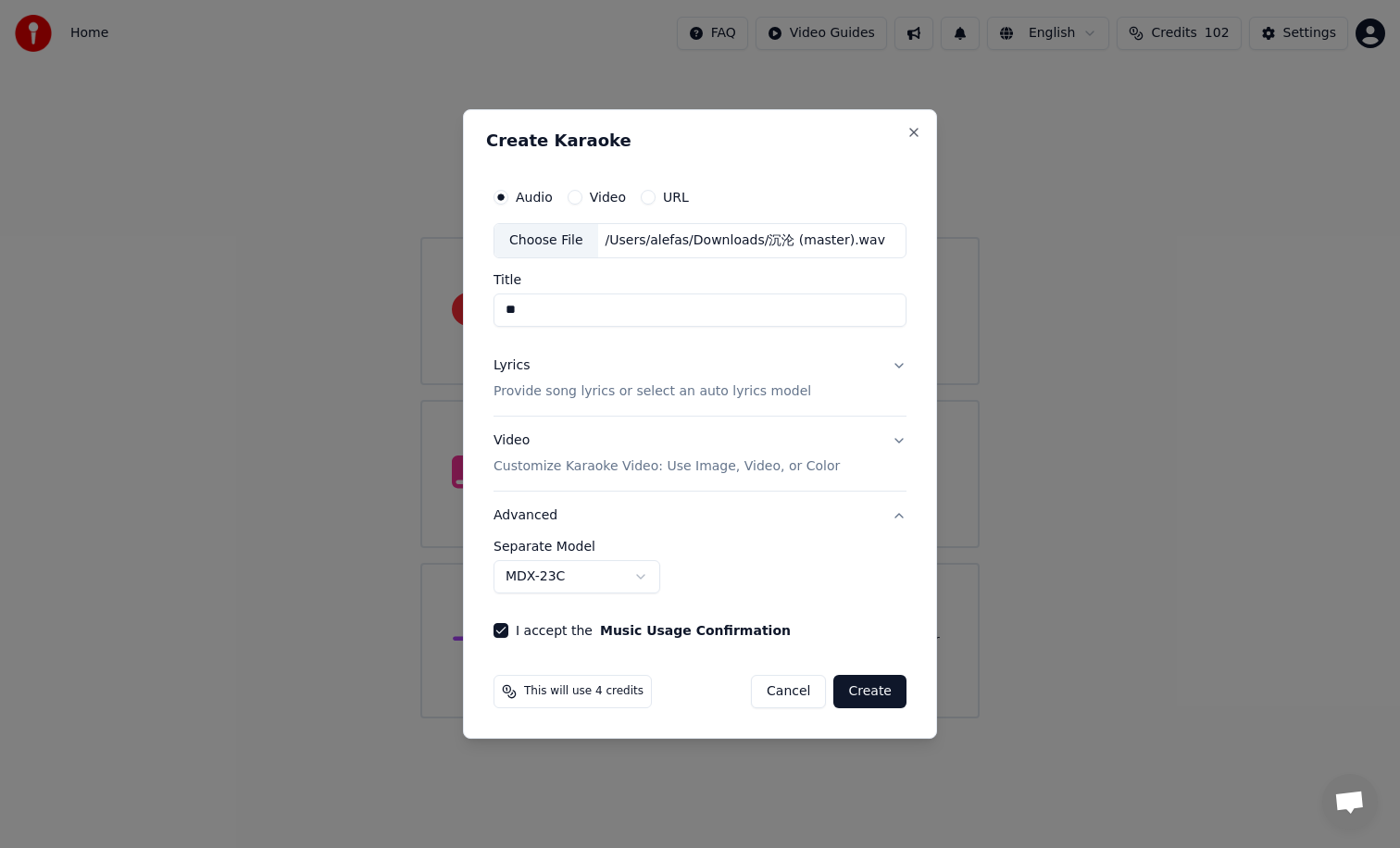
click at [901, 515] on button "Advanced" at bounding box center [700, 515] width 413 height 48
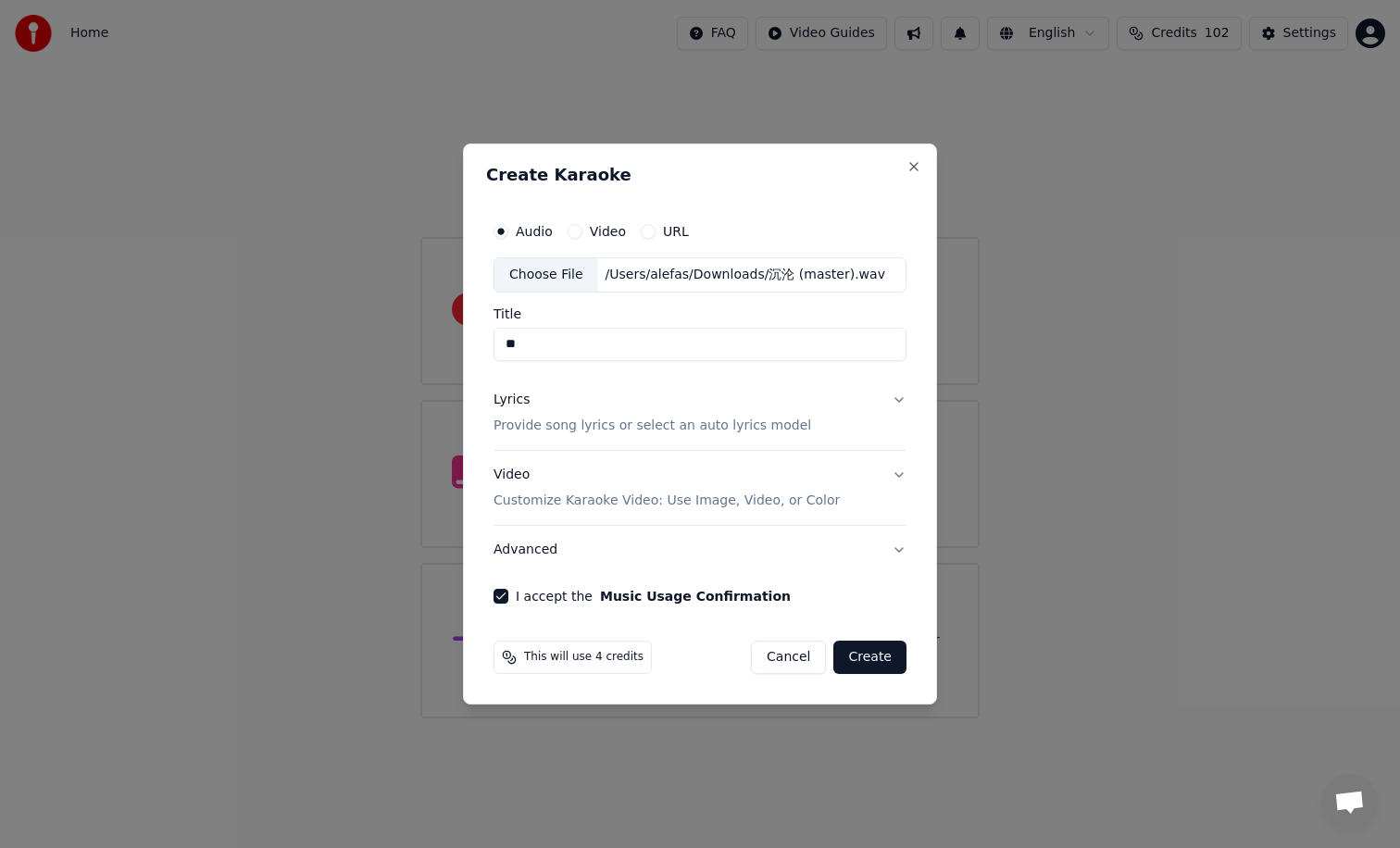
click at [901, 546] on button "Advanced" at bounding box center [700, 550] width 413 height 48
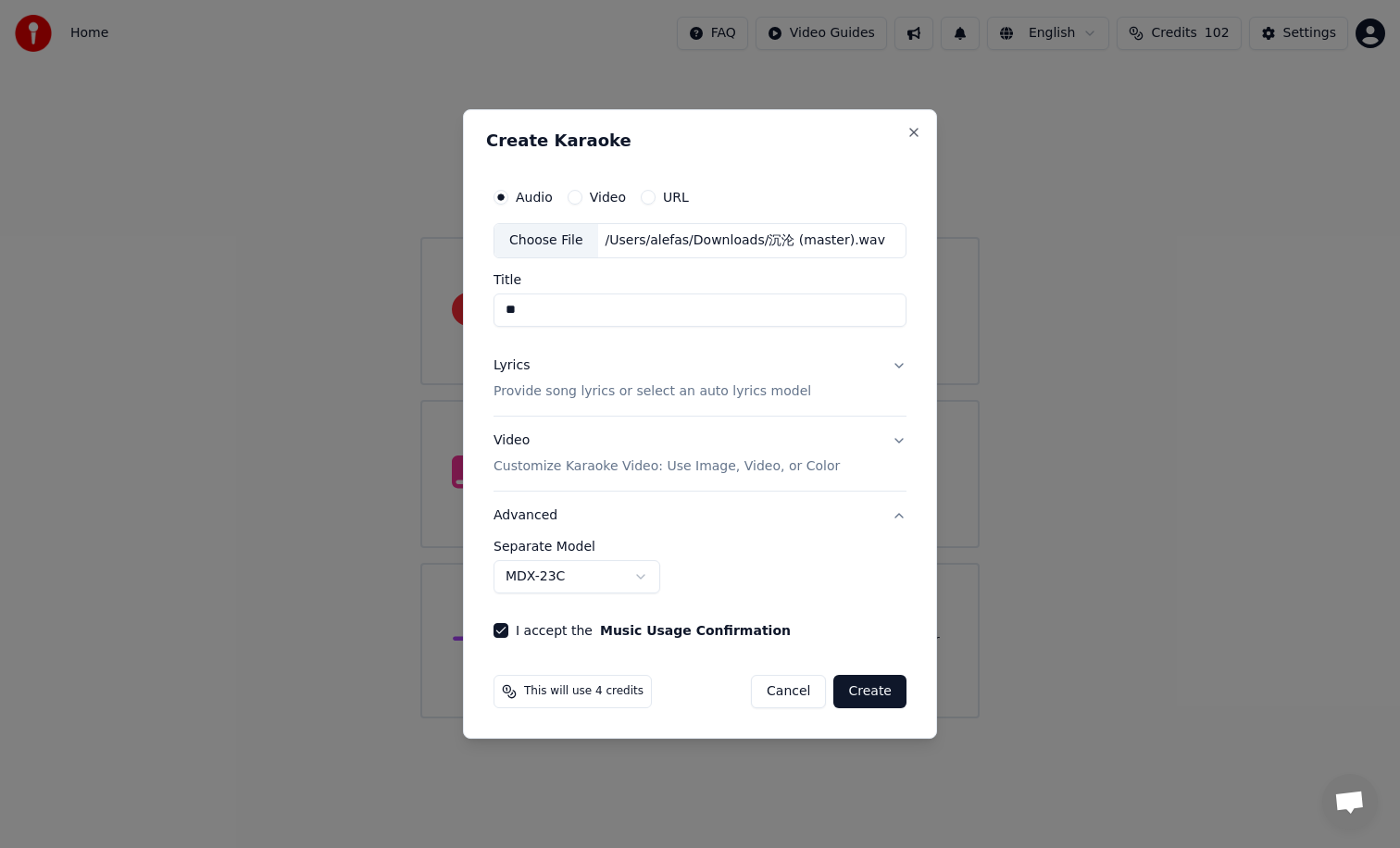
click at [902, 442] on button "Video Customize Karaoke Video: Use Image, Video, or Color" at bounding box center [700, 453] width 413 height 74
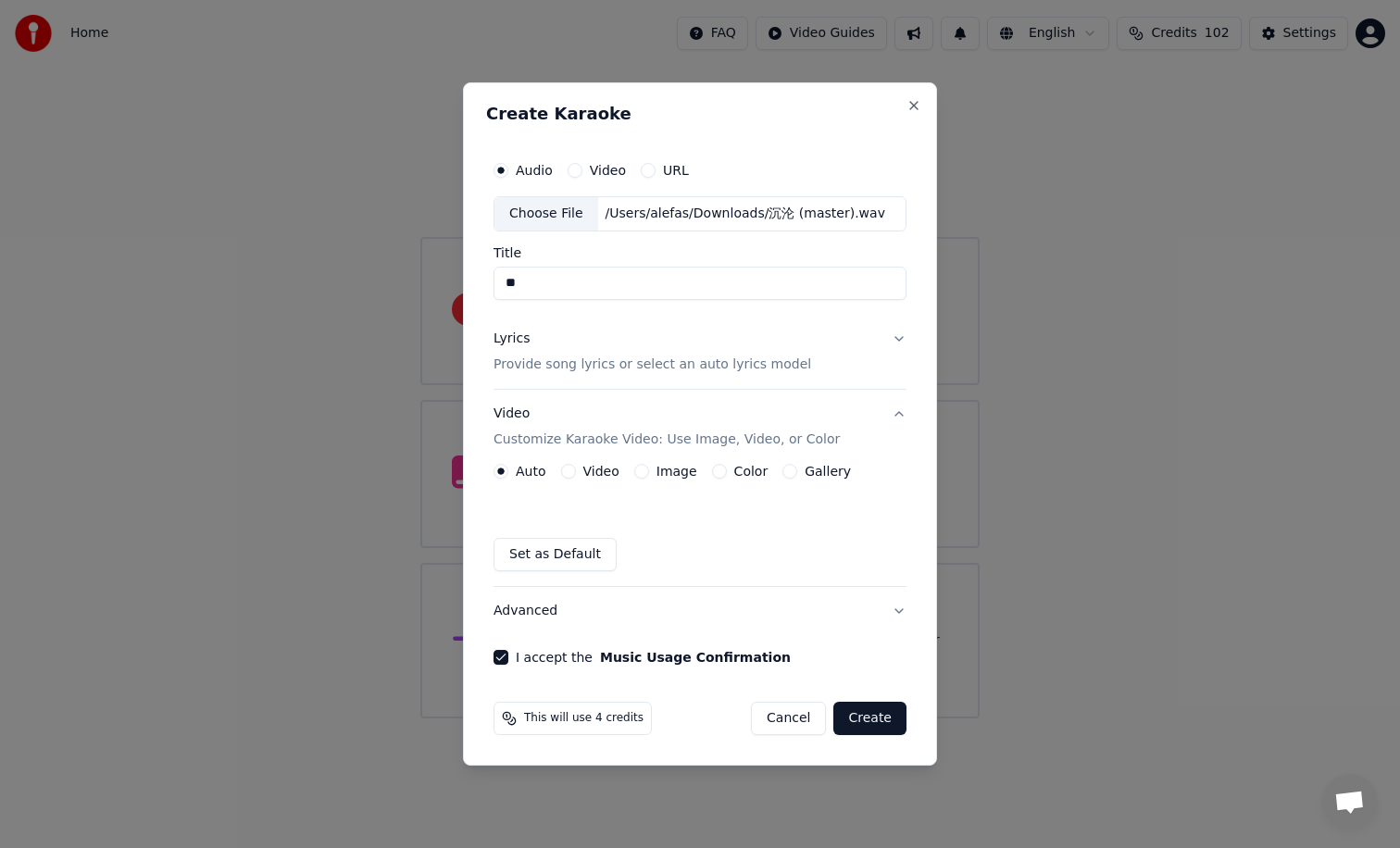
click at [898, 412] on button "Video Customize Karaoke Video: Use Image, Video, or Color" at bounding box center [700, 426] width 413 height 74
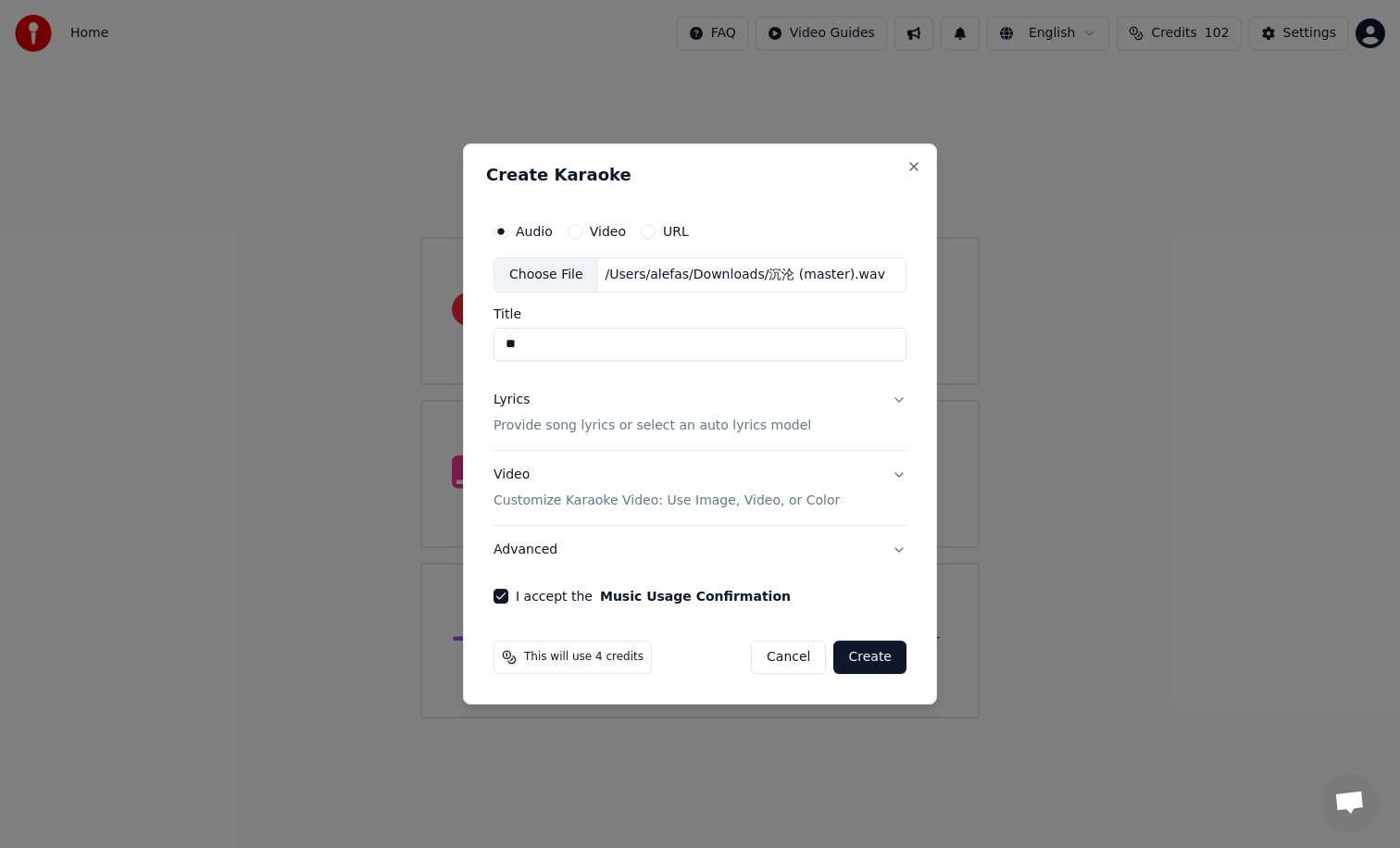
click at [871, 656] on button "Create" at bounding box center [869, 657] width 73 height 34
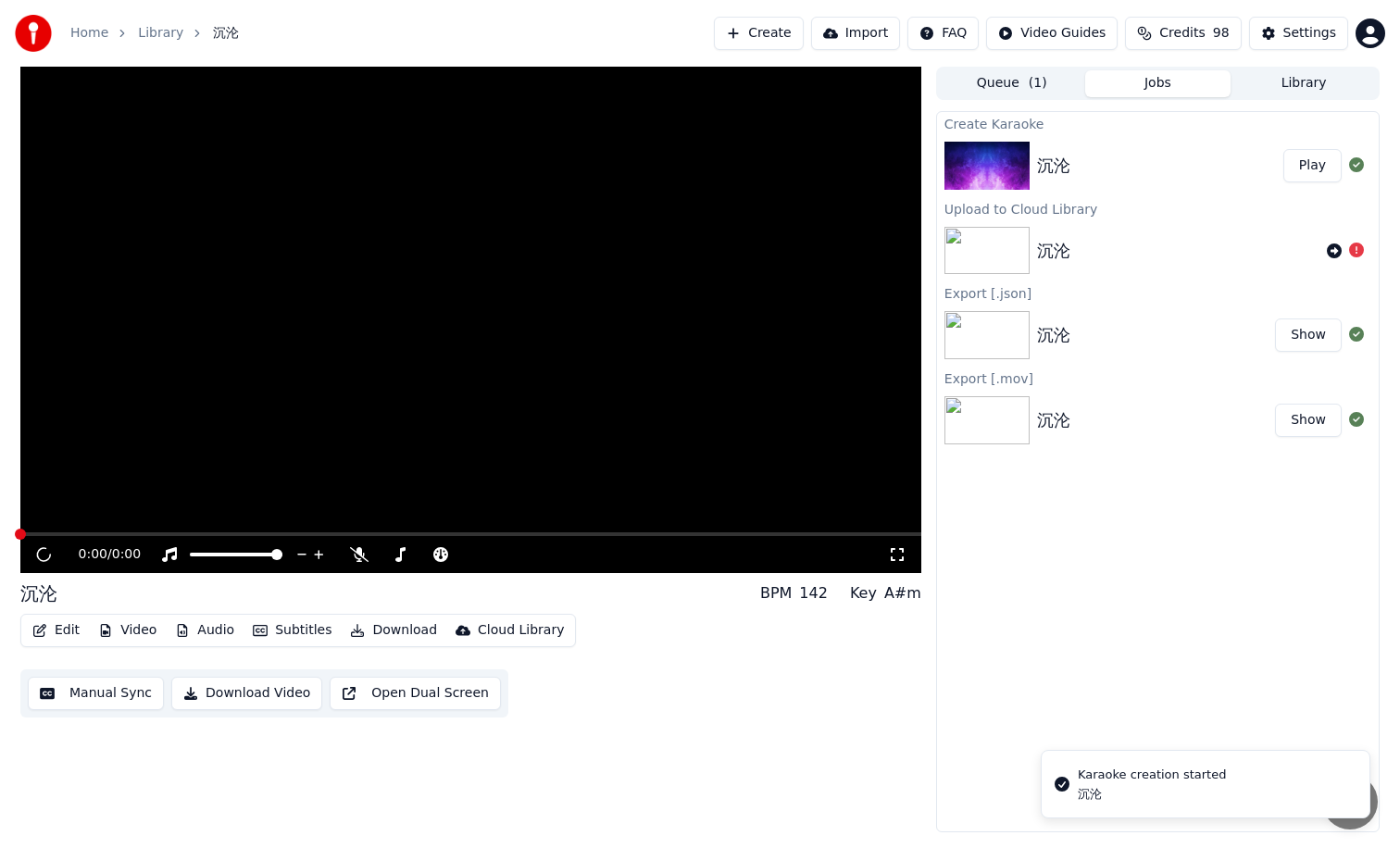
click at [1031, 85] on span "( 1 )" at bounding box center [1037, 82] width 18 height 18
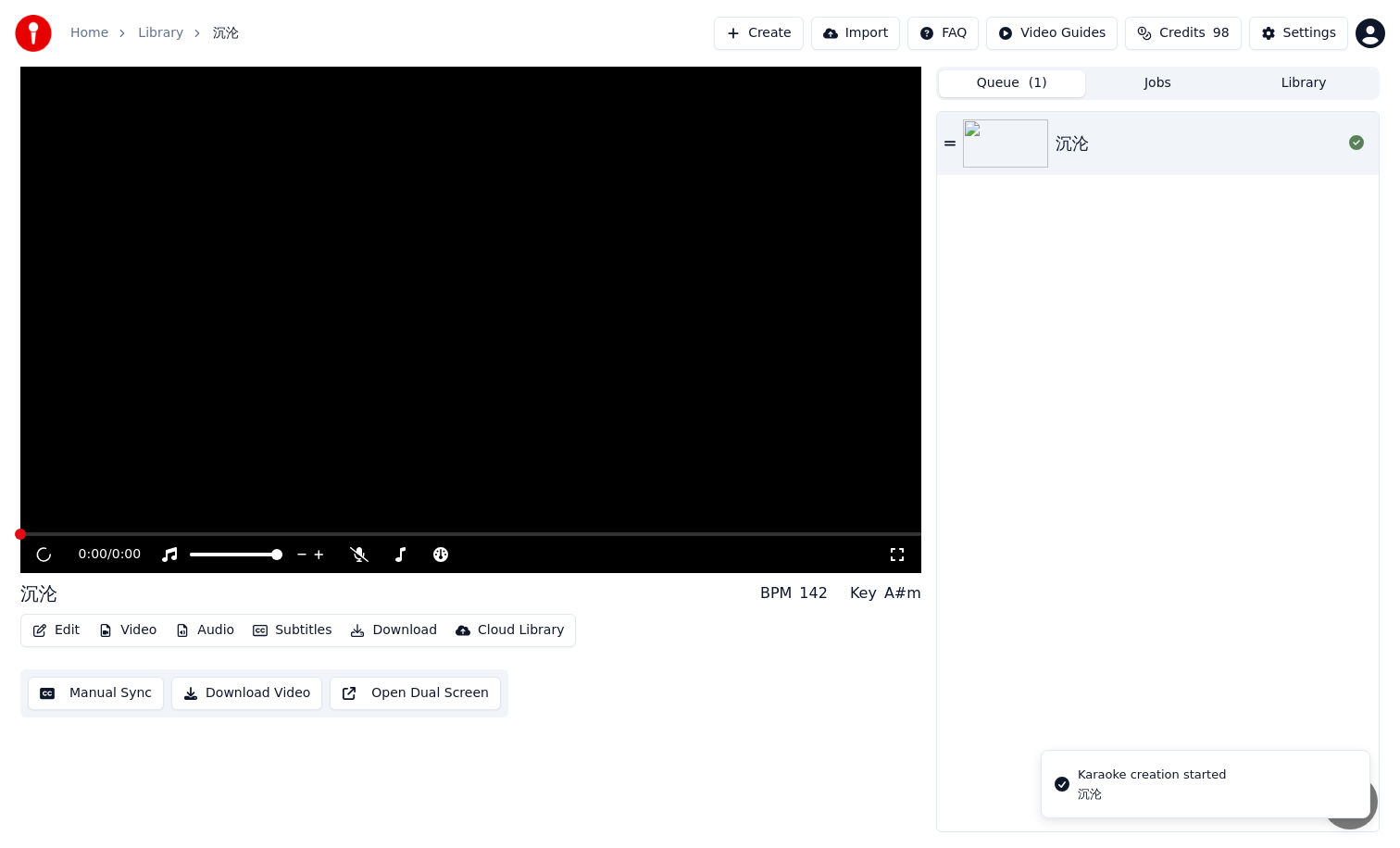
click at [1127, 82] on button "Jobs" at bounding box center [1158, 83] width 146 height 27
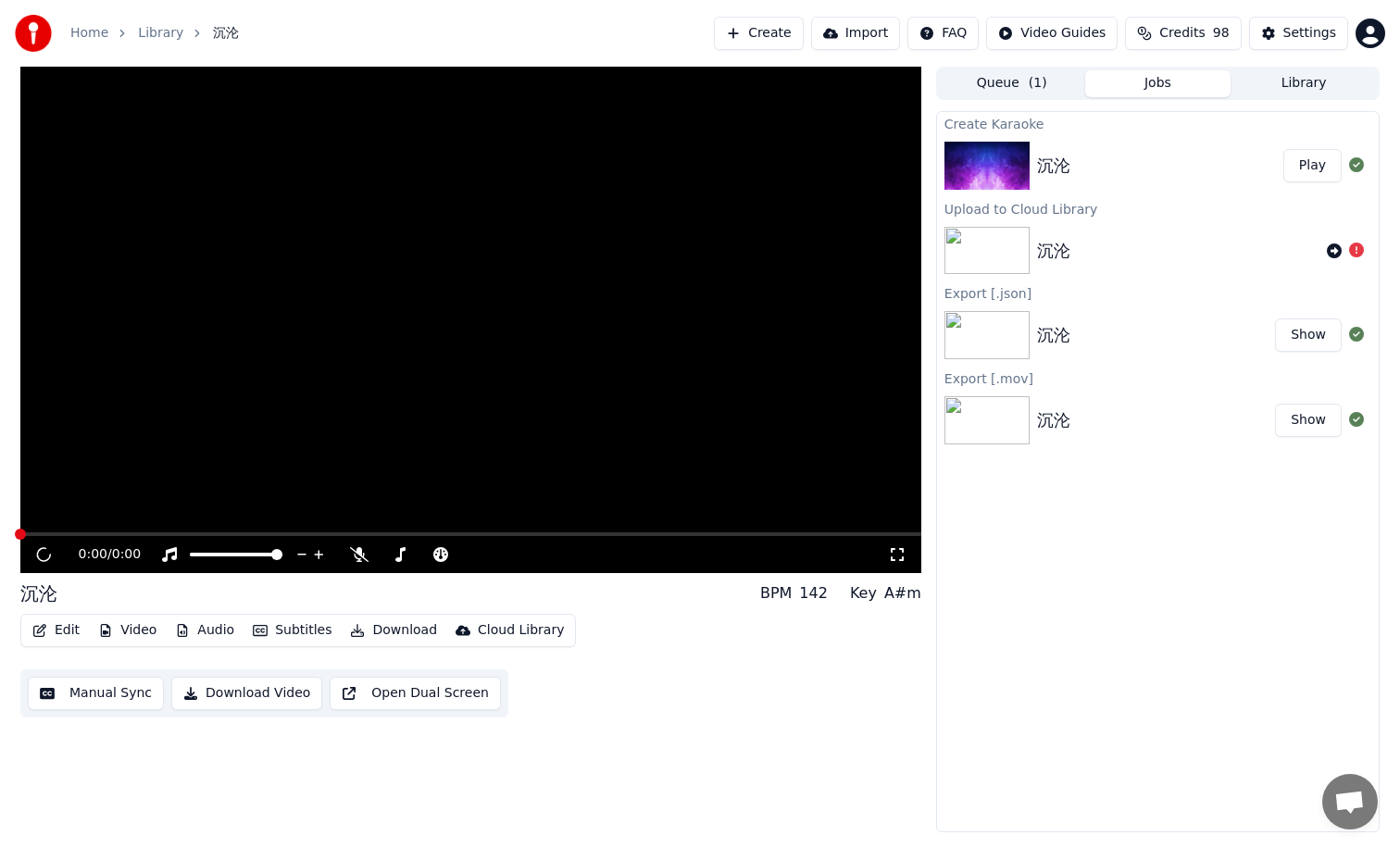
click at [1311, 169] on button "Play" at bounding box center [1312, 165] width 59 height 34
click at [1275, 81] on button "Library" at bounding box center [1303, 83] width 146 height 27
click at [1198, 80] on button "Jobs" at bounding box center [1158, 83] width 146 height 27
click at [1121, 574] on div "Create Karaoke 沉沦 Play Upload to Cloud Library 沉沦 Export [.json] 沉沦 Show Export…" at bounding box center [1158, 472] width 443 height 721
click at [1302, 33] on div "Settings" at bounding box center [1309, 33] width 53 height 18
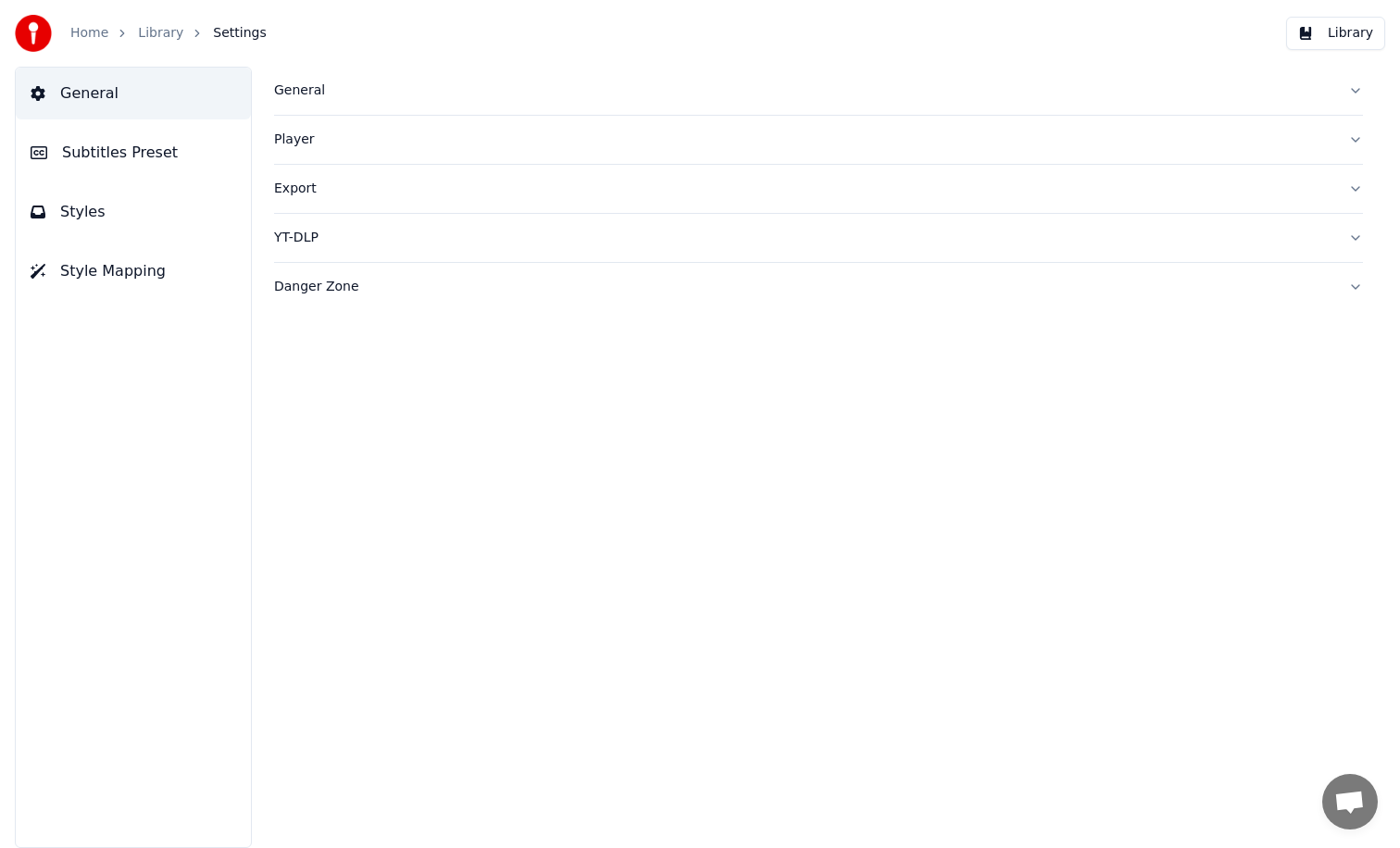
click at [313, 289] on div "Danger Zone" at bounding box center [804, 286] width 1059 height 18
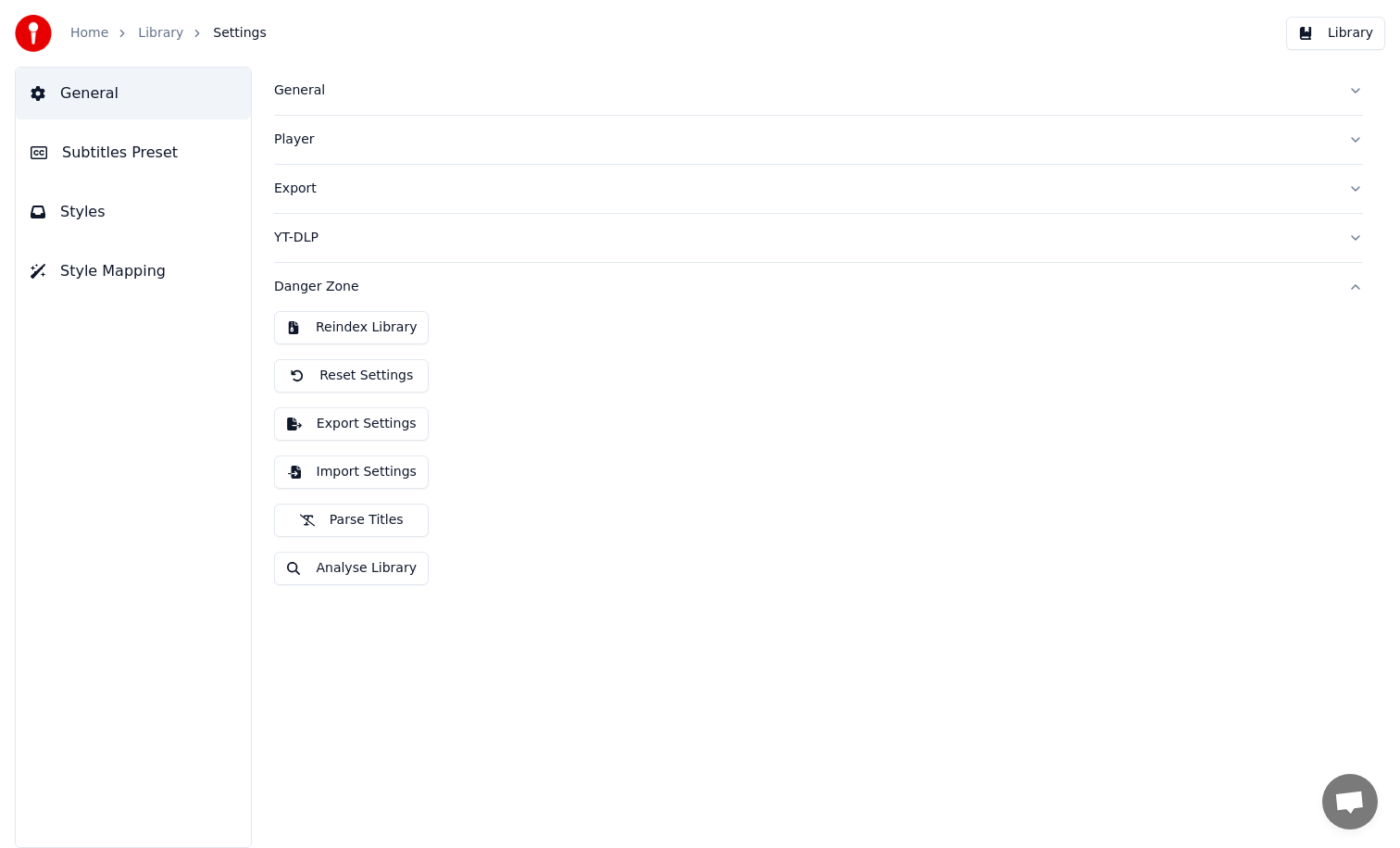
click at [377, 577] on button "Analyse Library" at bounding box center [351, 568] width 154 height 34
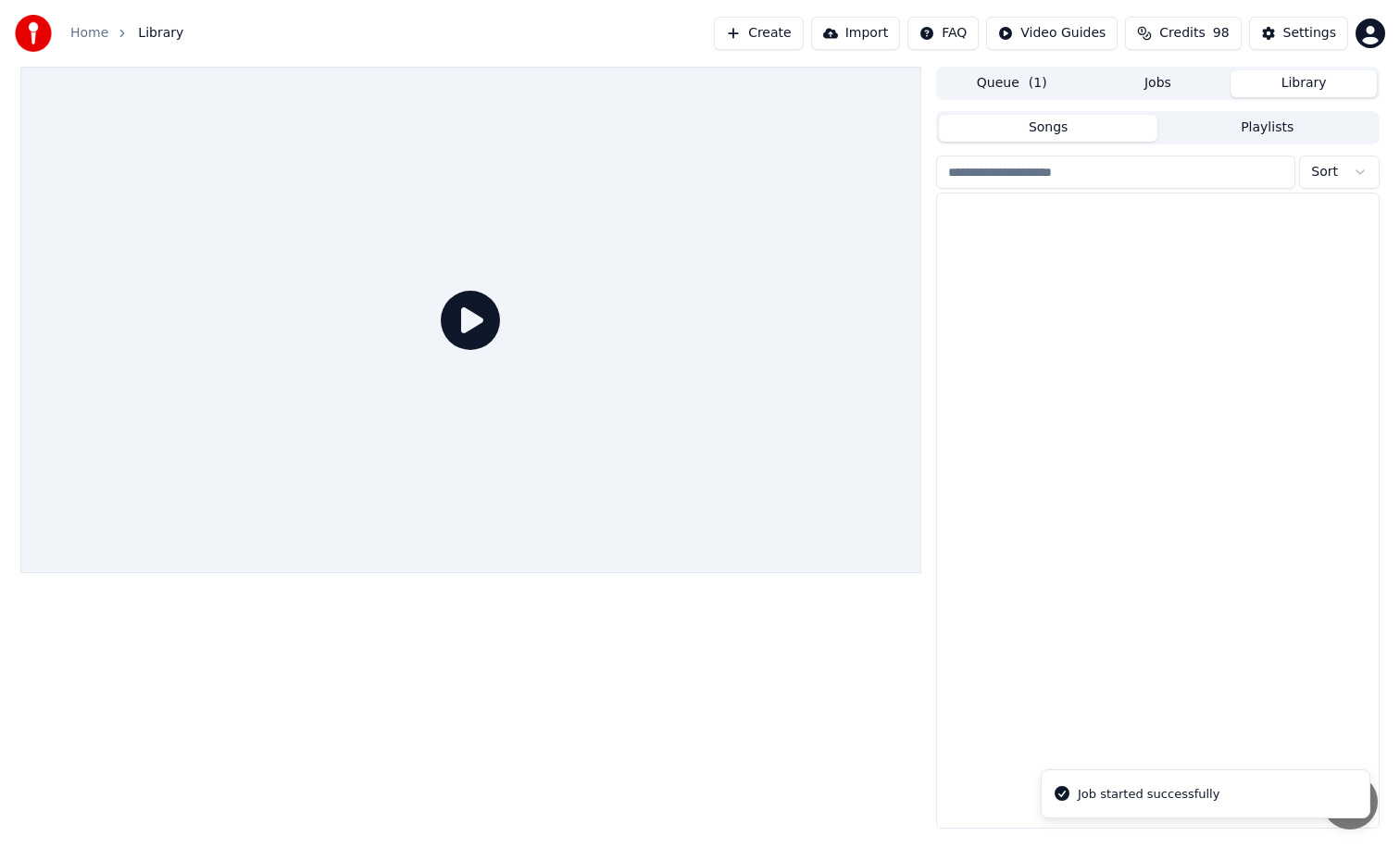
click at [1246, 86] on button "Library" at bounding box center [1303, 83] width 146 height 27
click at [1072, 208] on div "沉沦" at bounding box center [1157, 225] width 441 height 63
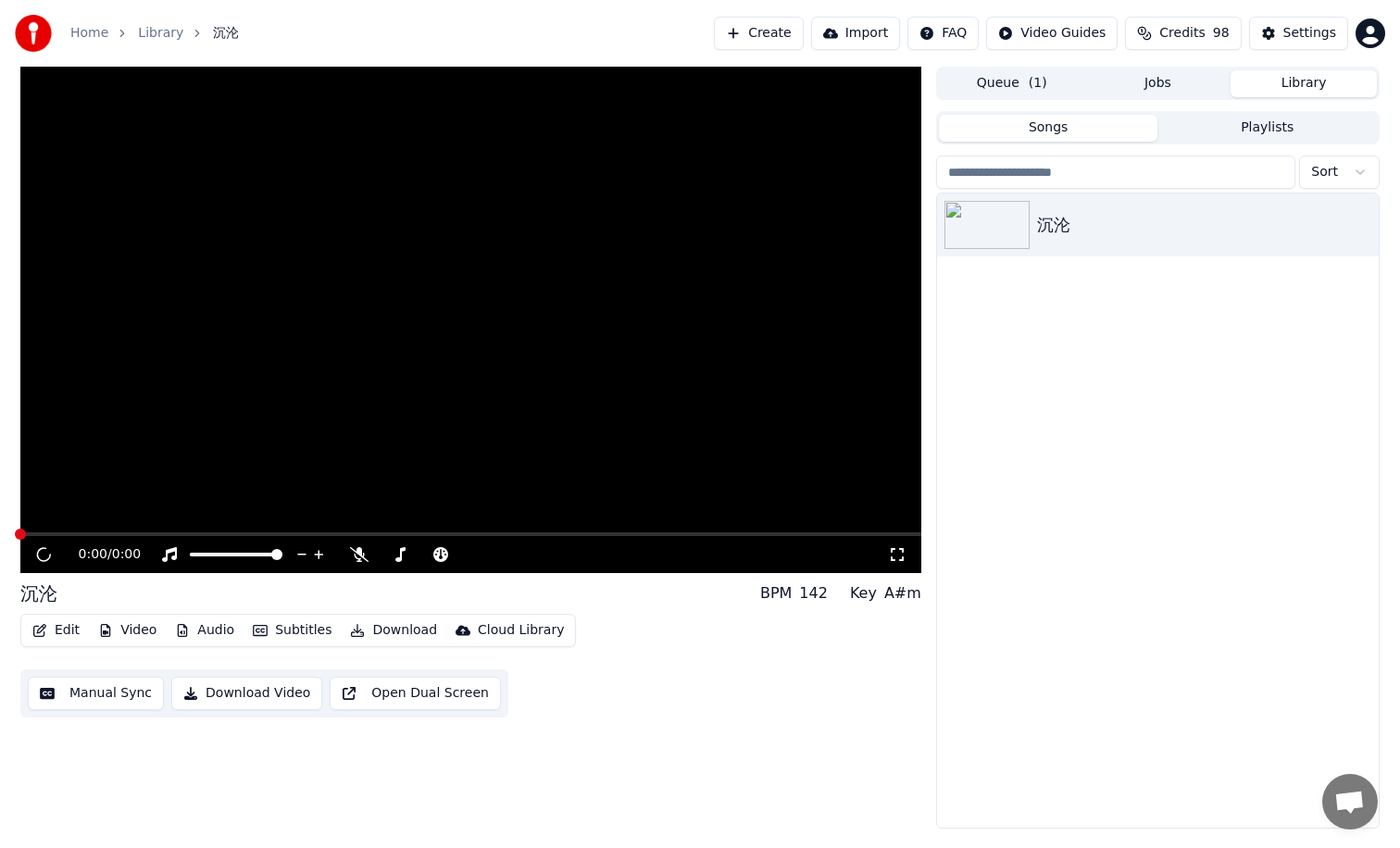
click at [1186, 86] on button "Jobs" at bounding box center [1158, 83] width 146 height 27
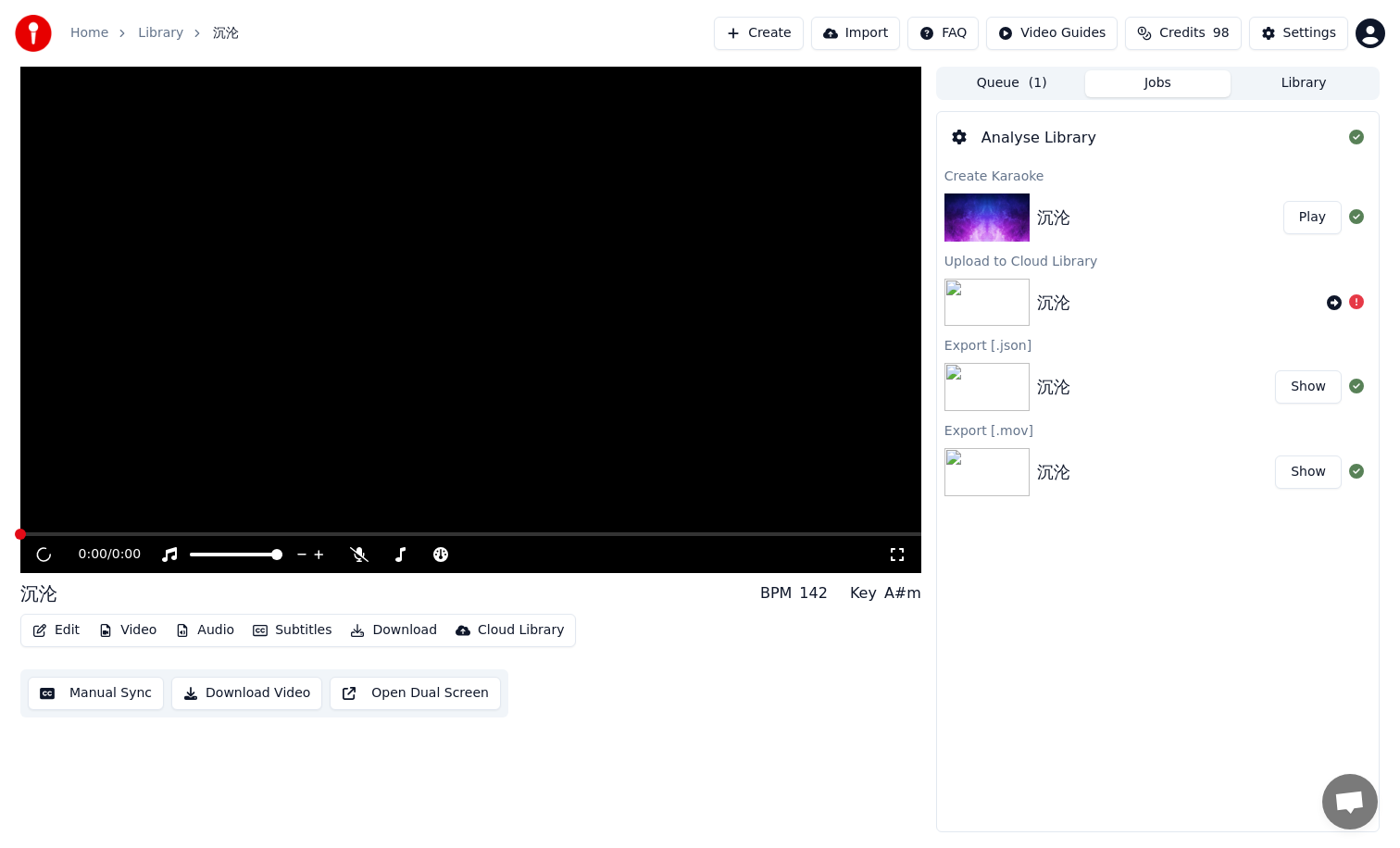
click at [1272, 82] on button "Library" at bounding box center [1303, 83] width 146 height 27
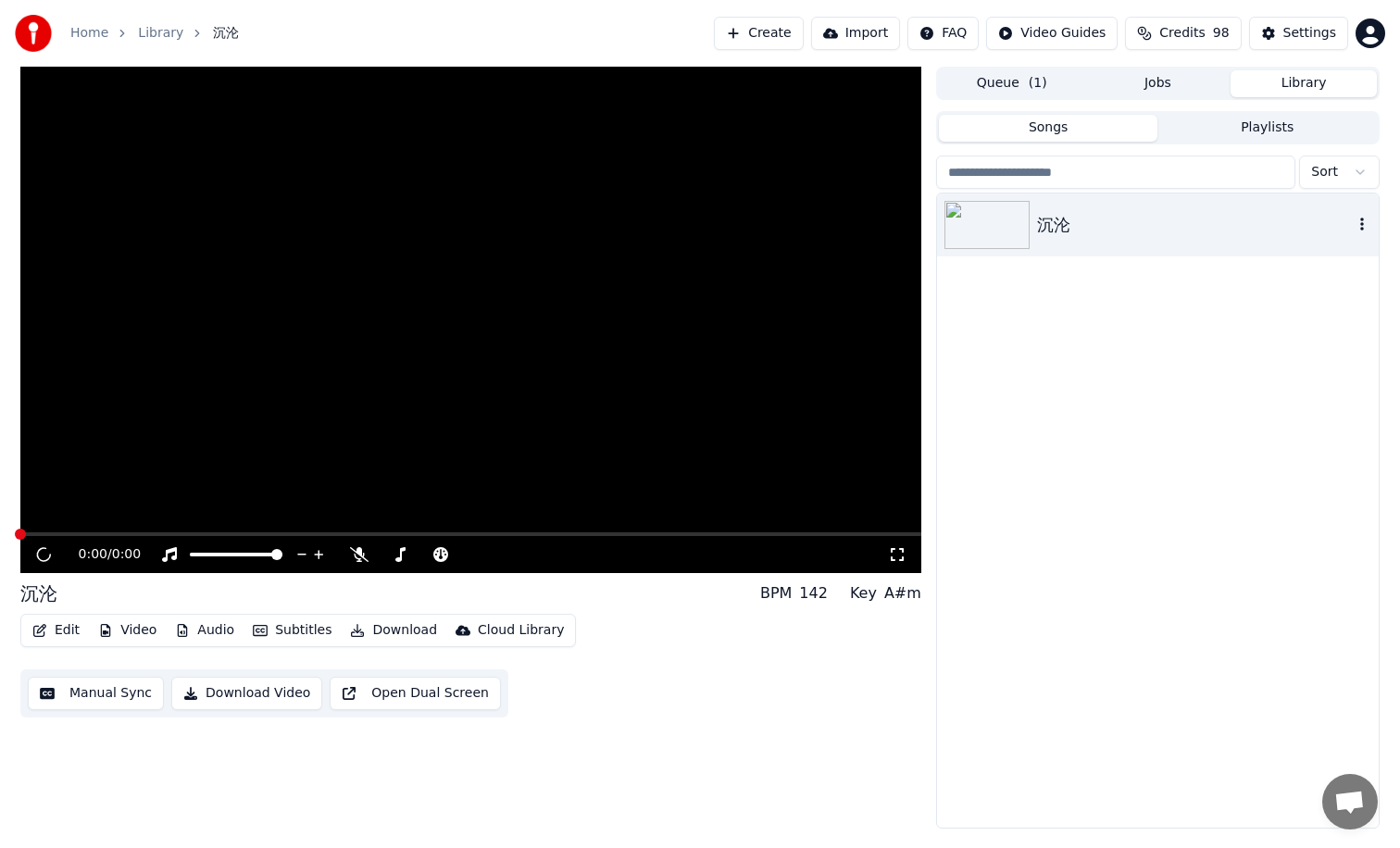
click at [1008, 202] on img at bounding box center [986, 224] width 85 height 48
click at [997, 218] on img at bounding box center [986, 224] width 85 height 48
click at [998, 218] on img at bounding box center [986, 224] width 85 height 48
click at [1010, 606] on div "沉沦" at bounding box center [1157, 510] width 441 height 634
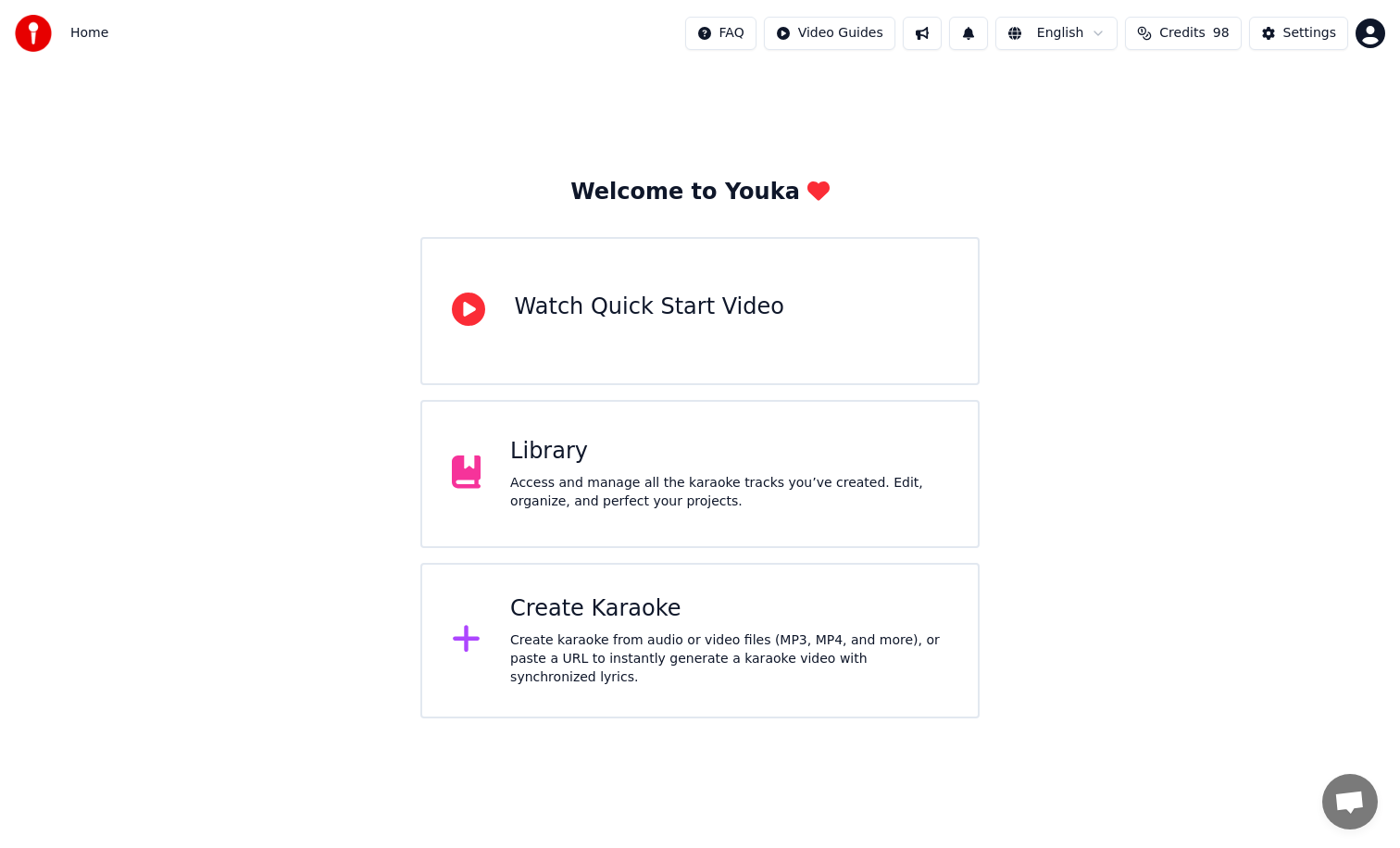
click at [692, 528] on div "Library Access and manage all the karaoke tracks you’ve created. Edit, organize…" at bounding box center [700, 474] width 560 height 148
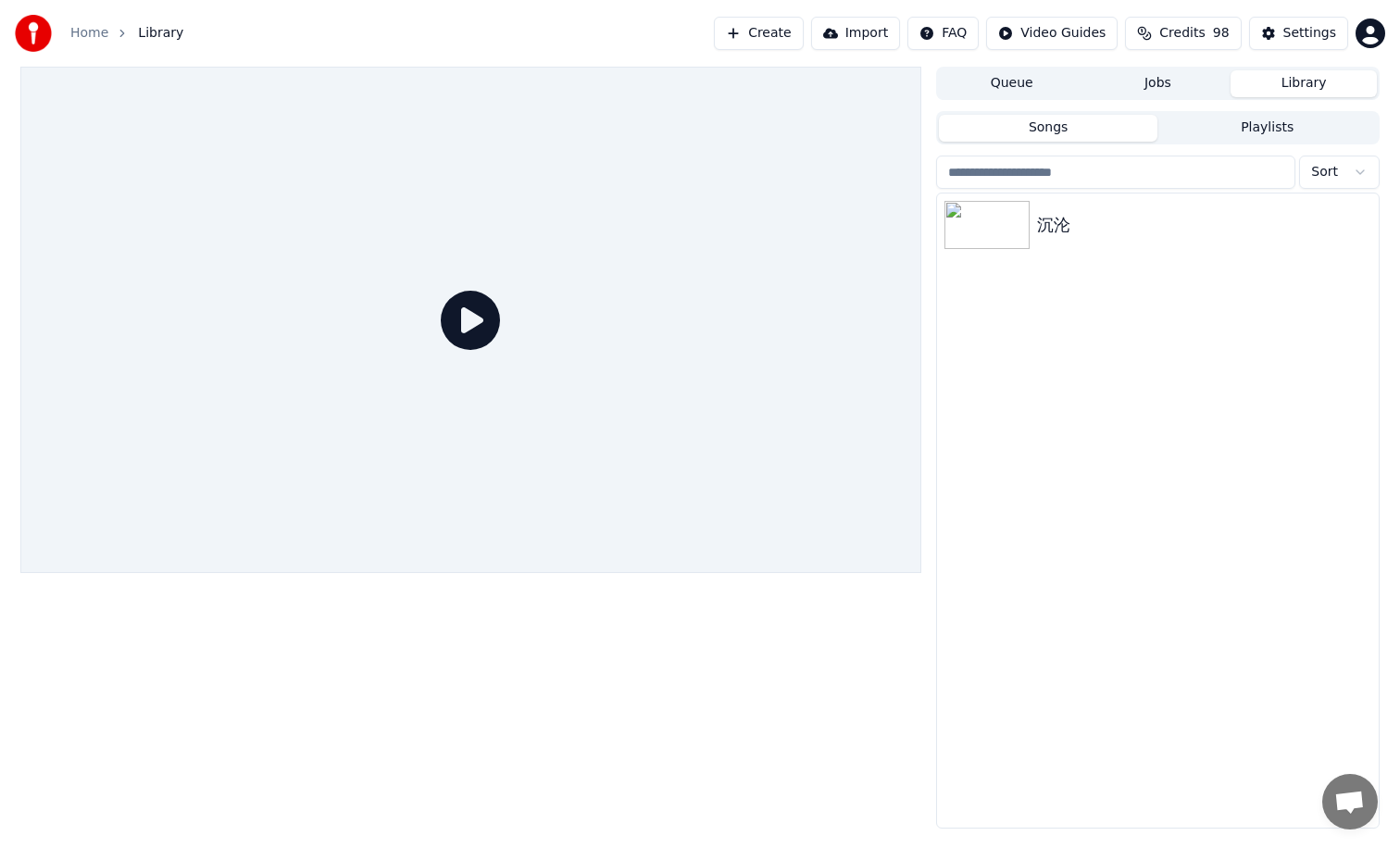
click at [1260, 20] on button "Settings" at bounding box center [1298, 33] width 99 height 34
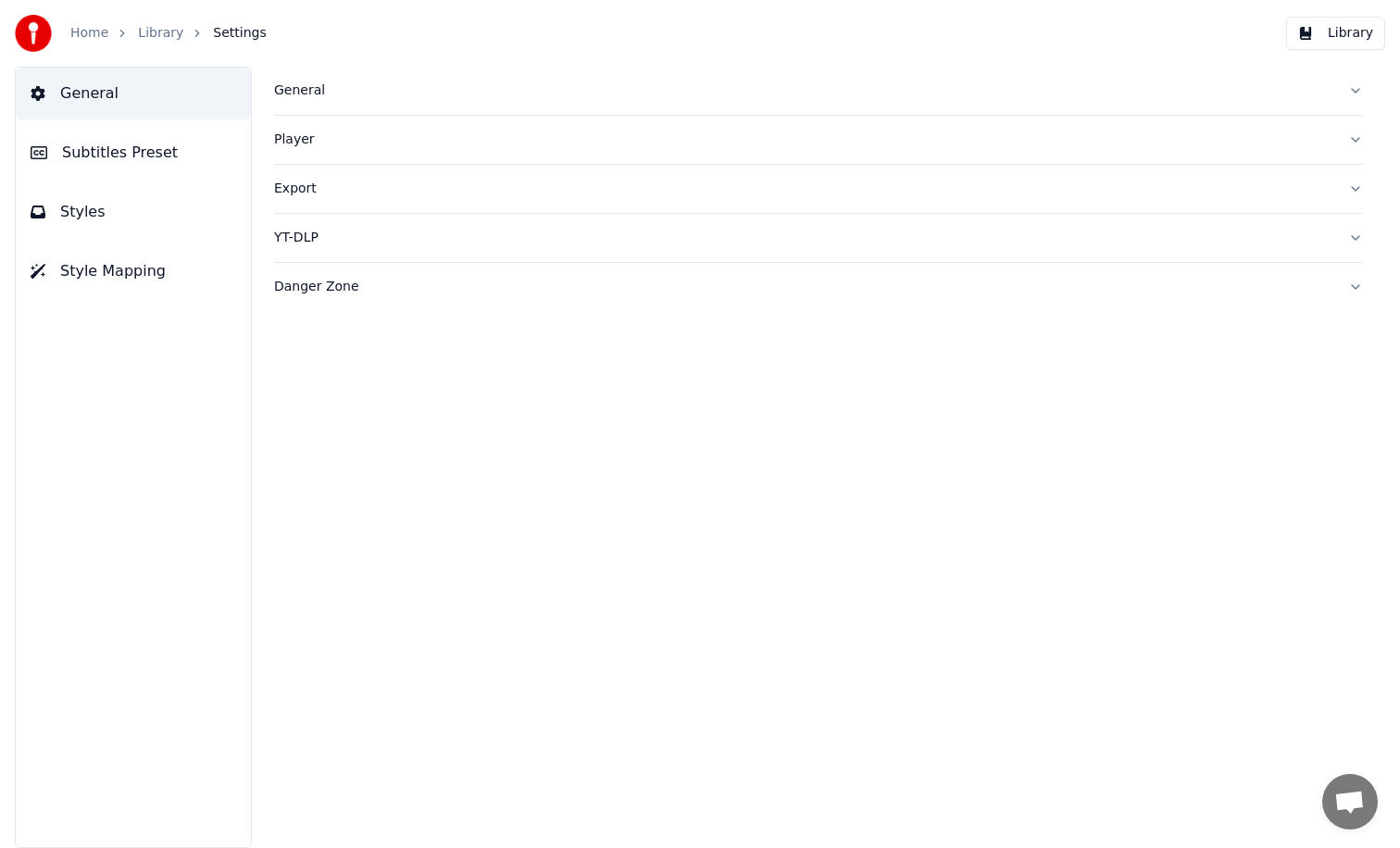
click at [303, 295] on div "Danger Zone" at bounding box center [804, 286] width 1059 height 18
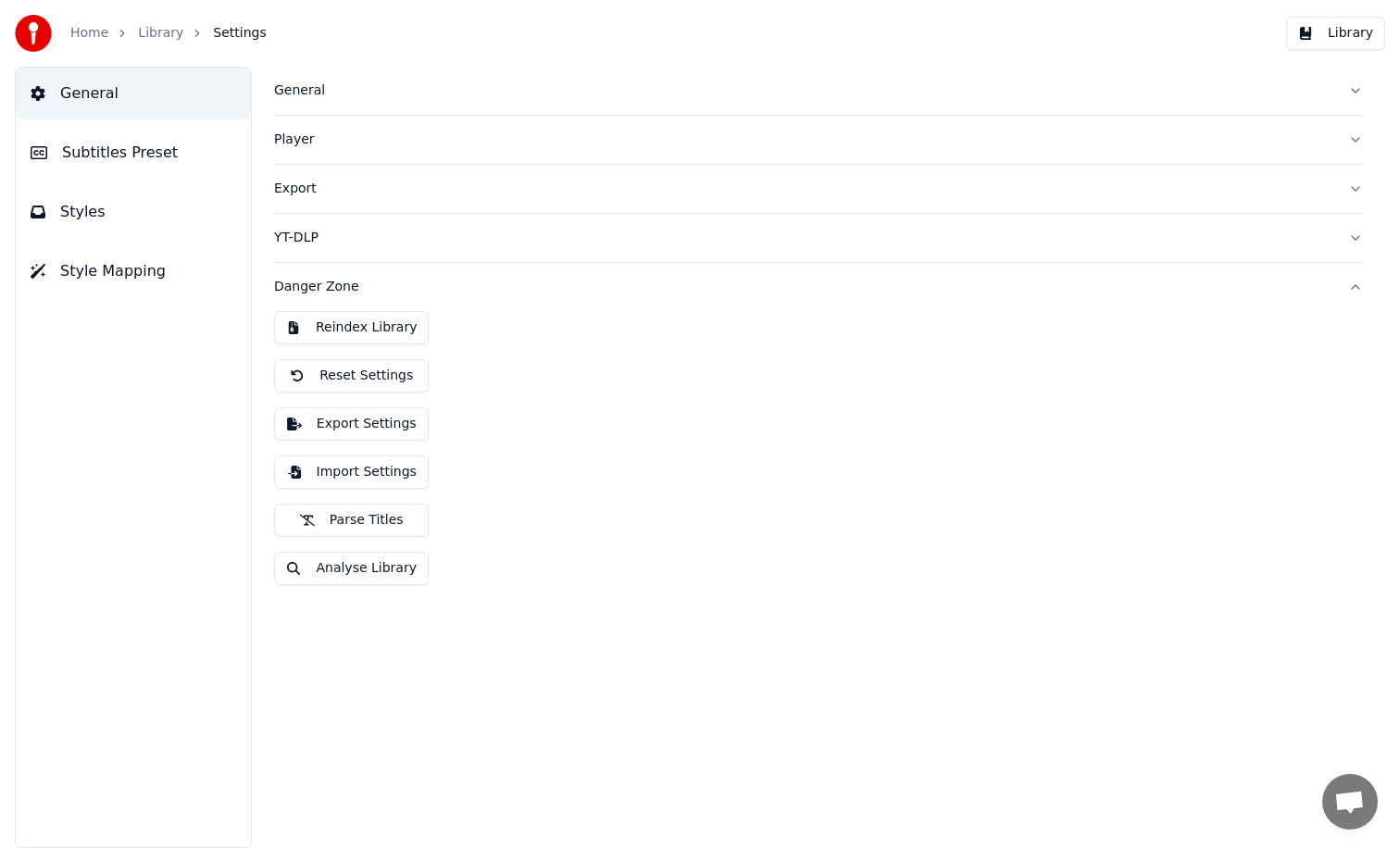
click at [377, 376] on button "Reset Settings" at bounding box center [351, 375] width 154 height 34
